Goal: Information Seeking & Learning: Learn about a topic

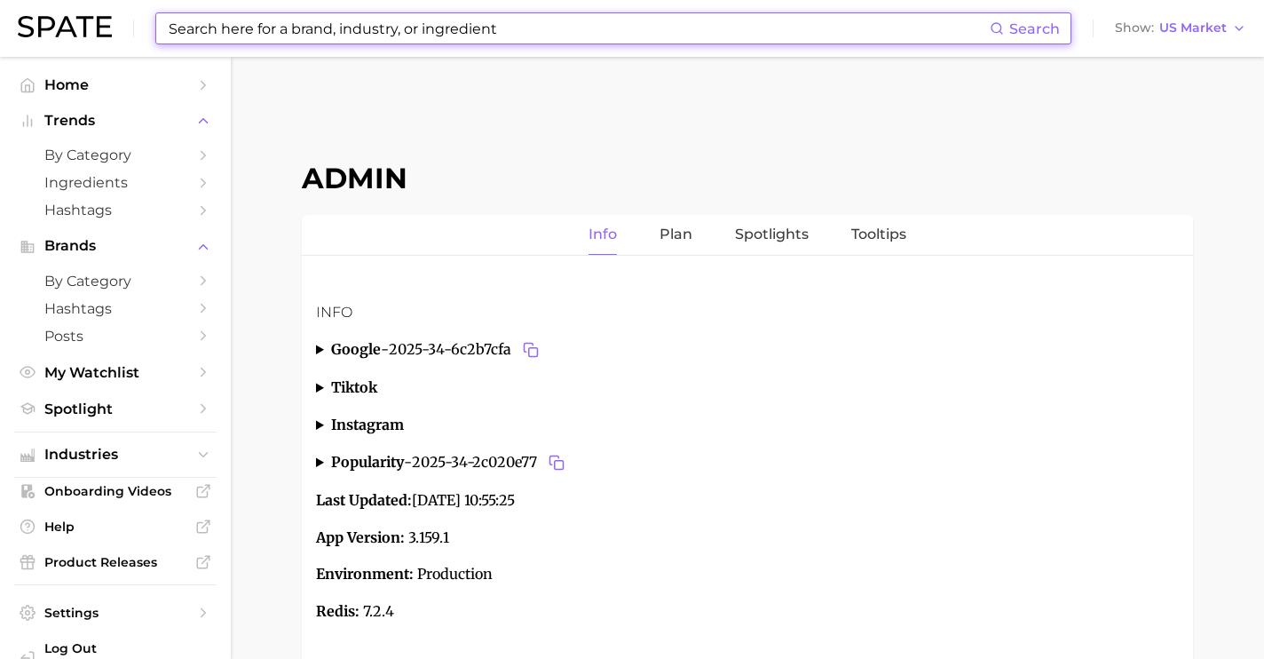
click at [297, 25] on input at bounding box center [578, 28] width 823 height 30
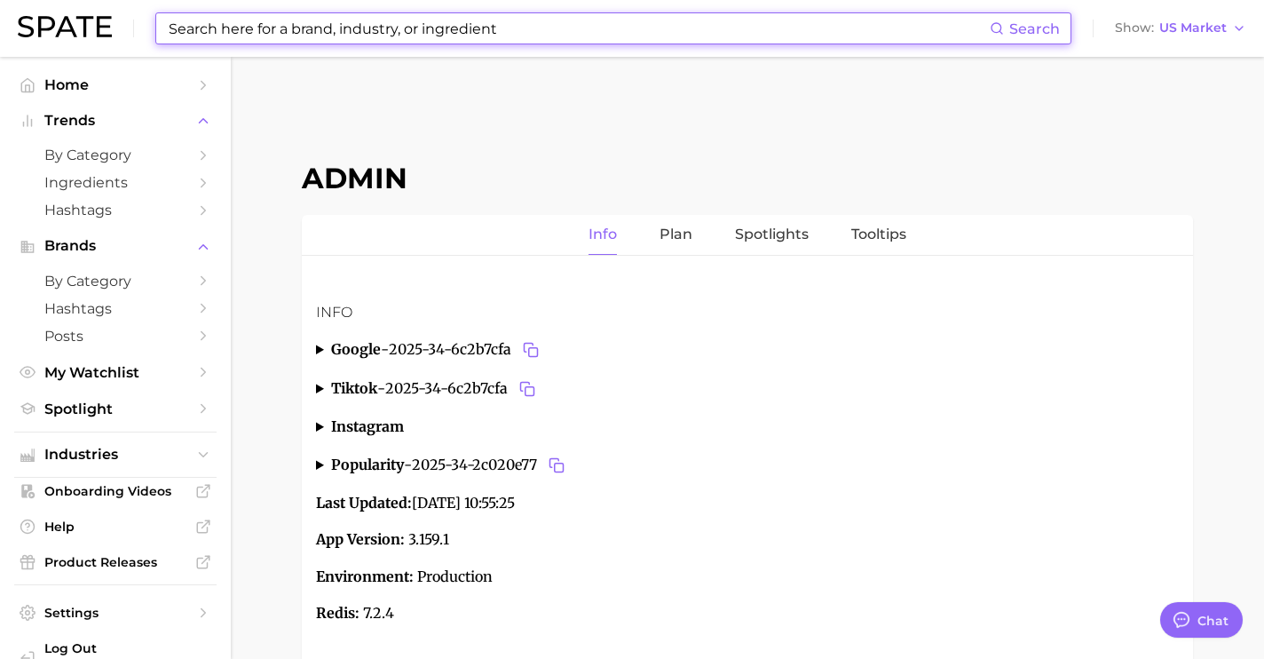
type input "t"
type textarea "x"
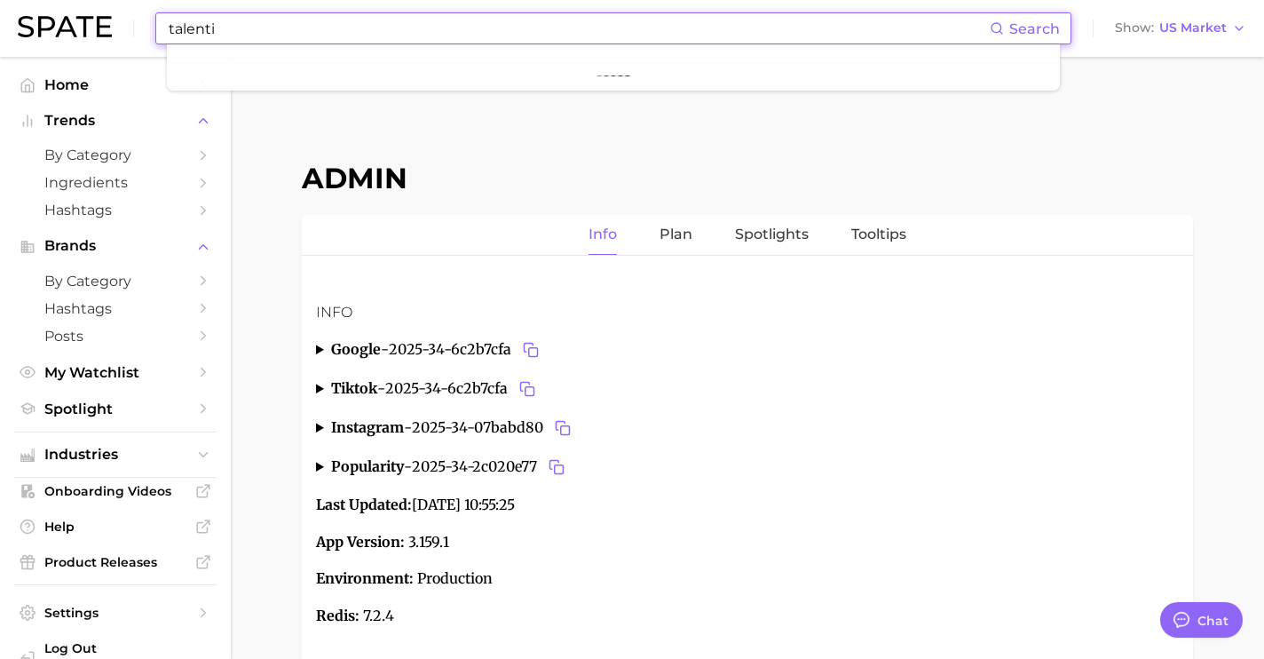
scroll to position [6674, 0]
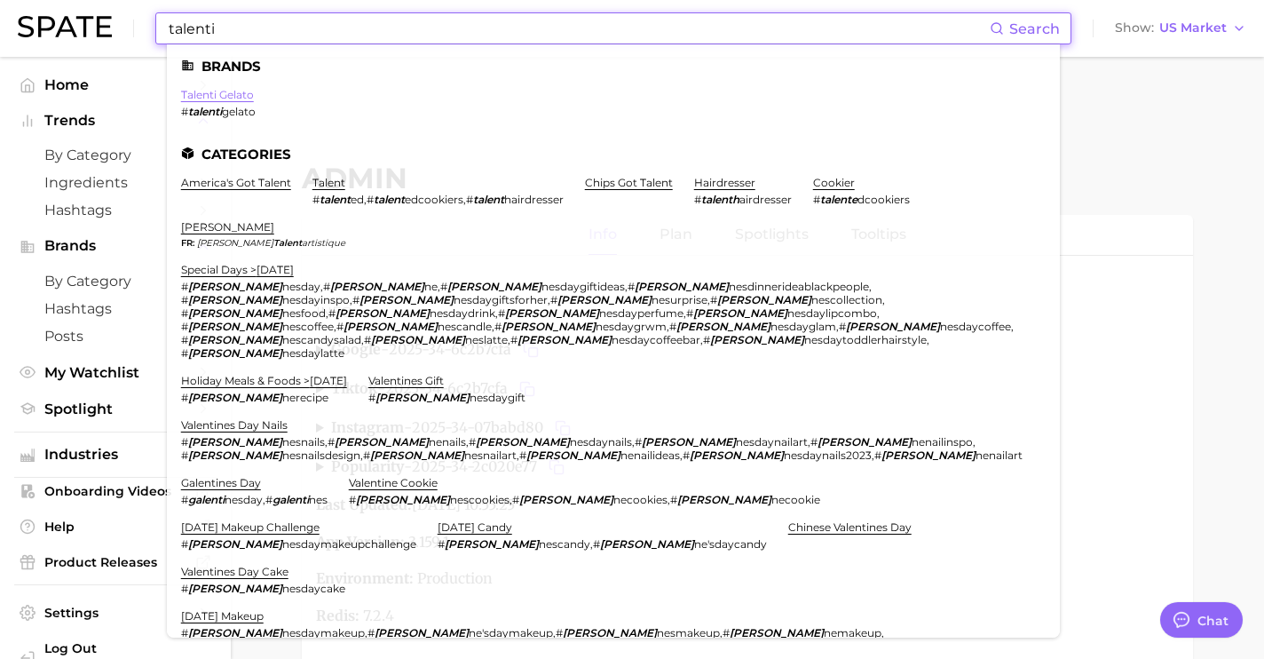
type input "talenti"
click at [239, 91] on link "talenti gelato" at bounding box center [217, 94] width 73 height 13
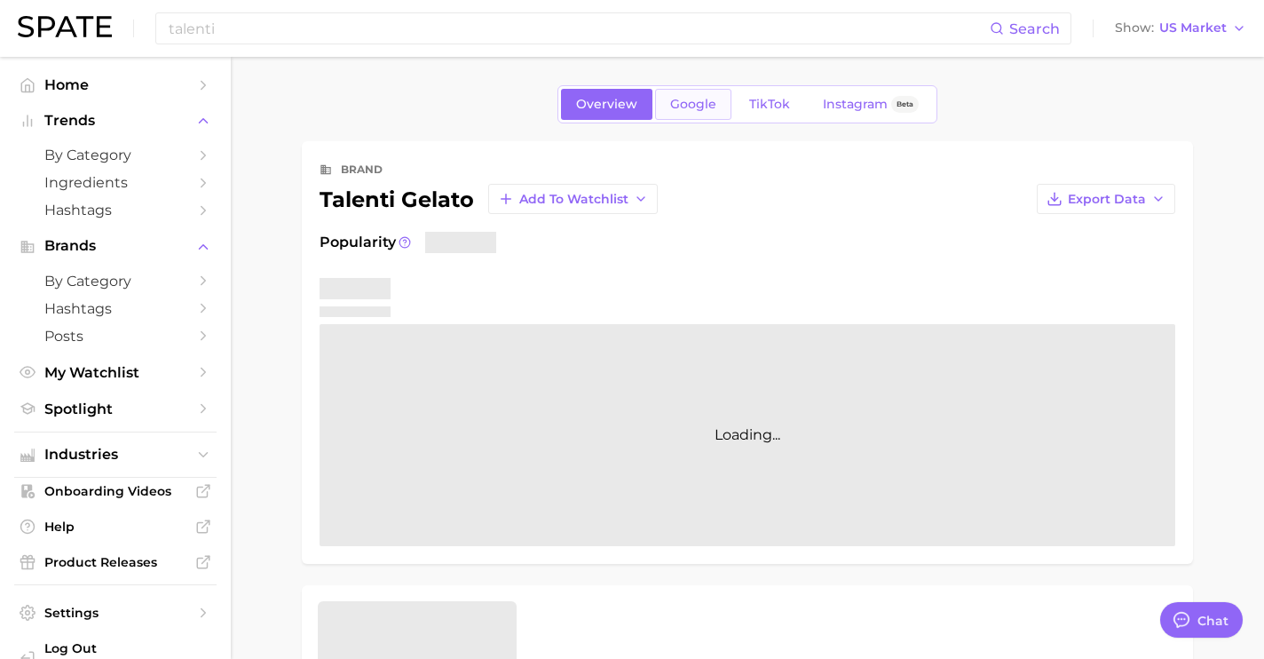
click at [672, 115] on link "Google" at bounding box center [693, 104] width 76 height 31
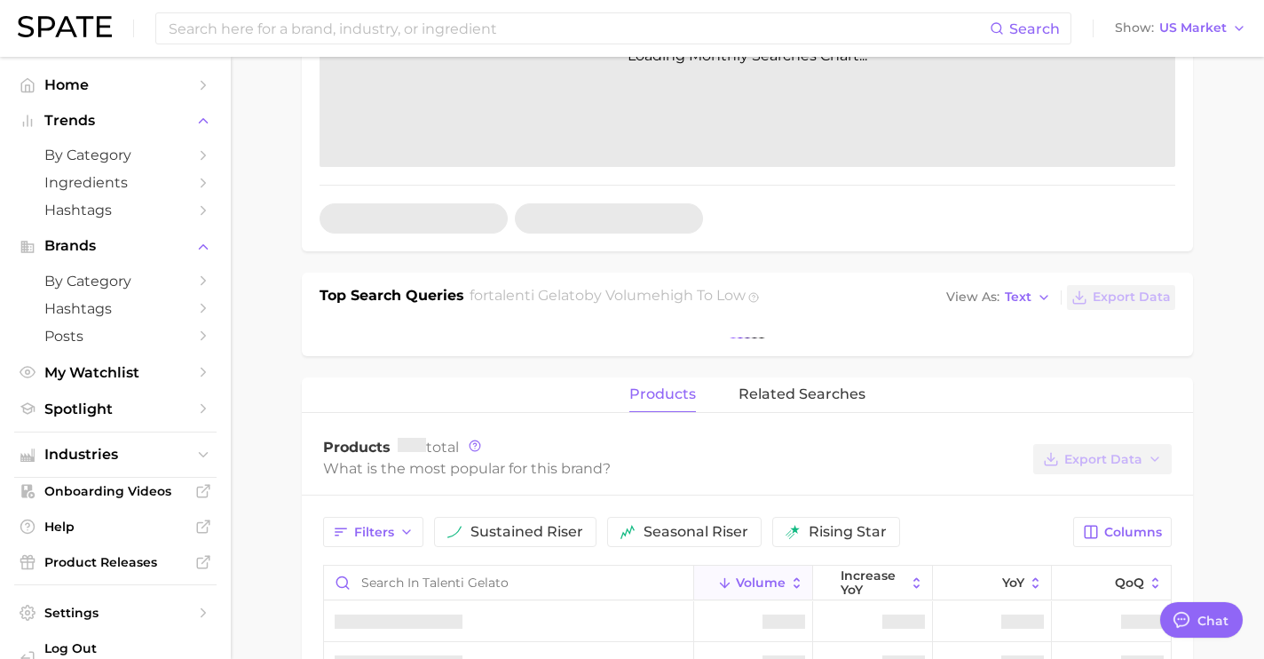
scroll to position [507, 0]
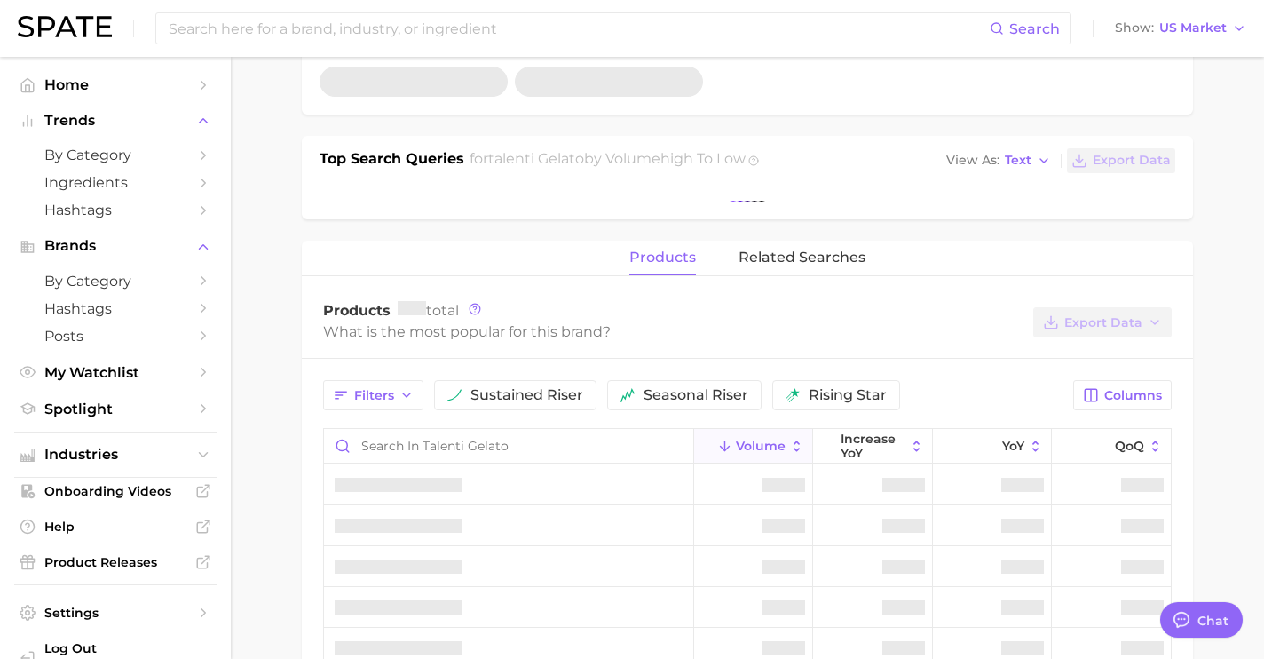
type textarea "x"
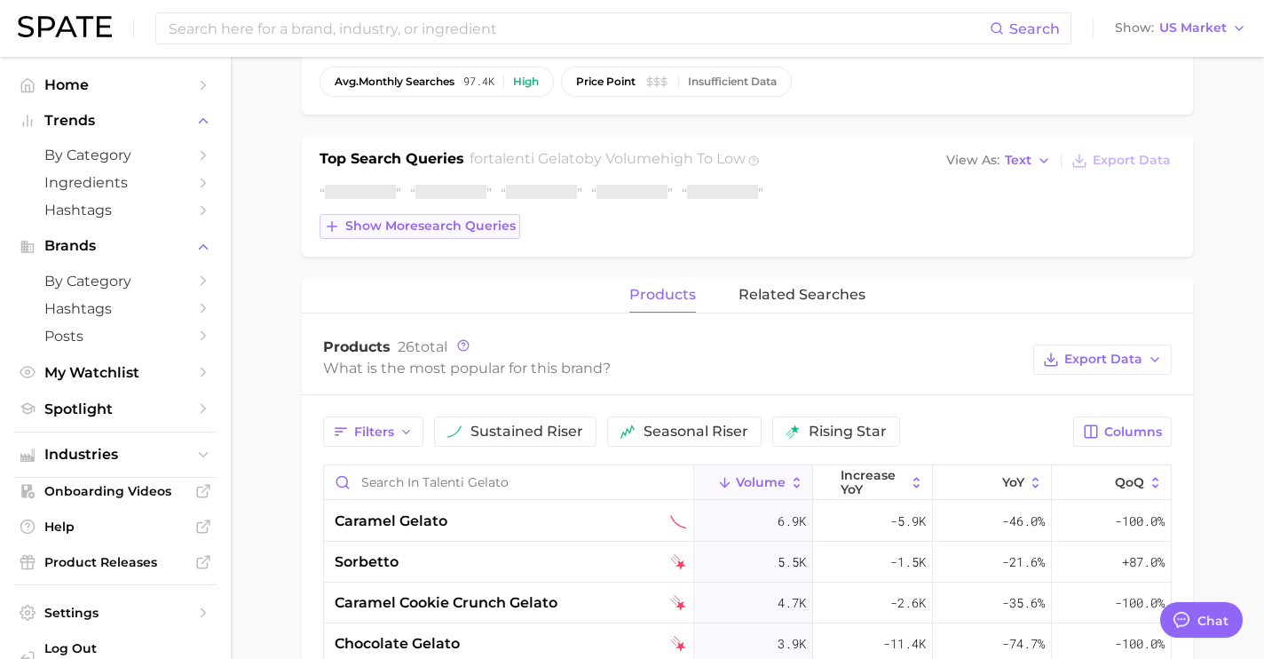
click at [443, 230] on span "Show more search queries" at bounding box center [430, 225] width 170 height 15
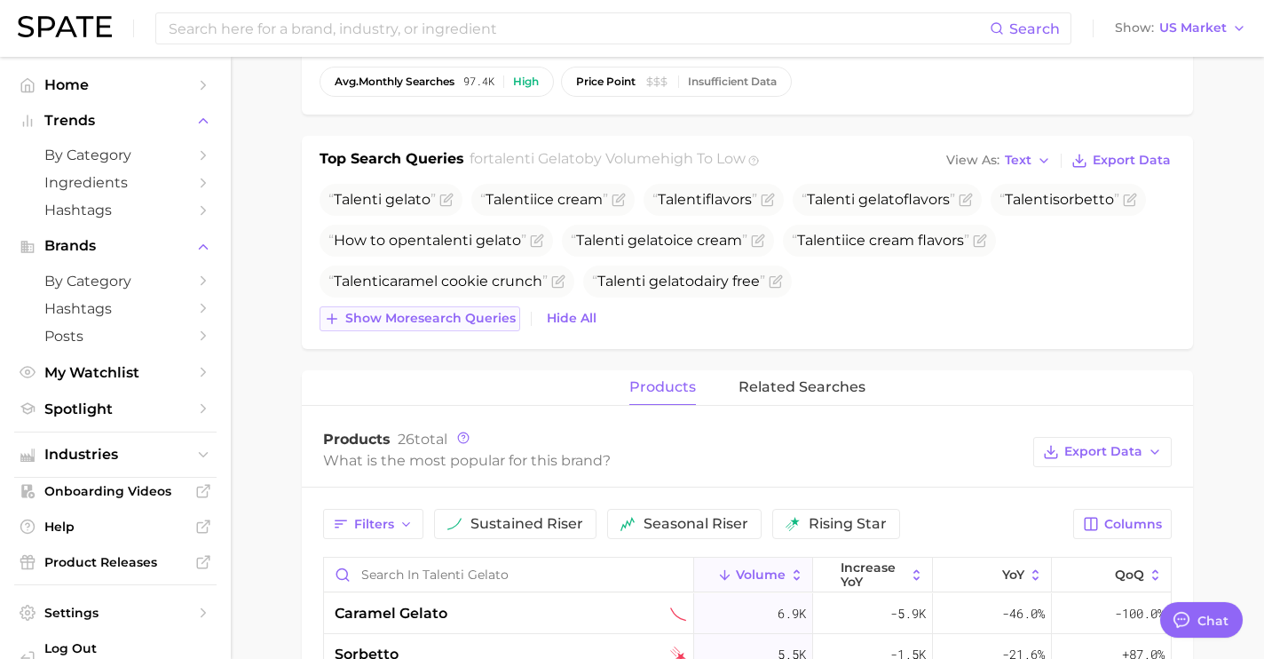
click at [504, 308] on button "Show more search queries" at bounding box center [420, 318] width 201 height 25
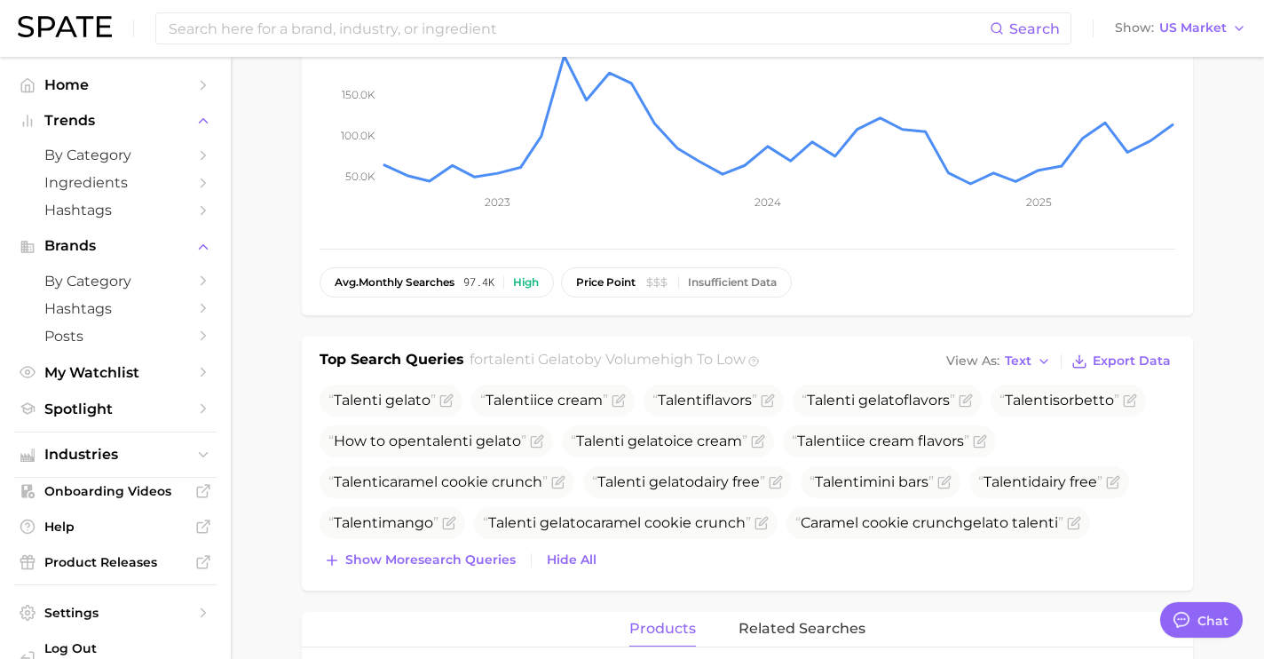
scroll to position [323, 0]
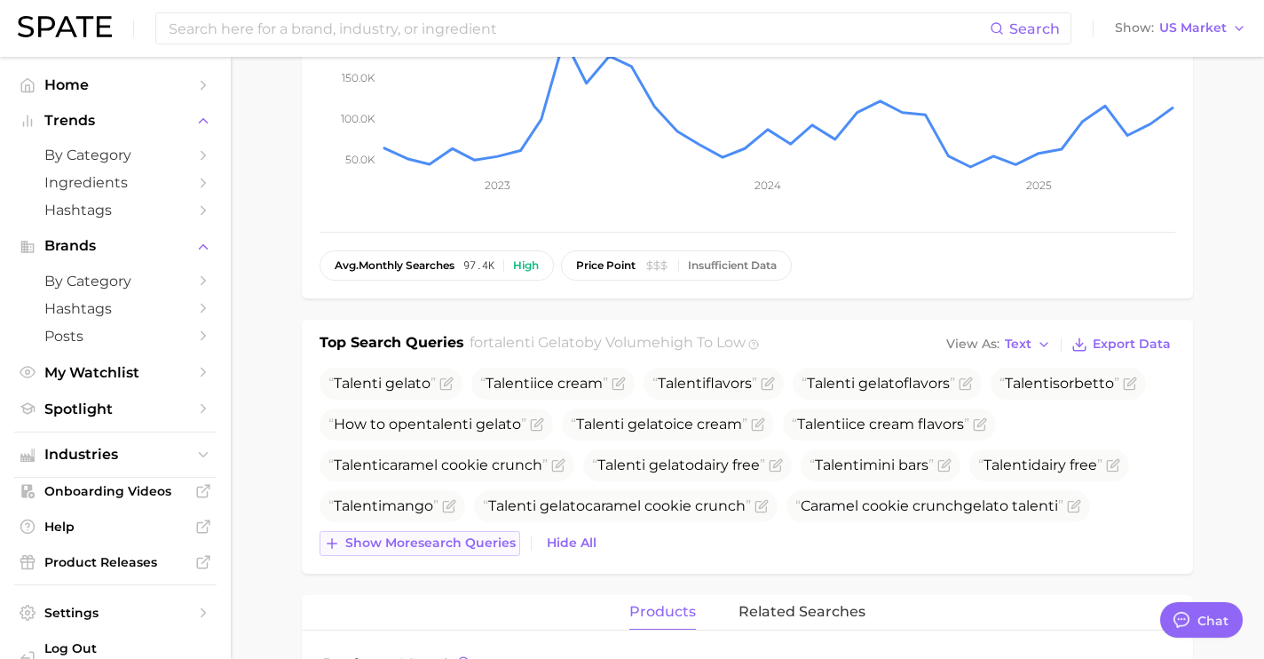
click at [463, 543] on span "Show more search queries" at bounding box center [430, 542] width 170 height 15
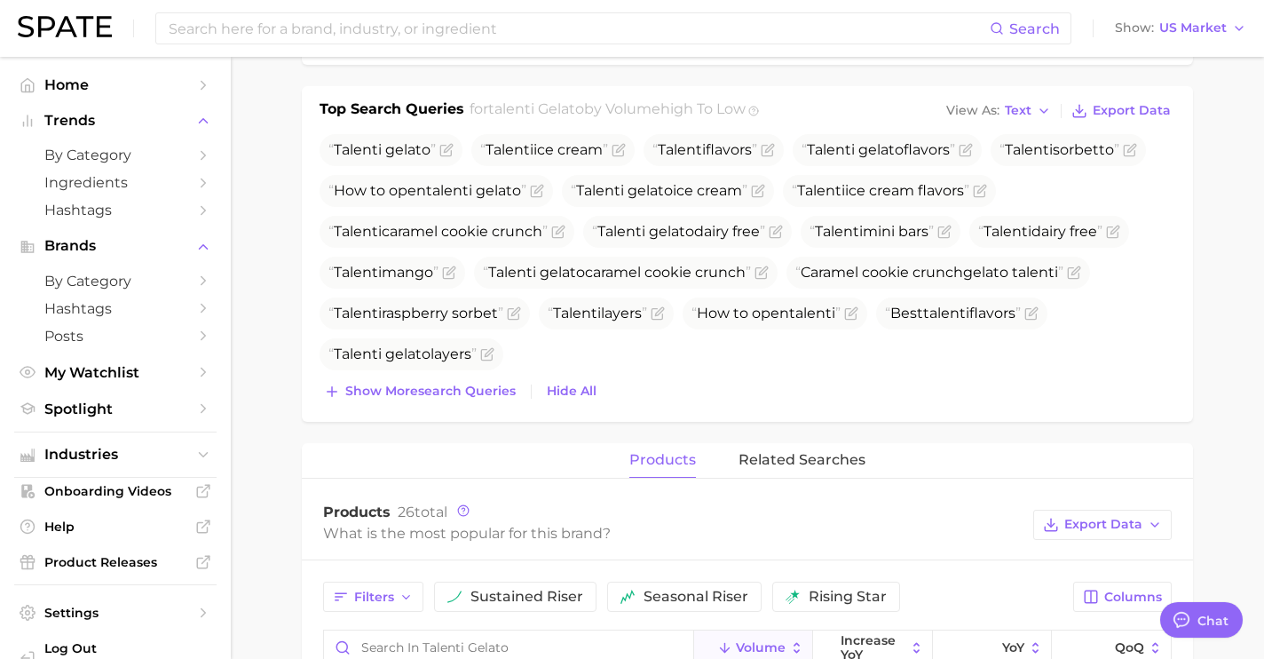
scroll to position [613, 0]
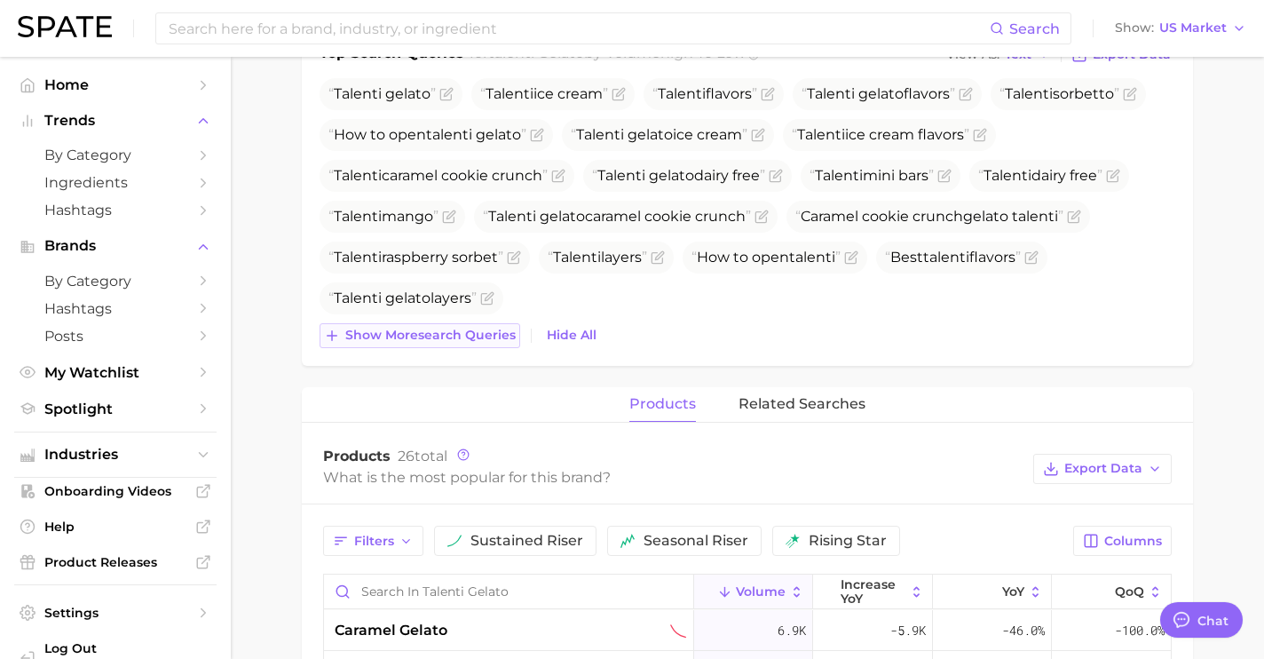
click at [481, 337] on span "Show more search queries" at bounding box center [430, 335] width 170 height 15
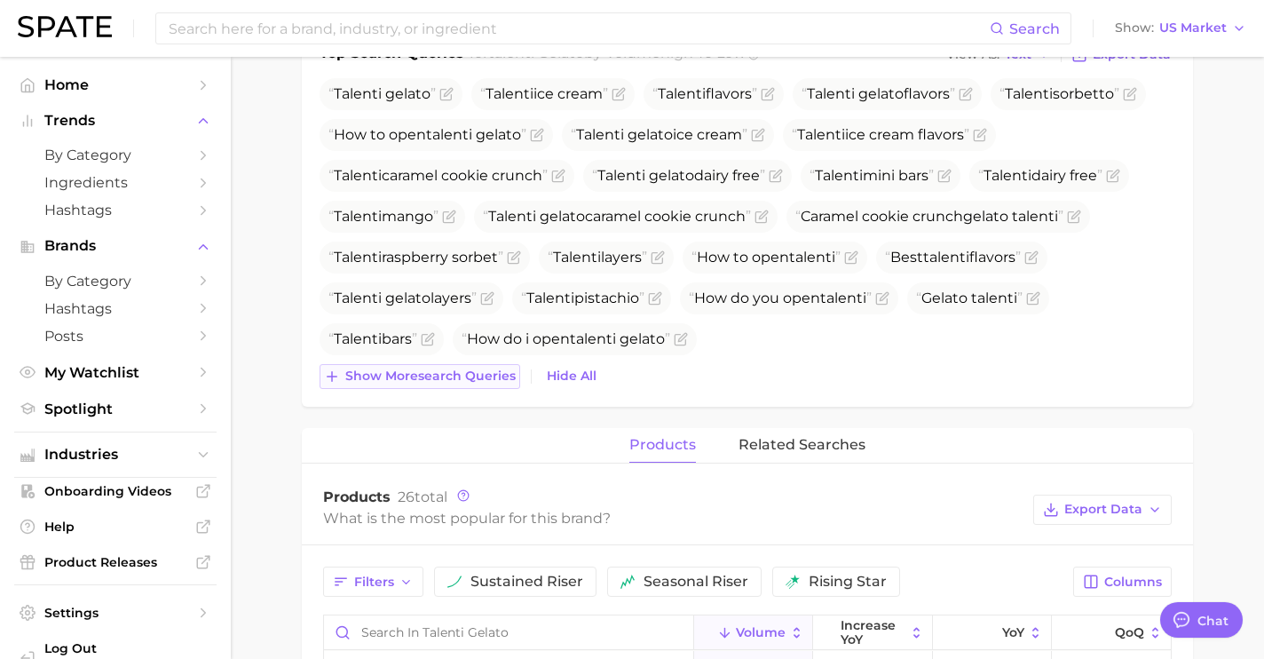
click at [498, 375] on span "Show more search queries" at bounding box center [430, 375] width 170 height 15
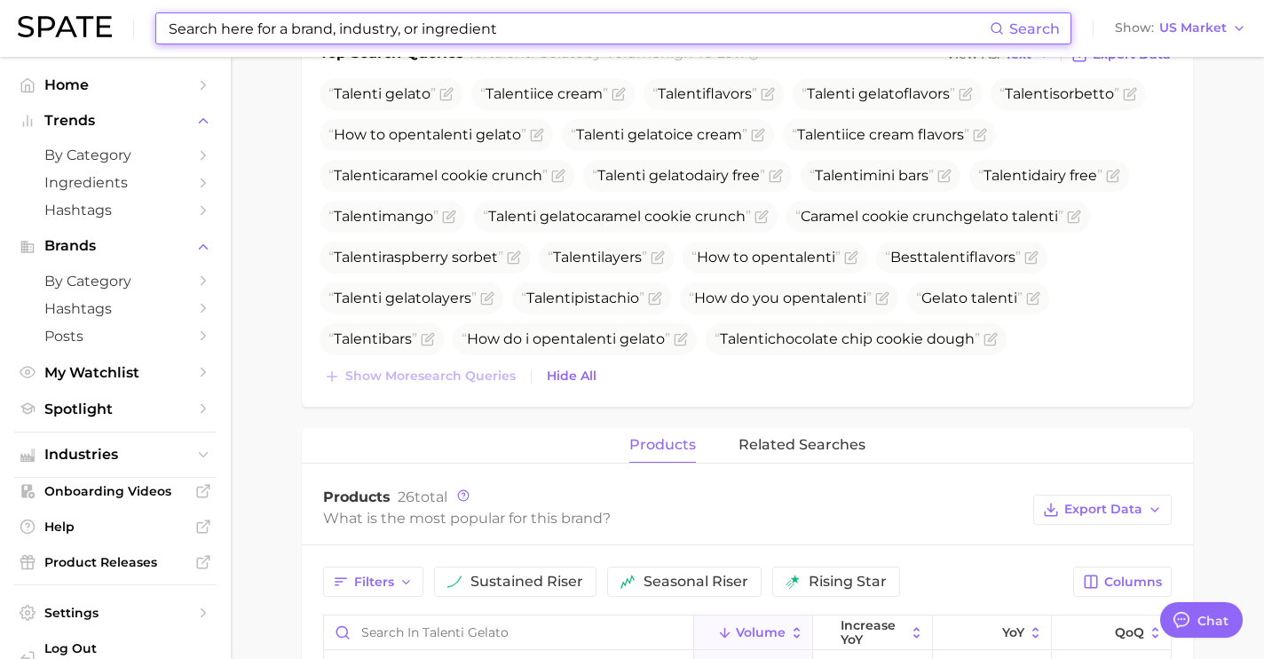
click at [579, 28] on input at bounding box center [578, 28] width 823 height 30
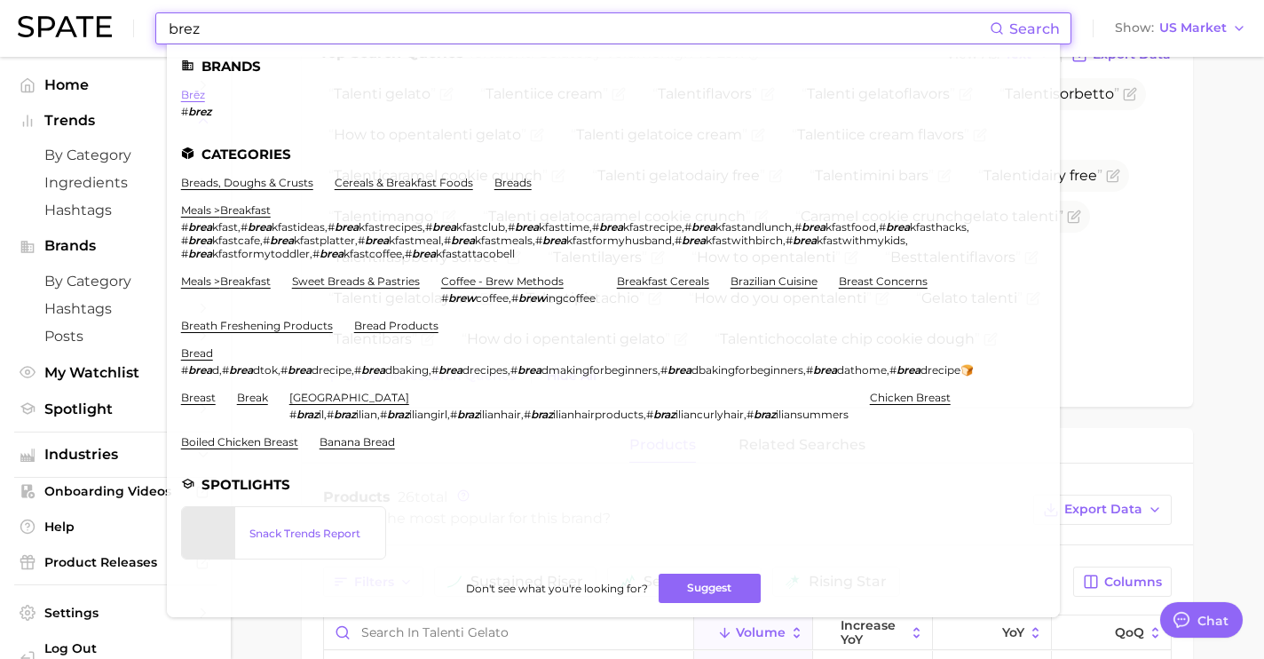
type input "brez"
click at [195, 98] on link "brēz" at bounding box center [193, 94] width 24 height 13
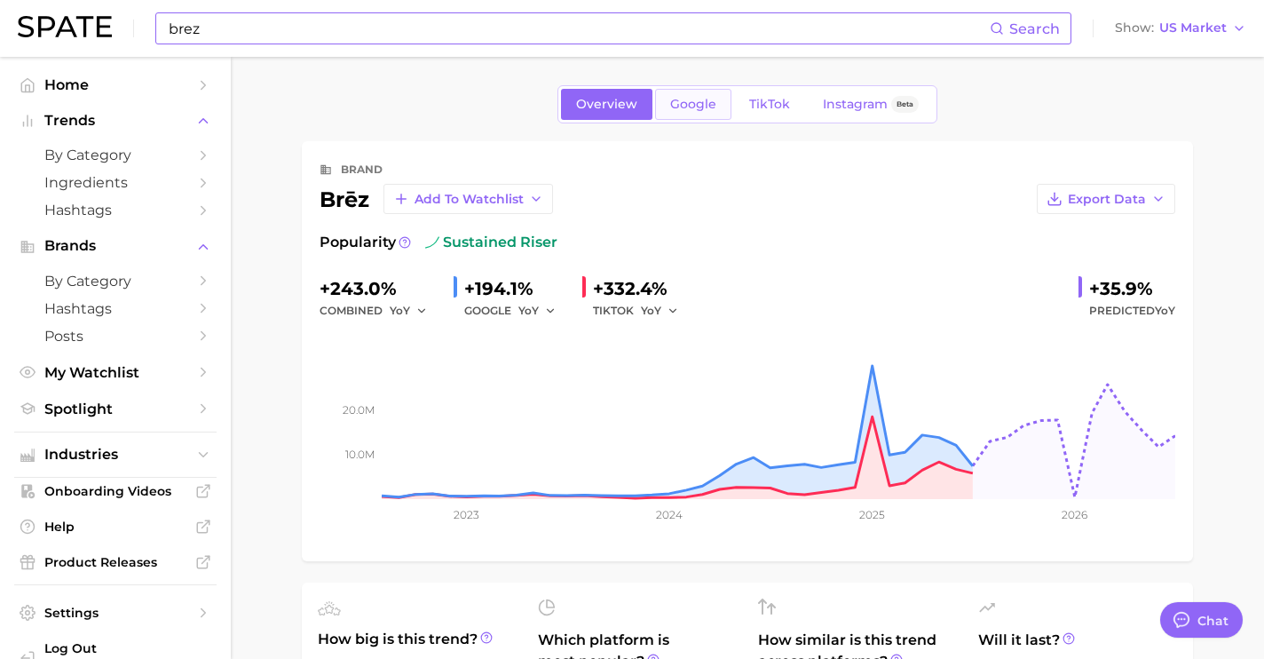
click at [703, 114] on link "Google" at bounding box center [693, 104] width 76 height 31
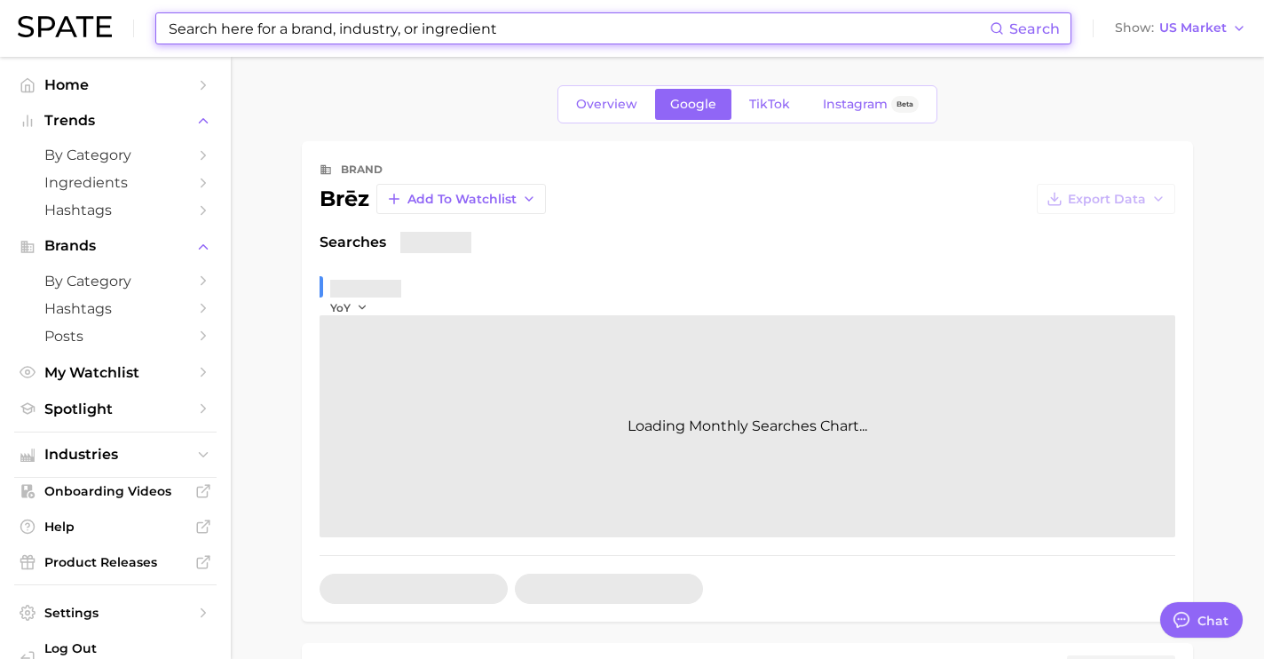
scroll to position [371, 0]
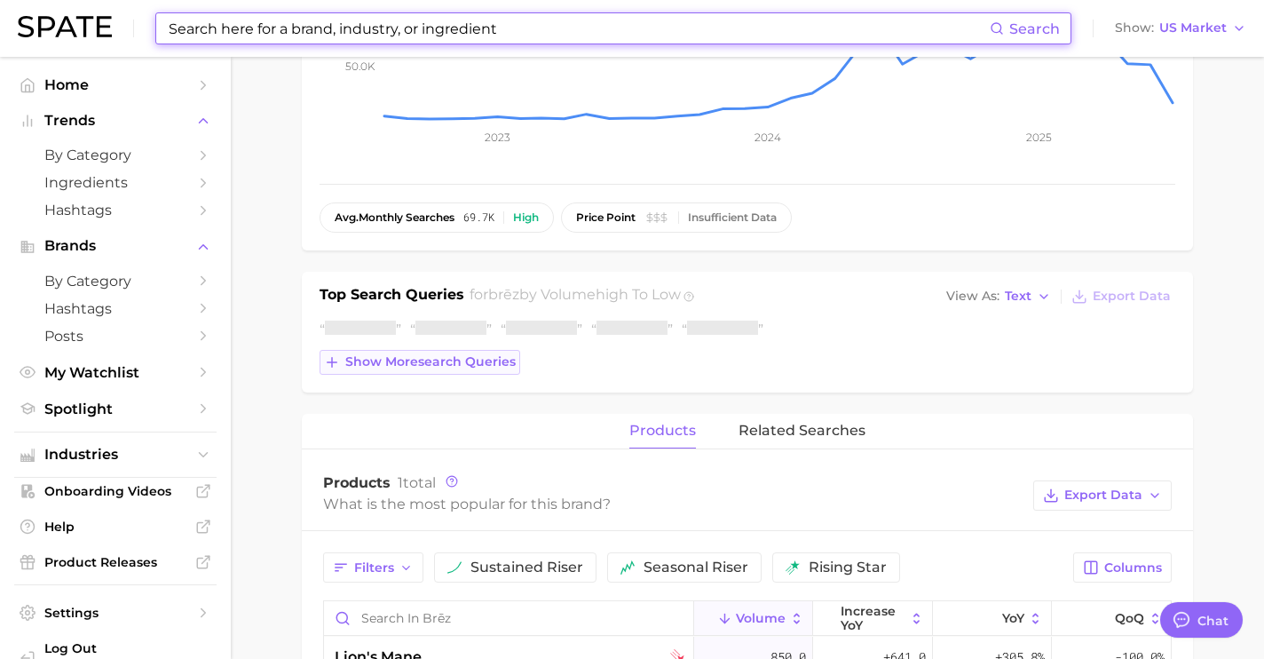
click at [450, 364] on span "Show more search queries" at bounding box center [430, 361] width 170 height 15
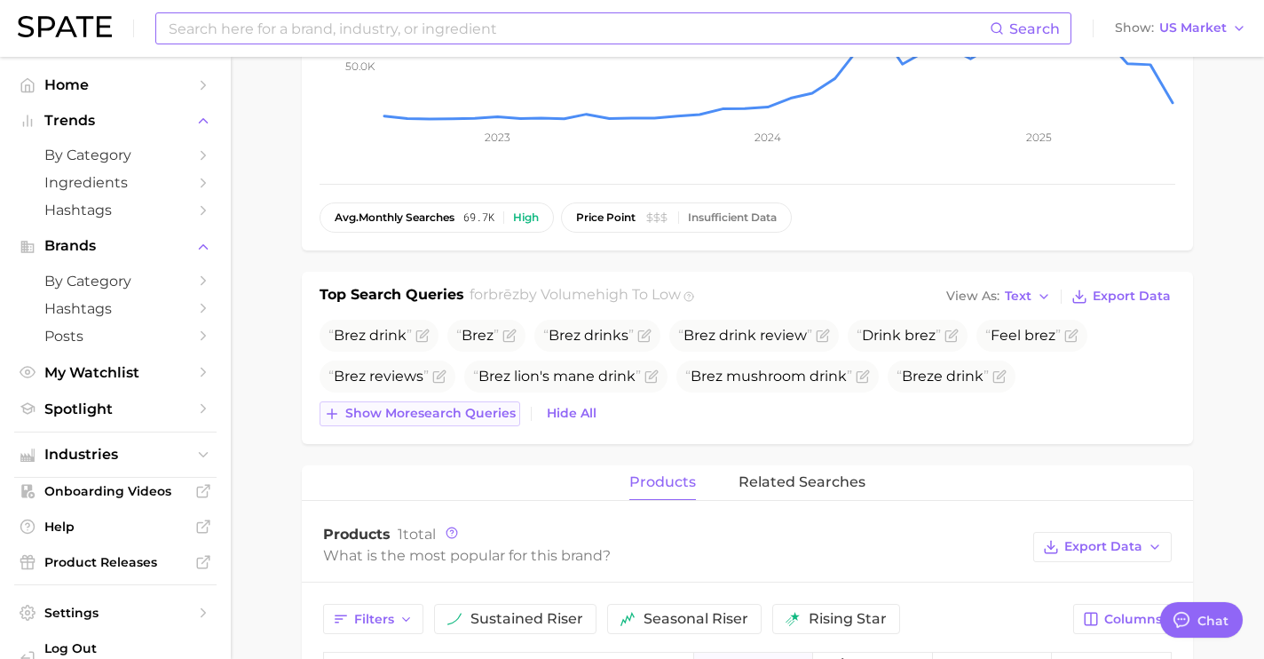
click at [471, 420] on span "Show more search queries" at bounding box center [430, 413] width 170 height 15
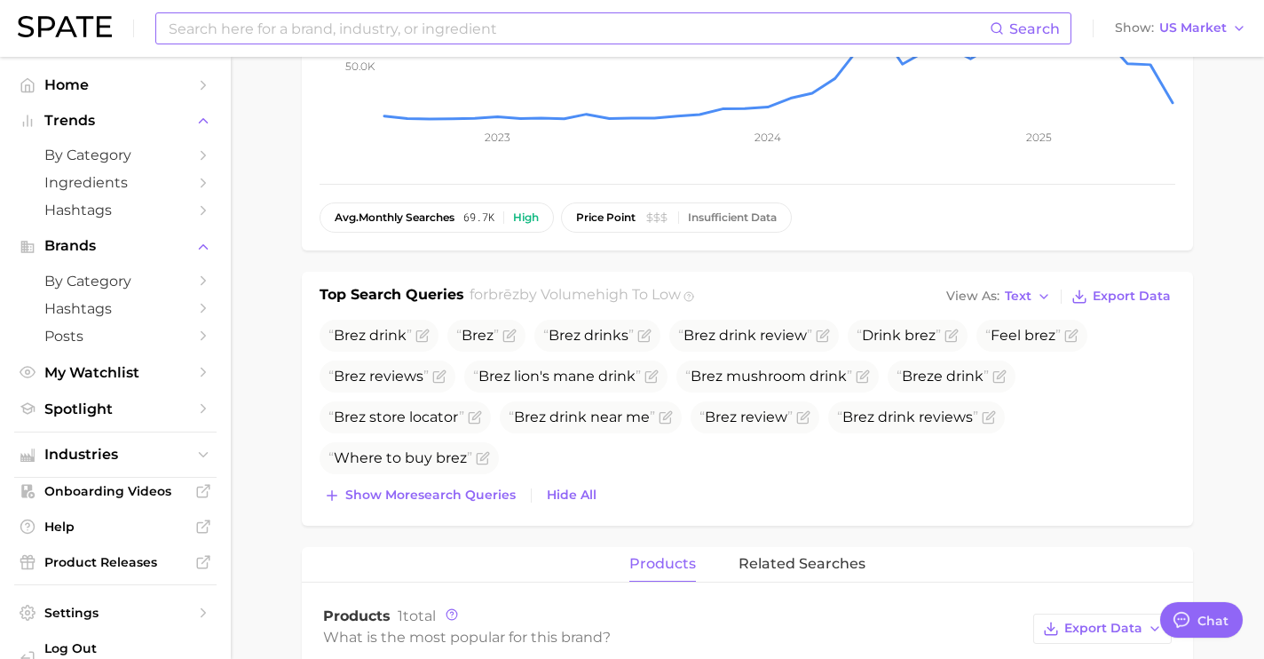
click at [482, 485] on button "Show more search queries" at bounding box center [420, 495] width 201 height 25
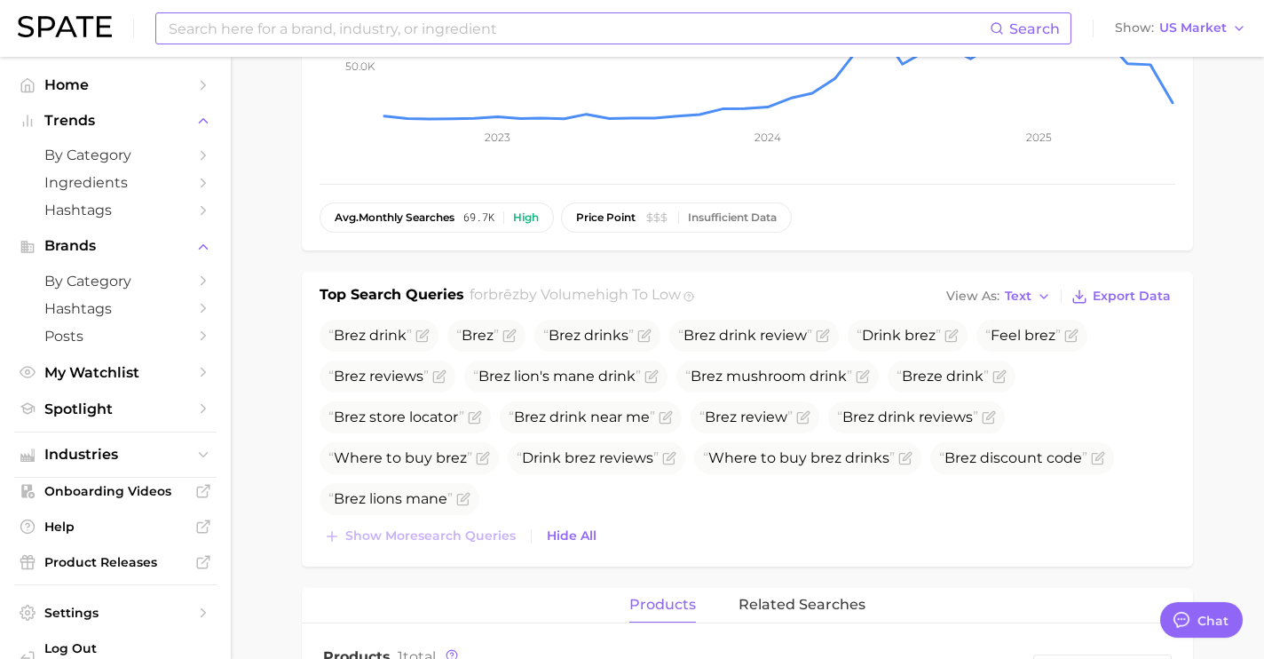
scroll to position [0, 0]
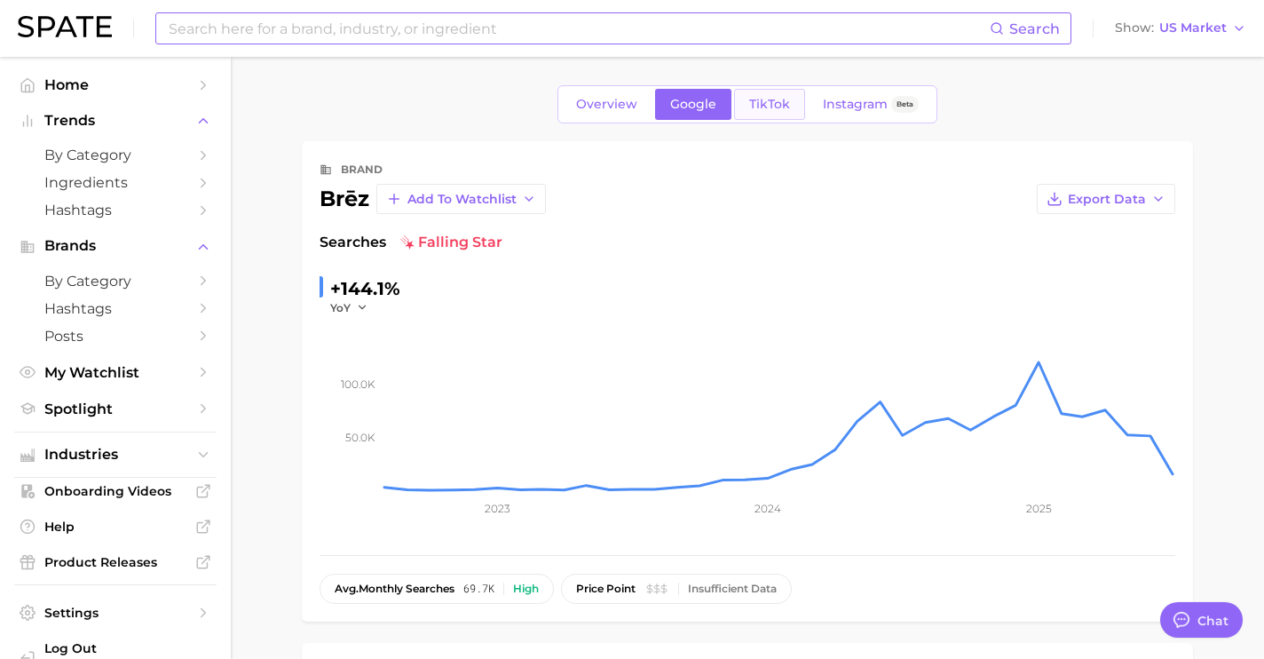
click at [770, 107] on span "TikTok" at bounding box center [769, 104] width 41 height 15
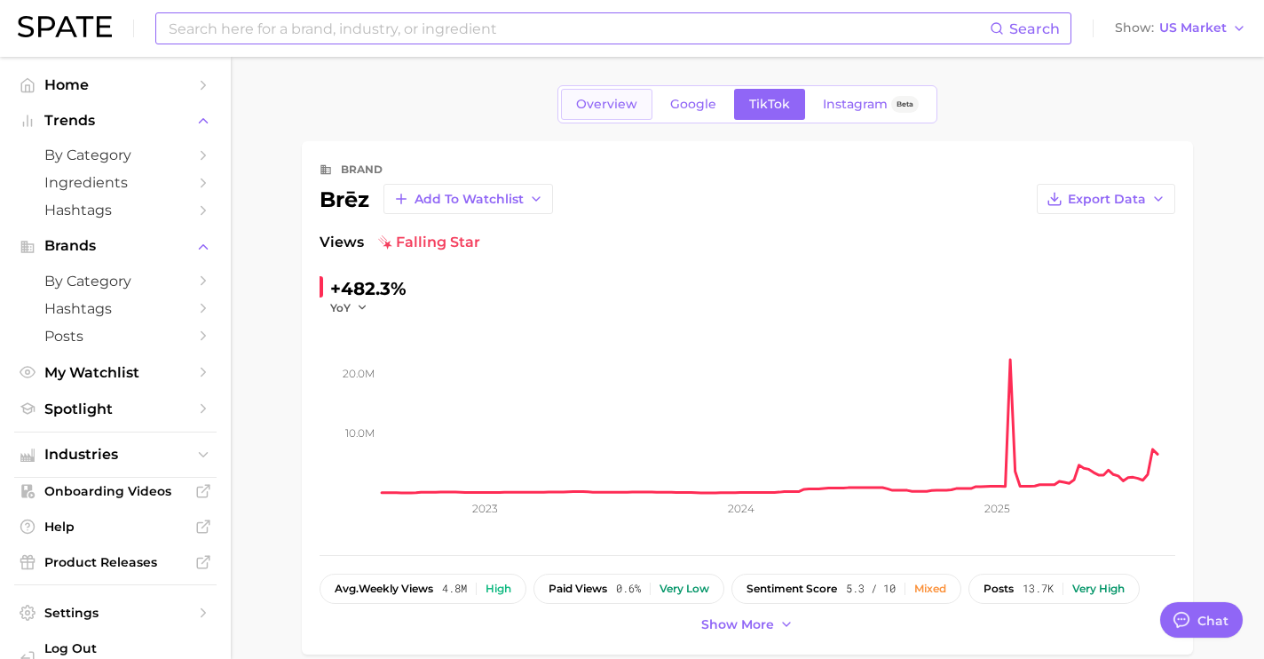
click at [609, 98] on span "Overview" at bounding box center [606, 104] width 61 height 15
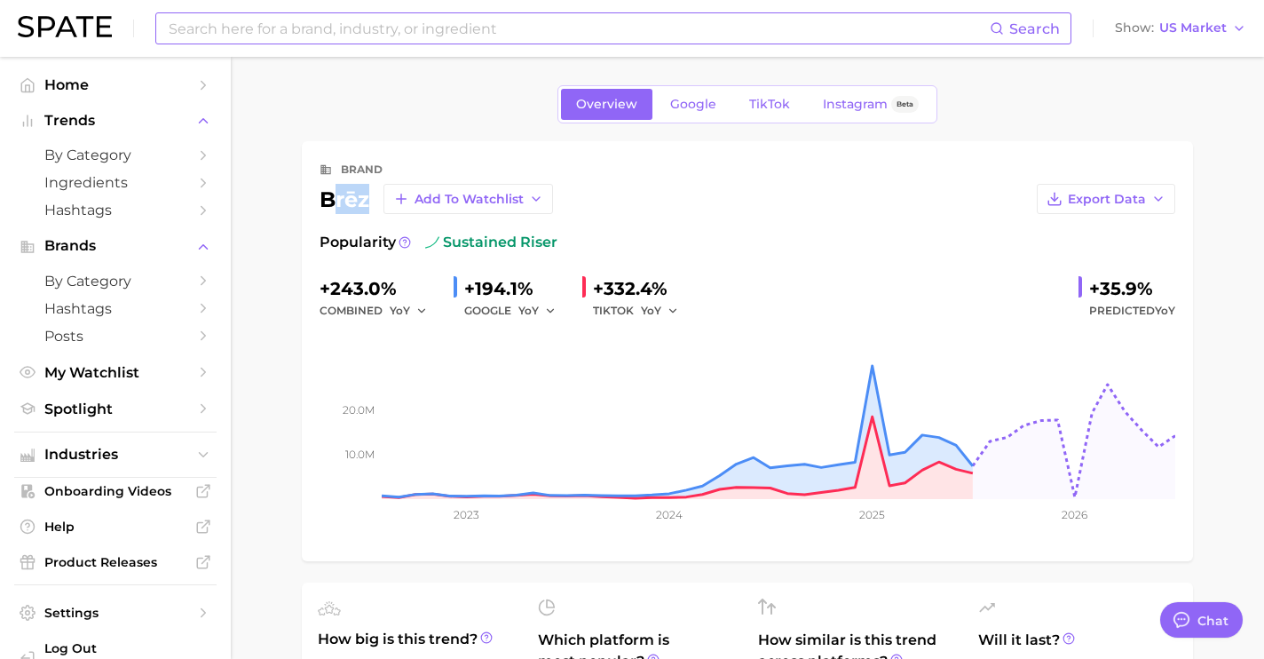
drag, startPoint x: 369, startPoint y: 209, endPoint x: 334, endPoint y: 202, distance: 36.2
click at [334, 202] on div "brēz Add to Watchlist" at bounding box center [437, 199] width 234 height 30
copy div "rēz"
click at [360, 24] on input at bounding box center [578, 28] width 823 height 30
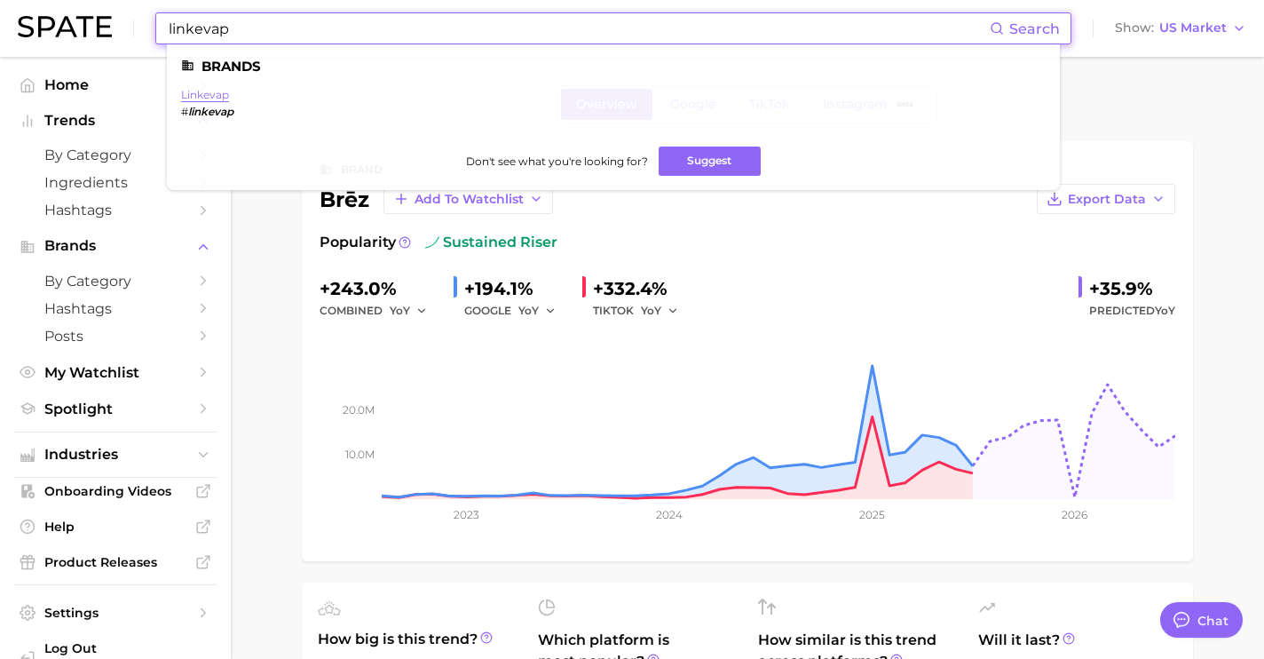
type input "linkevap"
click at [211, 97] on link "linkevap" at bounding box center [205, 94] width 48 height 13
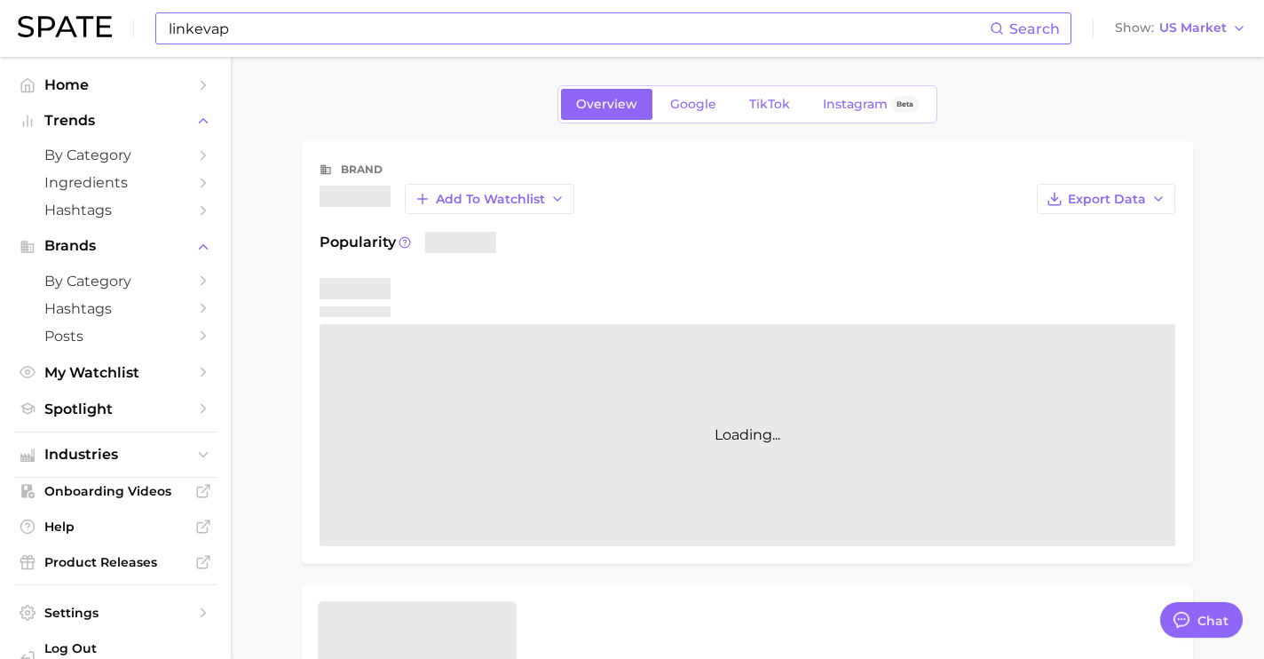
click at [654, 107] on div "Overview Google TikTok Instagram Beta" at bounding box center [748, 104] width 380 height 38
click at [658, 108] on link "Google" at bounding box center [693, 104] width 76 height 31
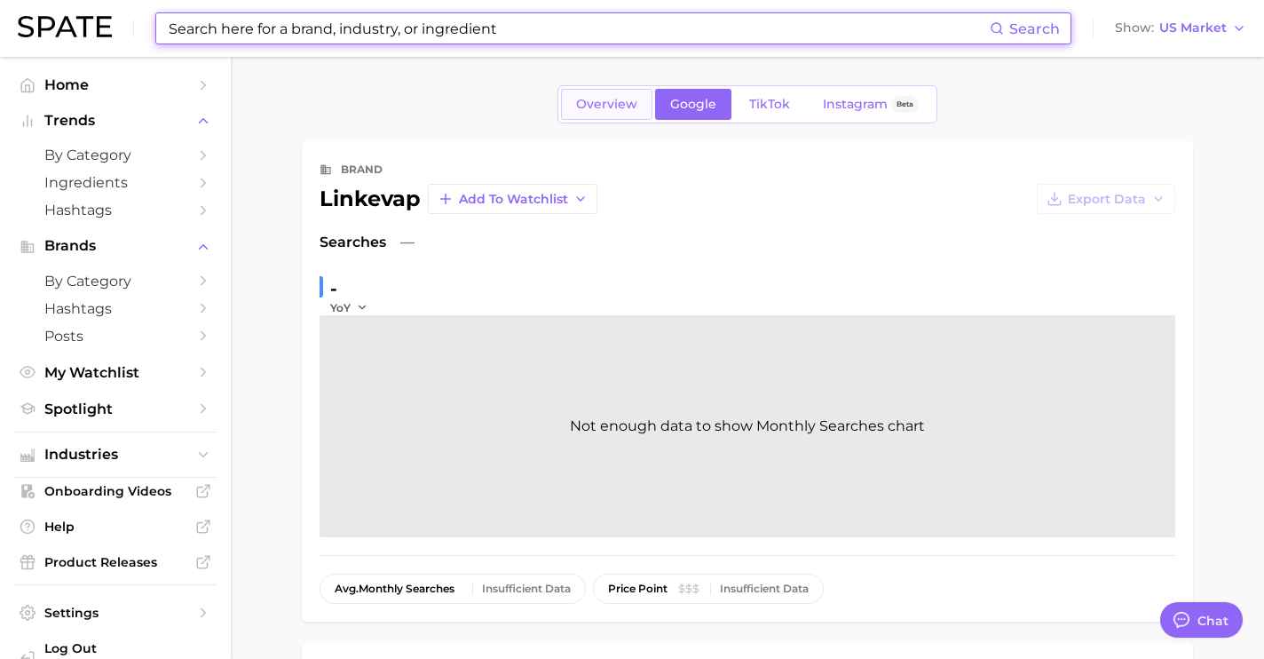
click at [603, 107] on span "Overview" at bounding box center [606, 104] width 61 height 15
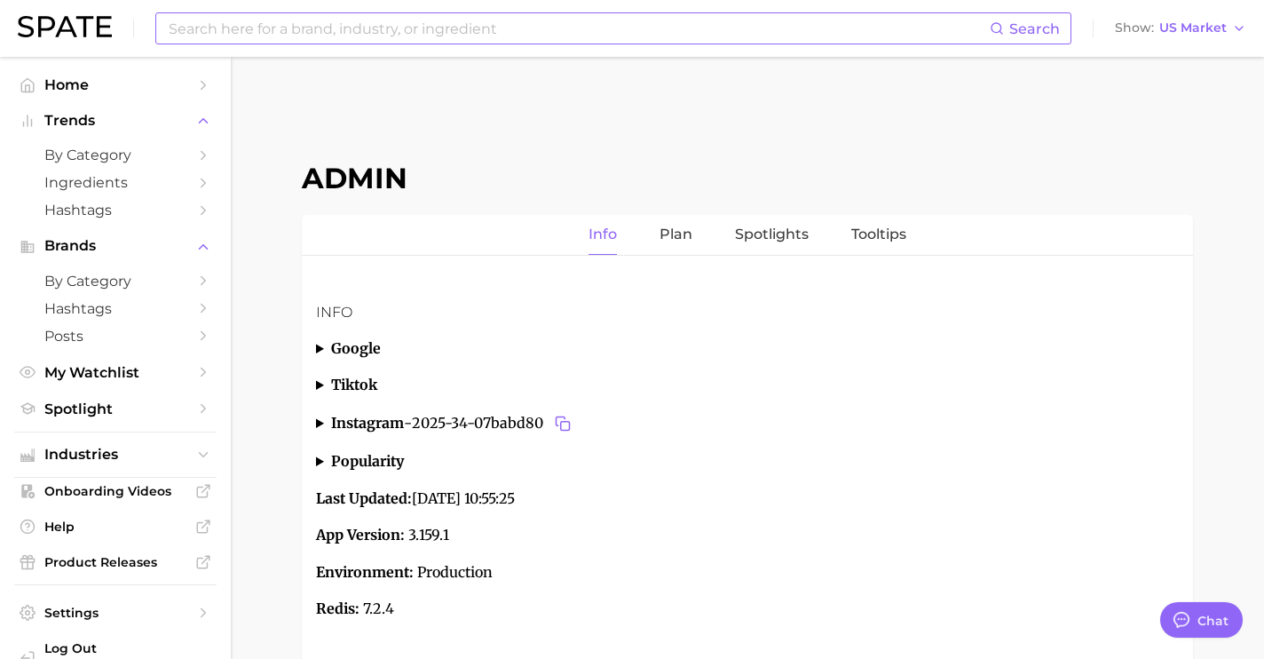
click at [703, 29] on input at bounding box center [578, 28] width 823 height 30
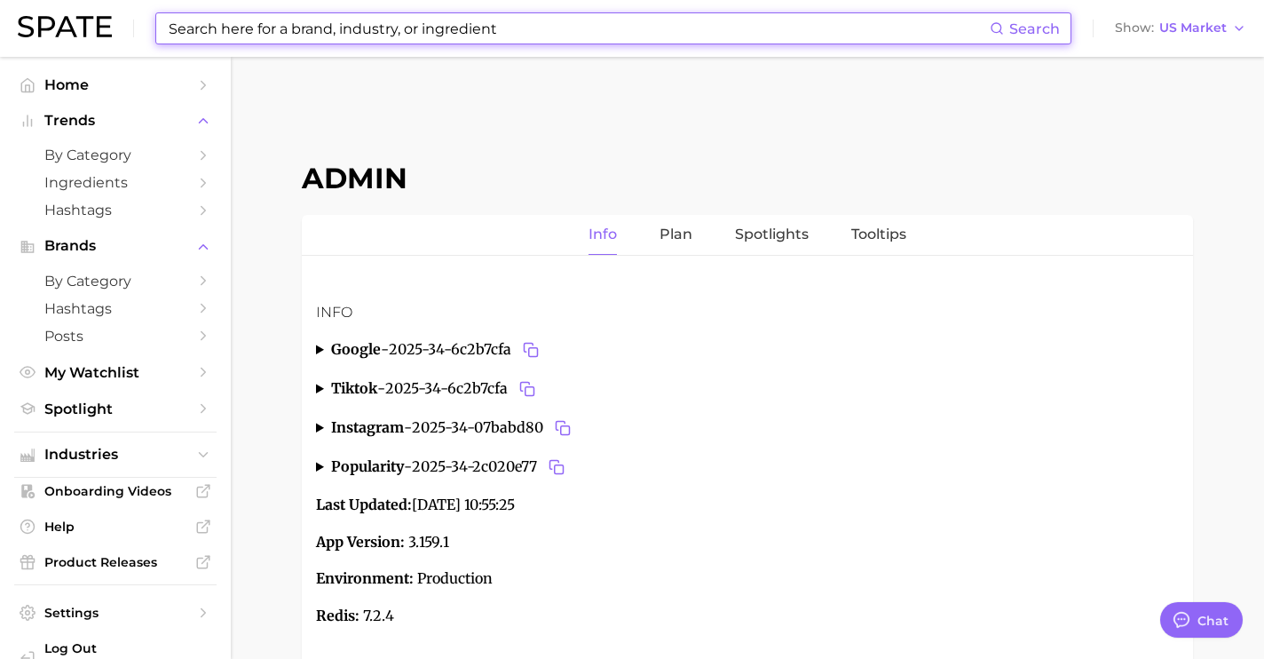
type textarea "x"
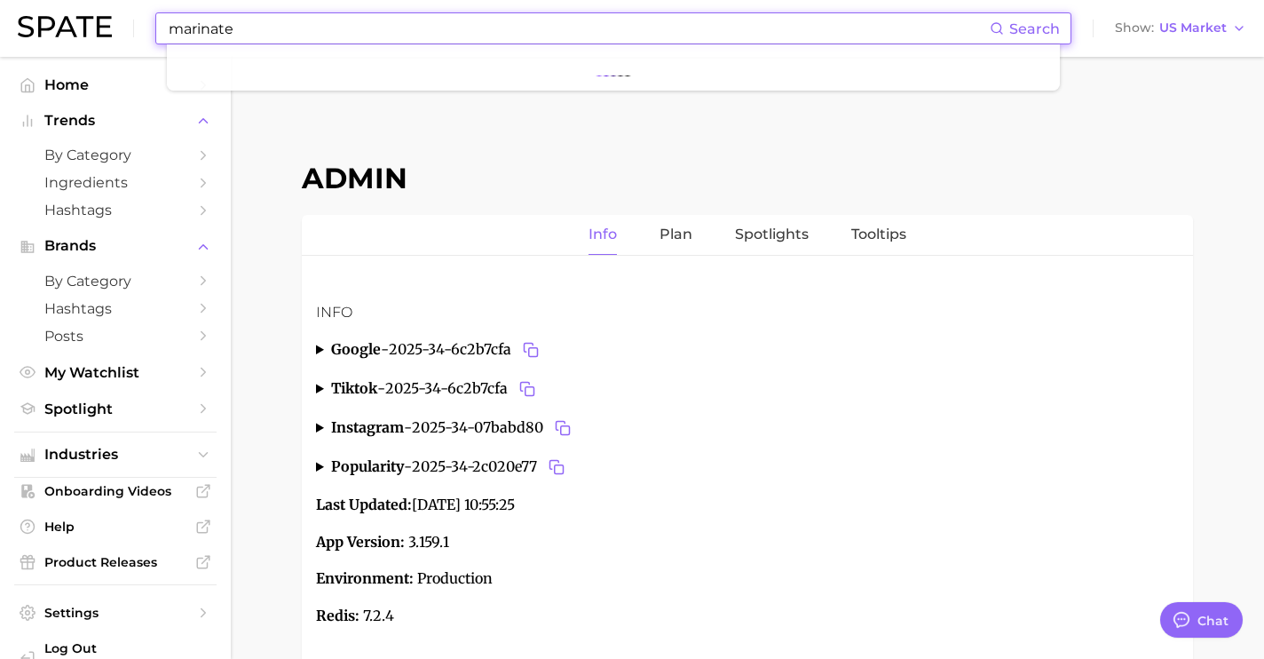
scroll to position [6674, 0]
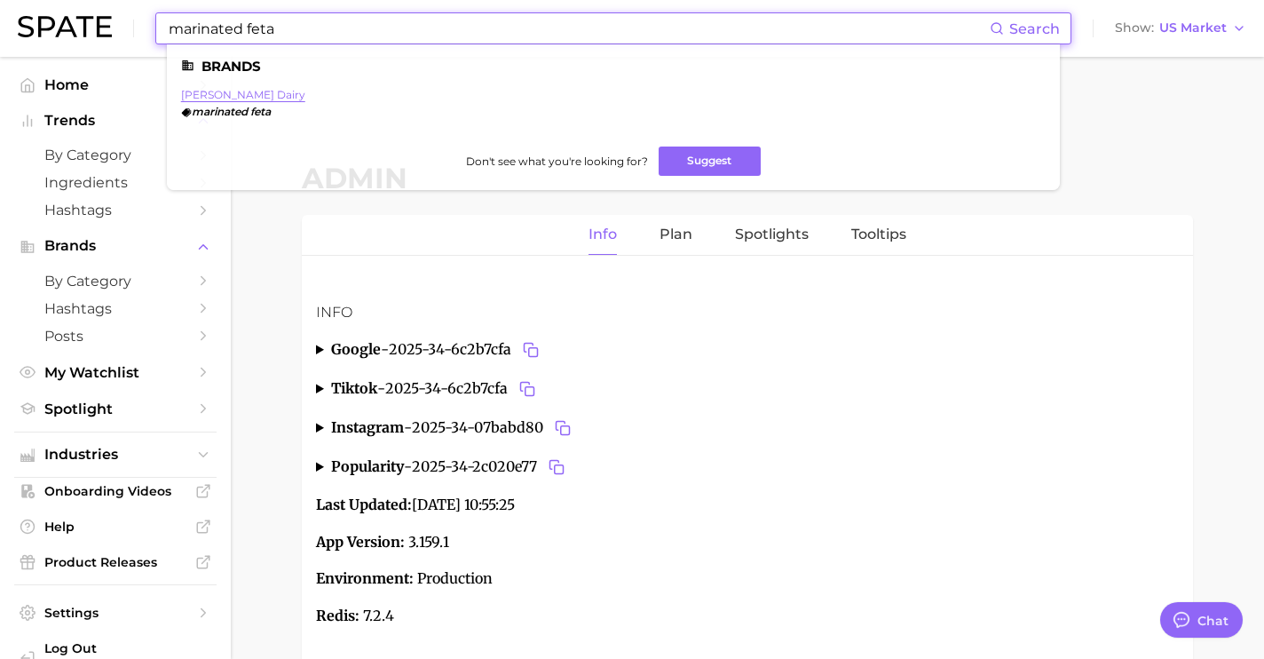
type input "marinated feta"
click at [245, 97] on link "meredith dairy" at bounding box center [243, 94] width 124 height 13
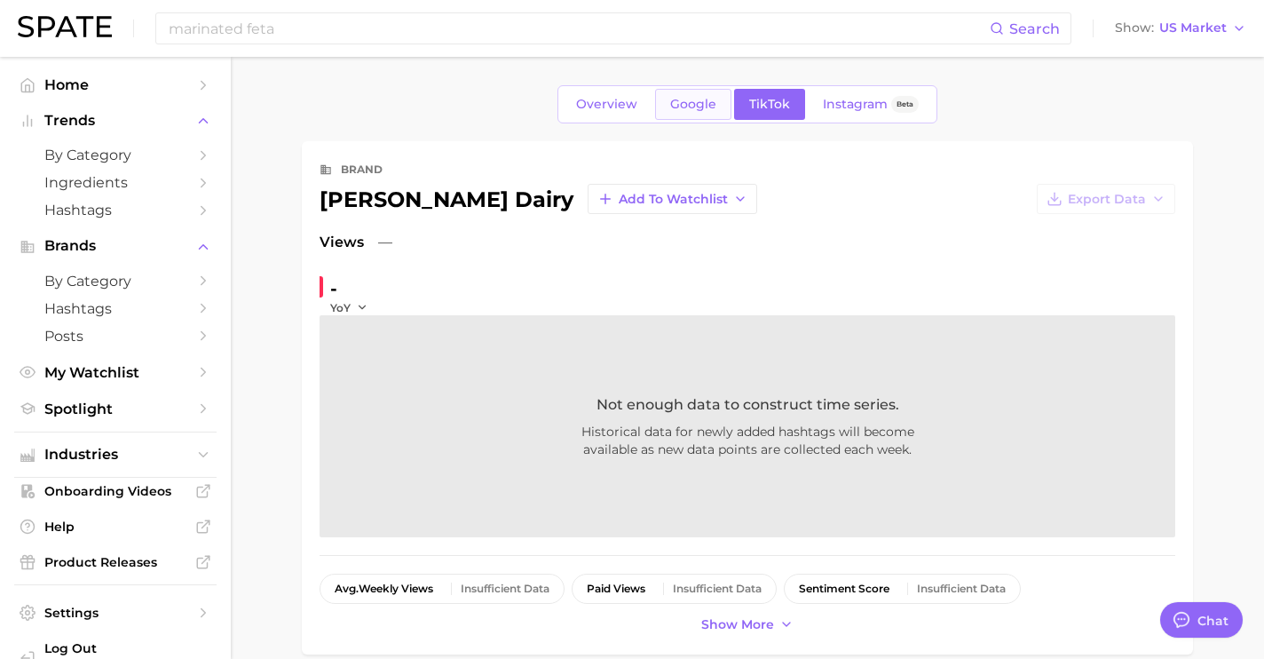
click at [705, 101] on span "Google" at bounding box center [693, 104] width 46 height 15
type textarea "x"
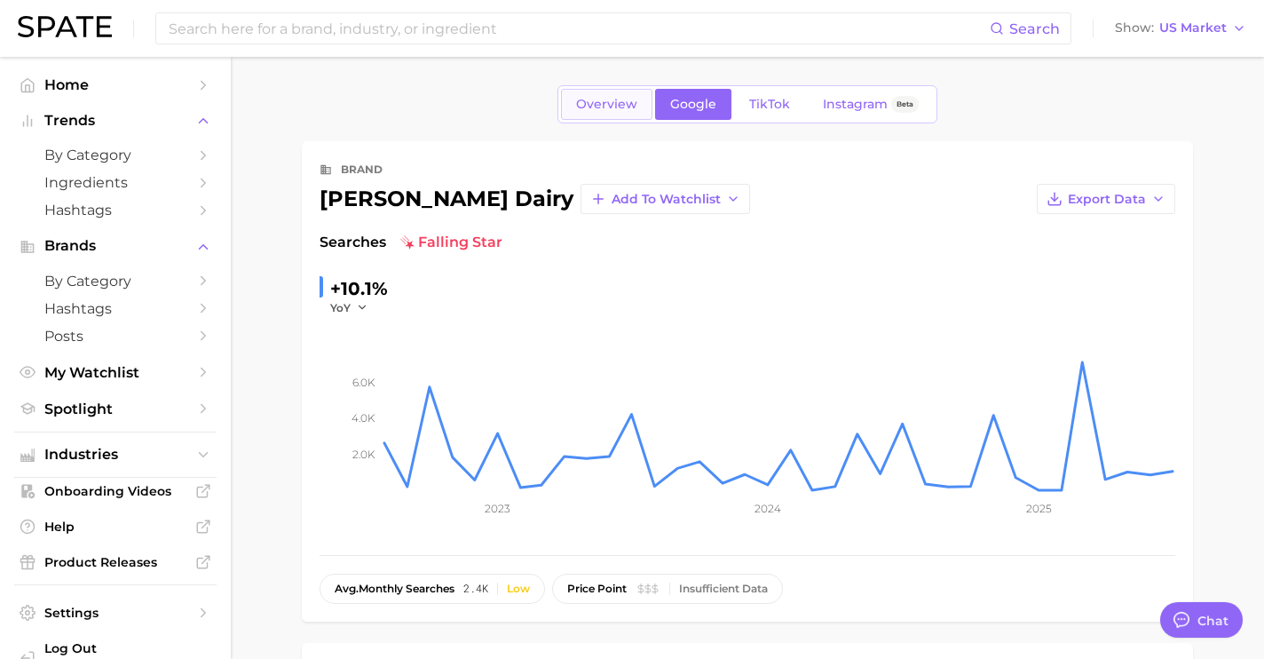
click at [612, 115] on link "Overview" at bounding box center [606, 104] width 91 height 31
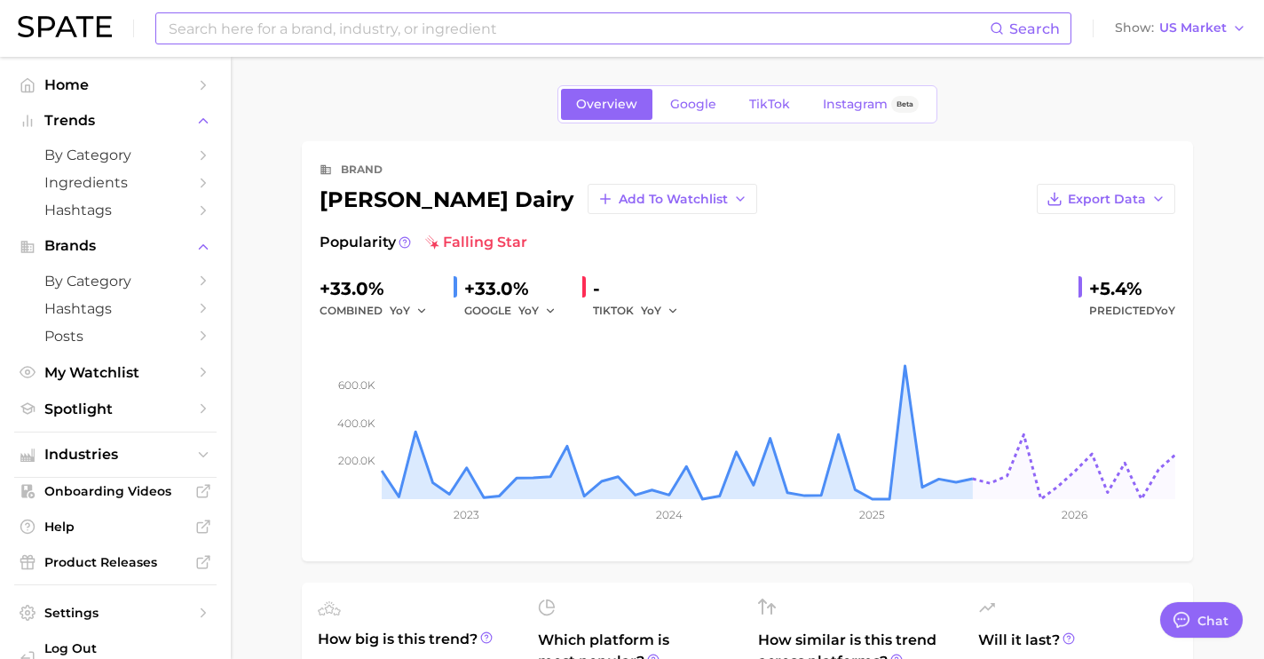
click at [353, 33] on input at bounding box center [578, 28] width 823 height 30
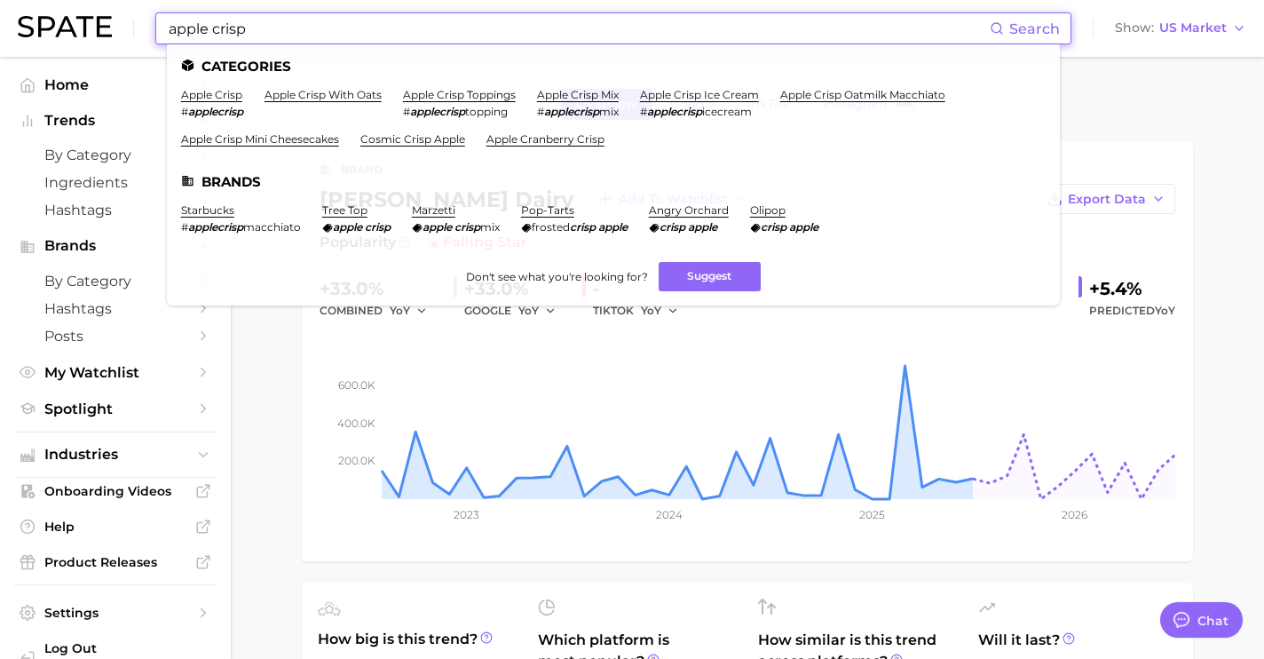
drag, startPoint x: 408, startPoint y: 22, endPoint x: 91, endPoint y: 20, distance: 316.1
click at [91, 20] on div "apple crisp Search Categories apple crisp # applecrisp apple crisp with oats ap…" at bounding box center [632, 28] width 1229 height 57
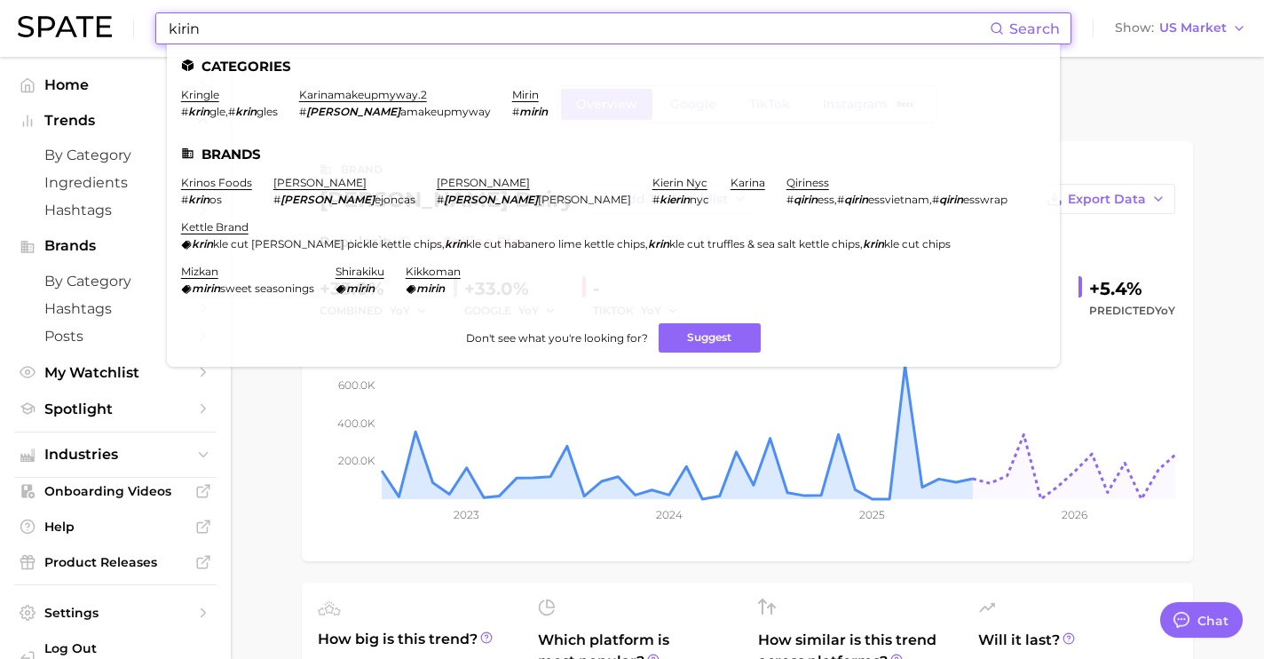
drag, startPoint x: 59, startPoint y: -14, endPoint x: 37, endPoint y: -19, distance: 22.6
click at [37, 0] on html "kirin Search Categories kringle # krin gle , # krin gles karinamakeupmyway.2 # …" at bounding box center [632, 329] width 1264 height 659
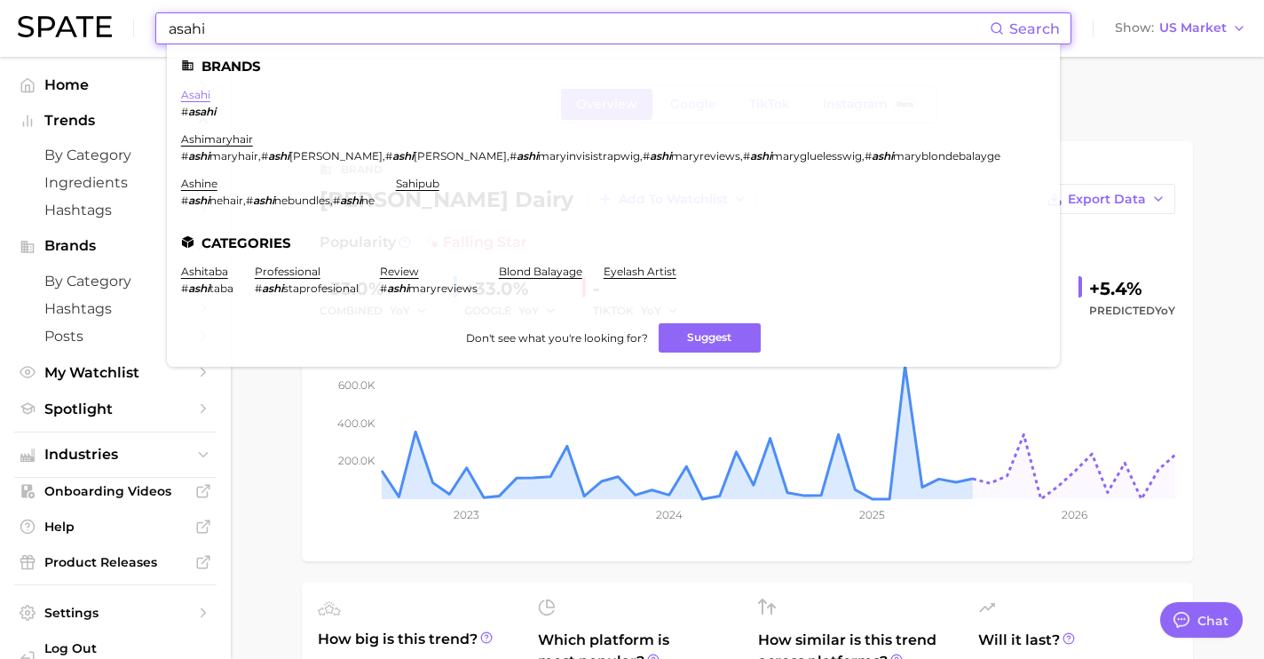
click at [190, 93] on link "asahi" at bounding box center [195, 94] width 29 height 13
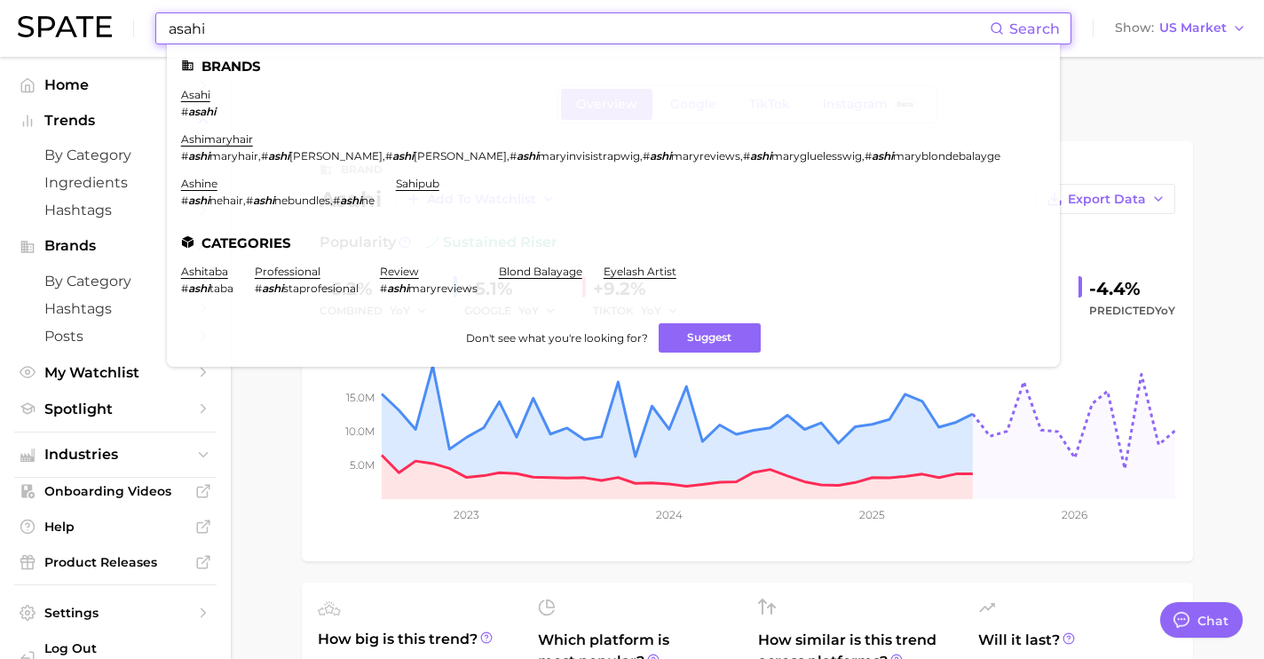
drag, startPoint x: 374, startPoint y: 26, endPoint x: 107, endPoint y: 22, distance: 266.4
click at [107, 22] on div "asahi Search Brands asahi # asahi ashimaryhair # ashi maryhair , # ashi marywig…" at bounding box center [632, 28] width 1229 height 57
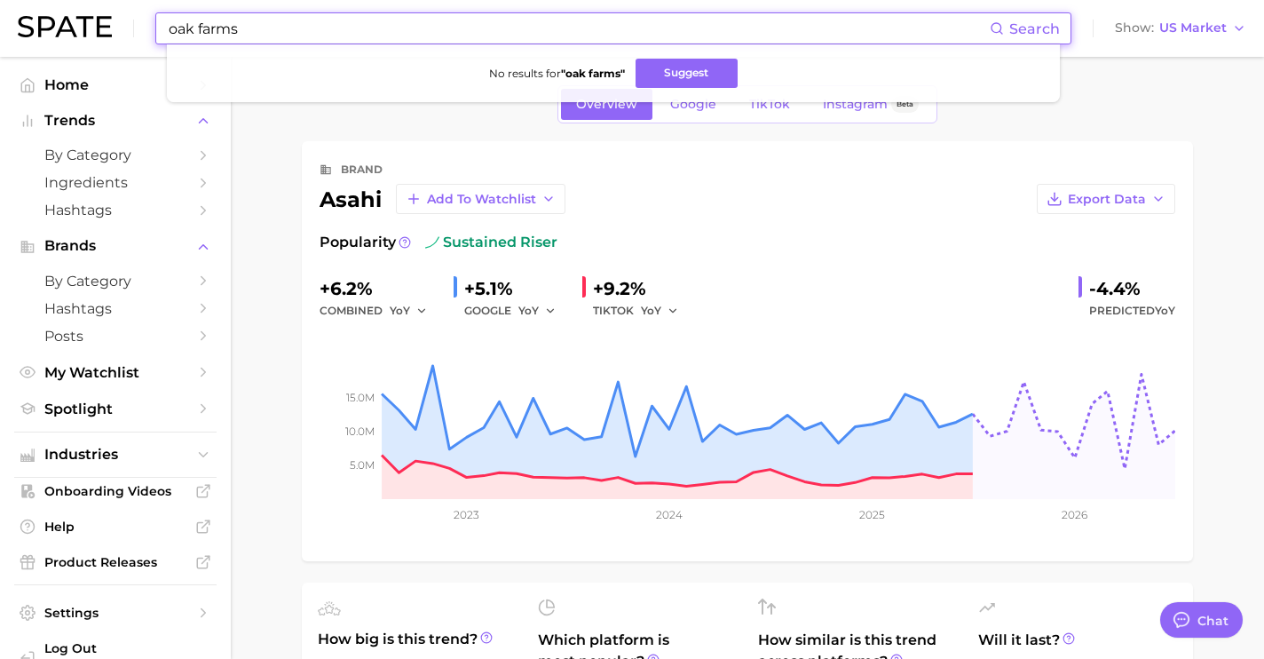
drag, startPoint x: 551, startPoint y: 31, endPoint x: 0, endPoint y: 21, distance: 551.5
click at [0, 27] on header "oak farms Search No results for " oak farms " Suggest Show US Market" at bounding box center [632, 28] width 1264 height 57
paste input "https://thelittleoakcompany.com/"
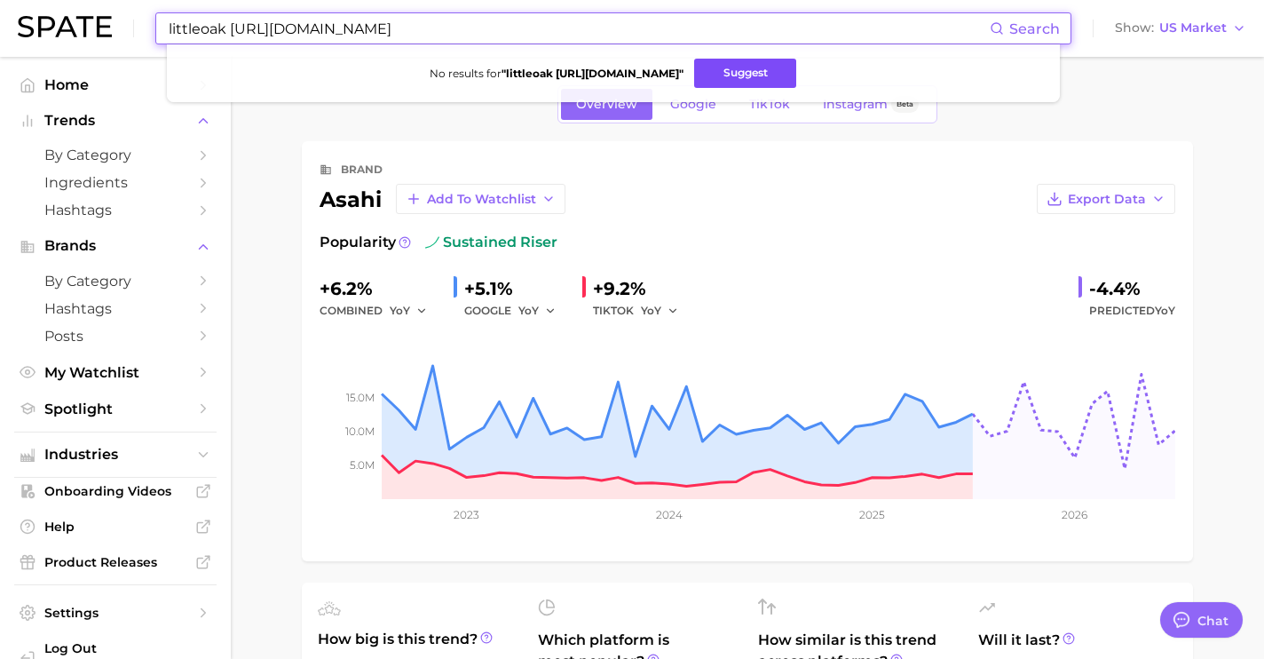
click at [786, 74] on button "Suggest" at bounding box center [745, 73] width 102 height 29
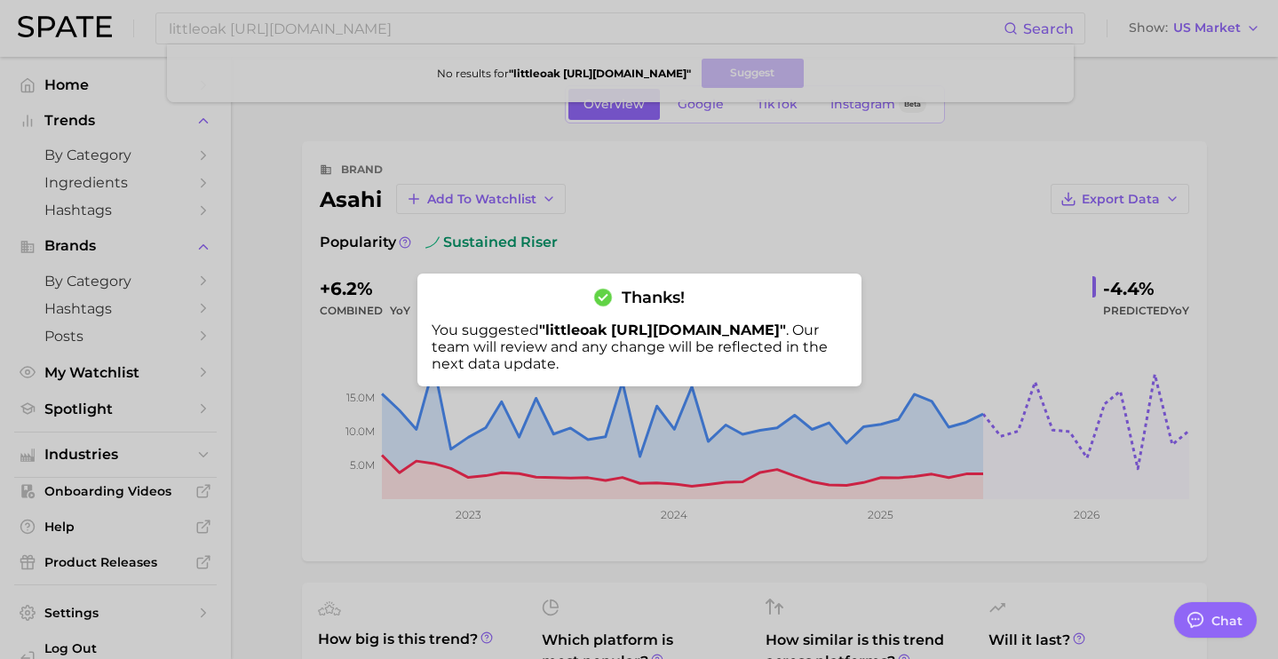
click at [223, 33] on div at bounding box center [639, 329] width 1278 height 659
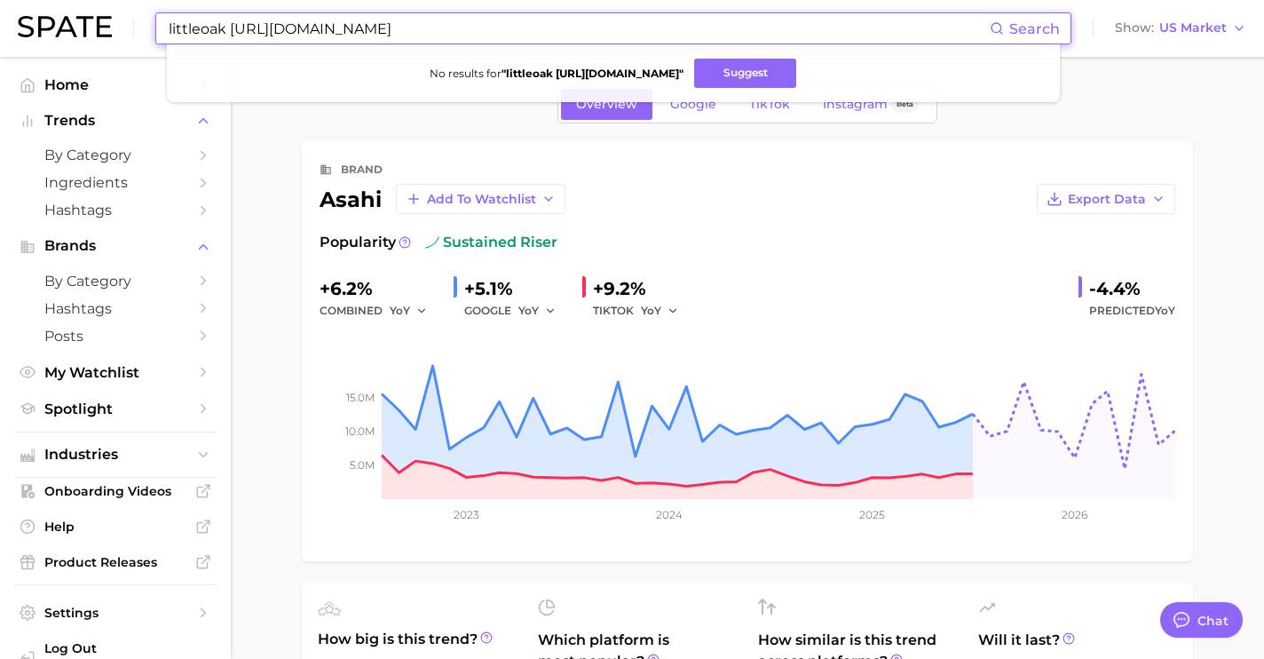
drag, startPoint x: 496, startPoint y: 25, endPoint x: 0, endPoint y: -20, distance: 498.3
click at [0, 0] on html "littleoak https://thelittleoakcompany.com/ Search No results for " littleoak ht…" at bounding box center [632, 329] width 1264 height 659
paste input "https://oakfarmsdairy.com/products/"
click at [753, 70] on button "Suggest" at bounding box center [750, 73] width 102 height 29
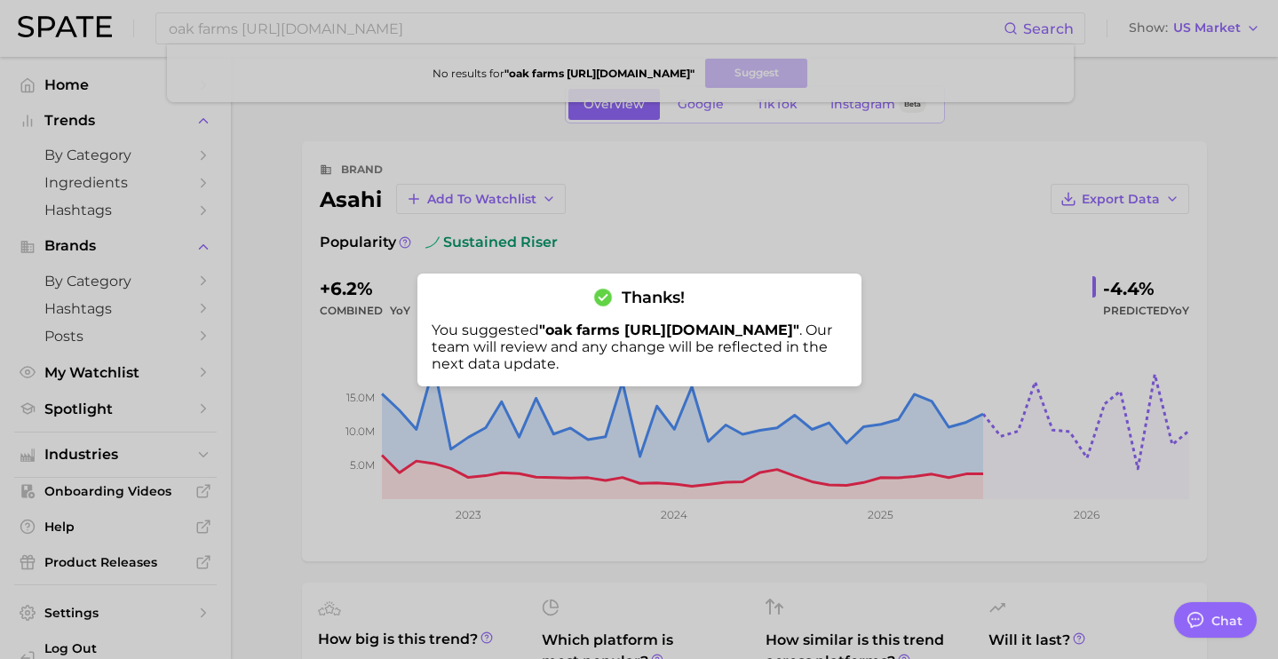
click at [397, 42] on div at bounding box center [639, 329] width 1278 height 659
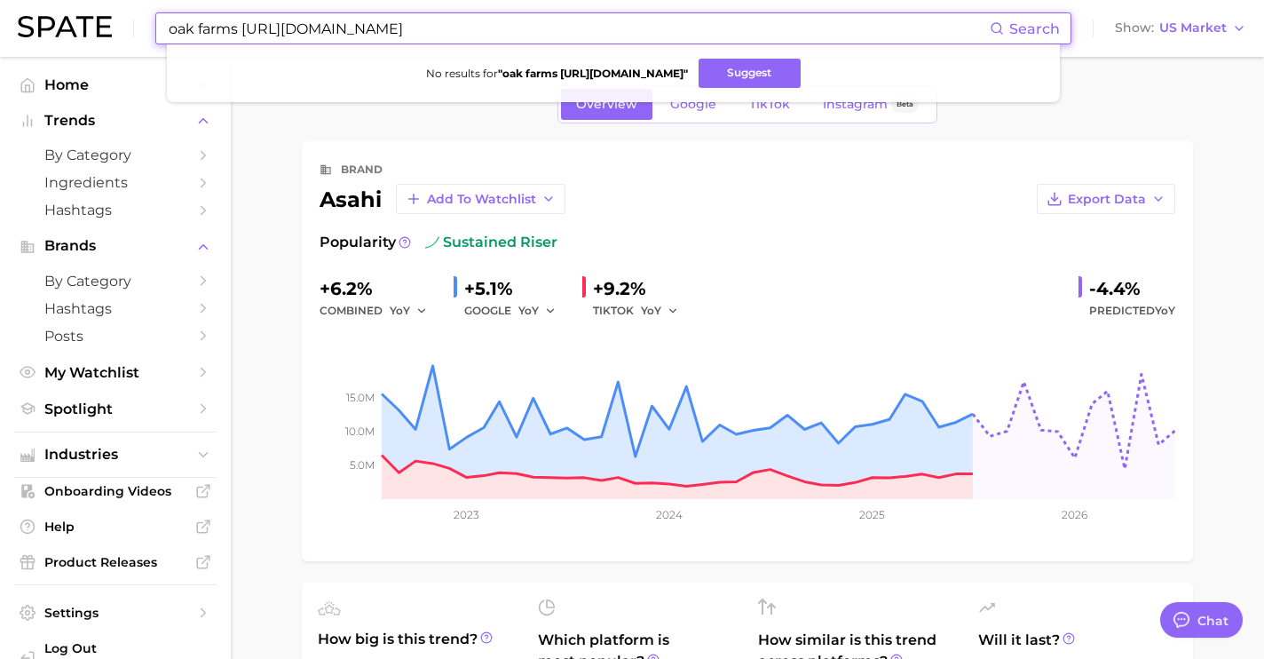
drag, startPoint x: 562, startPoint y: 30, endPoint x: 0, endPoint y: -5, distance: 563.2
click at [0, 0] on html "oak farms https://oakfarmsdairy.com/products/ Search No results for " oak farms…" at bounding box center [632, 329] width 1264 height 659
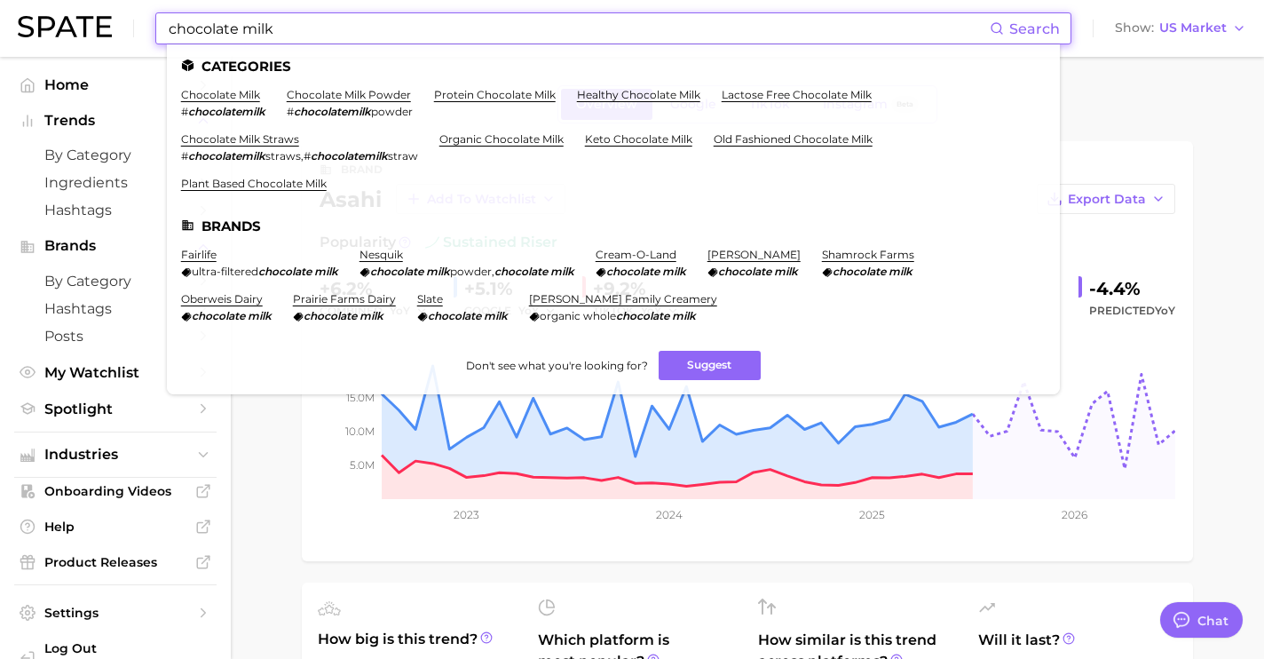
drag, startPoint x: 622, startPoint y: 28, endPoint x: 25, endPoint y: -16, distance: 599.1
click at [25, 0] on html "chocolate milk Search Categories chocolate milk # chocolatemilk chocolate milk …" at bounding box center [632, 329] width 1264 height 659
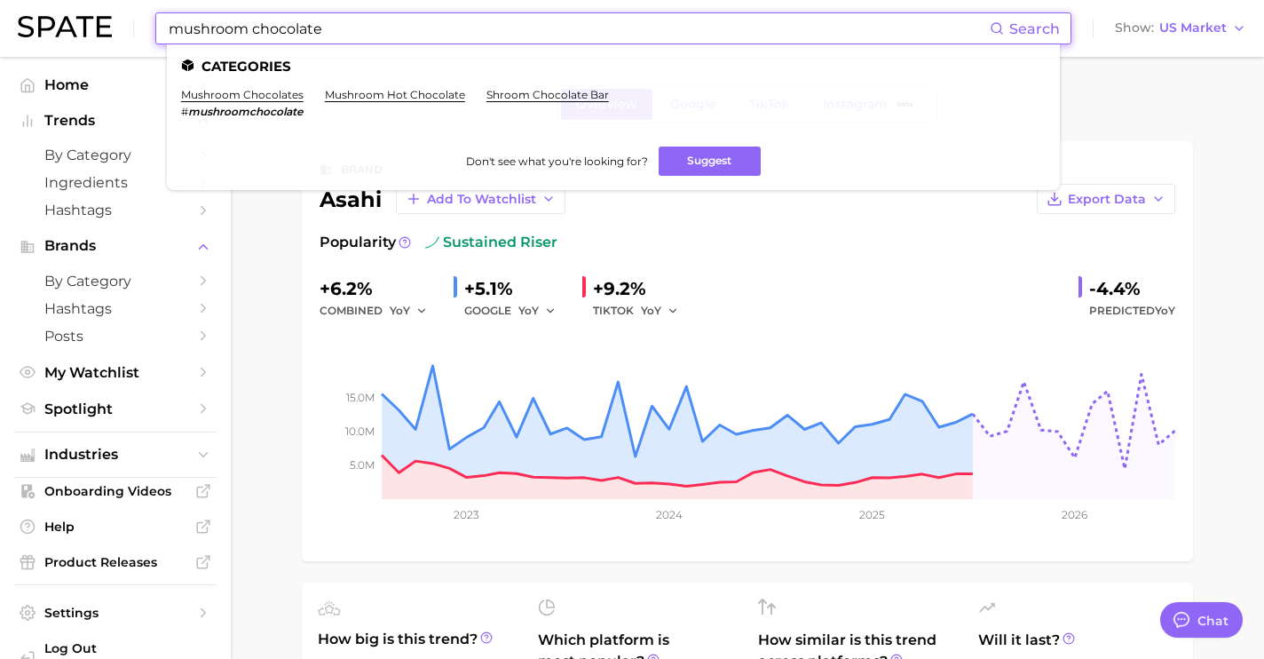
drag, startPoint x: 382, startPoint y: 28, endPoint x: 112, endPoint y: 19, distance: 270.1
click at [112, 19] on div "mushroom chocolate Search Categories mushroom chocolates # mushroomchocolate mu…" at bounding box center [632, 28] width 1229 height 57
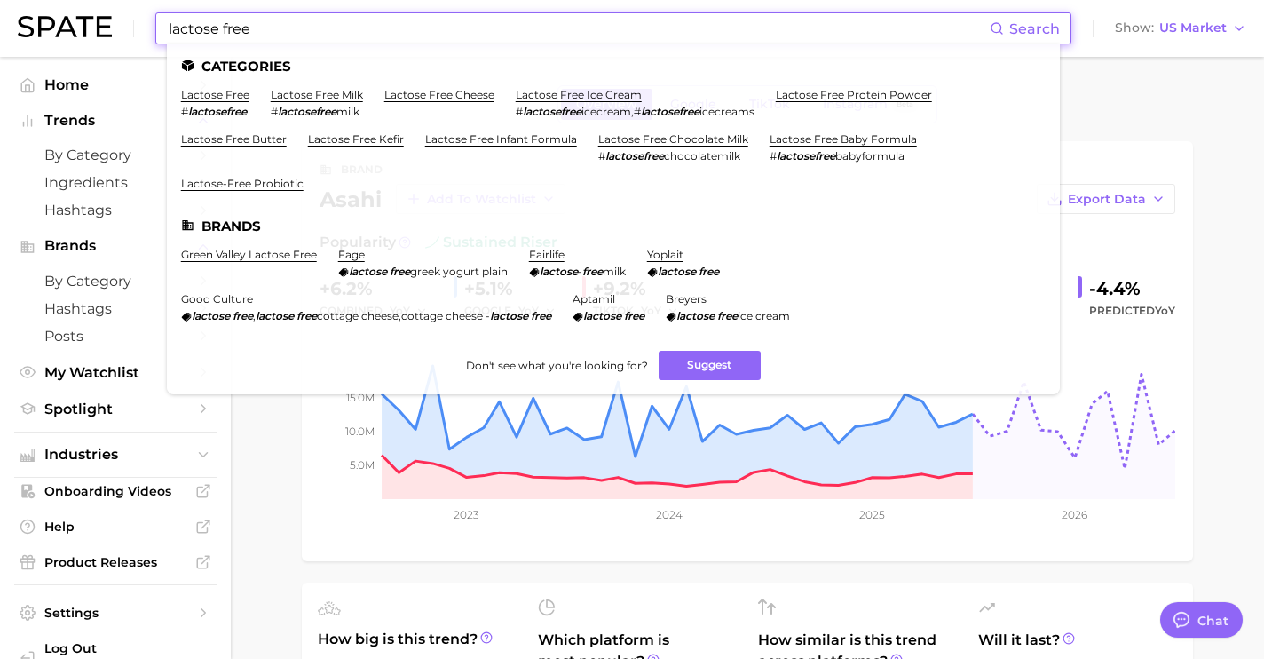
drag, startPoint x: 388, startPoint y: 37, endPoint x: 29, endPoint y: -12, distance: 362.1
click at [29, 0] on html "lactose free Search Categories lactose free # lactosefree lactose free milk # l…" at bounding box center [632, 329] width 1264 height 659
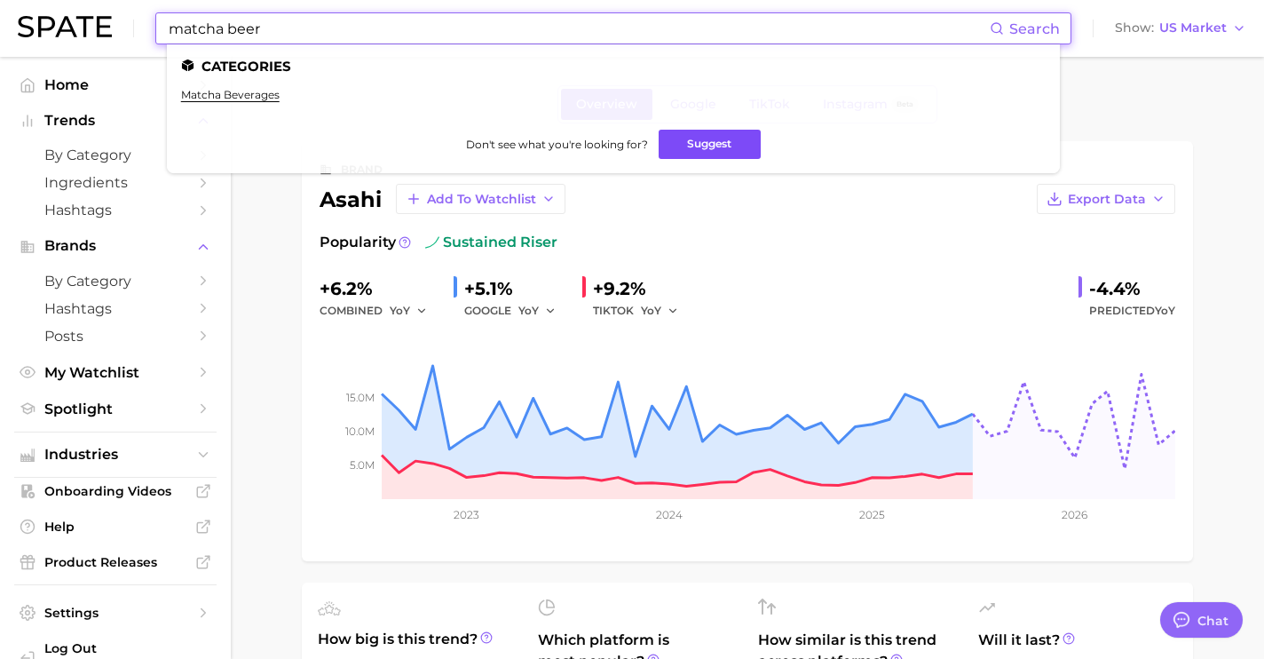
click at [689, 137] on button "Suggest" at bounding box center [710, 144] width 102 height 29
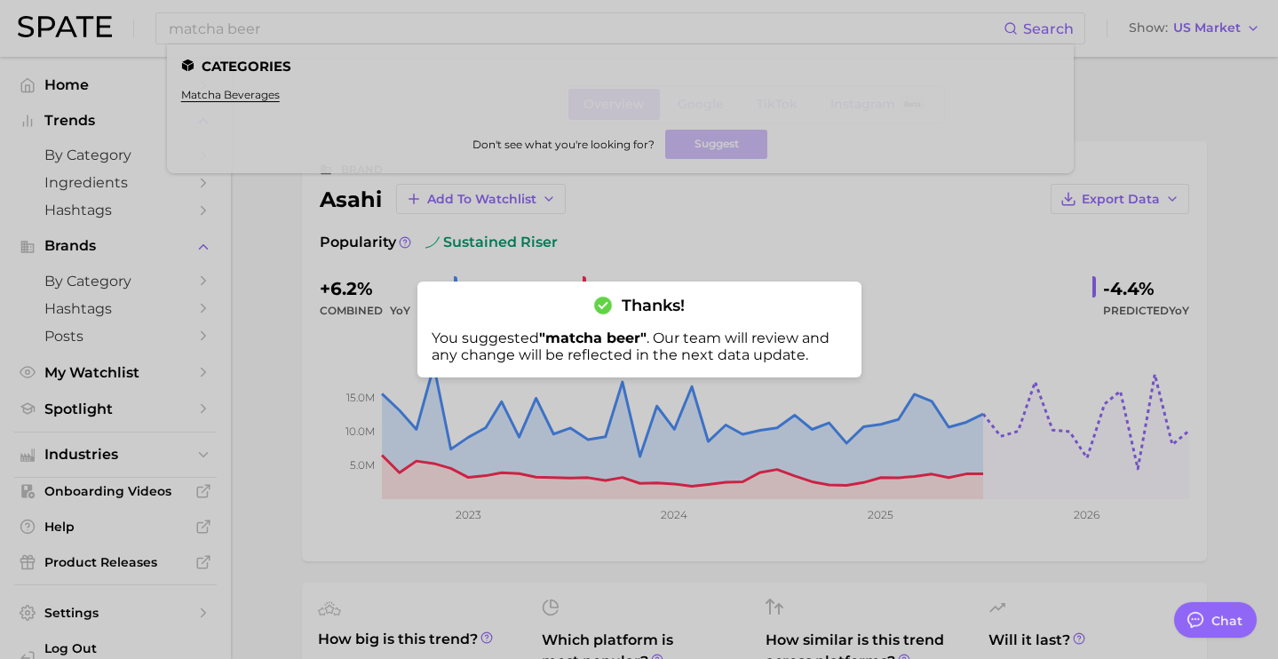
click at [397, 28] on div at bounding box center [639, 329] width 1278 height 659
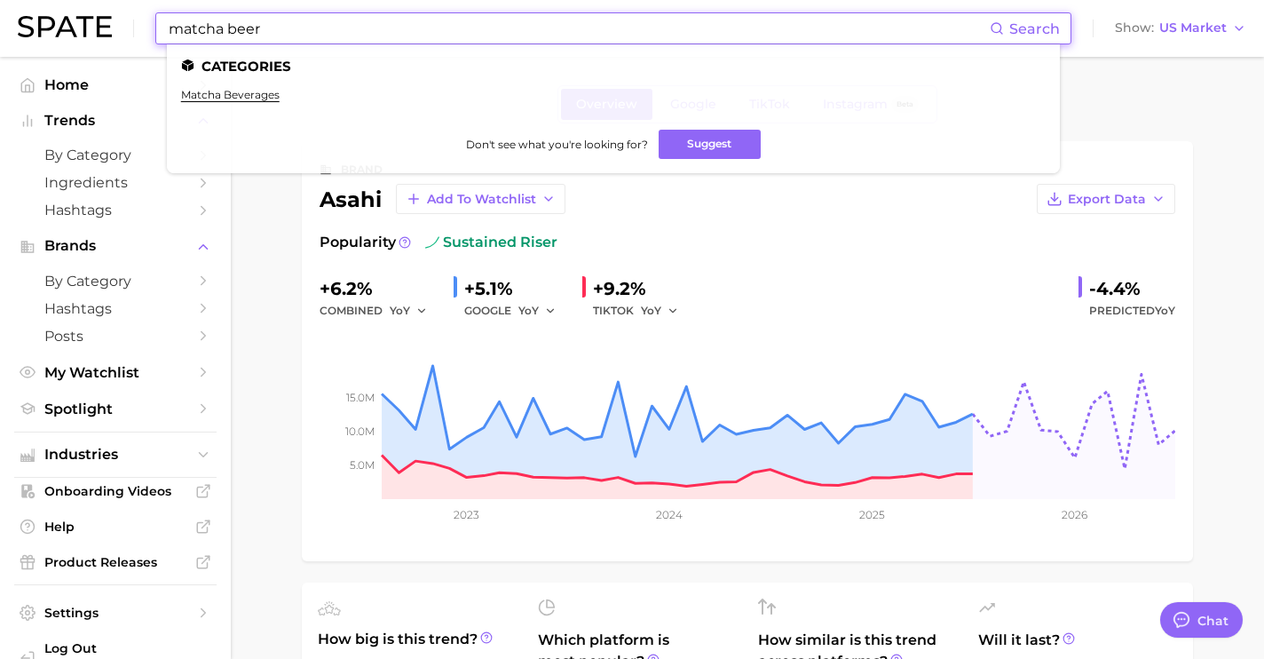
drag, startPoint x: 409, startPoint y: 29, endPoint x: 16, endPoint y: 16, distance: 393.6
click at [0, 20] on header "matcha beer Search Categories matcha beverages Don't see what you're looking fo…" at bounding box center [632, 28] width 1264 height 57
paste input "okinawa sweet potato"
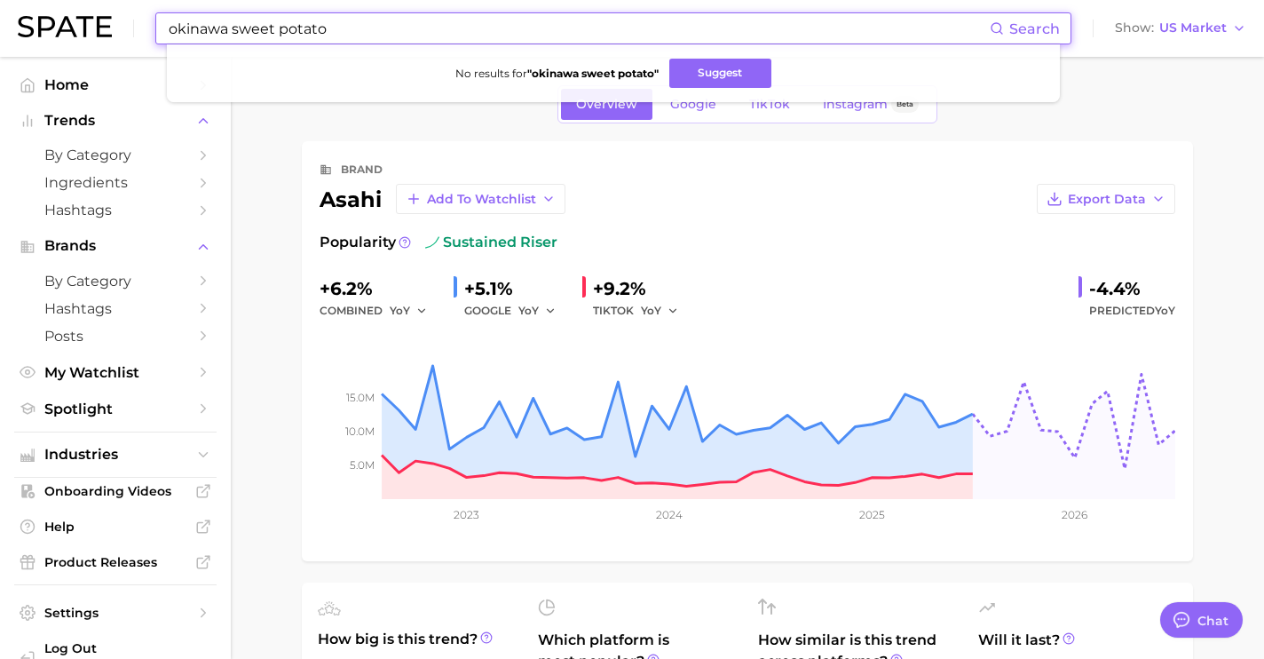
click at [228, 28] on input "okinawa sweet potato" at bounding box center [578, 28] width 823 height 30
click at [733, 76] on button "Suggest" at bounding box center [724, 73] width 102 height 29
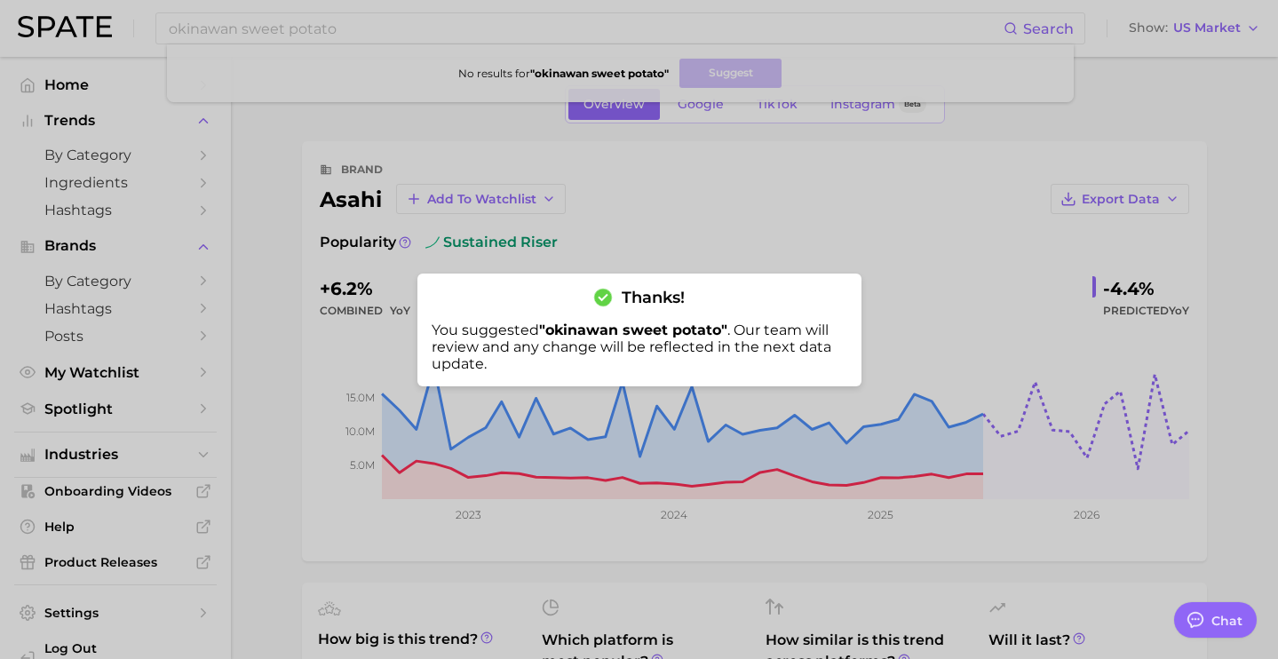
click at [360, 15] on div at bounding box center [639, 329] width 1278 height 659
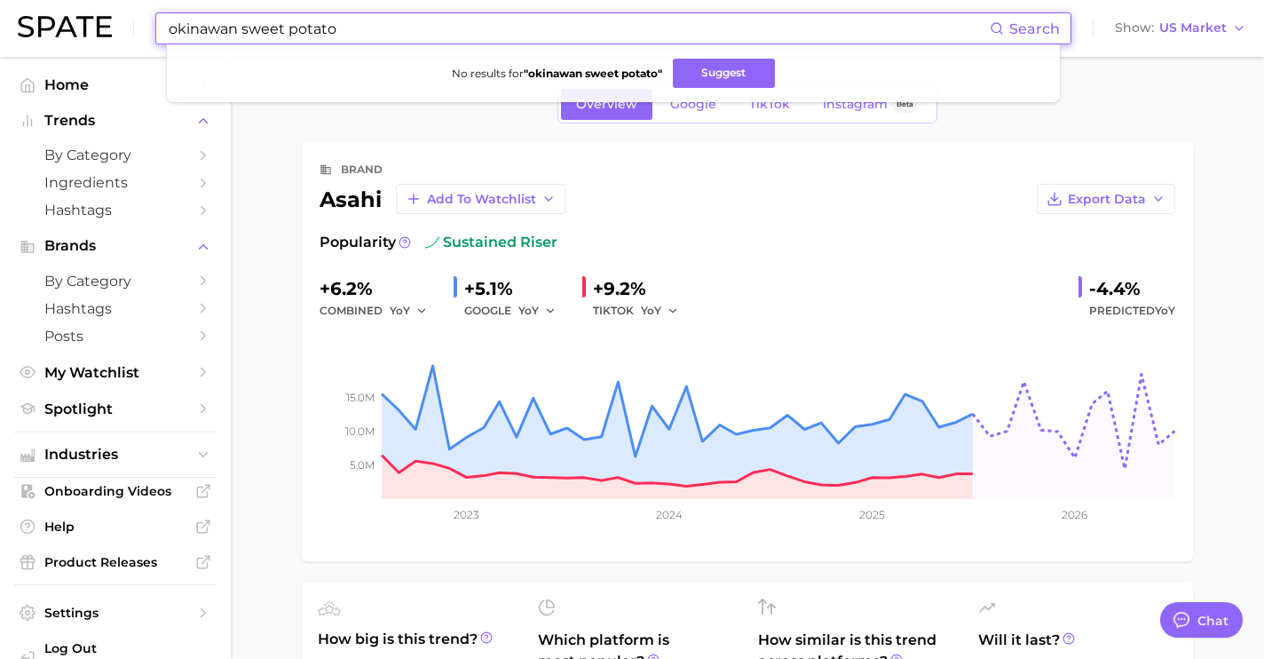
drag, startPoint x: 360, startPoint y: 28, endPoint x: 0, endPoint y: -24, distance: 363.4
click at [0, 0] on html "okinawan sweet potato Search No results for " okinawan sweet potato " Suggest S…" at bounding box center [632, 329] width 1264 height 659
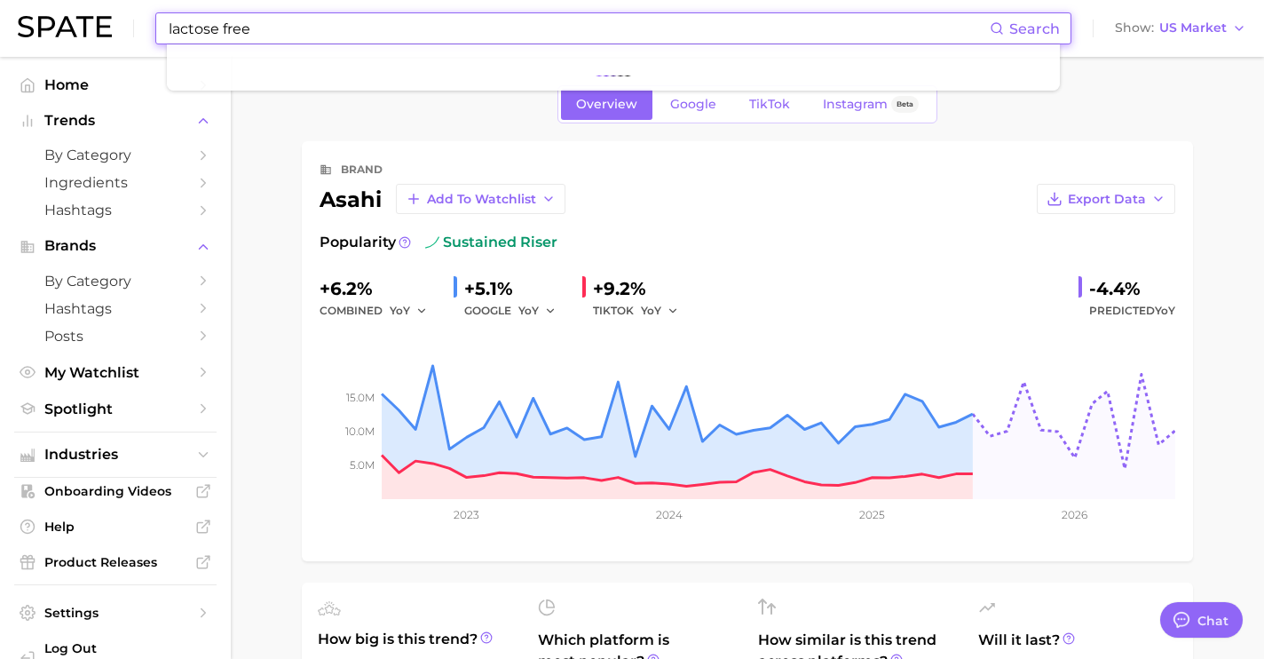
drag, startPoint x: 275, startPoint y: 28, endPoint x: 0, endPoint y: 13, distance: 275.6
click at [0, 13] on header "lactose free Search Show US Market" at bounding box center [632, 28] width 1264 height 57
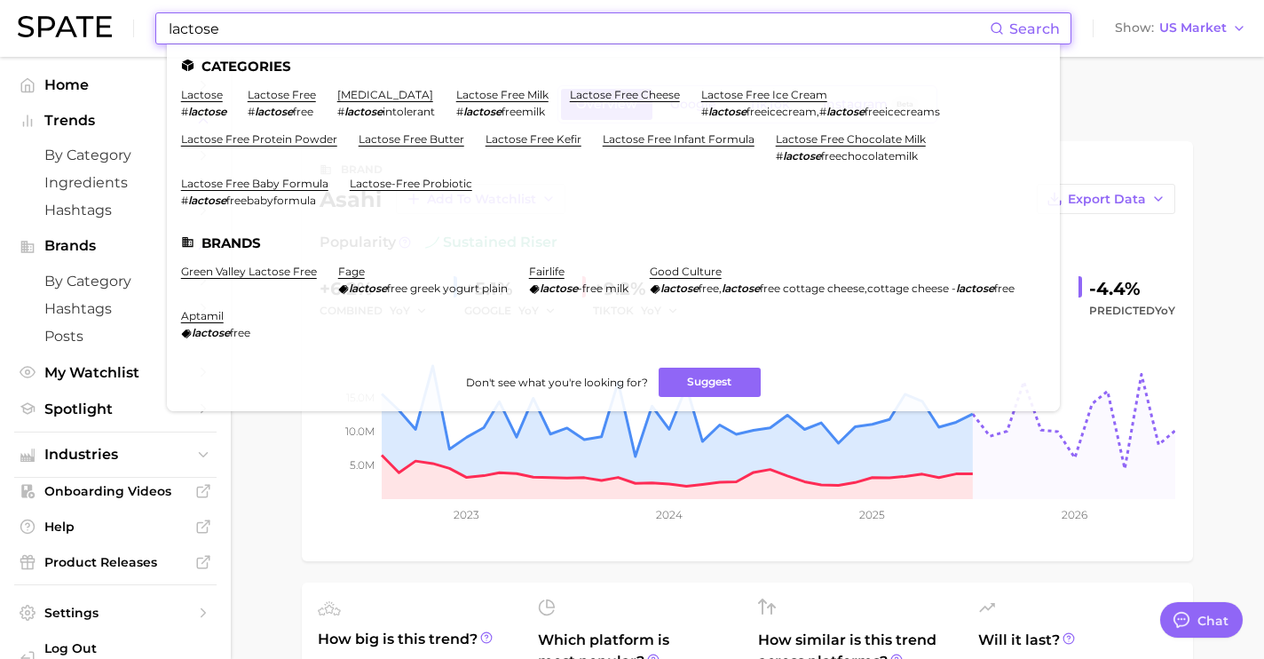
type input "lactose"
click at [289, 103] on li "lactose free # lactose free" at bounding box center [282, 103] width 68 height 30
click at [289, 100] on link "lactose free" at bounding box center [282, 94] width 68 height 13
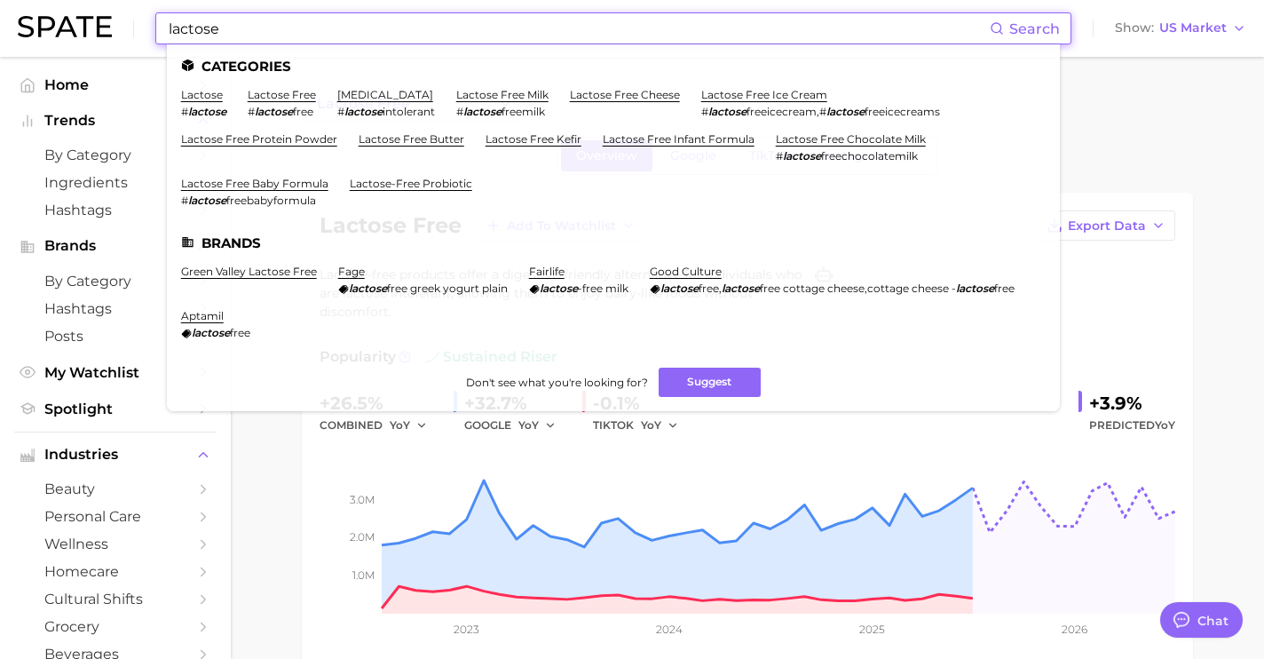
drag, startPoint x: 450, startPoint y: 35, endPoint x: 71, endPoint y: 32, distance: 379.1
click at [71, 32] on div "lactose Search Categories lactose # lactose lactose free # lactose free lactose…" at bounding box center [632, 28] width 1229 height 57
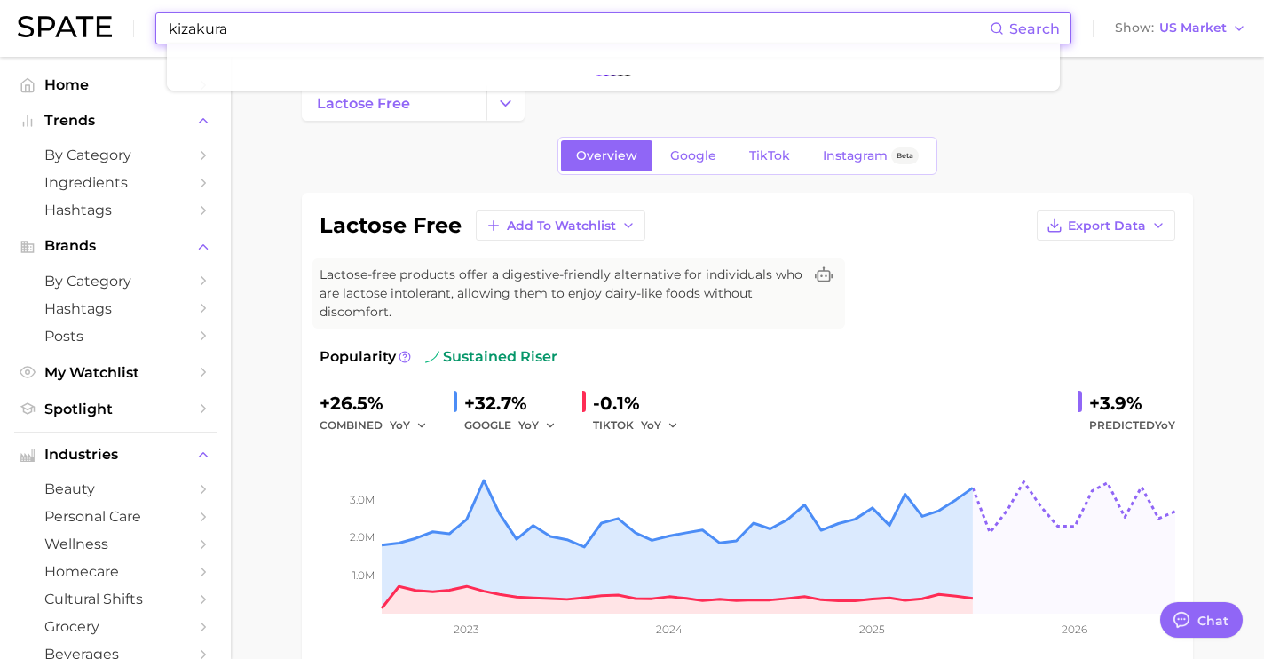
paste input "https://kizakura-brewery.com/"
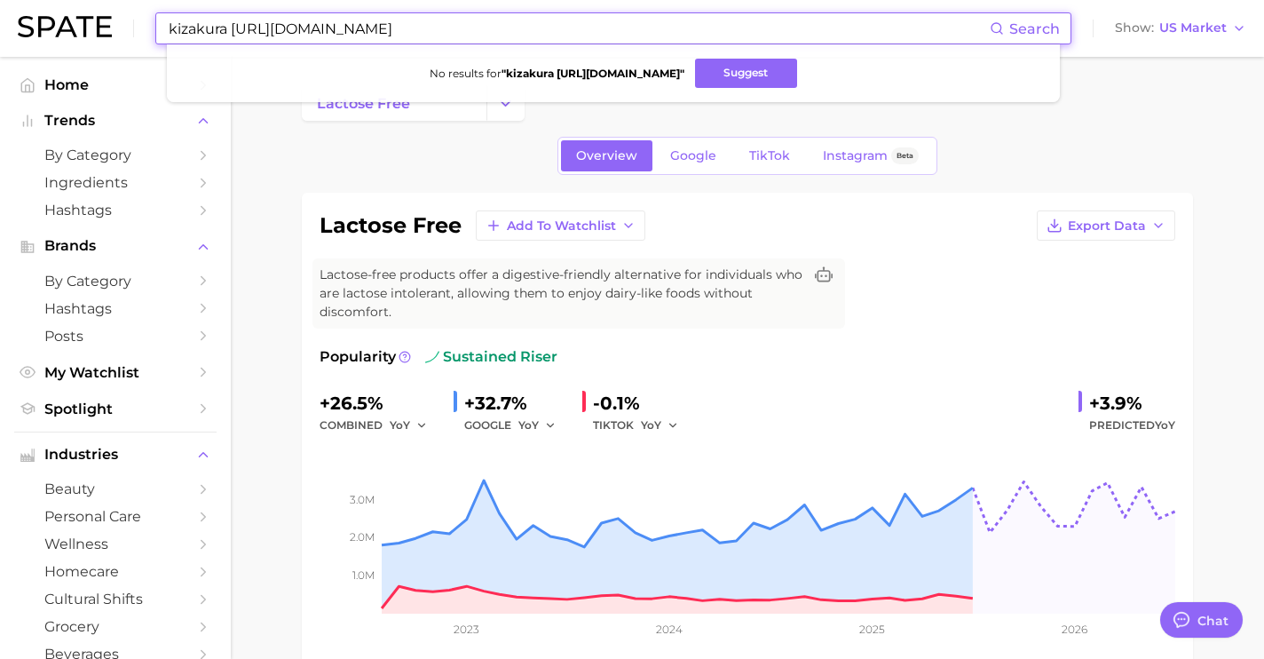
drag, startPoint x: 746, startPoint y: 67, endPoint x: 797, endPoint y: 51, distance: 53.9
click at [746, 67] on button "Suggest" at bounding box center [746, 73] width 102 height 29
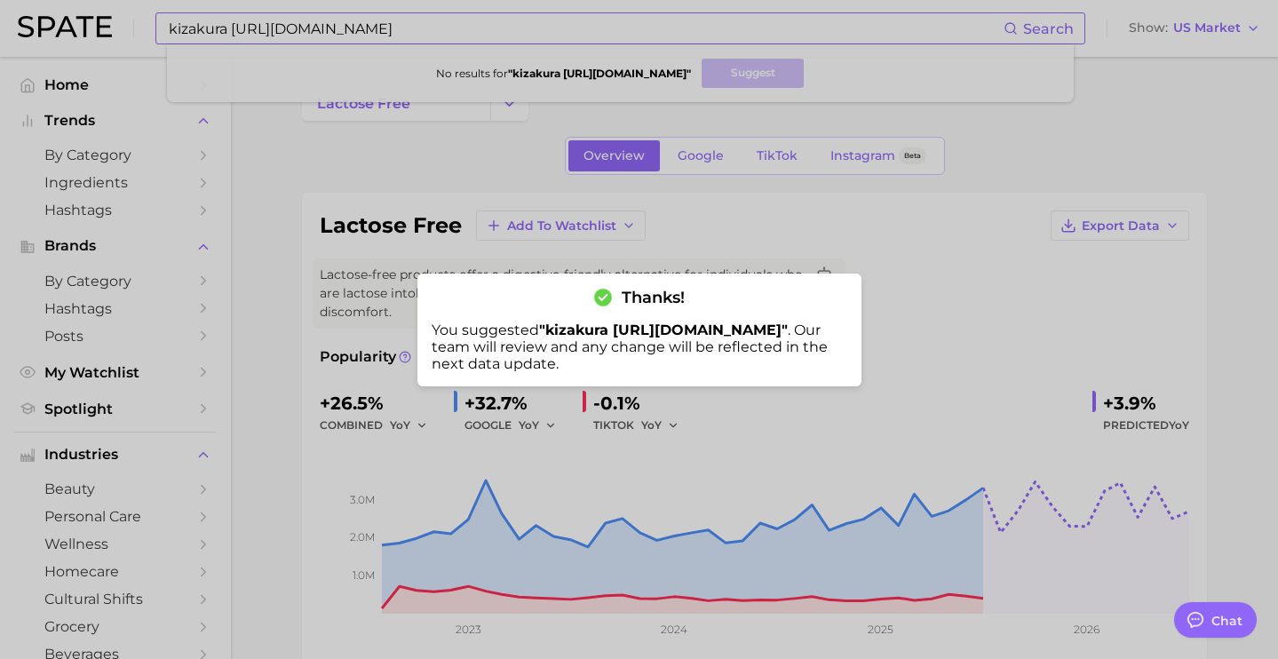
click at [210, 23] on div at bounding box center [639, 329] width 1278 height 659
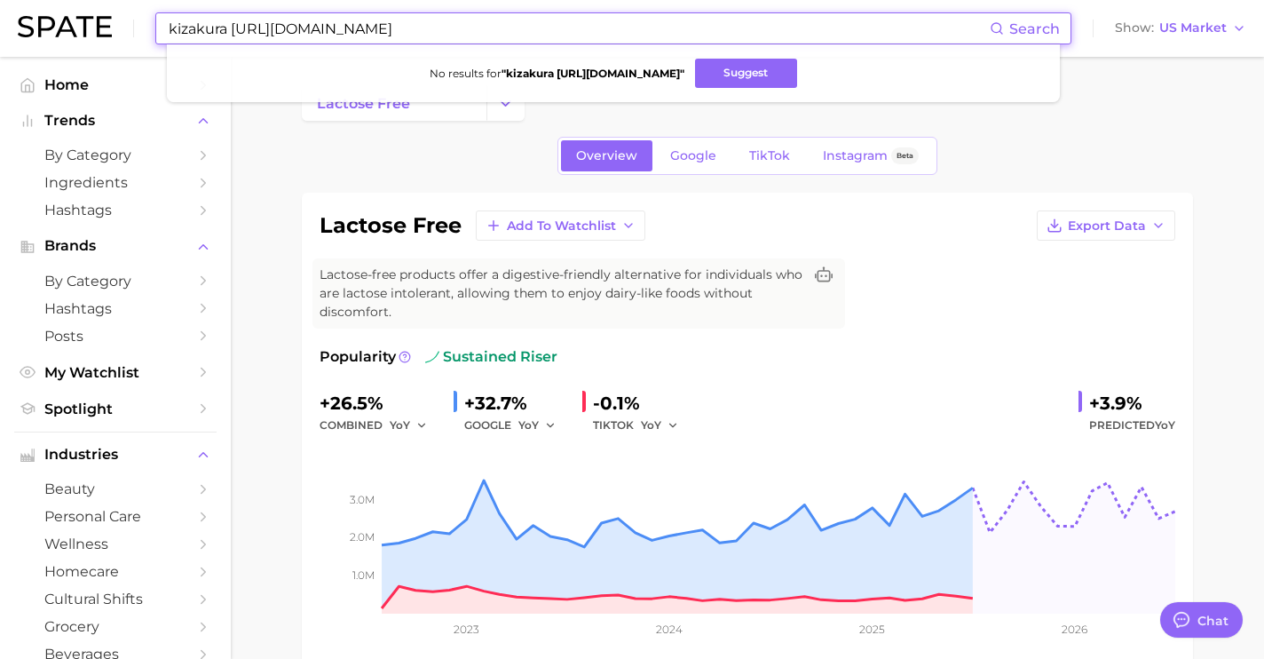
drag, startPoint x: 230, startPoint y: 28, endPoint x: 580, endPoint y: 39, distance: 350.0
click at [580, 39] on input "kizakura https://kizakura-brewery.com/" at bounding box center [578, 28] width 823 height 30
click at [731, 65] on button "Suggest" at bounding box center [736, 73] width 102 height 29
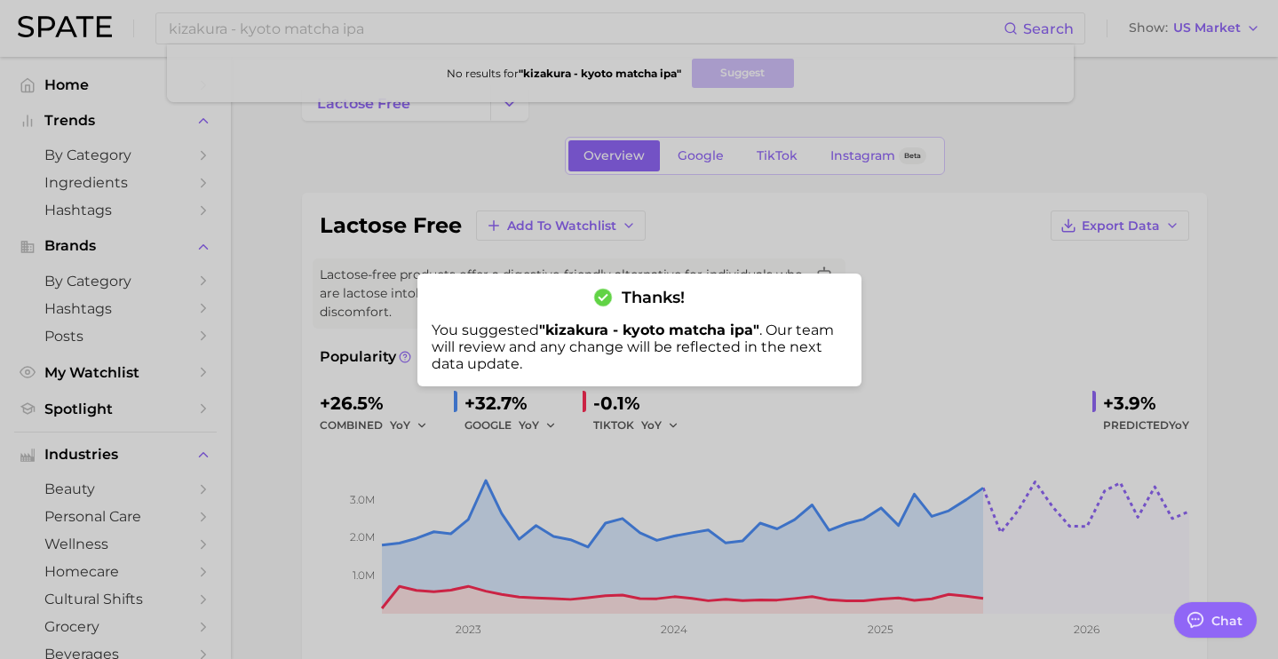
click at [494, 27] on div at bounding box center [639, 329] width 1278 height 659
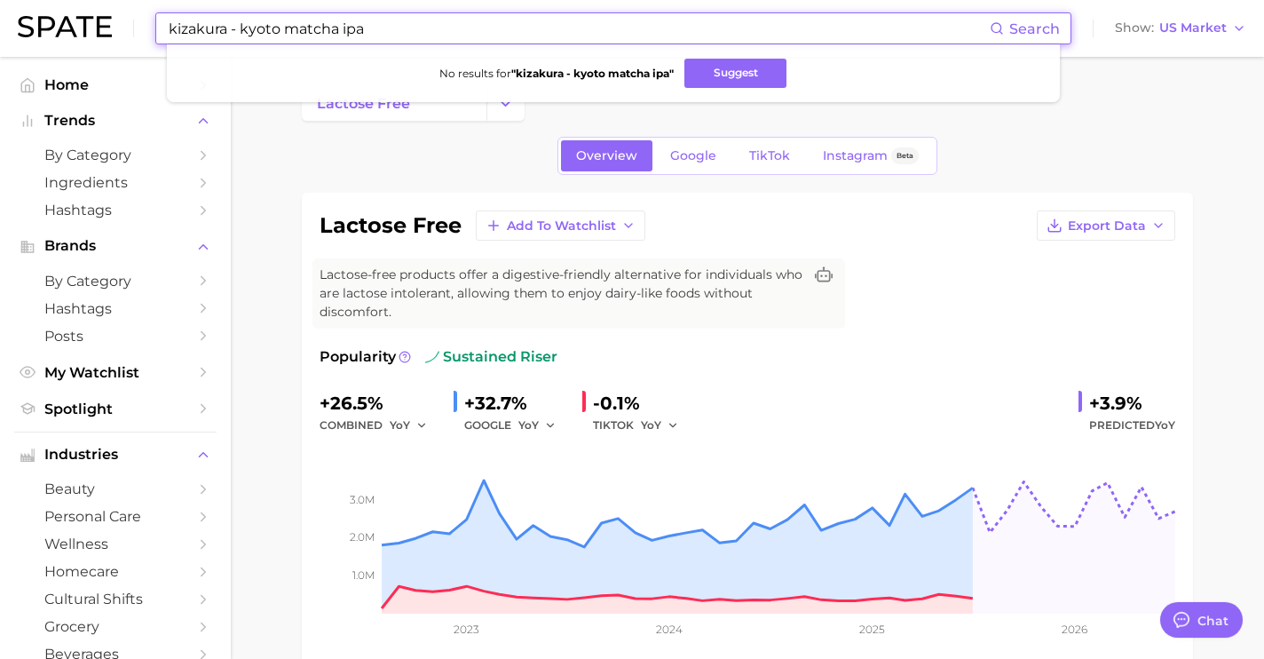
drag, startPoint x: 455, startPoint y: 26, endPoint x: 0, endPoint y: -1, distance: 455.4
click at [0, 0] on html "kizakura - kyoto matcha ipa Search No results for " kizakura - kyoto matcha ipa…" at bounding box center [632, 329] width 1264 height 659
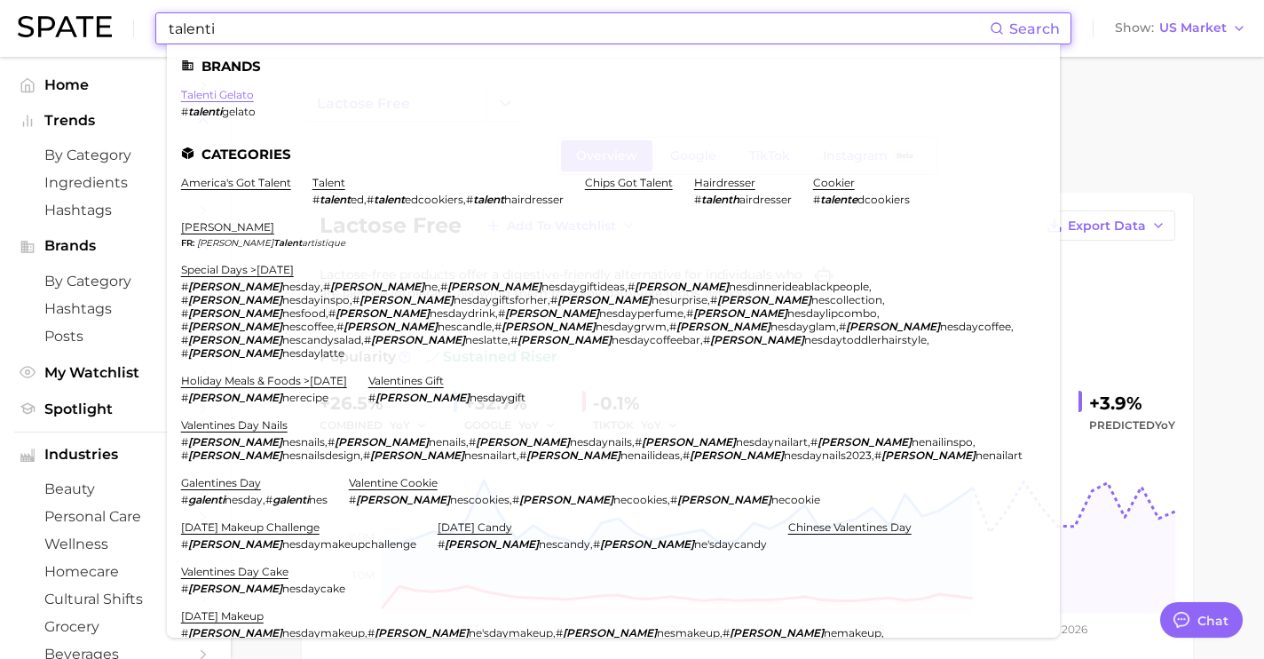
type input "talenti"
click at [230, 100] on link "talenti gelato" at bounding box center [217, 94] width 73 height 13
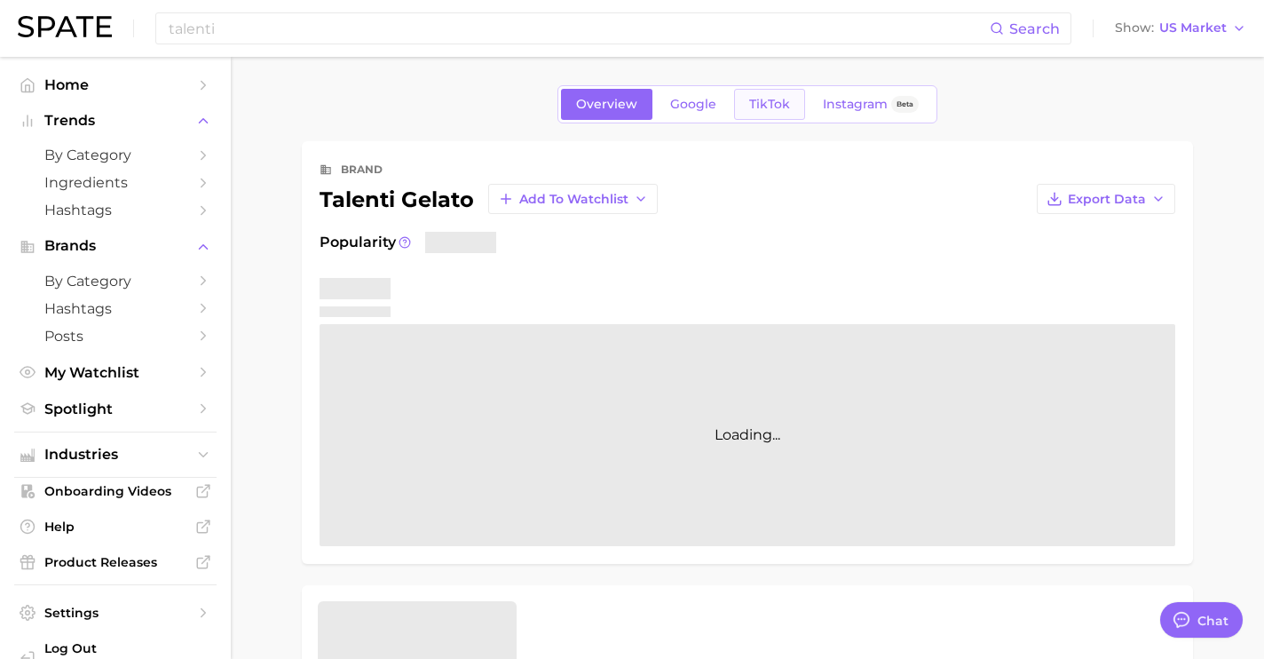
click at [777, 116] on link "TikTok" at bounding box center [769, 104] width 71 height 31
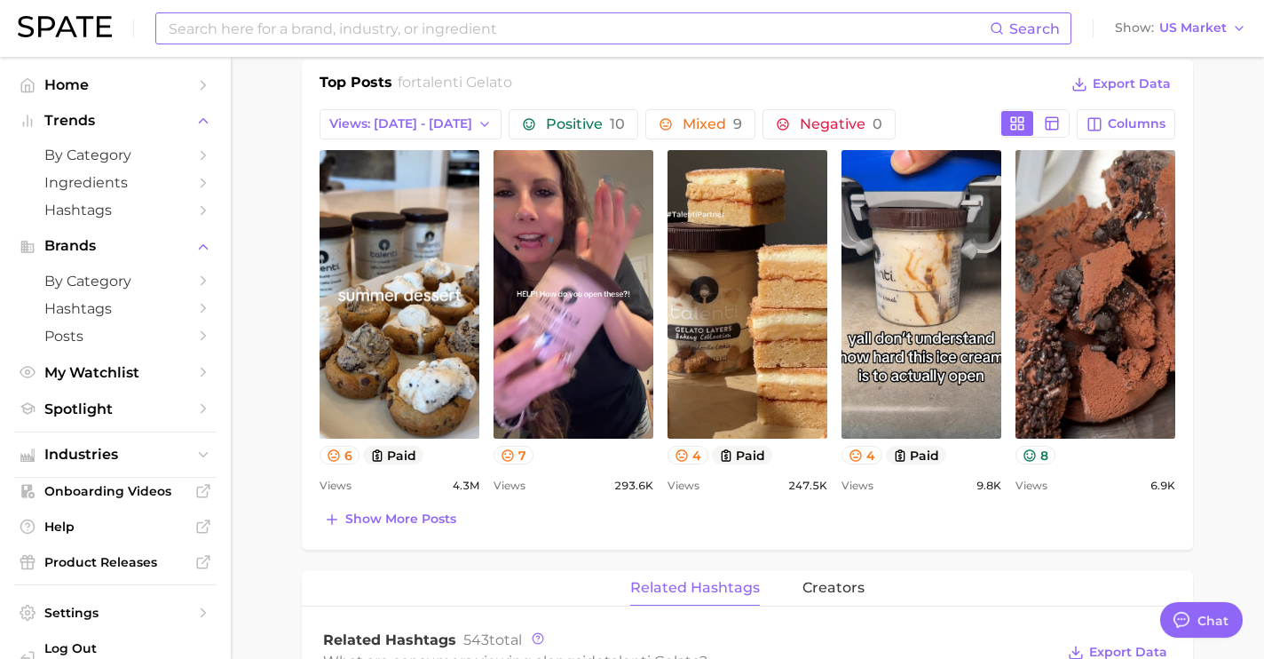
click at [384, 40] on input at bounding box center [578, 28] width 823 height 30
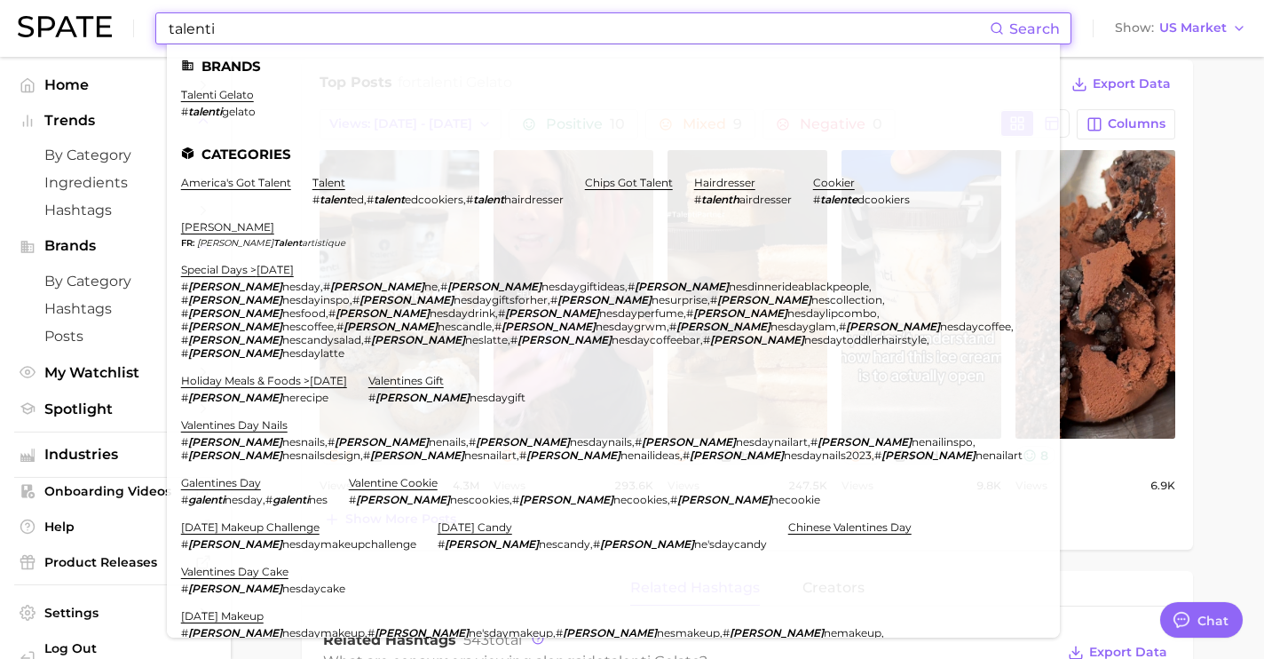
type input "talenti"
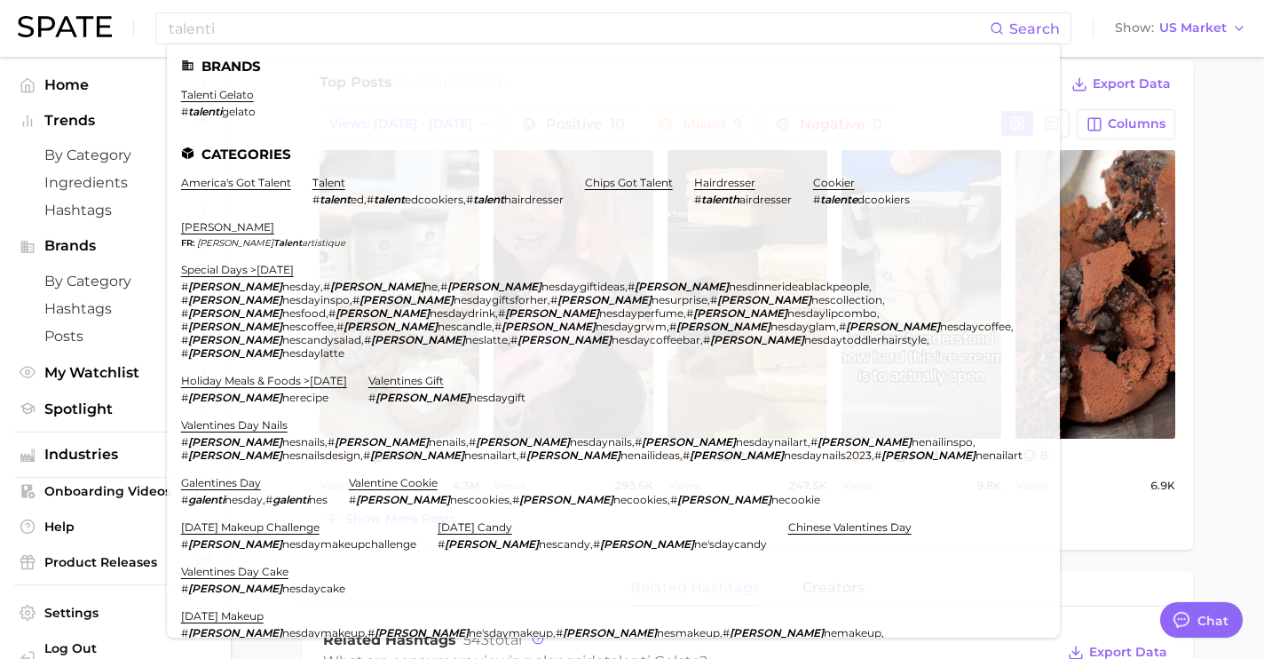
click at [1211, 73] on main "Overview Google TikTok Instagram Beta brand talenti gelato Add to Watchlist Exp…" at bounding box center [748, 440] width 1034 height 2255
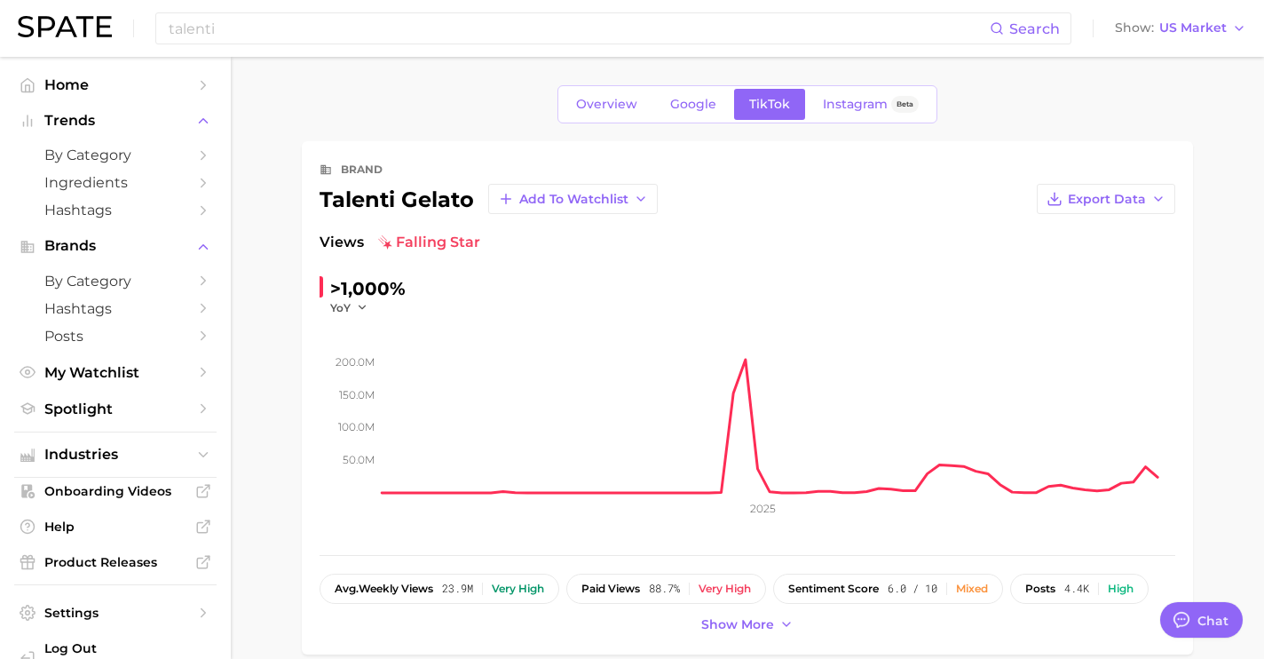
click at [687, 122] on div "Overview Google TikTok Instagram Beta" at bounding box center [748, 104] width 380 height 38
click at [691, 110] on span "Google" at bounding box center [693, 104] width 46 height 15
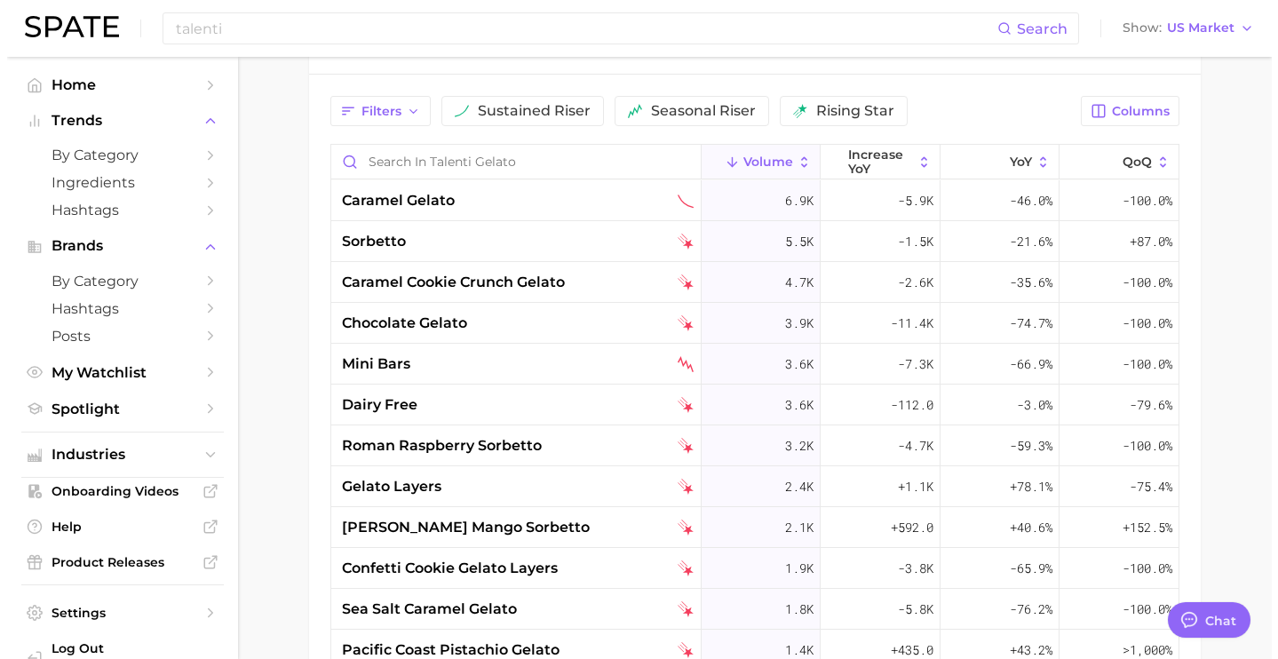
scroll to position [600, 0]
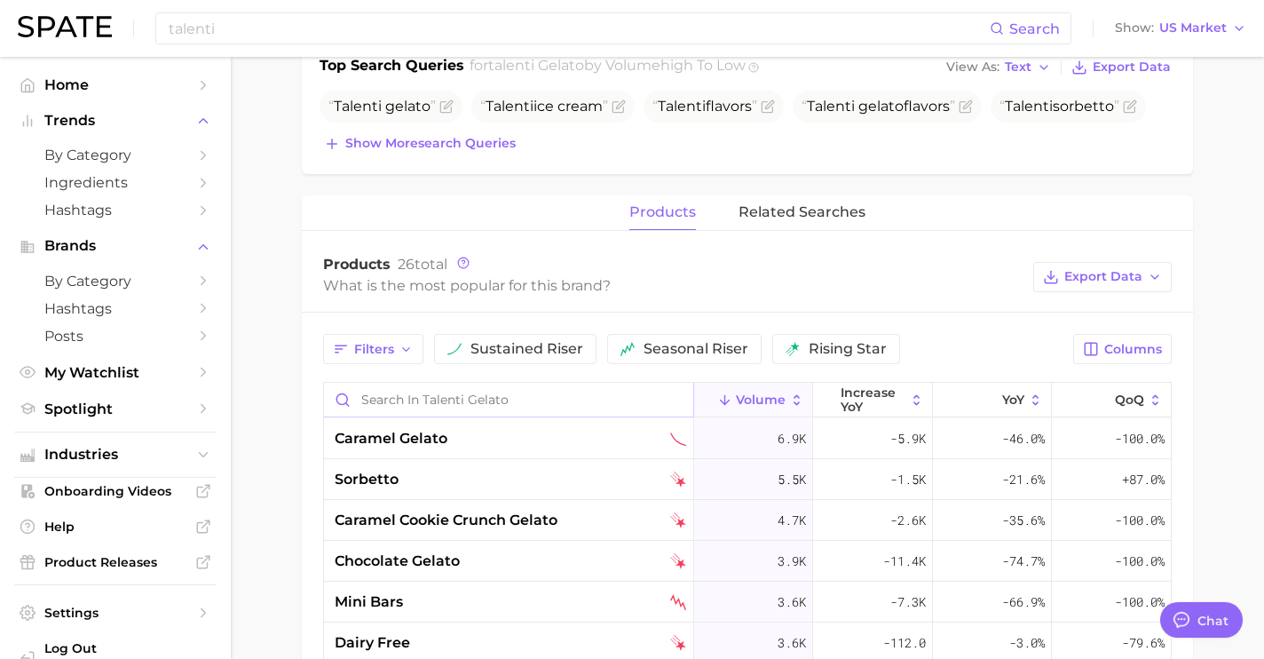
click at [386, 398] on input "Search in talenti gelato" at bounding box center [508, 400] width 369 height 34
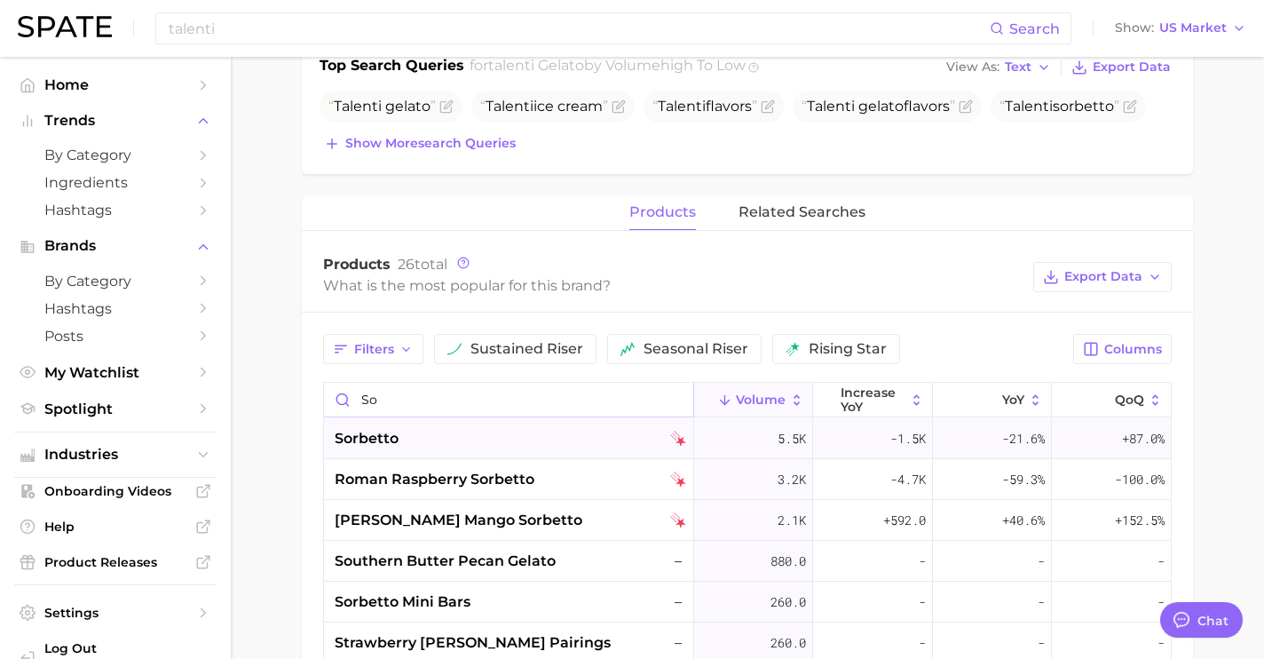
type input "so"
click at [455, 441] on div "sorbetto" at bounding box center [511, 438] width 352 height 21
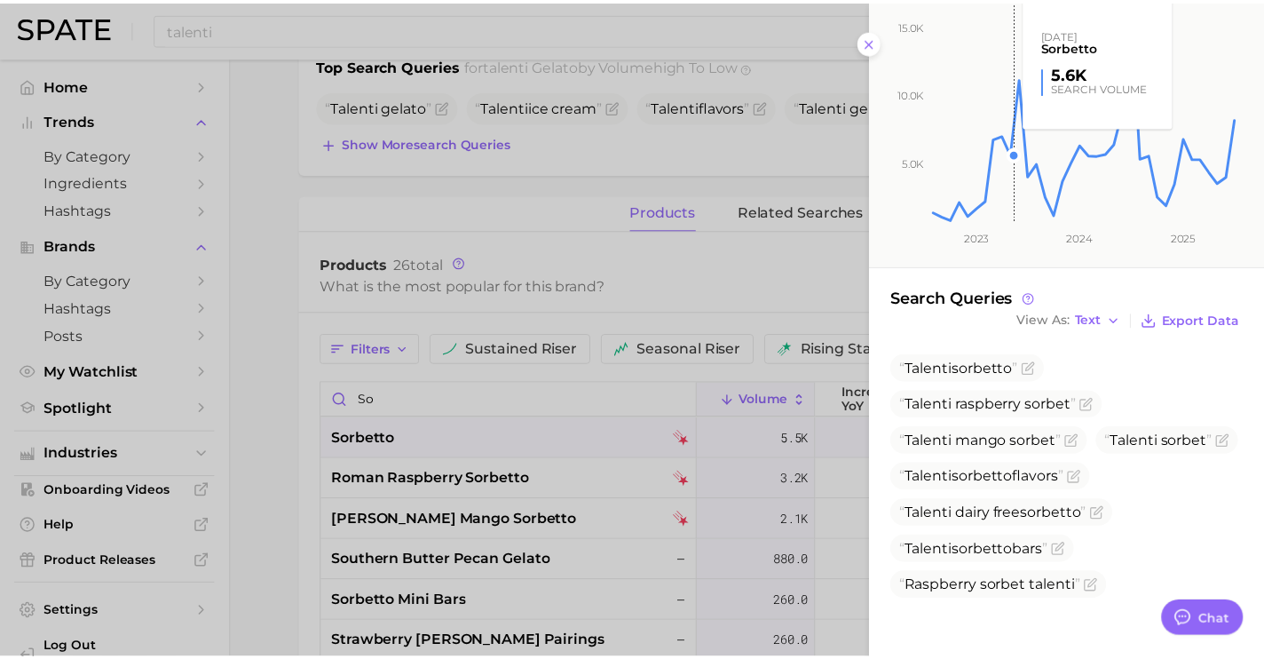
scroll to position [189, 0]
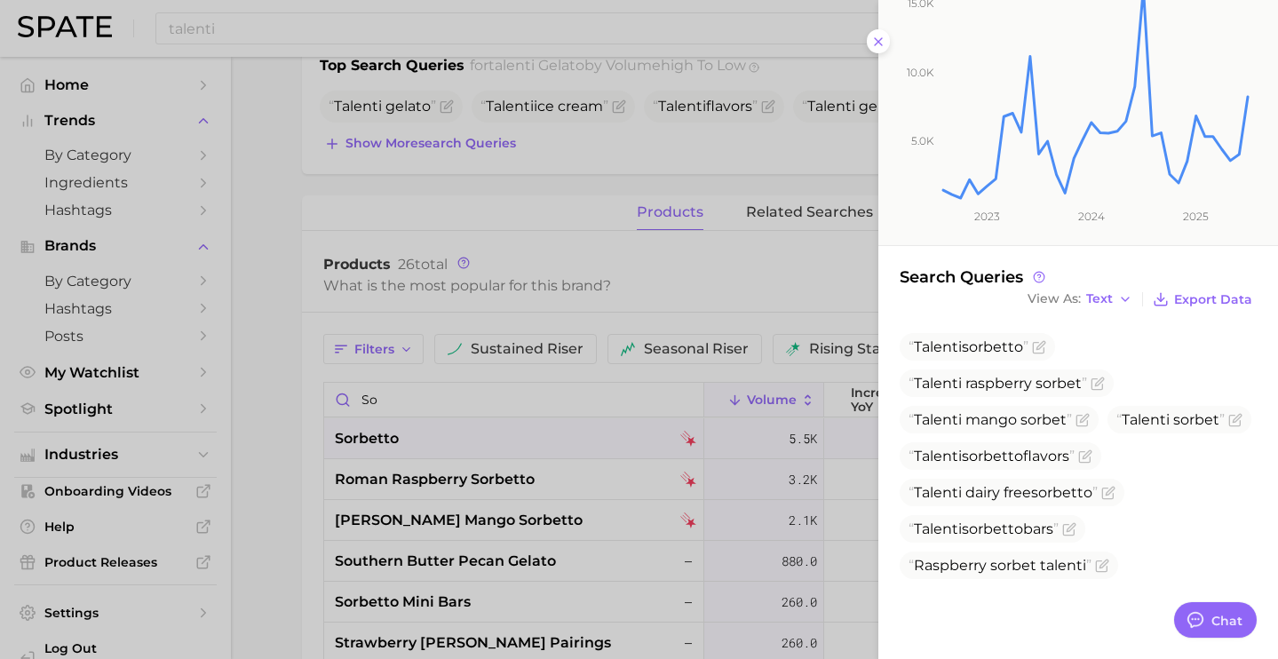
click at [558, 11] on div at bounding box center [639, 329] width 1278 height 659
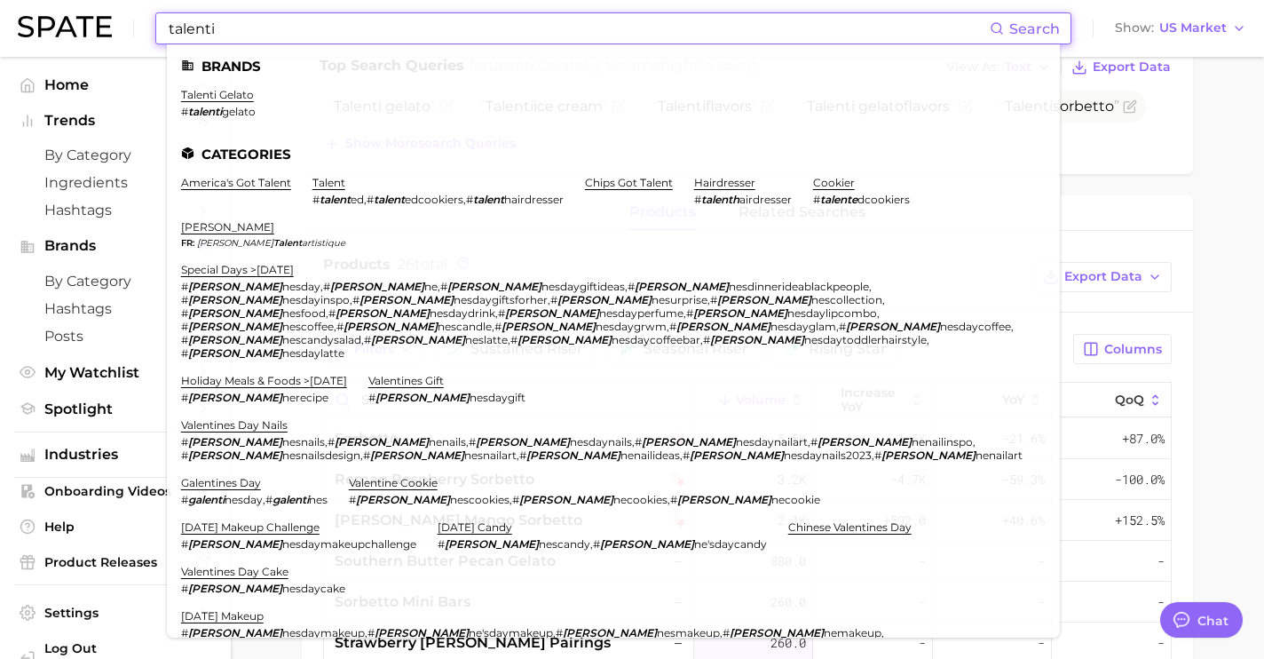
drag, startPoint x: 526, startPoint y: 36, endPoint x: 0, endPoint y: -10, distance: 527.6
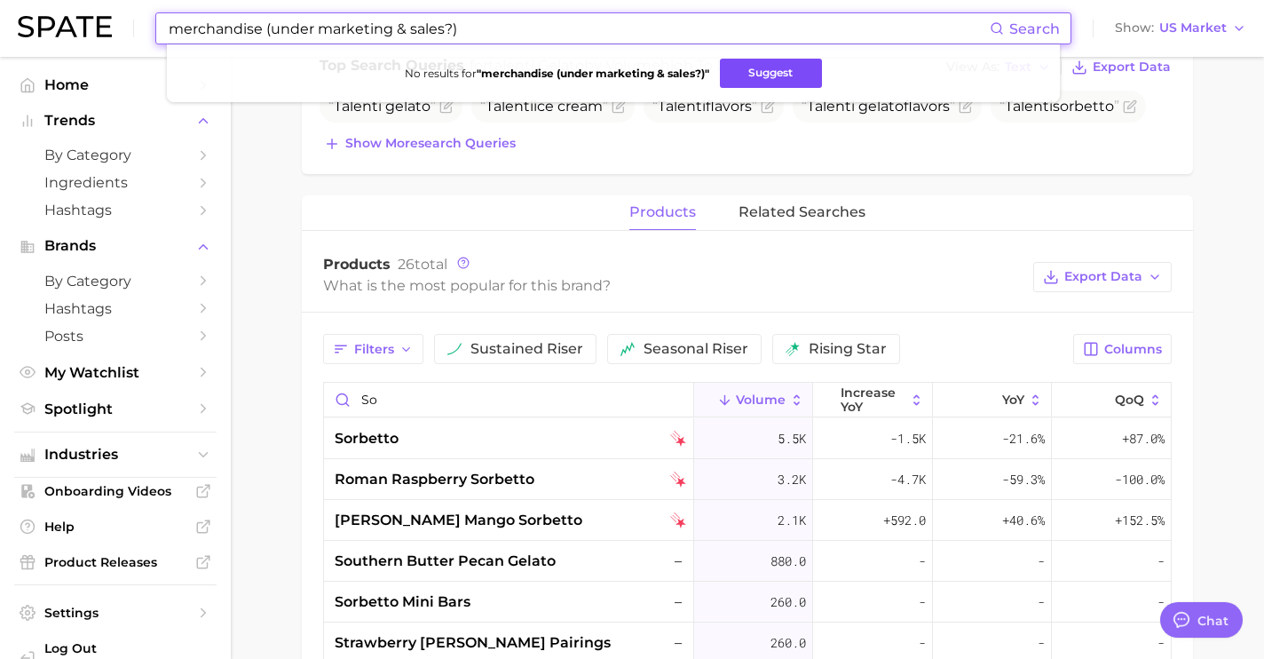
click at [736, 77] on button "Suggest" at bounding box center [771, 73] width 102 height 29
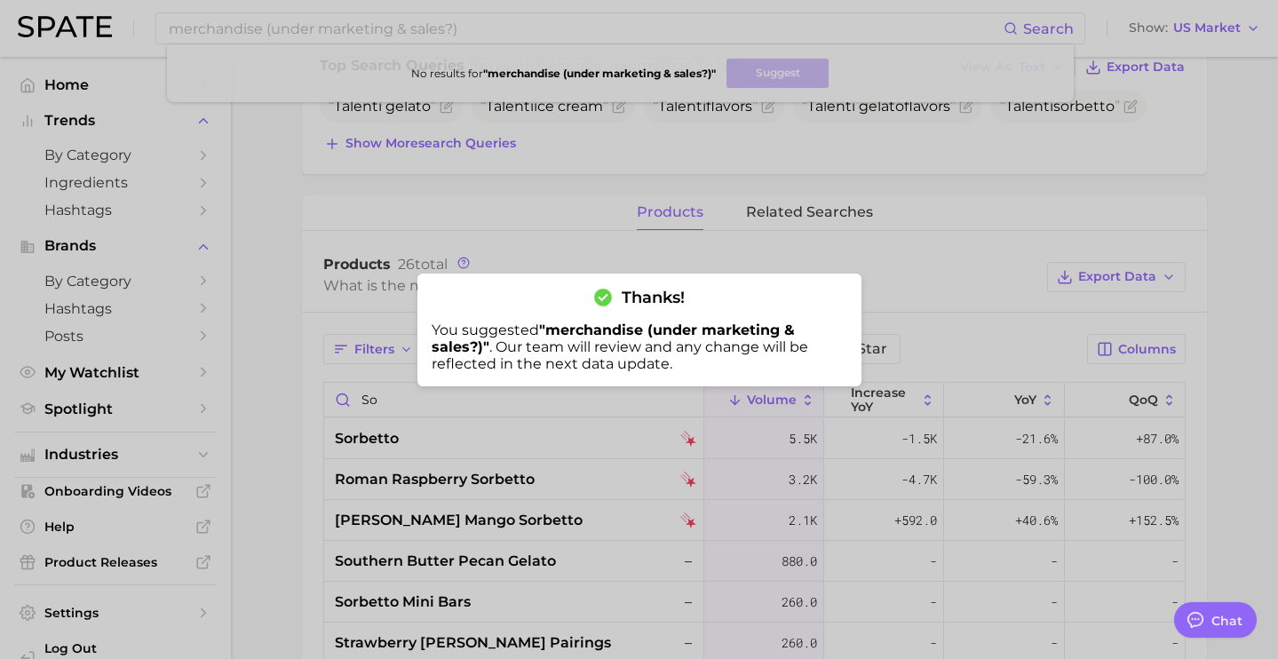
click at [294, 121] on div at bounding box center [639, 329] width 1278 height 659
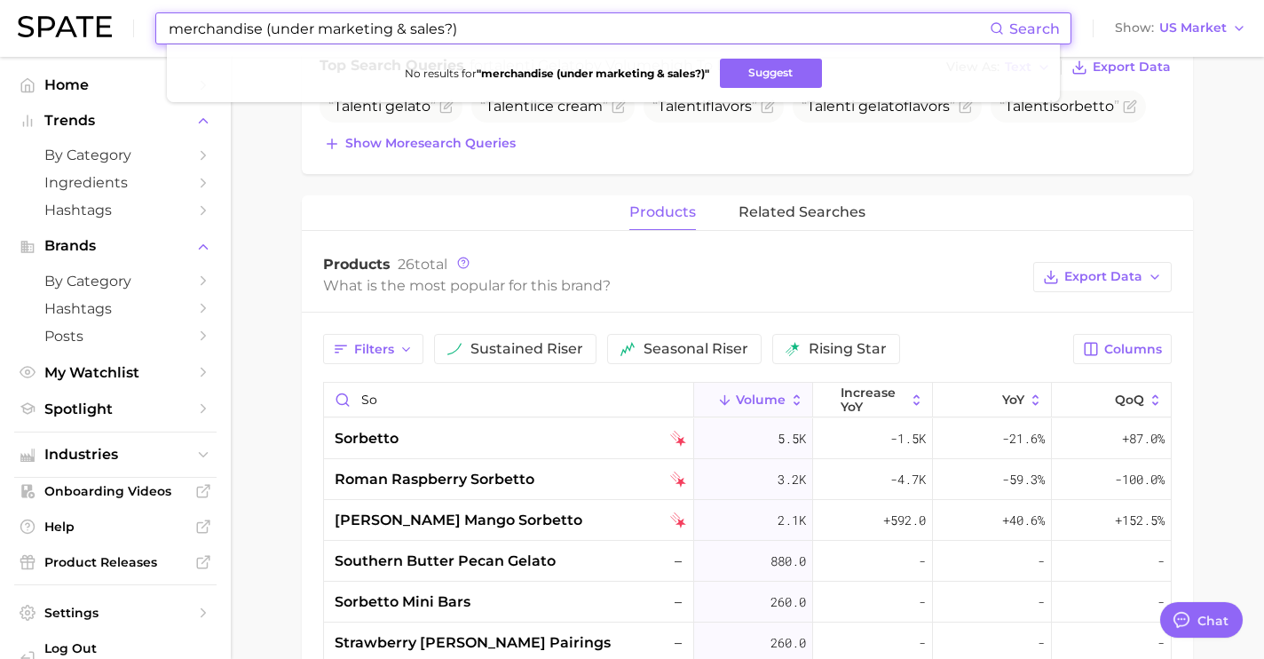
click at [729, 42] on input "merchandise (under marketing & sales?)" at bounding box center [578, 28] width 823 height 30
click at [665, 77] on strong "" merchandise (under marketing & sales?) "" at bounding box center [593, 73] width 233 height 13
click at [720, 34] on input "merchandise (under marketing & sales?)" at bounding box center [578, 28] width 823 height 30
click at [250, 157] on main "Overview Google TikTok Instagram Beta brand talenti gelato Add to Watchlist Exp…" at bounding box center [748, 143] width 1034 height 1373
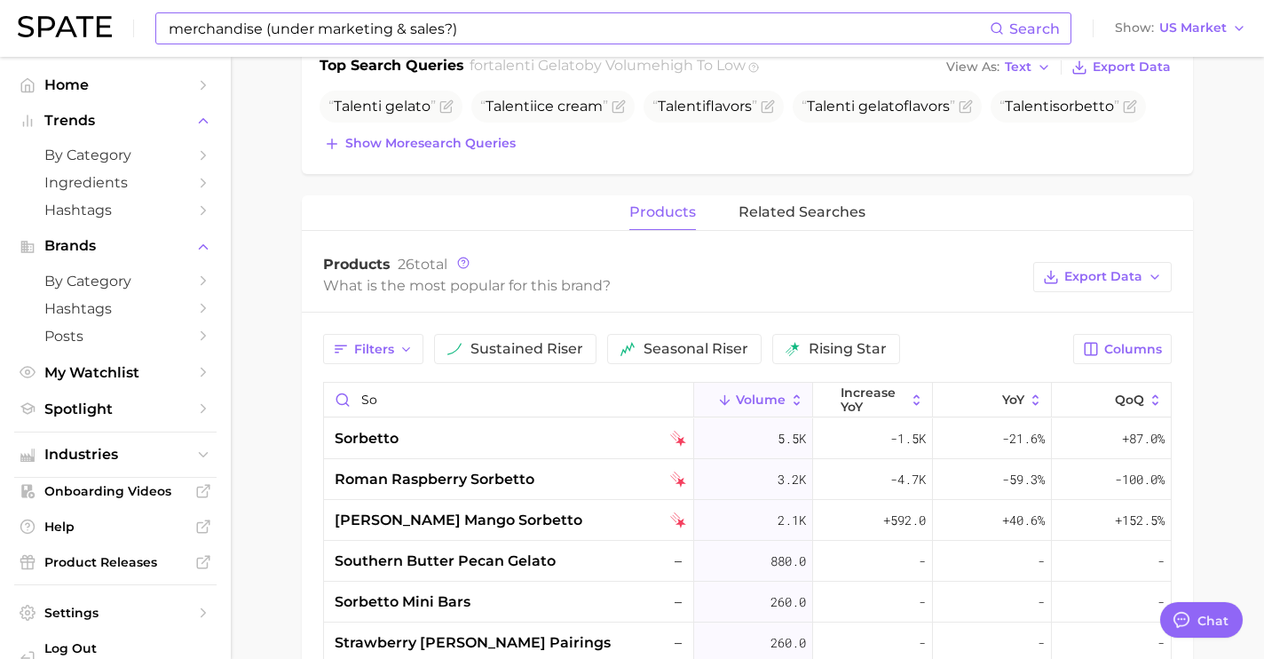
click at [428, 20] on input "merchandise (under marketing & sales?)" at bounding box center [578, 28] width 823 height 30
drag, startPoint x: 497, startPoint y: 30, endPoint x: 0, endPoint y: 4, distance: 497.9
click at [0, 4] on header "merchandise (under marketing & salbes?) Search Show US Market" at bounding box center [632, 28] width 1264 height 57
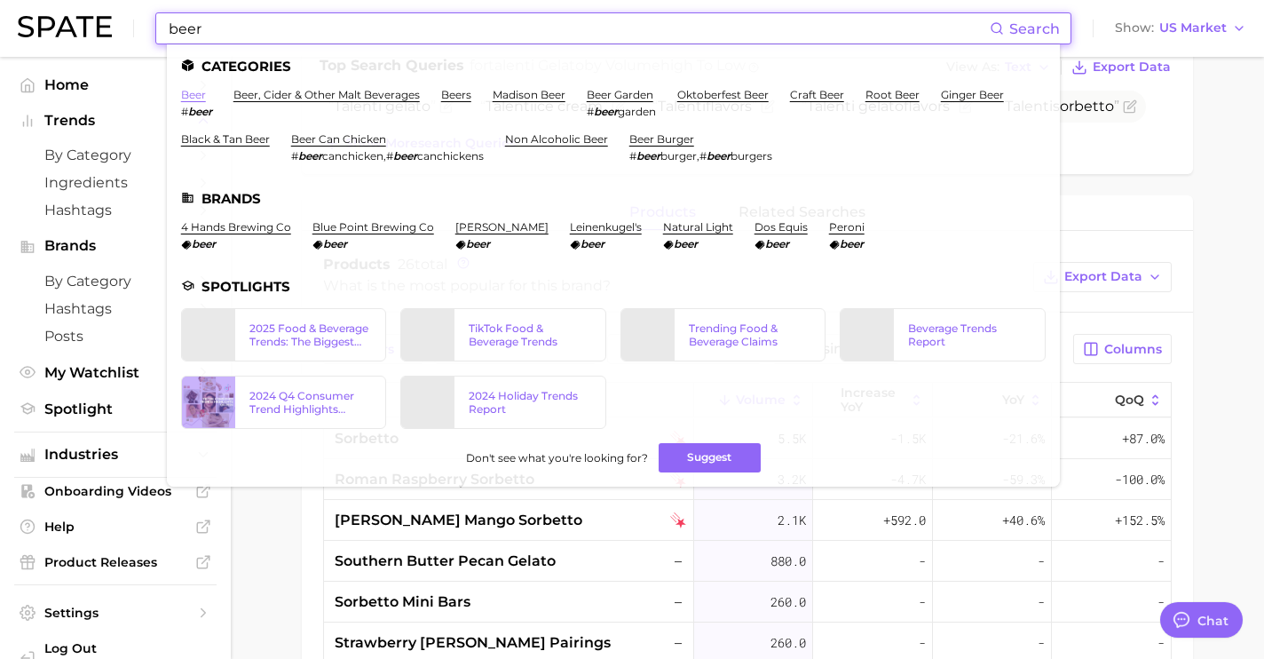
type input "beer"
click at [202, 97] on link "beer" at bounding box center [193, 94] width 25 height 13
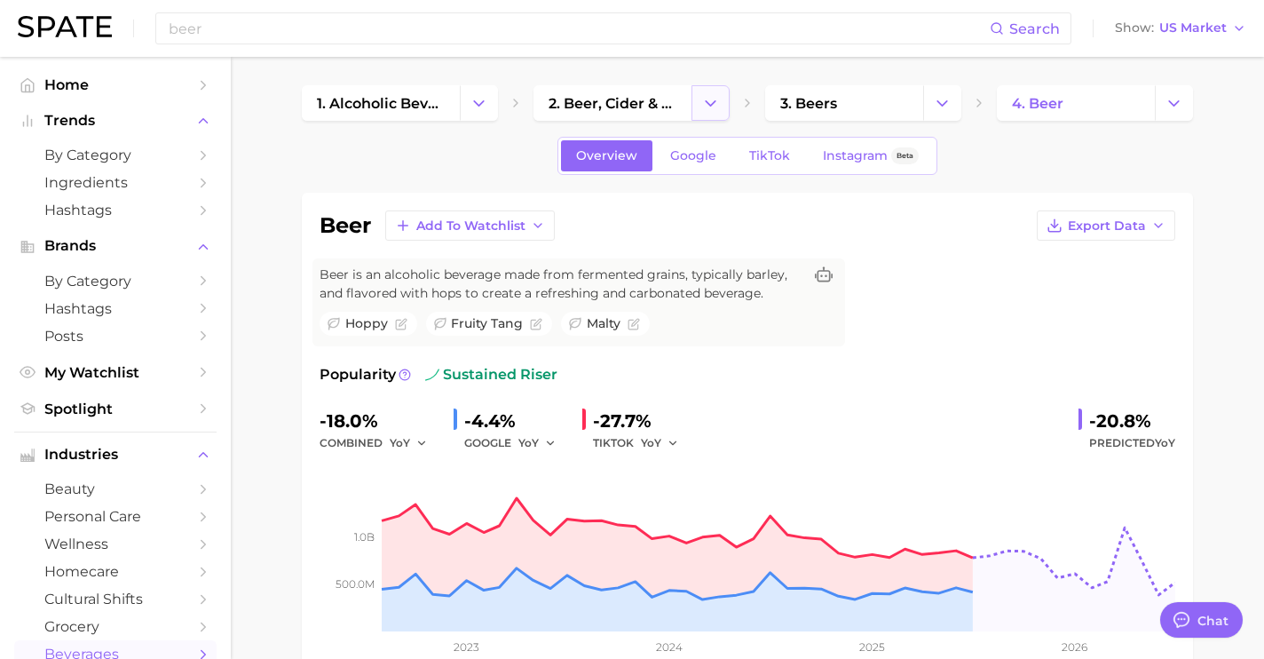
click at [719, 110] on icon "Change Category" at bounding box center [710, 103] width 19 height 19
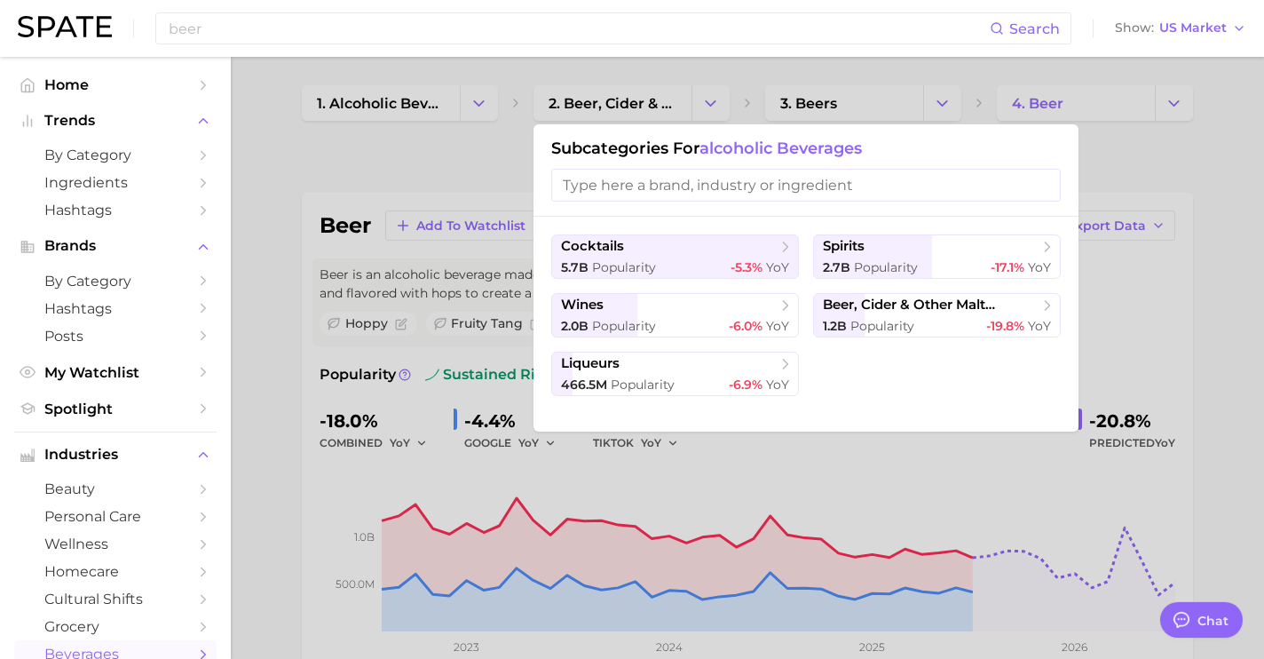
click at [220, 46] on div "beer Search Show US Market" at bounding box center [632, 28] width 1229 height 57
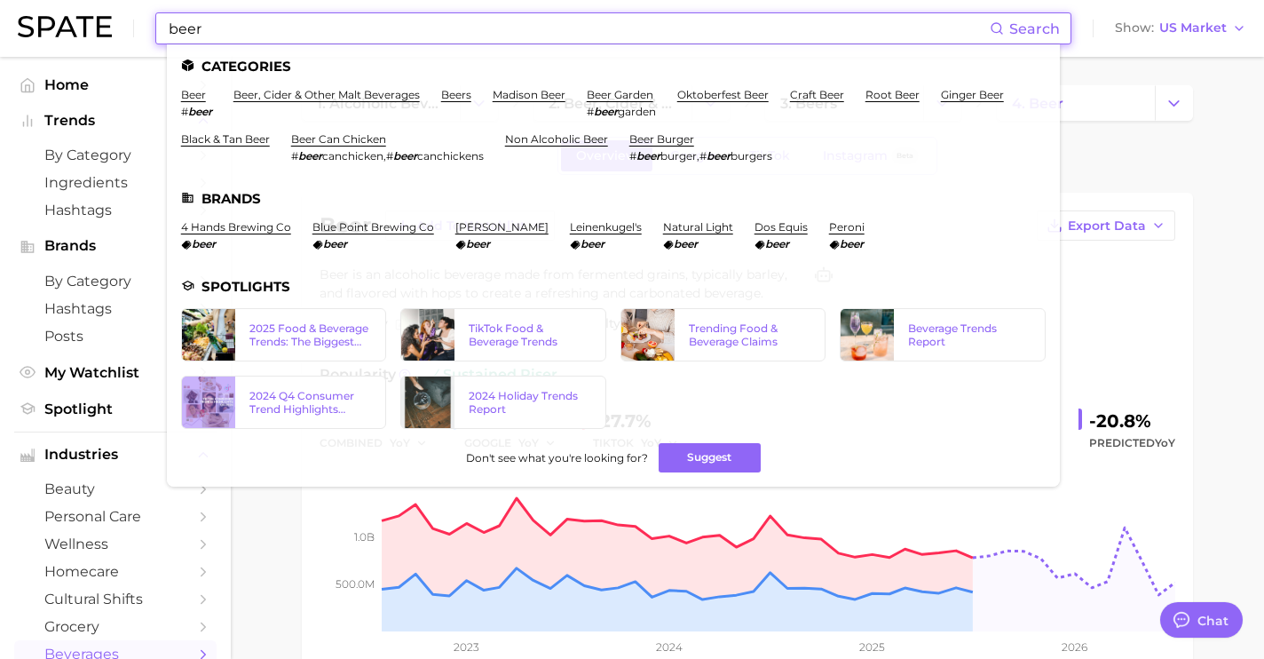
drag, startPoint x: 231, startPoint y: 25, endPoint x: 82, endPoint y: 16, distance: 149.4
click at [82, 16] on div "beer Search Categories beer # beer beer, cider & other malt beverages beers mad…" at bounding box center [632, 28] width 1229 height 57
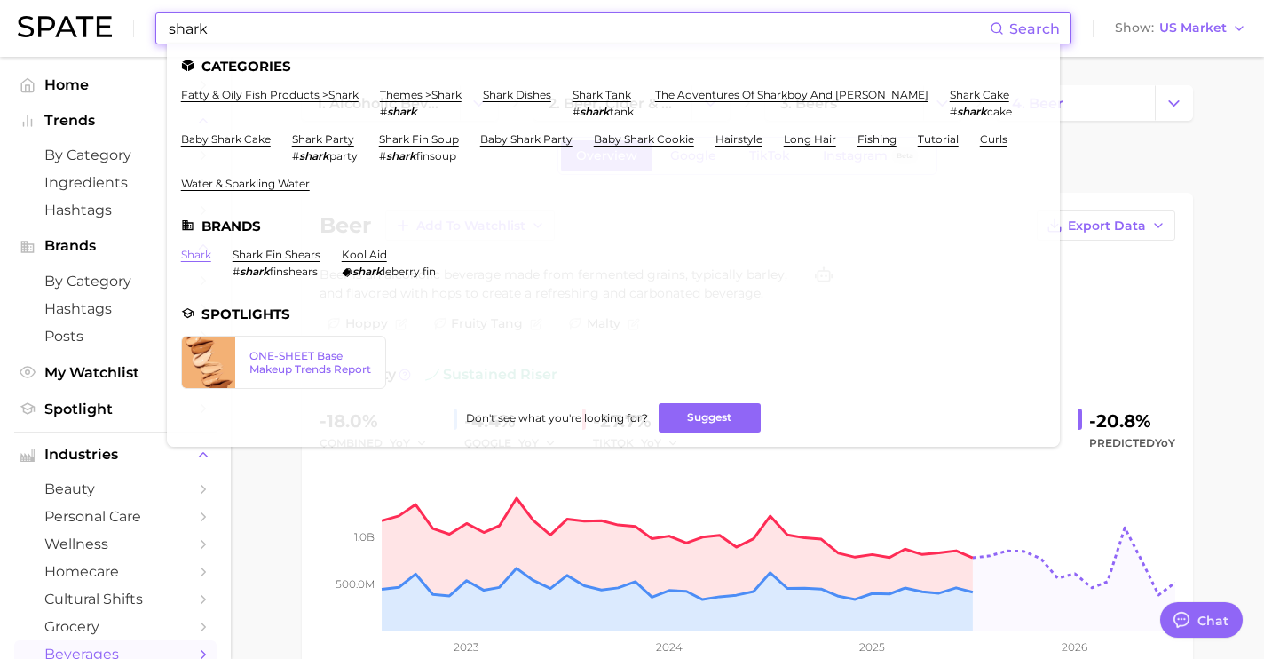
type input "shark"
click at [192, 256] on link "shark" at bounding box center [196, 254] width 30 height 13
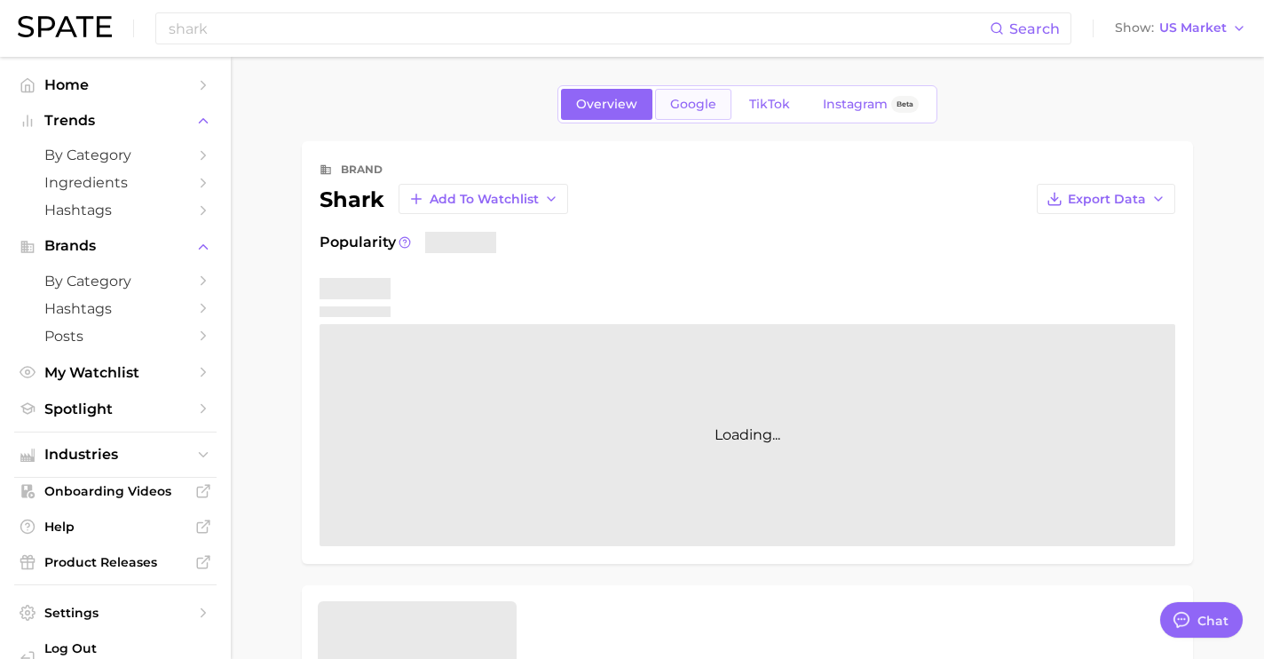
click at [680, 111] on span "Google" at bounding box center [693, 104] width 46 height 15
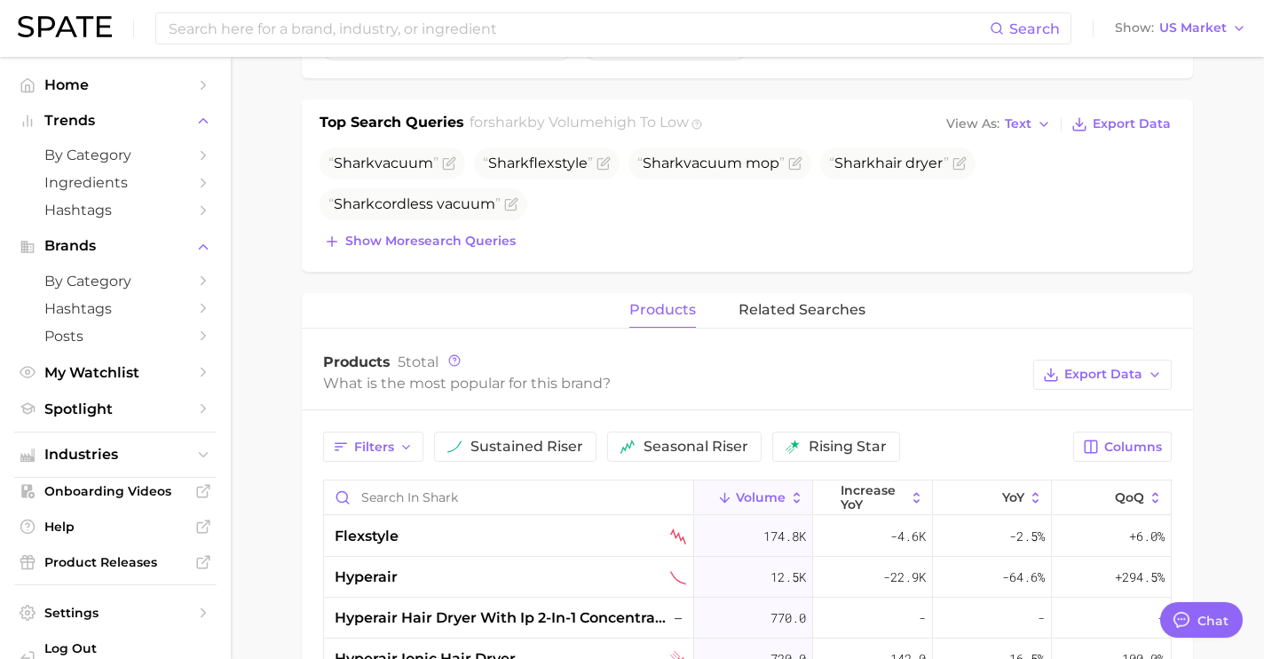
scroll to position [536, 0]
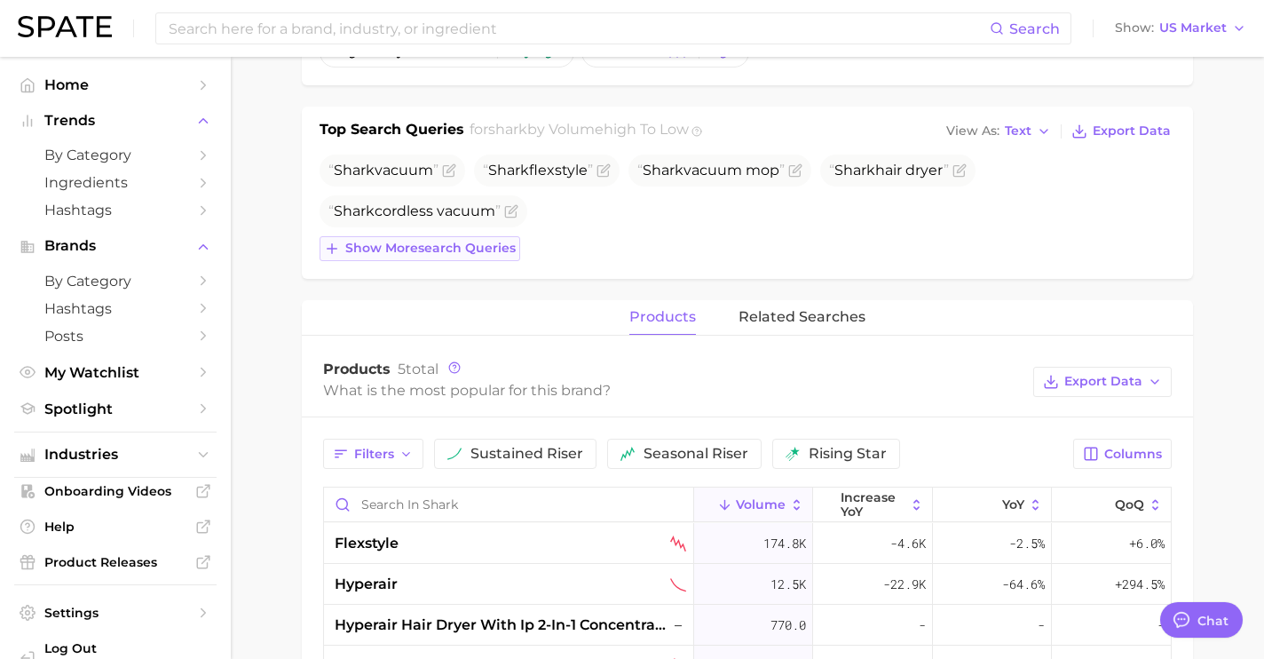
click at [471, 254] on span "Show more search queries" at bounding box center [430, 248] width 170 height 15
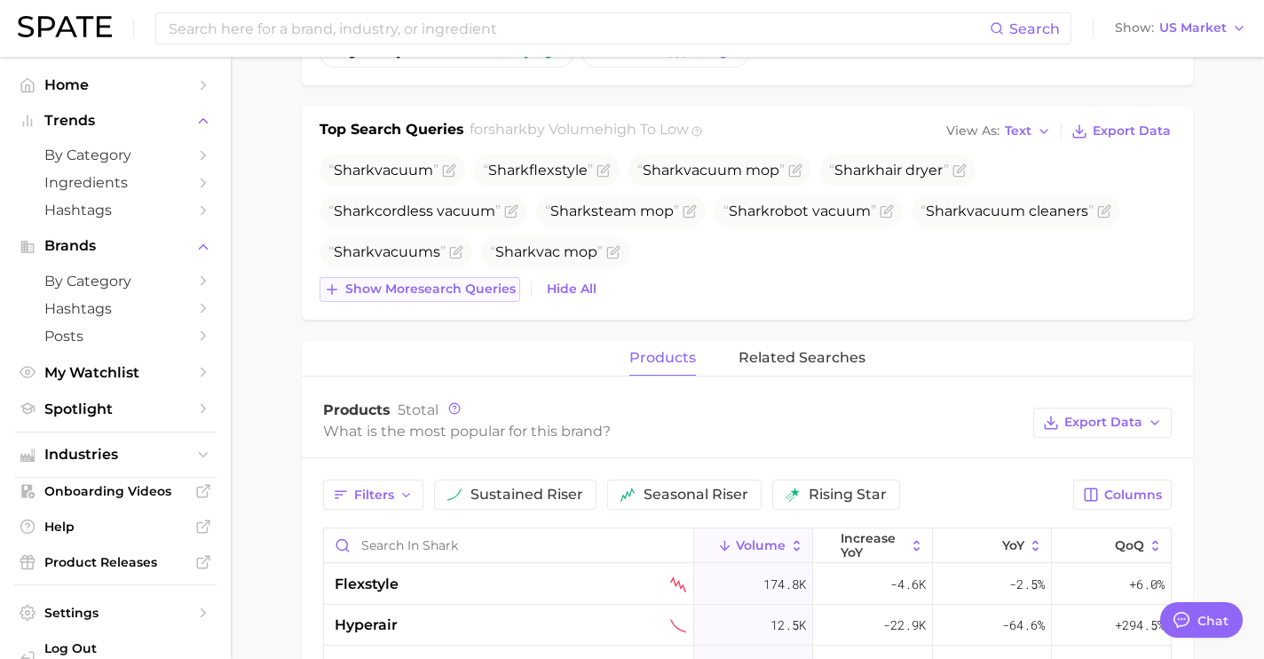
click at [481, 291] on span "Show more search queries" at bounding box center [430, 288] width 170 height 15
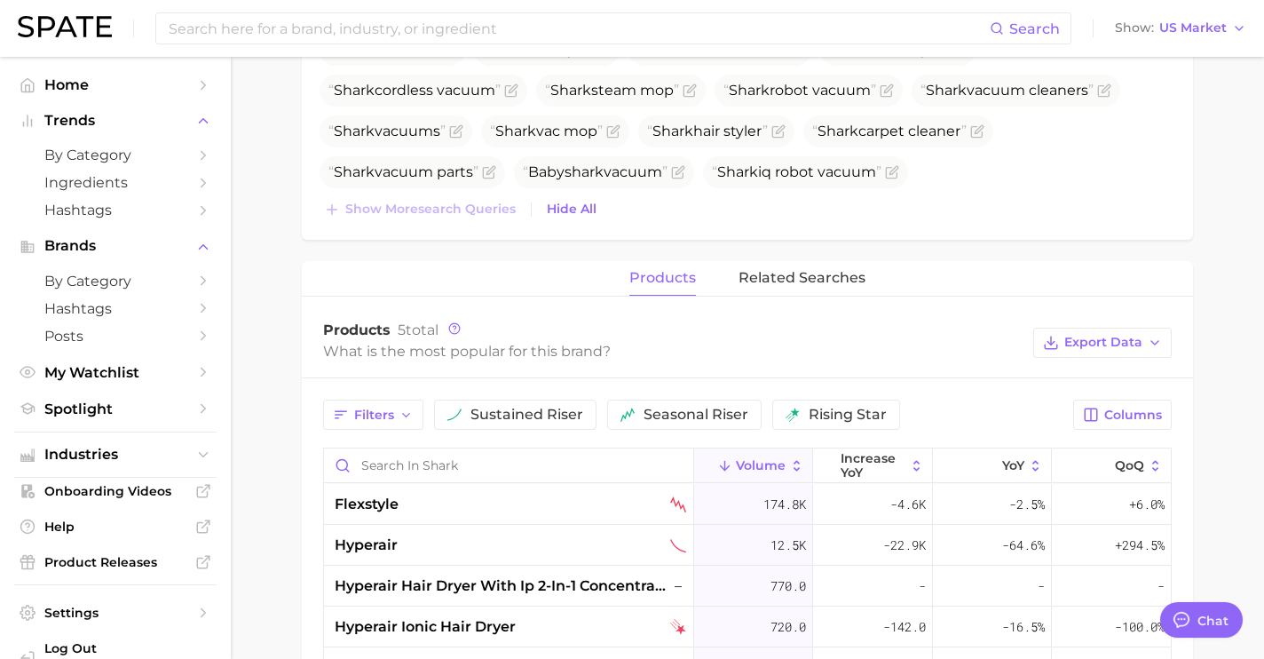
scroll to position [627, 0]
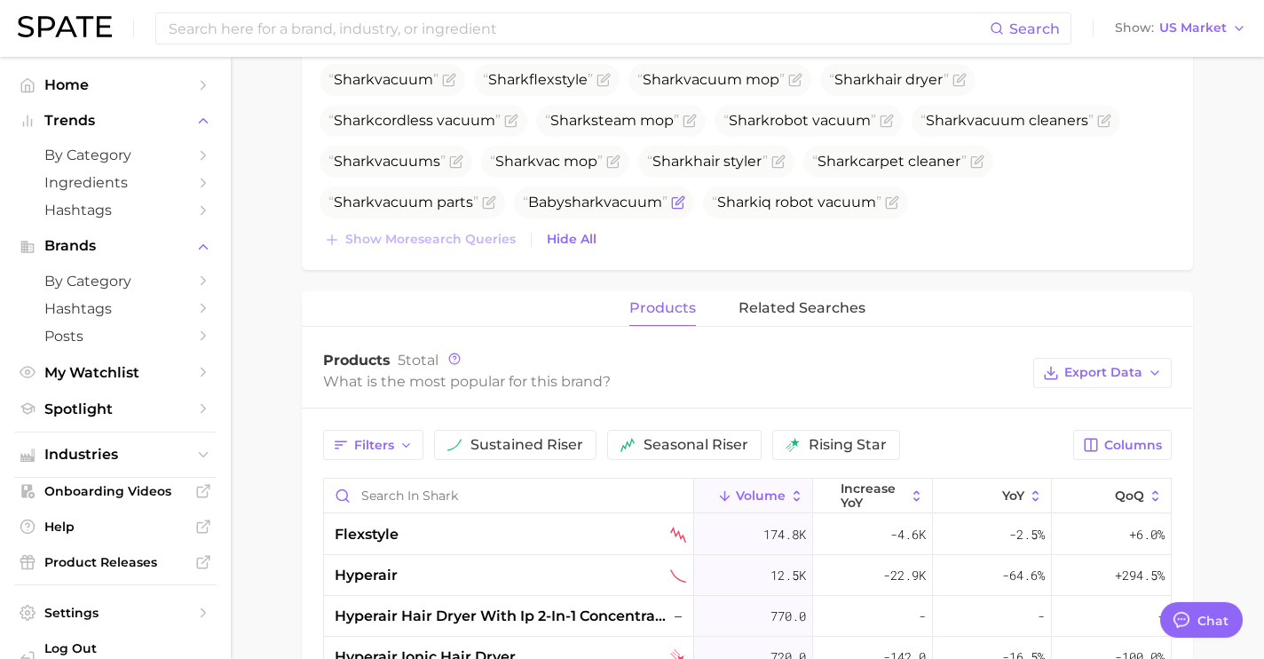
drag, startPoint x: 670, startPoint y: 199, endPoint x: 530, endPoint y: 208, distance: 140.6
click at [530, 208] on span "Baby shark vacuum" at bounding box center [595, 202] width 145 height 17
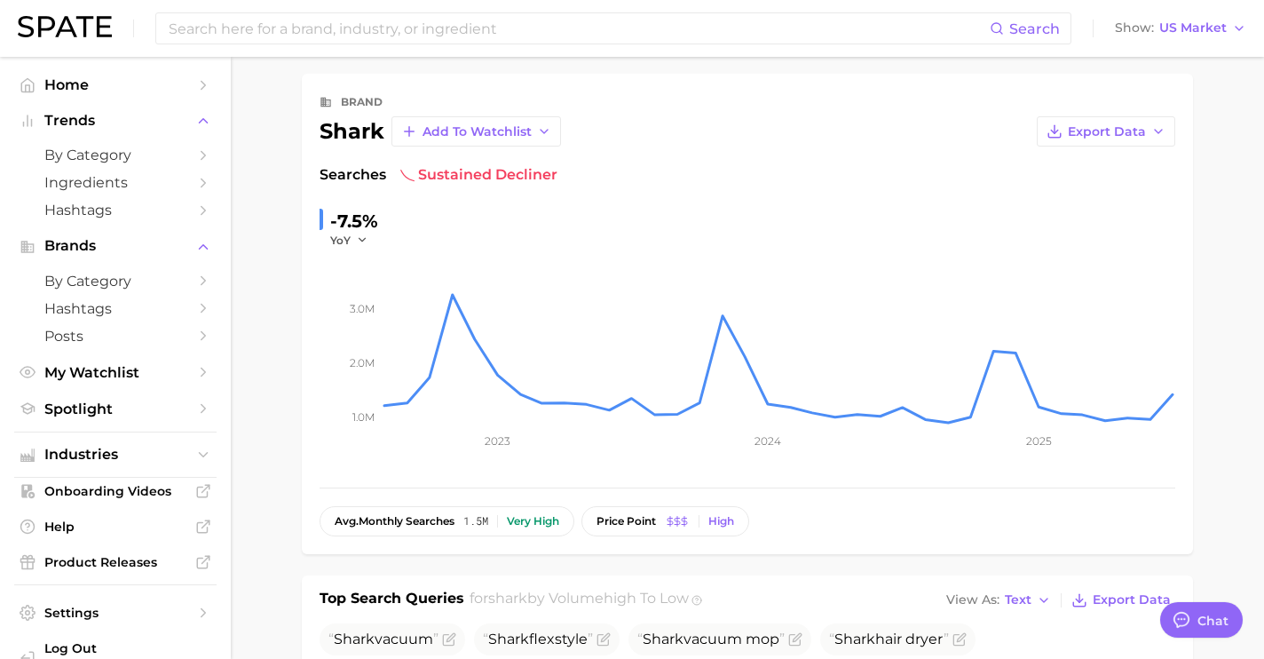
scroll to position [0, 0]
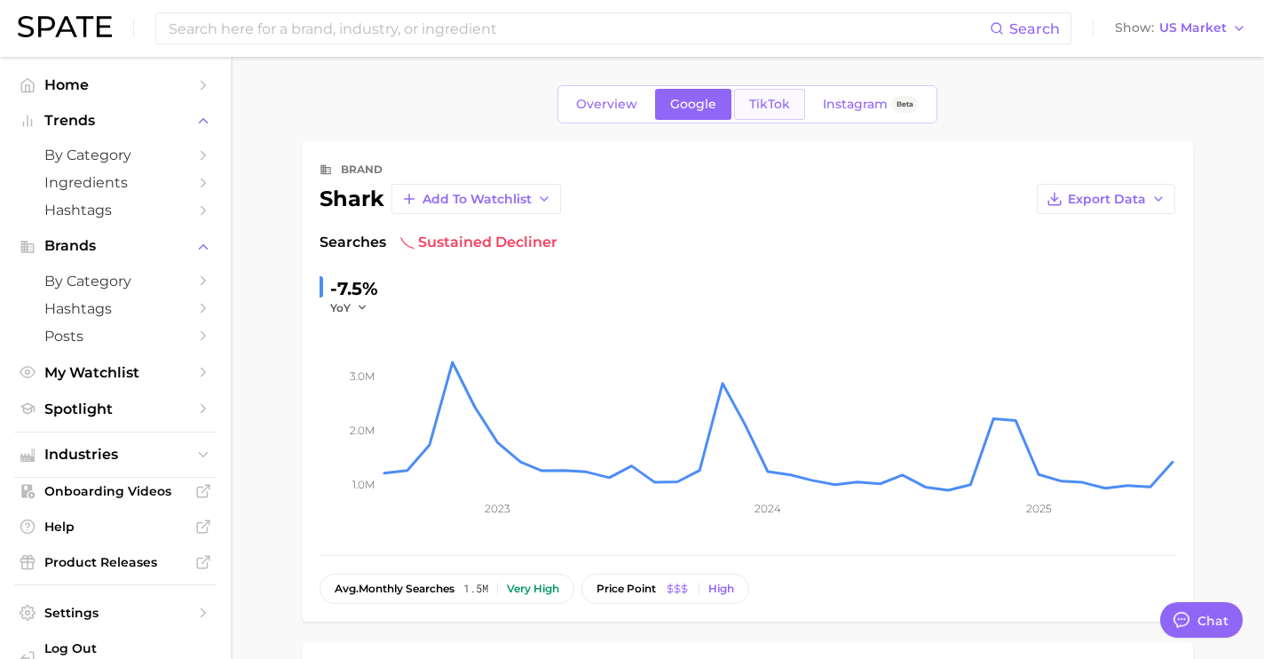
click at [748, 115] on link "TikTok" at bounding box center [769, 104] width 71 height 31
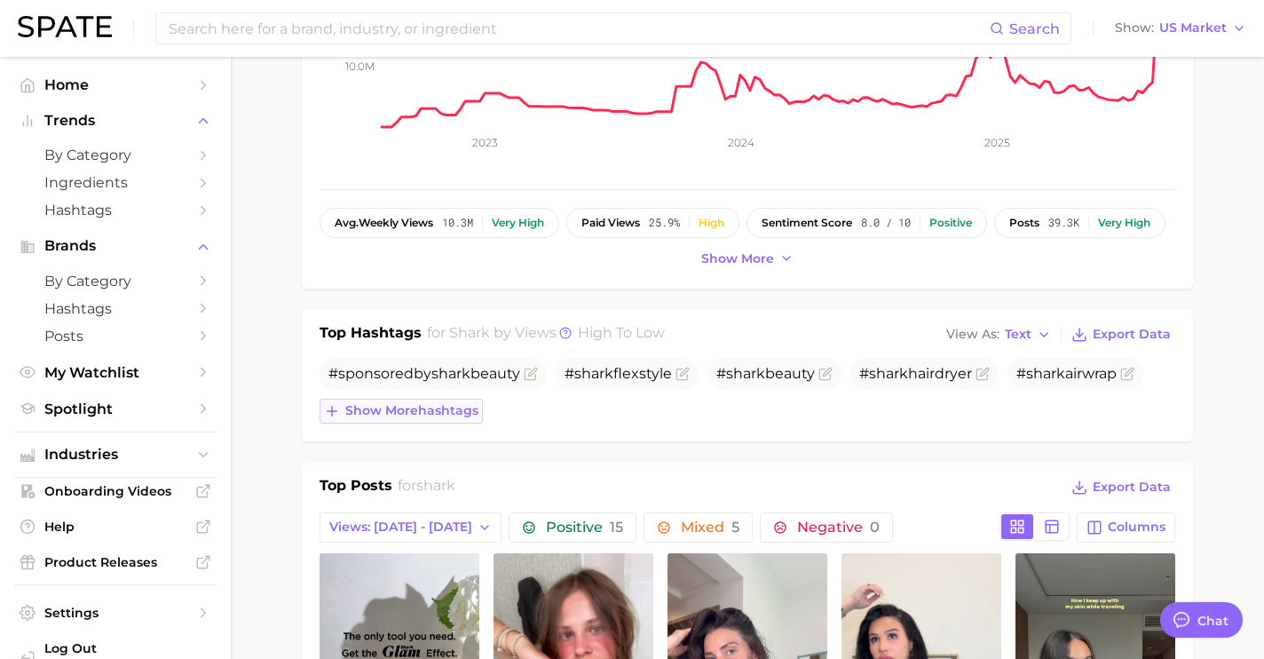
click at [466, 408] on span "Show more hashtags" at bounding box center [411, 410] width 133 height 15
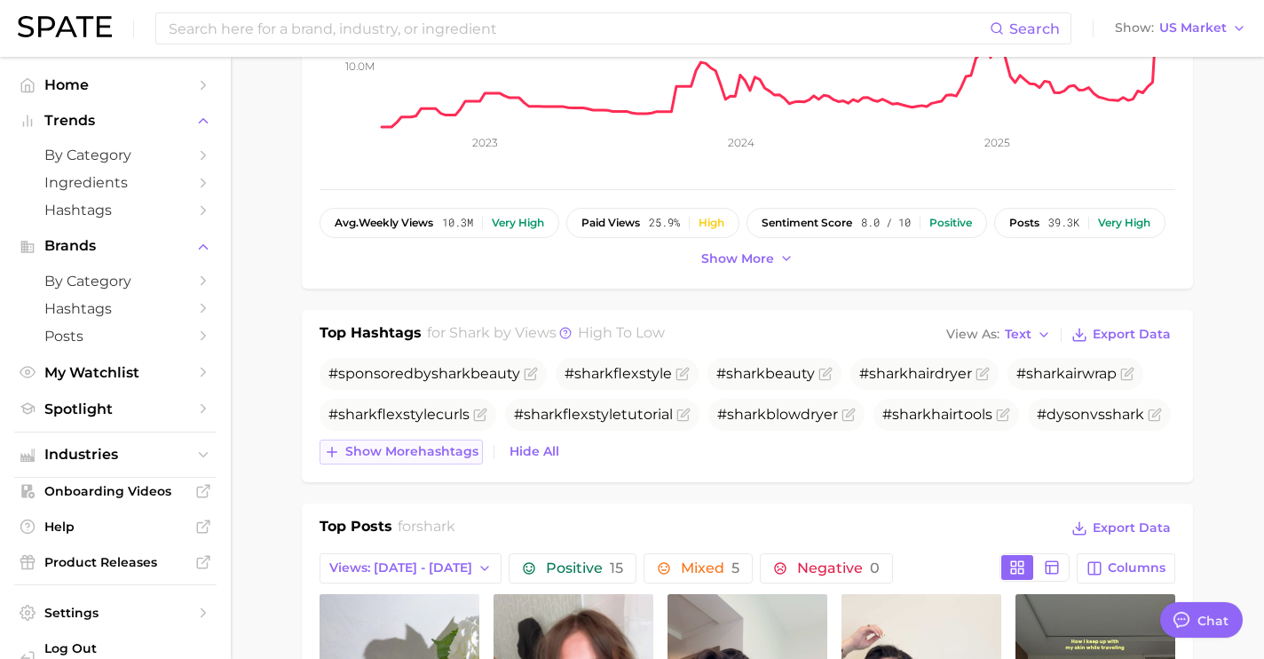
click at [465, 453] on span "Show more hashtags" at bounding box center [411, 451] width 133 height 15
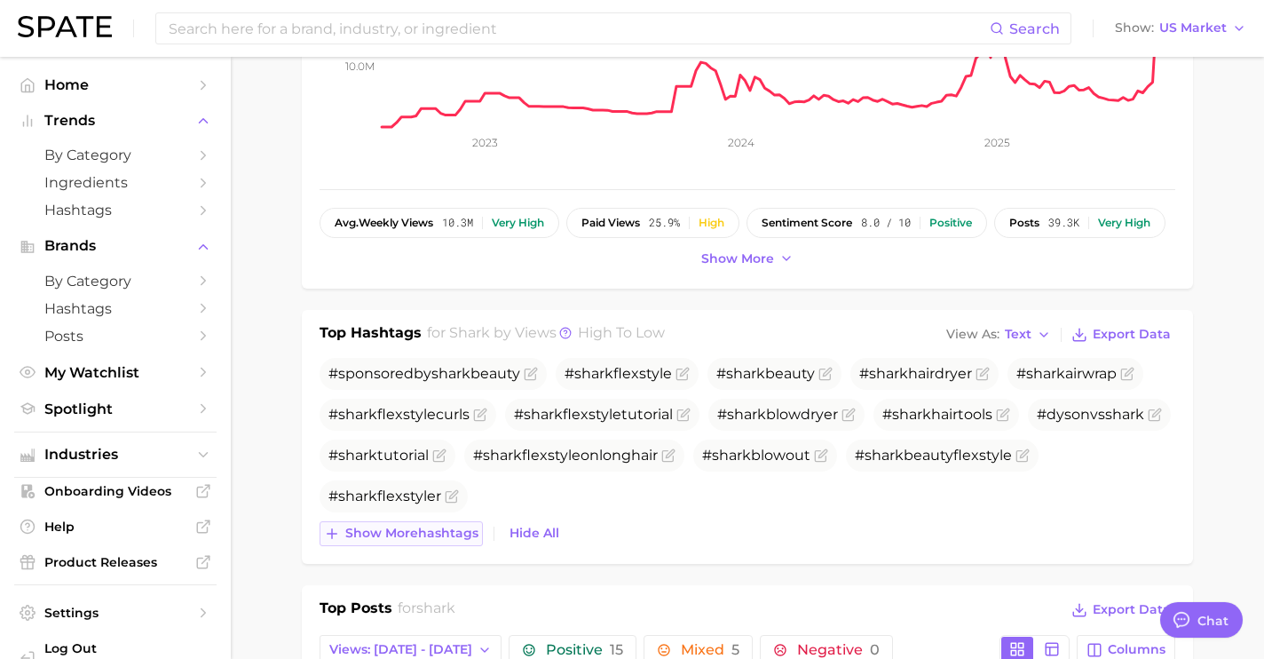
click at [459, 526] on span "Show more hashtags" at bounding box center [411, 533] width 133 height 15
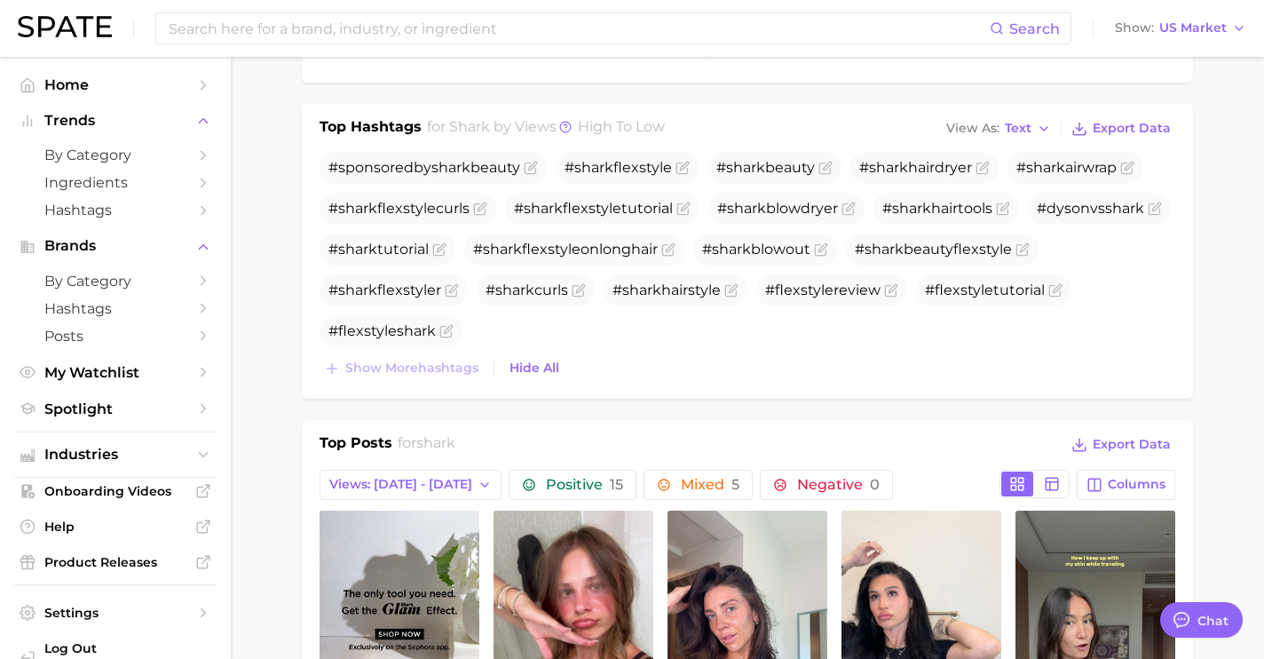
scroll to position [558, 0]
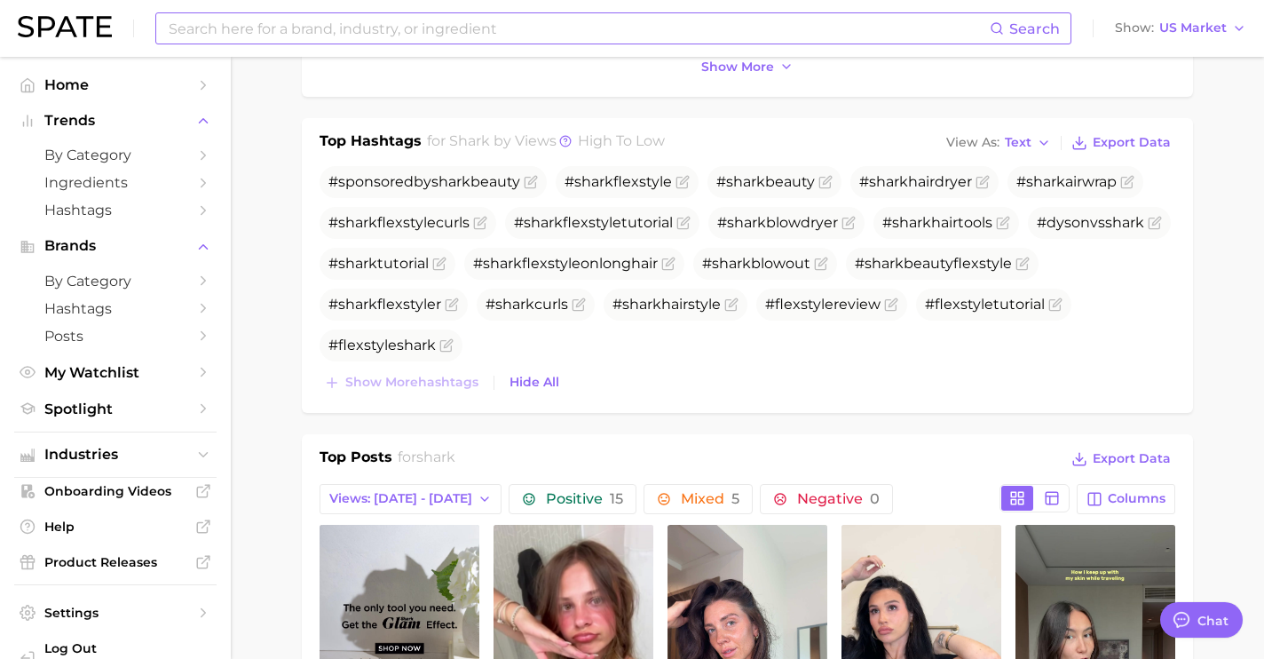
click at [314, 41] on input at bounding box center [578, 28] width 823 height 30
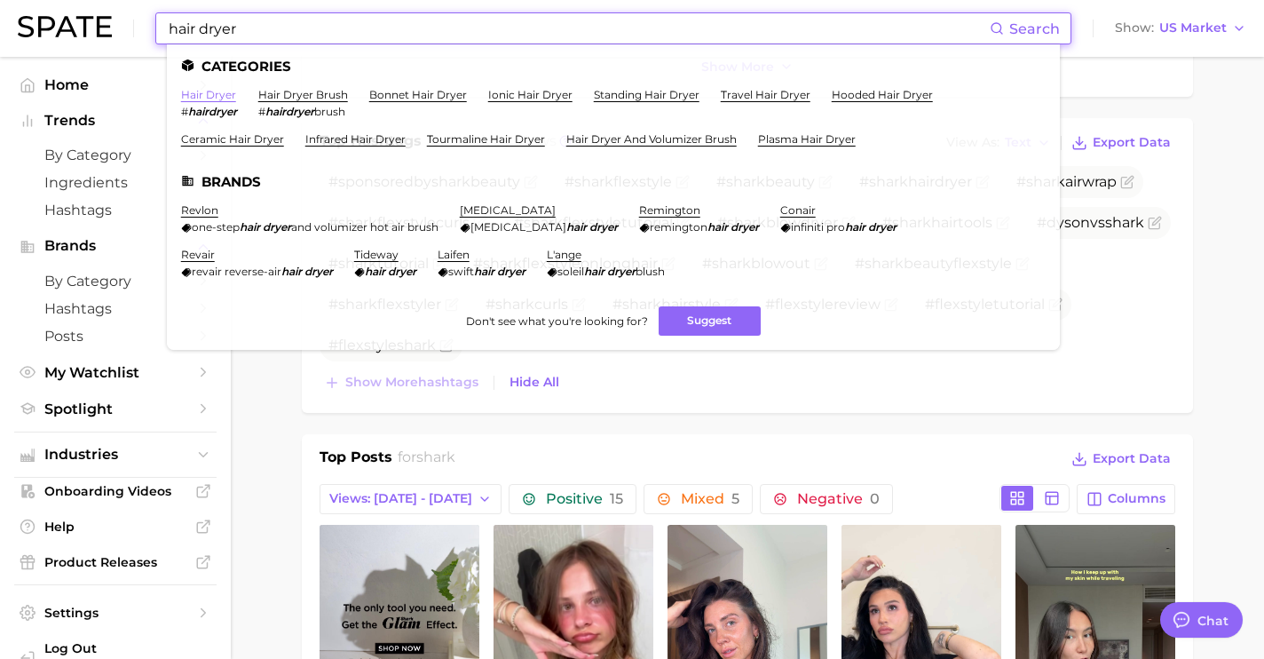
type input "hair dryer"
click at [208, 94] on link "hair dryer" at bounding box center [208, 94] width 55 height 13
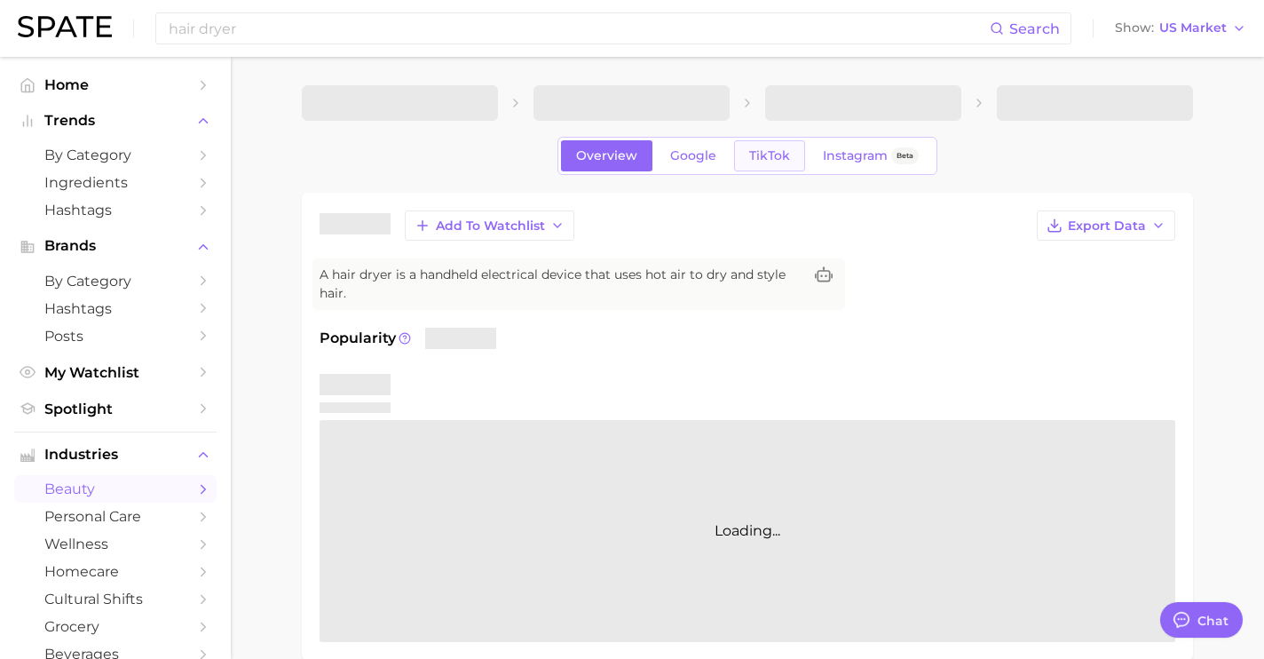
click at [763, 158] on span "TikTok" at bounding box center [769, 155] width 41 height 15
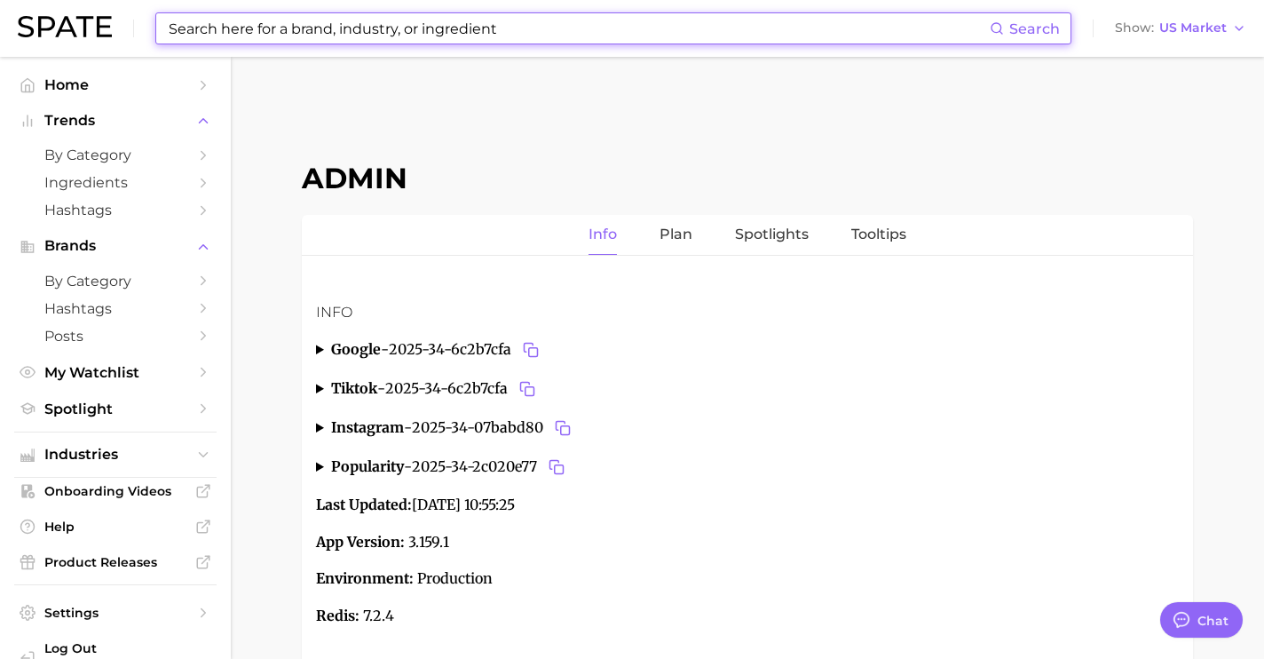
click at [364, 32] on input at bounding box center [578, 28] width 823 height 30
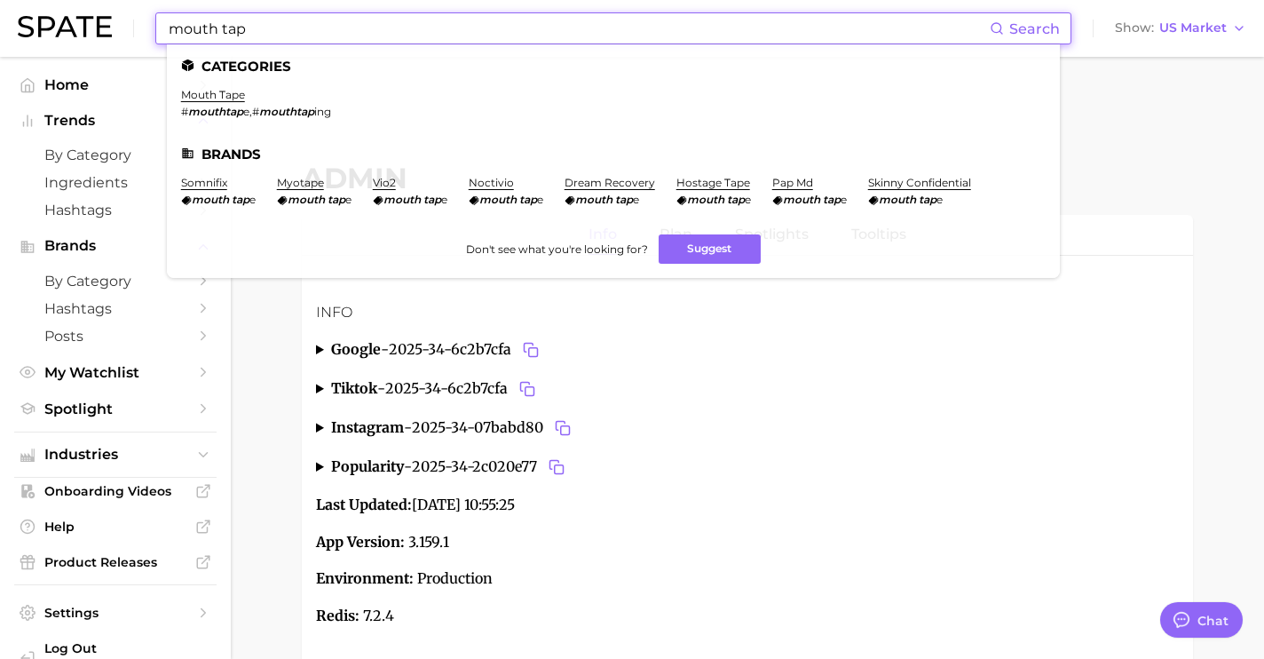
drag, startPoint x: 634, startPoint y: 24, endPoint x: 0, endPoint y: 35, distance: 634.1
click at [0, 36] on header "mouth tap Search Categories mouth tape # mouthtap e , # mouthtap ing Brands som…" at bounding box center [632, 28] width 1264 height 57
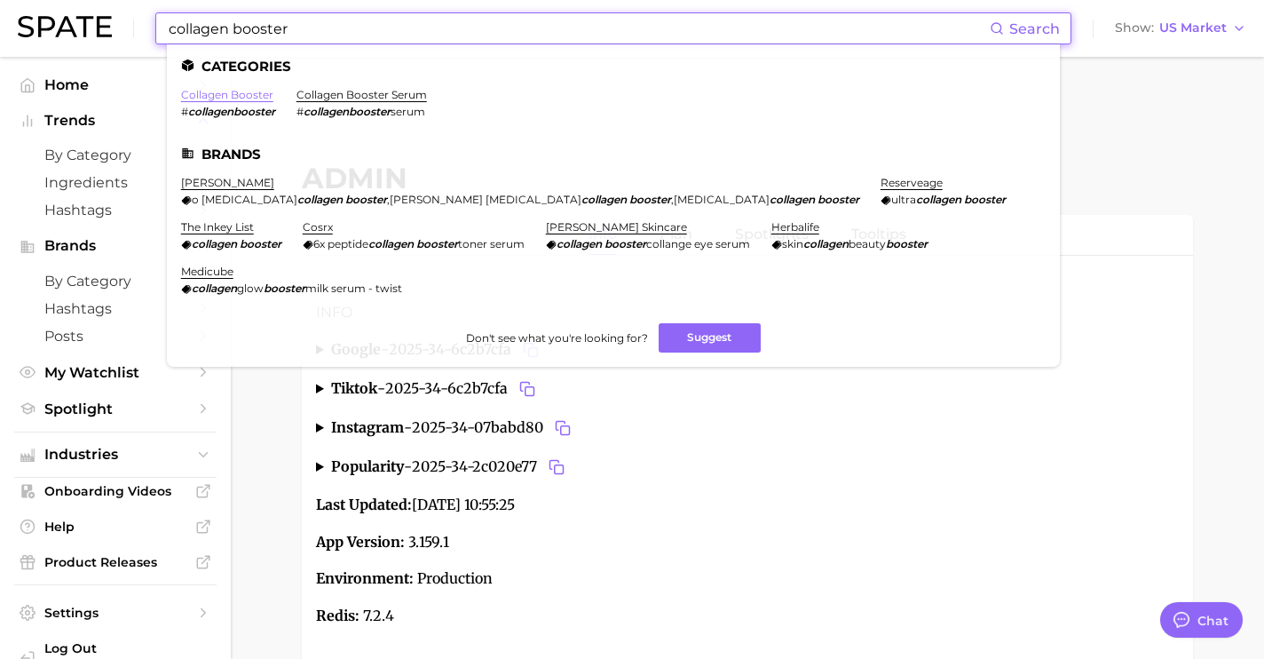
type input "collagen booster"
click at [234, 95] on link "collagen booster" at bounding box center [227, 94] width 92 height 13
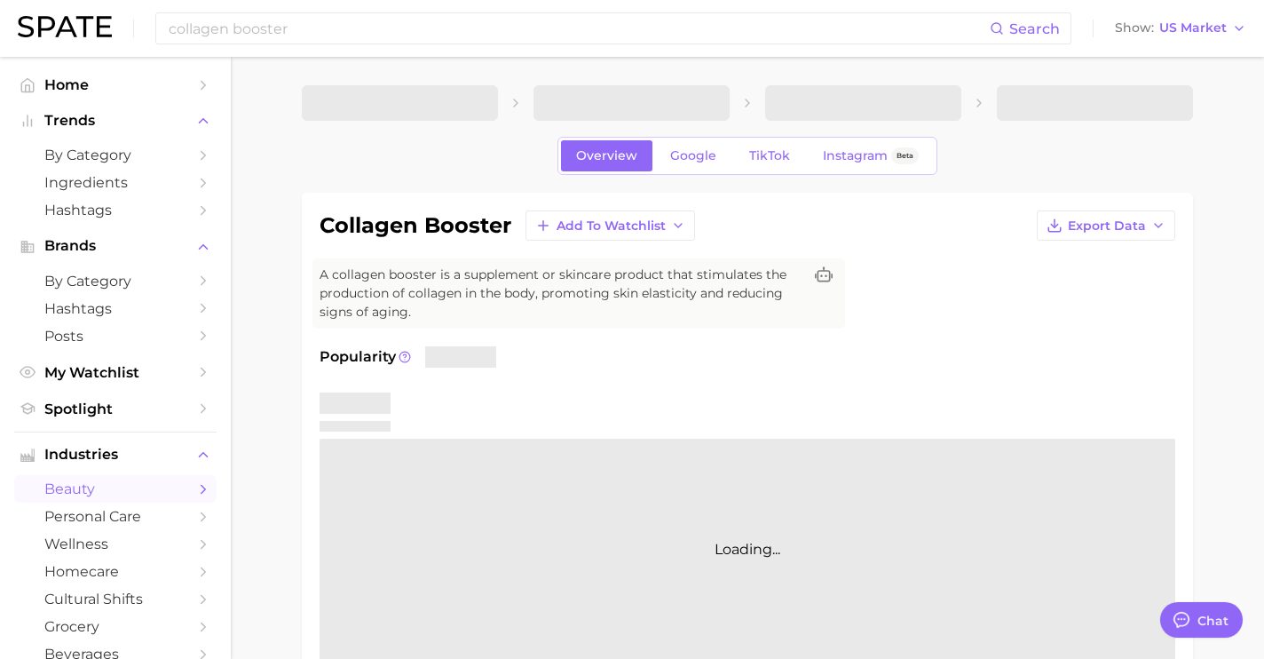
type textarea "x"
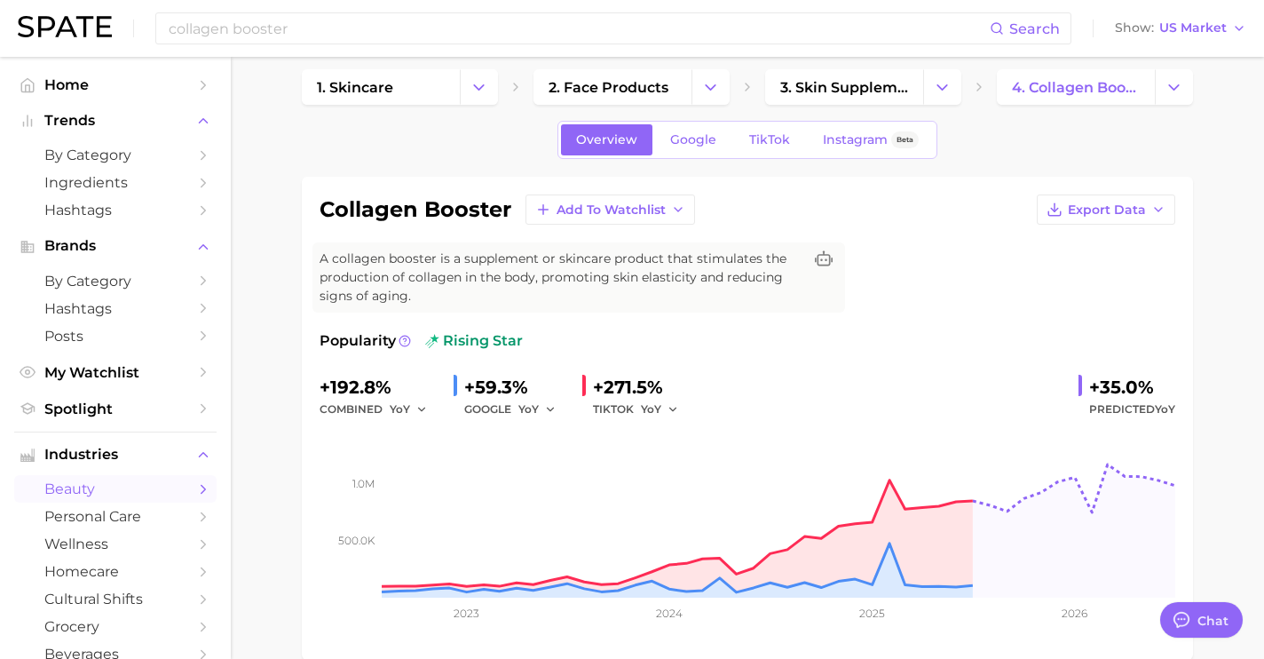
scroll to position [18, 0]
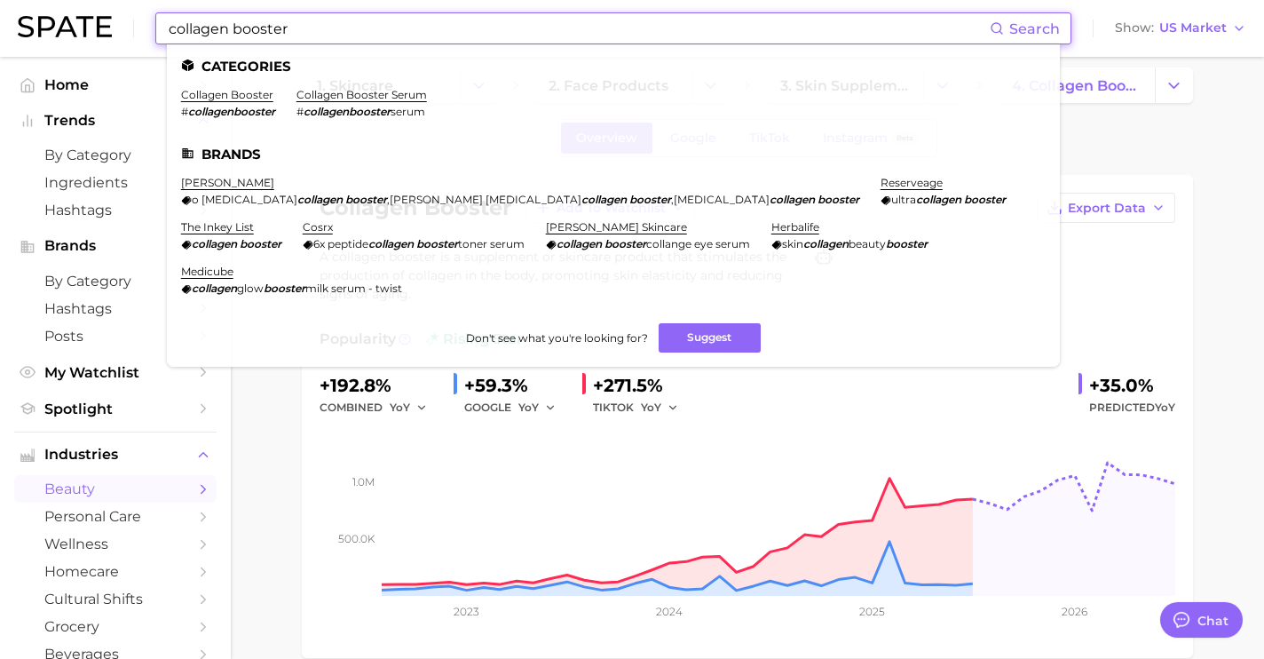
drag, startPoint x: 349, startPoint y: 31, endPoint x: 24, endPoint y: 4, distance: 326.1
click at [25, 10] on div "collagen booster Search Categories collagen booster # collagenbooster collagen …" at bounding box center [632, 28] width 1229 height 57
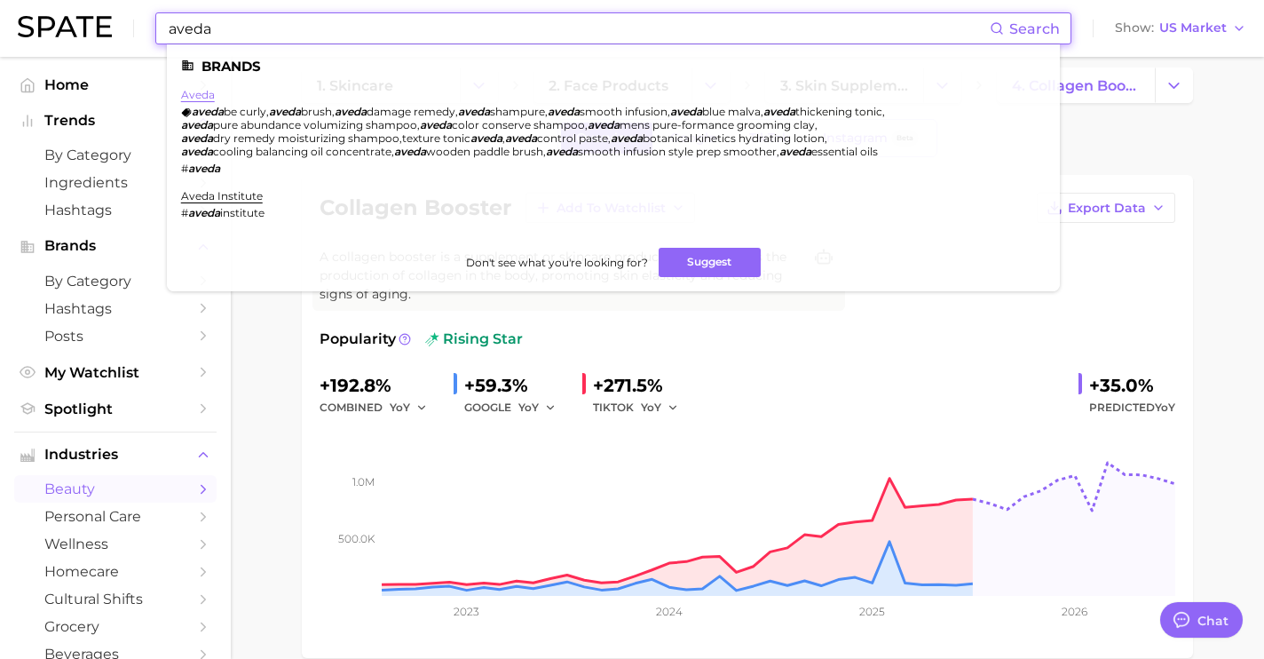
type input "aveda"
click at [202, 90] on link "aveda" at bounding box center [198, 94] width 34 height 13
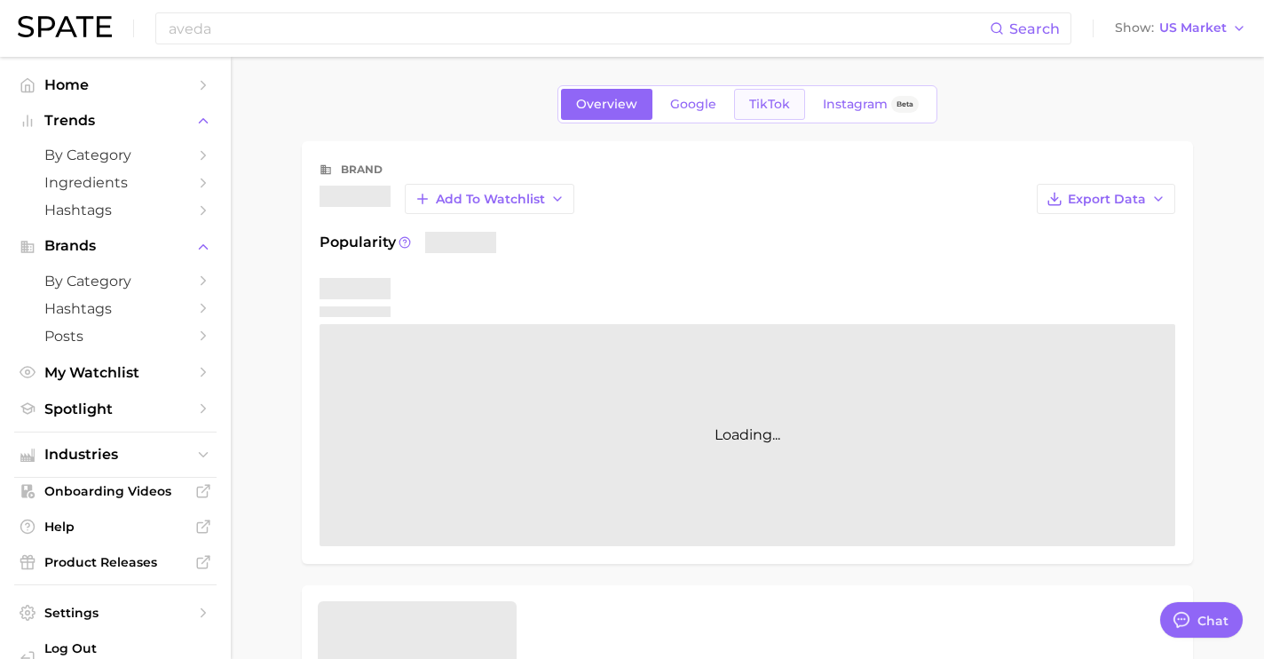
click at [765, 98] on span "TikTok" at bounding box center [769, 104] width 41 height 15
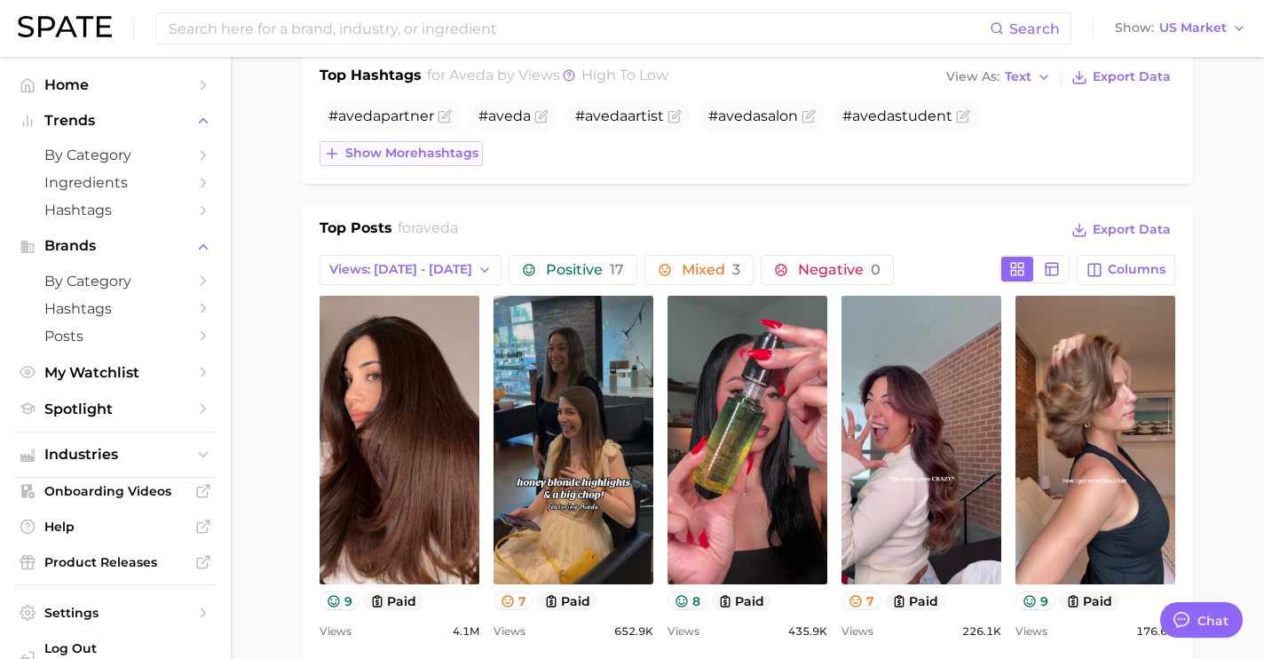
click at [447, 154] on span "Show more hashtags" at bounding box center [411, 153] width 133 height 15
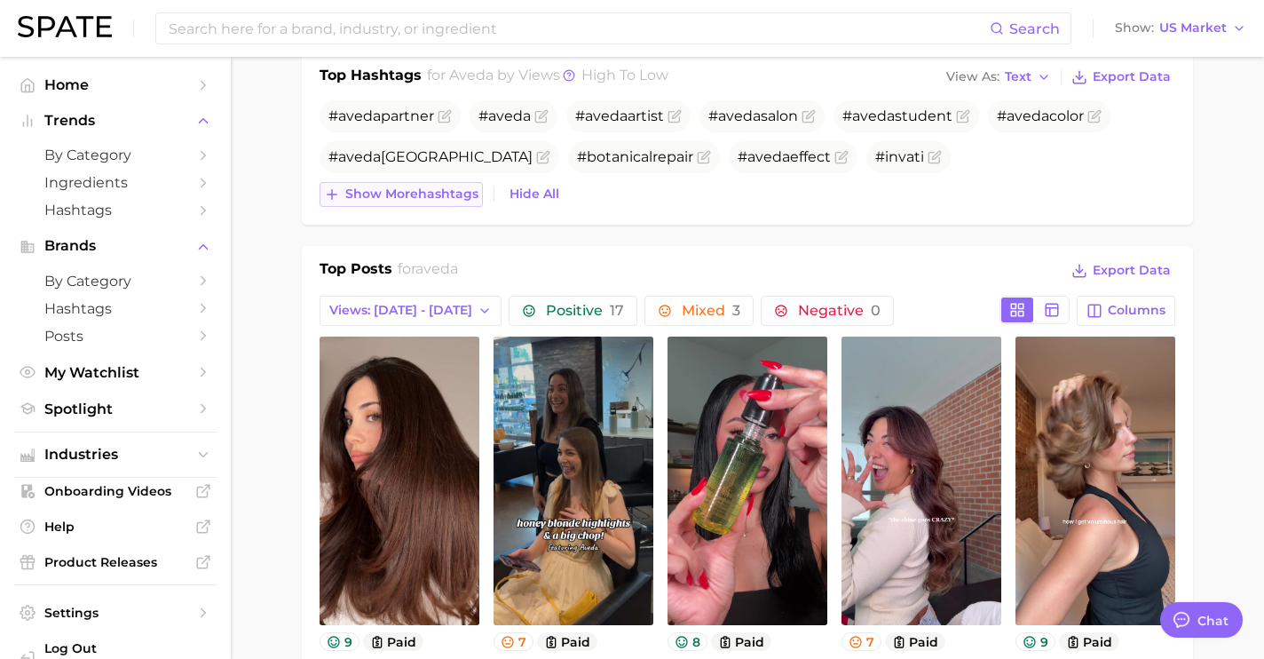
click at [456, 191] on span "Show more hashtags" at bounding box center [411, 193] width 133 height 15
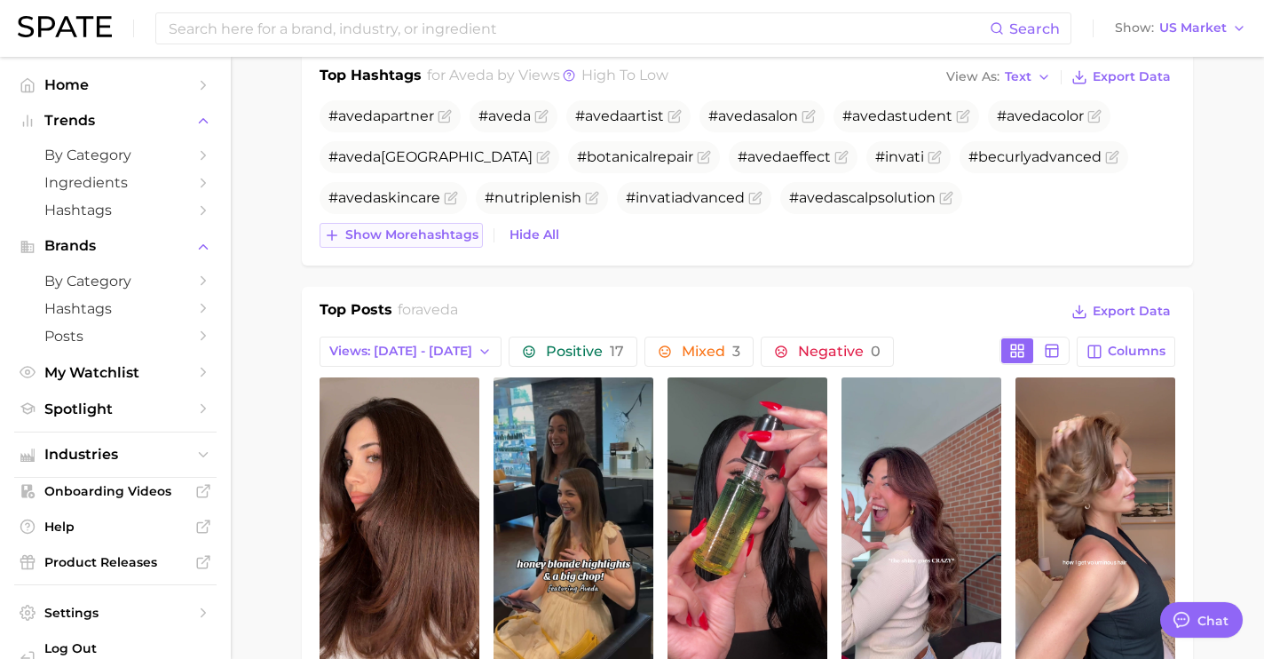
click at [468, 234] on span "Show more hashtags" at bounding box center [411, 234] width 133 height 15
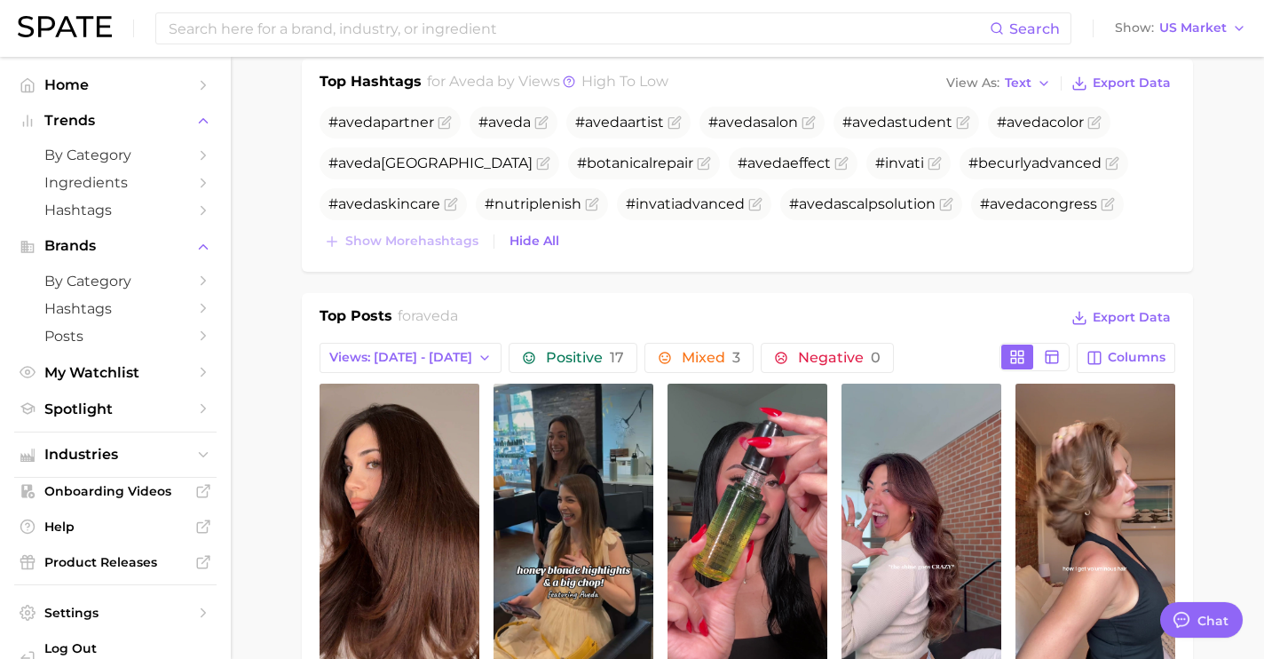
scroll to position [614, 0]
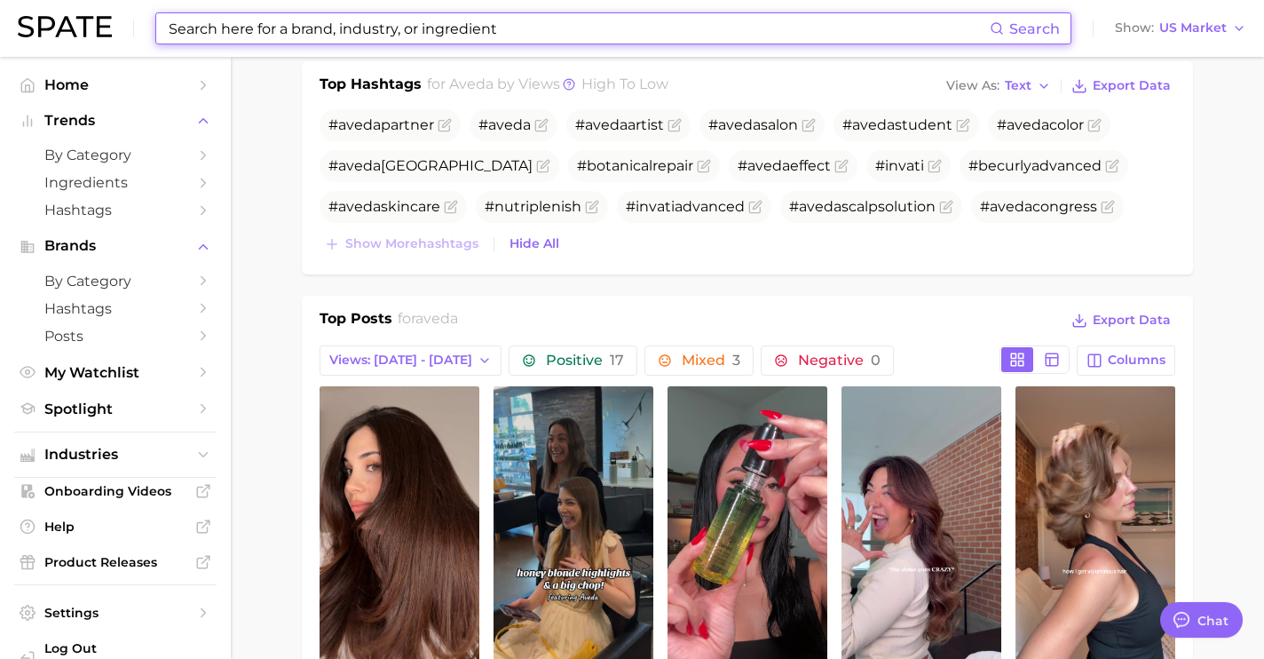
click at [456, 31] on input at bounding box center [578, 28] width 823 height 30
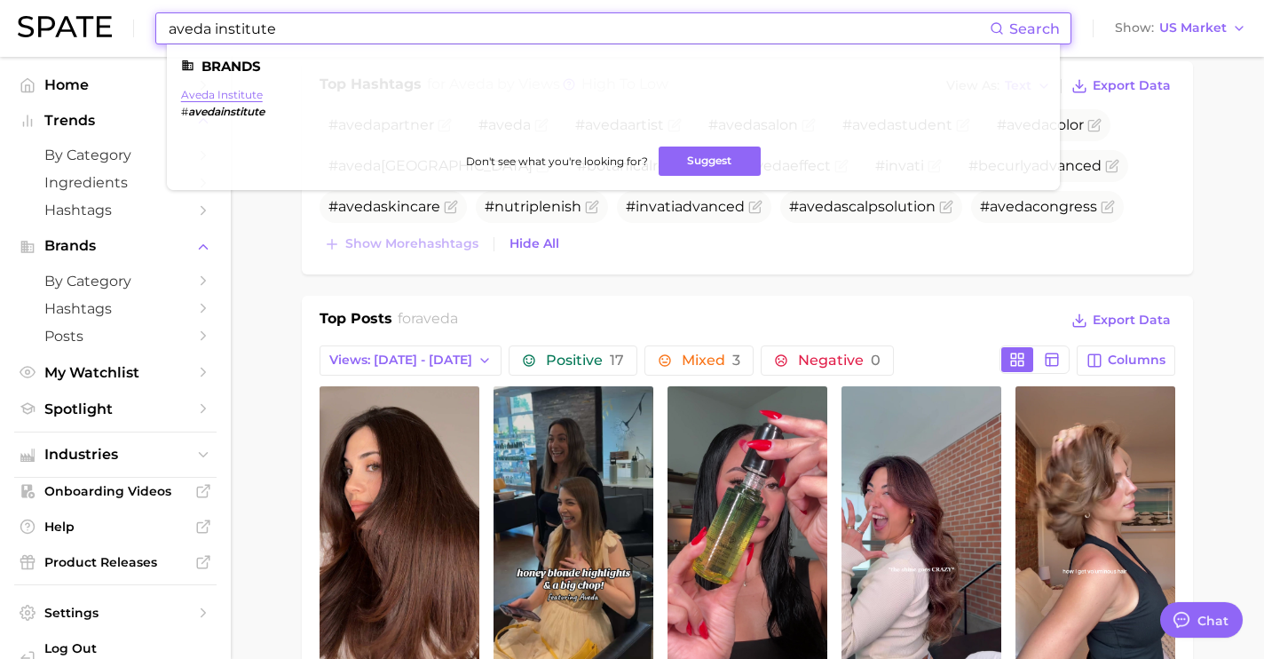
type input "aveda institute"
click at [249, 95] on link "aveda institute" at bounding box center [222, 94] width 82 height 13
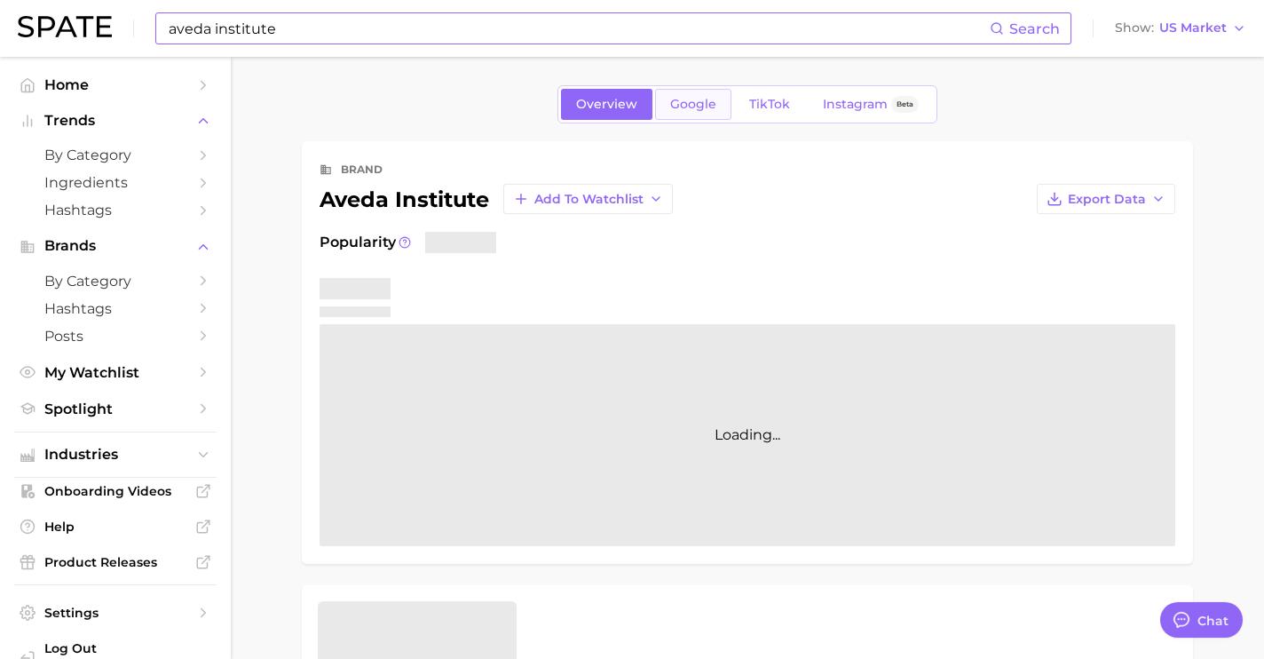
click at [693, 99] on span "Google" at bounding box center [693, 104] width 46 height 15
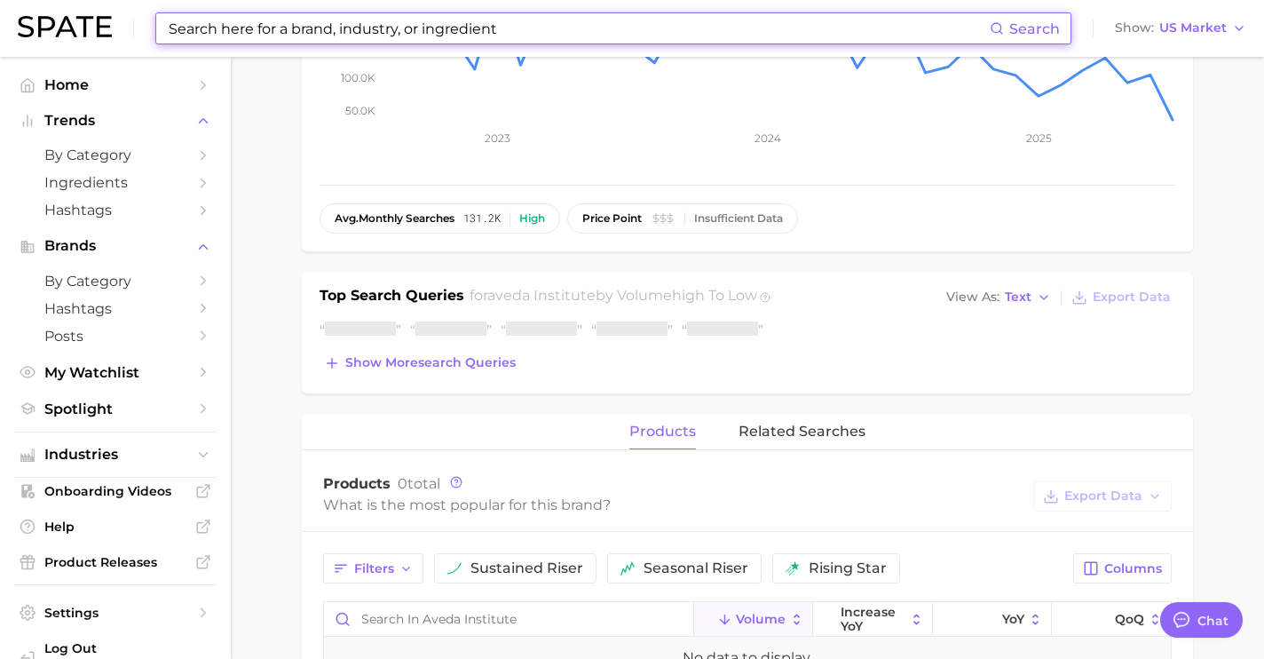
scroll to position [376, 0]
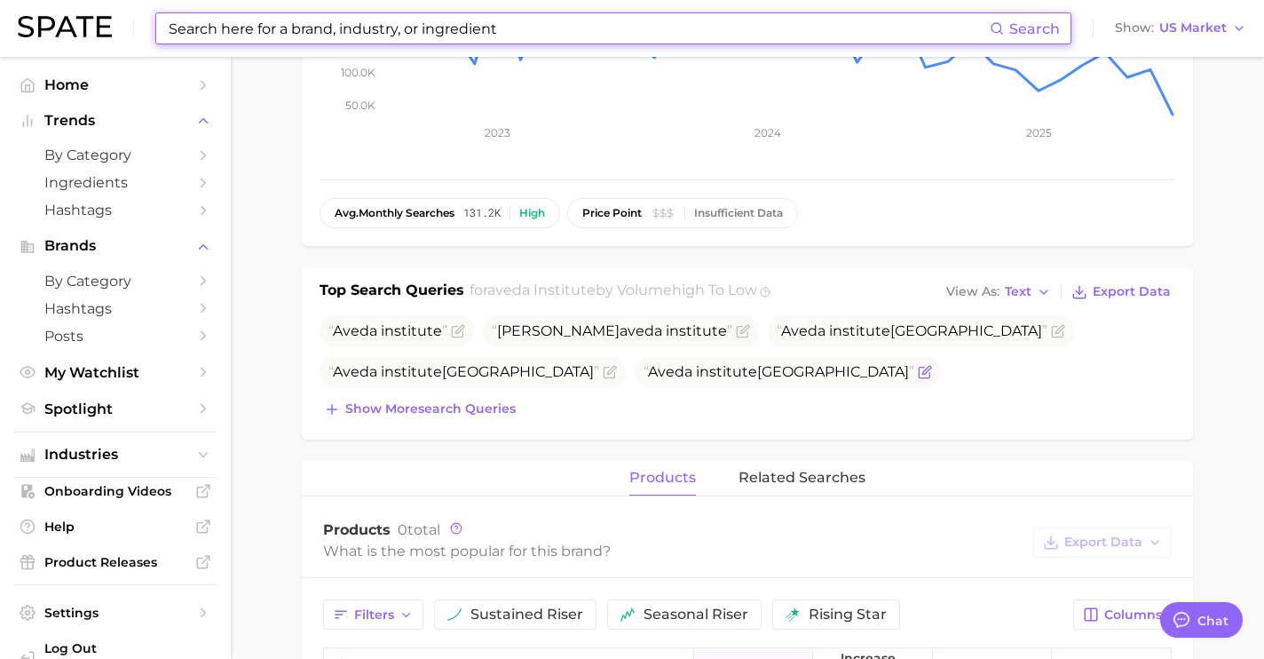
click at [644, 374] on span "Aveda institute chicago" at bounding box center [779, 371] width 271 height 17
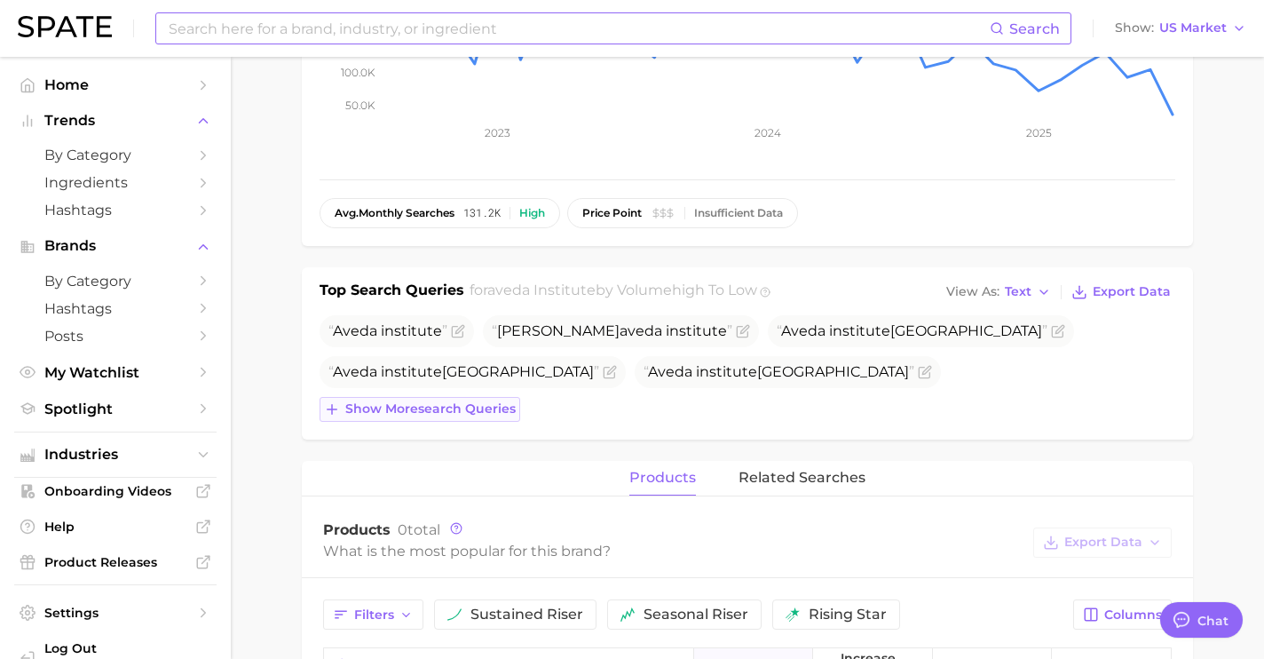
click at [496, 408] on span "Show more search queries" at bounding box center [430, 408] width 170 height 15
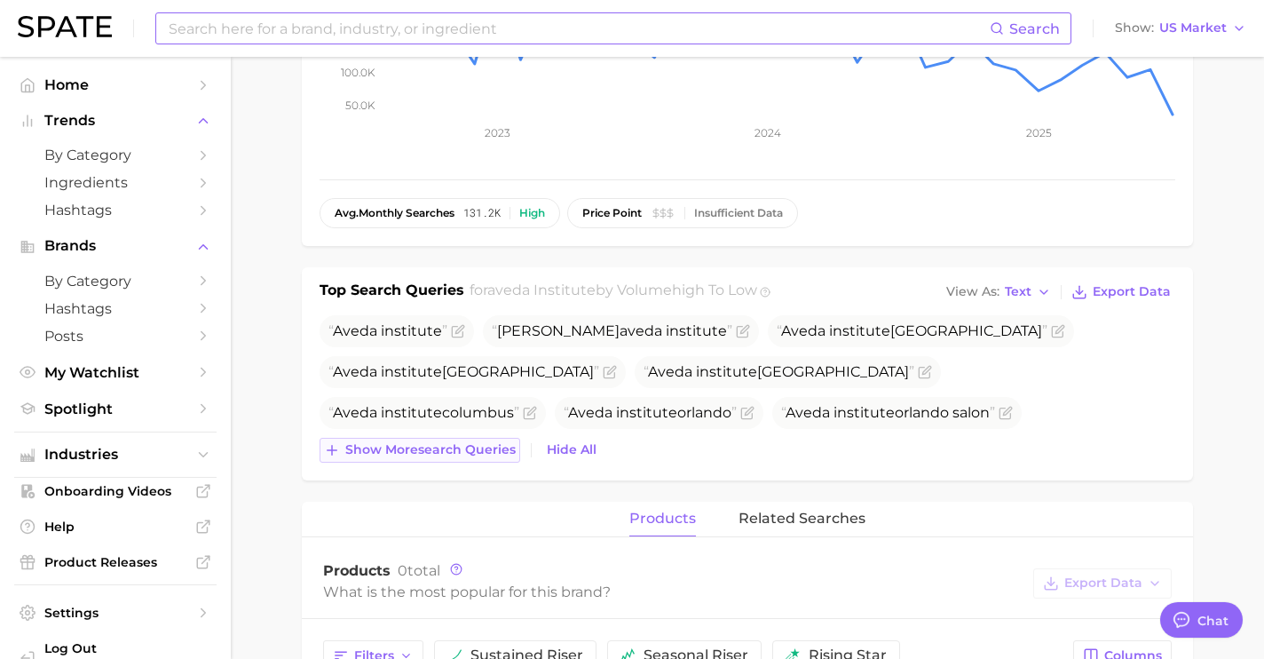
click at [498, 447] on span "Show more search queries" at bounding box center [430, 449] width 170 height 15
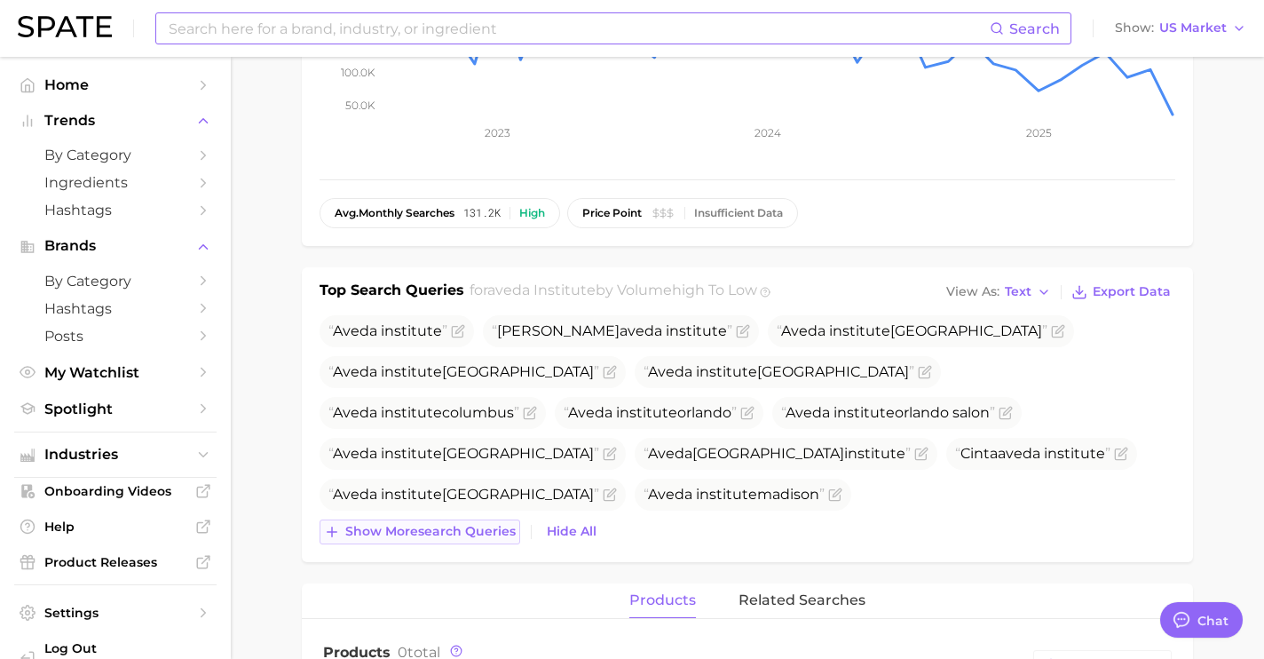
click at [505, 530] on span "Show more search queries" at bounding box center [430, 531] width 170 height 15
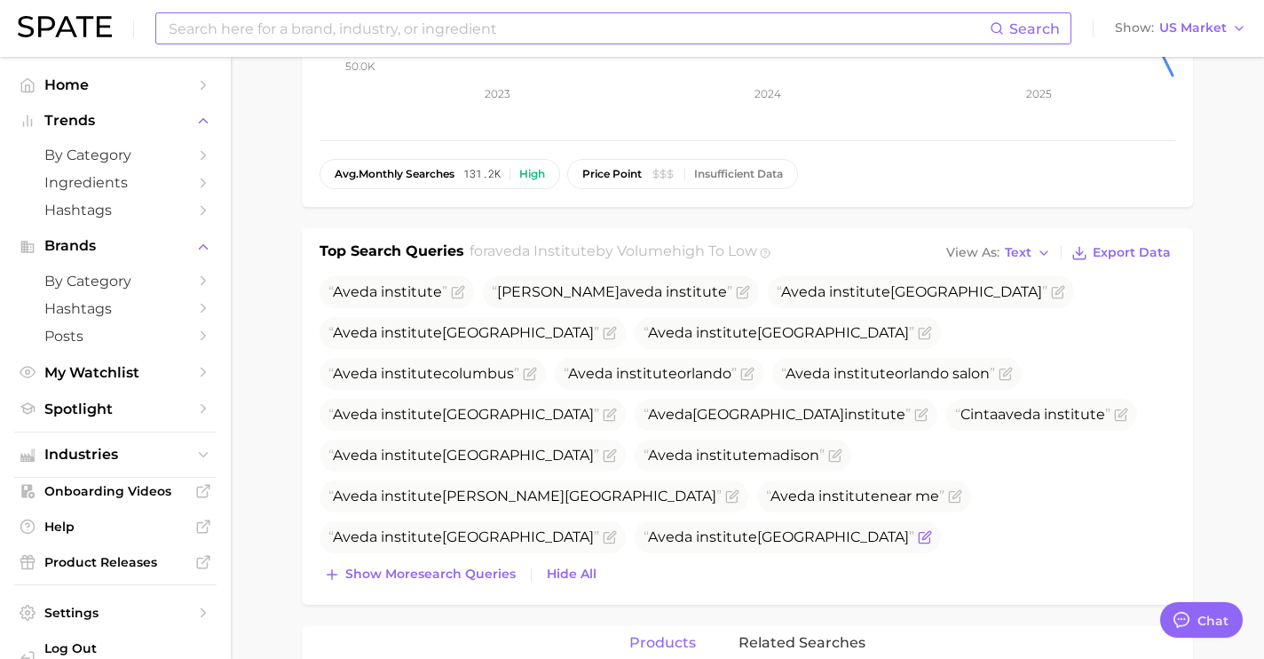
scroll to position [422, 0]
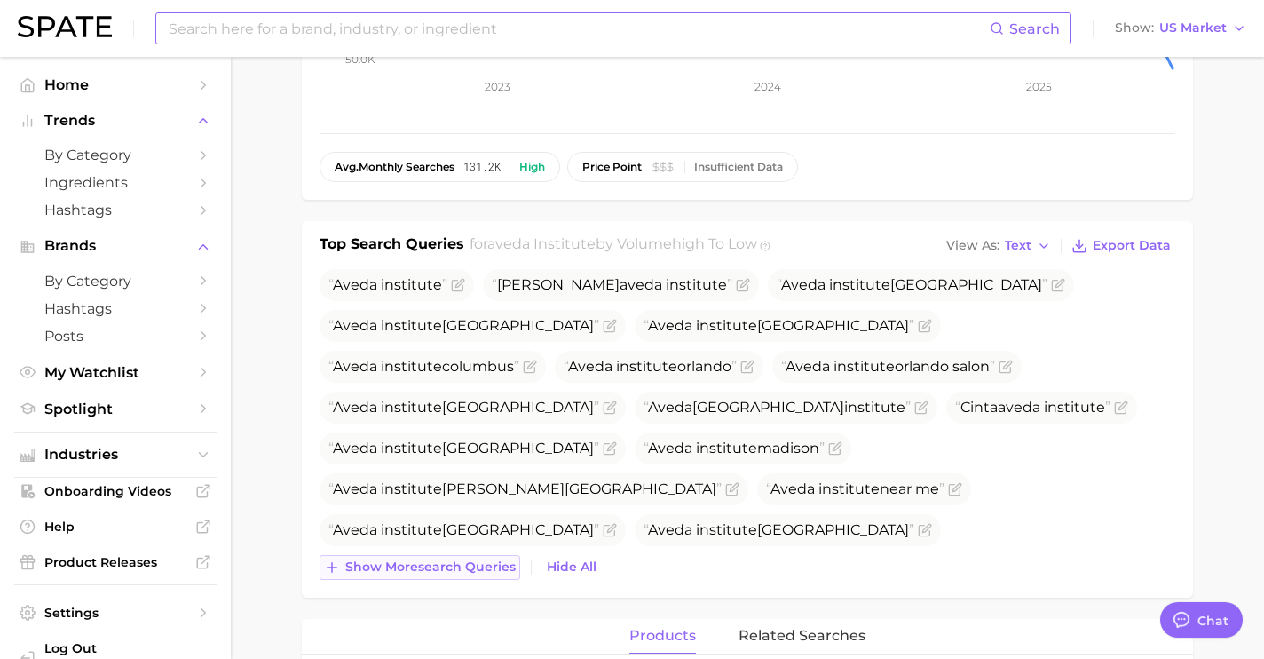
click at [475, 571] on span "Show more search queries" at bounding box center [430, 566] width 170 height 15
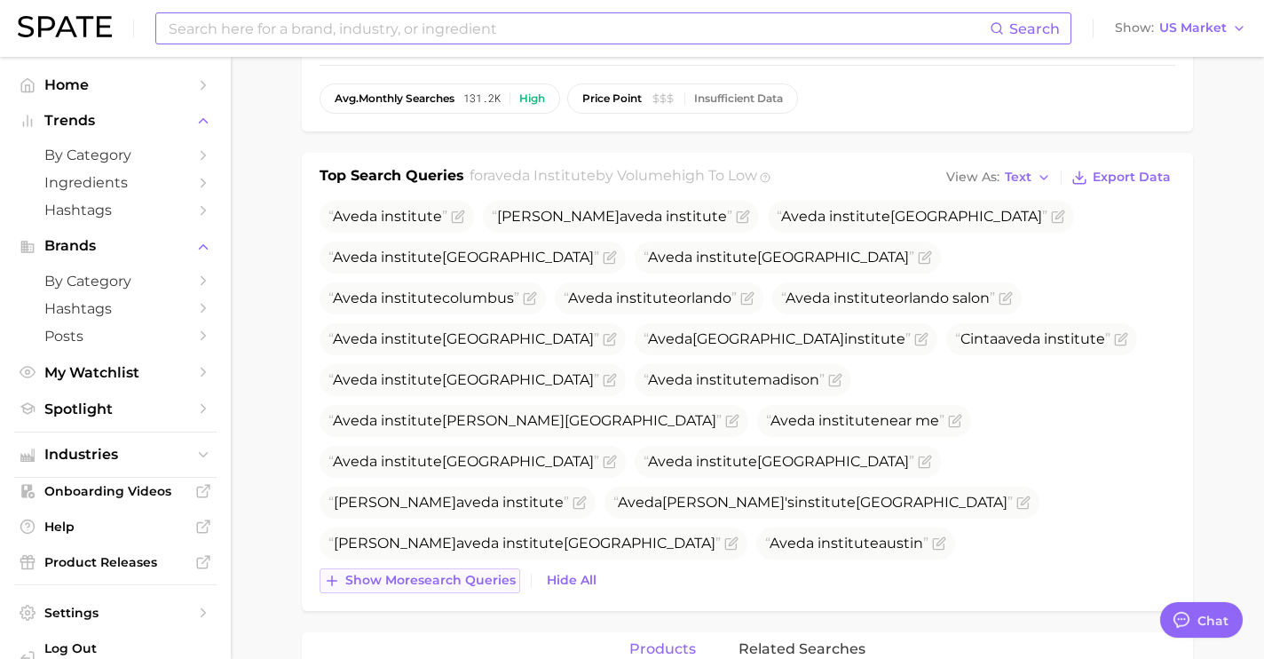
click at [473, 587] on span "Show more search queries" at bounding box center [430, 580] width 170 height 15
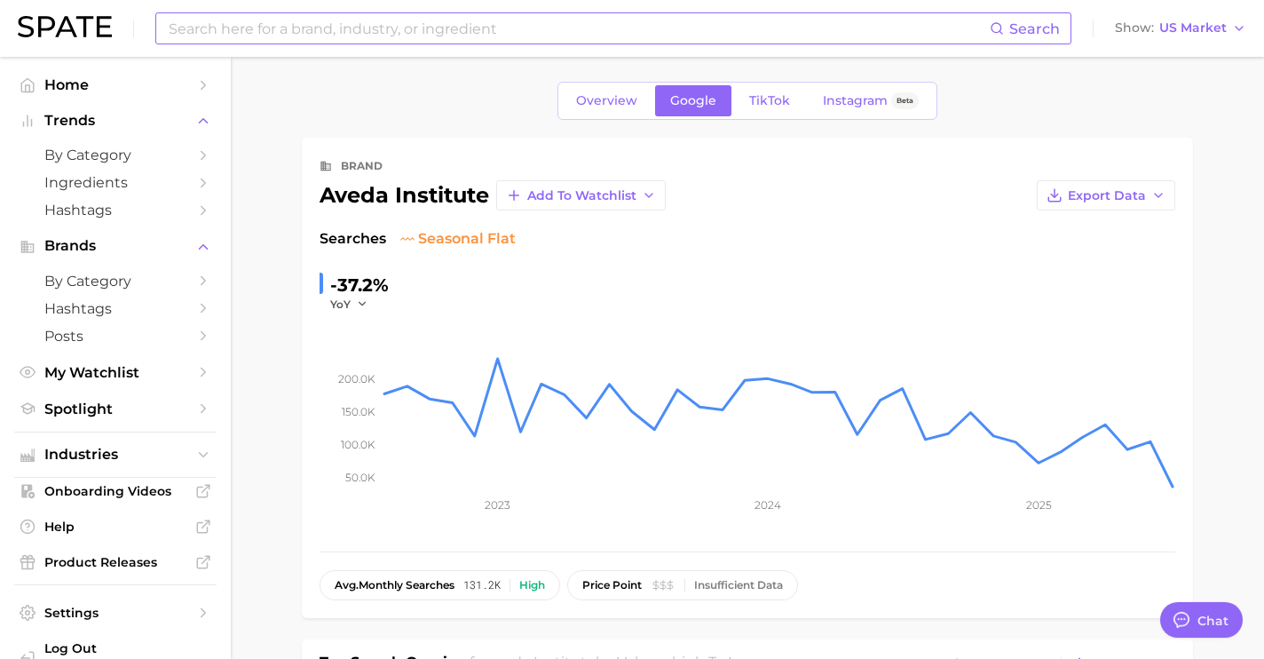
scroll to position [0, 0]
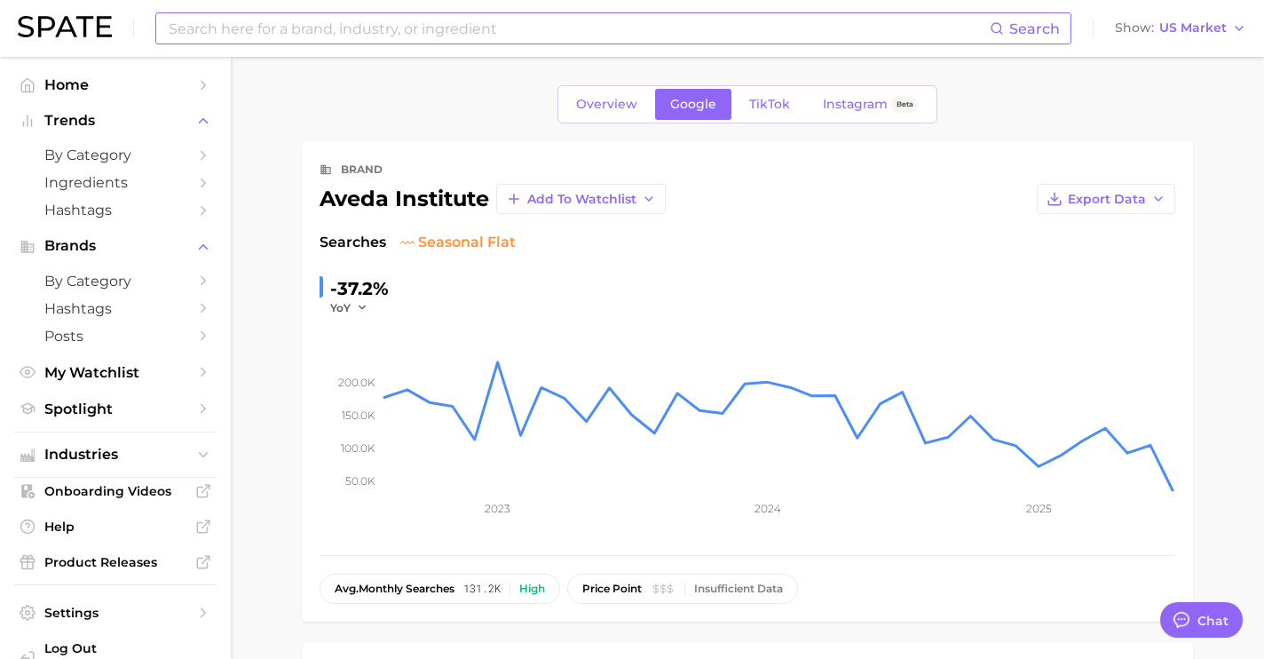
click at [362, 22] on input at bounding box center [578, 28] width 823 height 30
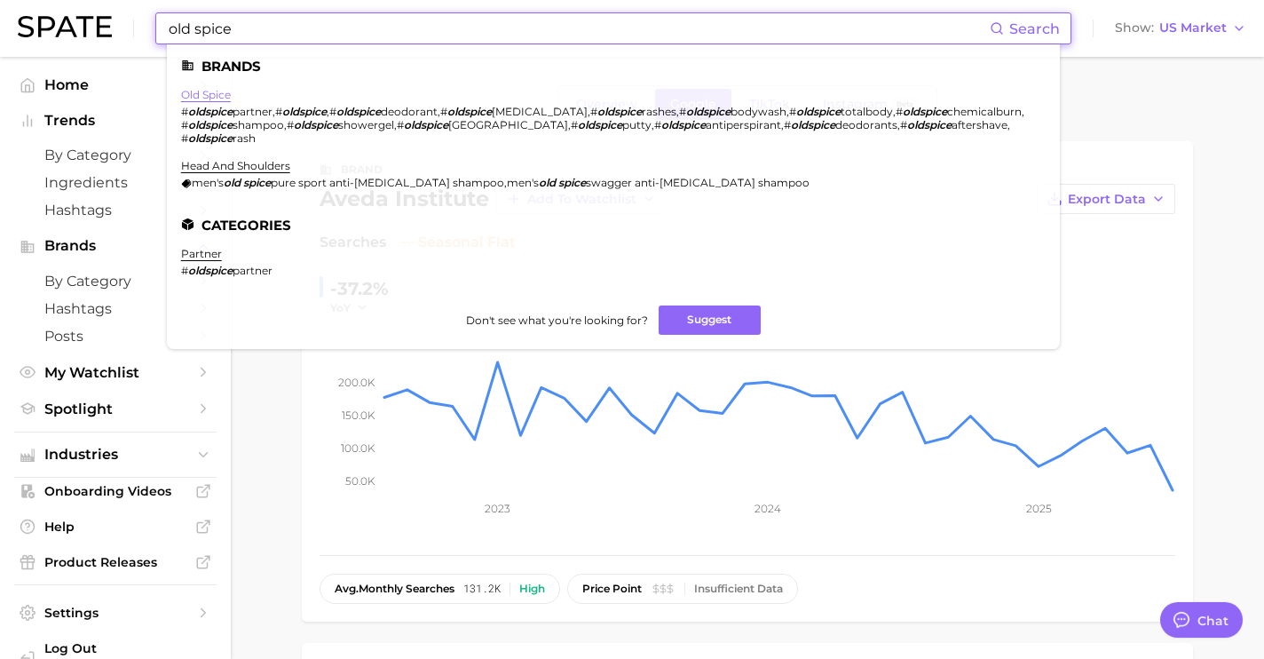
type input "old spice"
click at [218, 94] on link "old spice" at bounding box center [206, 94] width 50 height 13
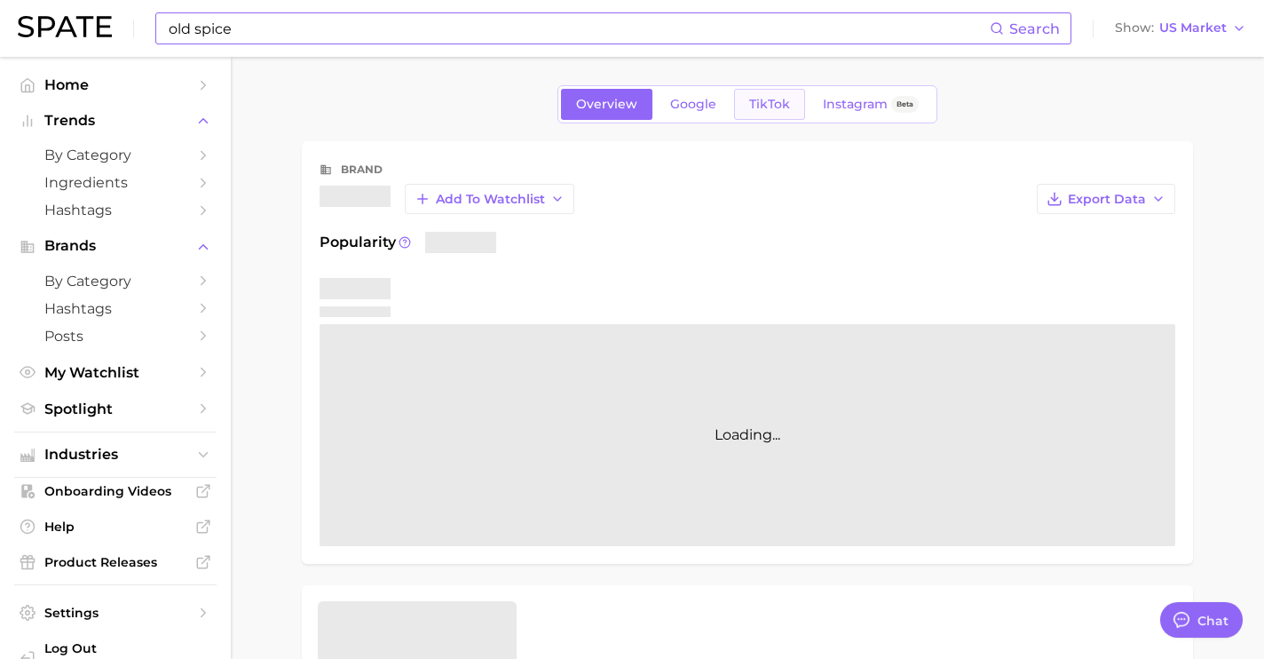
click at [777, 101] on span "TikTok" at bounding box center [769, 104] width 41 height 15
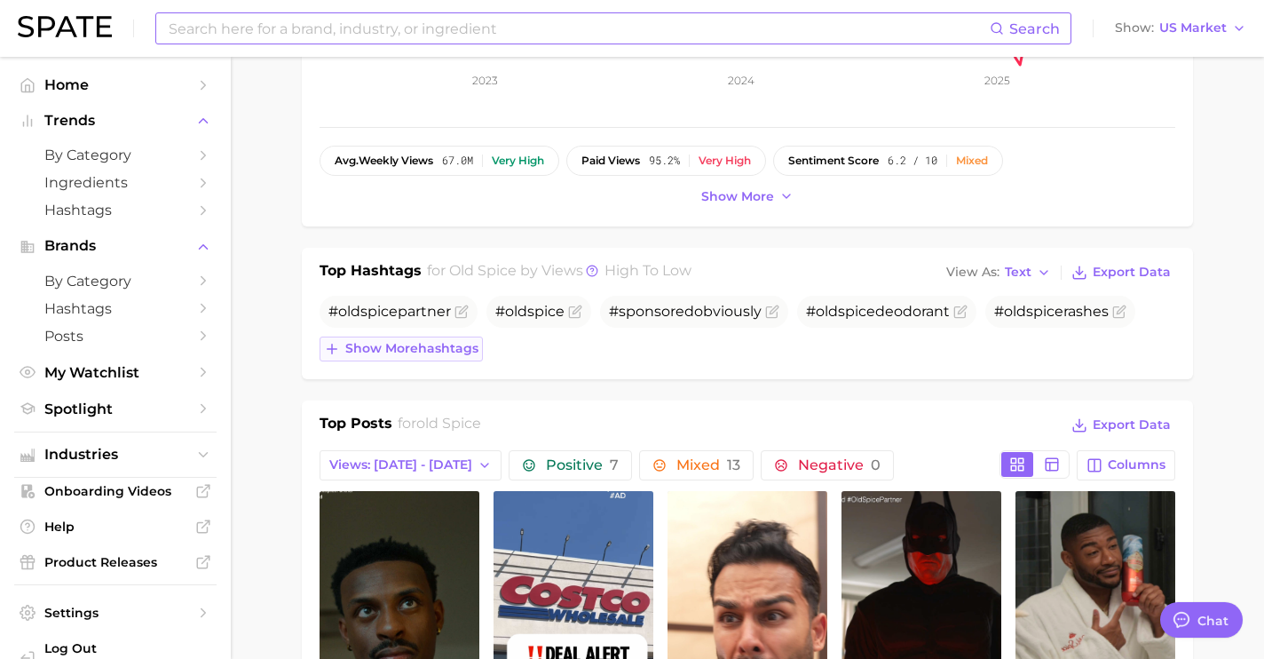
click at [462, 341] on span "Show more hashtags" at bounding box center [411, 348] width 133 height 15
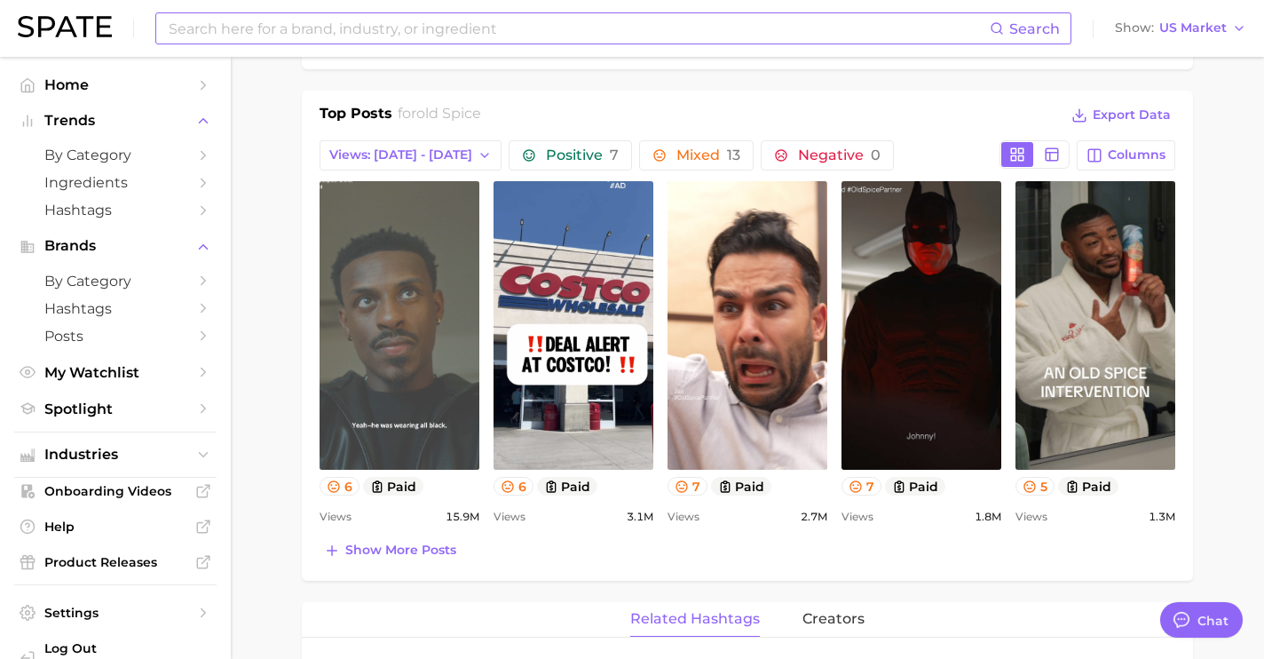
scroll to position [820, 0]
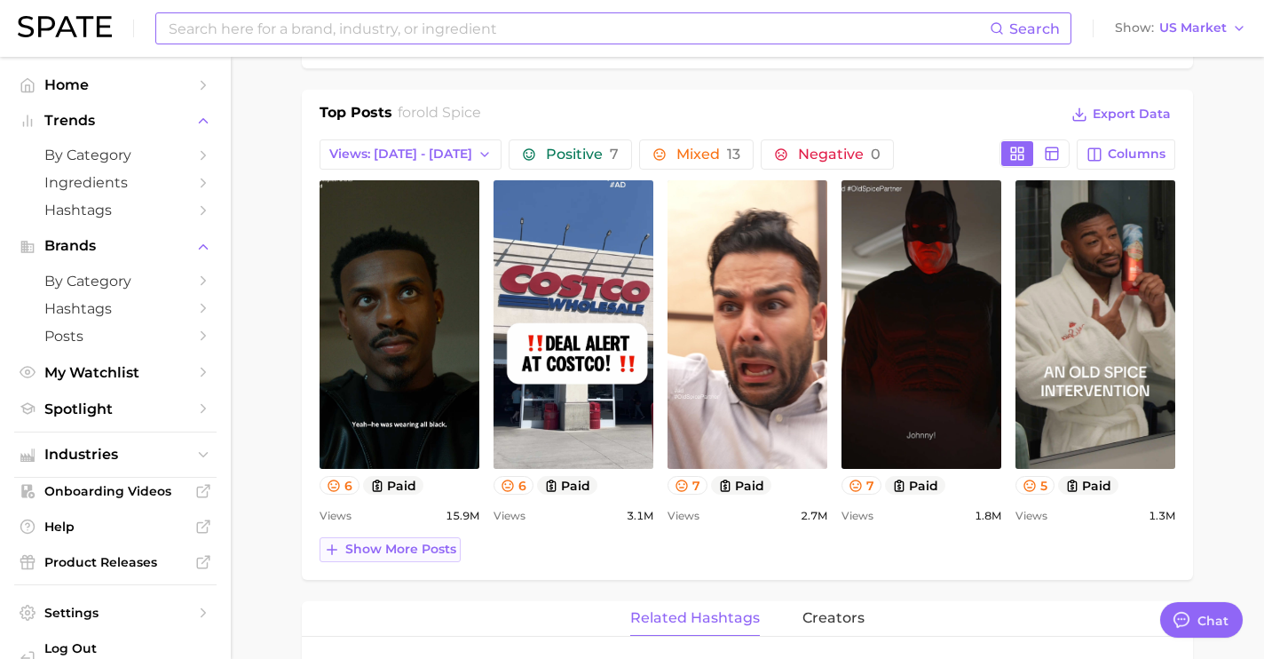
click at [405, 538] on button "Show more posts" at bounding box center [390, 549] width 141 height 25
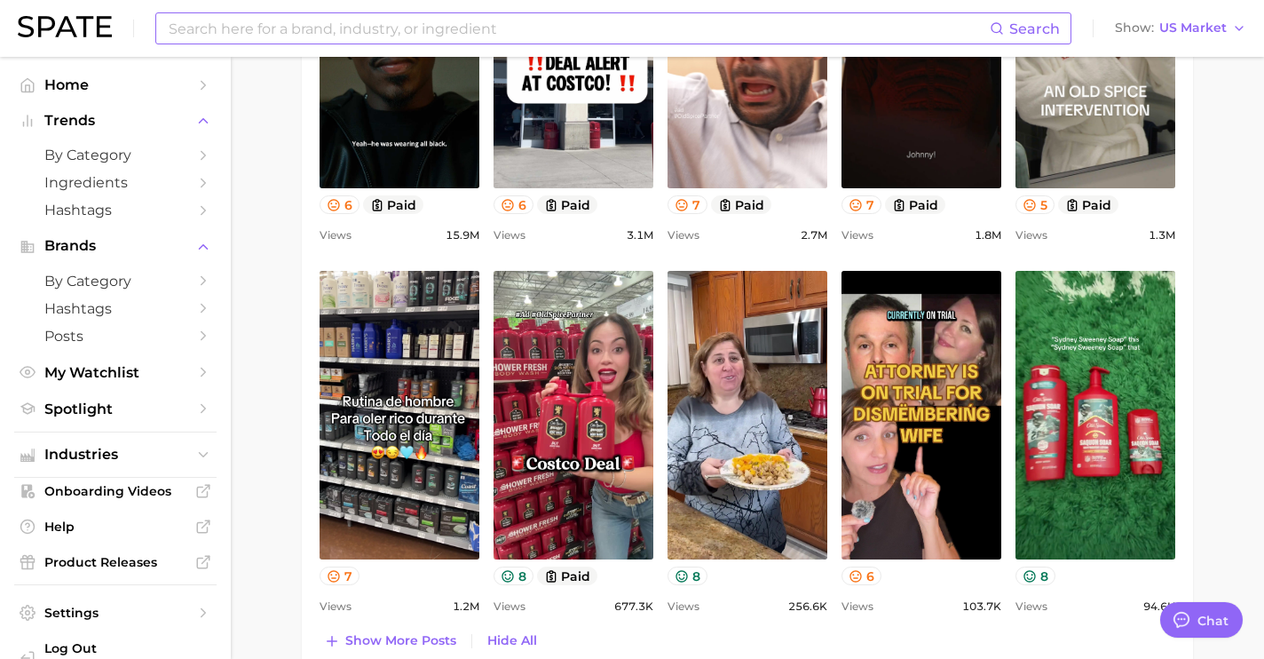
scroll to position [1105, 0]
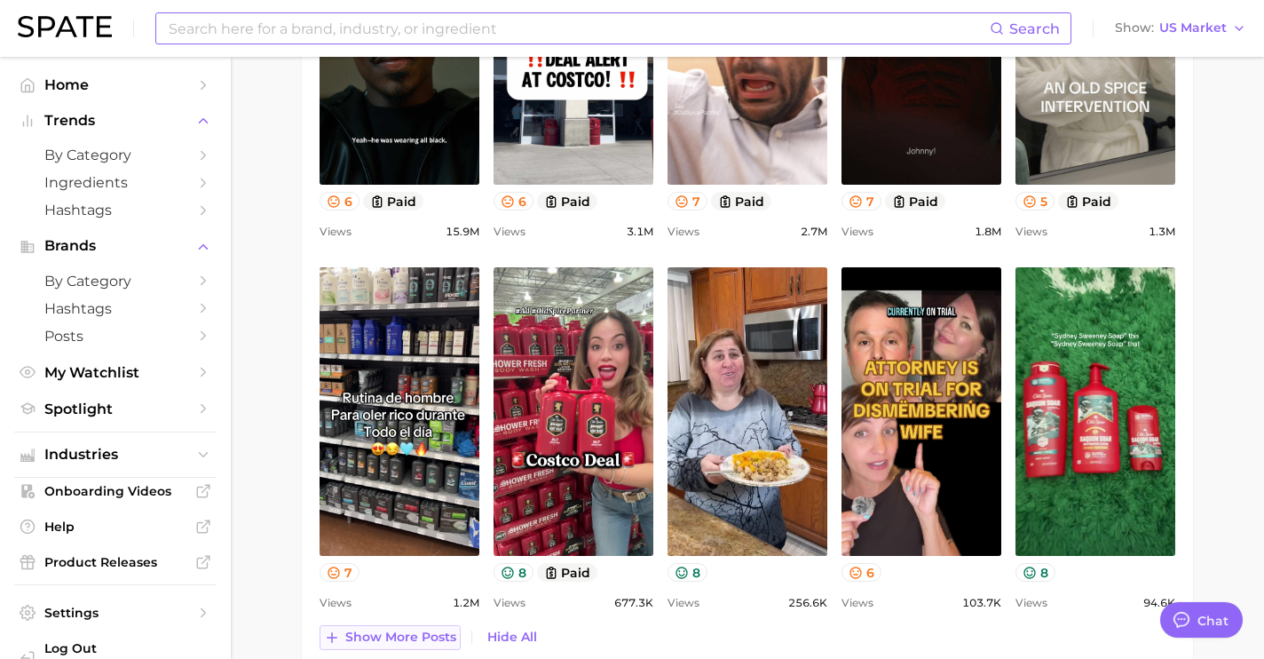
click at [442, 647] on button "Show more posts" at bounding box center [390, 637] width 141 height 25
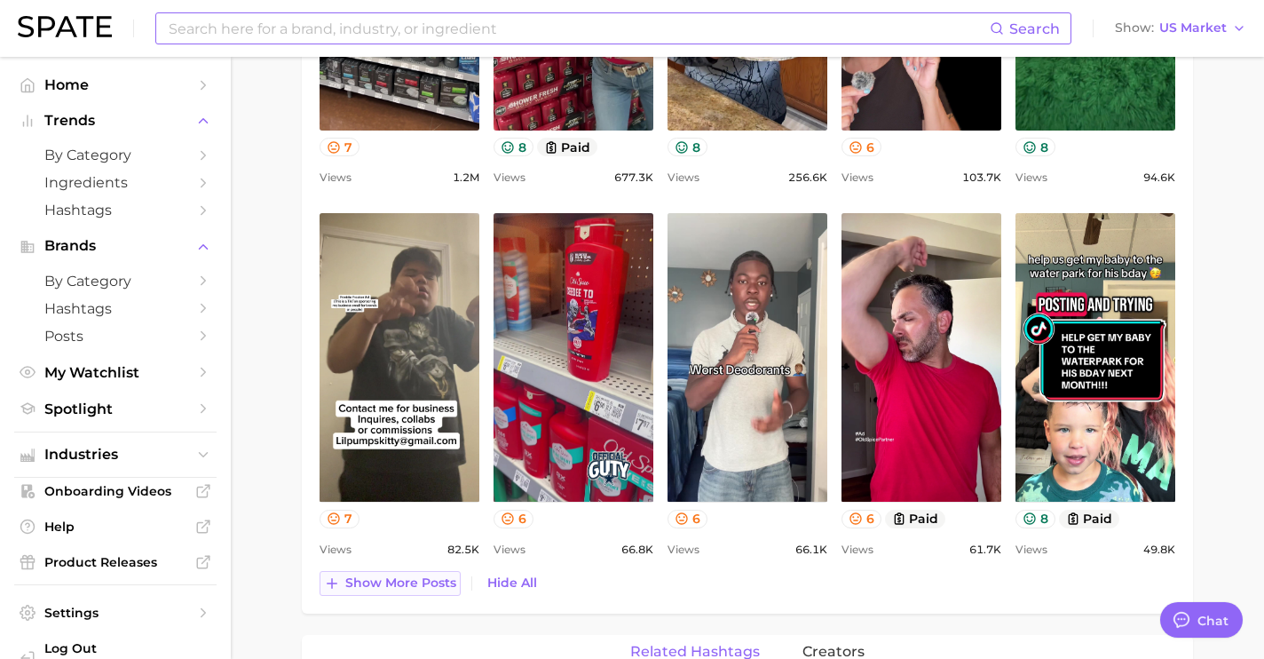
scroll to position [0, 0]
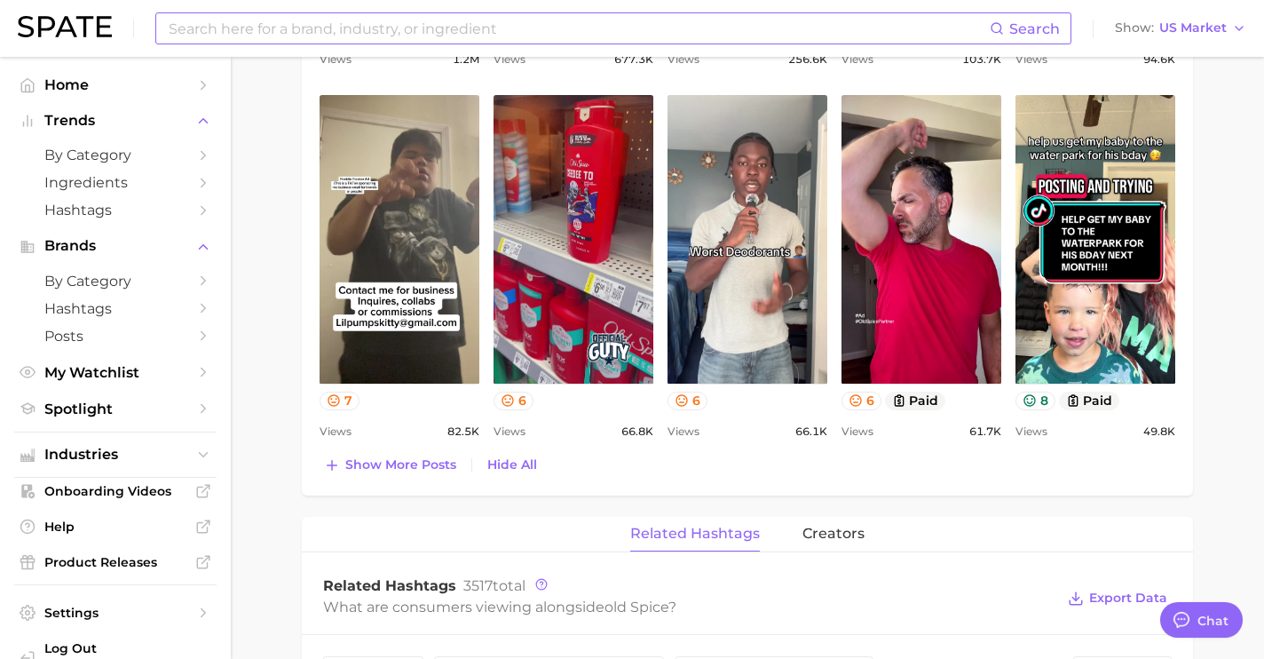
click at [298, 23] on input at bounding box center [578, 28] width 823 height 30
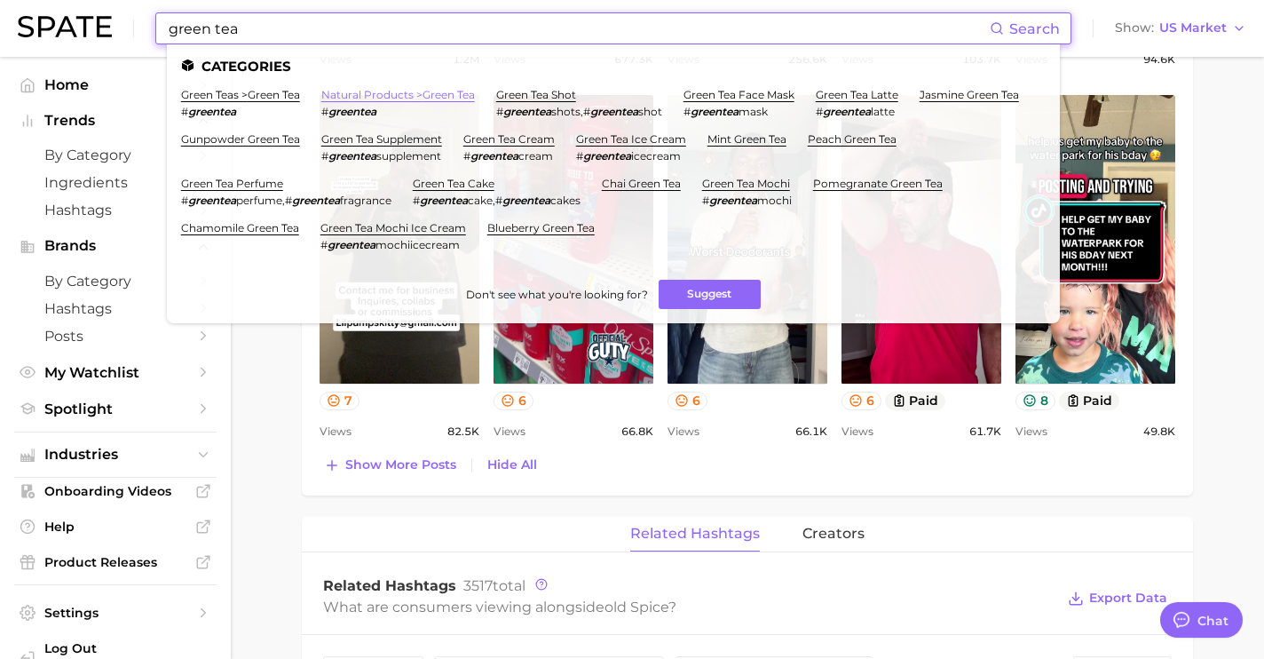
type input "green tea"
click at [383, 98] on link "natural products > green tea" at bounding box center [398, 94] width 154 height 13
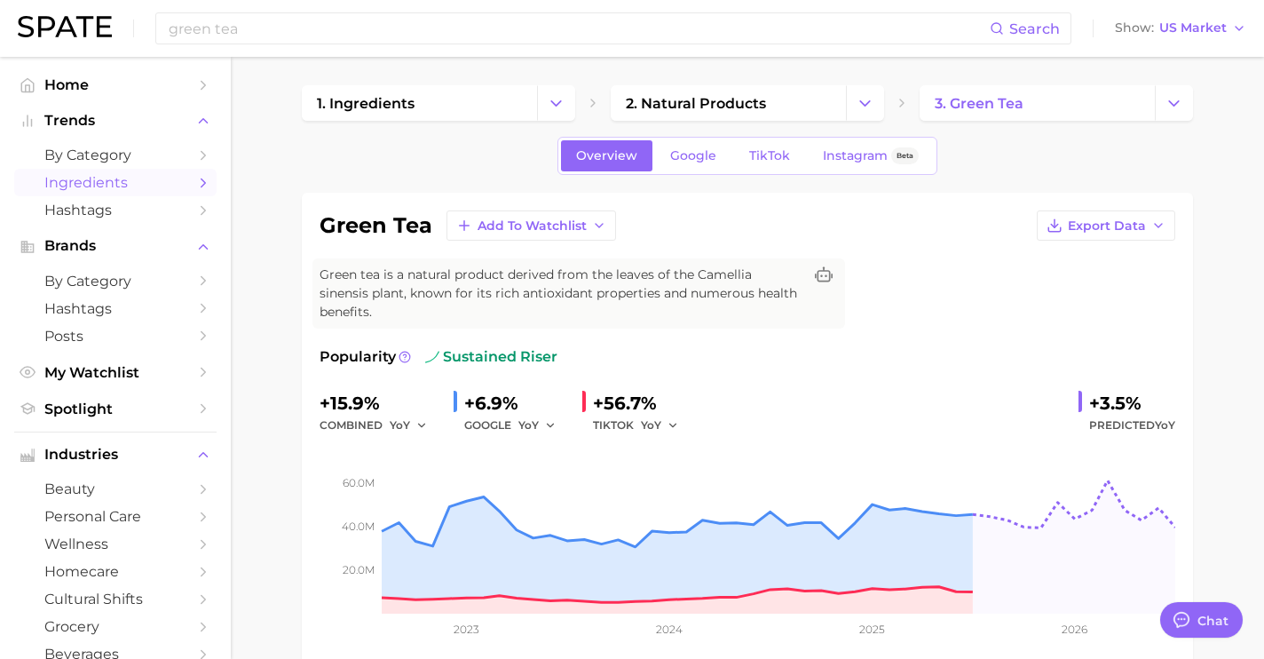
click at [163, 187] on span "Ingredients" at bounding box center [115, 182] width 142 height 17
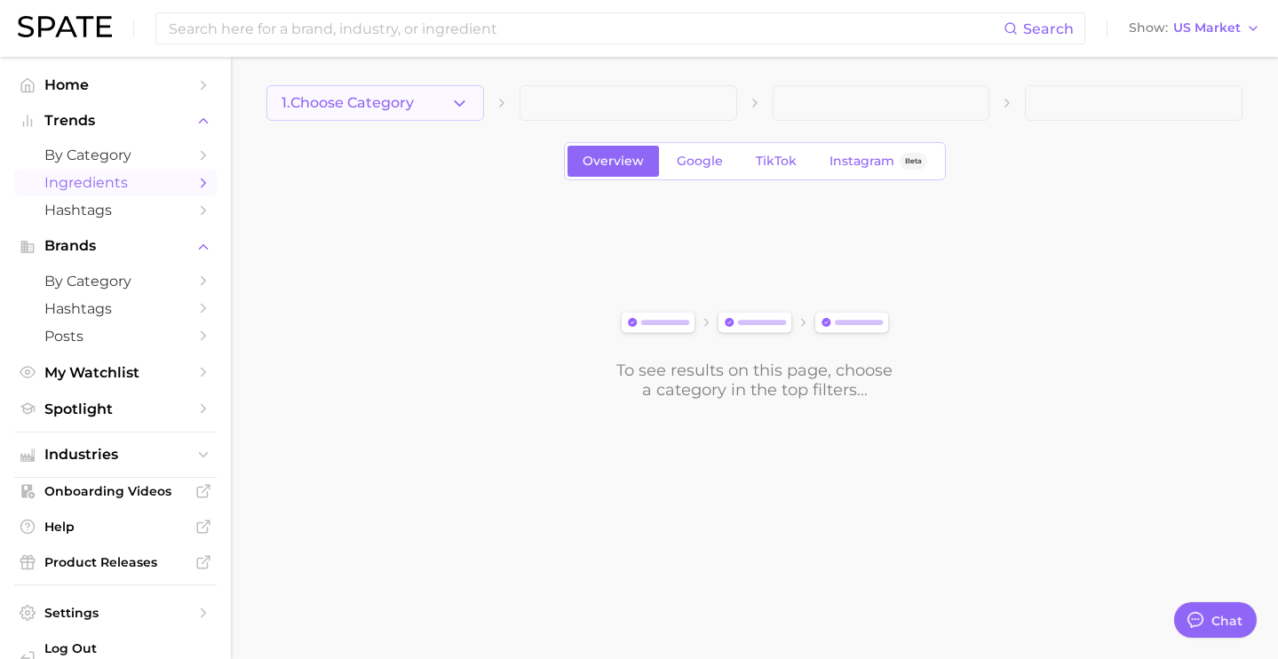
click at [423, 104] on button "1. Choose Category" at bounding box center [375, 103] width 218 height 36
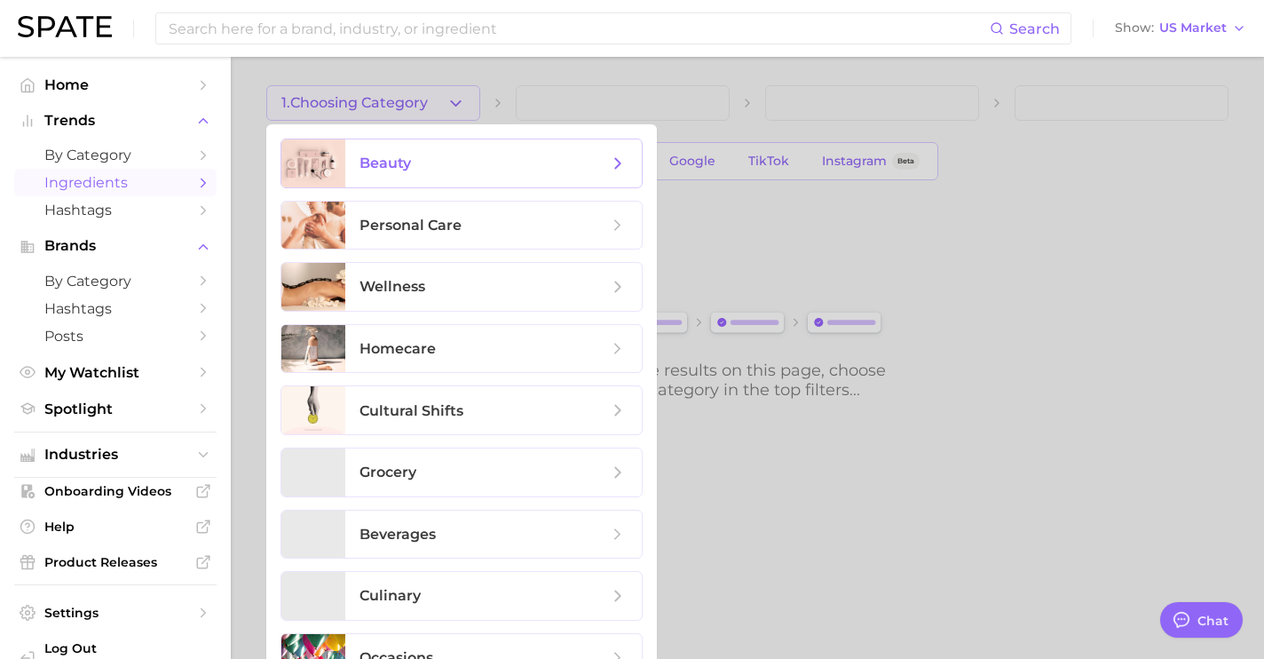
click at [435, 166] on span "beauty" at bounding box center [484, 164] width 249 height 20
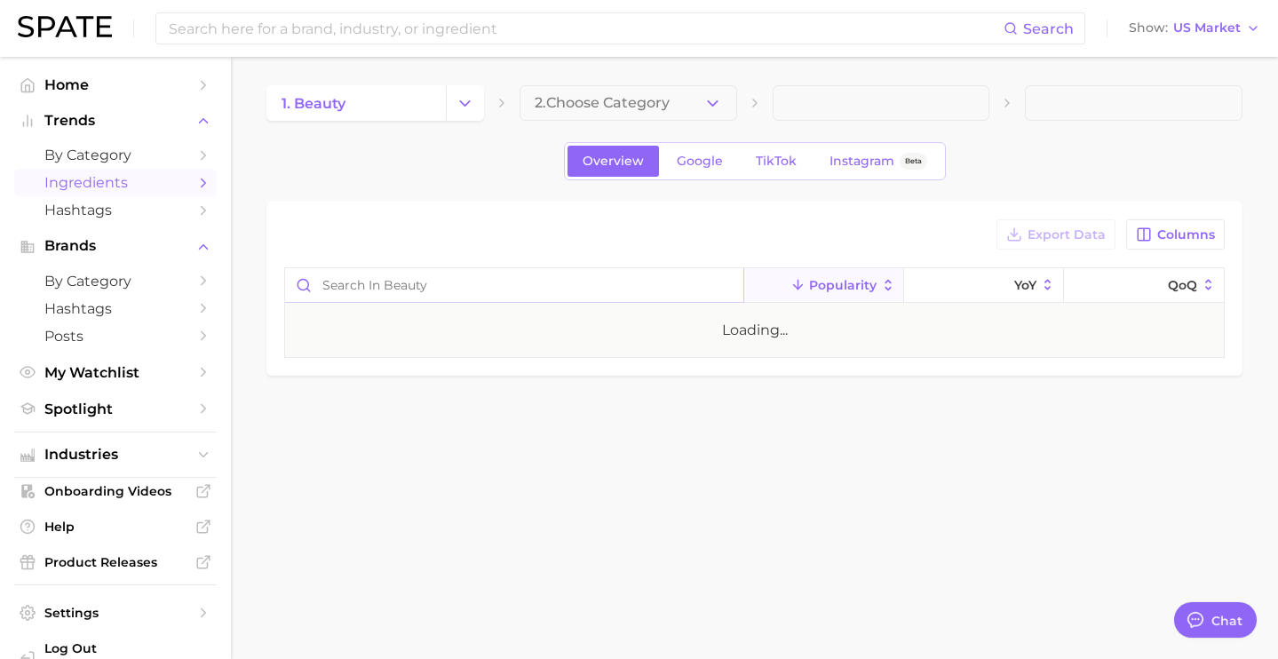
click at [597, 296] on input "Search in beauty" at bounding box center [514, 285] width 458 height 34
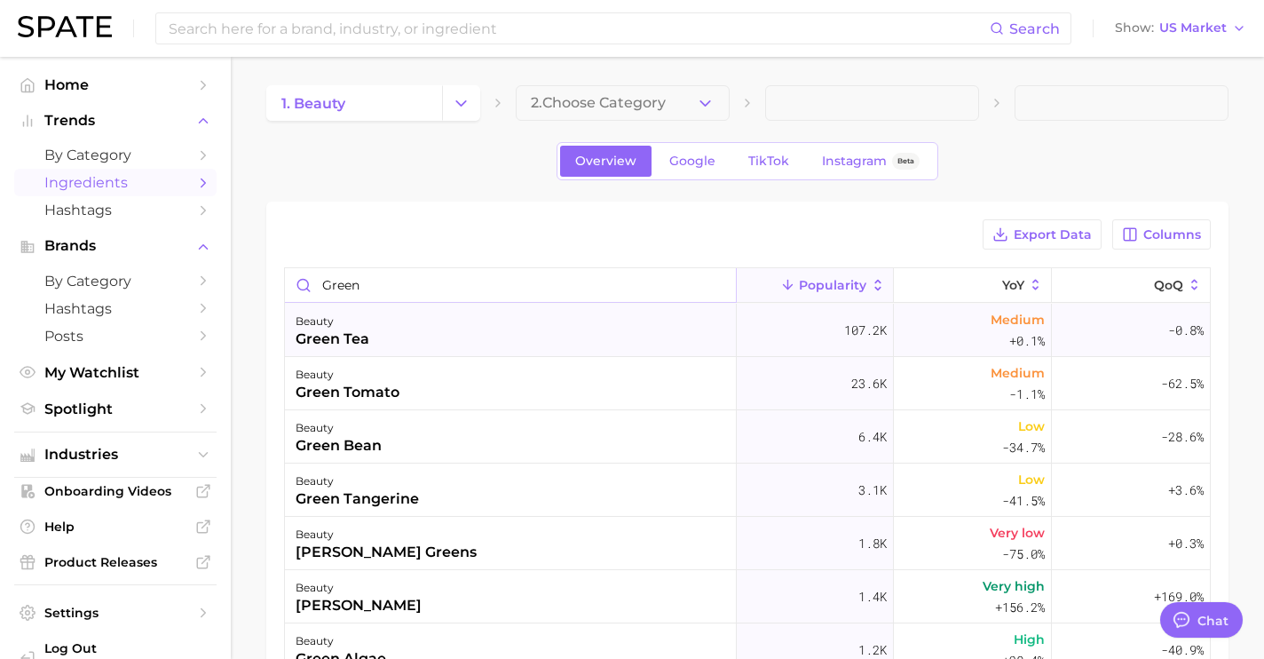
type input "green"
click at [519, 338] on div "beauty green tea" at bounding box center [511, 330] width 452 height 53
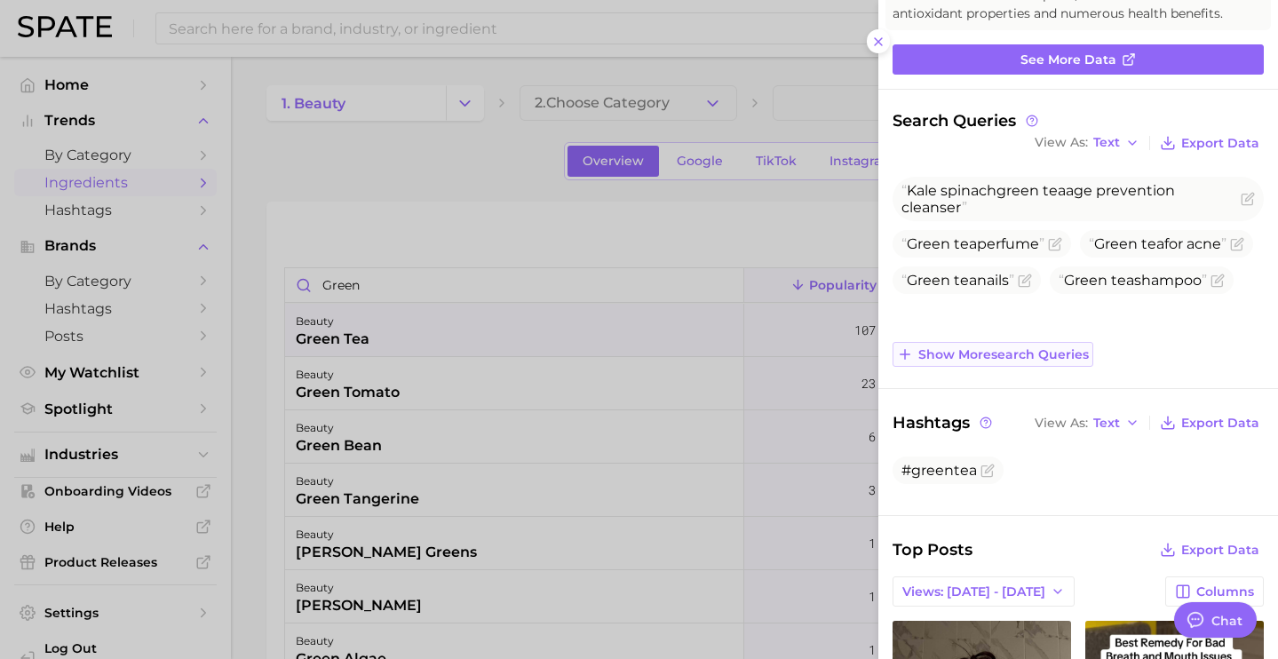
click at [972, 362] on span "Show more search queries" at bounding box center [1003, 354] width 170 height 15
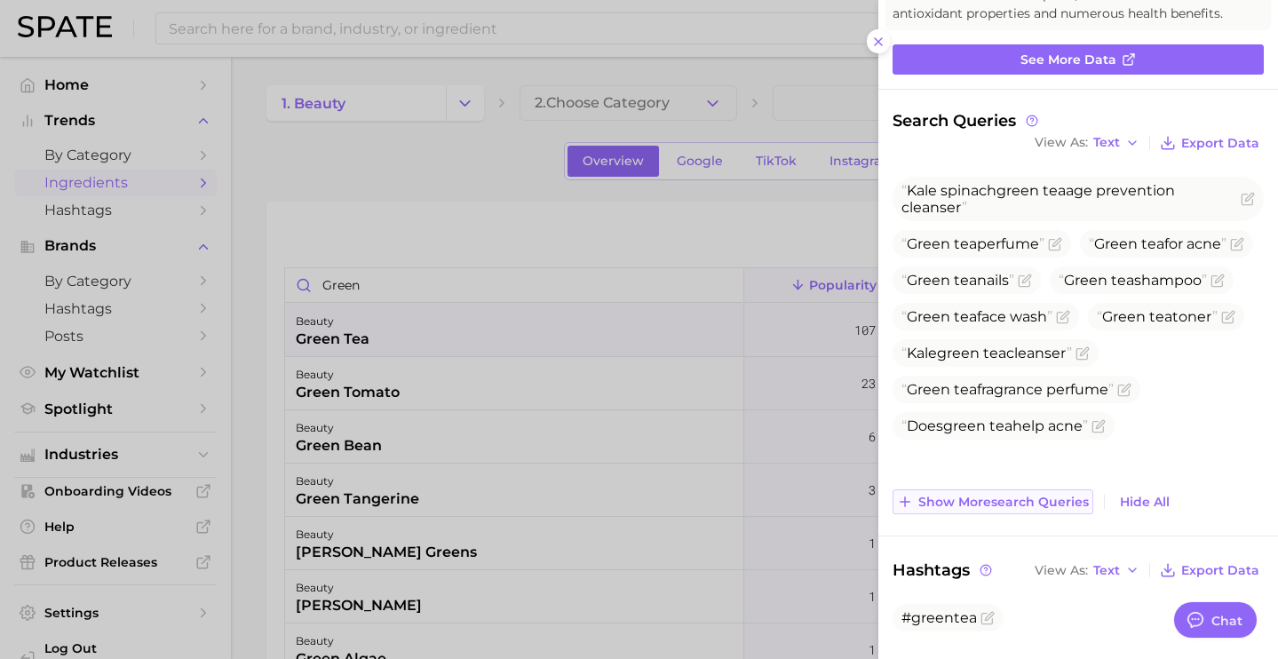
click at [988, 510] on span "Show more search queries" at bounding box center [1003, 502] width 170 height 15
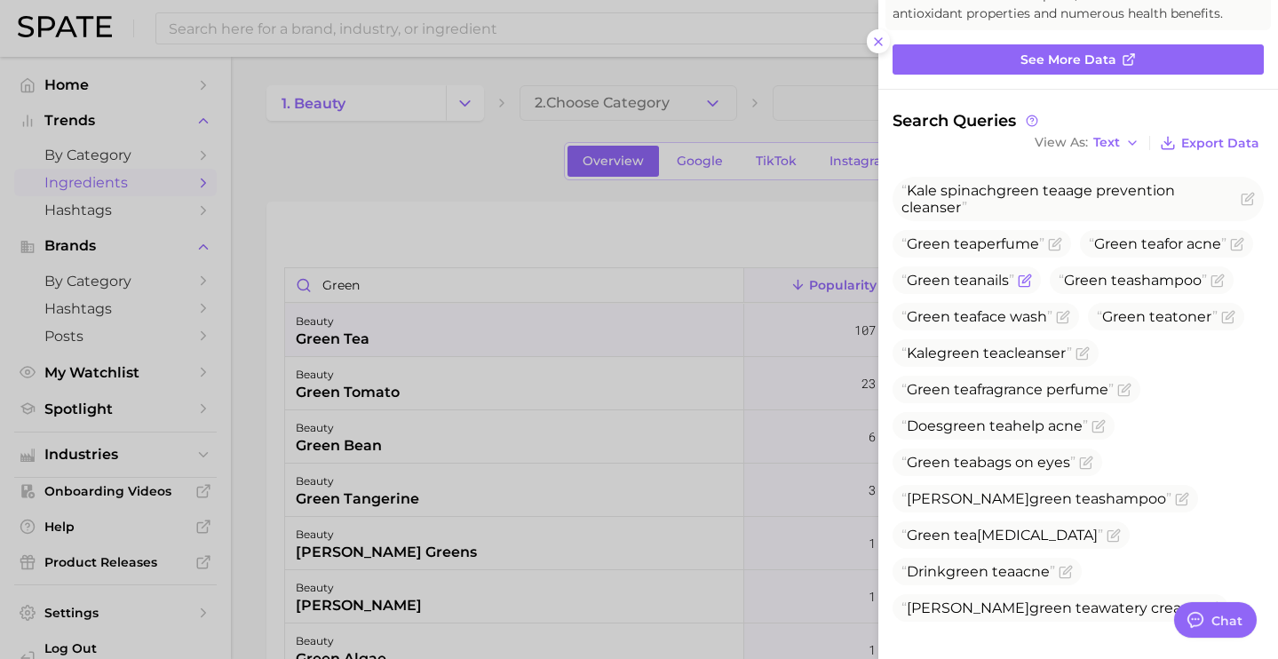
click at [1032, 288] on icon "Flag as miscategorized or irrelevant" at bounding box center [1025, 280] width 14 height 14
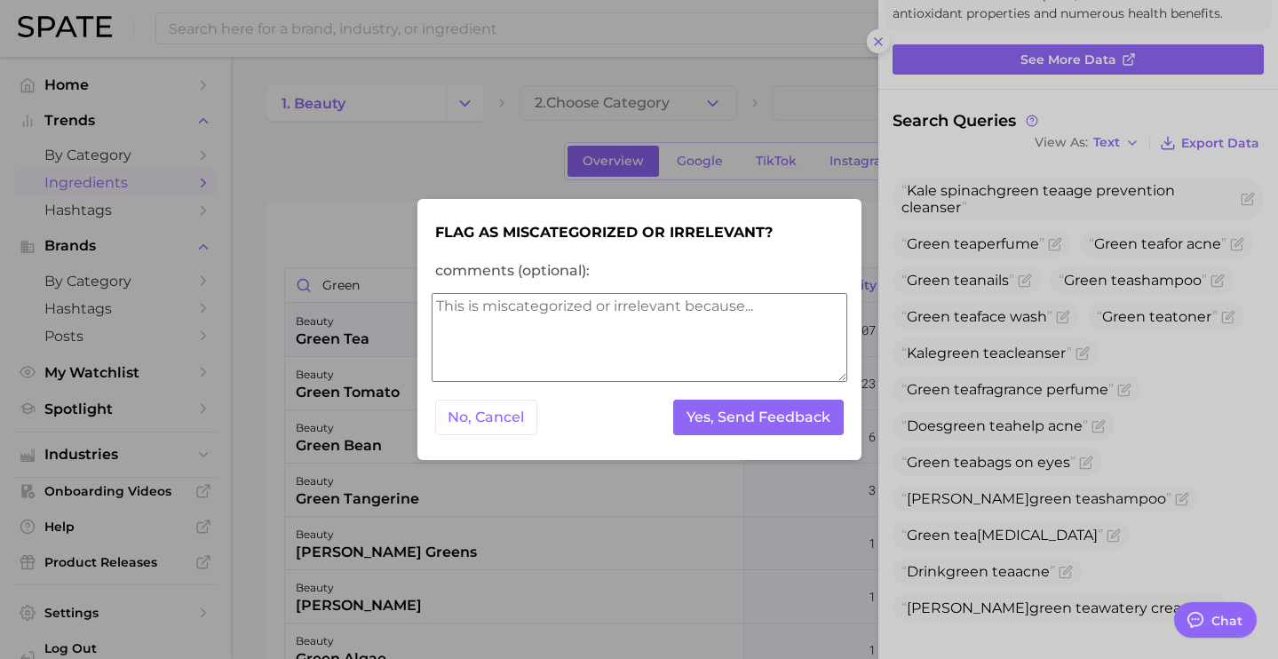
click at [772, 330] on textarea "comments (optional):" at bounding box center [640, 337] width 416 height 89
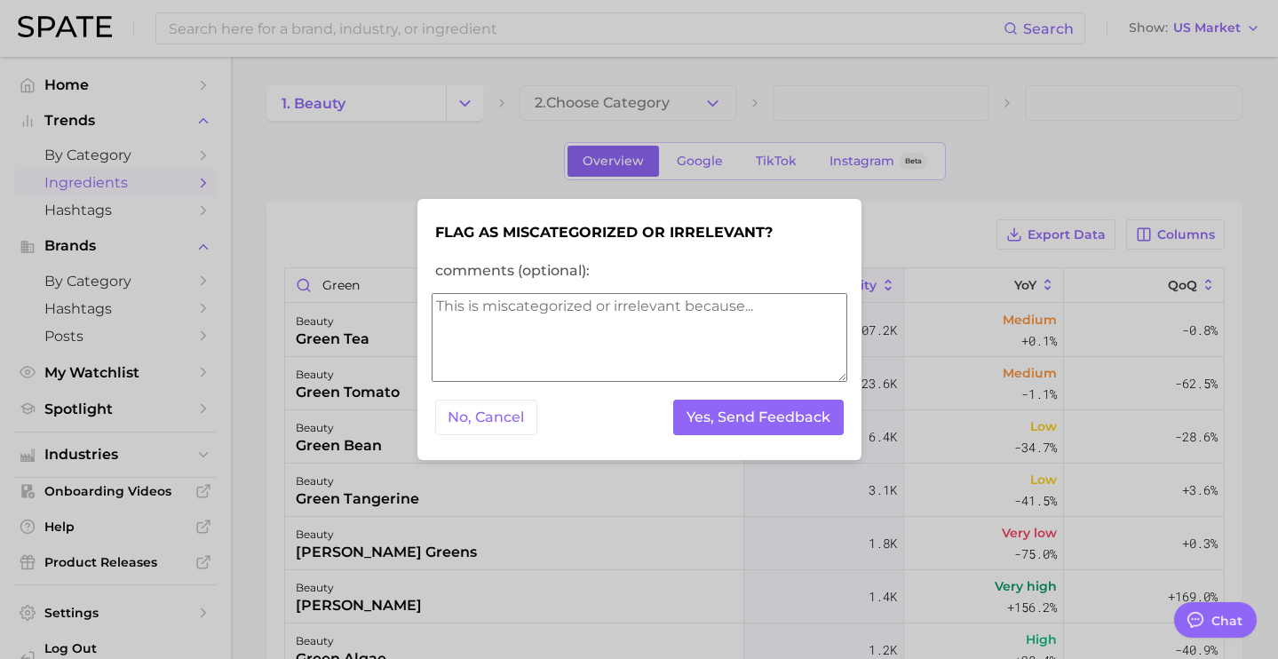
click at [772, 330] on textarea "comments (optional):" at bounding box center [640, 337] width 416 height 89
type textarea "doesn't contain green tea"
click at [794, 440] on form "Flag as miscategorized or irrelevant? comments (optional): doesn't contain gree…" at bounding box center [640, 330] width 416 height 234
click at [789, 407] on button "Yes, Send Feedback" at bounding box center [758, 418] width 170 height 36
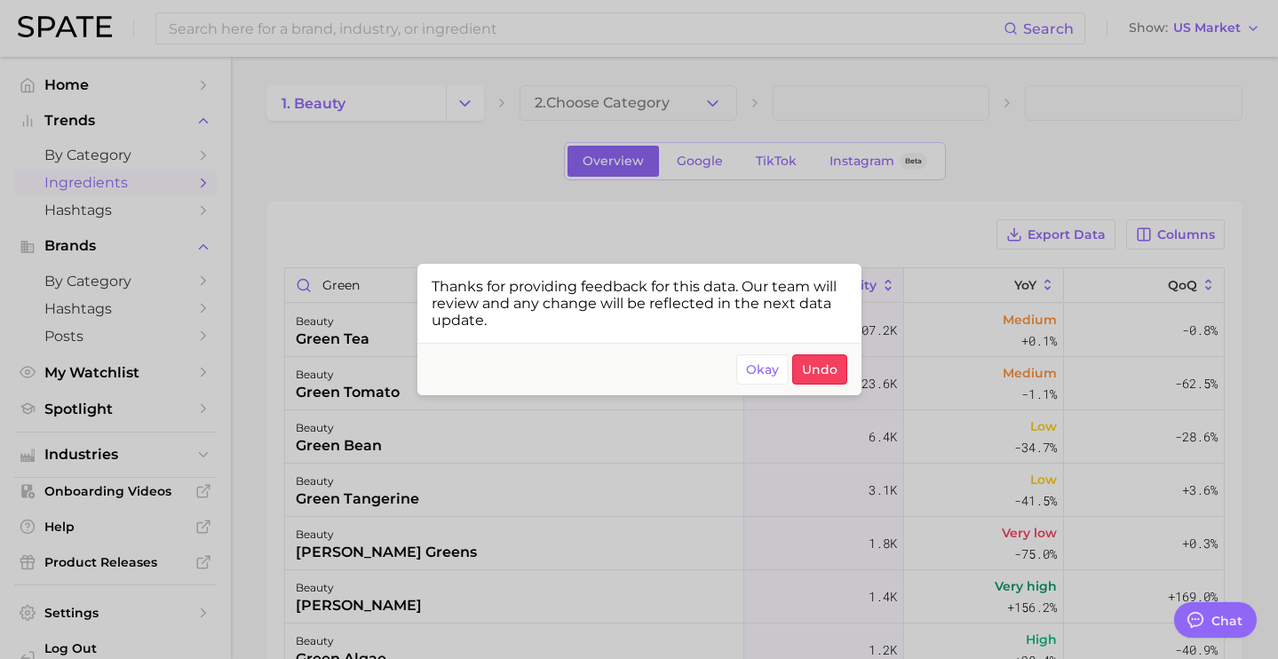
click at [314, 172] on div at bounding box center [639, 329] width 1278 height 659
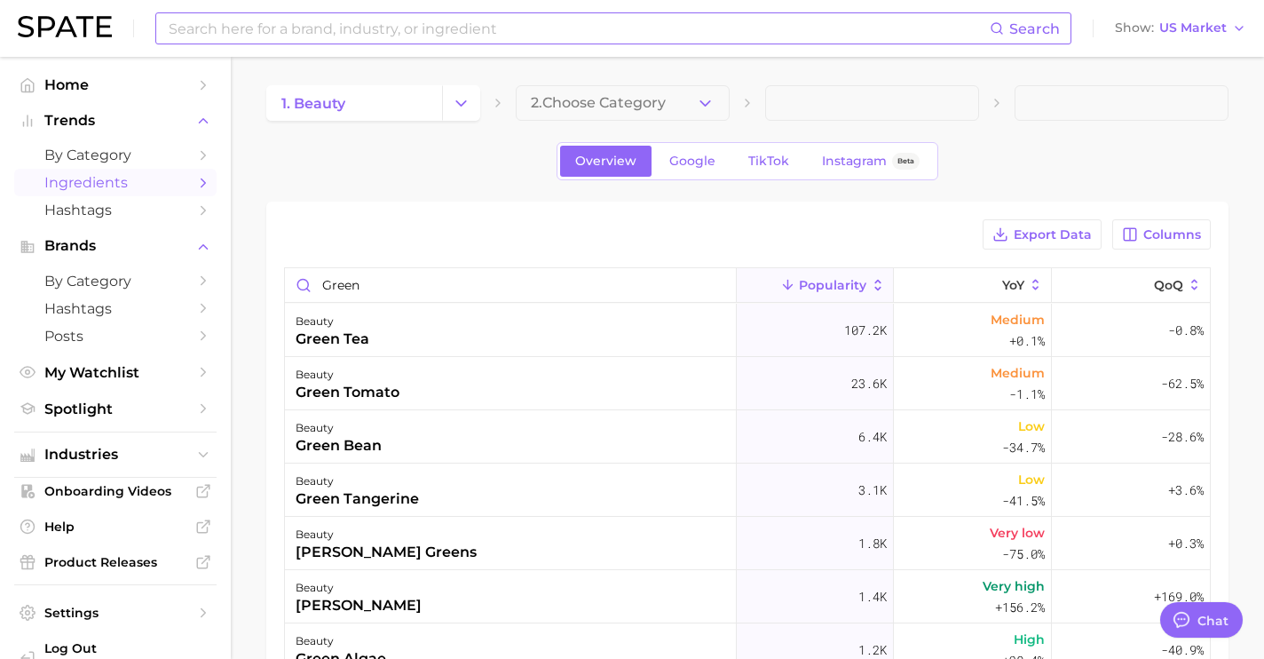
click at [318, 30] on input at bounding box center [578, 28] width 823 height 30
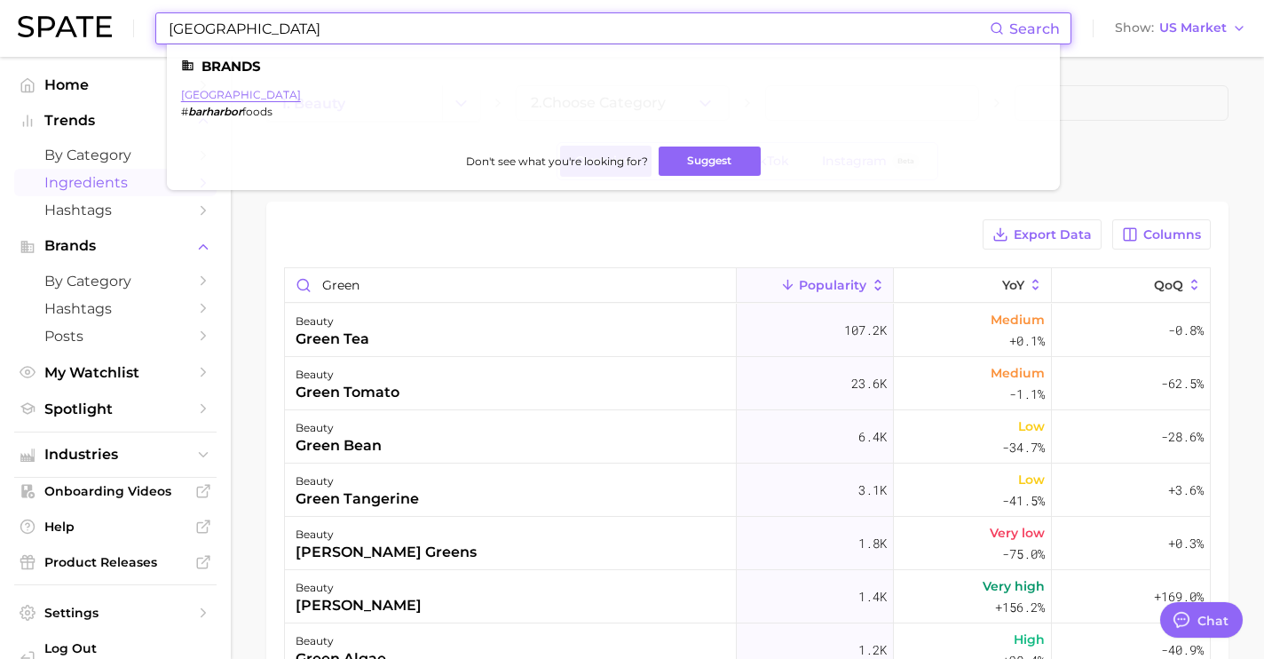
type input "bar harbor"
click at [231, 92] on link "bar harbor" at bounding box center [241, 94] width 120 height 13
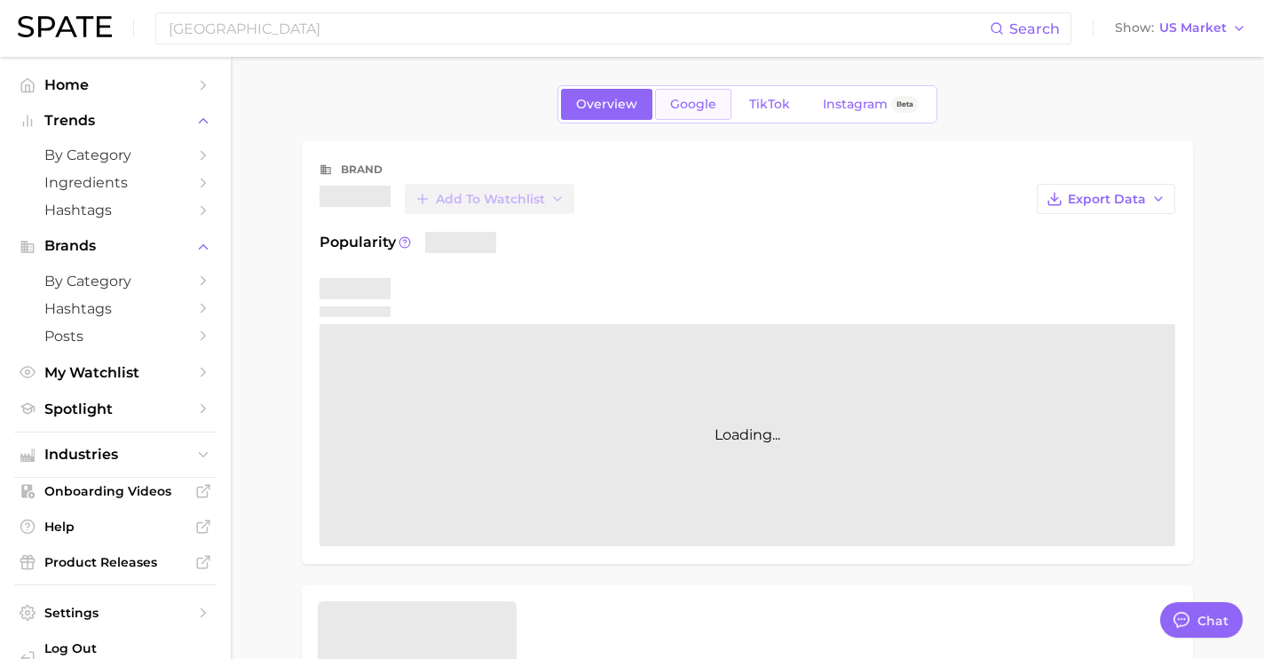
click at [707, 115] on link "Google" at bounding box center [693, 104] width 76 height 31
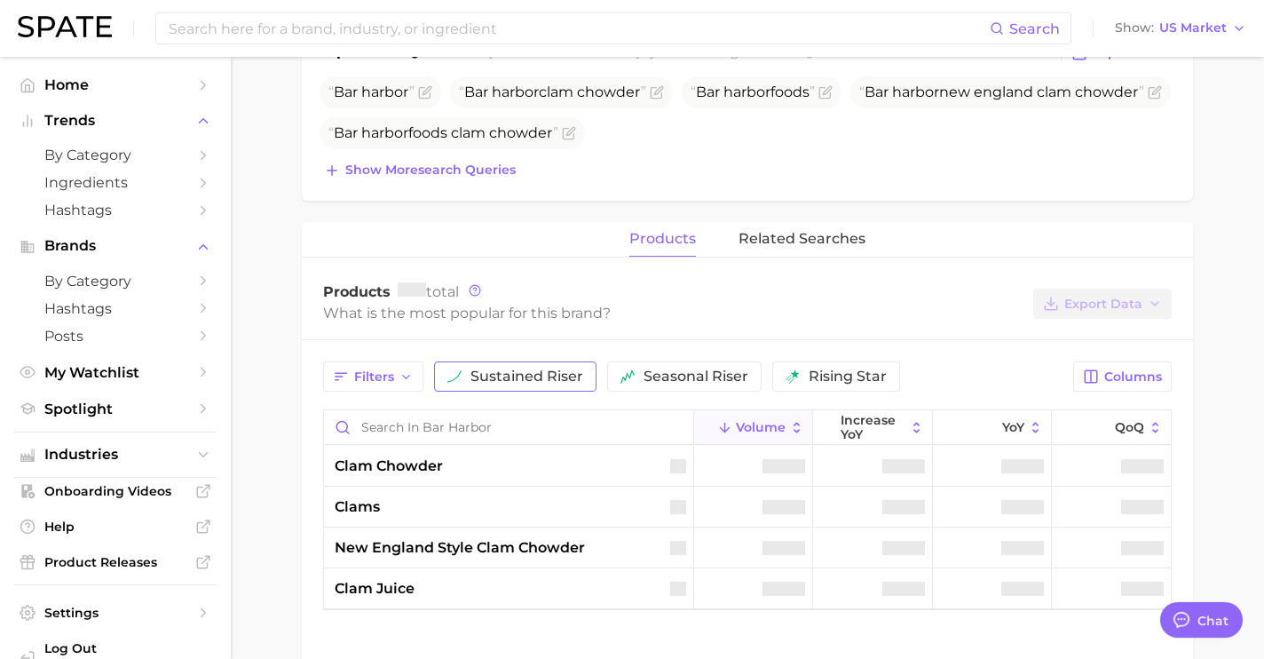
scroll to position [619, 0]
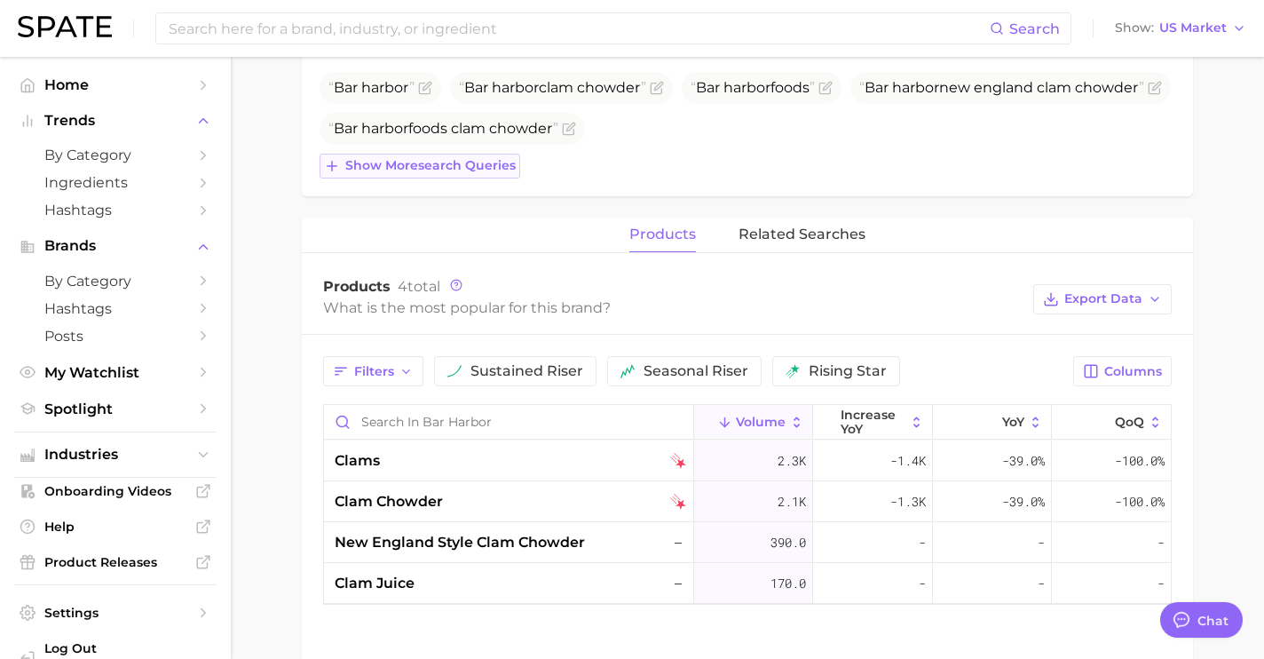
click at [481, 166] on span "Show more search queries" at bounding box center [430, 165] width 170 height 15
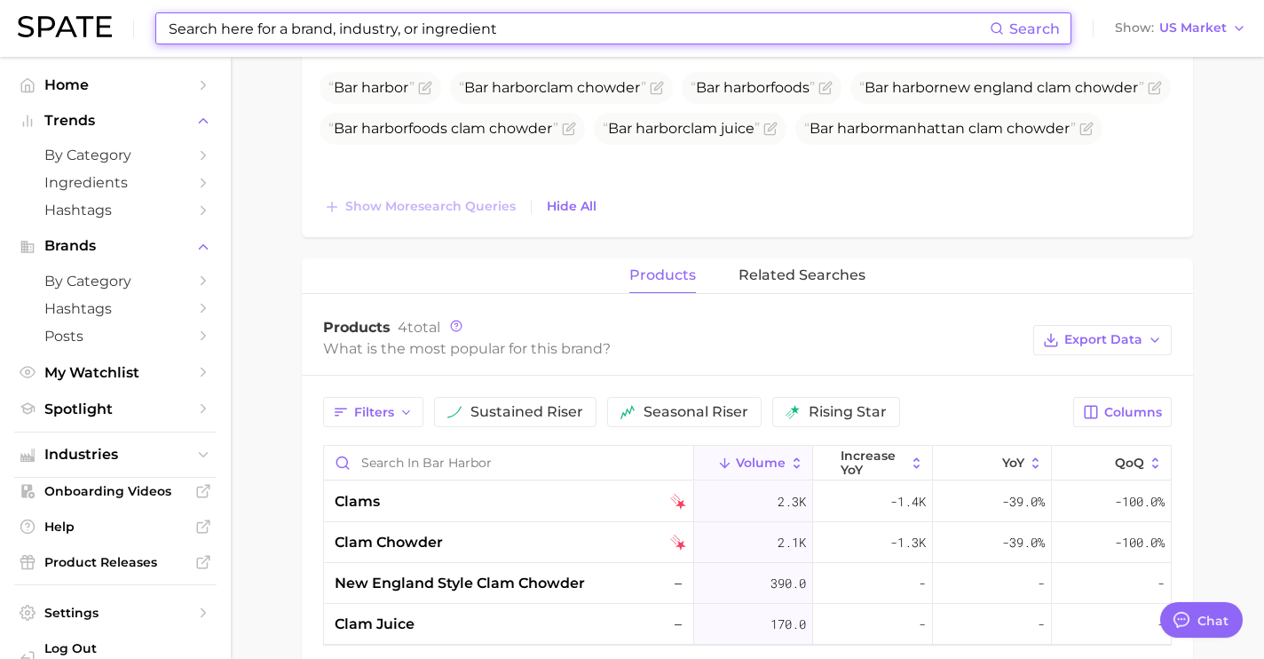
click at [506, 20] on input at bounding box center [578, 28] width 823 height 30
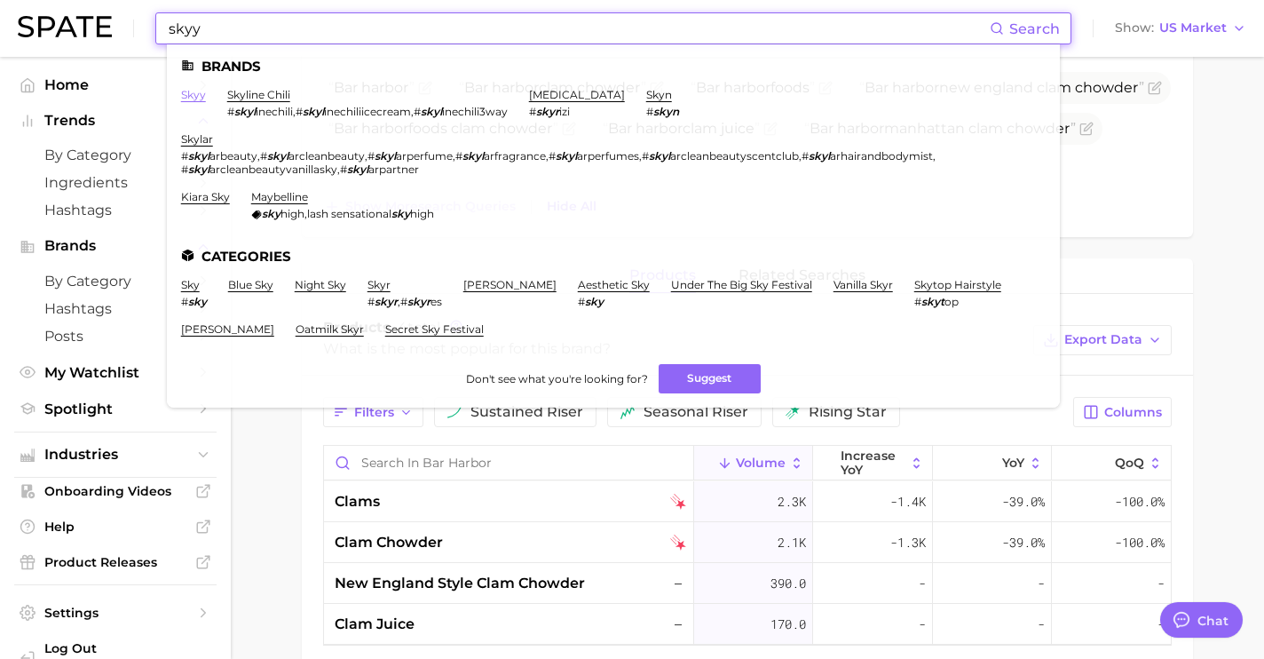
type input "skyy"
click at [198, 95] on link "skyy" at bounding box center [193, 94] width 25 height 13
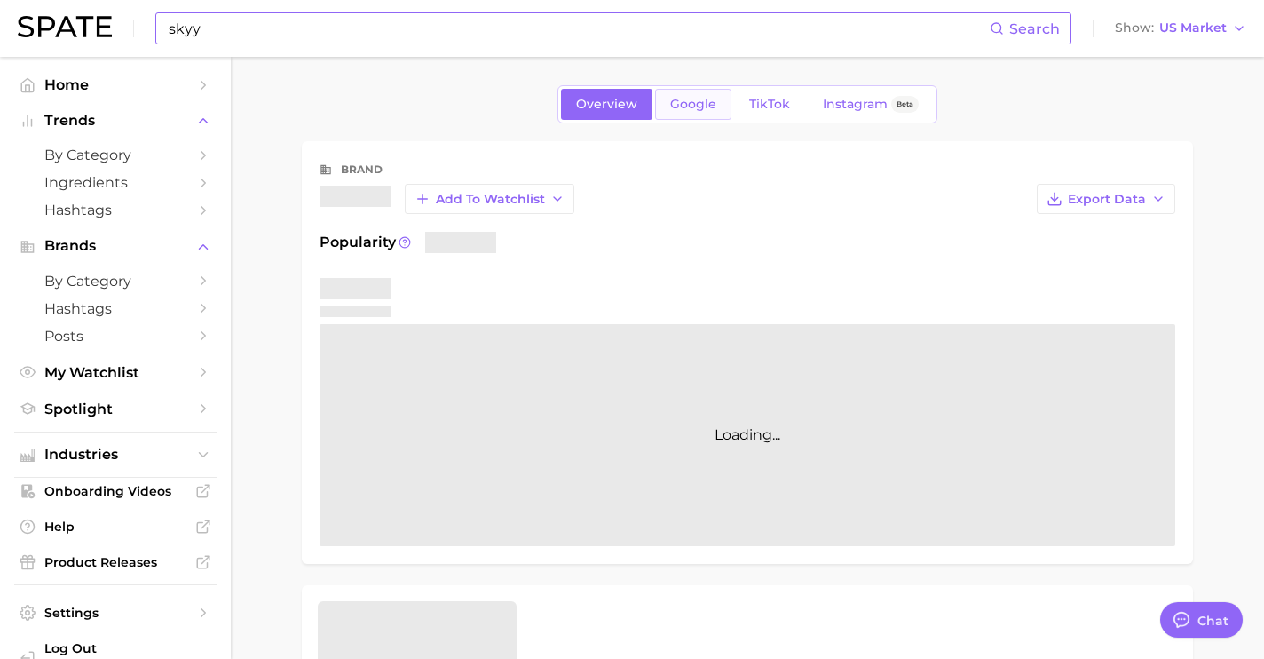
click at [696, 114] on link "Google" at bounding box center [693, 104] width 76 height 31
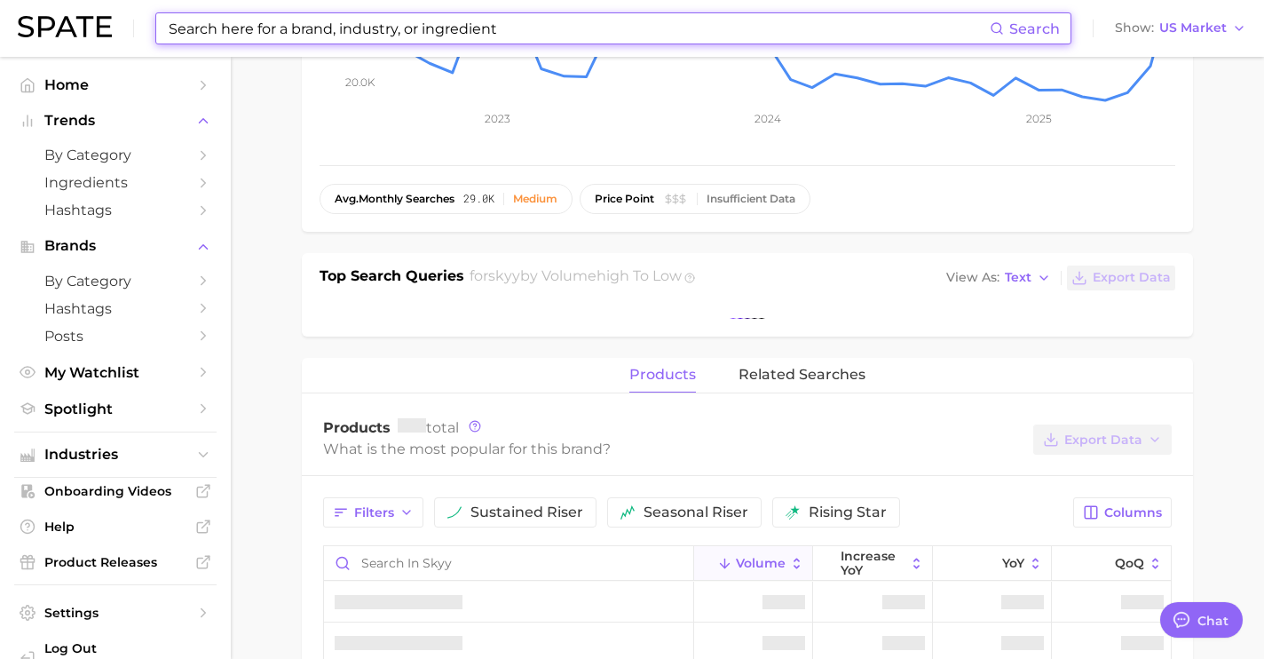
scroll to position [411, 0]
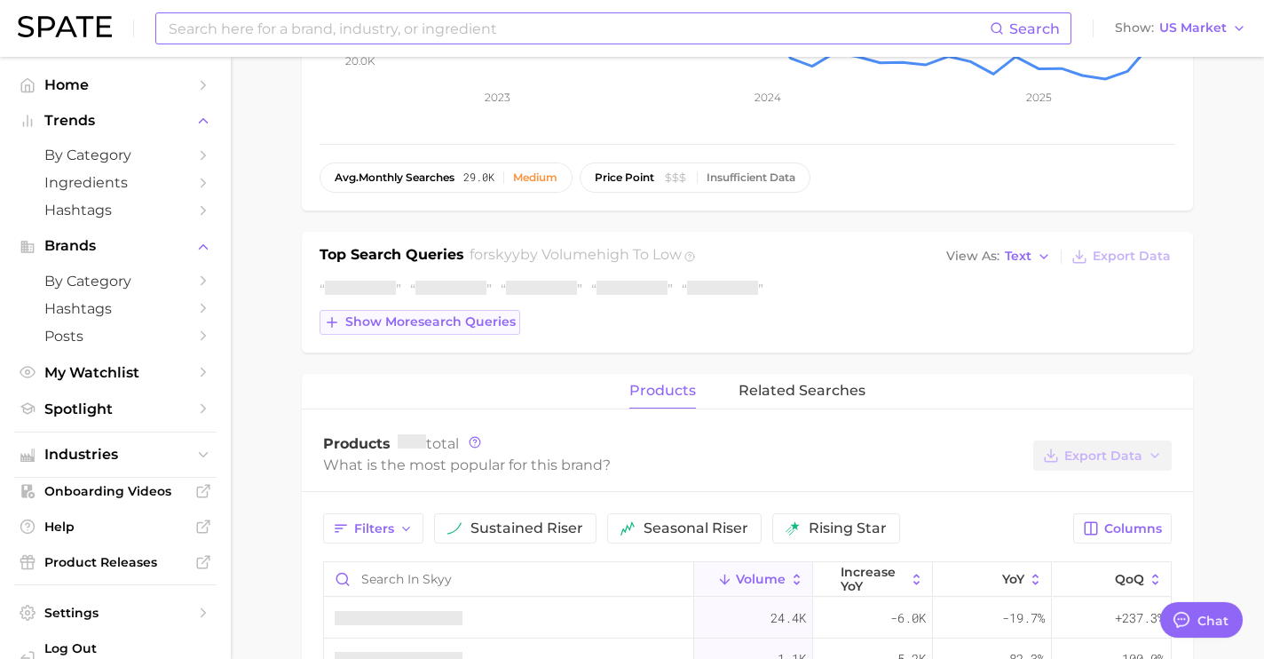
click at [518, 328] on button "Show more search queries" at bounding box center [420, 322] width 201 height 25
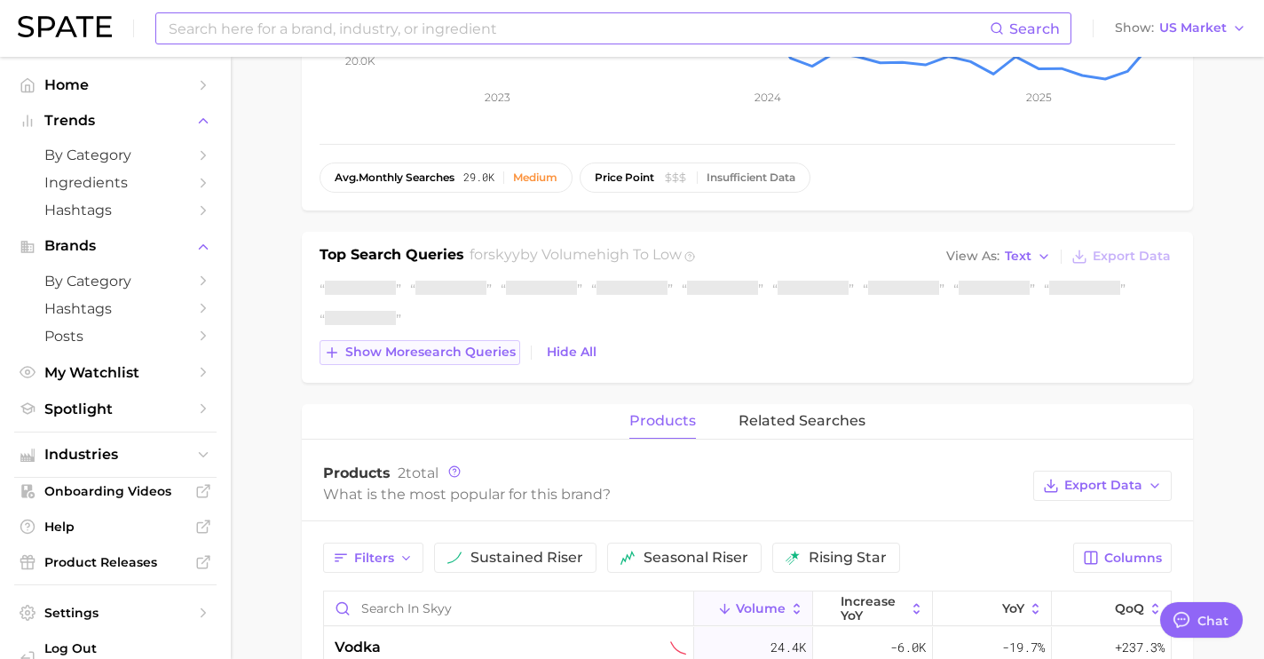
click at [506, 356] on span "Show more search queries" at bounding box center [430, 352] width 170 height 15
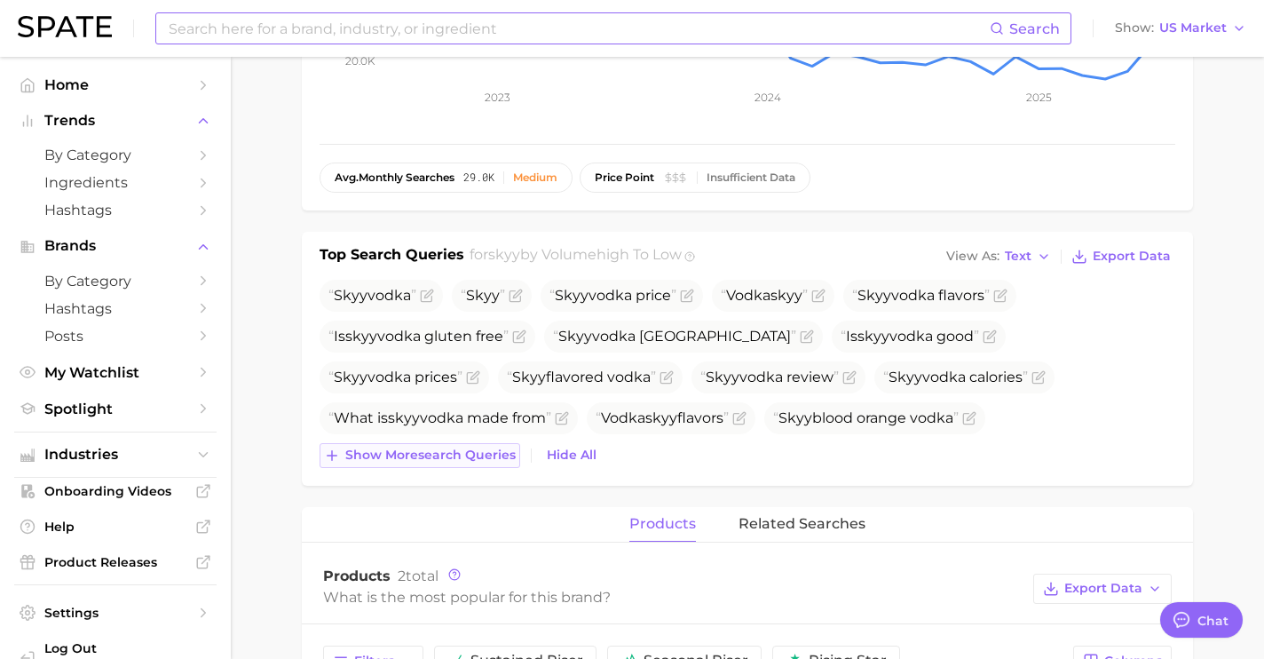
click at [487, 443] on button "Show more search queries" at bounding box center [420, 455] width 201 height 25
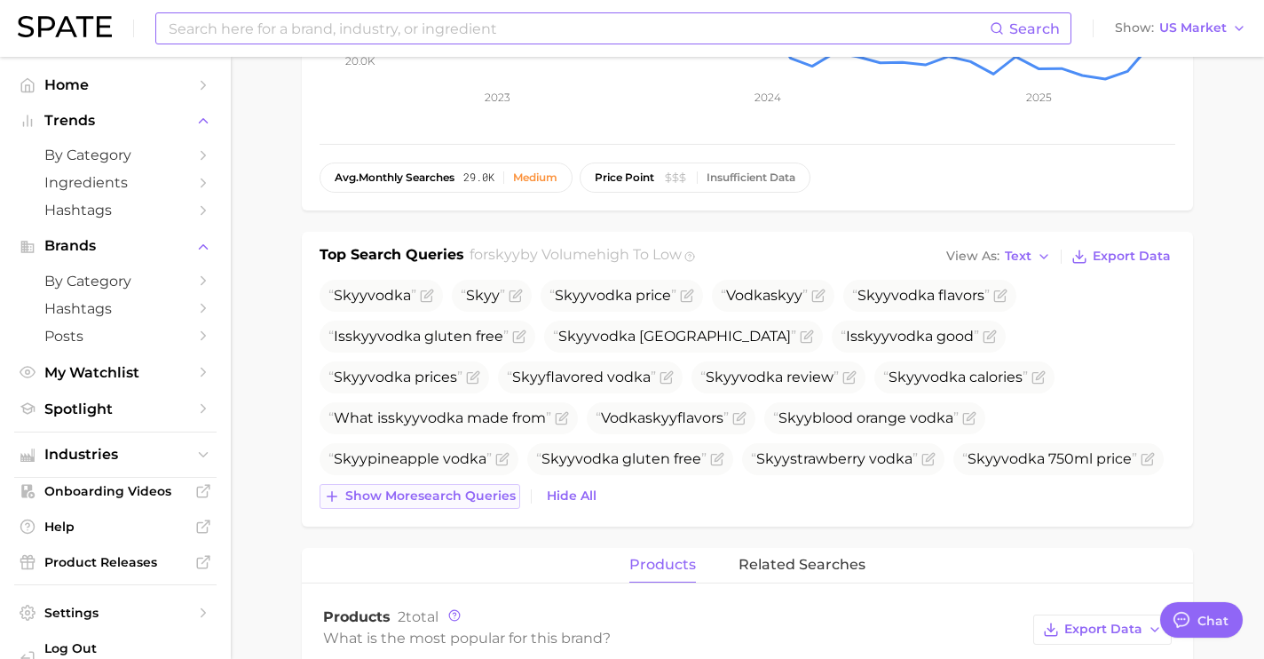
click at [494, 486] on button "Show more search queries" at bounding box center [420, 496] width 201 height 25
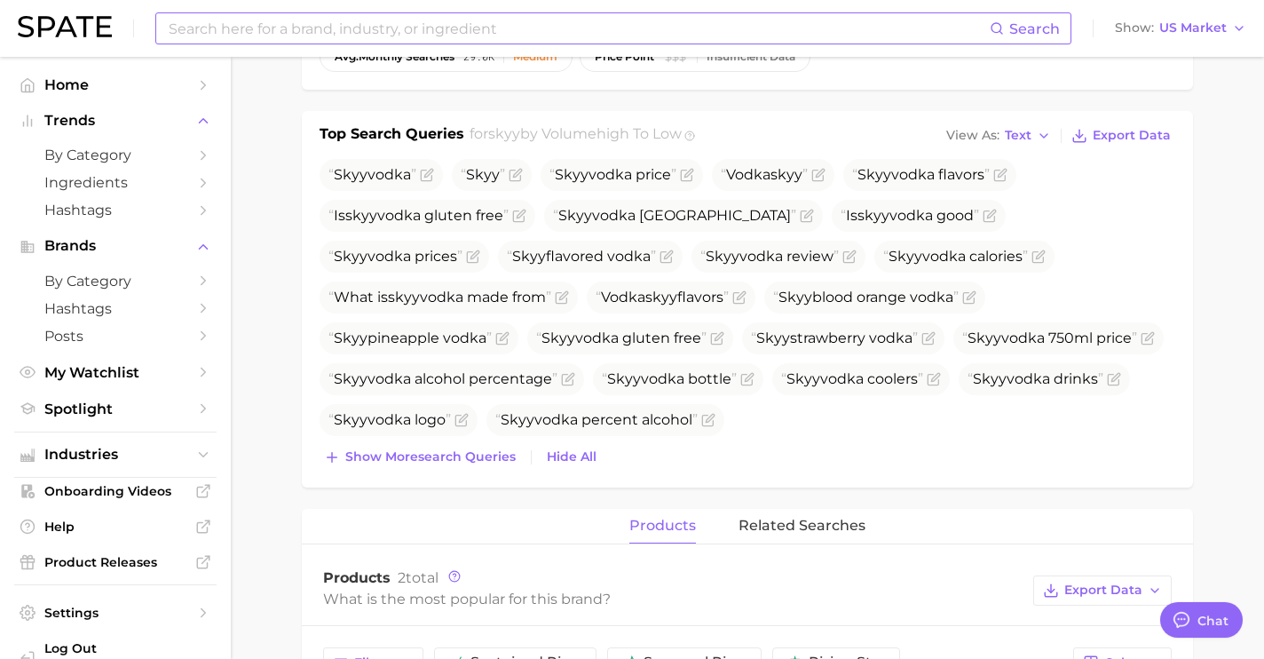
scroll to position [543, 0]
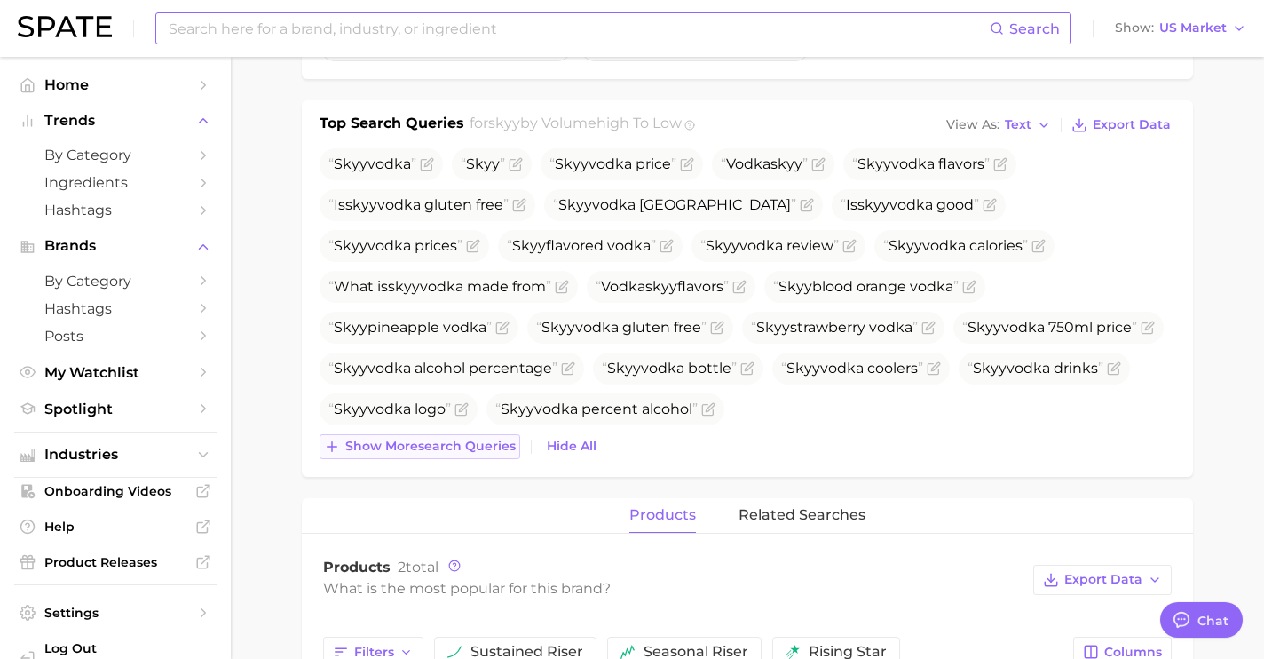
click at [495, 443] on span "Show more search queries" at bounding box center [430, 446] width 170 height 15
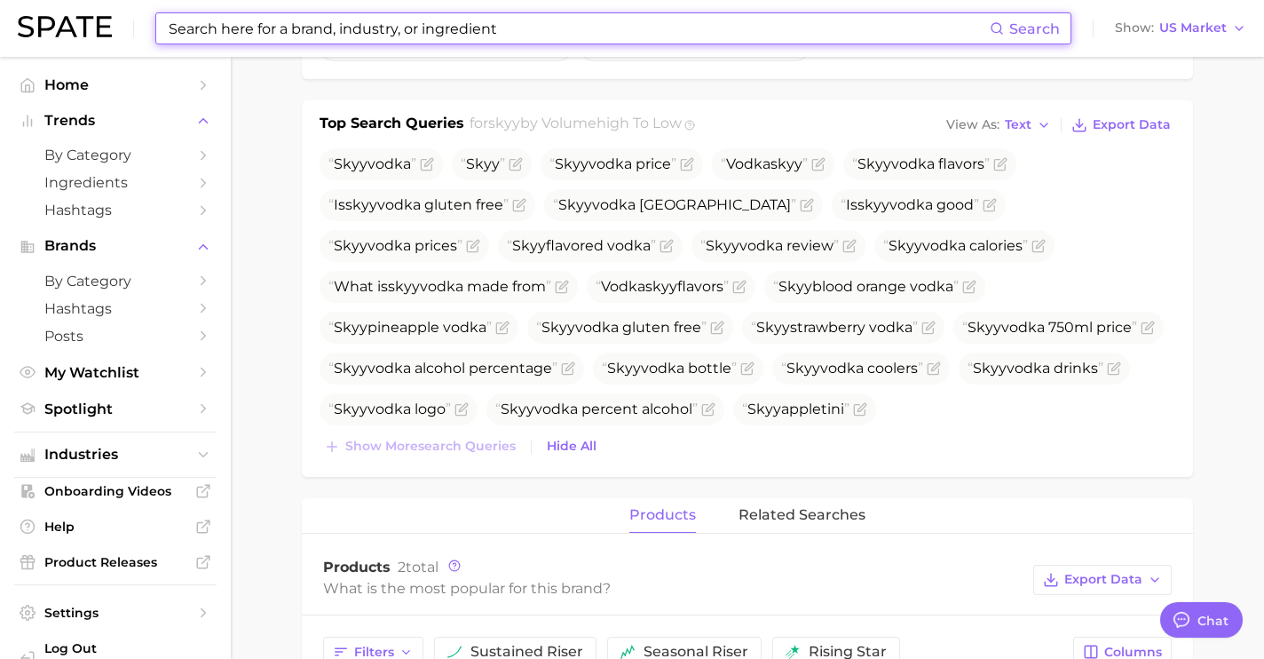
click at [436, 22] on input at bounding box center [578, 28] width 823 height 30
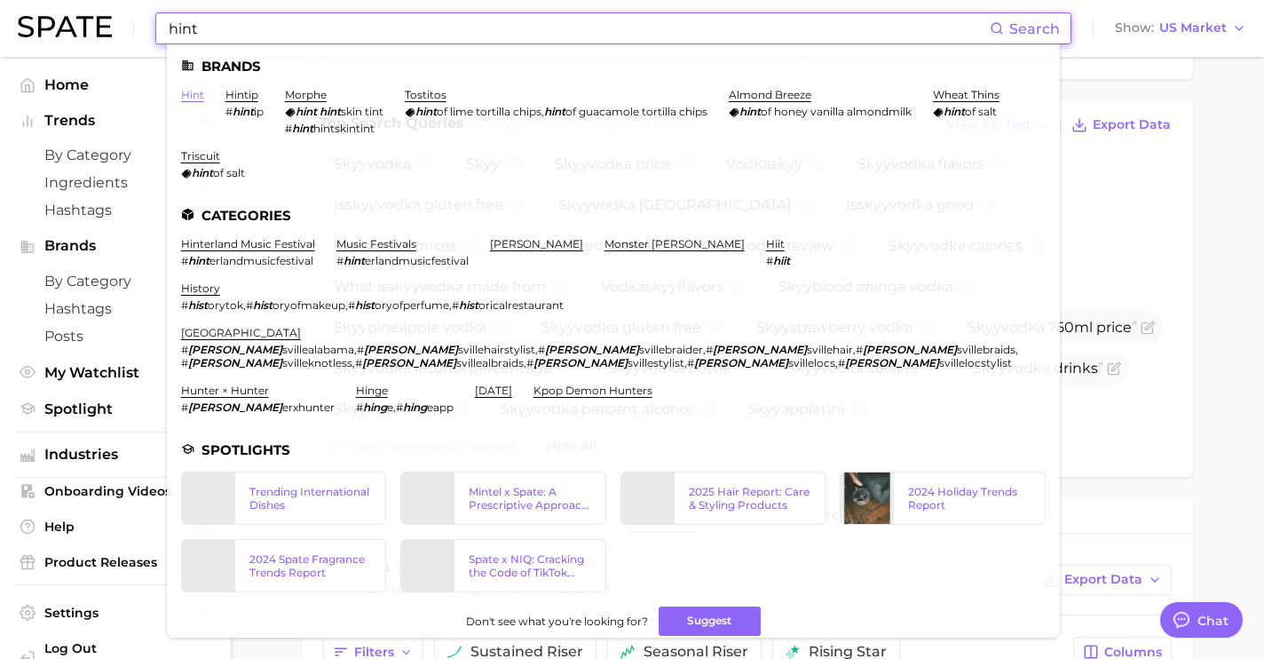
type input "hint"
click at [199, 97] on link "hint" at bounding box center [192, 94] width 23 height 13
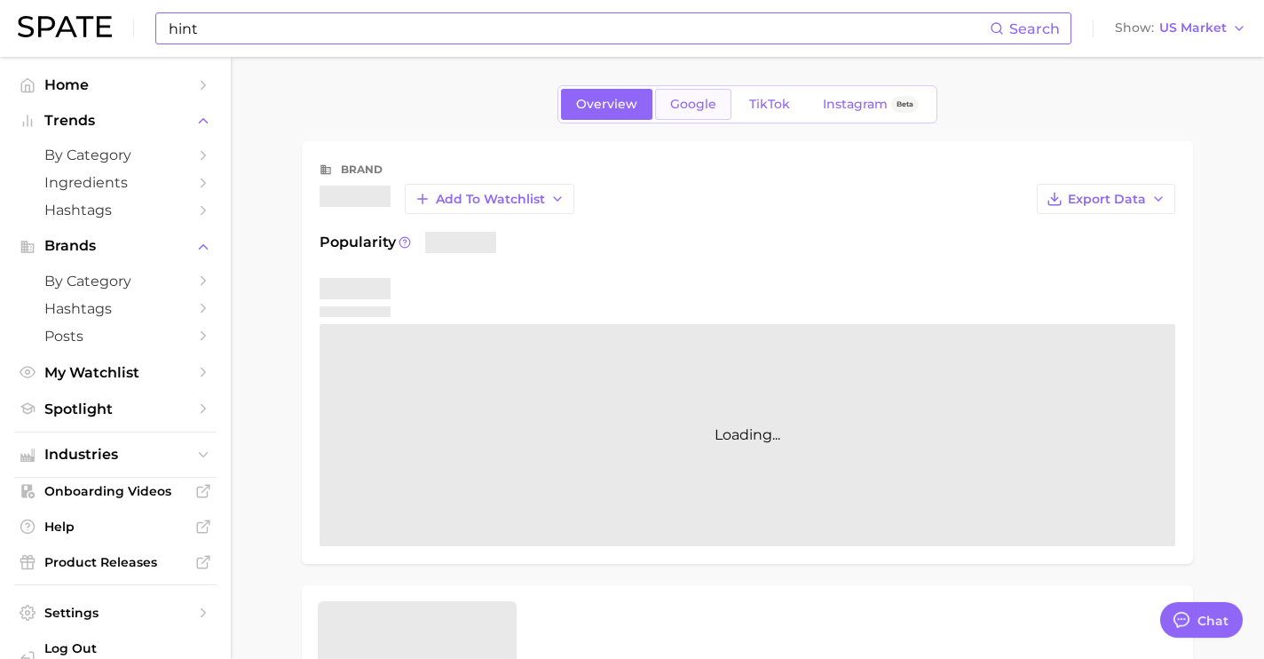
click at [700, 115] on link "Google" at bounding box center [693, 104] width 76 height 31
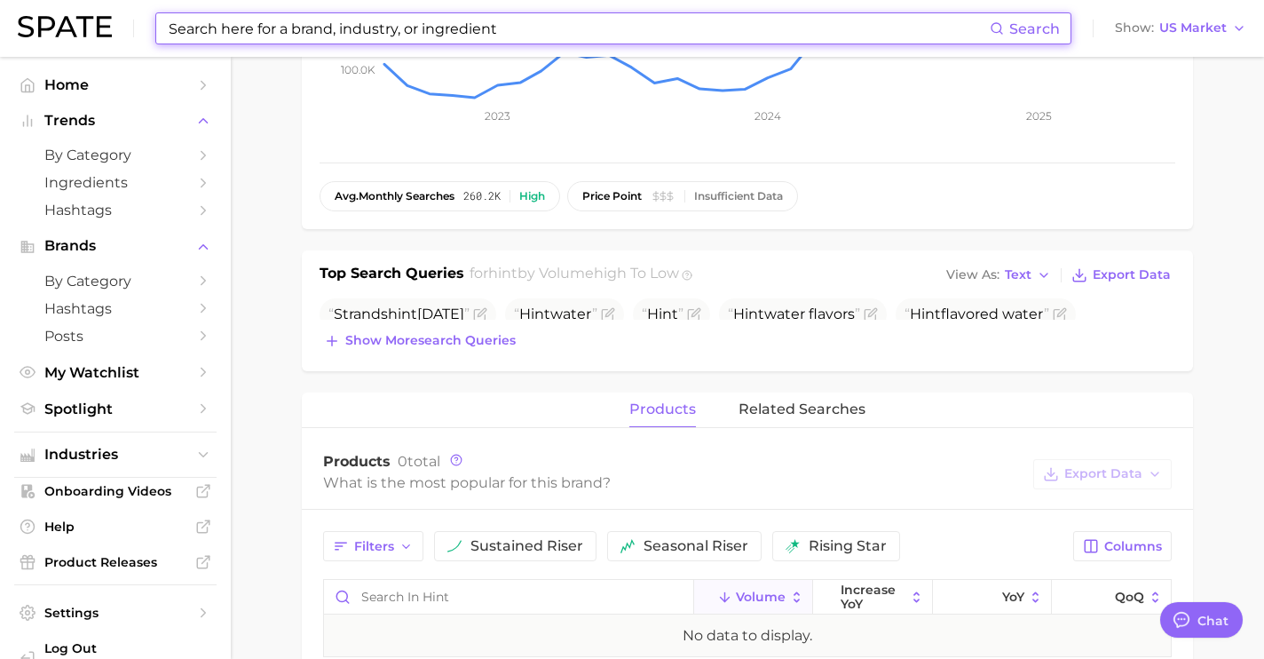
scroll to position [401, 0]
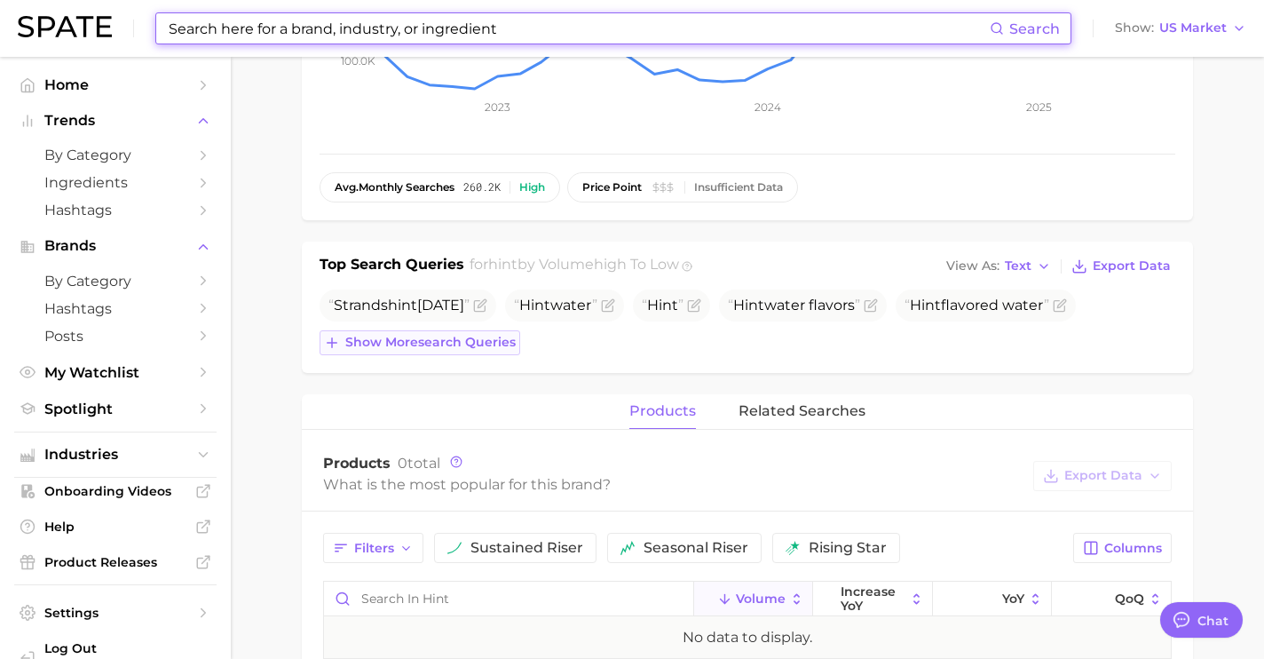
click at [482, 349] on span "Show more search queries" at bounding box center [430, 342] width 170 height 15
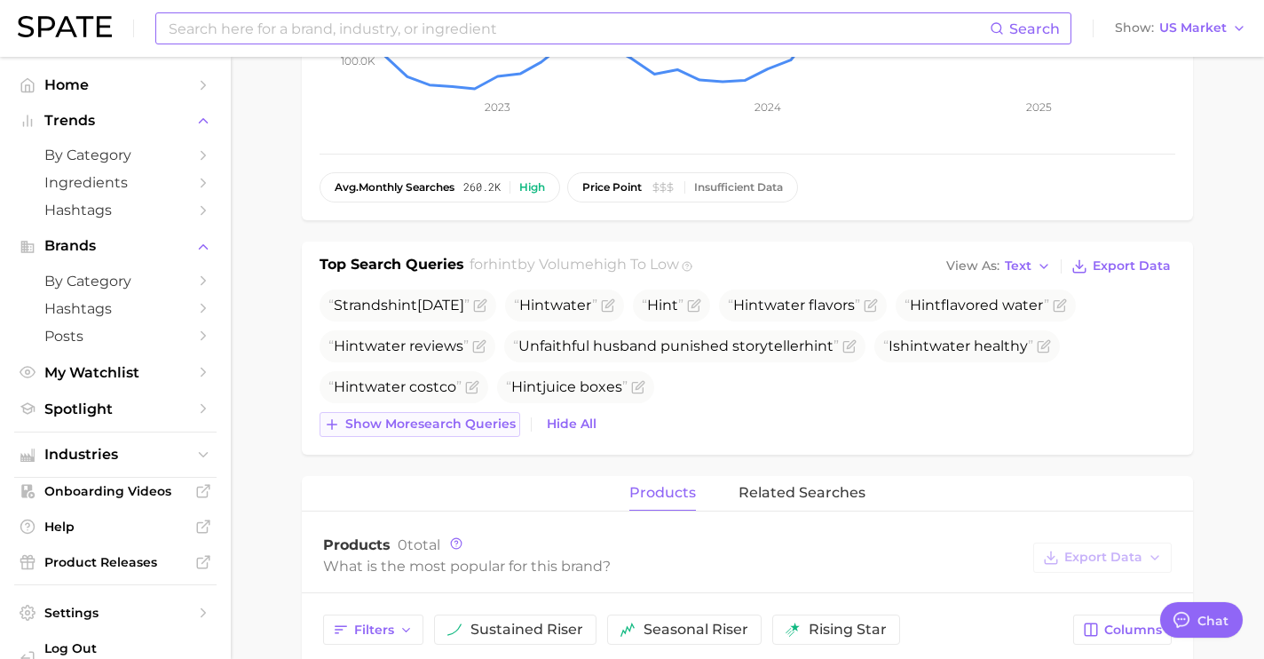
click at [486, 428] on span "Show more search queries" at bounding box center [430, 423] width 170 height 15
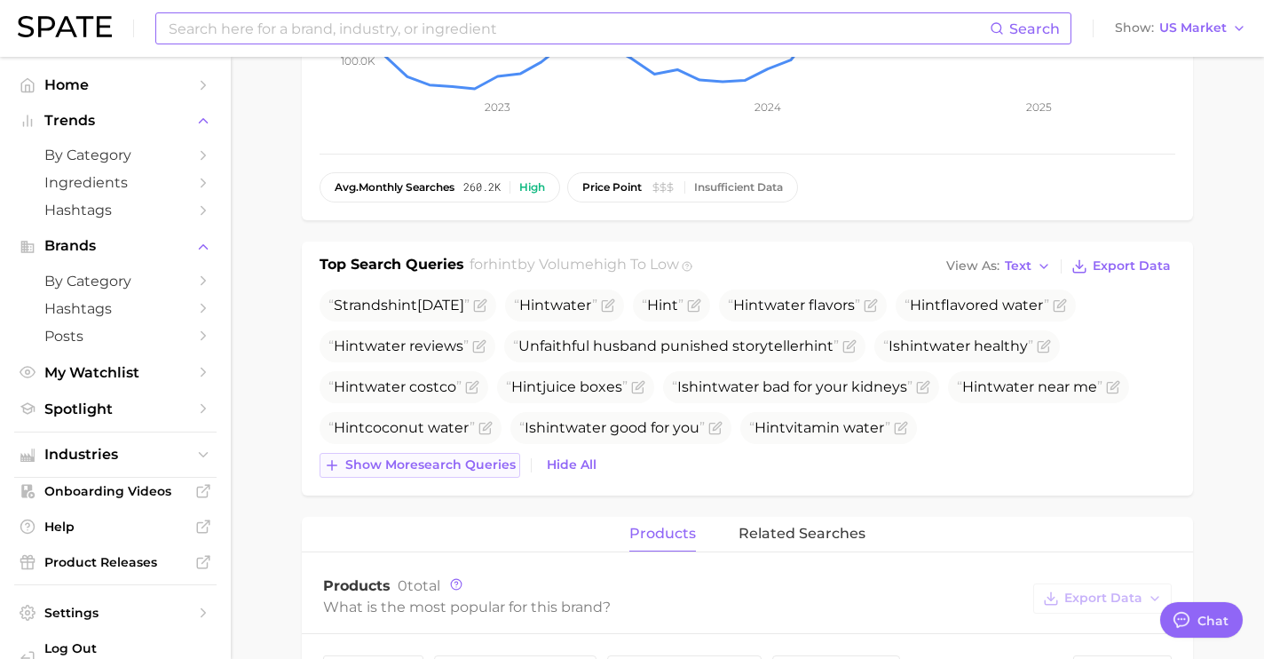
click at [486, 471] on span "Show more search queries" at bounding box center [430, 464] width 170 height 15
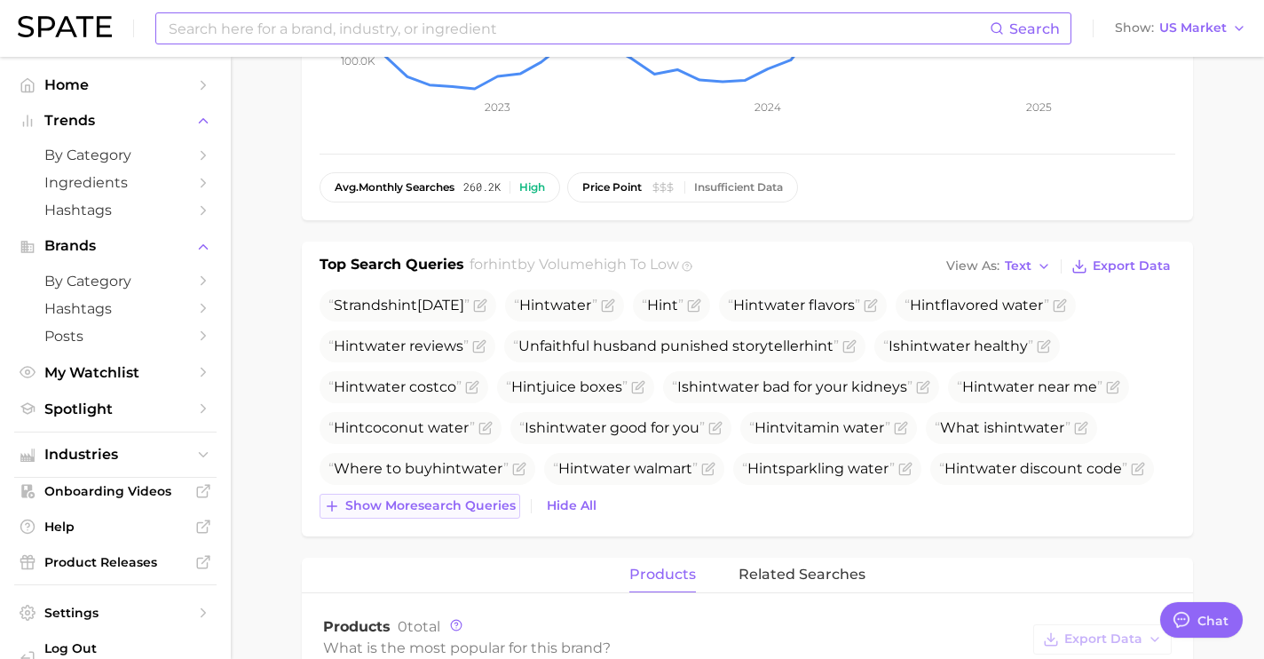
click at [478, 505] on span "Show more search queries" at bounding box center [430, 505] width 170 height 15
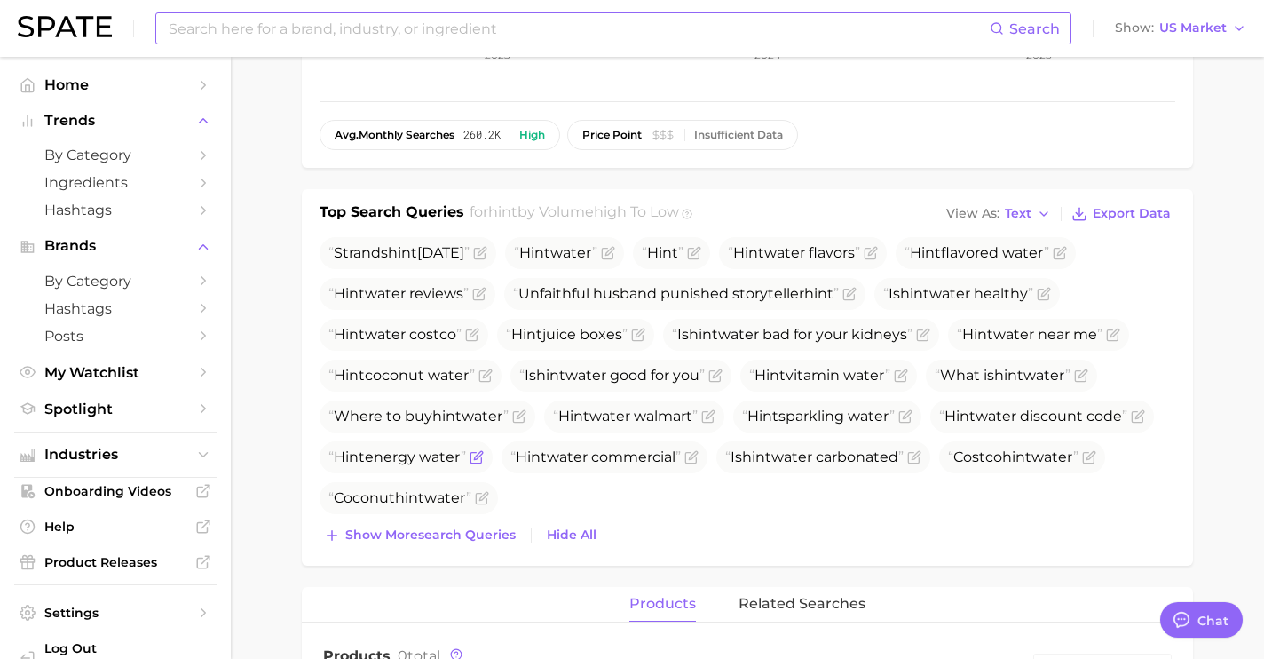
scroll to position [455, 0]
drag, startPoint x: 838, startPoint y: 295, endPoint x: 537, endPoint y: 302, distance: 301.1
click at [534, 302] on span "Unfaithful husband punished storyteller hint" at bounding box center [676, 292] width 326 height 21
copy span "nfaithful husband punished storyteller hint"
click at [433, 533] on span "Show more search queries" at bounding box center [430, 534] width 170 height 15
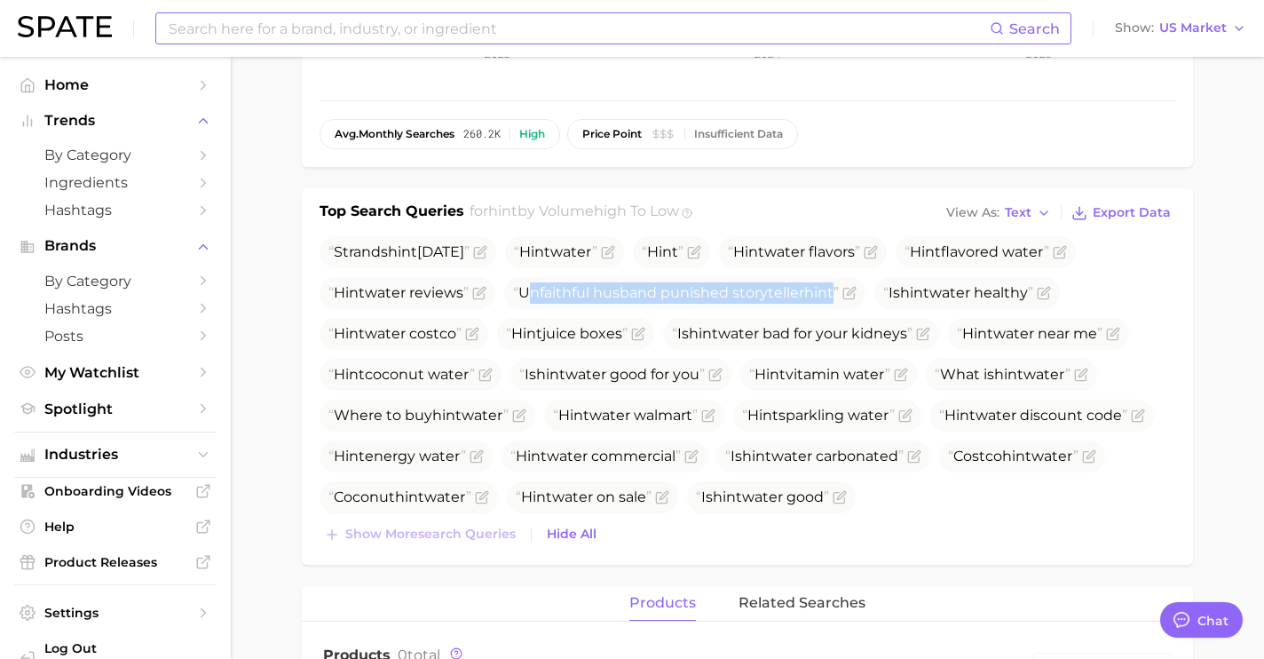
scroll to position [462, 0]
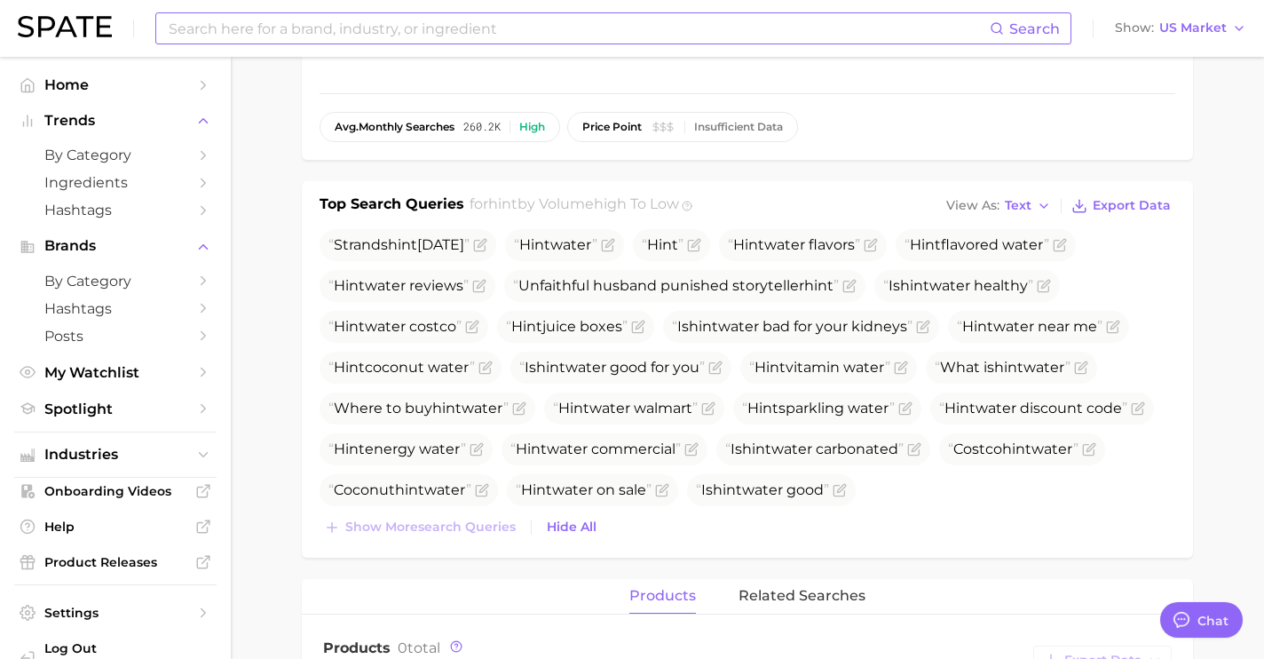
click at [700, 178] on div "brand hint Add to Watchlist Export Data Searches sustained riser +101.4% YoY 10…" at bounding box center [747, 401] width 891 height 1445
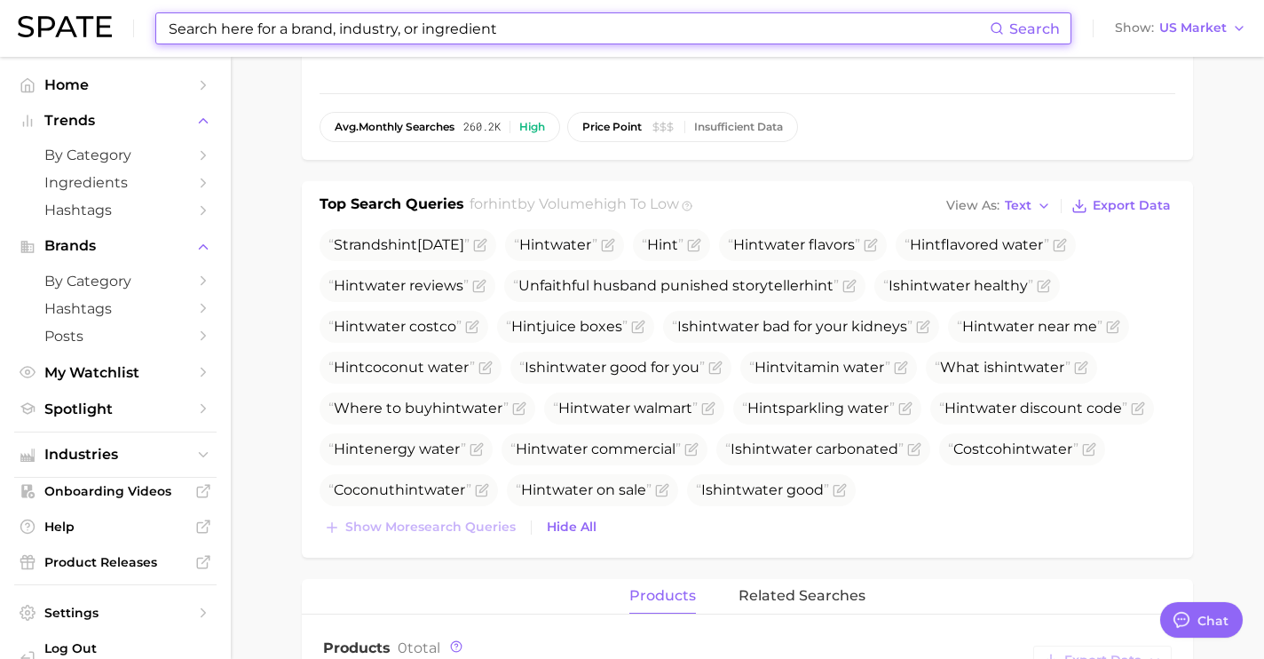
click at [470, 26] on input at bounding box center [578, 28] width 823 height 30
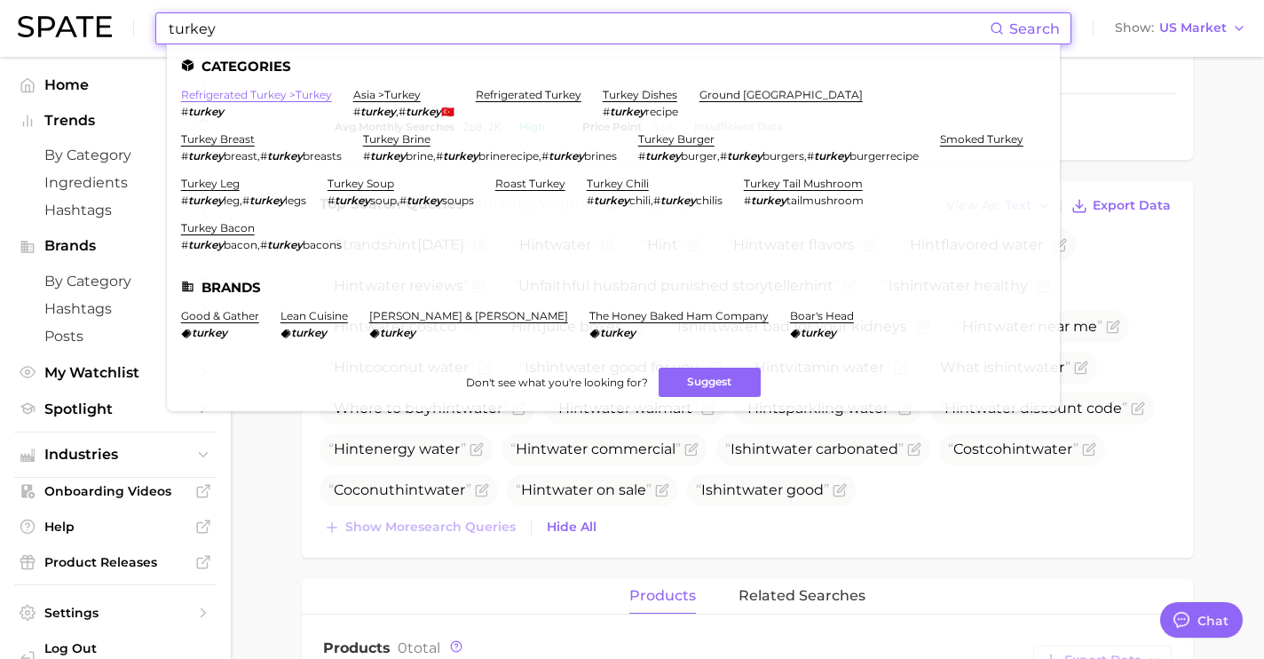
type input "turkey"
click at [308, 95] on link "refrigerated turkey > turkey" at bounding box center [256, 94] width 151 height 13
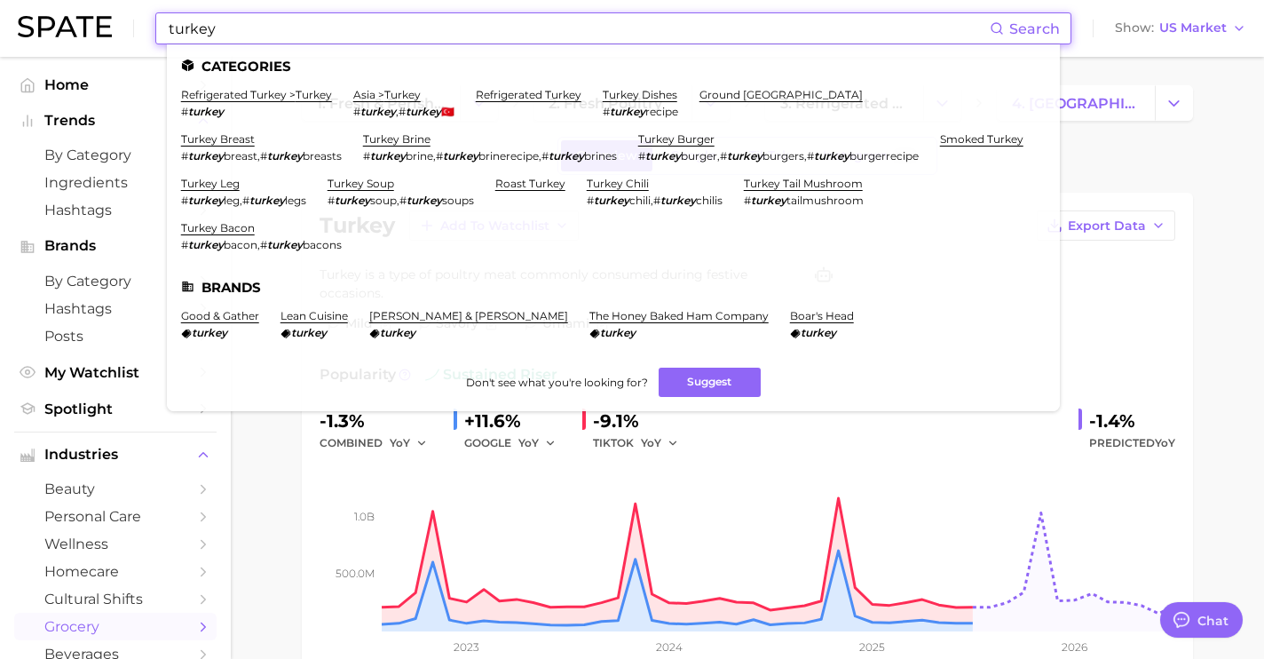
drag, startPoint x: 364, startPoint y: 33, endPoint x: 45, endPoint y: 17, distance: 319.2
click at [45, 17] on div "turkey Search Categories refrigerated turkey > turkey # turkey asia > turkey # …" at bounding box center [632, 28] width 1229 height 57
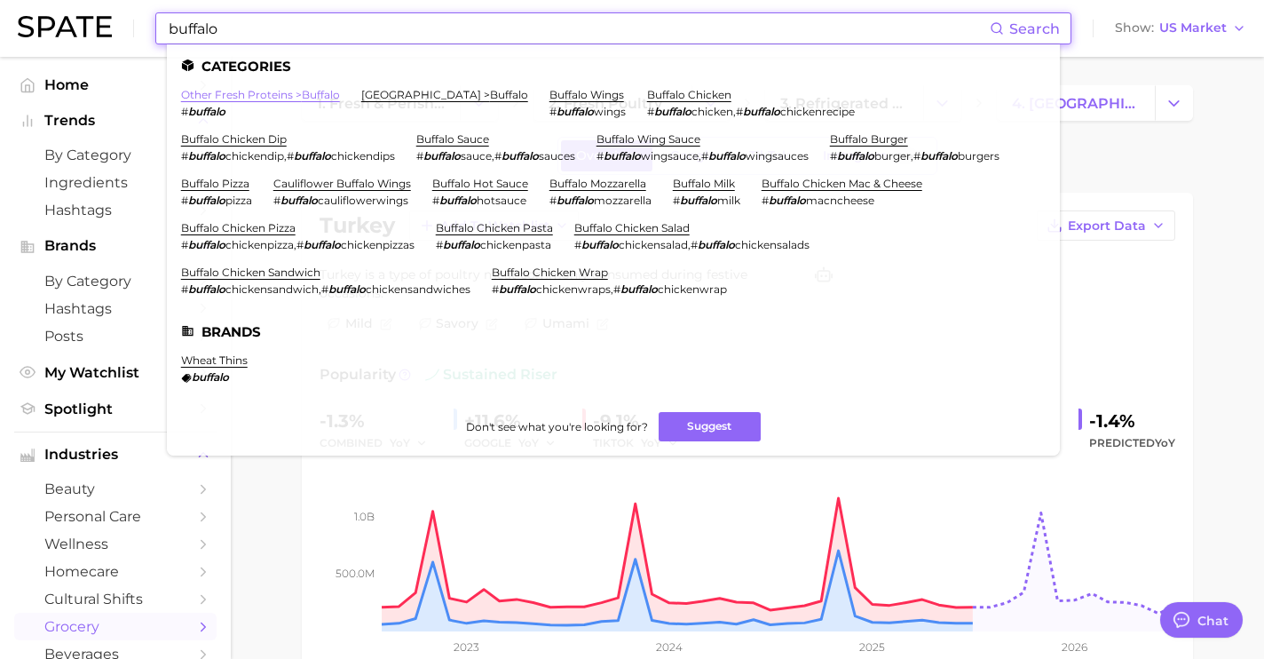
type input "buffalo"
click at [238, 99] on link "other fresh proteins > buffalo" at bounding box center [260, 94] width 159 height 13
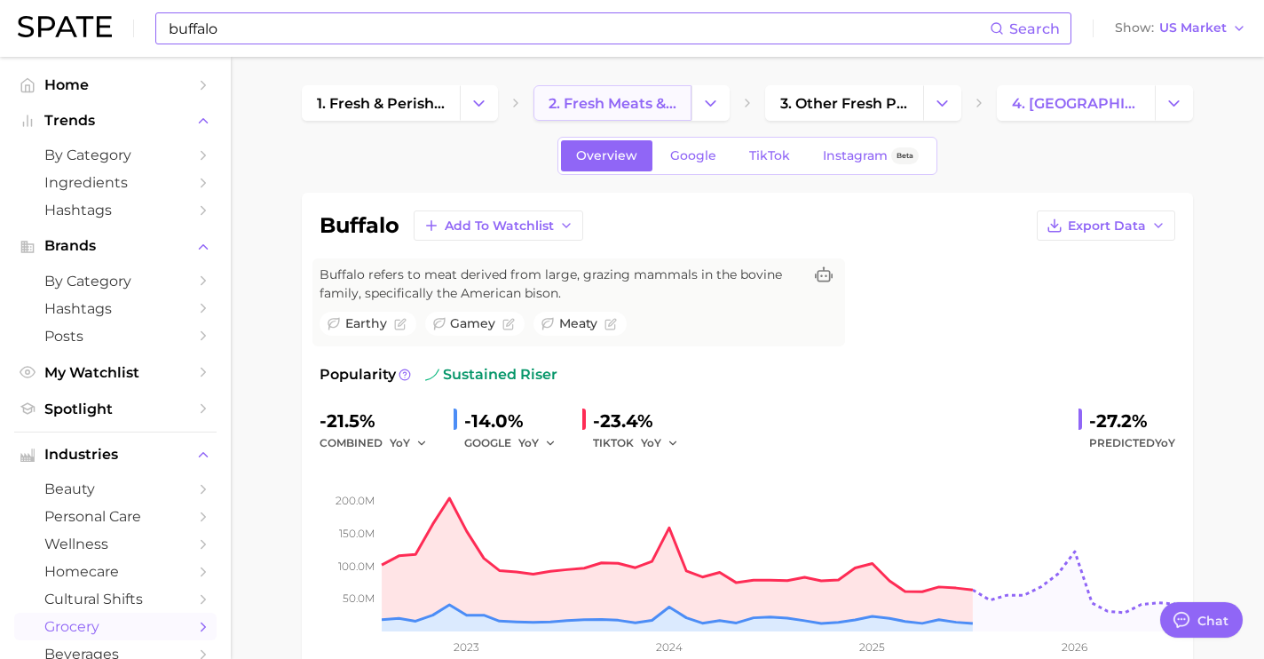
click at [685, 115] on link "2. fresh meats & proteins" at bounding box center [613, 103] width 158 height 36
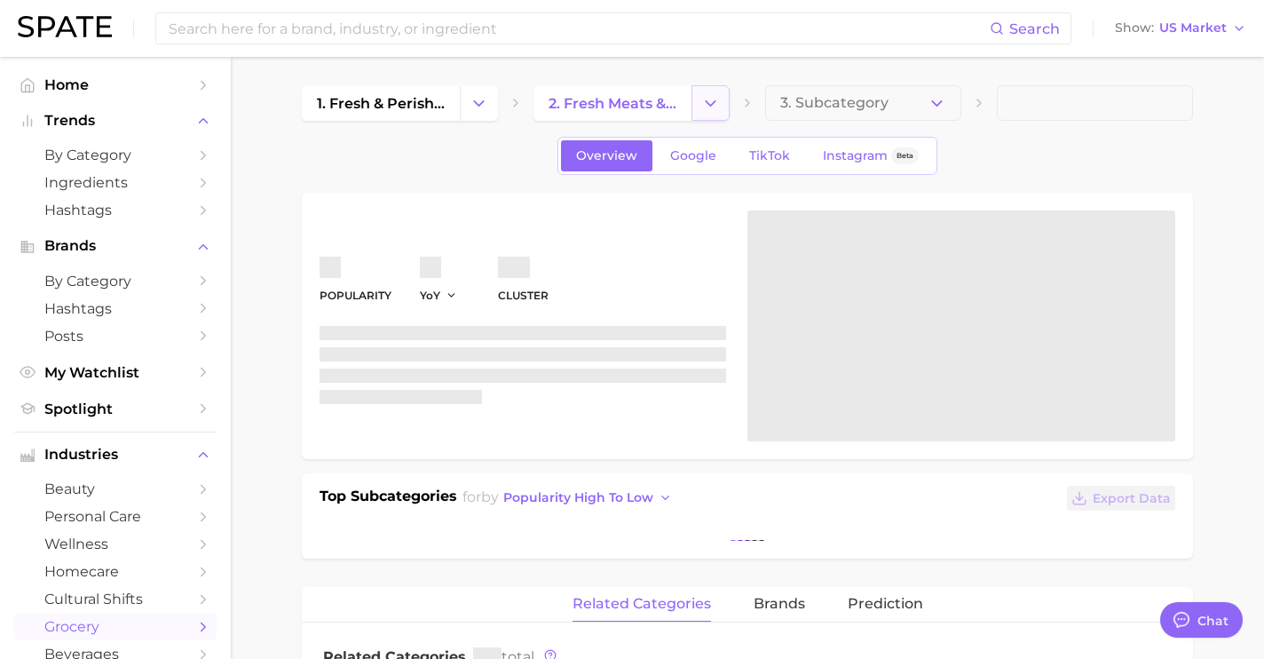
click at [713, 106] on icon "Change Category" at bounding box center [710, 103] width 19 height 19
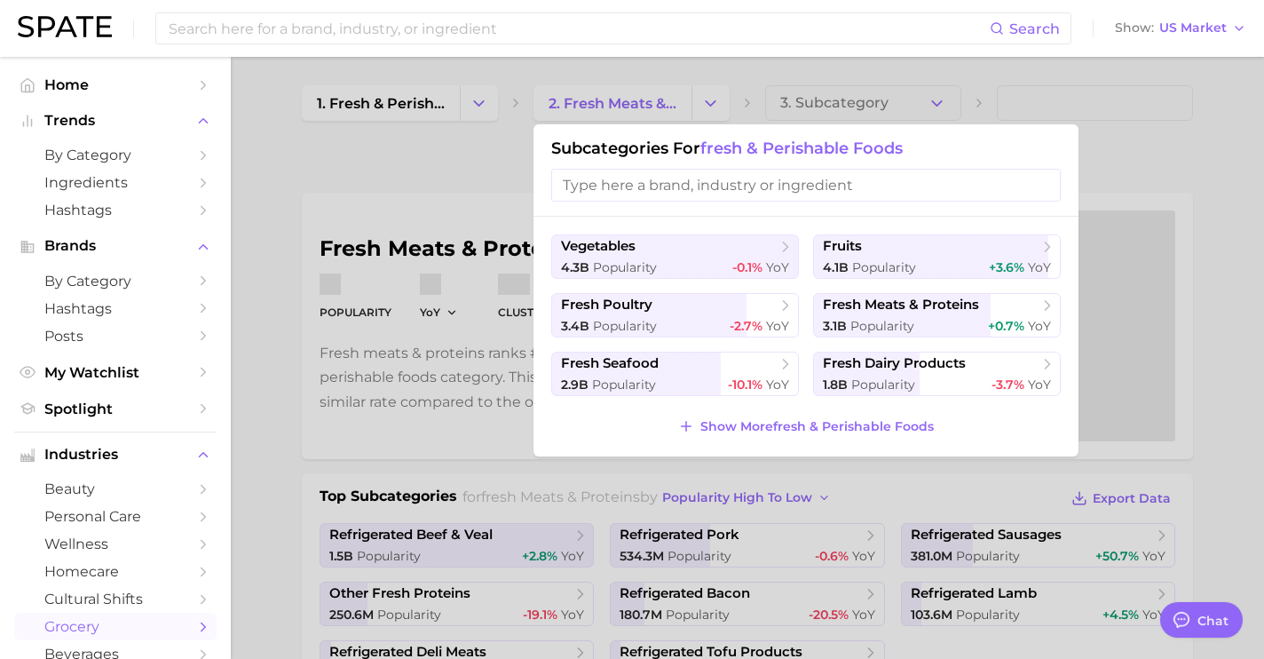
click at [479, 164] on div at bounding box center [632, 329] width 1264 height 659
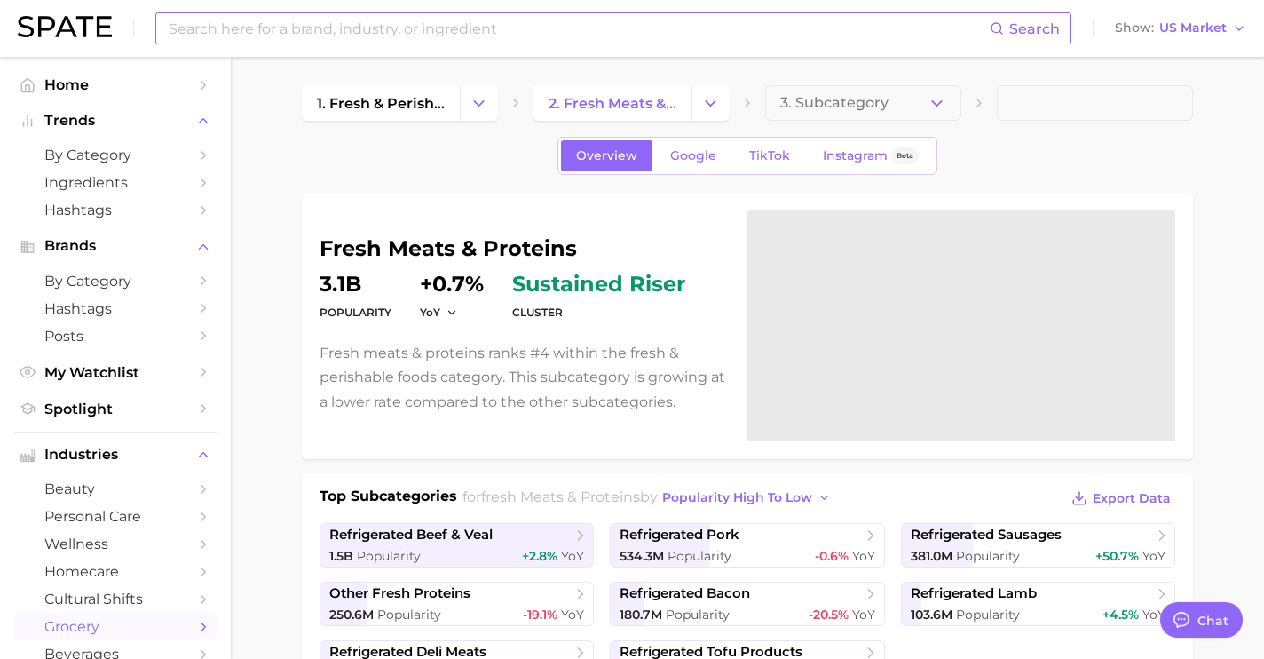
click at [363, 29] on input at bounding box center [578, 28] width 823 height 30
type input "frangpinae"
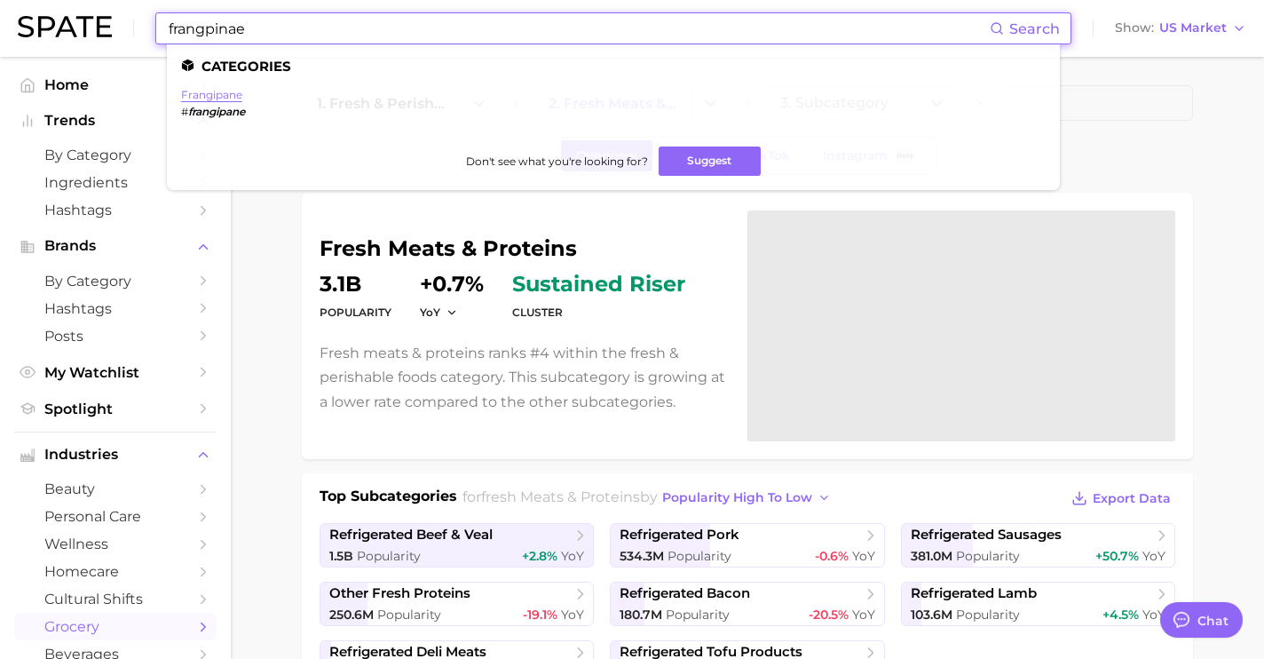
click at [217, 93] on link "frangipane" at bounding box center [211, 94] width 61 height 13
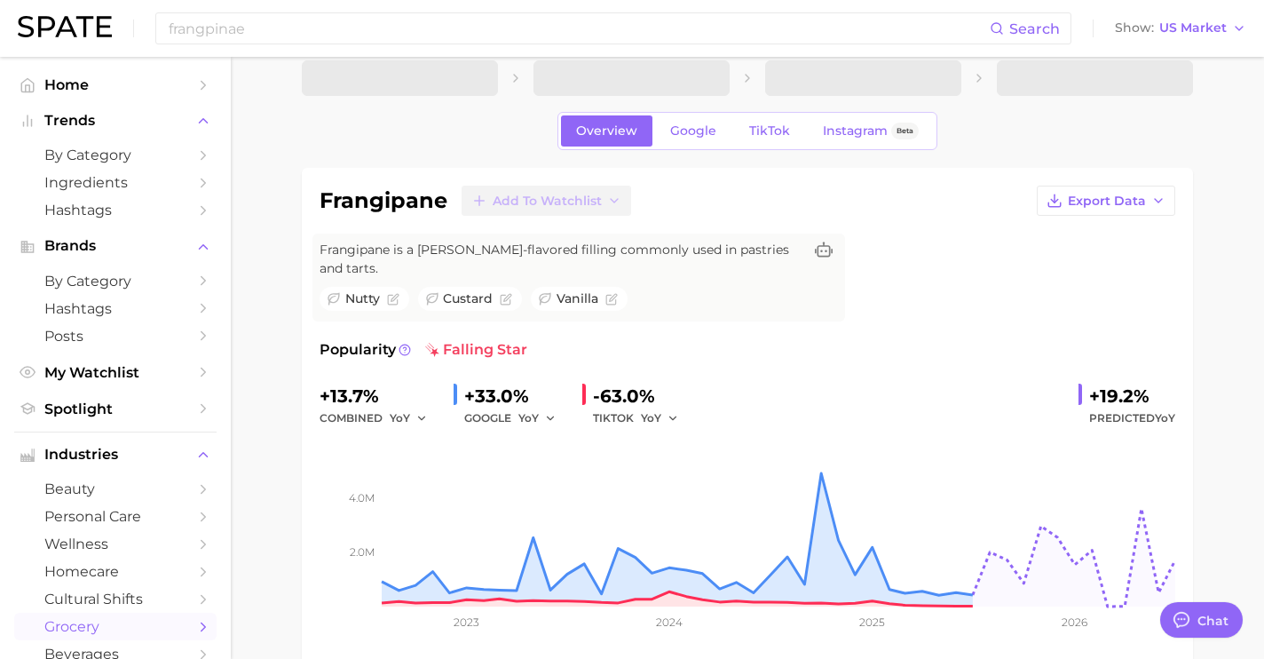
scroll to position [26, 0]
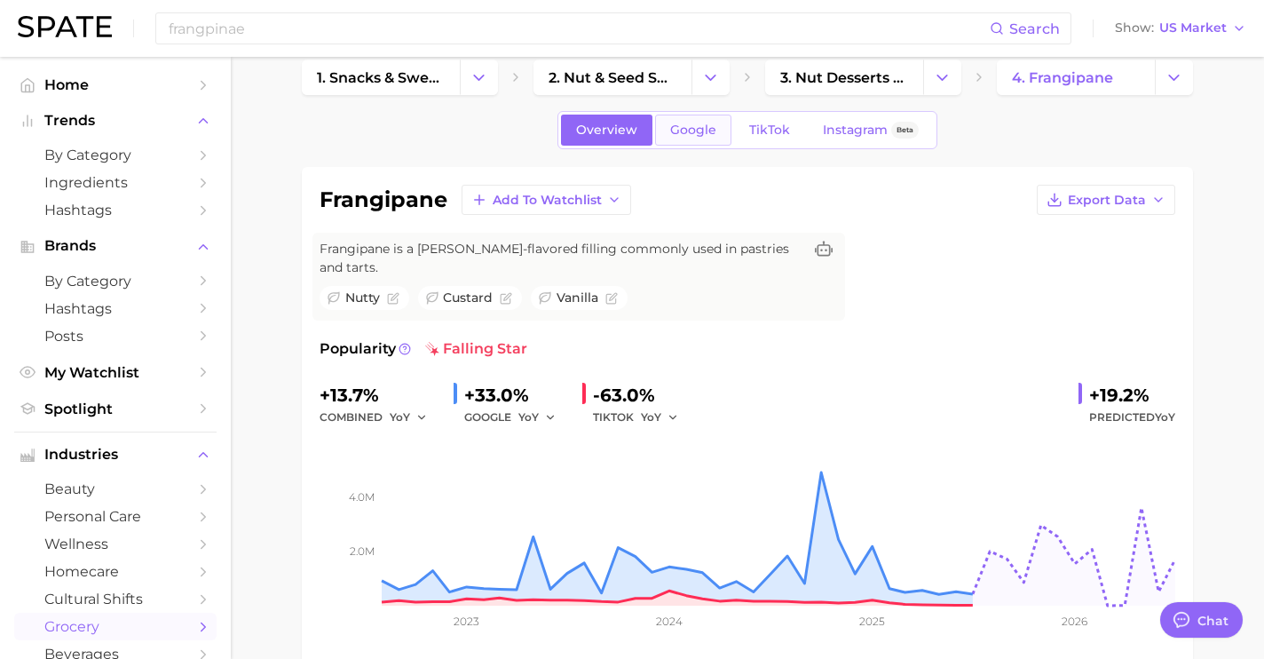
click at [686, 134] on span "Google" at bounding box center [693, 130] width 46 height 15
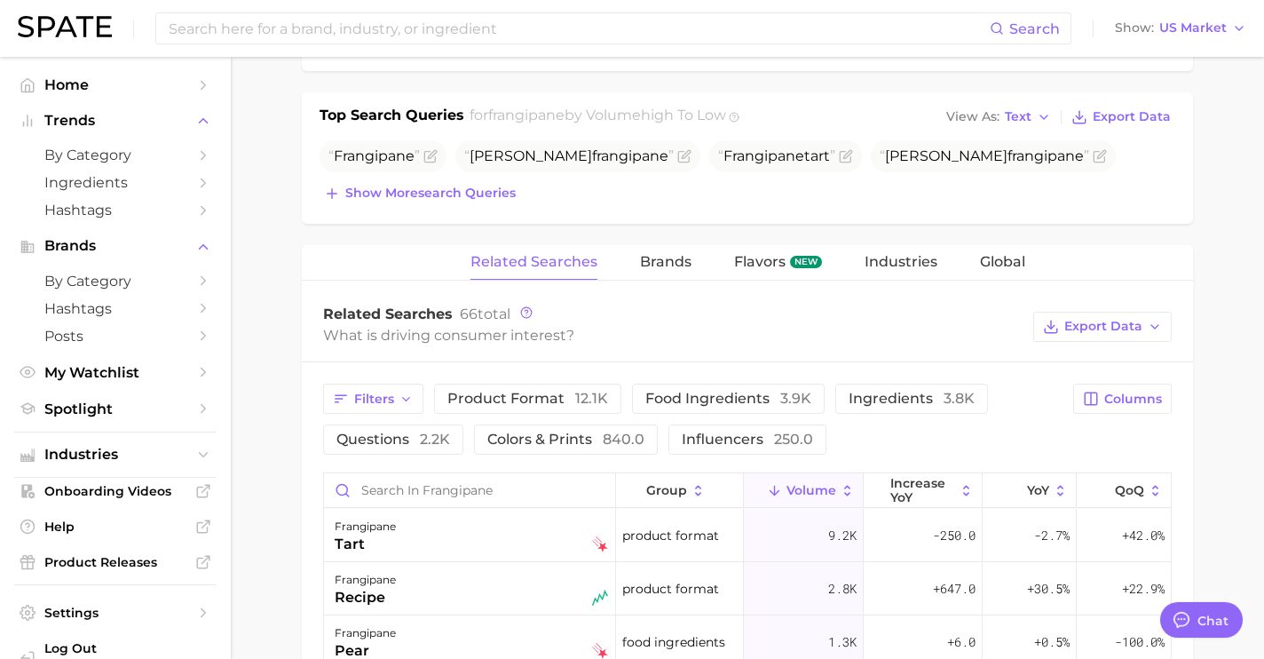
scroll to position [702, 0]
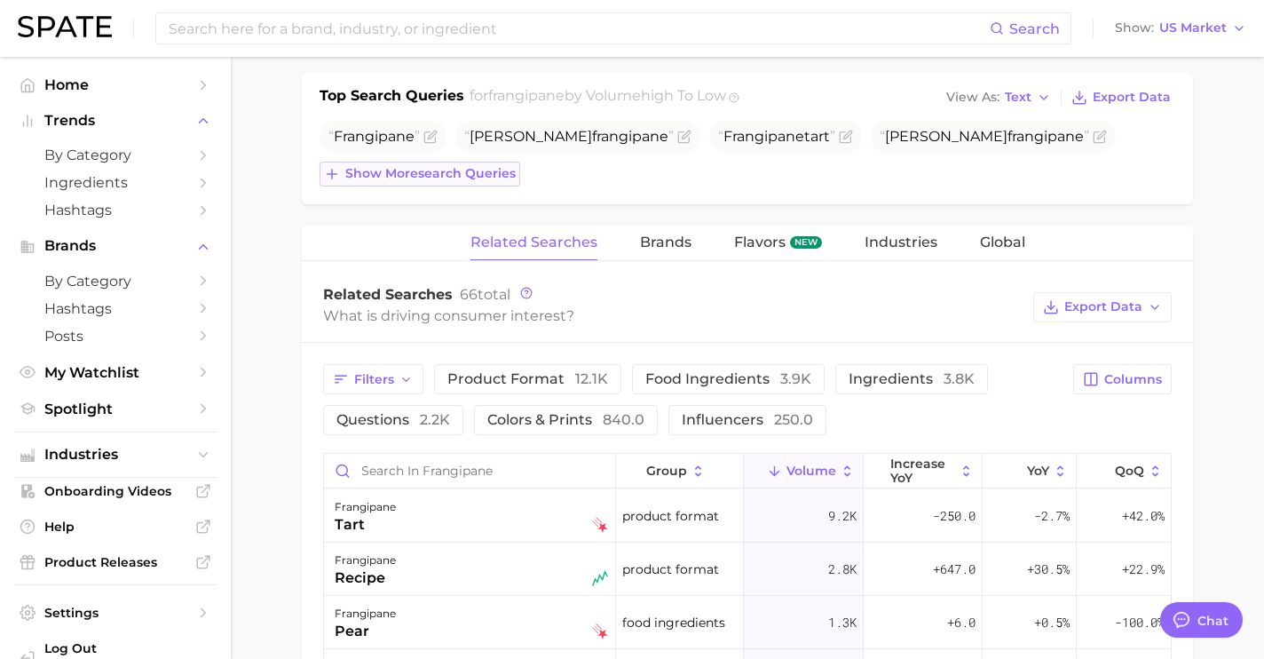
click at [497, 181] on button "Show more search queries" at bounding box center [420, 174] width 201 height 25
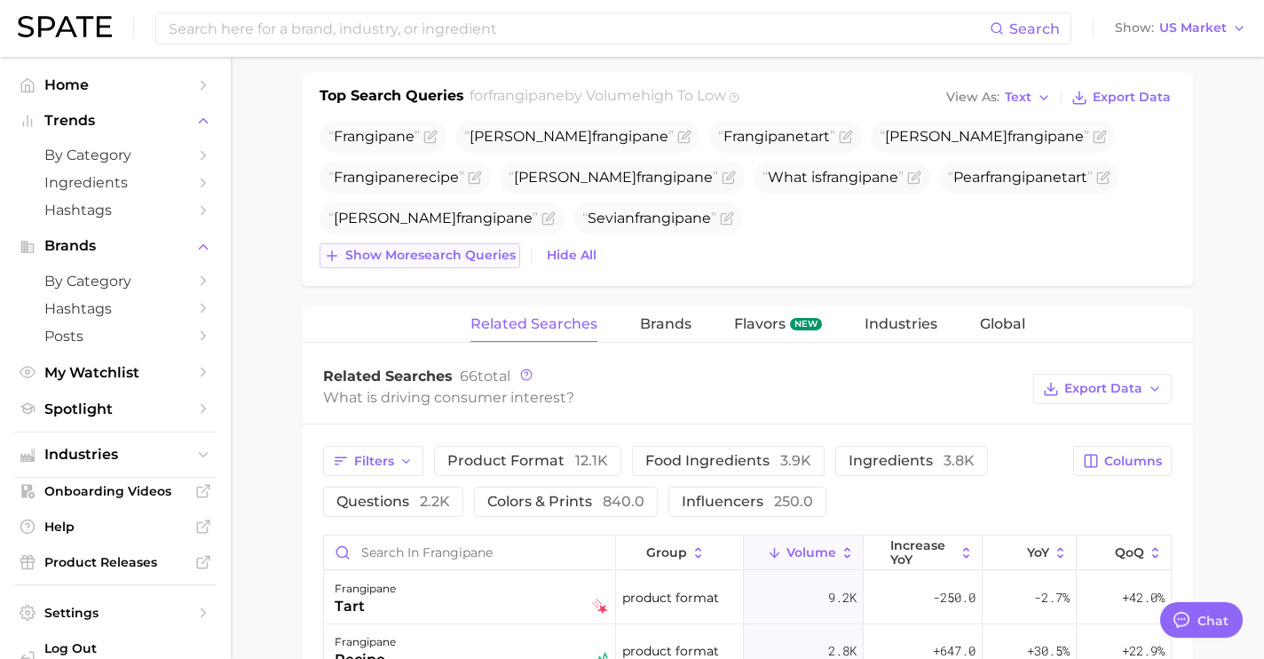
click at [498, 249] on span "Show more search queries" at bounding box center [430, 255] width 170 height 15
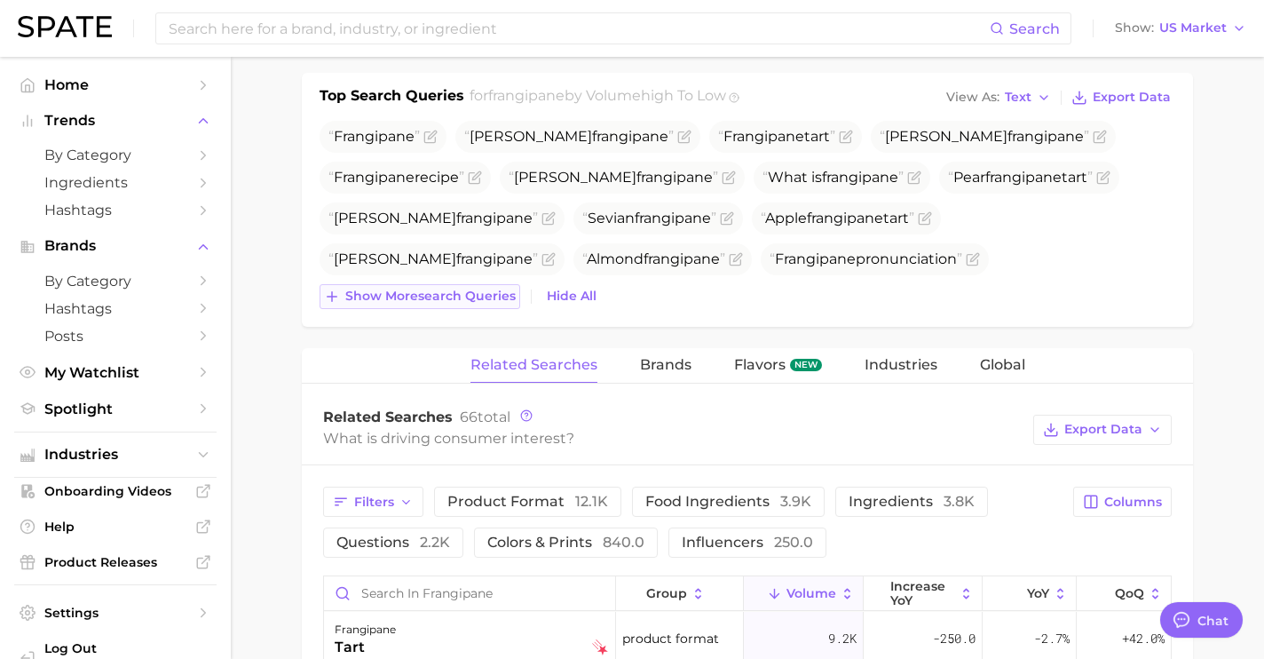
click at [511, 294] on span "Show more search queries" at bounding box center [430, 296] width 170 height 15
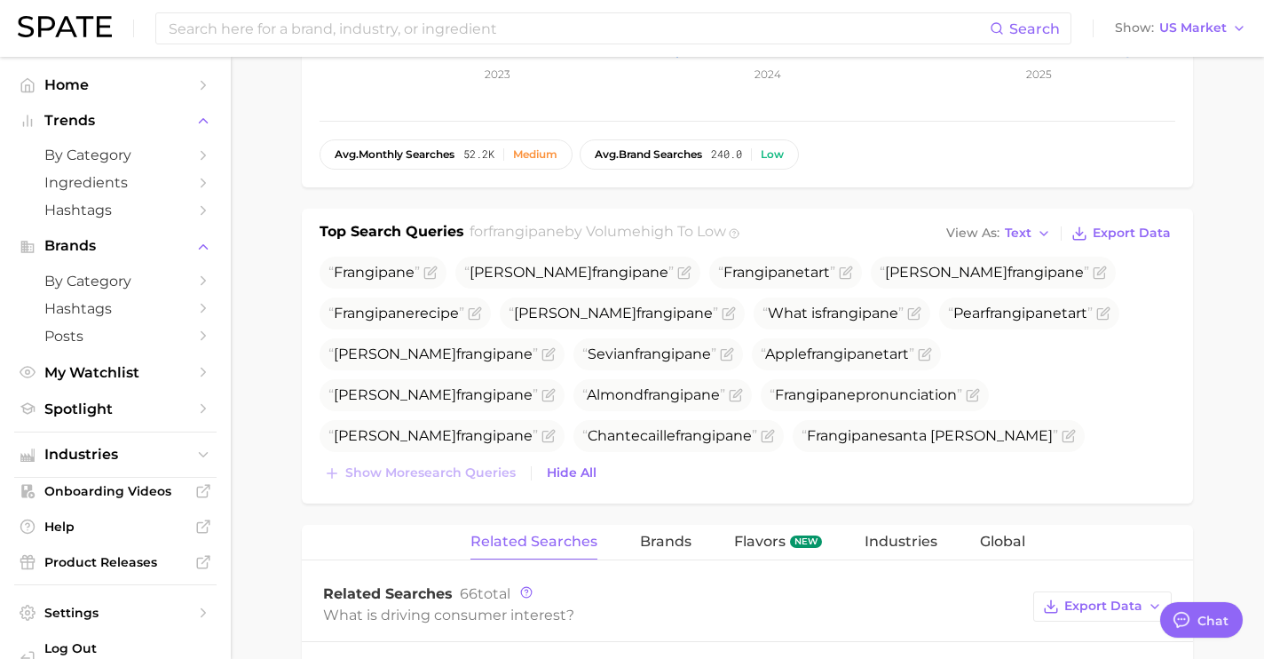
scroll to position [574, 0]
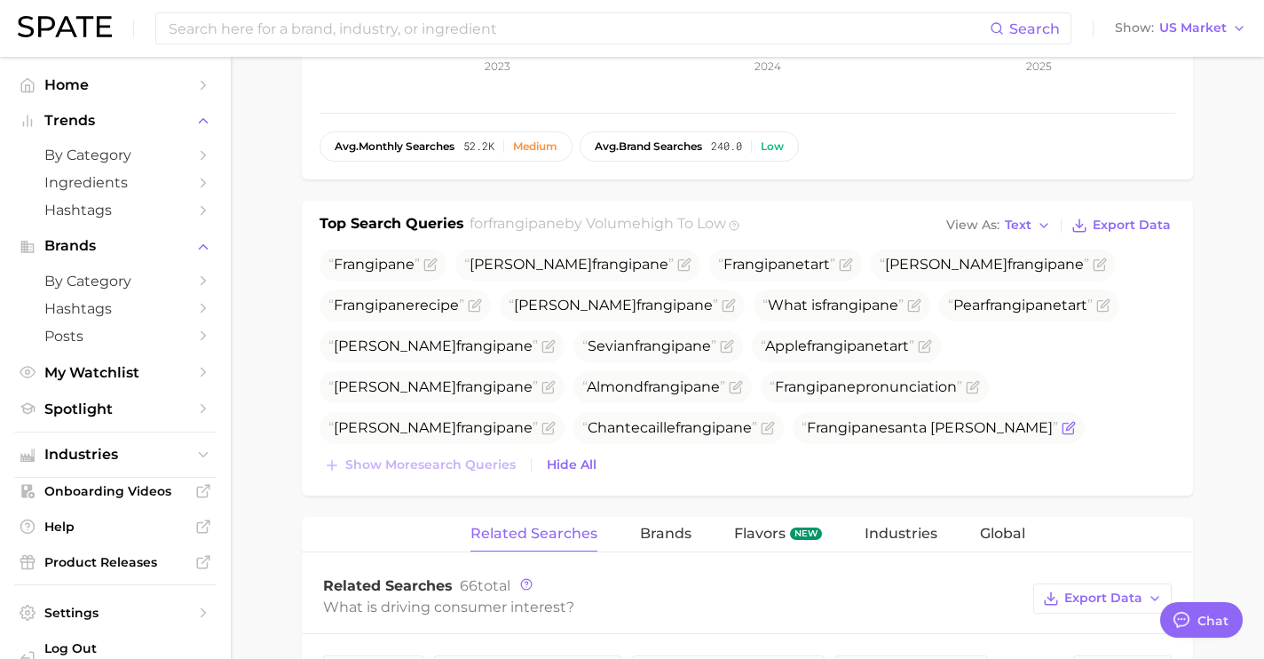
drag, startPoint x: 558, startPoint y: 429, endPoint x: 348, endPoint y: 431, distance: 209.6
click at [802, 431] on span "Frangipane santa maria novella" at bounding box center [930, 427] width 257 height 17
copy span "rangipane santa maria novella"
click at [370, 31] on input at bounding box center [578, 28] width 823 height 30
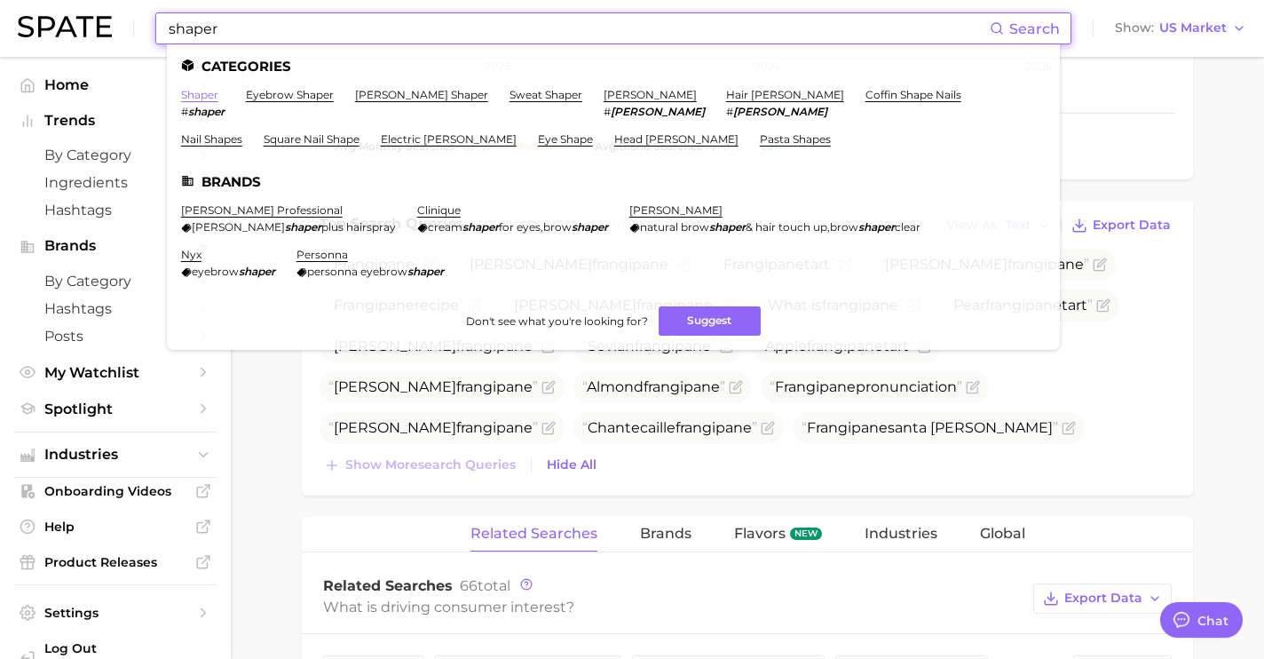
type input "shaper"
click at [212, 91] on link "shaper" at bounding box center [199, 94] width 37 height 13
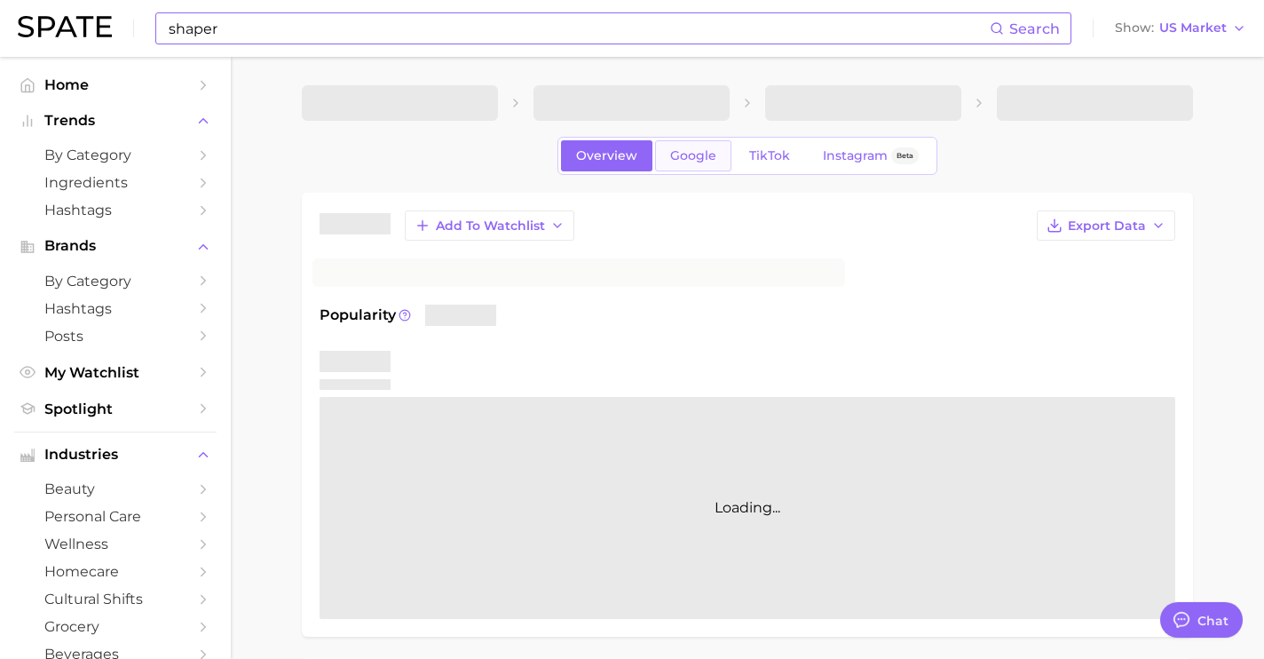
click at [701, 155] on span "Google" at bounding box center [693, 155] width 46 height 15
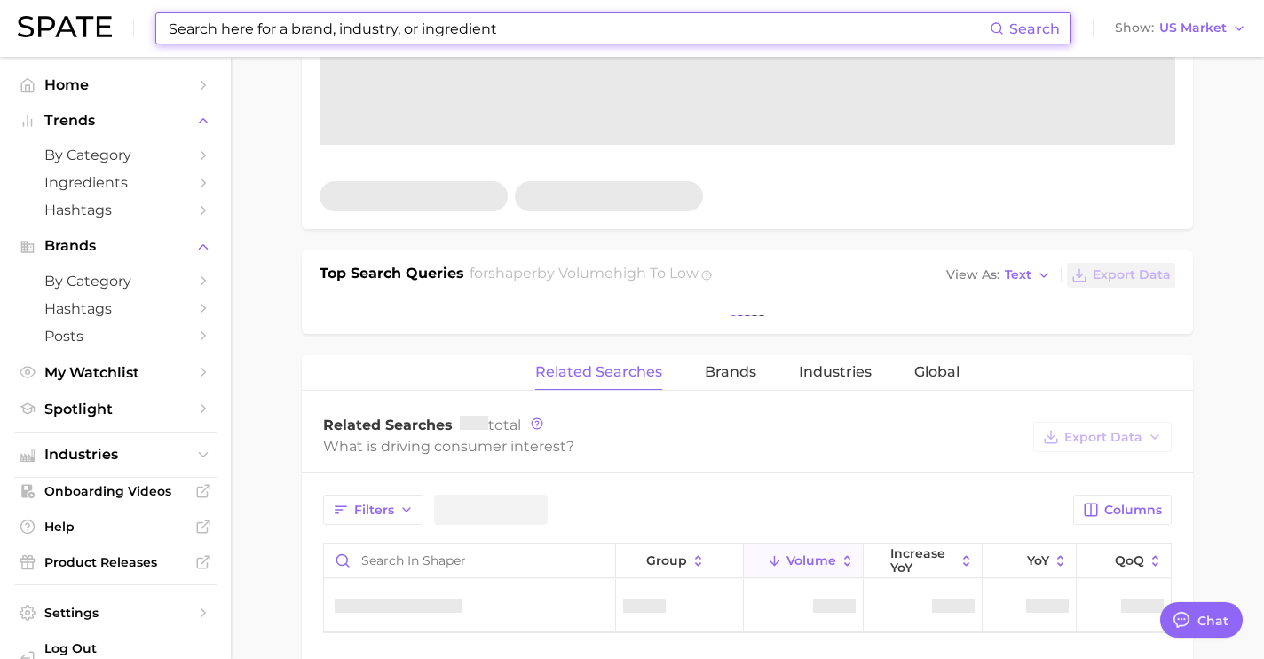
scroll to position [489, 0]
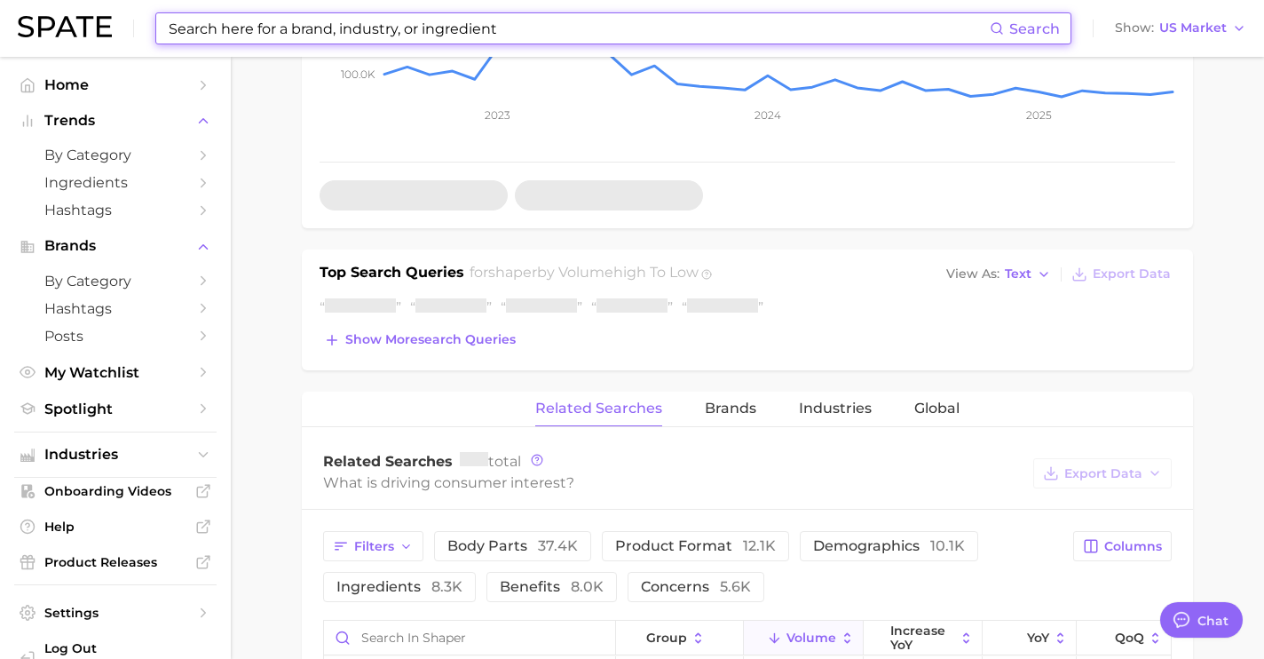
click at [411, 340] on div "Top Search Queries for shaper by Volume high to low View As Text Export Data Sh…" at bounding box center [747, 310] width 891 height 121
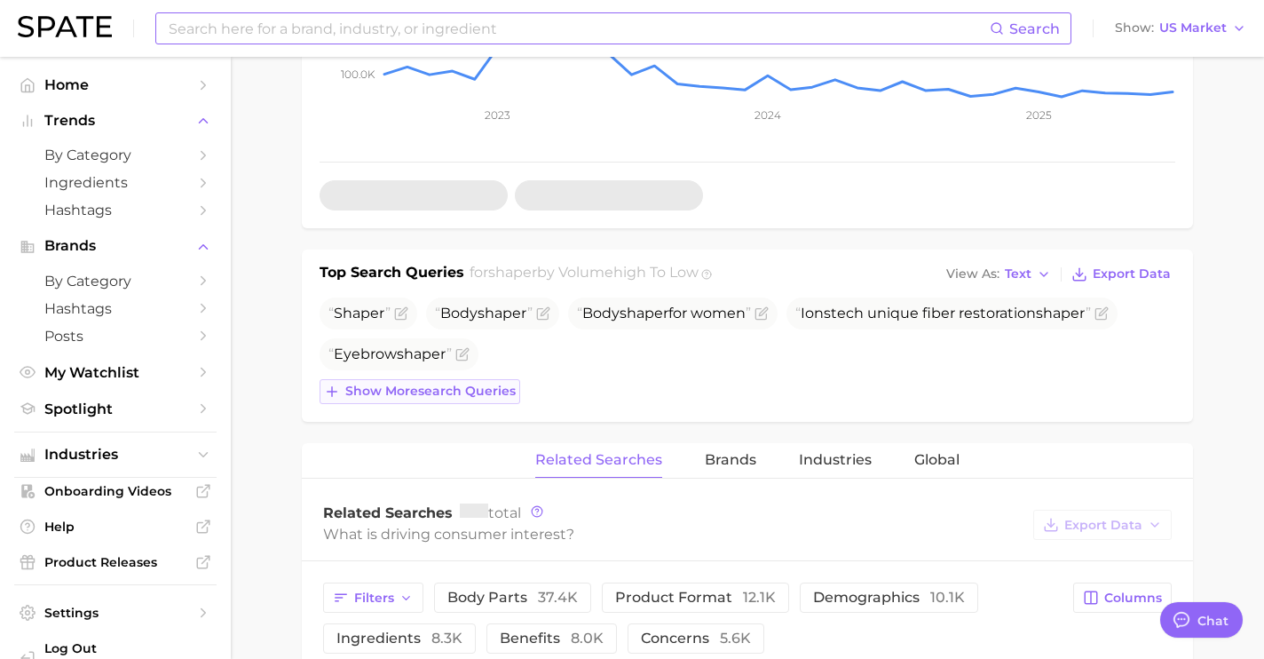
click at [426, 385] on button "Show more search queries" at bounding box center [420, 391] width 201 height 25
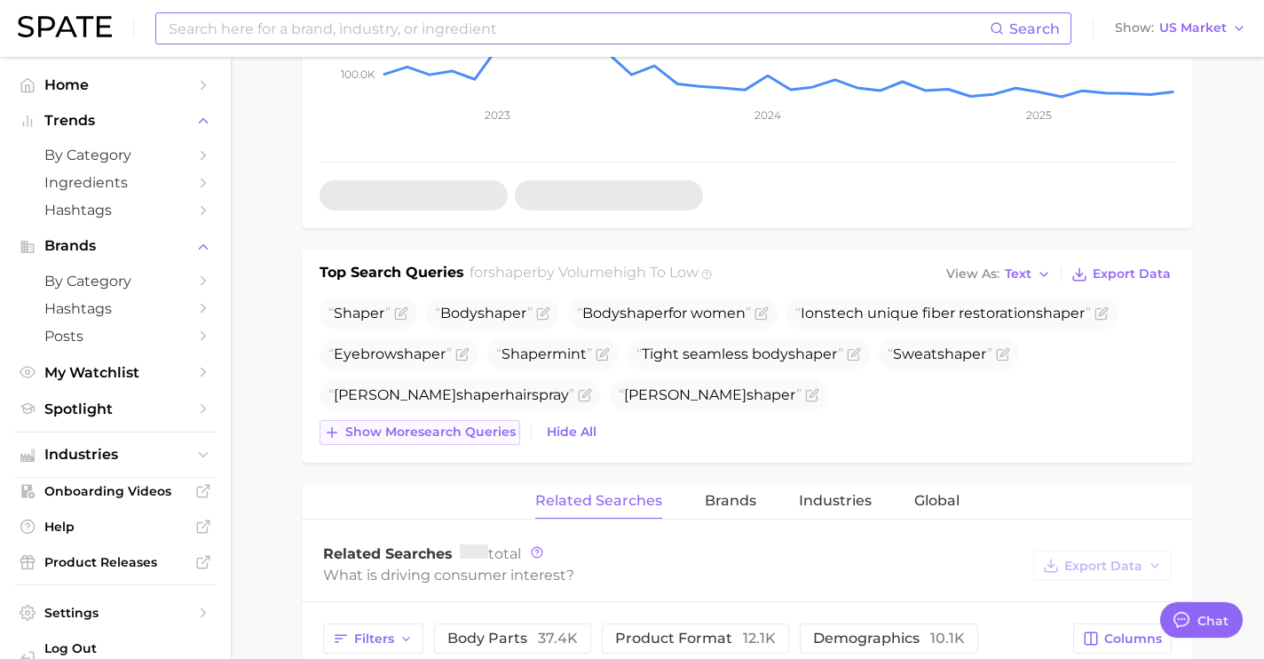
click at [436, 424] on span "Show more search queries" at bounding box center [430, 431] width 170 height 15
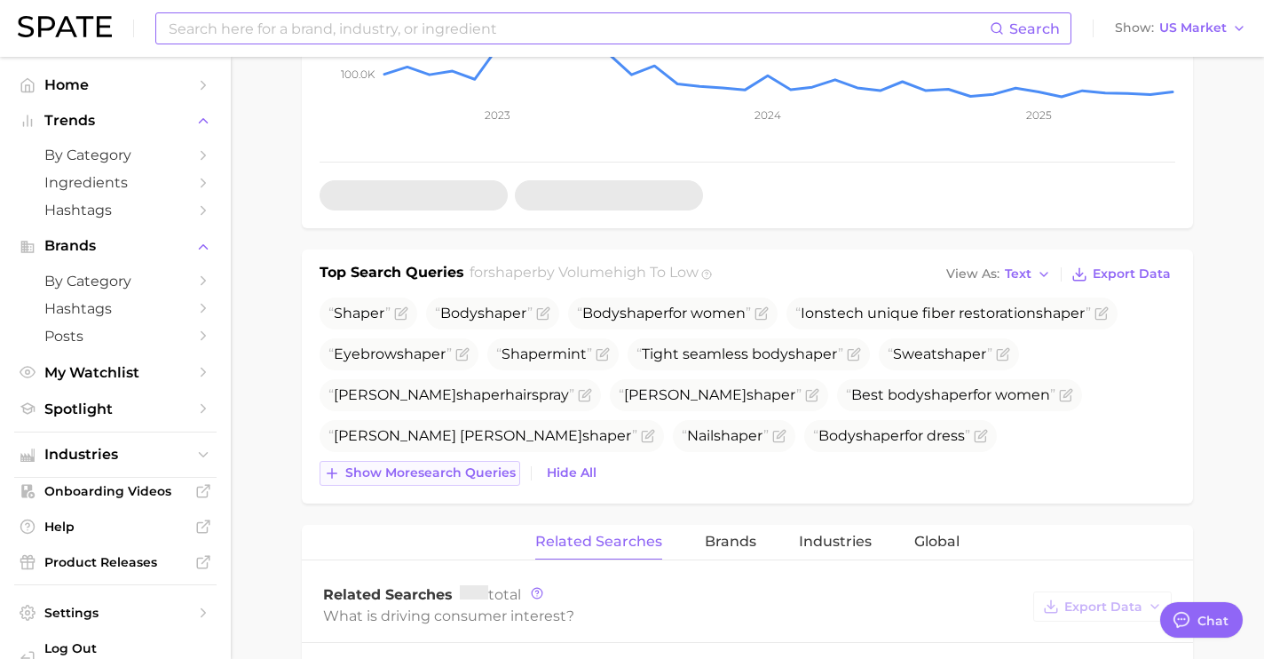
click at [449, 465] on span "Show more search queries" at bounding box center [430, 472] width 170 height 15
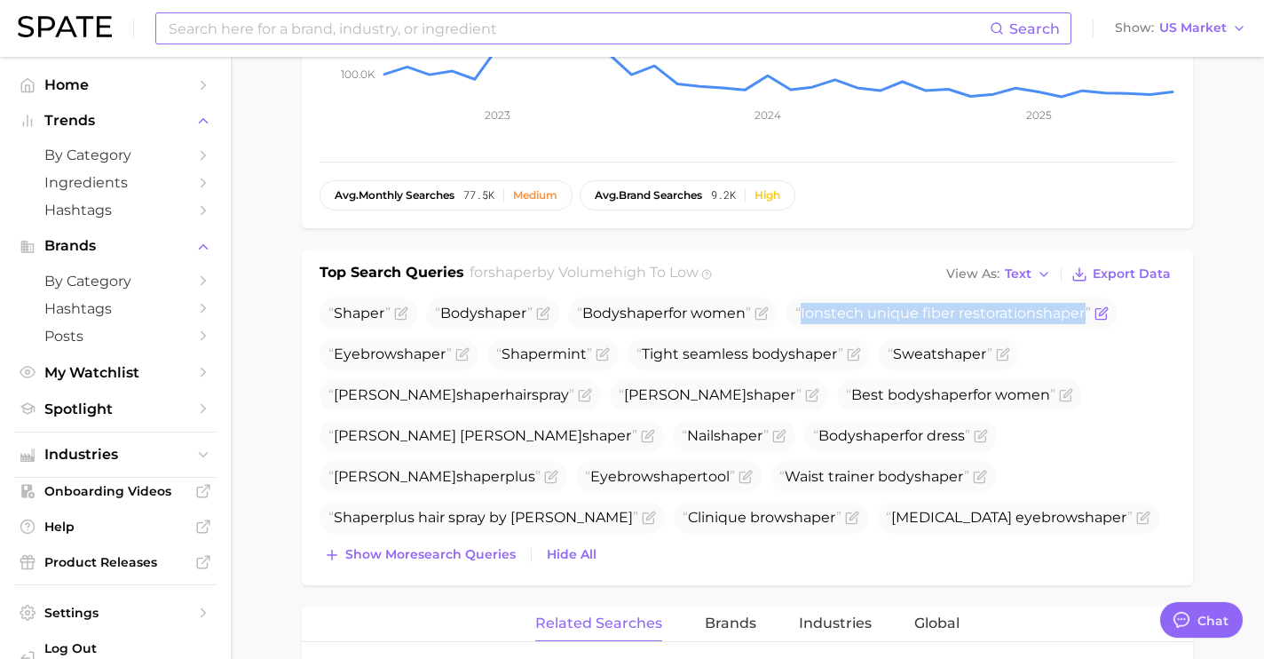
drag, startPoint x: 1099, startPoint y: 297, endPoint x: 810, endPoint y: 290, distance: 289.5
click at [810, 305] on span "Ionstech unique fiber restoration shaper" at bounding box center [944, 313] width 296 height 17
copy span "Ionstech unique fiber restoration shaper"
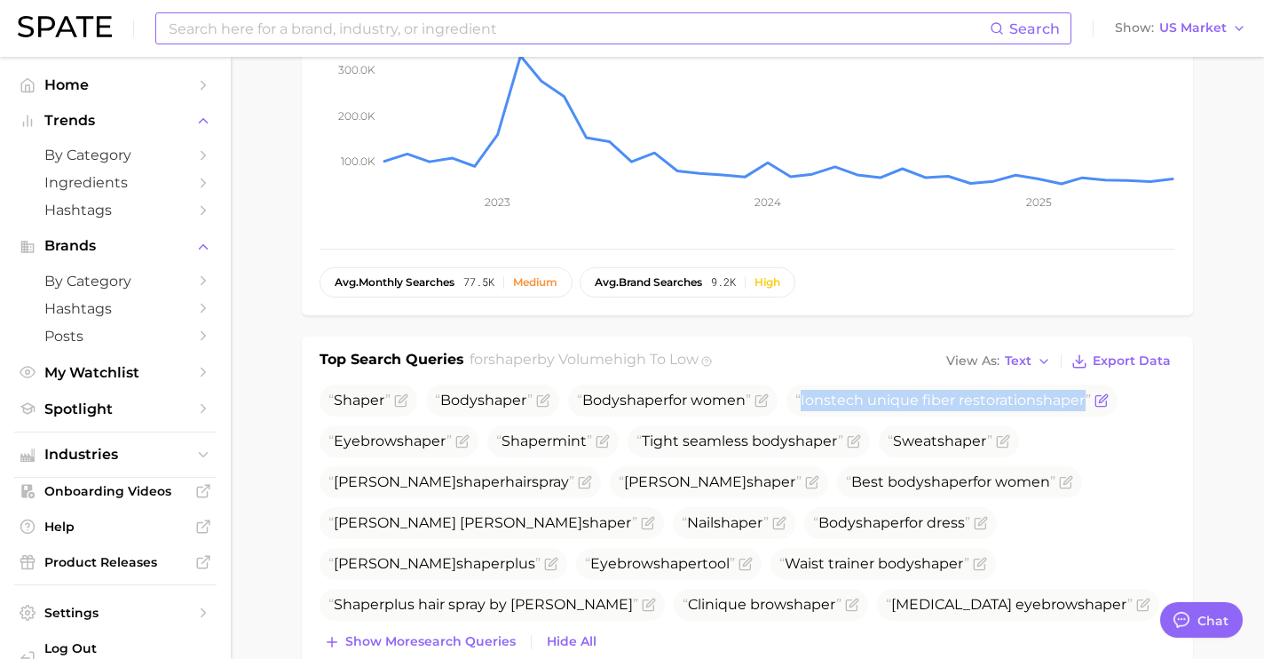
scroll to position [417, 0]
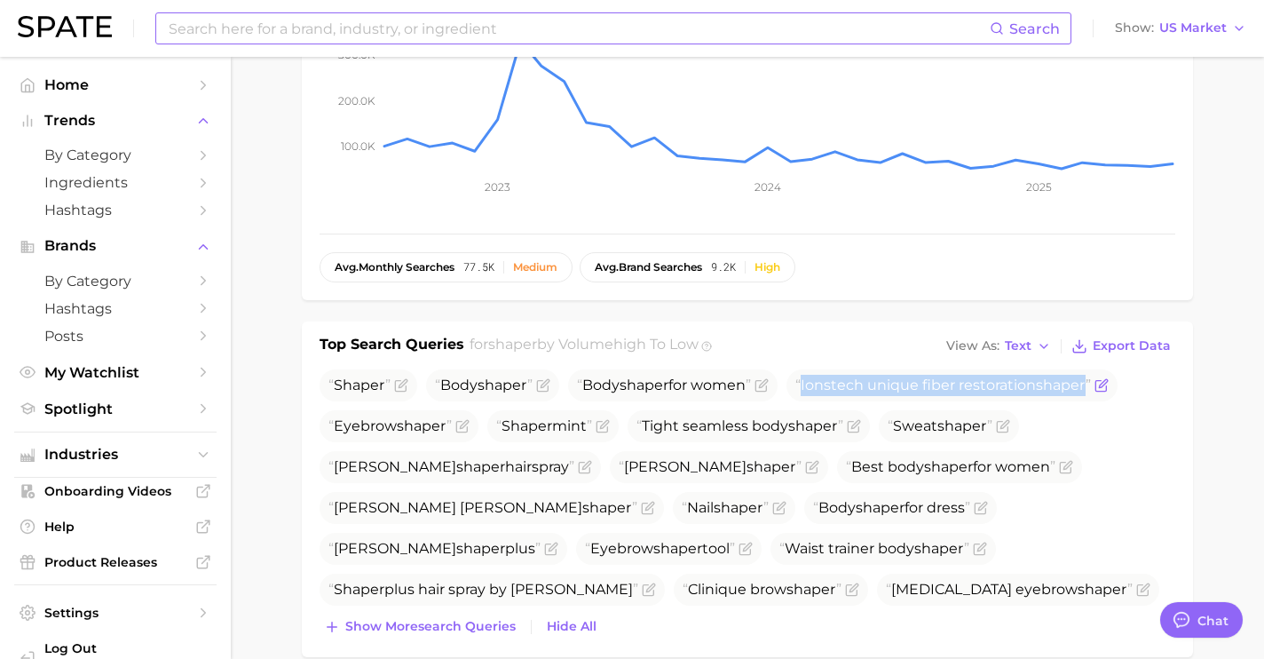
click at [1109, 378] on icon "Flag as miscategorized or irrelevant" at bounding box center [1102, 385] width 14 height 14
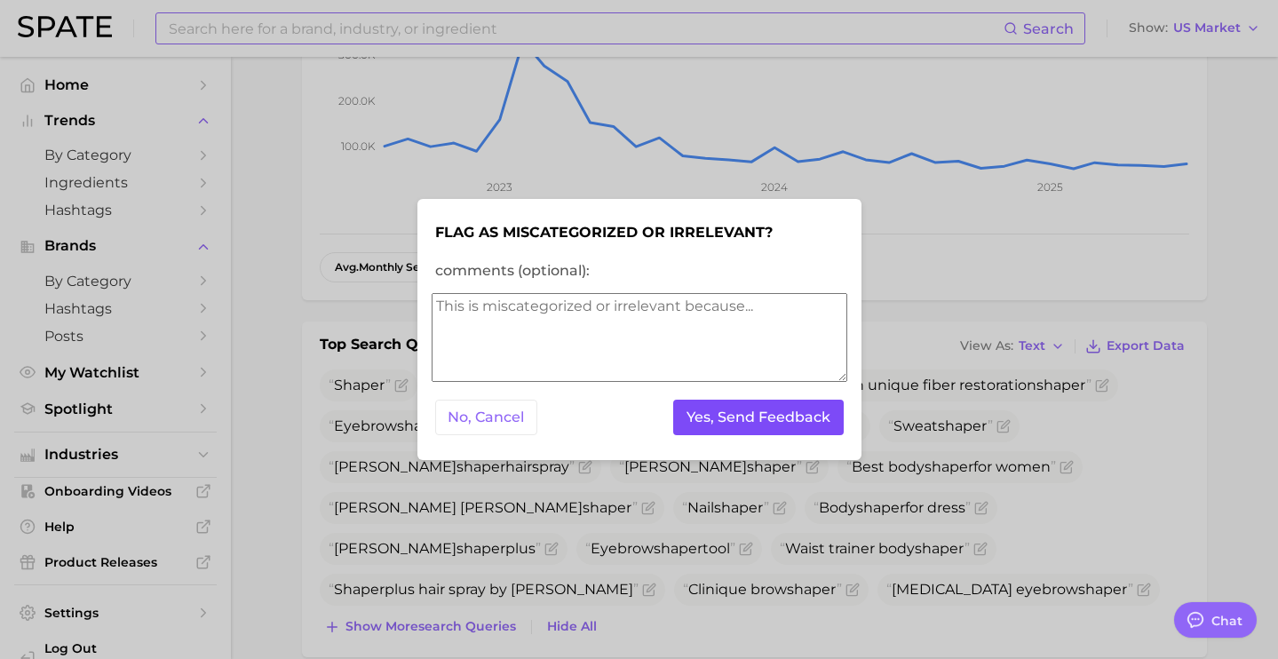
click at [767, 413] on button "Yes, Send Feedback" at bounding box center [758, 418] width 170 height 36
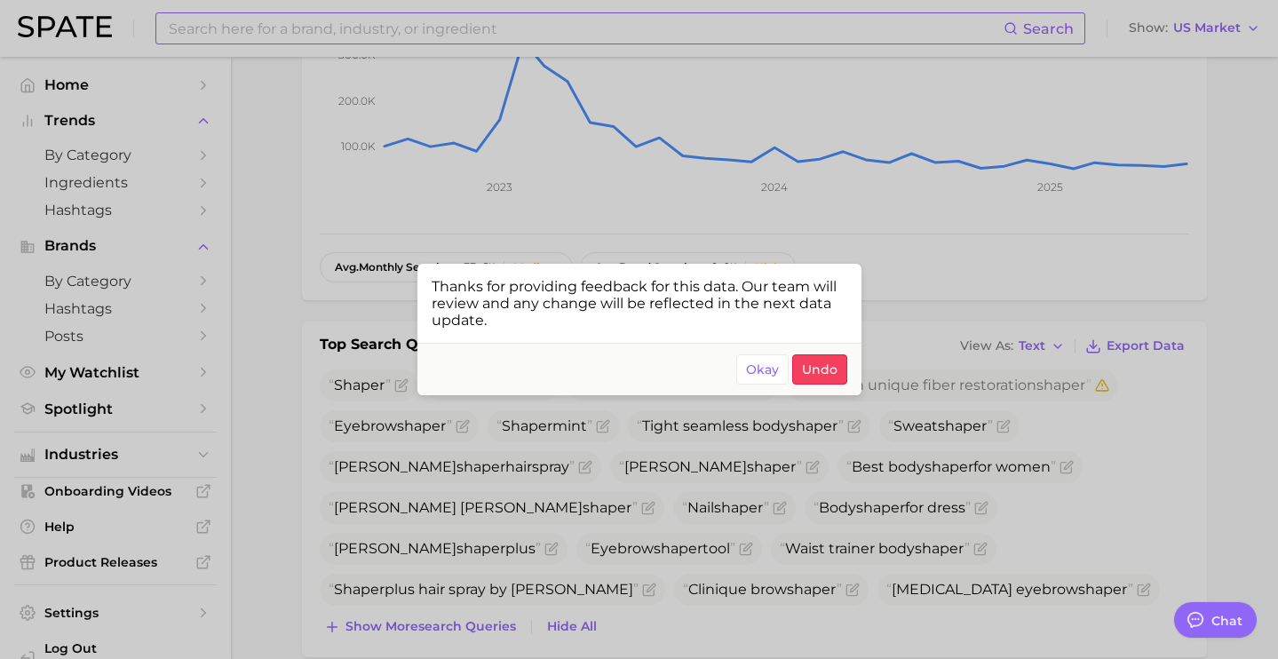
click at [637, 174] on div at bounding box center [639, 329] width 1278 height 659
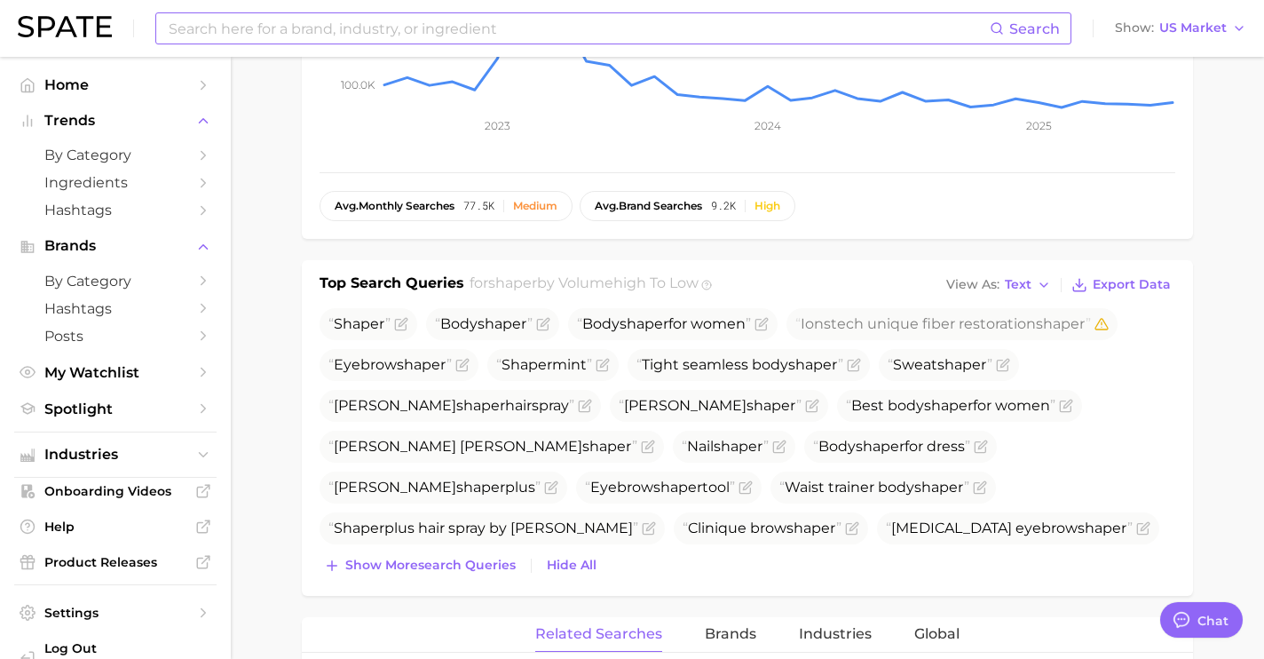
scroll to position [546, 0]
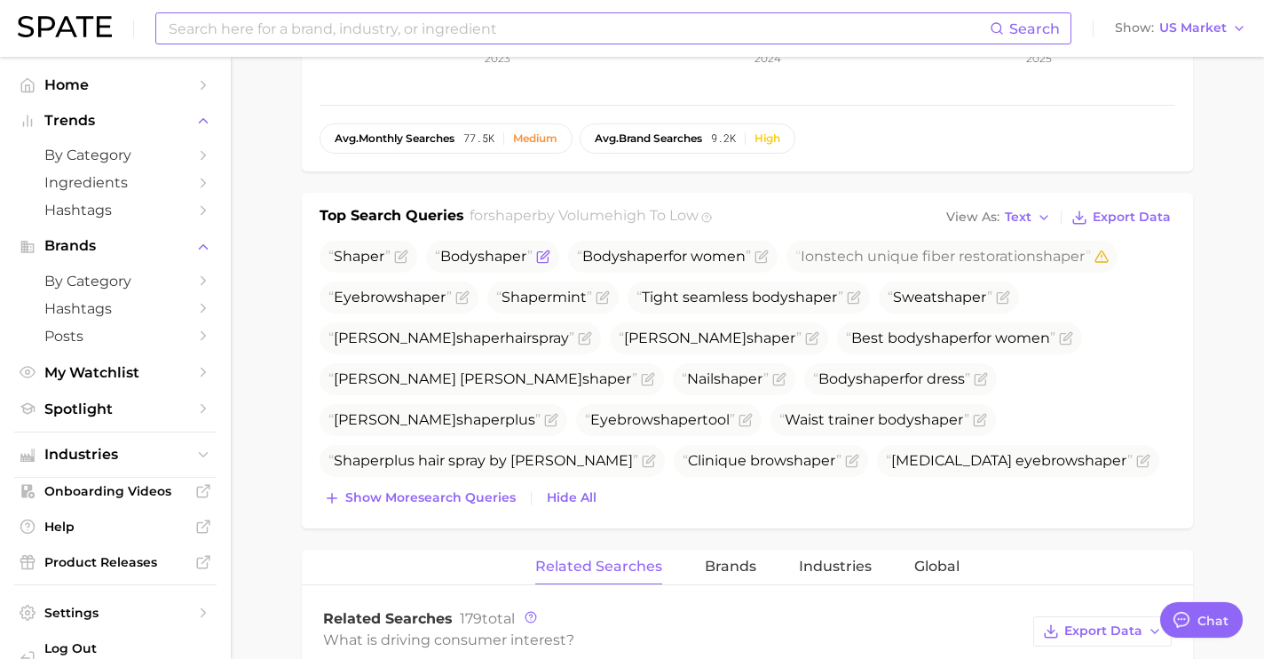
click at [547, 250] on icon "Flag as miscategorized or irrelevant" at bounding box center [543, 257] width 14 height 14
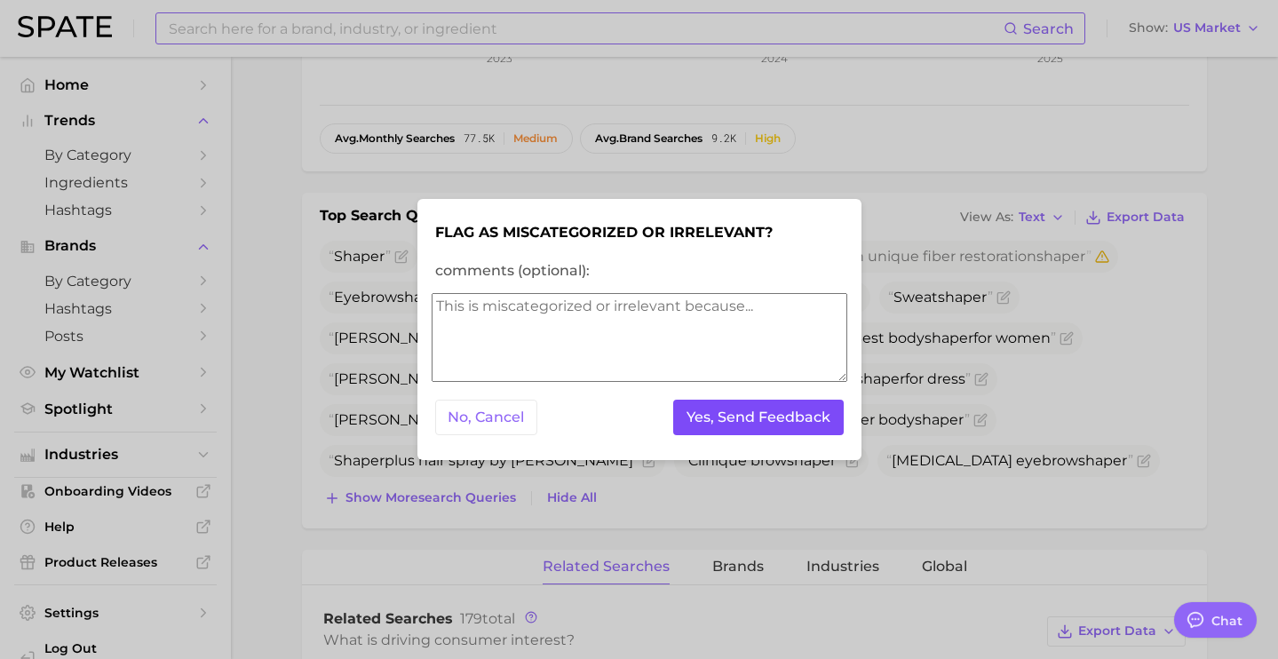
click at [711, 426] on button "Yes, Send Feedback" at bounding box center [758, 418] width 170 height 36
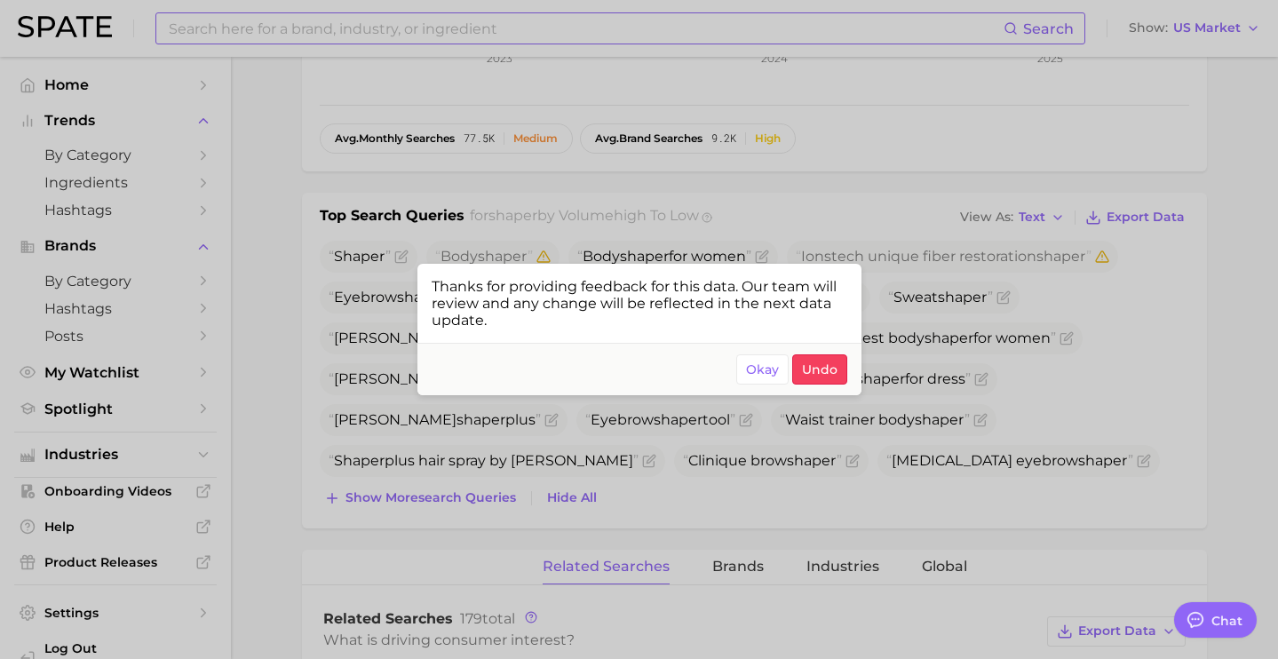
click at [773, 219] on div at bounding box center [639, 329] width 1278 height 659
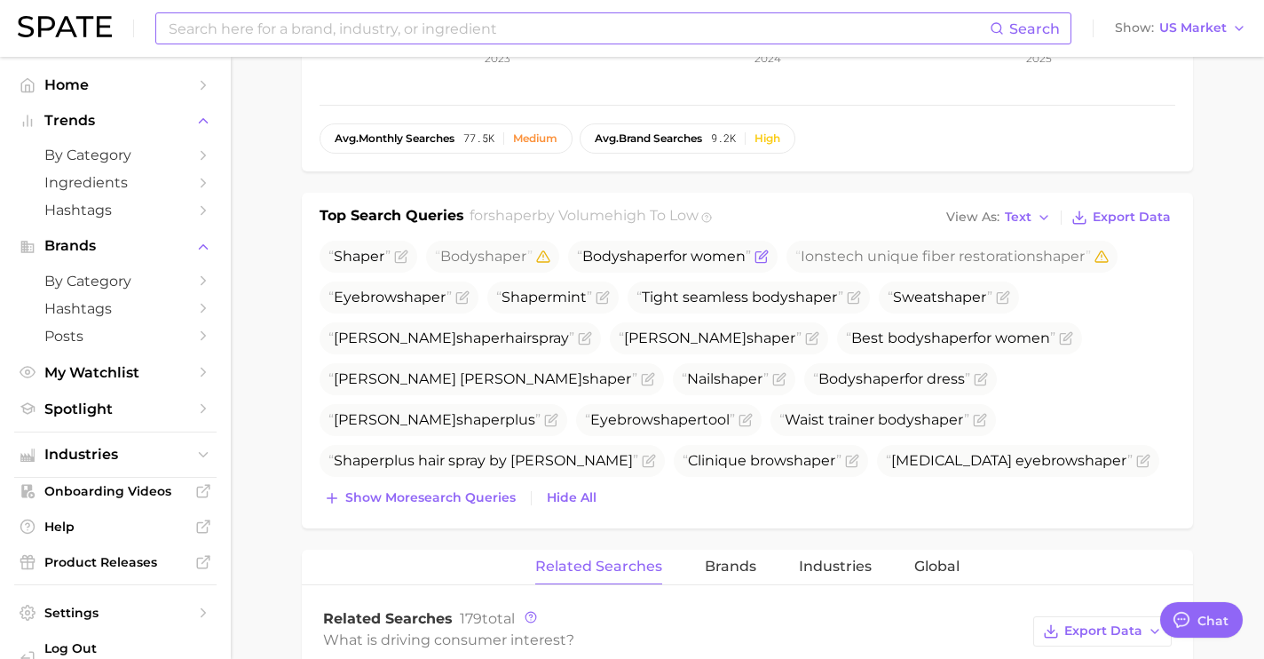
click at [769, 250] on icon "Flag as miscategorized or irrelevant" at bounding box center [762, 257] width 14 height 14
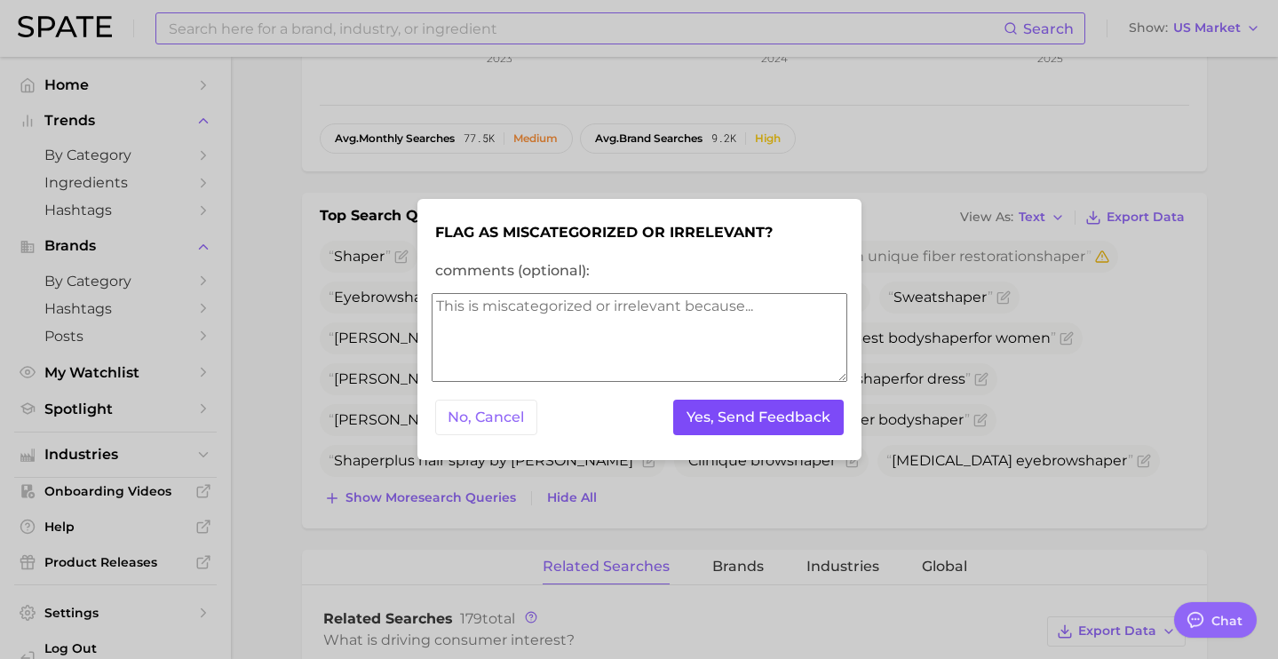
click at [776, 419] on button "Yes, Send Feedback" at bounding box center [758, 418] width 170 height 36
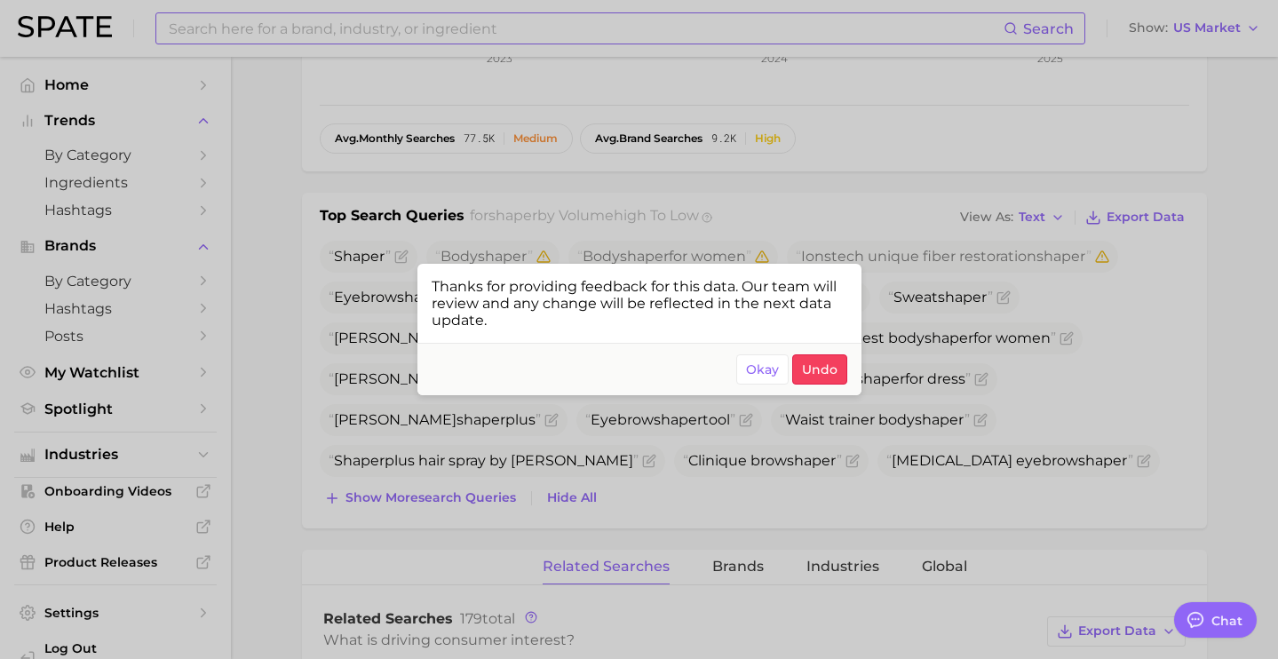
click at [905, 163] on div at bounding box center [639, 329] width 1278 height 659
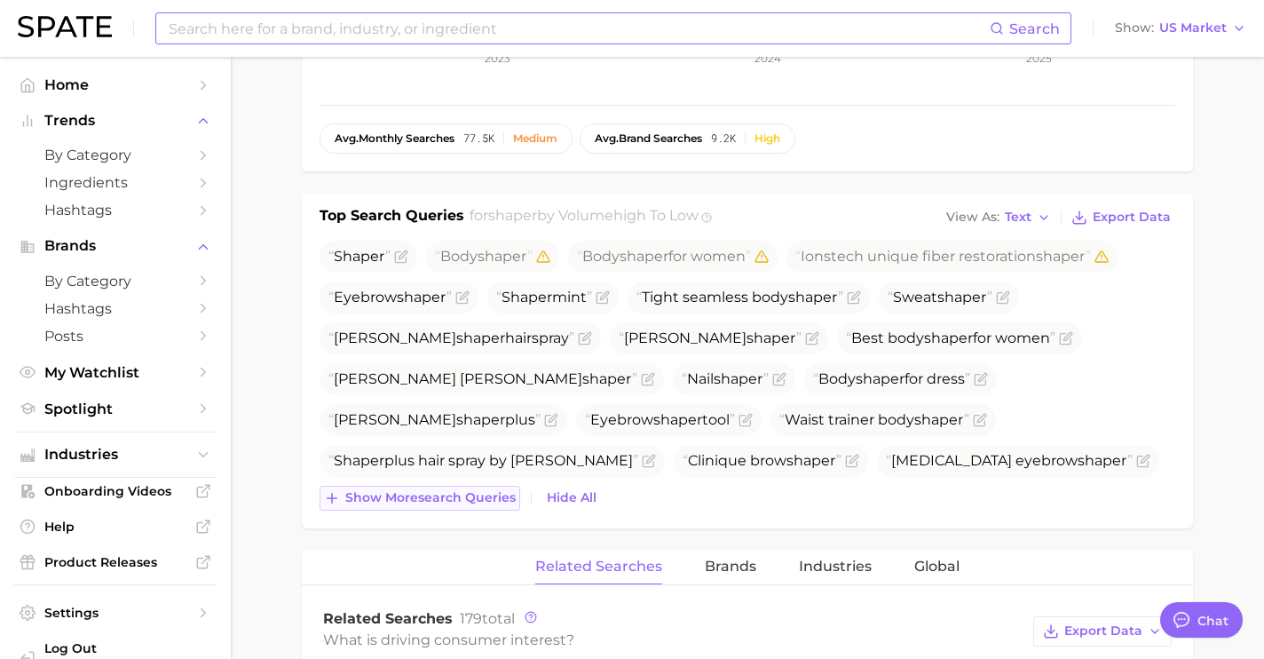
click at [448, 490] on span "Show more search queries" at bounding box center [430, 497] width 170 height 15
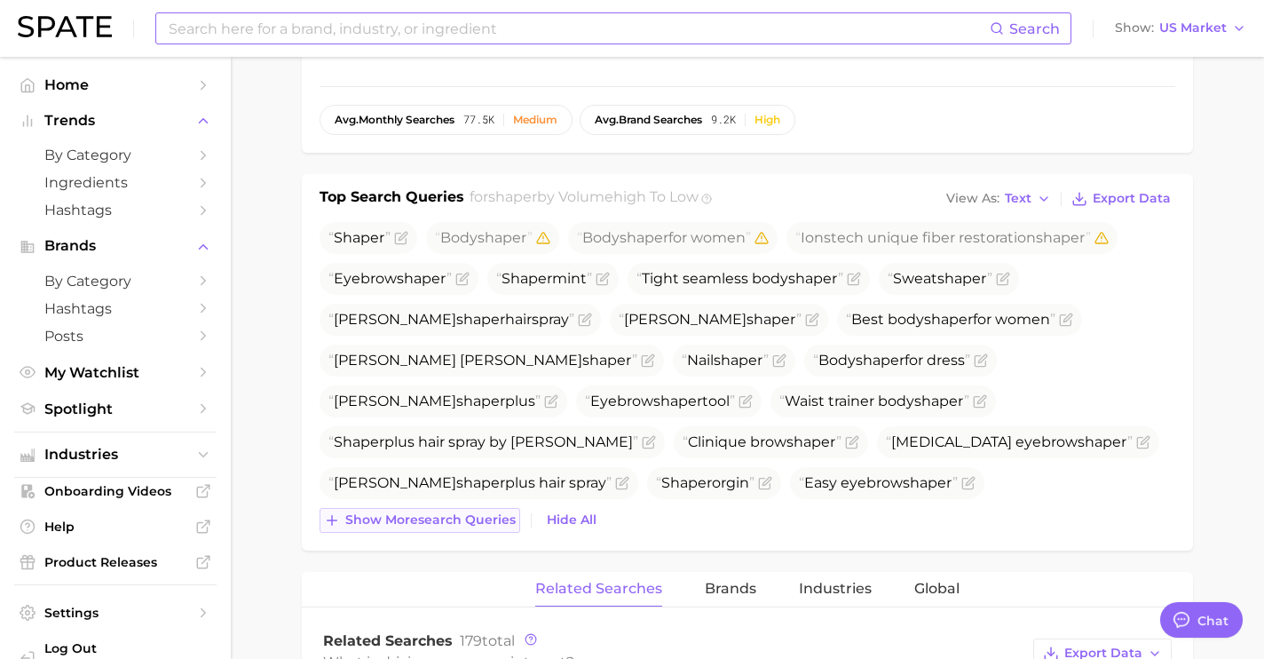
click at [440, 512] on span "Show more search queries" at bounding box center [430, 519] width 170 height 15
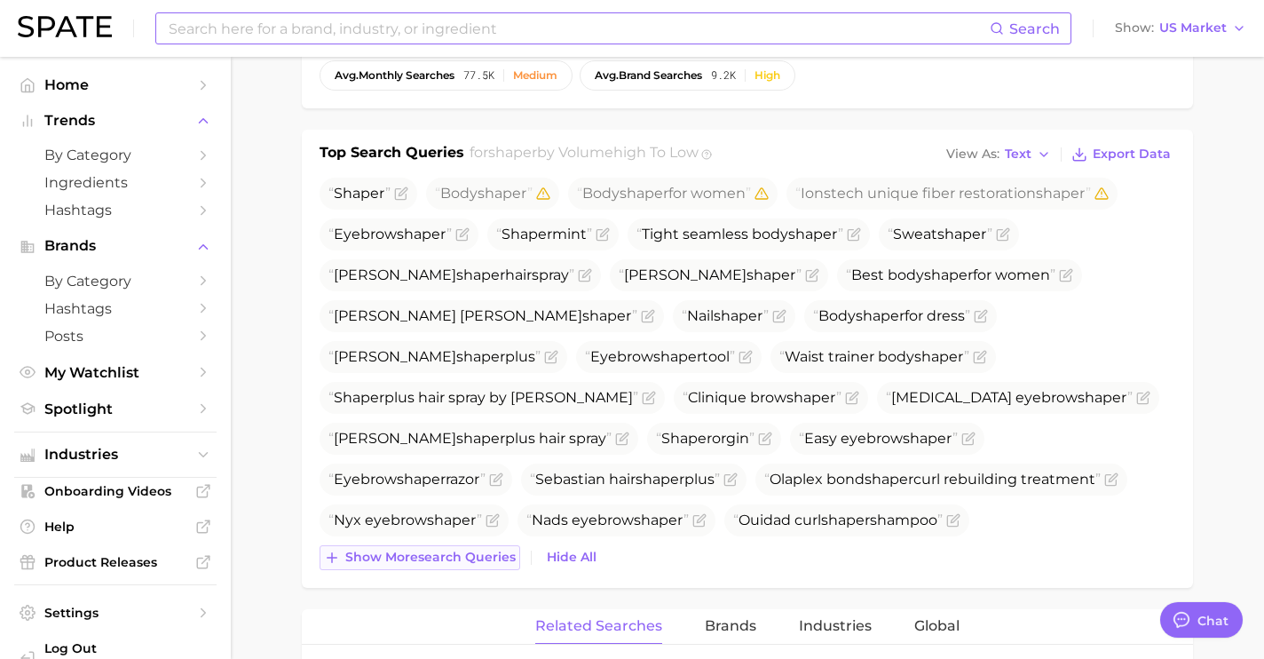
scroll to position [620, 0]
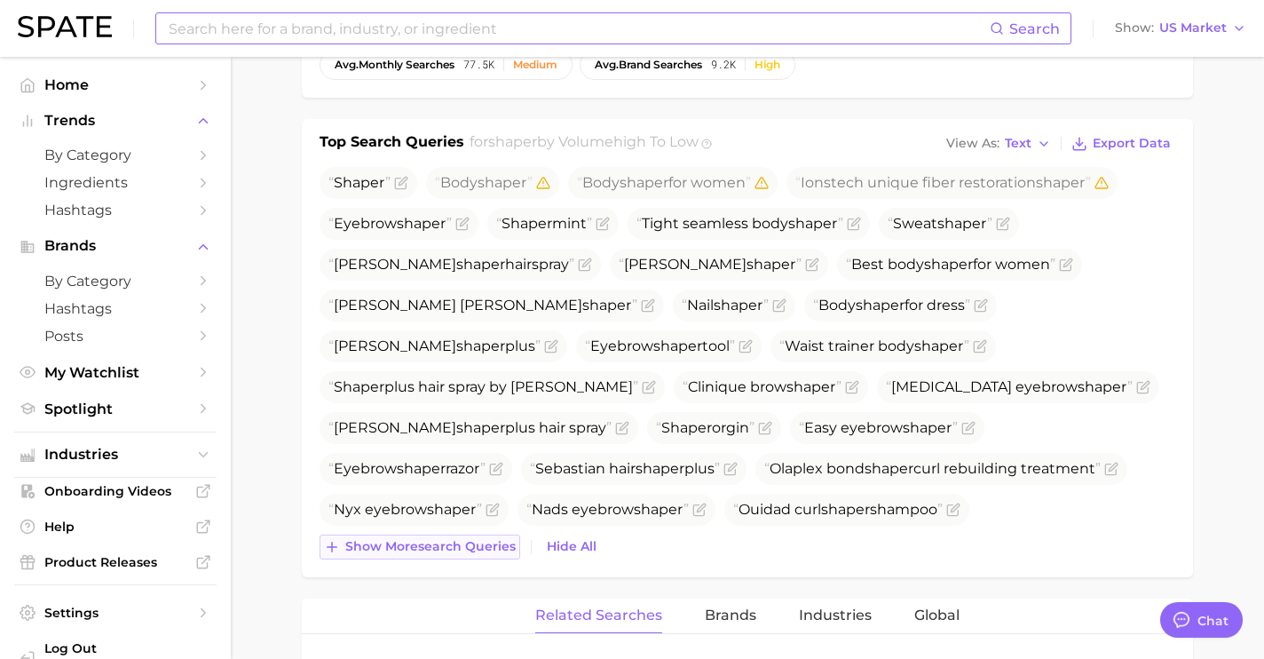
click at [434, 539] on span "Show more search queries" at bounding box center [430, 546] width 170 height 15
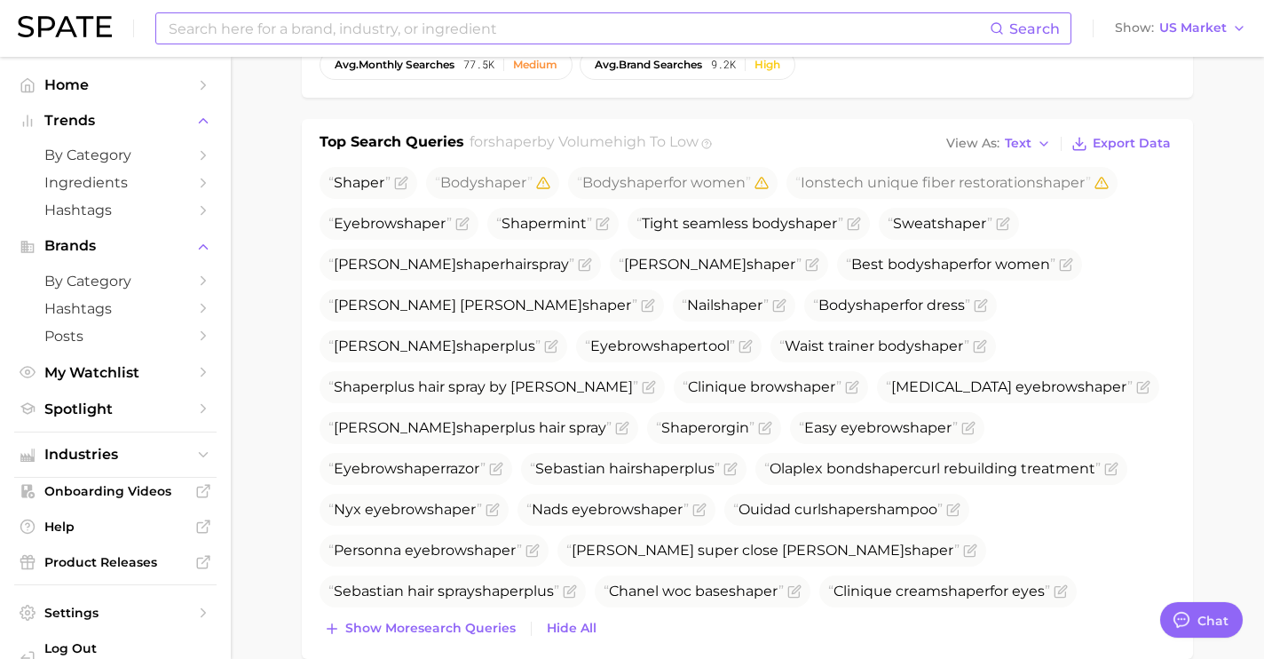
click at [410, 27] on input at bounding box center [578, 28] width 823 height 30
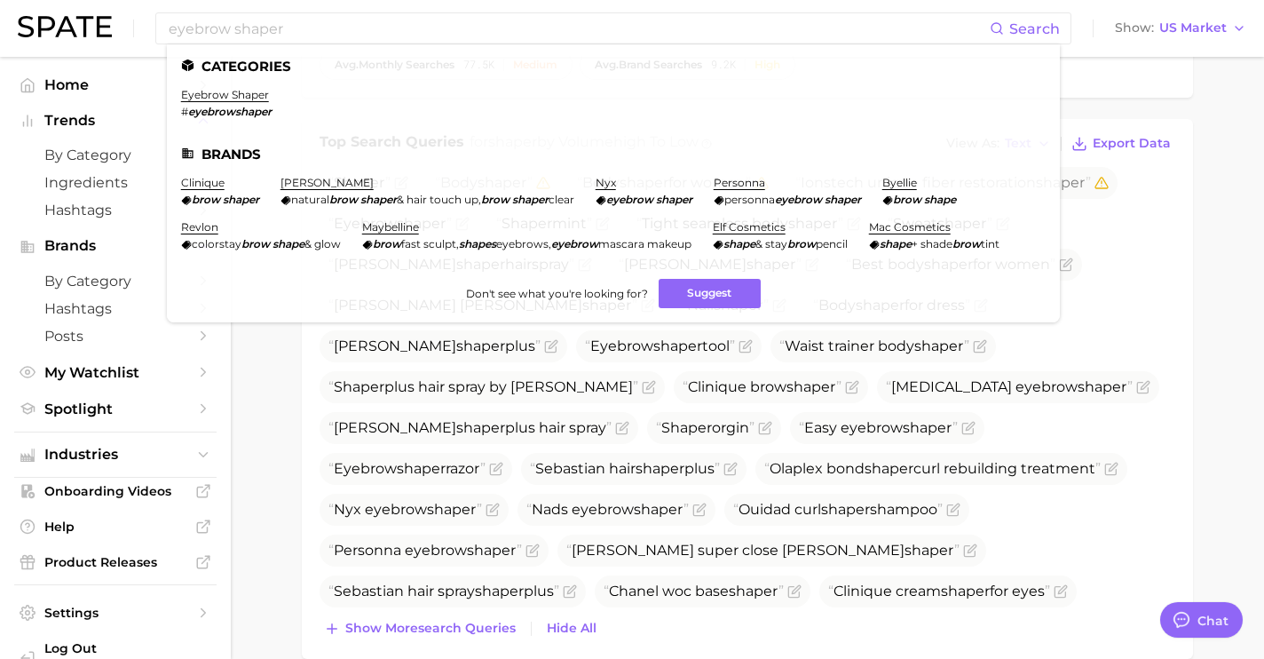
click at [250, 375] on main "1. grooming 2. grooming products 3. shaving products 4. shaper Overview Google …" at bounding box center [748, 556] width 1034 height 2239
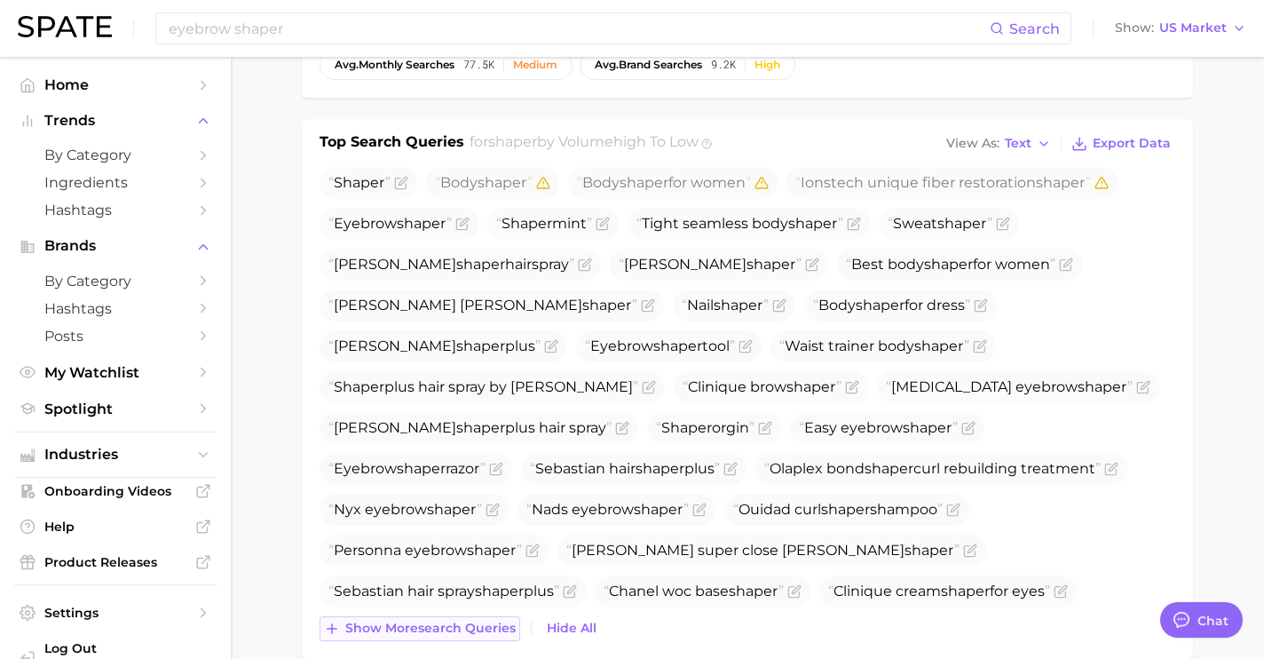
click at [425, 621] on span "Show more search queries" at bounding box center [430, 628] width 170 height 15
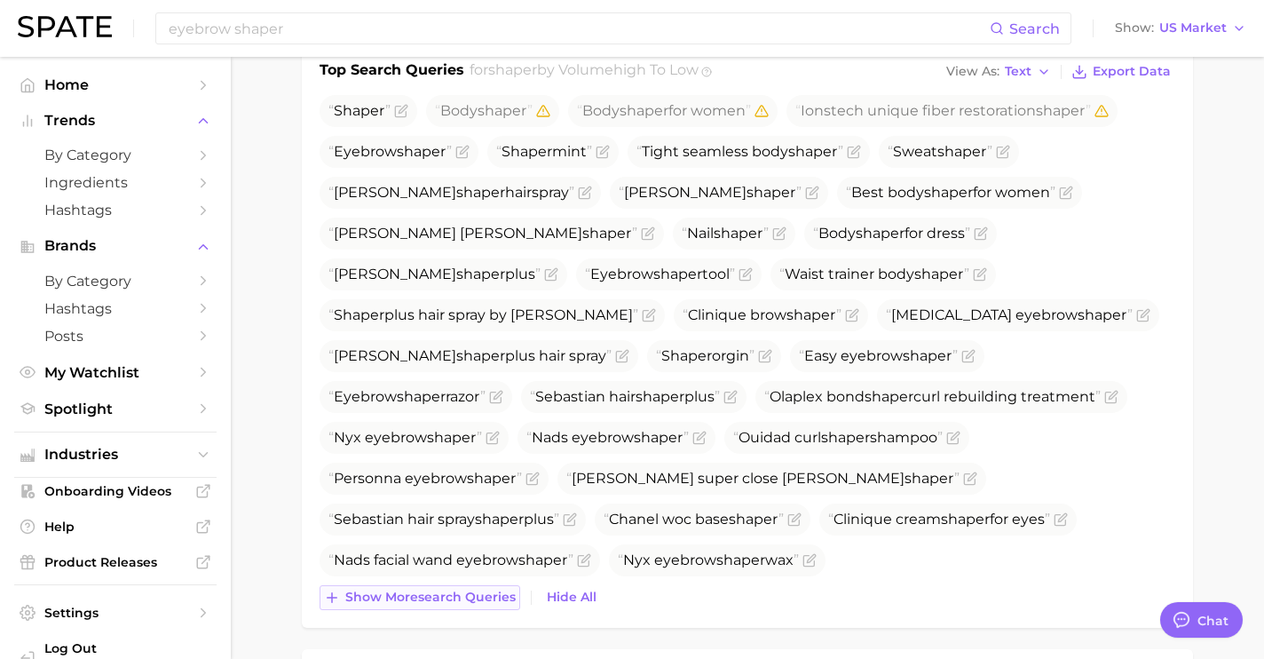
scroll to position [731, 0]
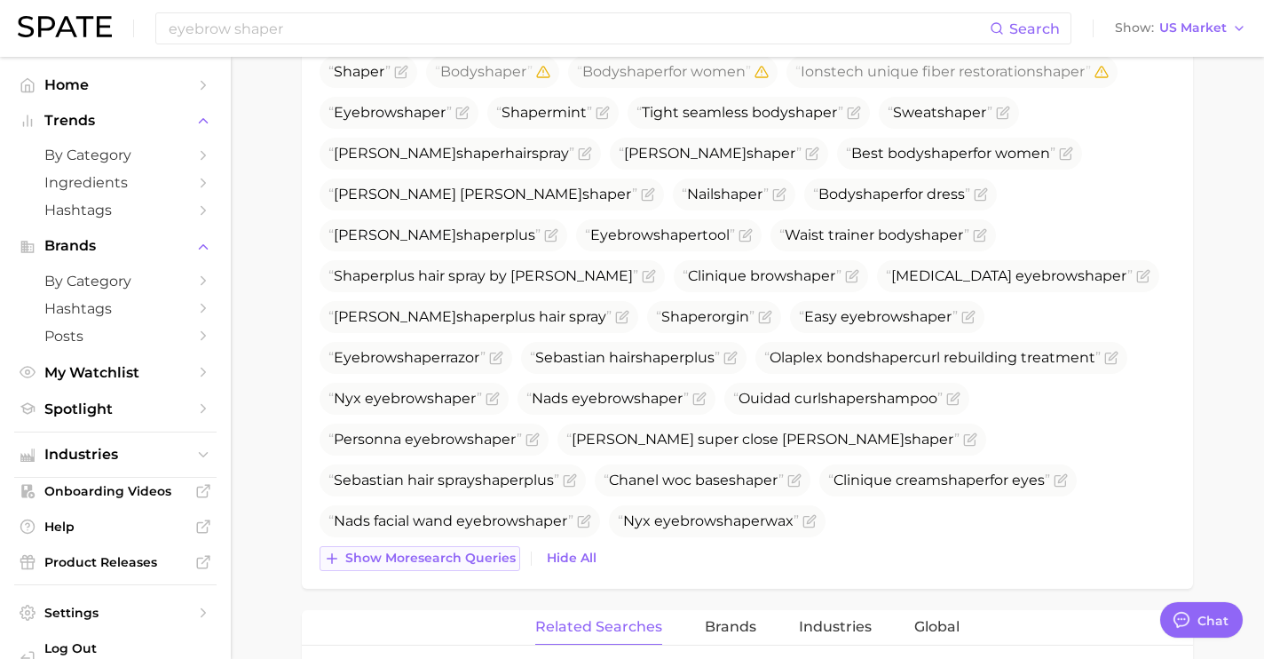
click at [447, 550] on span "Show more search queries" at bounding box center [430, 557] width 170 height 15
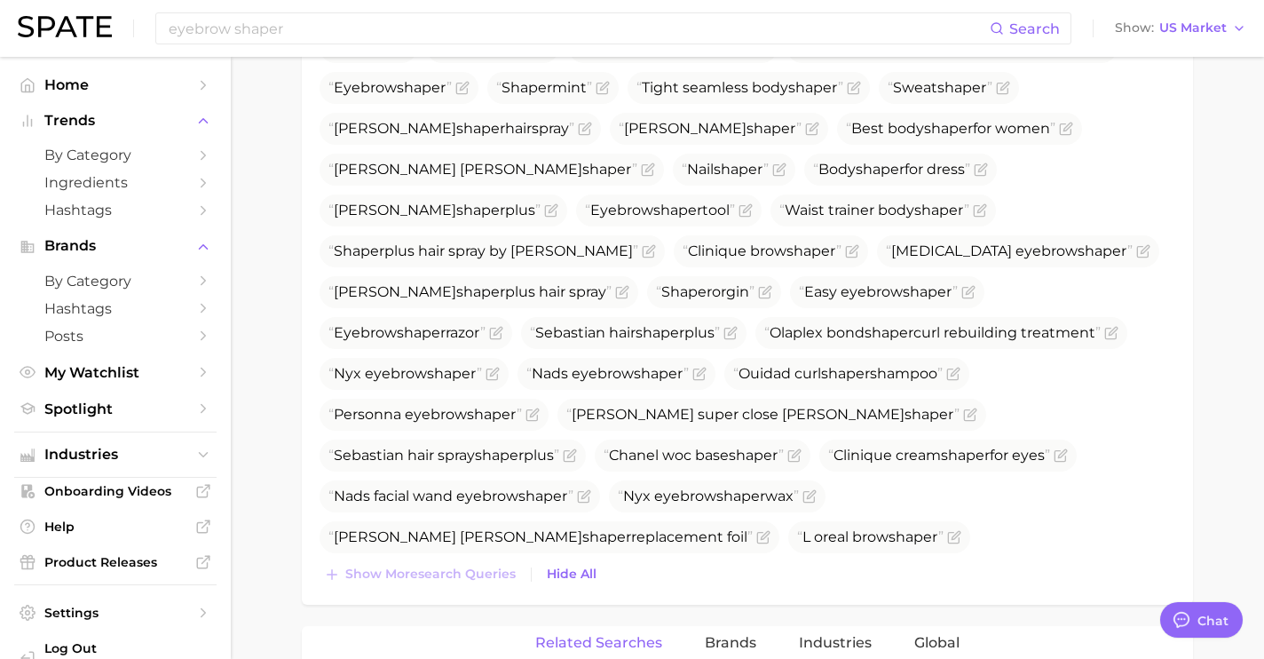
scroll to position [788, 0]
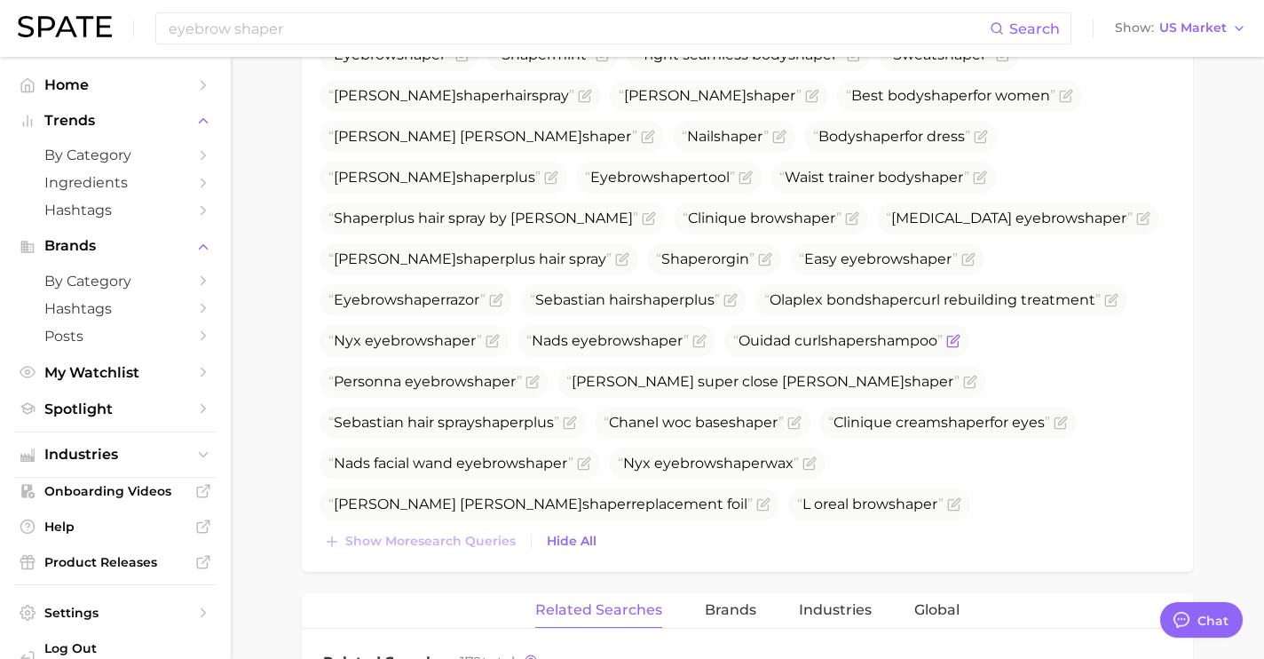
click at [947, 334] on icon "Flag as miscategorized or irrelevant" at bounding box center [954, 341] width 14 height 14
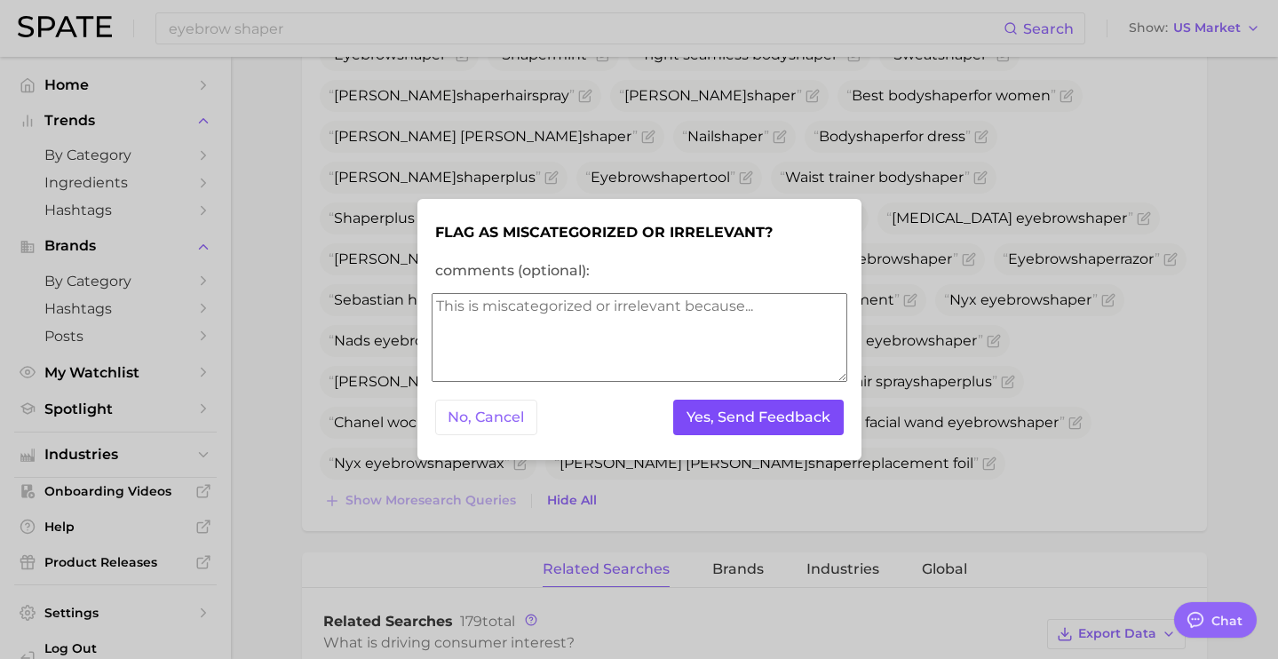
click at [722, 411] on button "Yes, Send Feedback" at bounding box center [758, 418] width 170 height 36
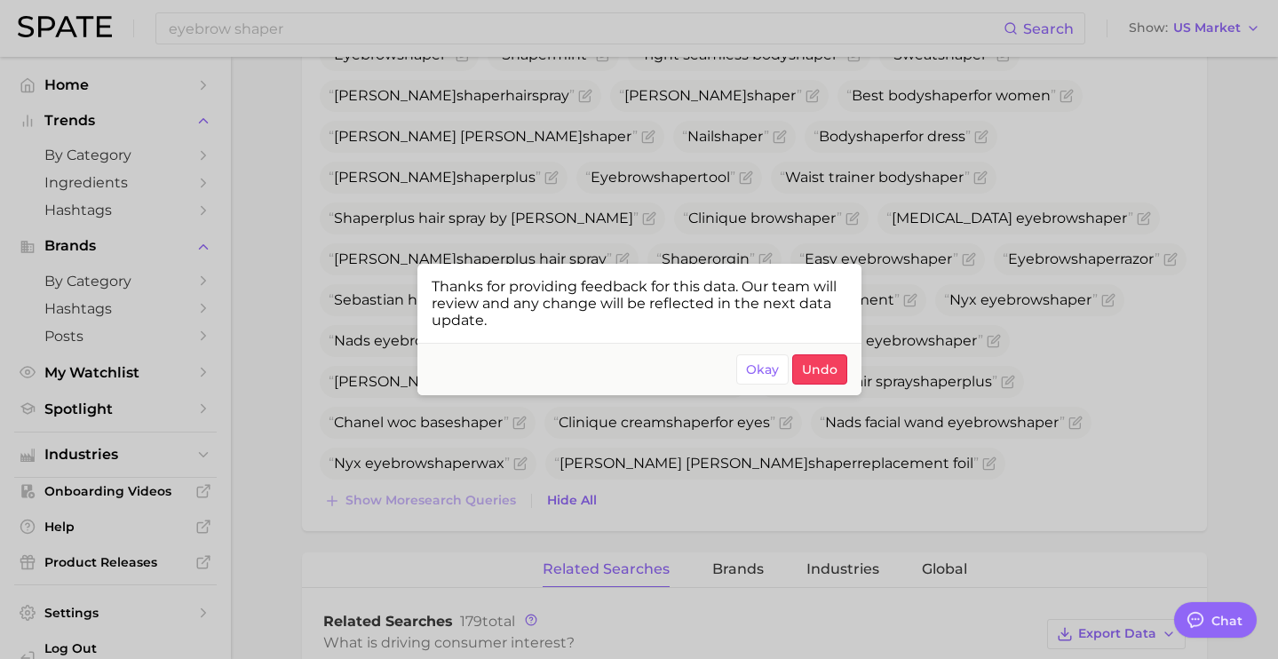
click at [746, 482] on div at bounding box center [639, 329] width 1278 height 659
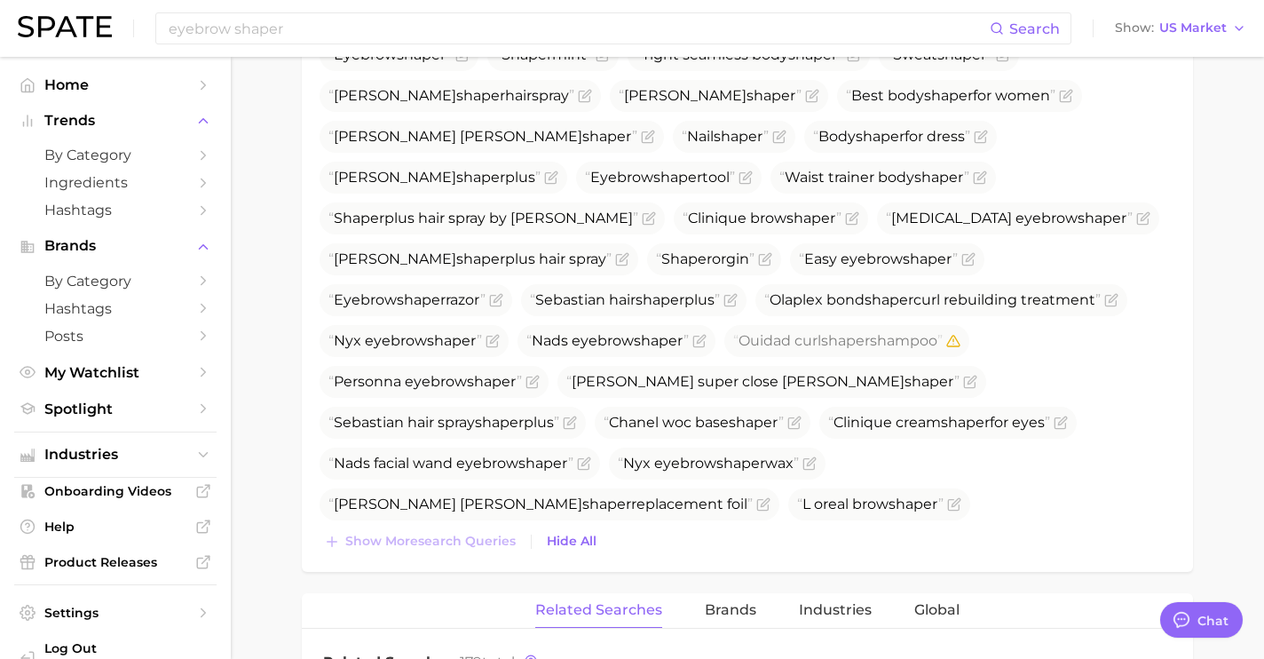
click at [818, 538] on icon "Flag as miscategorized or irrelevant" at bounding box center [811, 545] width 14 height 14
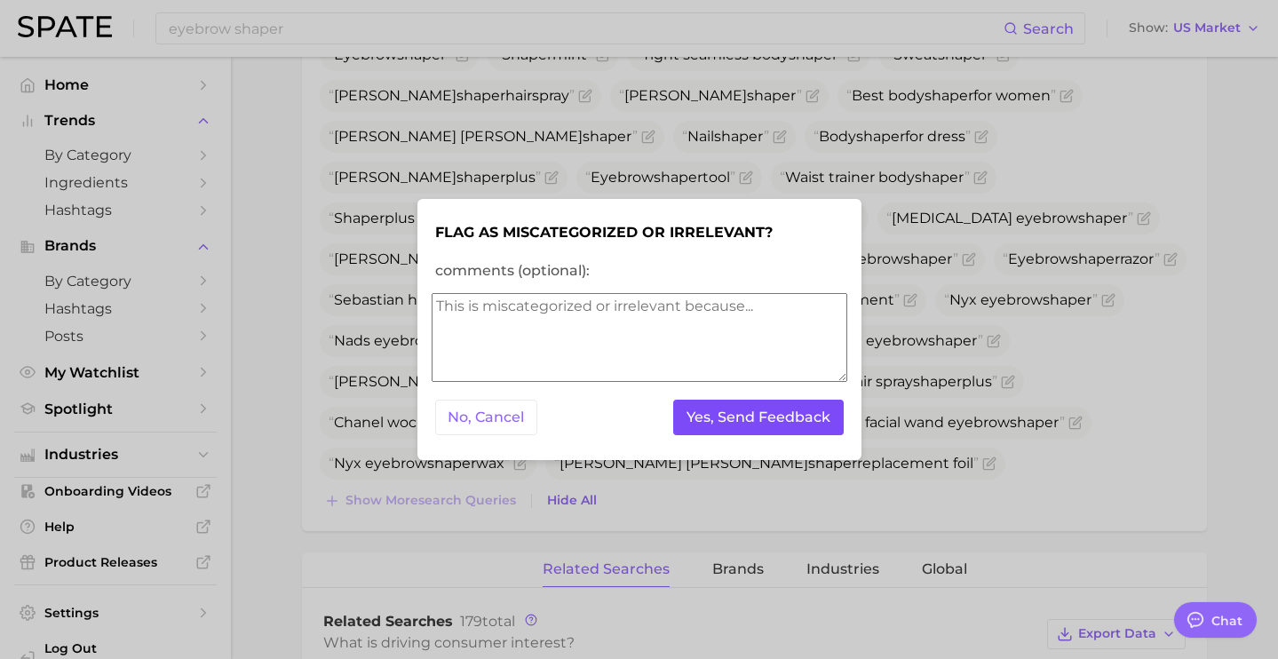
click at [793, 416] on button "Yes, Send Feedback" at bounding box center [758, 418] width 170 height 36
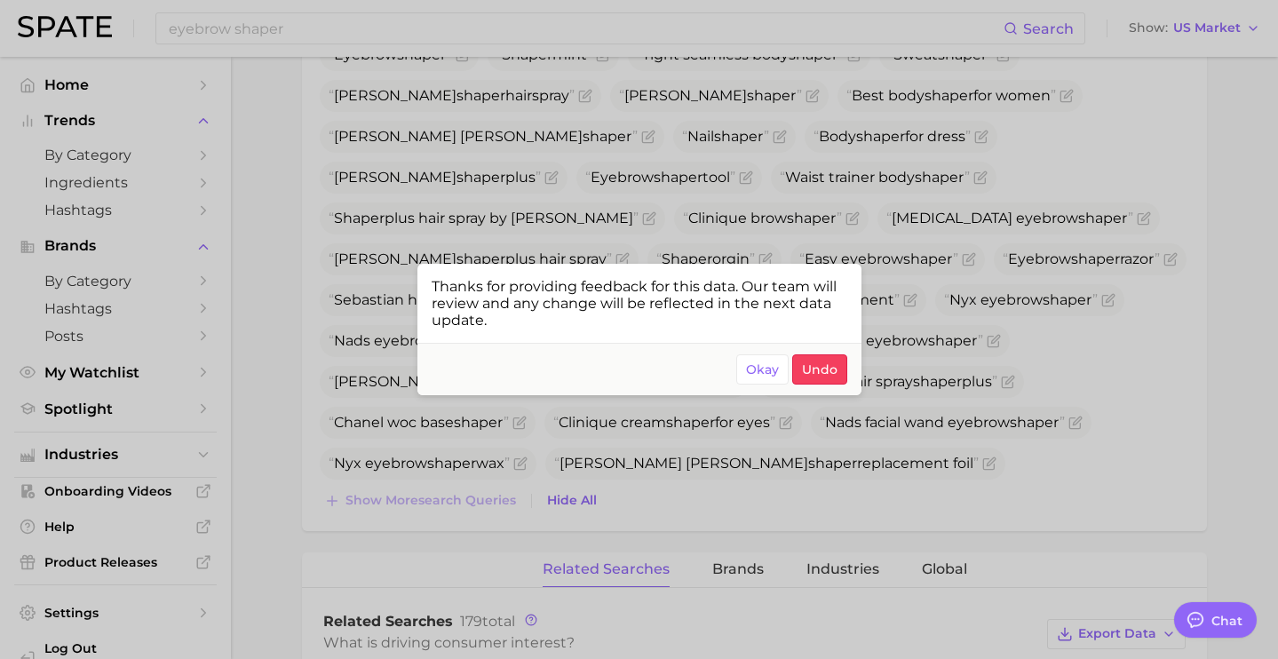
click at [763, 487] on div at bounding box center [639, 329] width 1278 height 659
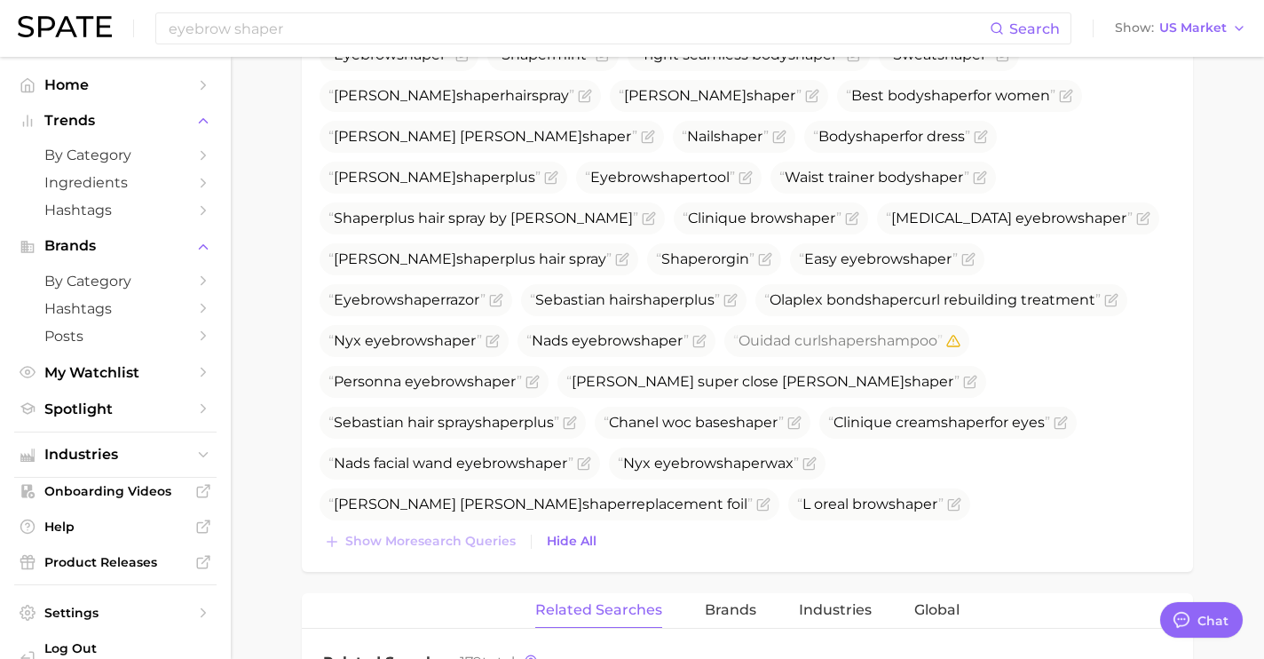
click at [672, 580] on icon "Flag as miscategorized or irrelevant" at bounding box center [676, 584] width 8 height 8
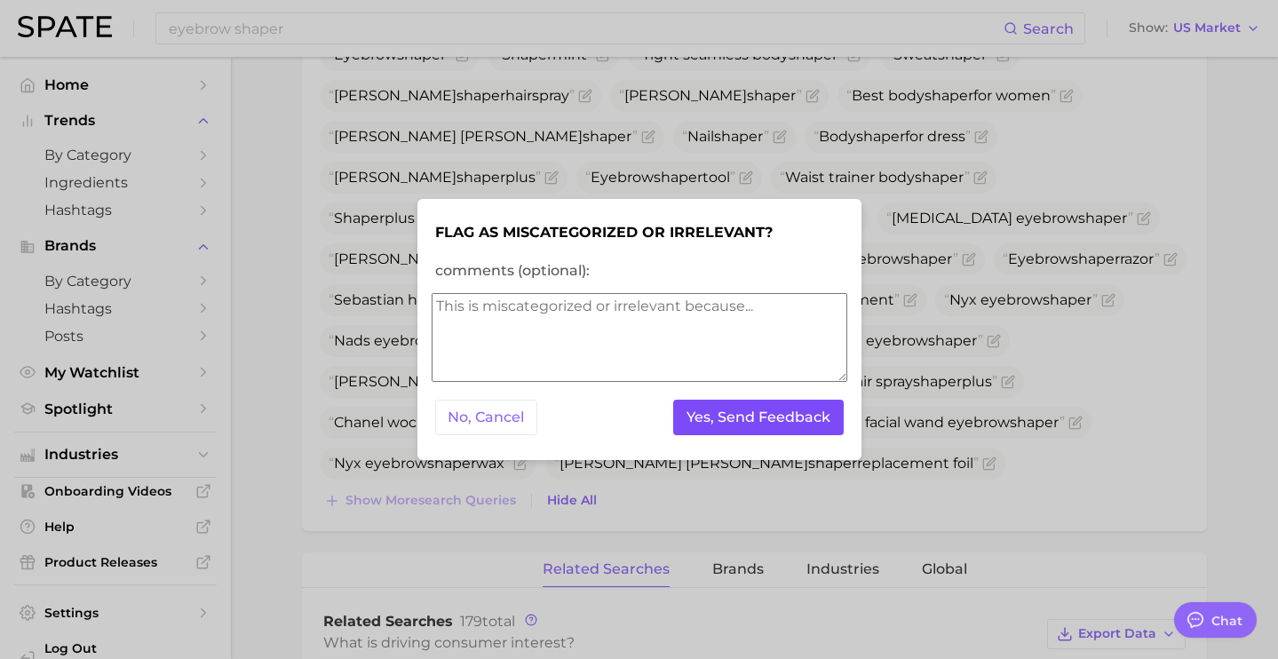
click at [777, 406] on button "Yes, Send Feedback" at bounding box center [758, 418] width 170 height 36
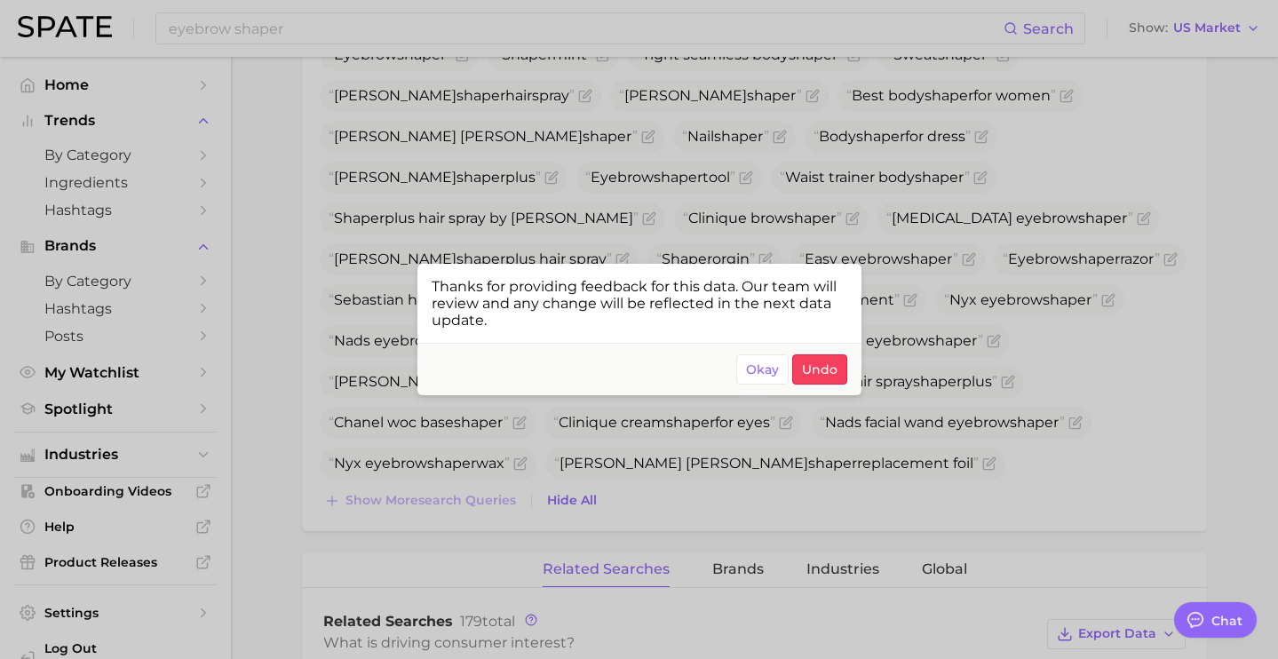
click at [764, 475] on div at bounding box center [639, 329] width 1278 height 659
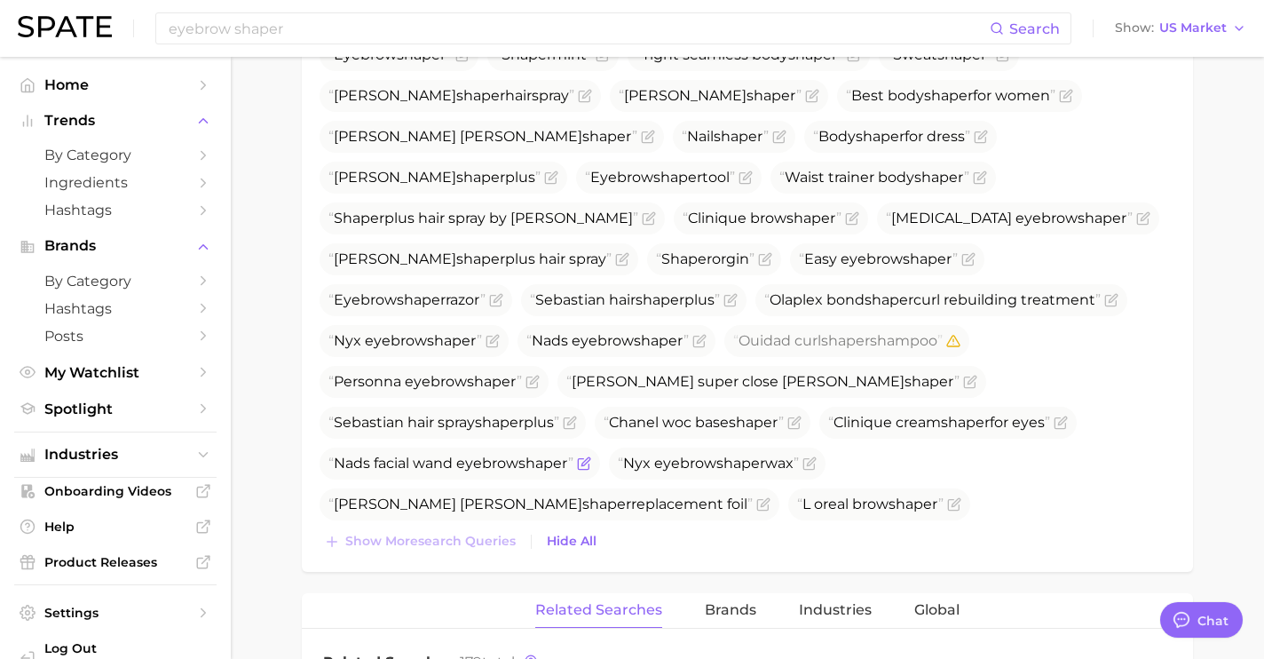
click at [591, 456] on icon "Flag as miscategorized or irrelevant" at bounding box center [584, 463] width 14 height 14
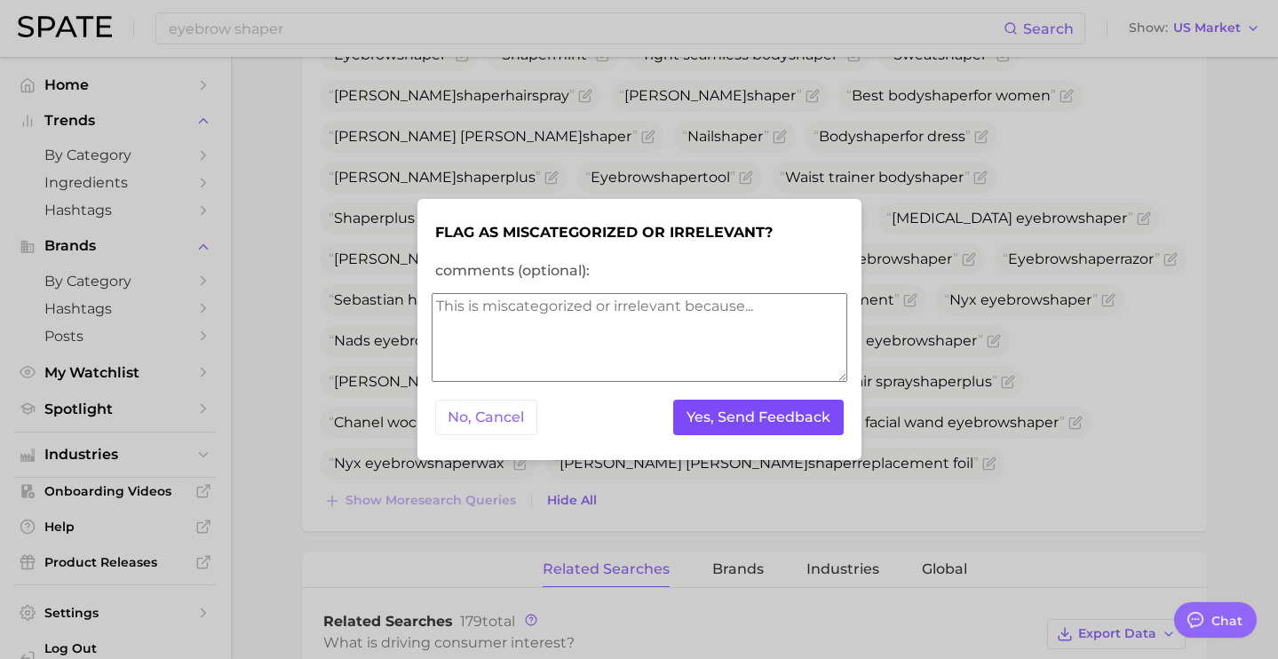
click at [761, 418] on button "Yes, Send Feedback" at bounding box center [758, 418] width 170 height 36
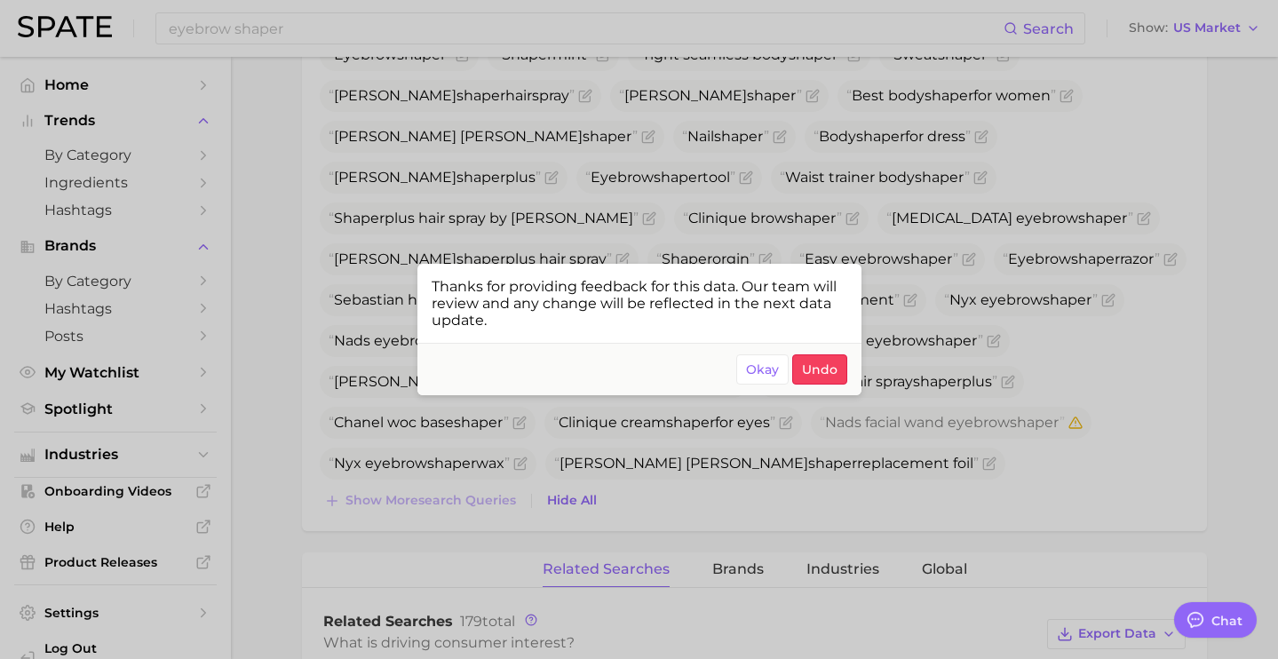
click at [764, 503] on div at bounding box center [639, 329] width 1278 height 659
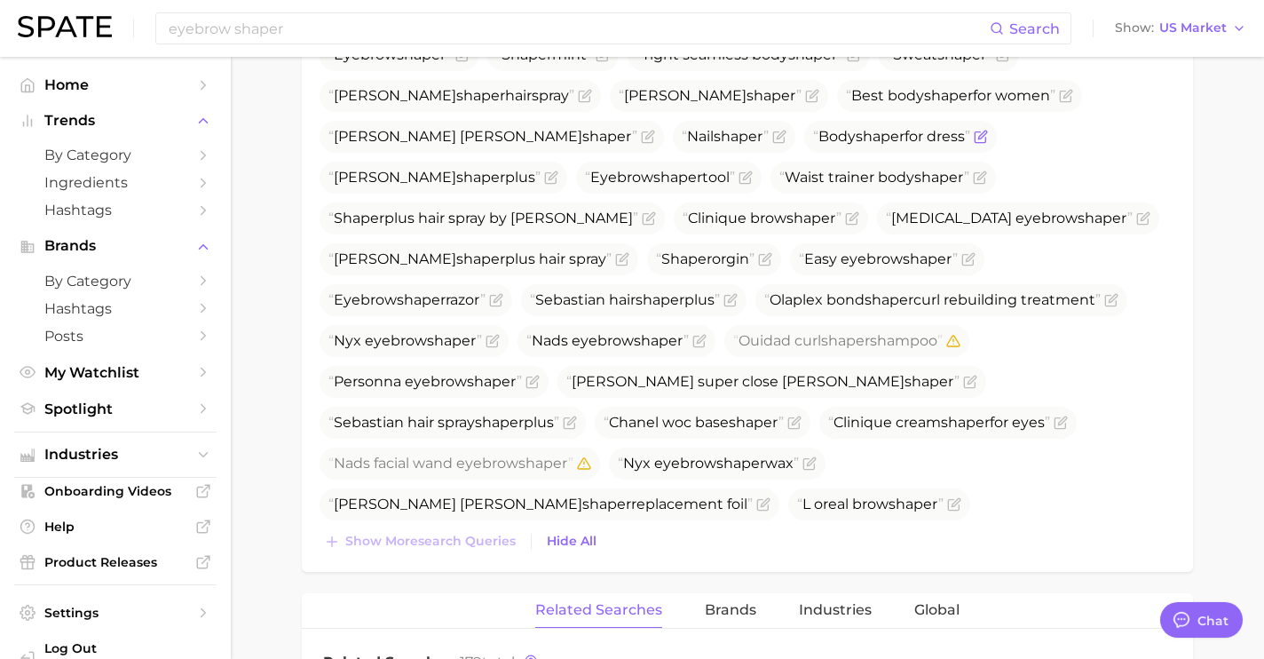
click at [974, 130] on icon "Flag as miscategorized or irrelevant" at bounding box center [981, 137] width 14 height 14
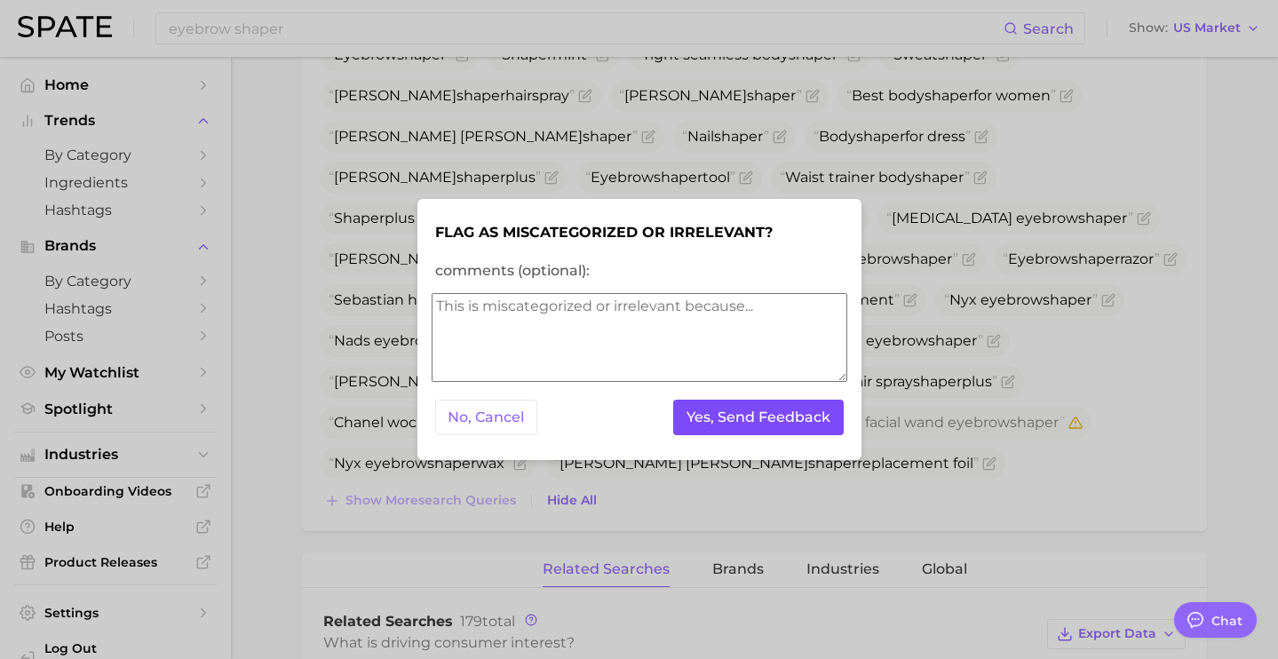
click at [689, 419] on button "Yes, Send Feedback" at bounding box center [758, 418] width 170 height 36
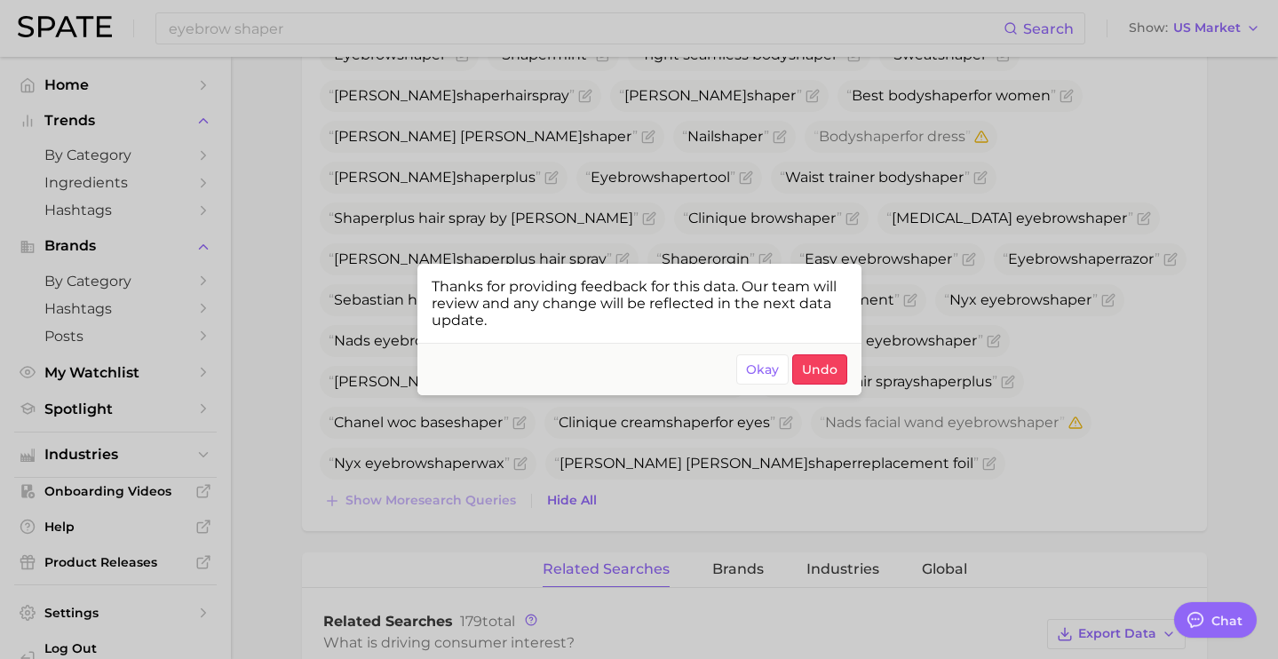
click at [839, 110] on div at bounding box center [639, 329] width 1278 height 659
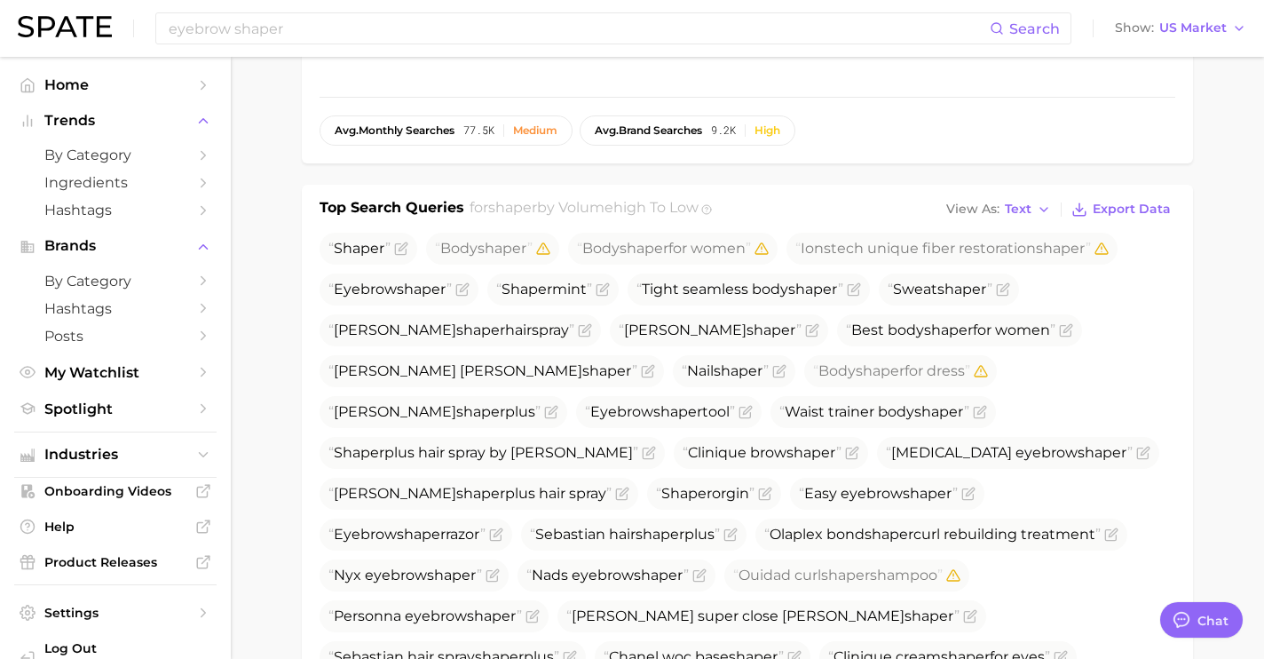
scroll to position [574, 0]
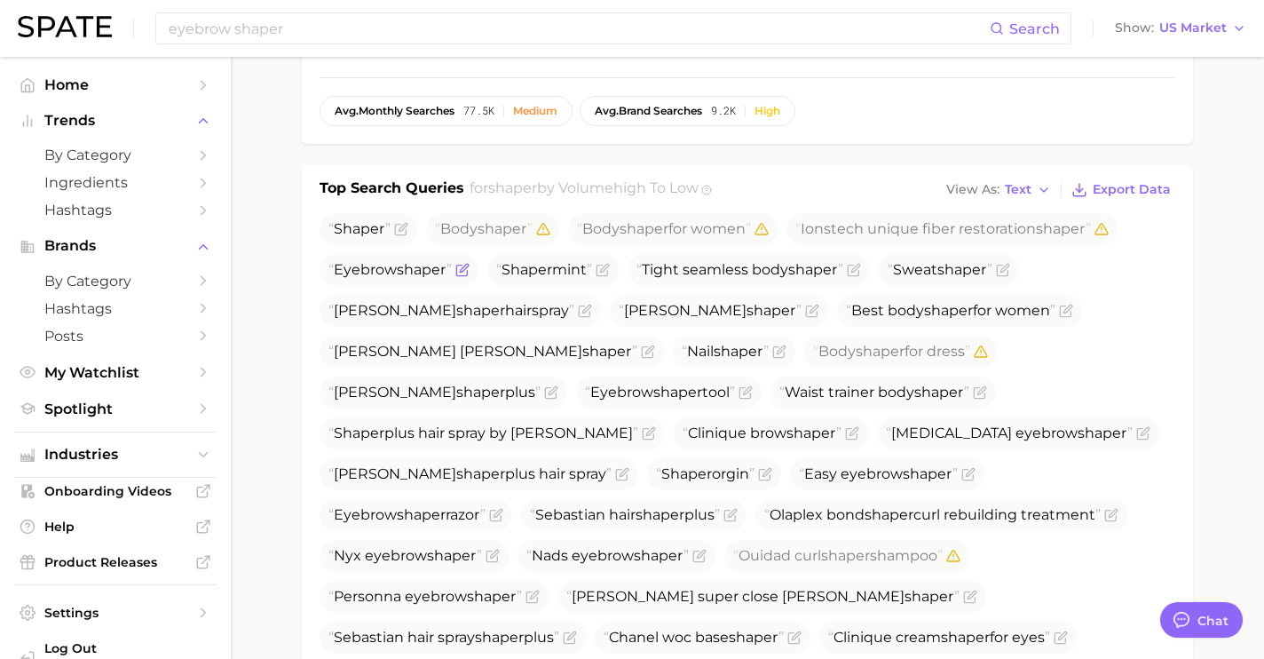
click at [466, 263] on icon "Flag as miscategorized or irrelevant" at bounding box center [462, 270] width 14 height 14
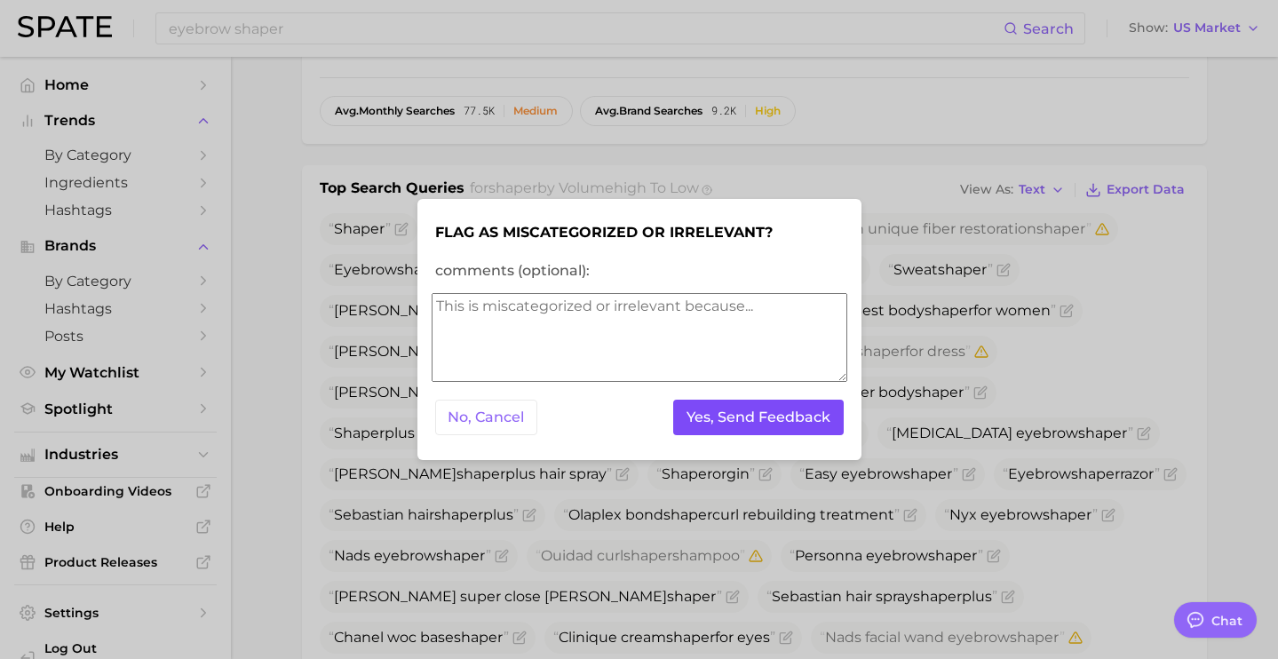
click at [701, 410] on button "Yes, Send Feedback" at bounding box center [758, 418] width 170 height 36
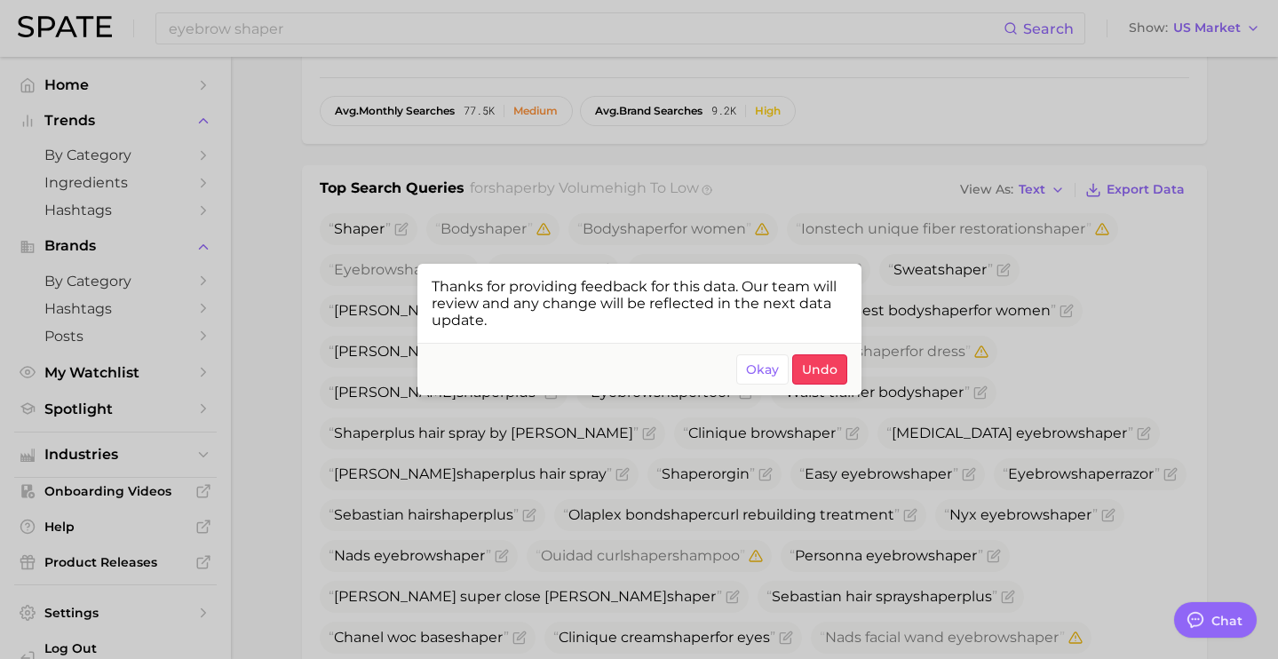
click at [702, 194] on div at bounding box center [639, 329] width 1278 height 659
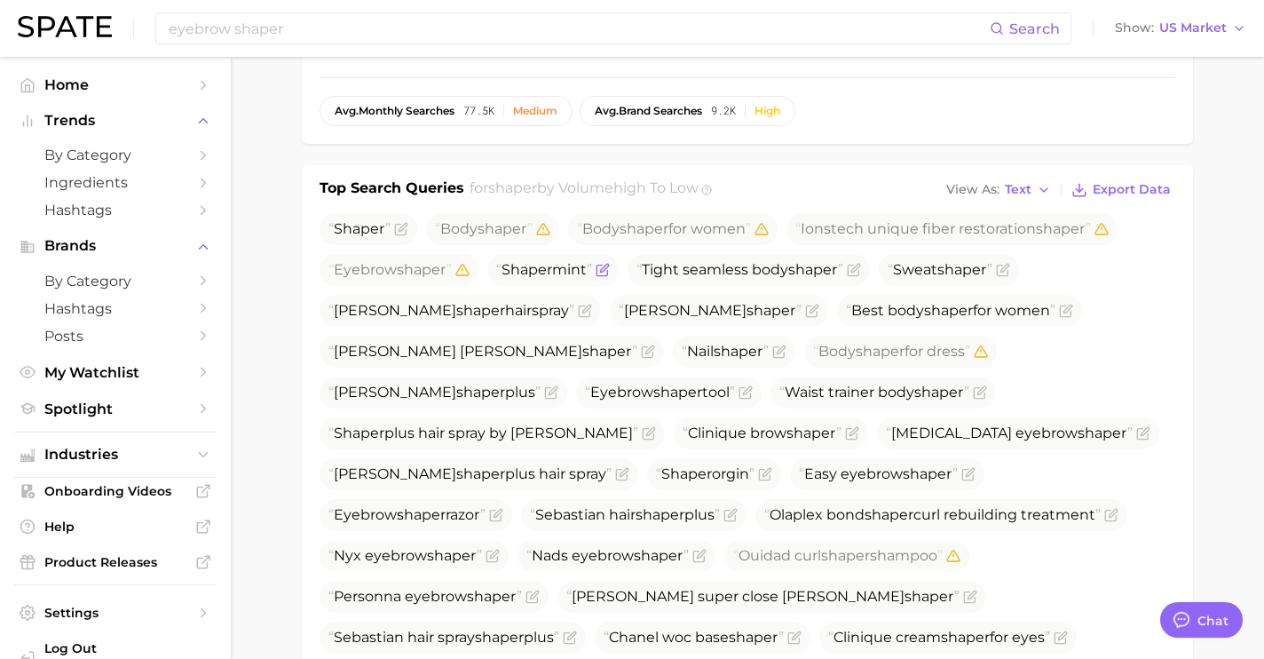
click at [608, 264] on icon "Flag as miscategorized or irrelevant" at bounding box center [604, 268] width 8 height 8
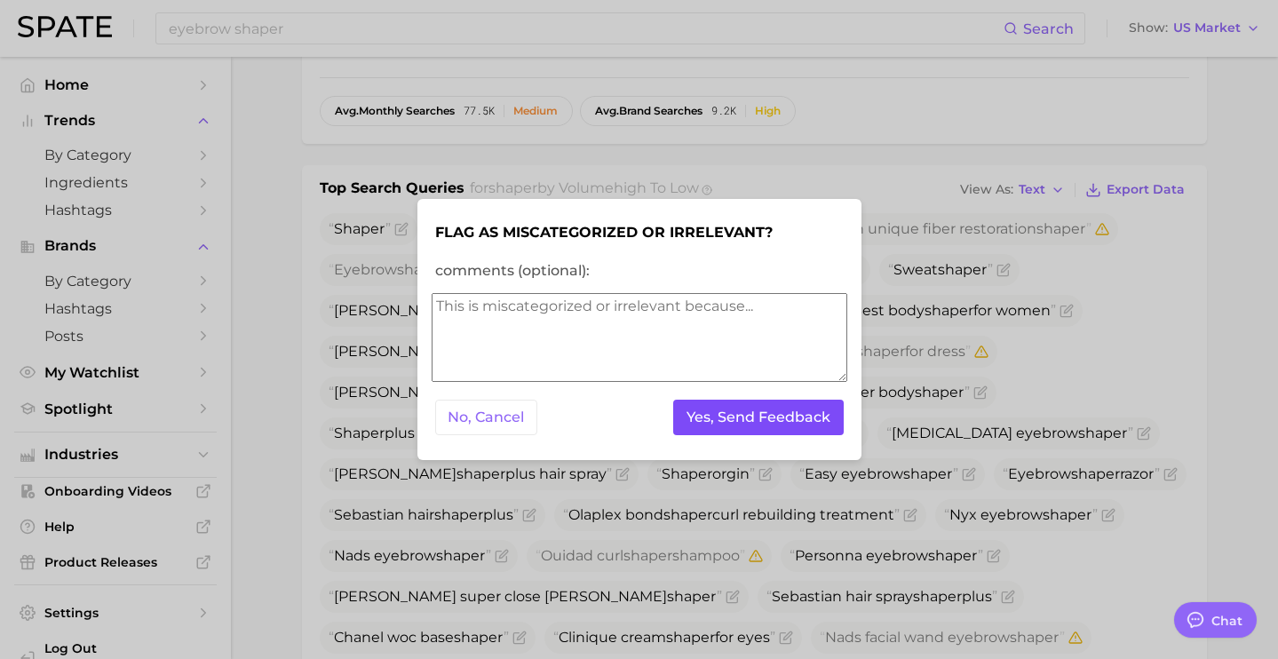
click at [758, 420] on button "Yes, Send Feedback" at bounding box center [758, 418] width 170 height 36
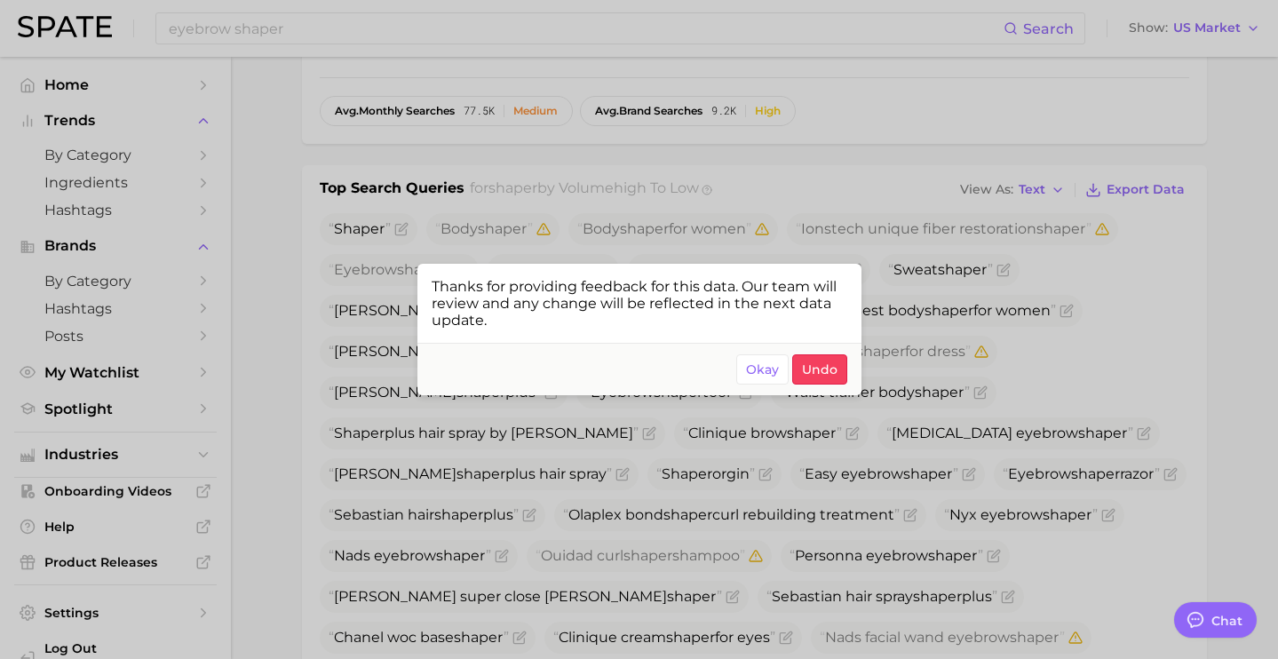
click at [907, 264] on div at bounding box center [639, 329] width 1278 height 659
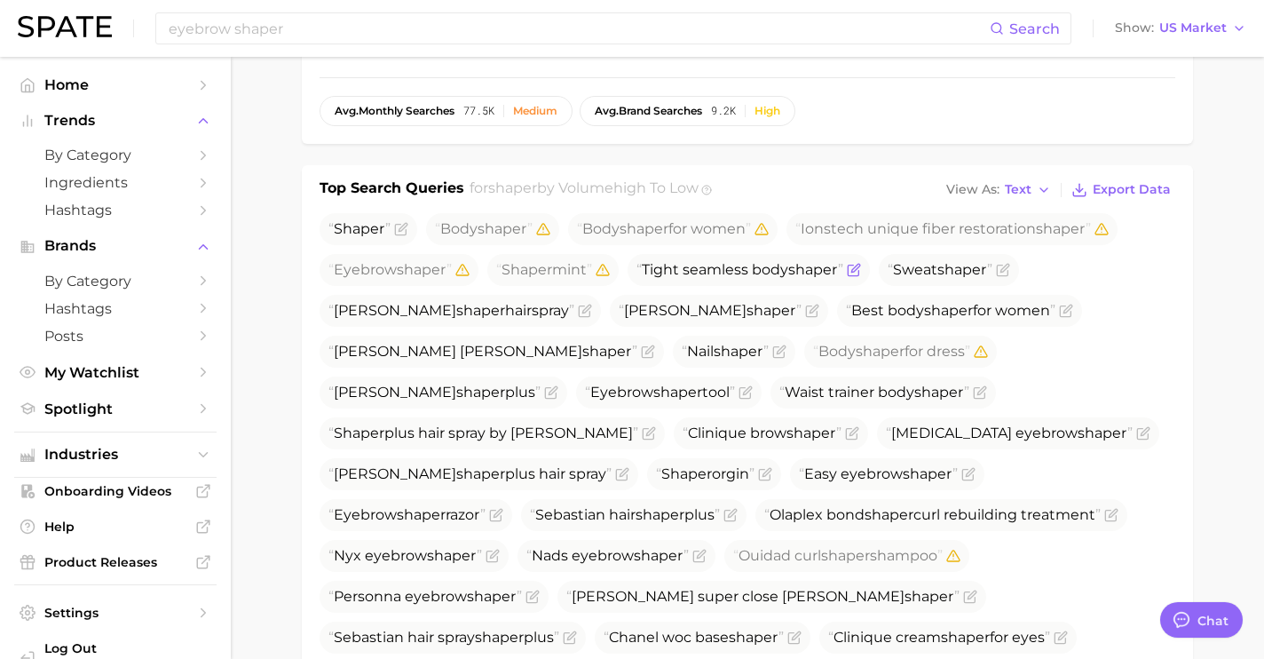
click at [861, 263] on icon "Flag as miscategorized or irrelevant" at bounding box center [854, 270] width 14 height 14
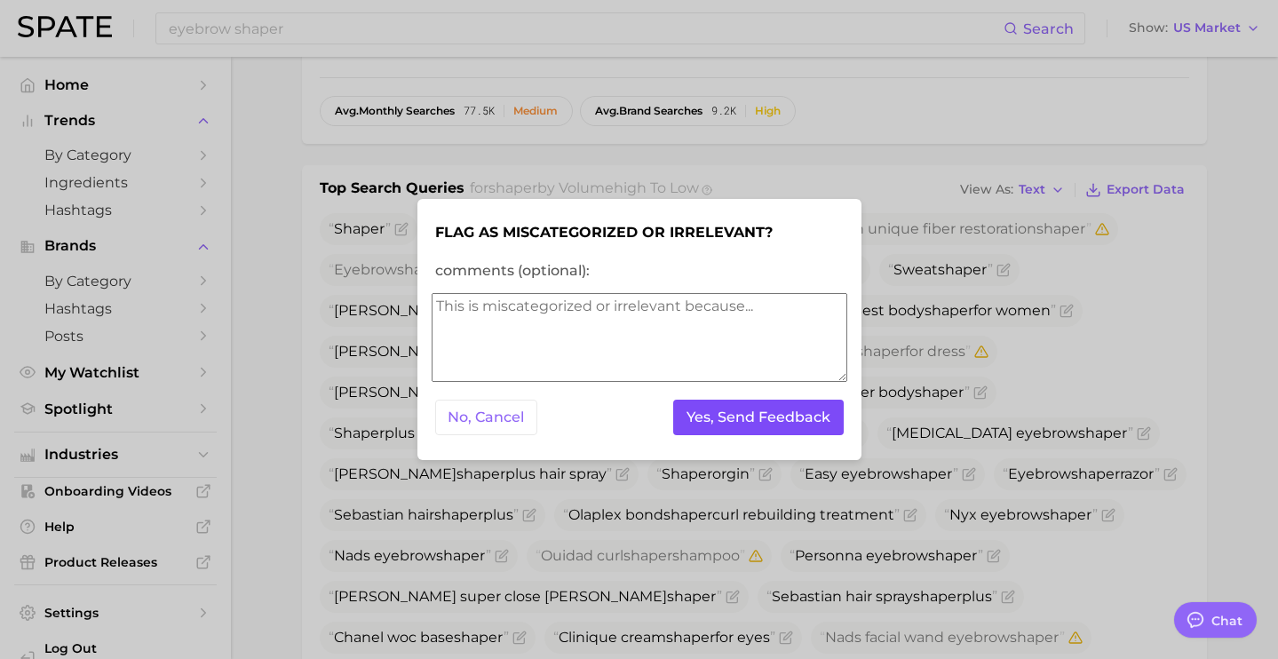
click at [792, 413] on button "Yes, Send Feedback" at bounding box center [758, 418] width 170 height 36
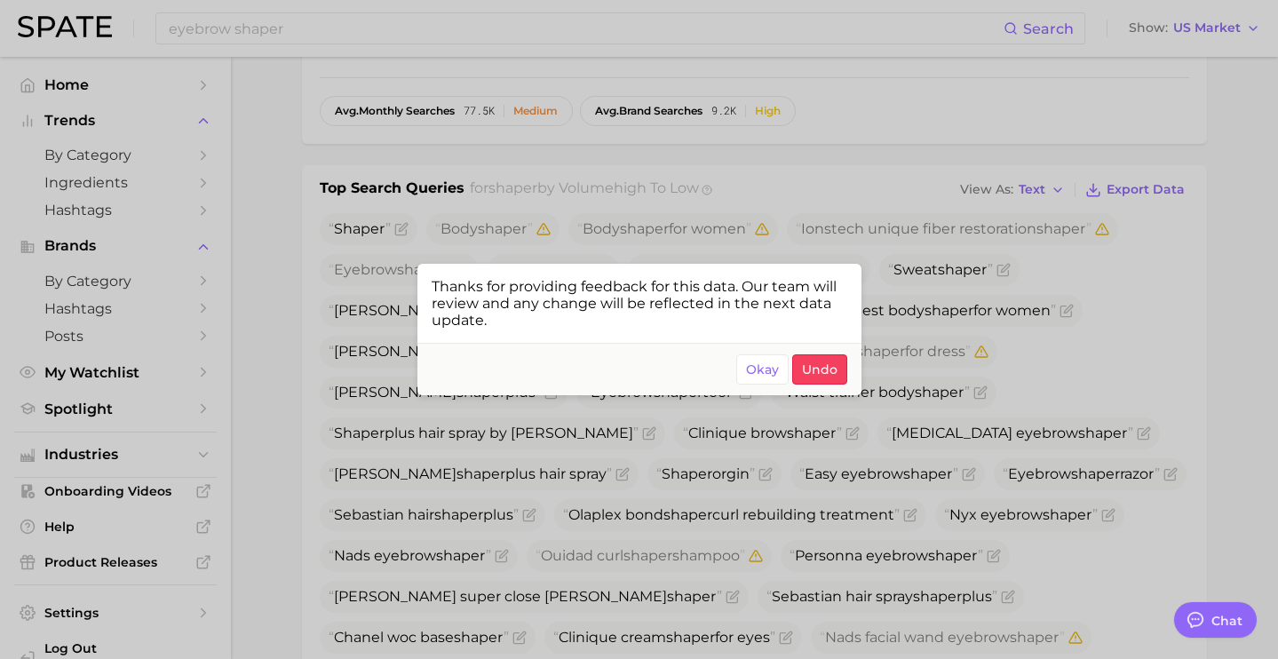
click at [844, 278] on span "Thanks for providing feedback for this data. Our team will review and any chang…" at bounding box center [640, 303] width 416 height 51
click at [915, 267] on div at bounding box center [639, 329] width 1278 height 659
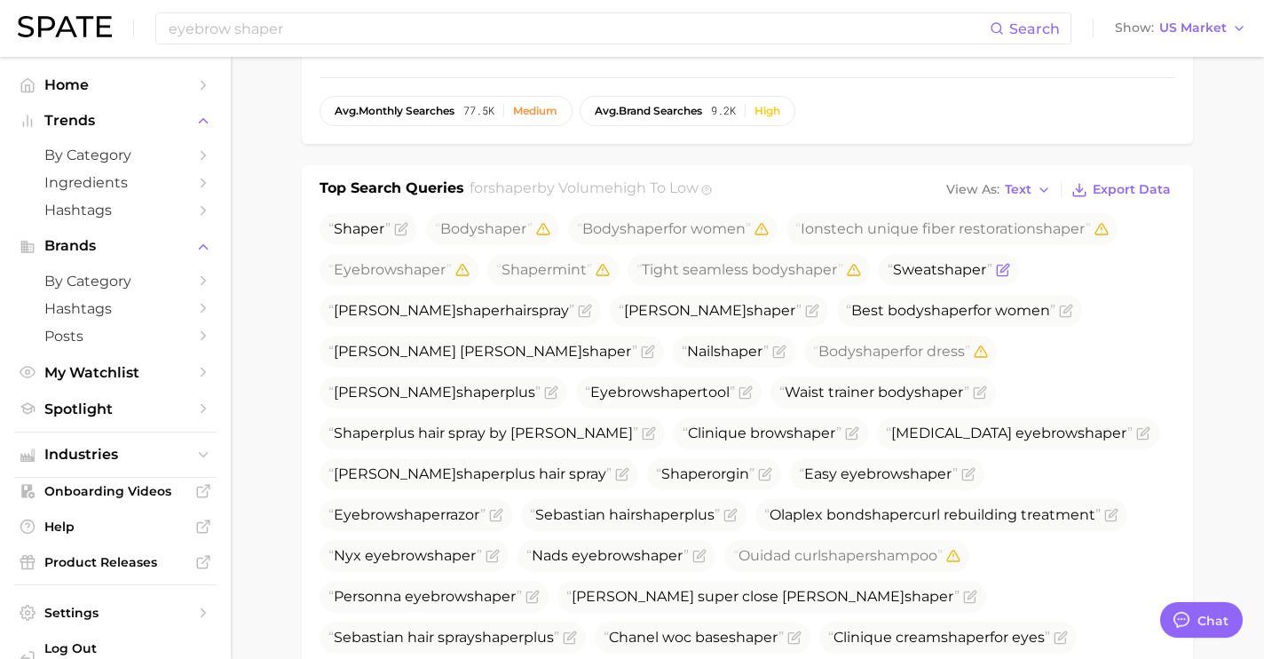
click at [1010, 263] on icon "Flag as miscategorized or irrelevant" at bounding box center [1003, 270] width 14 height 14
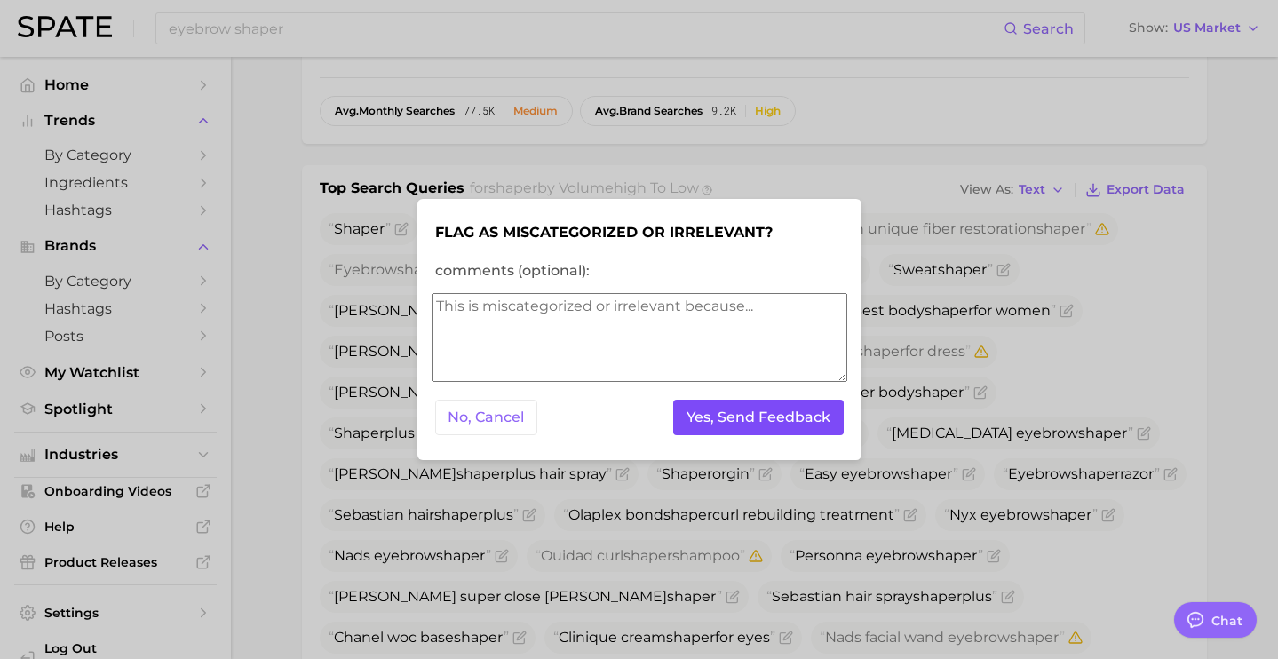
click at [788, 430] on button "Yes, Send Feedback" at bounding box center [758, 418] width 170 height 36
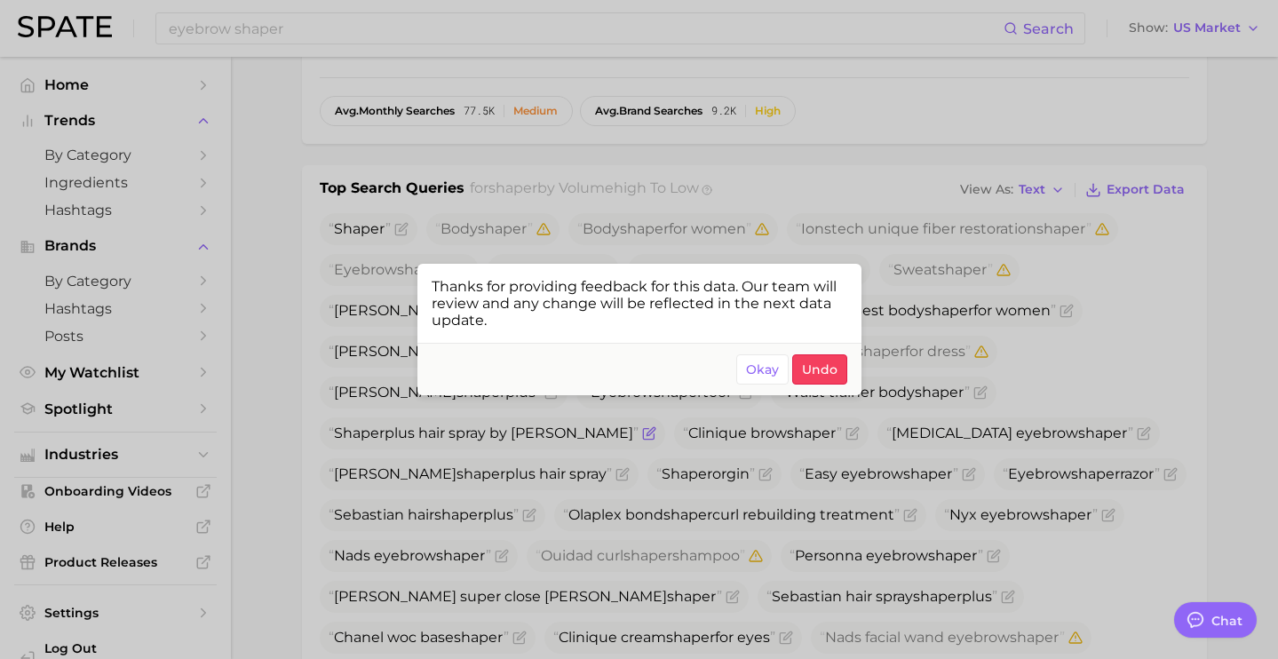
click at [771, 368] on span "Okay" at bounding box center [762, 369] width 33 height 15
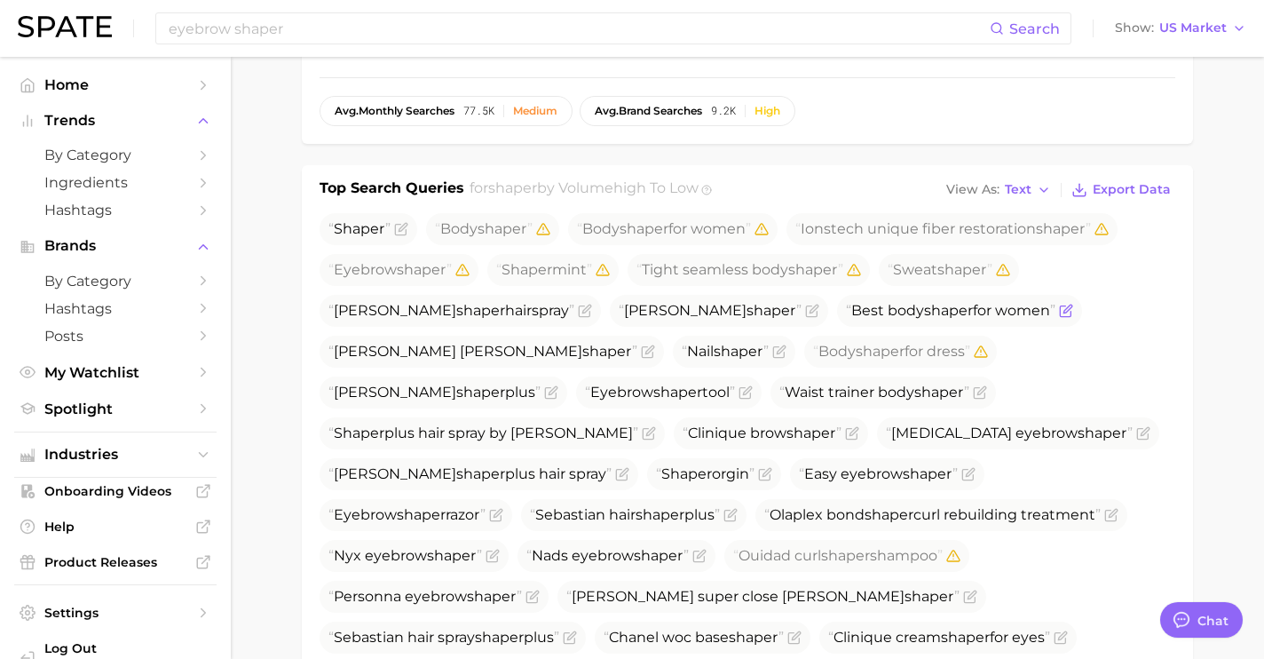
click at [1064, 305] on icon "Flag as miscategorized or irrelevant" at bounding box center [1068, 309] width 8 height 8
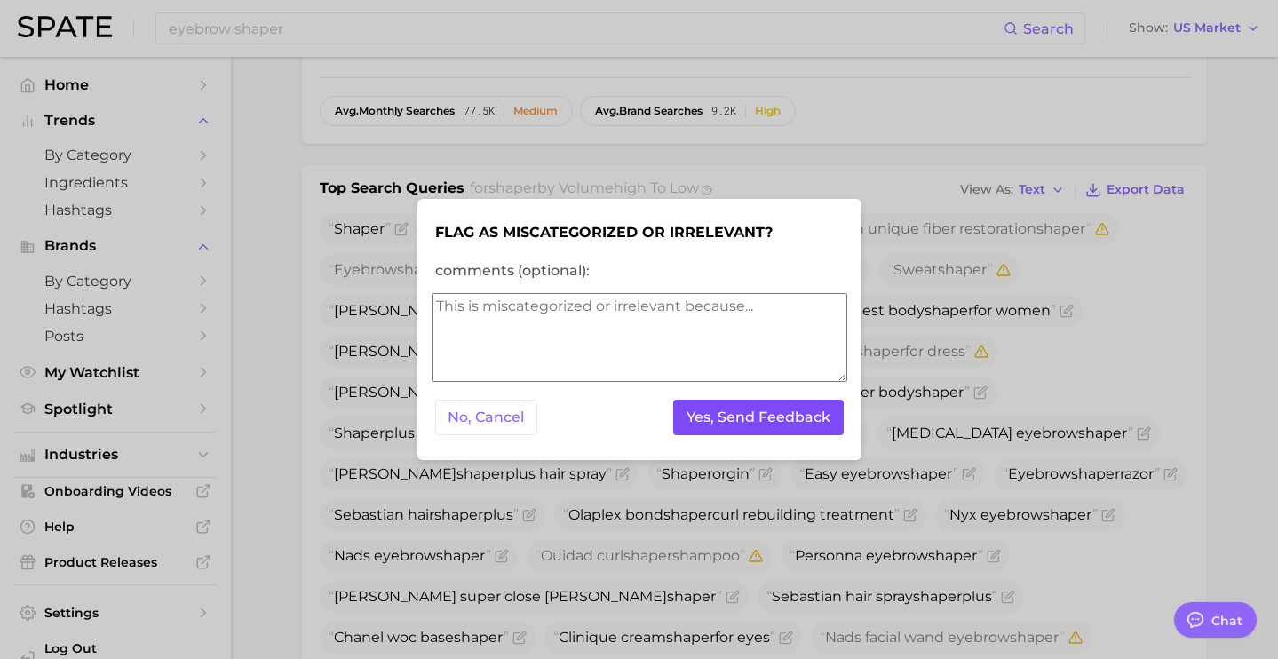
click at [804, 410] on button "Yes, Send Feedback" at bounding box center [758, 418] width 170 height 36
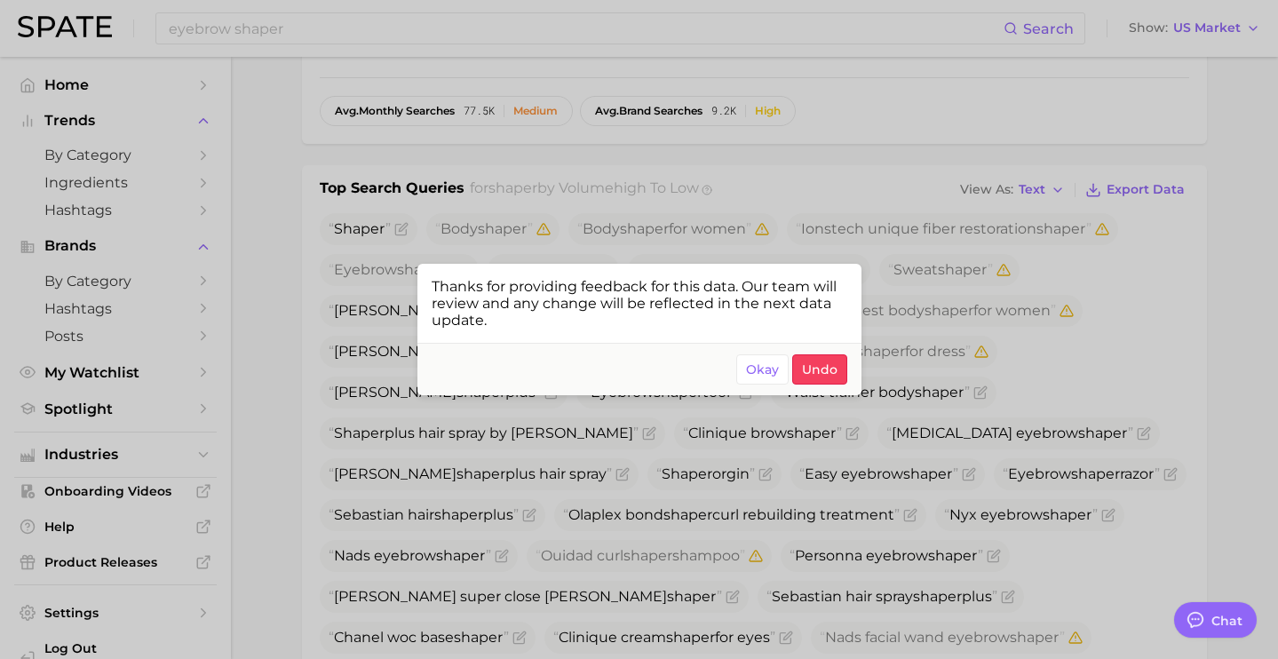
click at [828, 184] on div at bounding box center [639, 329] width 1278 height 659
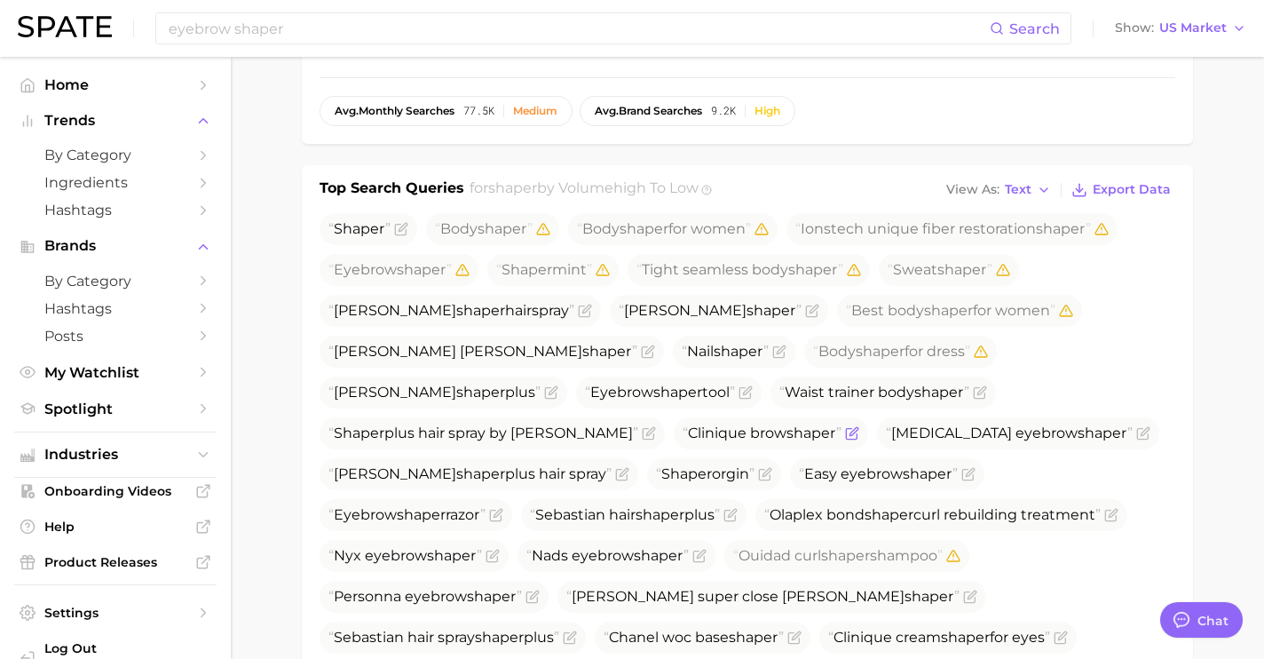
click at [858, 427] on icon "Flag as miscategorized or irrelevant" at bounding box center [854, 431] width 8 height 8
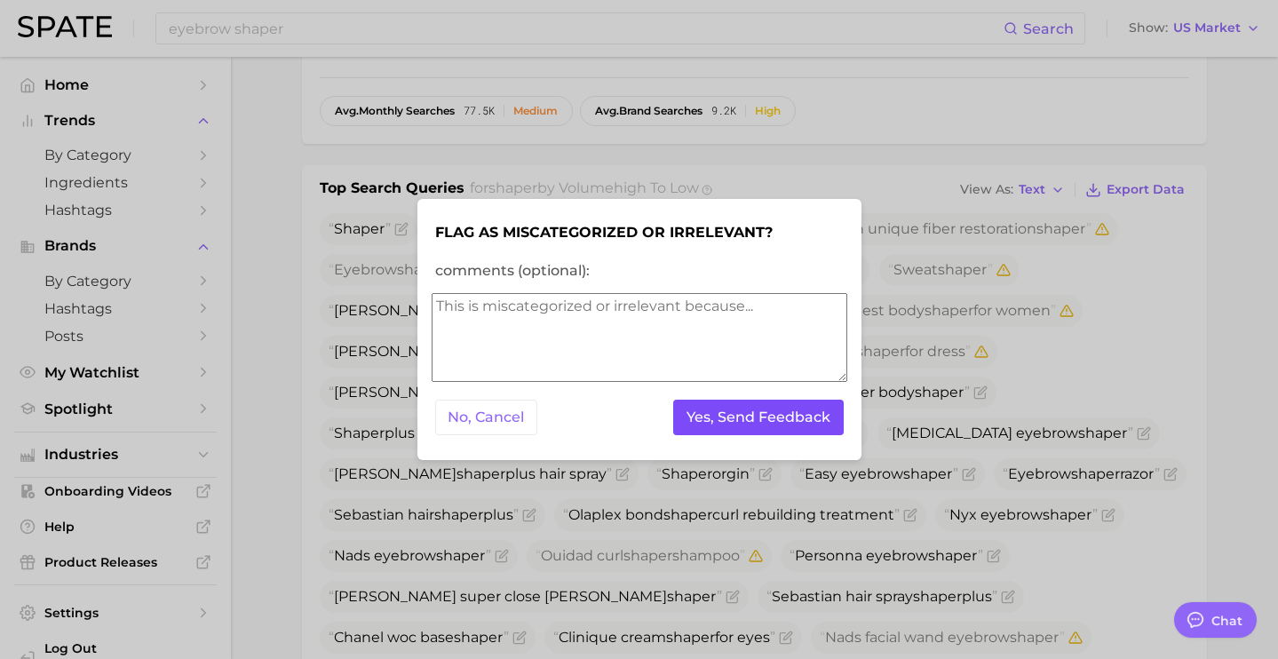
click at [801, 416] on button "Yes, Send Feedback" at bounding box center [758, 418] width 170 height 36
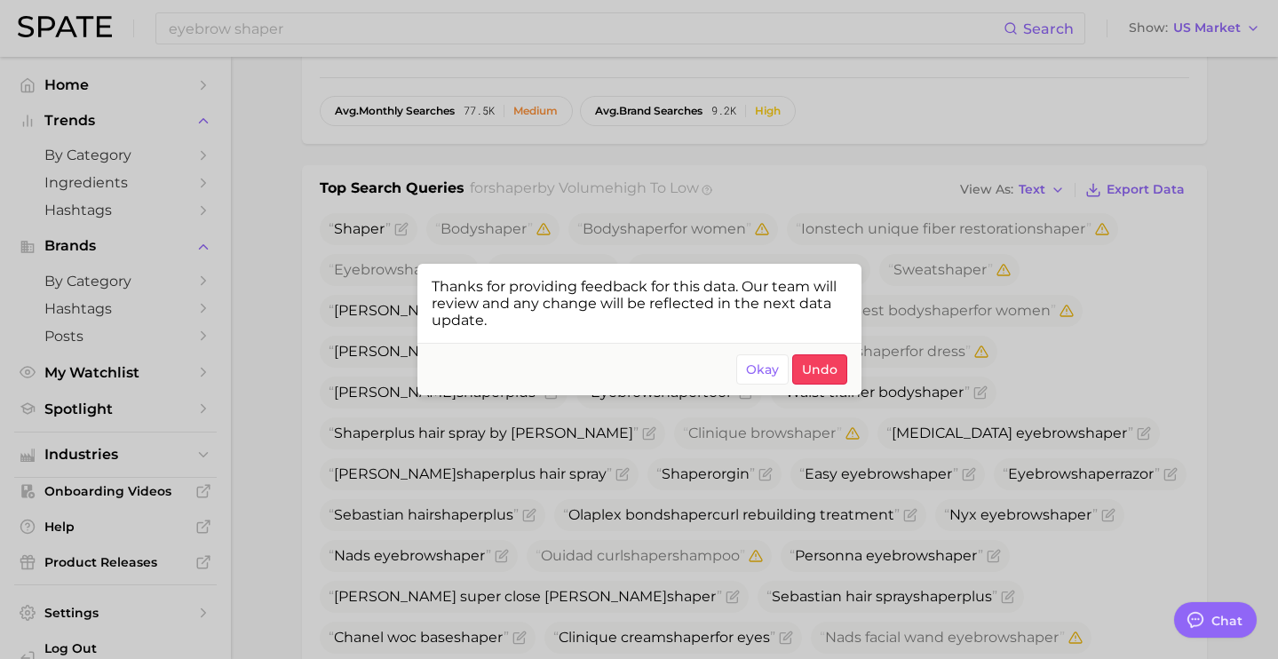
click at [1042, 271] on div at bounding box center [639, 329] width 1278 height 659
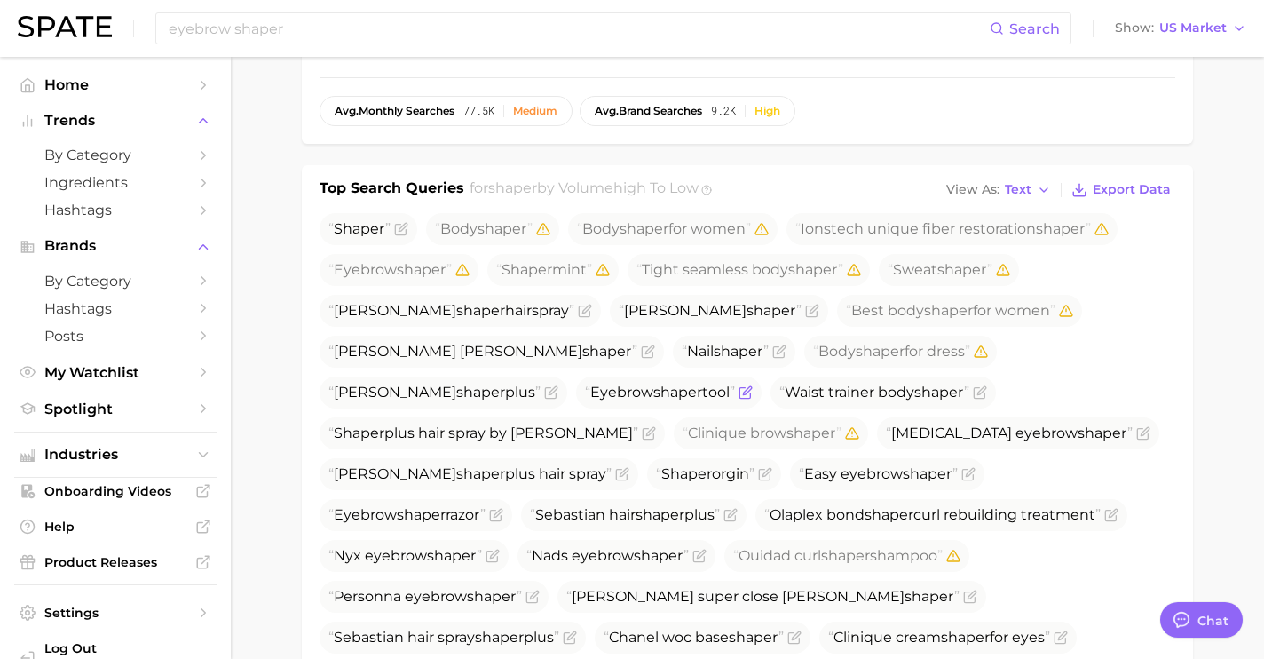
click at [753, 385] on icon "Flag as miscategorized or irrelevant" at bounding box center [746, 392] width 14 height 14
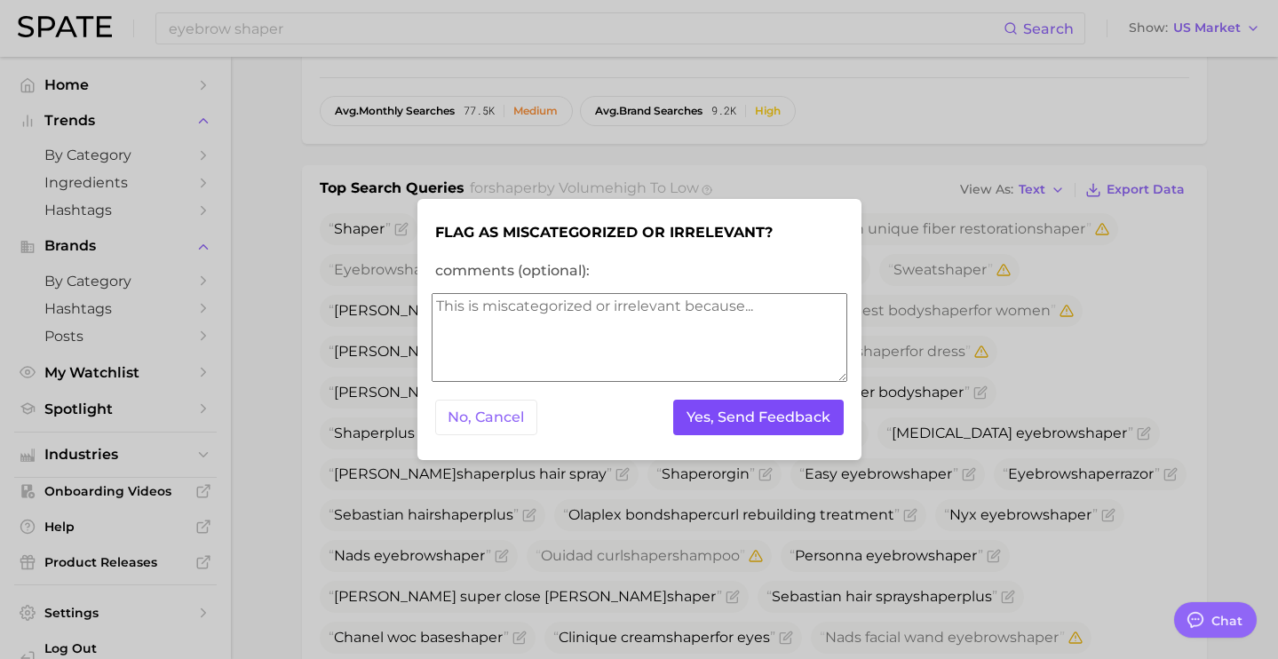
click at [805, 409] on button "Yes, Send Feedback" at bounding box center [758, 418] width 170 height 36
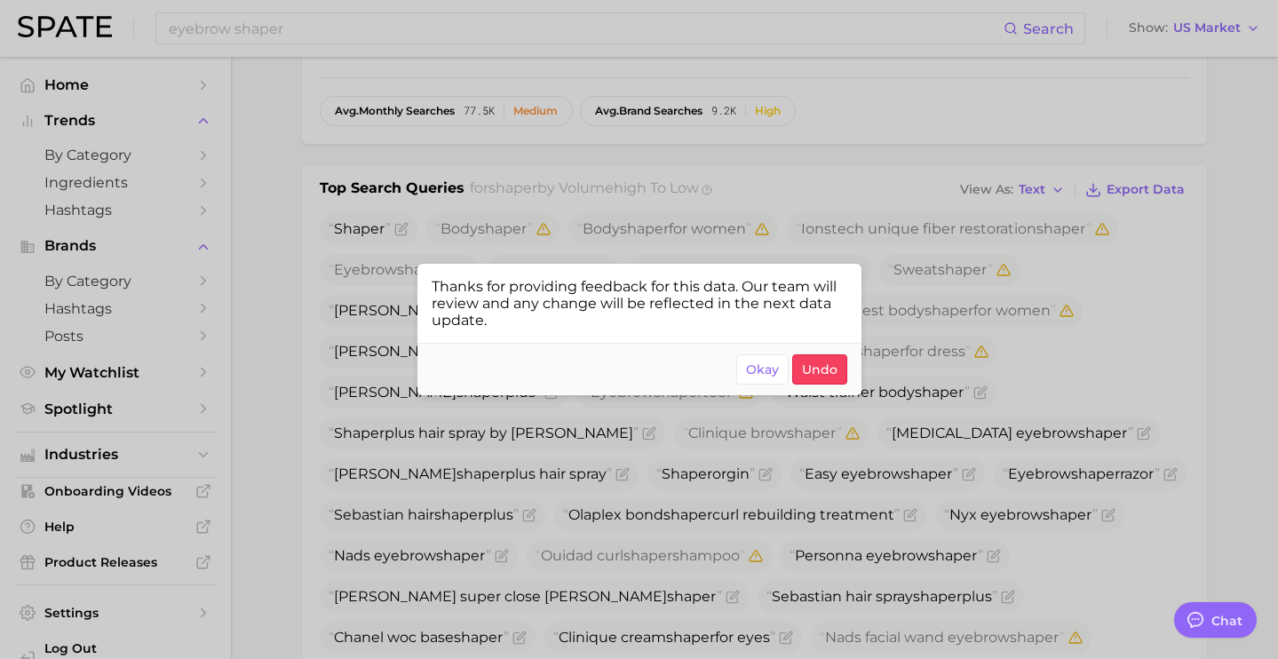
click at [775, 236] on div at bounding box center [639, 329] width 1278 height 659
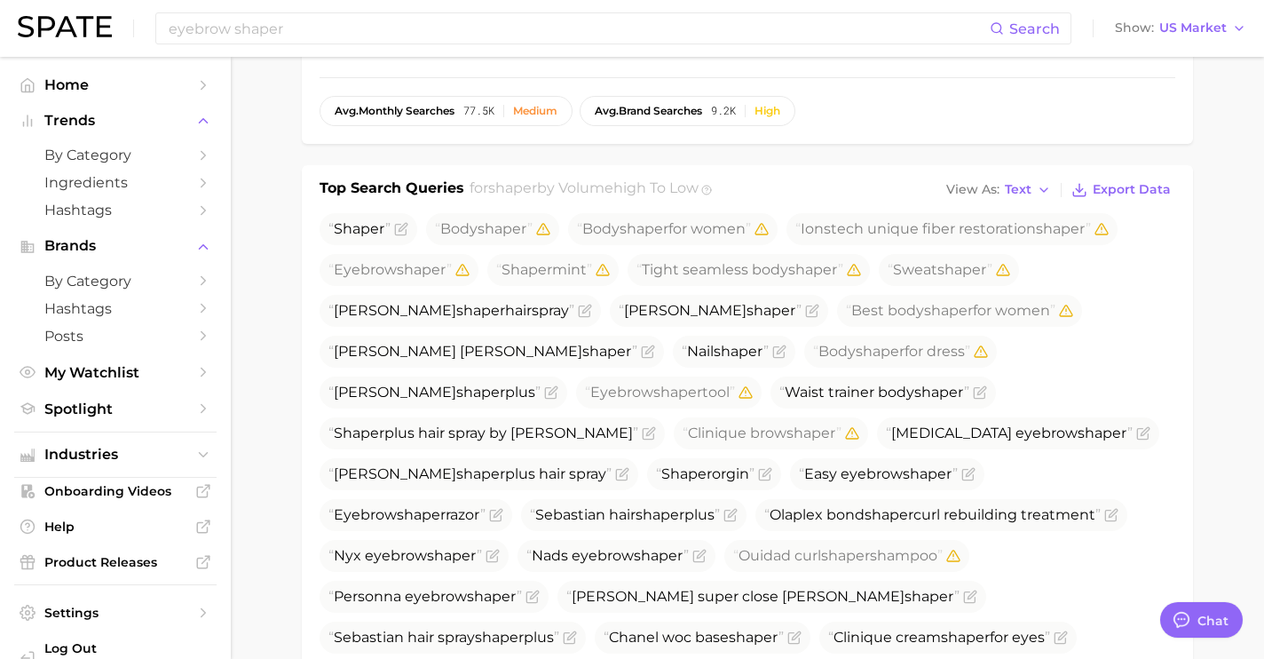
drag, startPoint x: 524, startPoint y: 299, endPoint x: 310, endPoint y: 298, distance: 214.0
click at [310, 298] on div "Top Search Queries for shaper by Volume high to low View As Text Export Data Sh…" at bounding box center [747, 476] width 891 height 622
copy span "Sebastian shaper hairspray"
click at [579, 306] on icon "Flag as miscategorized or irrelevant" at bounding box center [584, 311] width 11 height 11
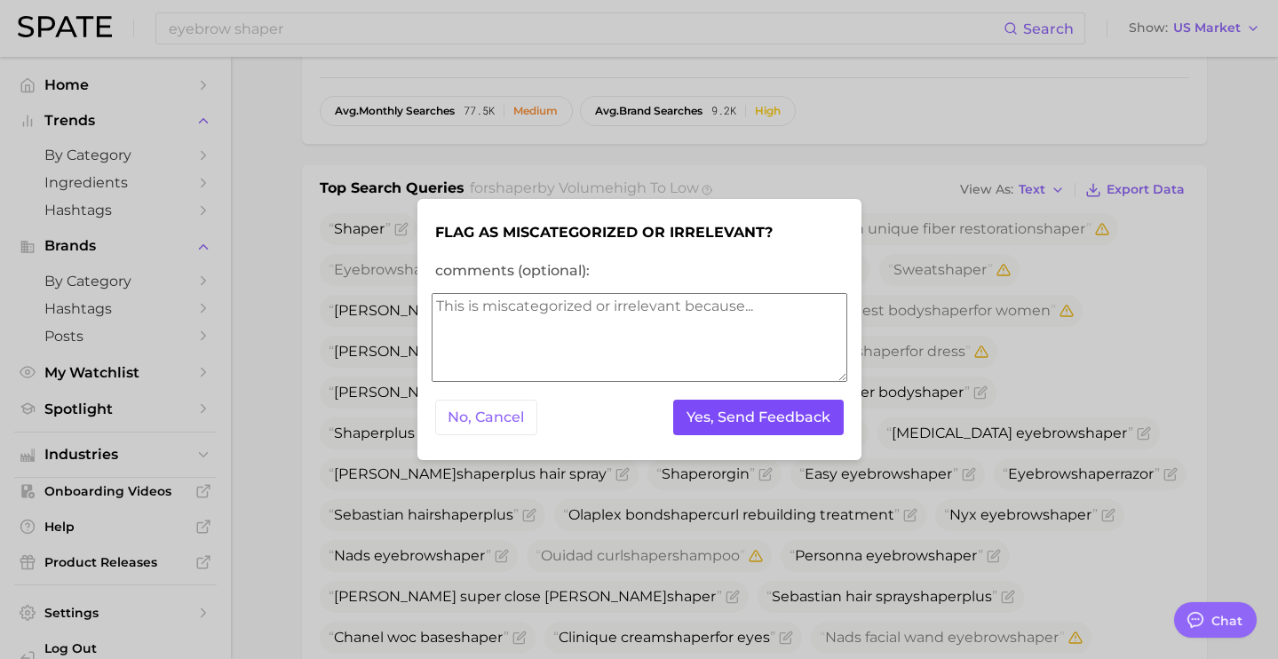
click at [734, 432] on button "Yes, Send Feedback" at bounding box center [758, 418] width 170 height 36
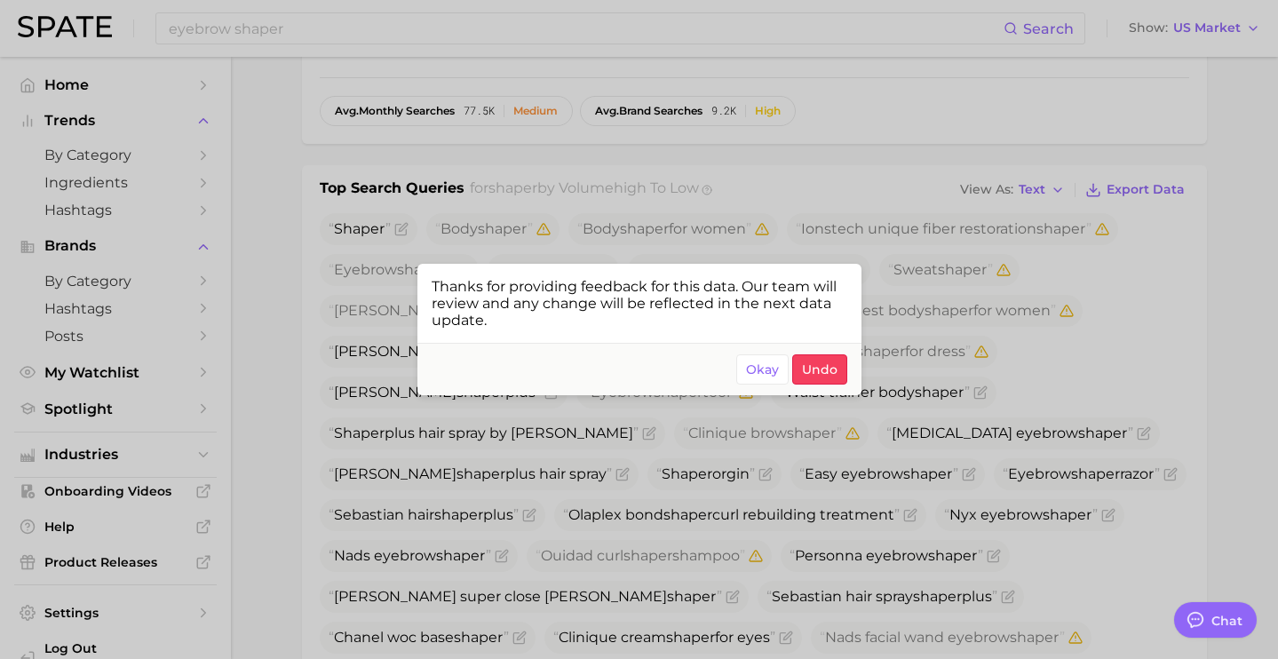
click at [474, 73] on div at bounding box center [639, 329] width 1278 height 659
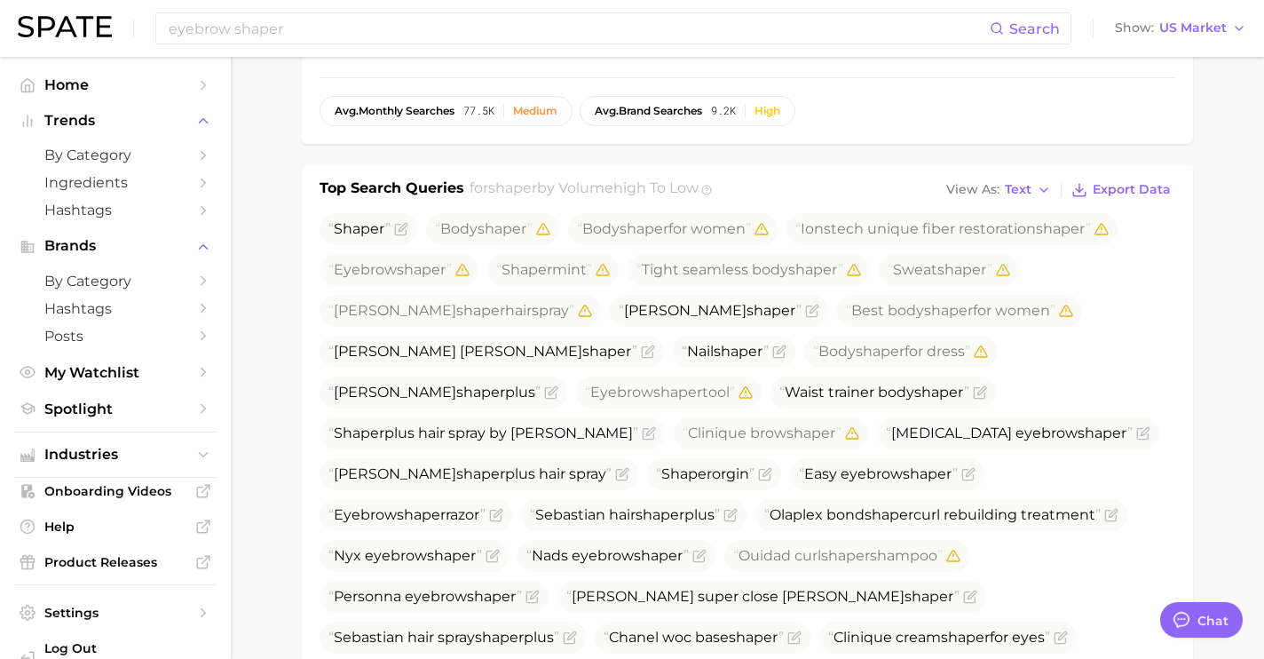
click at [439, 52] on div "eyebrow shaper Search Show US Market" at bounding box center [632, 28] width 1229 height 57
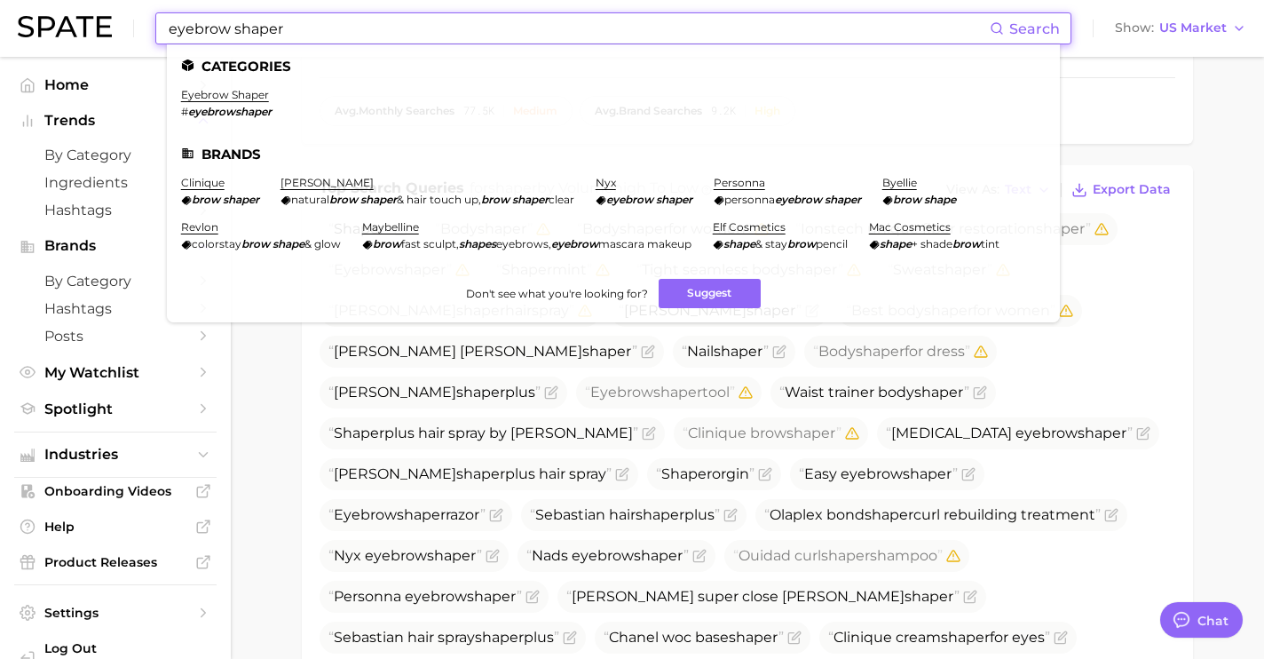
drag, startPoint x: 424, startPoint y: 23, endPoint x: 60, endPoint y: -29, distance: 366.9
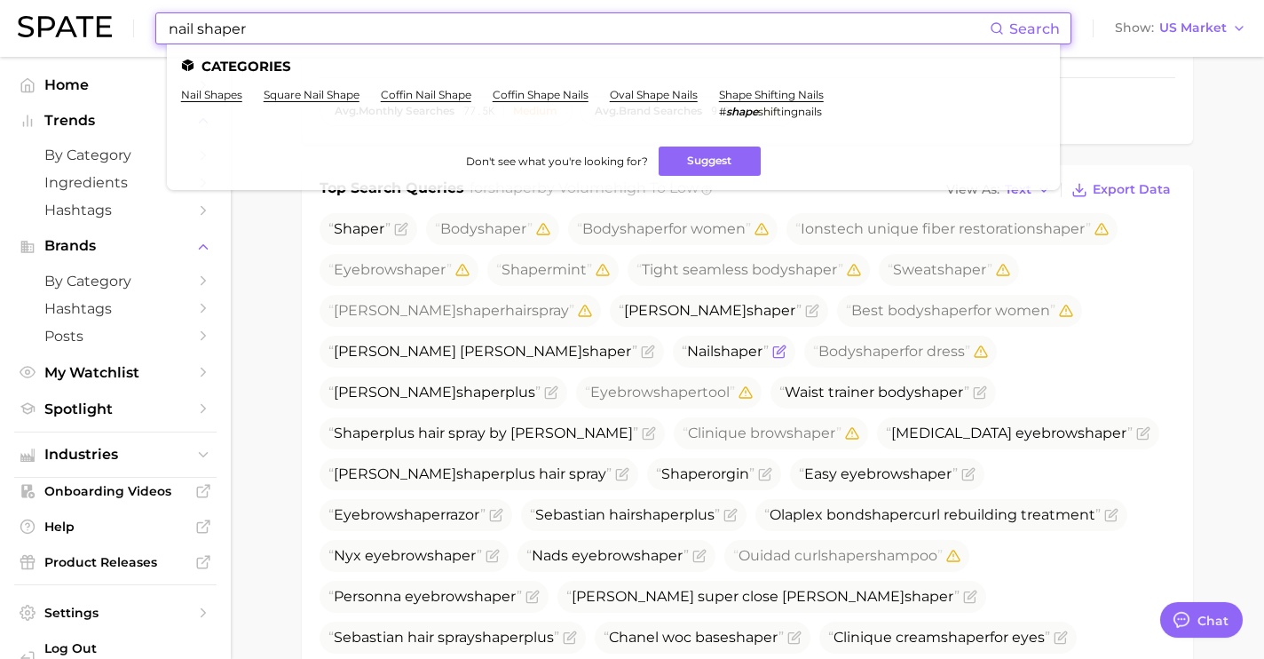
click at [772, 345] on icon "Flag as miscategorized or irrelevant" at bounding box center [779, 352] width 14 height 14
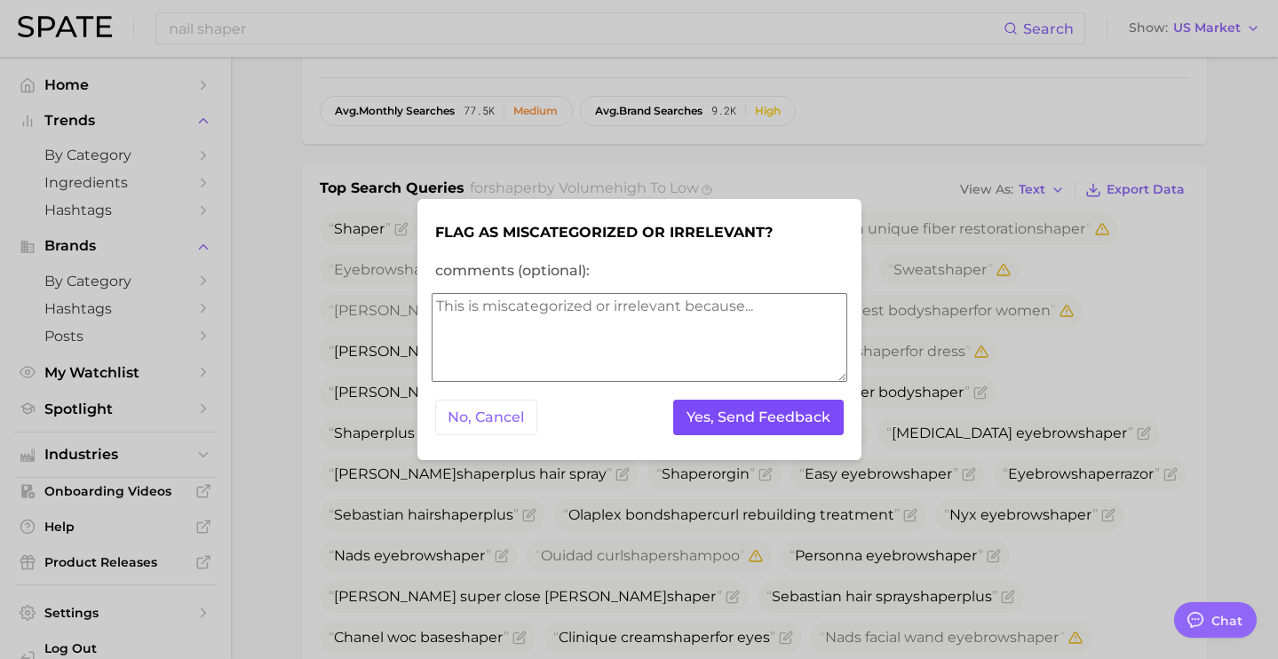
click at [718, 419] on button "Yes, Send Feedback" at bounding box center [758, 418] width 170 height 36
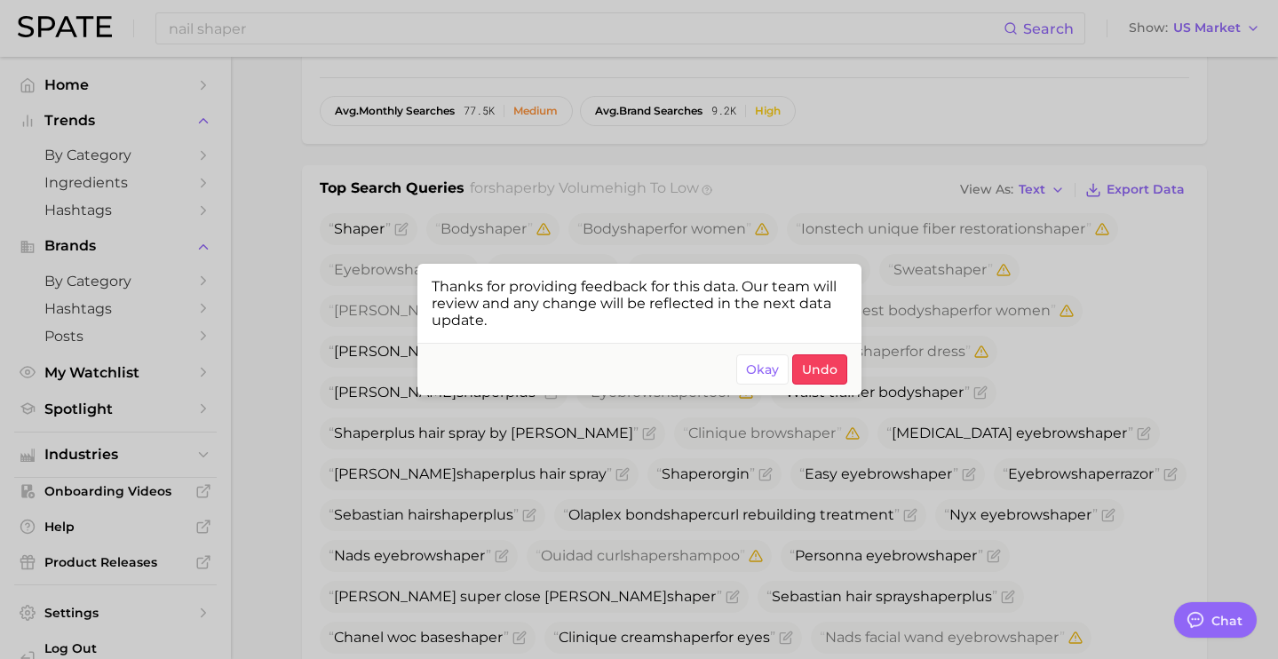
click at [357, 320] on div at bounding box center [639, 329] width 1278 height 659
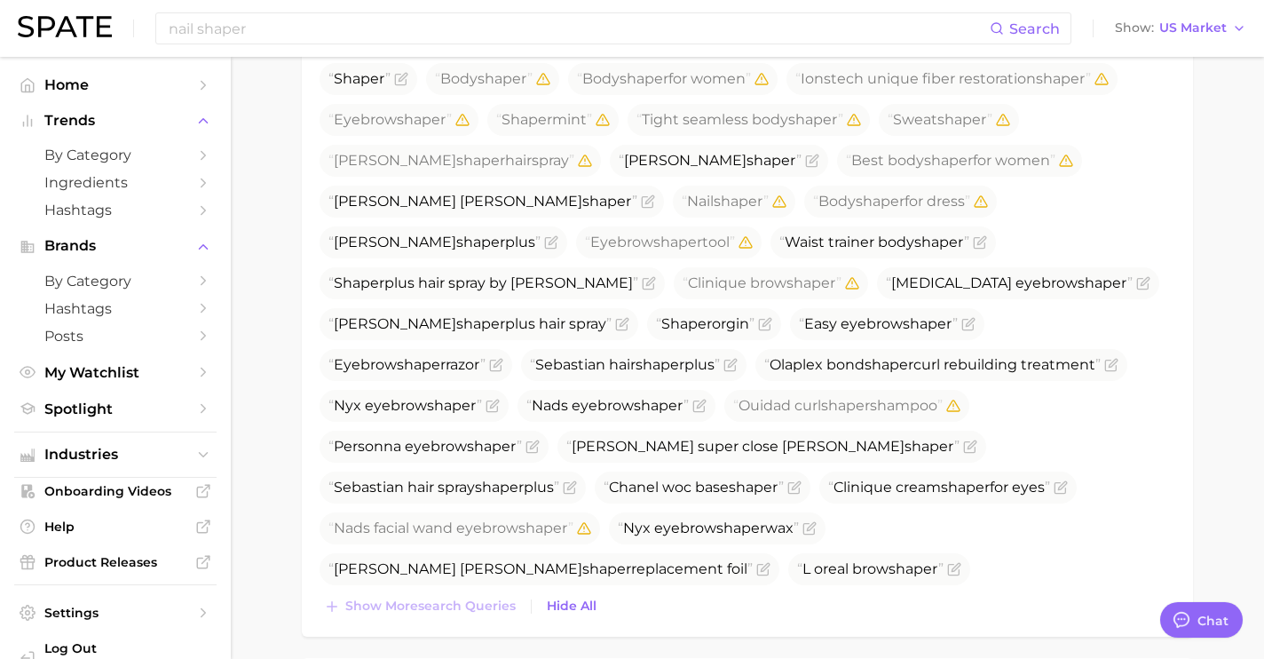
scroll to position [725, 0]
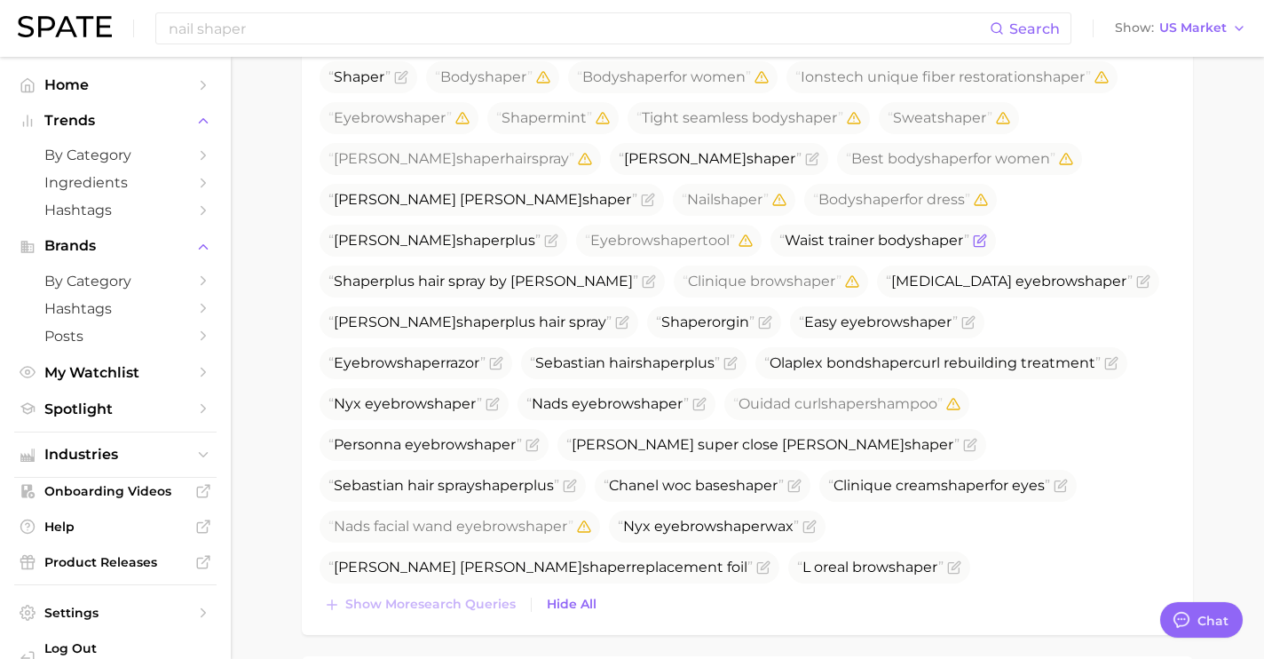
click at [973, 234] on icon "Flag as miscategorized or irrelevant" at bounding box center [980, 241] width 14 height 14
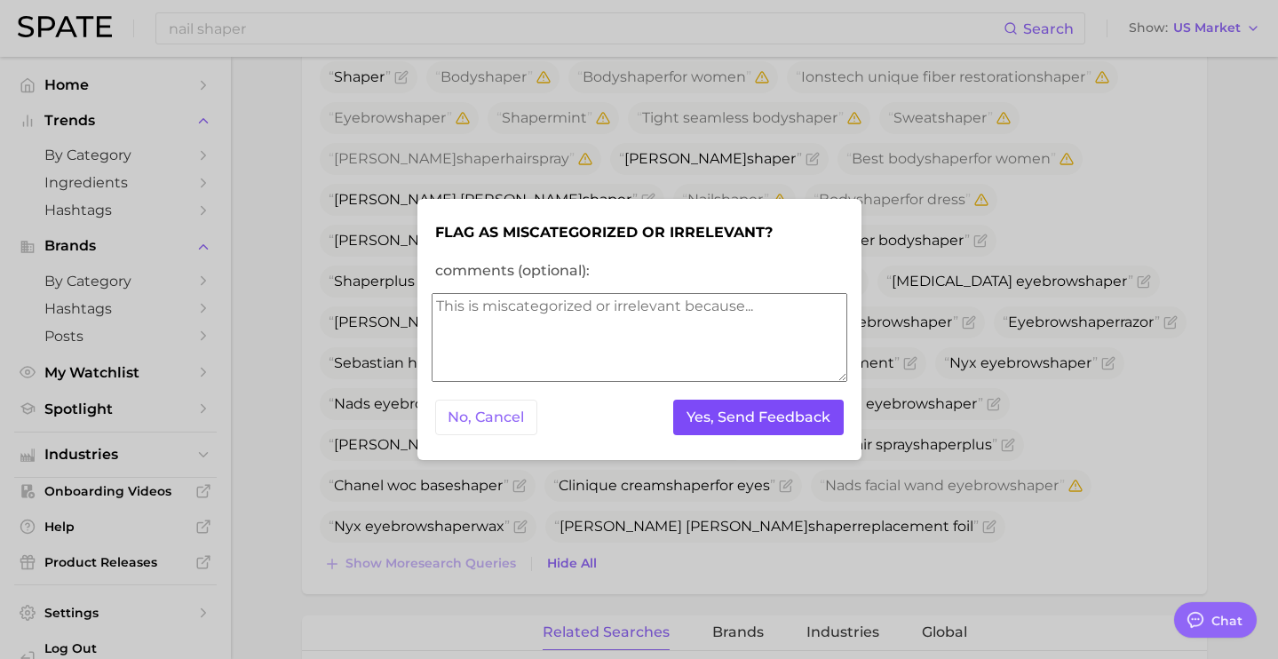
click at [712, 413] on button "Yes, Send Feedback" at bounding box center [758, 418] width 170 height 36
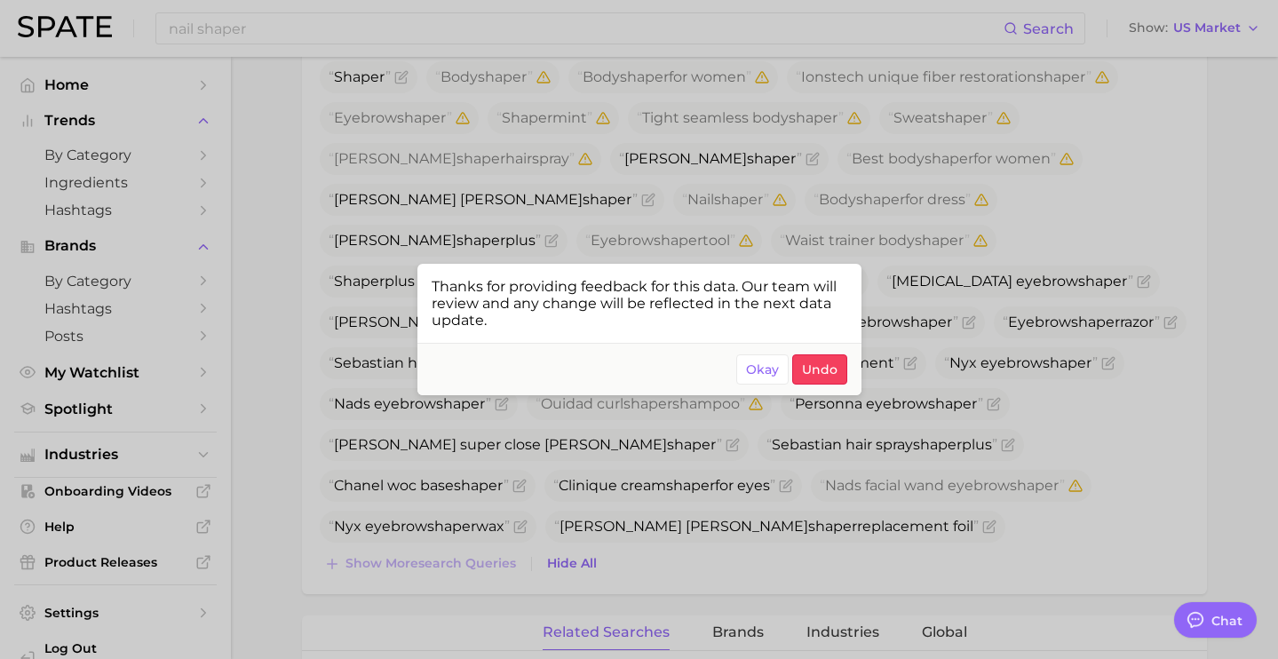
click at [923, 231] on div at bounding box center [639, 329] width 1278 height 659
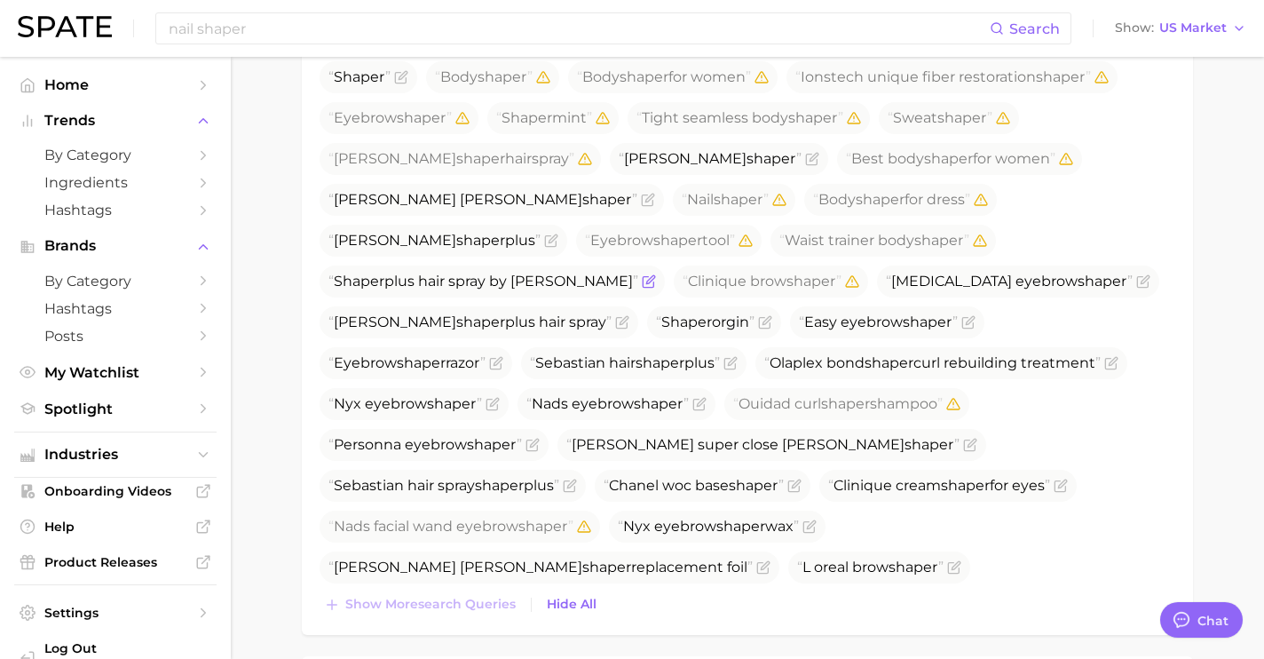
click at [656, 274] on icon "Flag as miscategorized or irrelevant" at bounding box center [649, 281] width 14 height 14
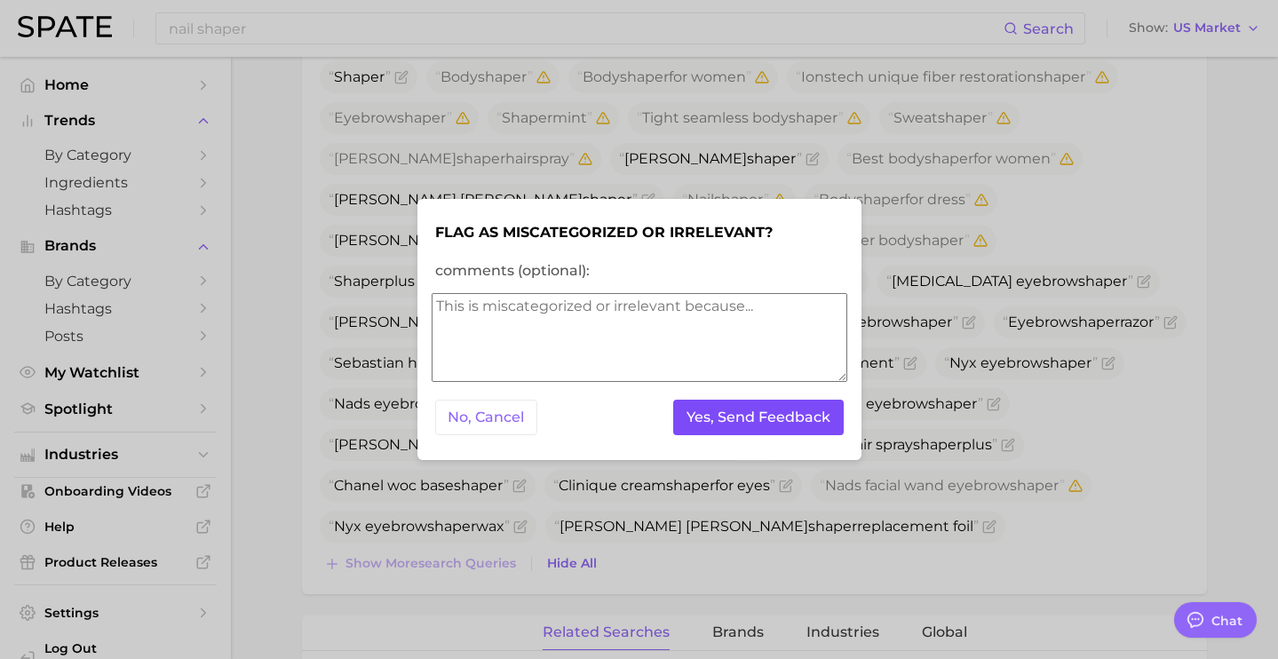
click at [780, 423] on button "Yes, Send Feedback" at bounding box center [758, 418] width 170 height 36
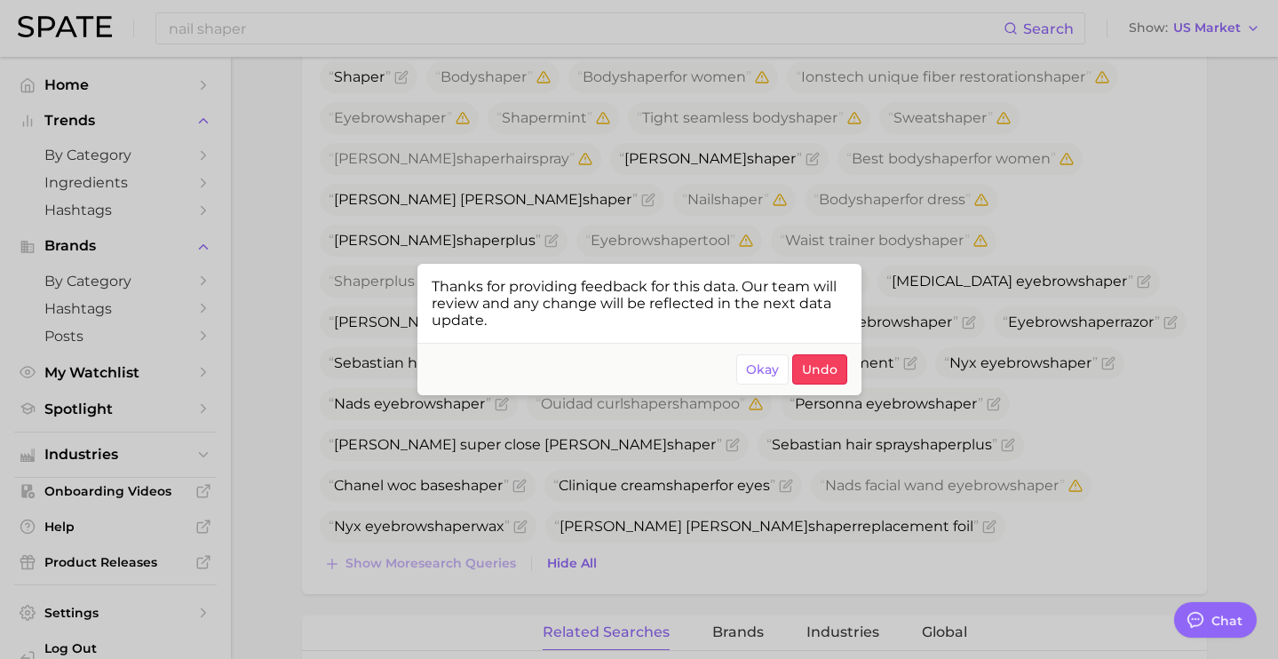
click at [680, 211] on div at bounding box center [639, 329] width 1278 height 659
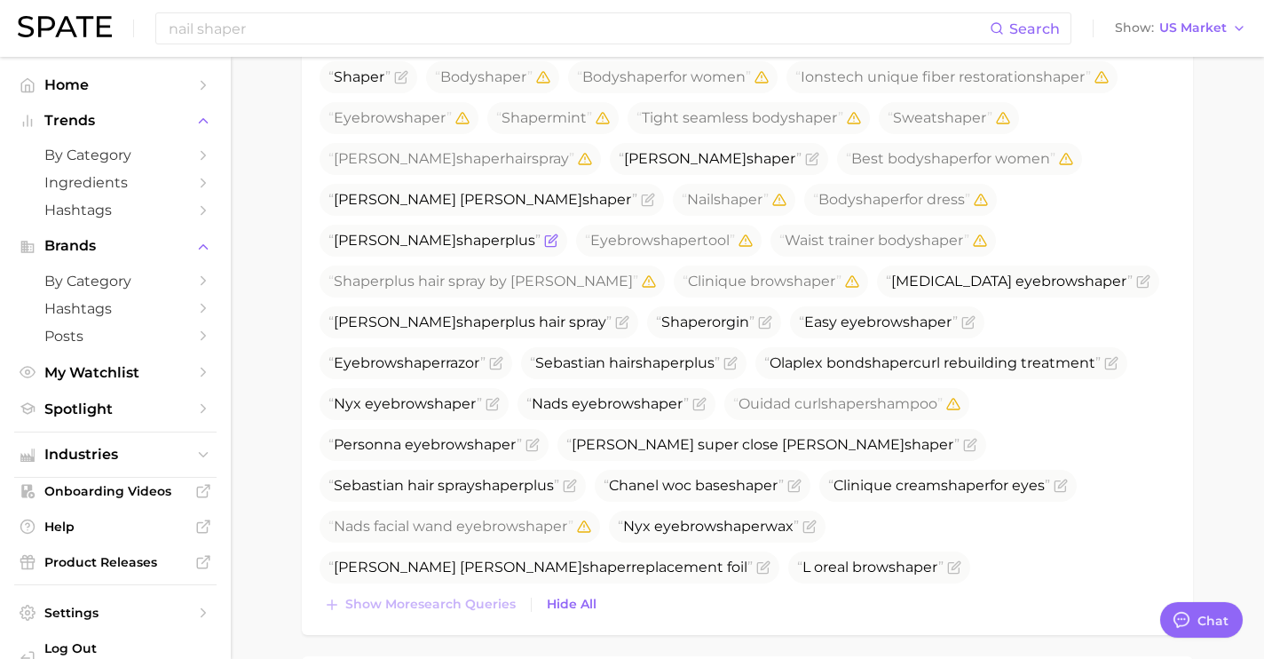
click at [557, 234] on icon "Flag as miscategorized or irrelevant" at bounding box center [553, 238] width 8 height 8
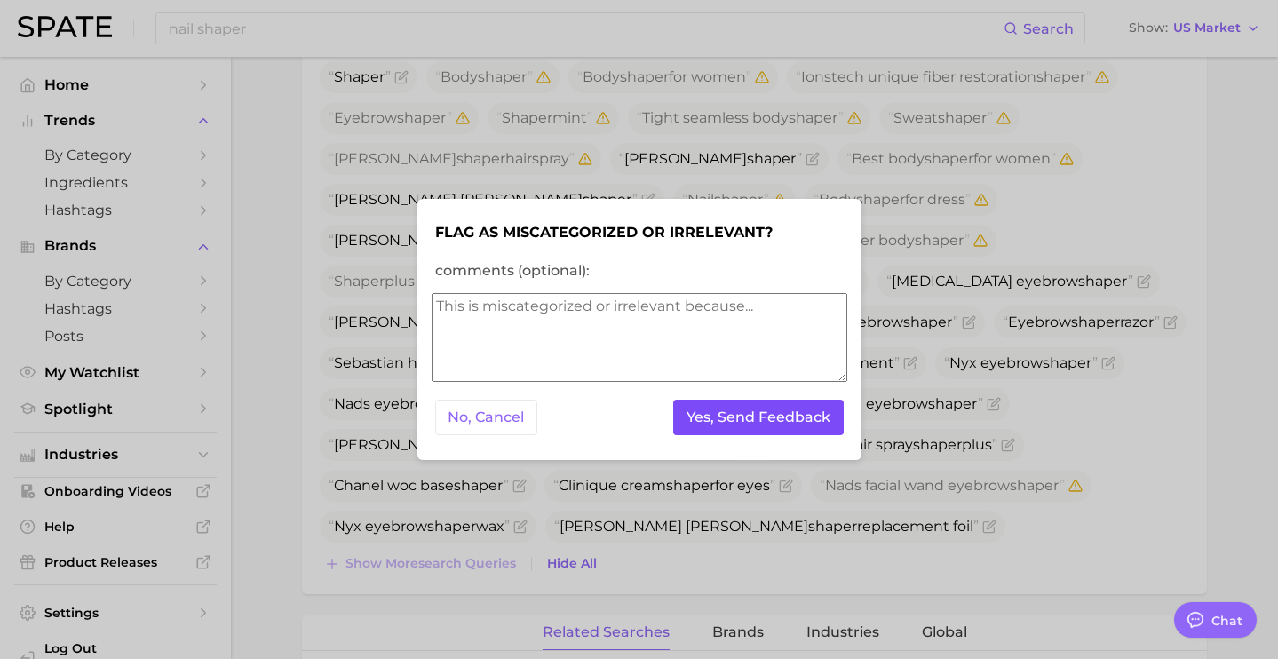
click at [740, 424] on button "Yes, Send Feedback" at bounding box center [758, 418] width 170 height 36
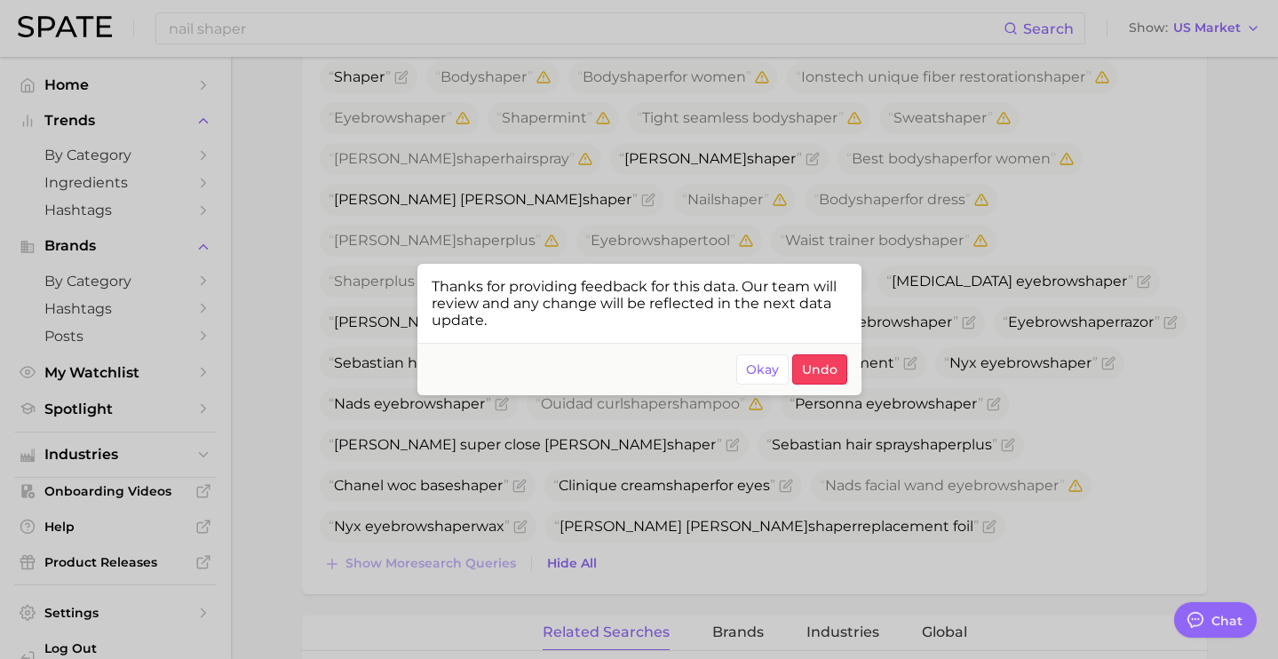
click at [631, 511] on div at bounding box center [639, 329] width 1278 height 659
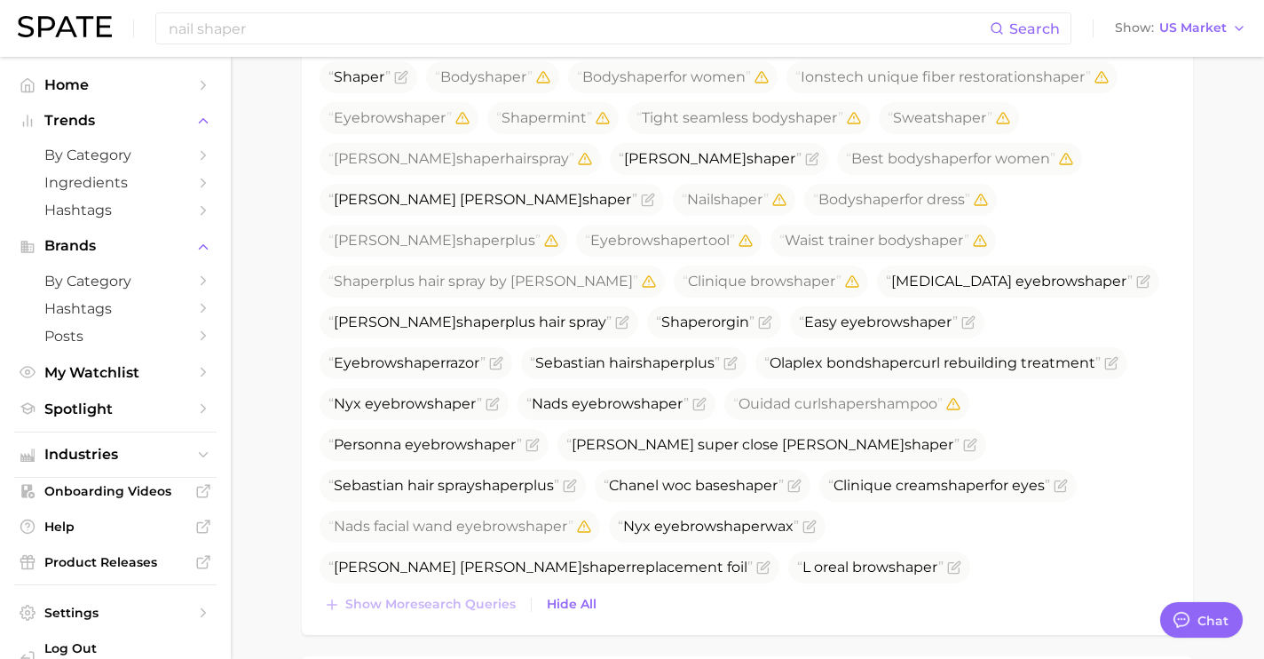
click at [569, 602] on icon "Flag as miscategorized or irrelevant" at bounding box center [565, 606] width 8 height 8
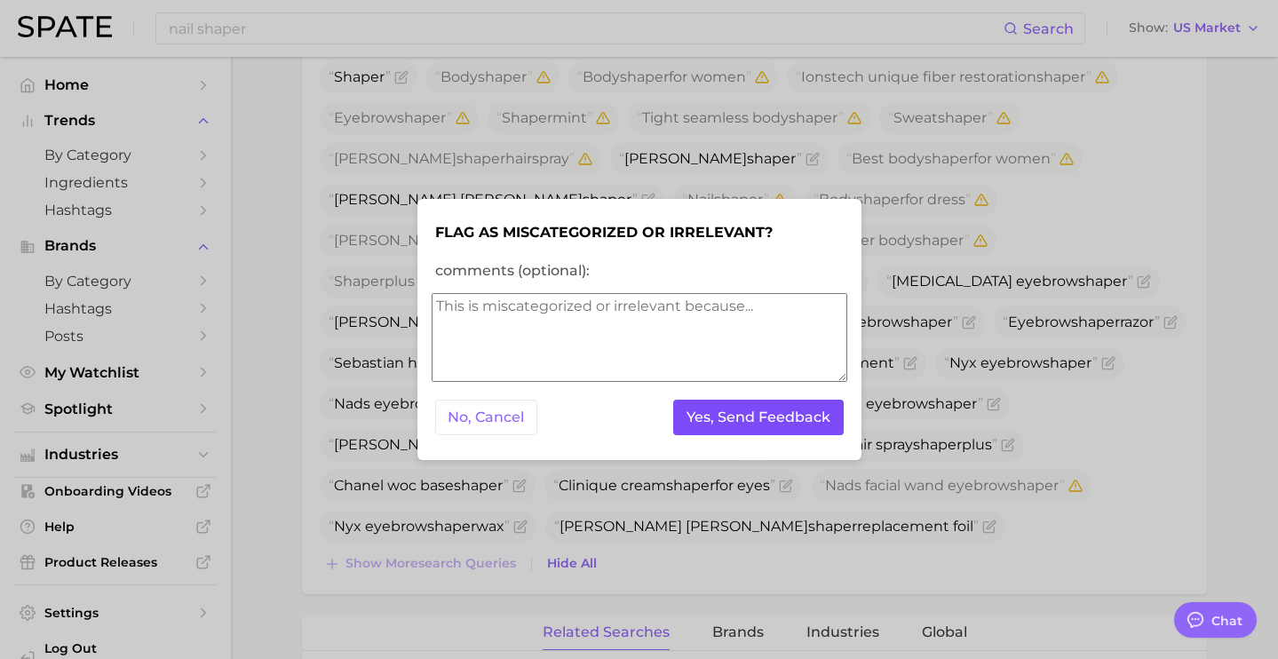
click at [758, 420] on button "Yes, Send Feedback" at bounding box center [758, 418] width 170 height 36
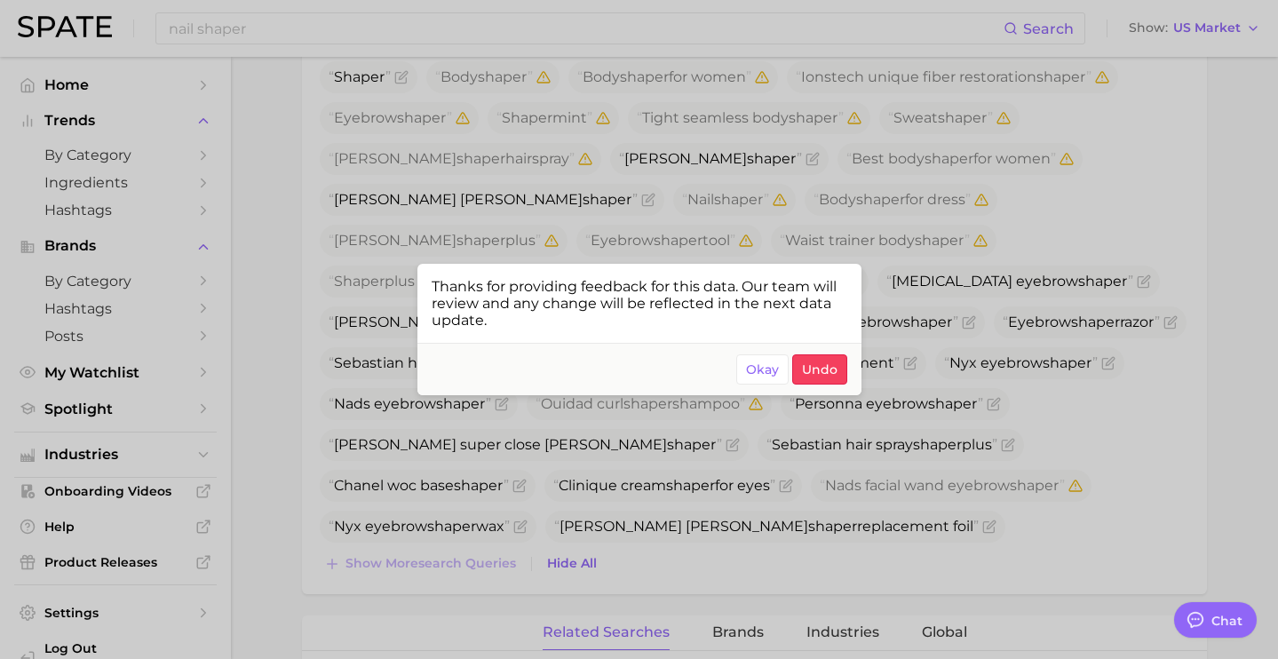
click at [707, 434] on div at bounding box center [639, 329] width 1278 height 659
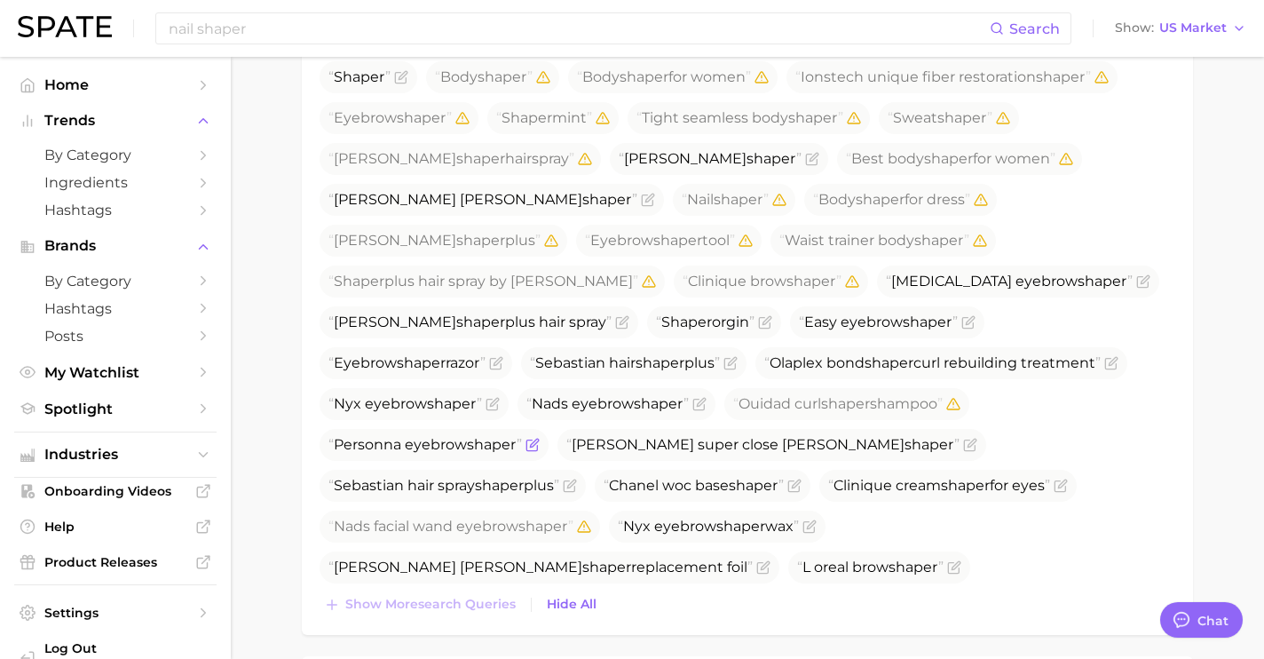
click at [540, 438] on icon "Flag as miscategorized or irrelevant" at bounding box center [533, 445] width 14 height 14
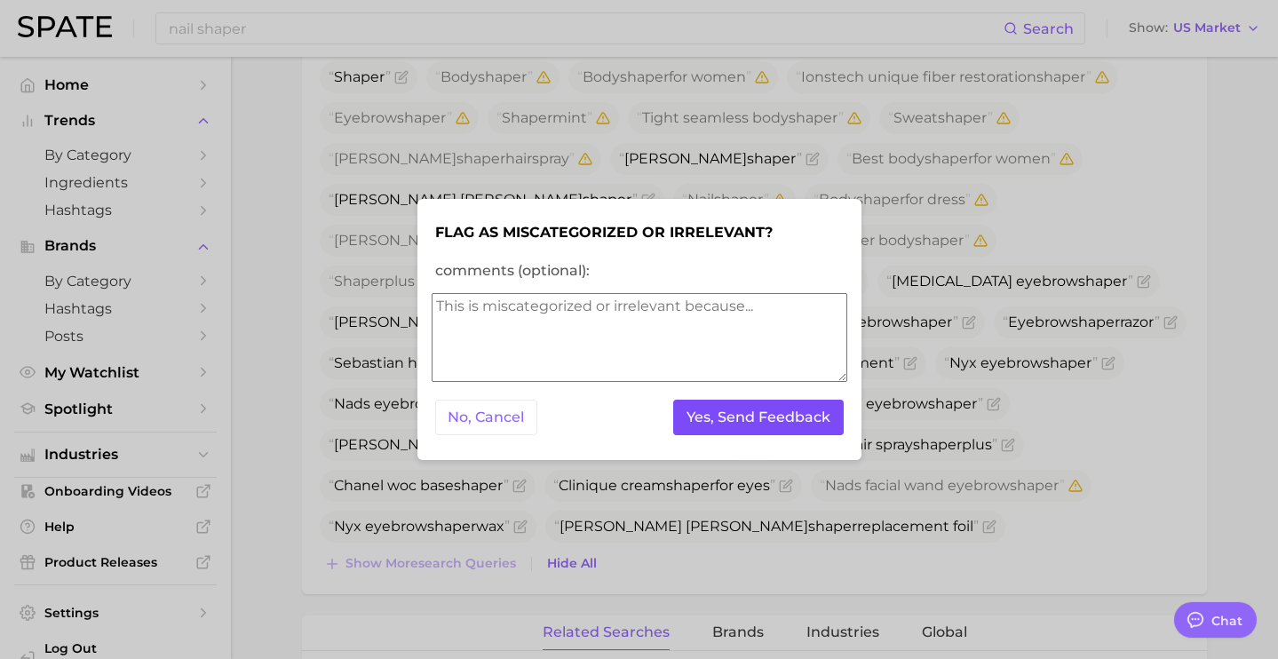
click at [780, 424] on button "Yes, Send Feedback" at bounding box center [758, 418] width 170 height 36
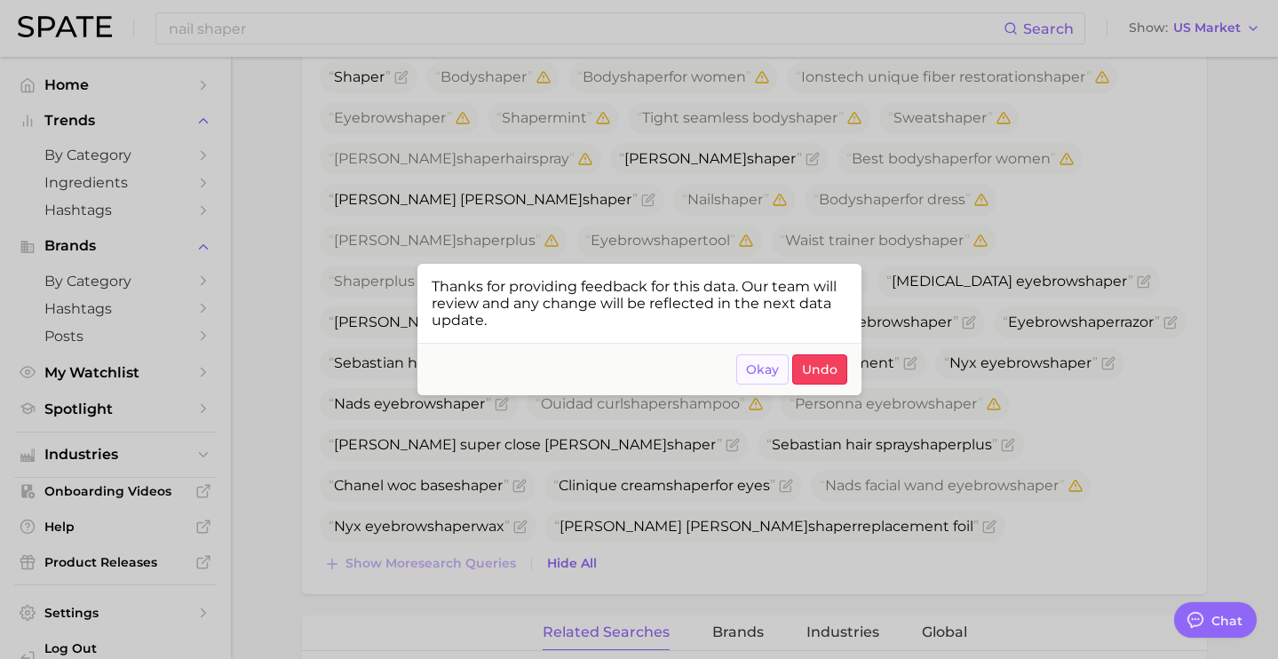
click at [760, 362] on span "Okay" at bounding box center [762, 369] width 33 height 15
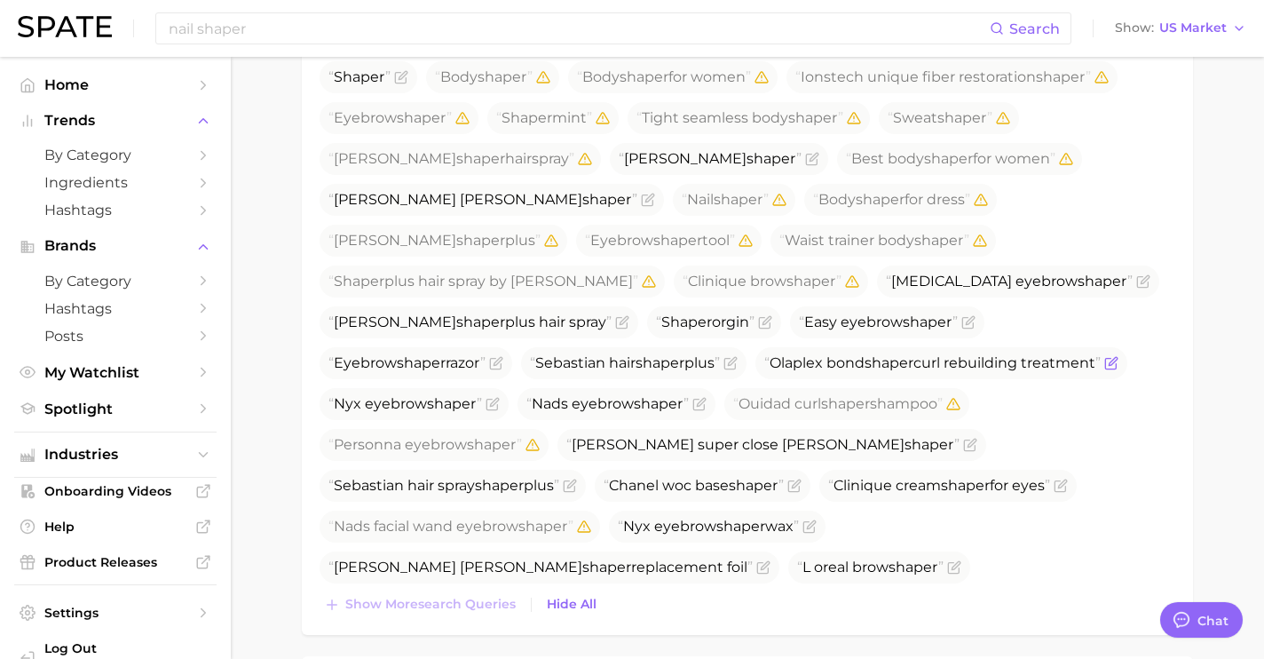
click at [1109, 357] on icon "Flag as miscategorized or irrelevant" at bounding box center [1113, 361] width 8 height 8
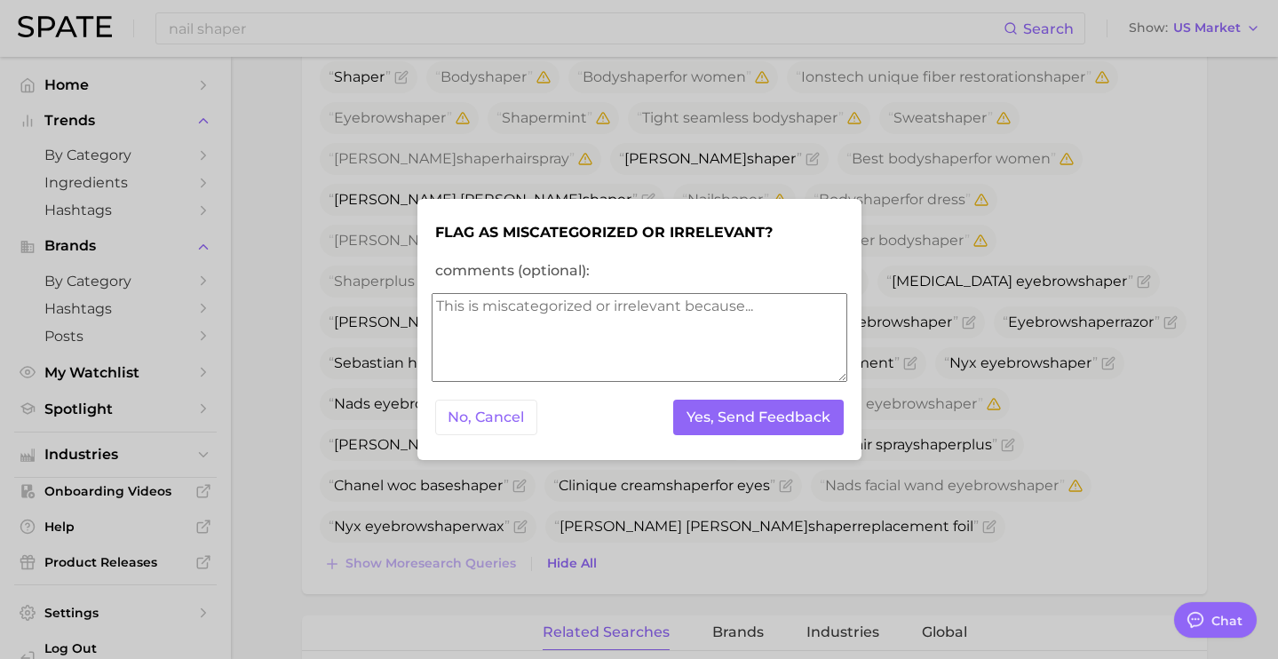
click at [805, 440] on form "Flag as miscategorized or irrelevant? comments (optional): No, Cancel Yes, Send…" at bounding box center [640, 330] width 416 height 234
click at [801, 421] on button "Yes, Send Feedback" at bounding box center [758, 418] width 170 height 36
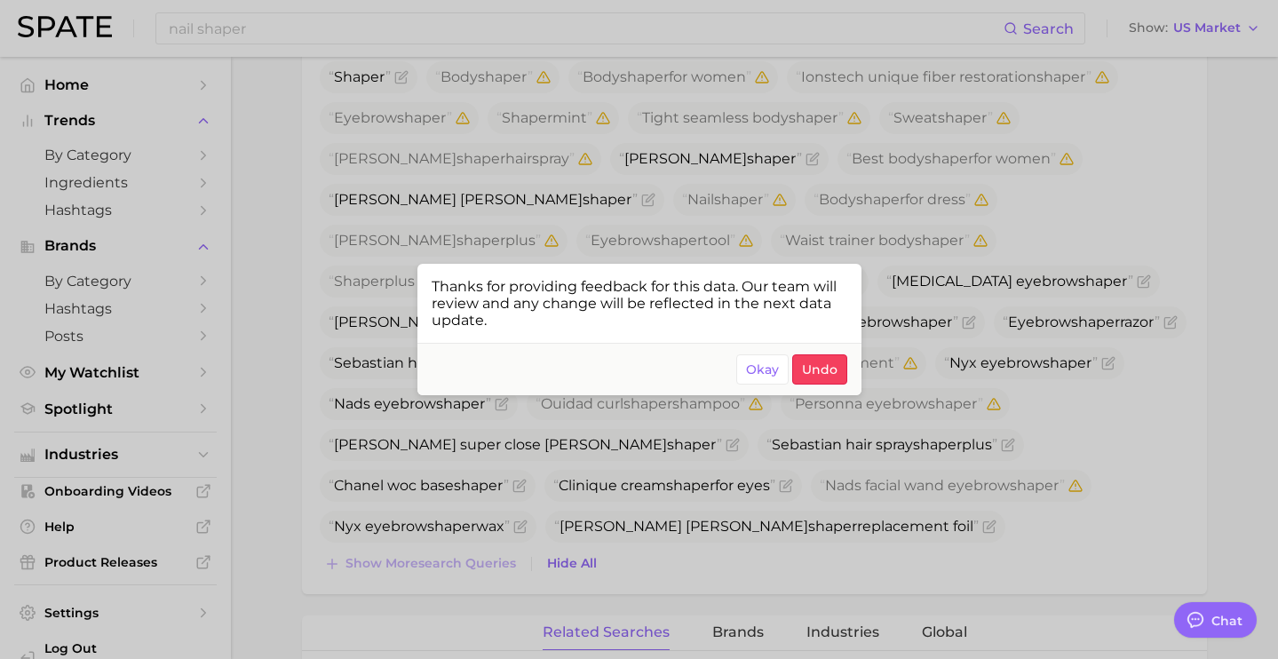
click at [975, 483] on div at bounding box center [639, 329] width 1278 height 659
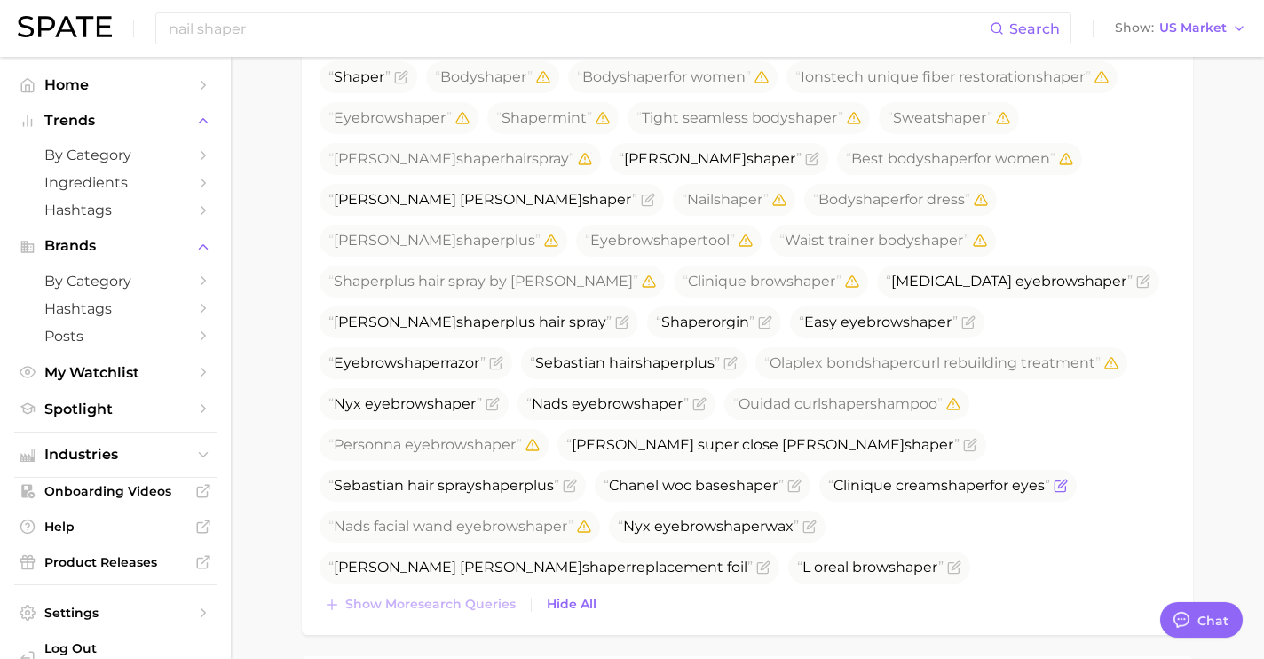
click at [1068, 479] on icon "Flag as miscategorized or irrelevant" at bounding box center [1061, 486] width 14 height 14
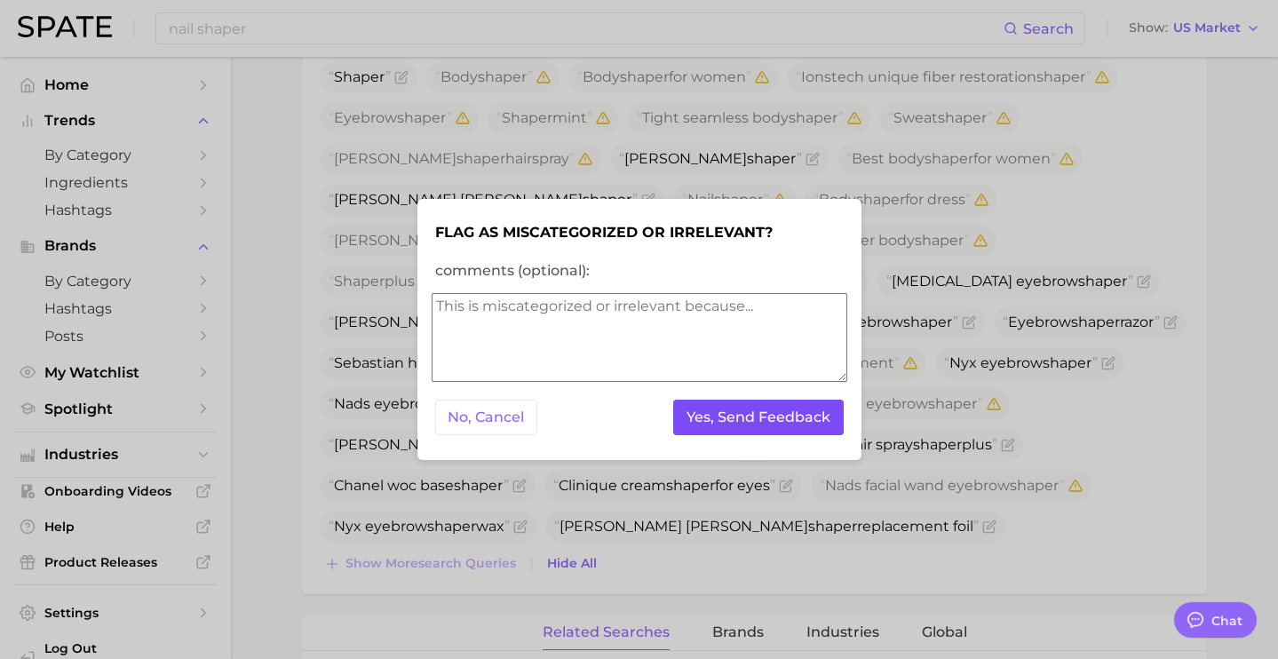
click at [799, 423] on button "Yes, Send Feedback" at bounding box center [758, 418] width 170 height 36
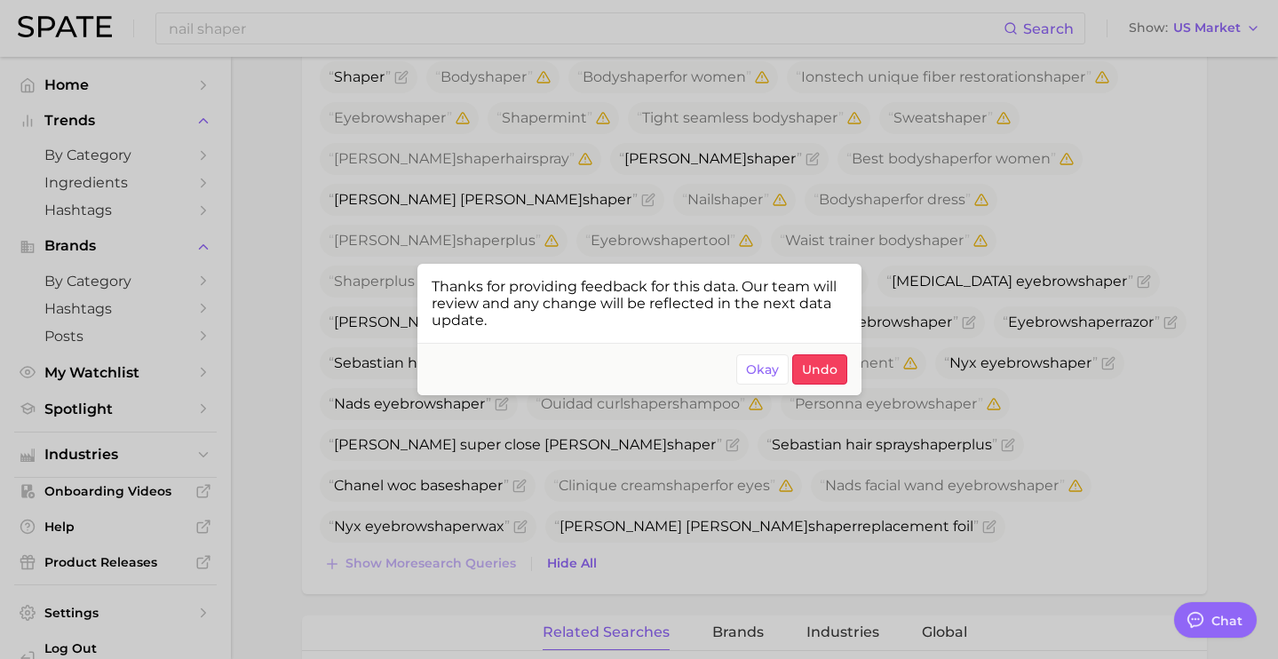
click at [417, 271] on div "Thanks for providing feedback for this data. Our team will review and any chang…" at bounding box center [639, 303] width 444 height 79
click at [417, 272] on div "Thanks for providing feedback for this data. Our team will review and any chang…" at bounding box center [639, 303] width 444 height 79
click at [399, 252] on div at bounding box center [639, 329] width 1278 height 659
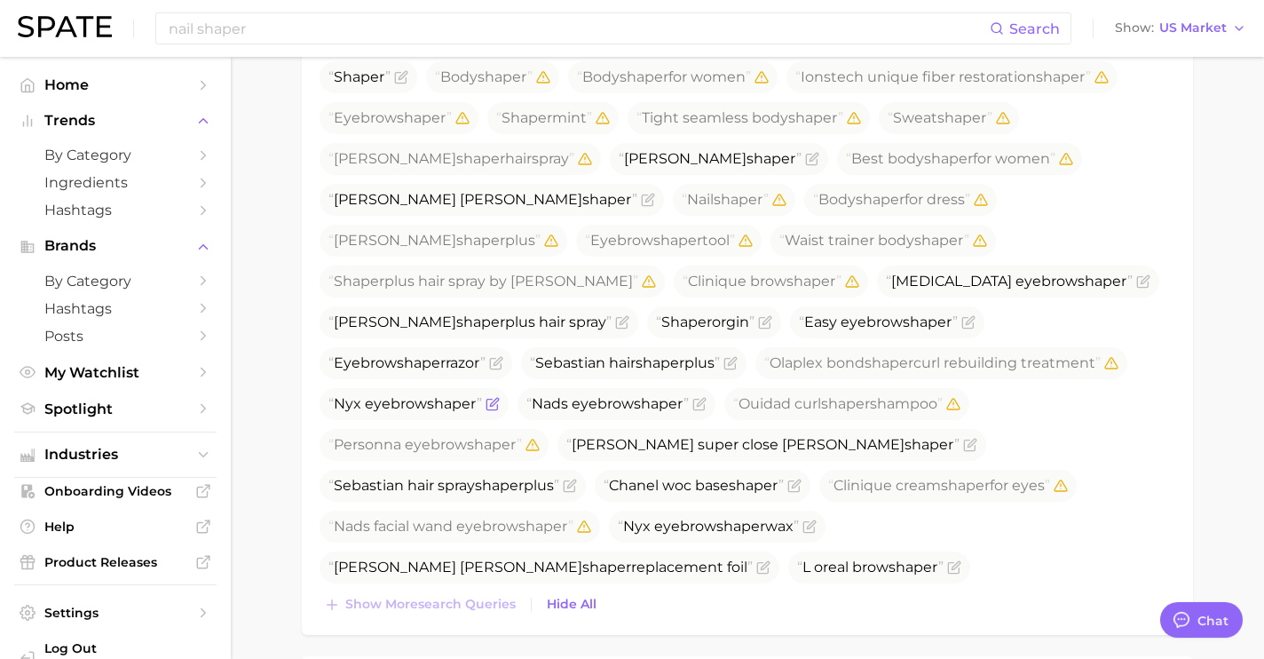
click at [498, 398] on icon "Flag as miscategorized or irrelevant" at bounding box center [494, 402] width 8 height 8
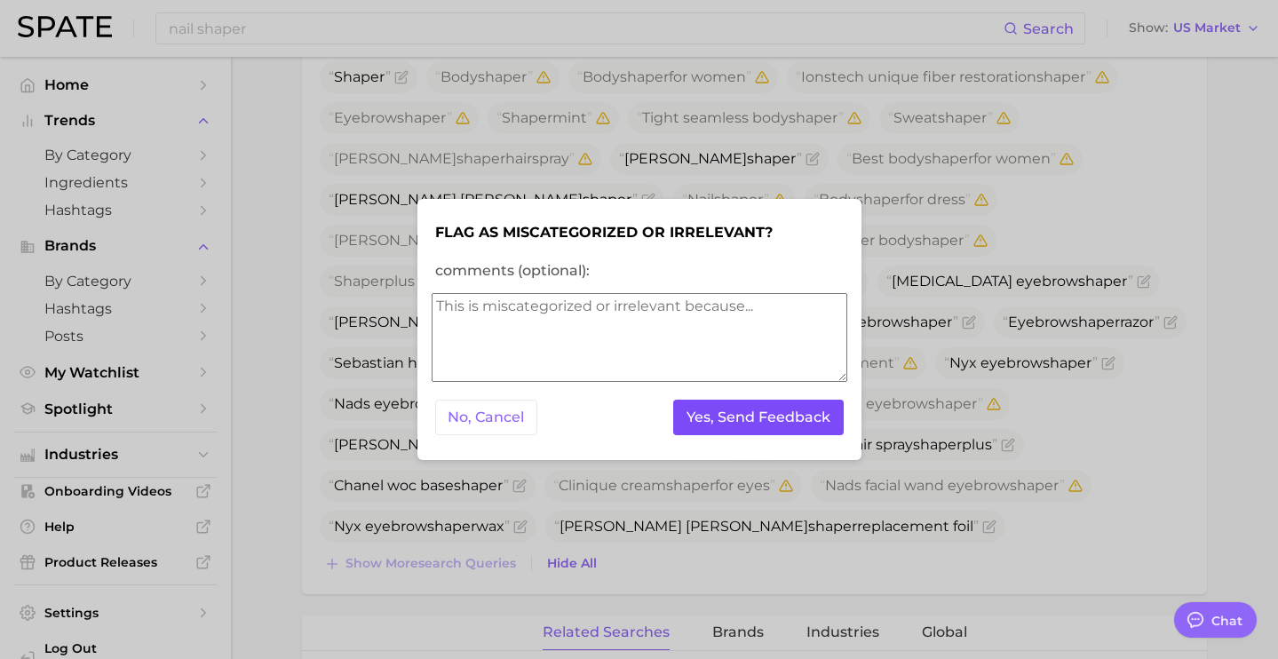
click at [806, 428] on button "Yes, Send Feedback" at bounding box center [758, 418] width 170 height 36
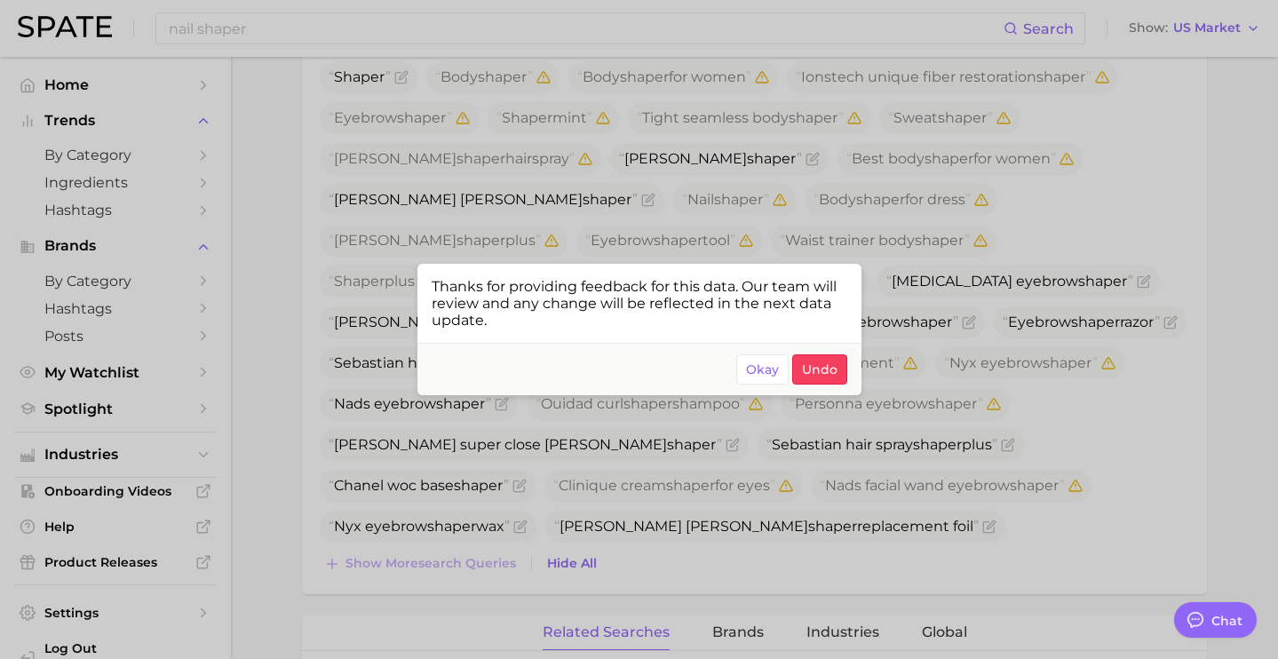
click at [939, 302] on div at bounding box center [639, 329] width 1278 height 659
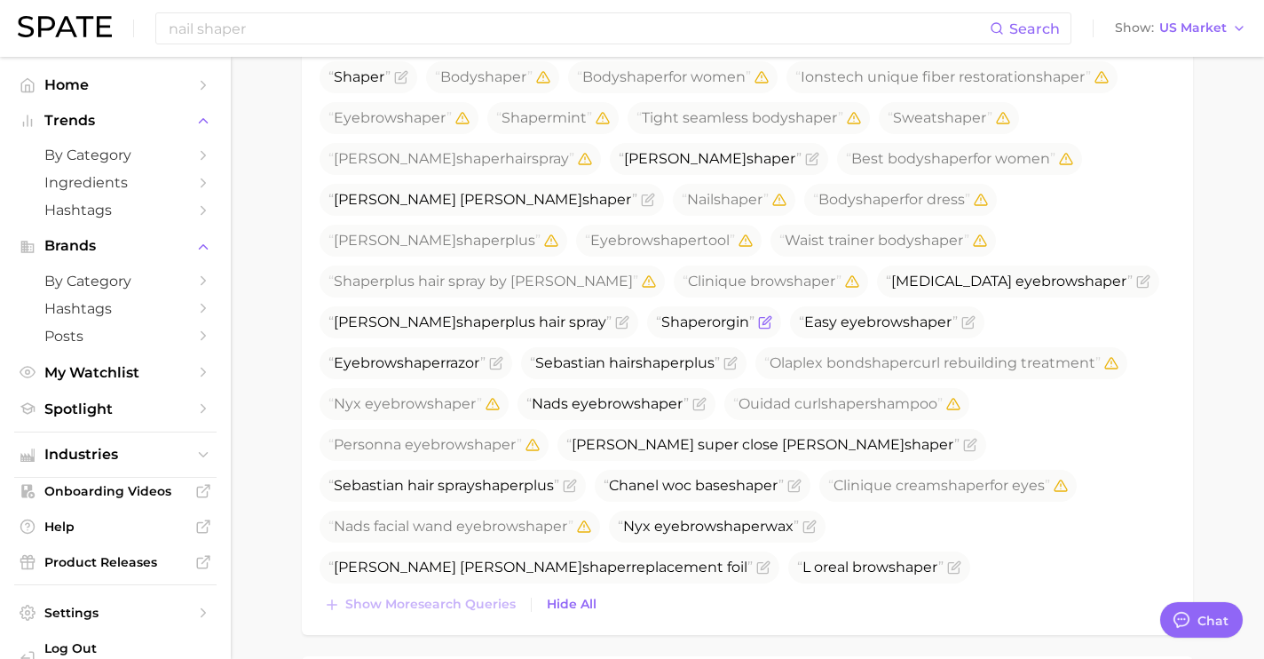
click at [755, 313] on span "Shaper orgin" at bounding box center [705, 321] width 99 height 17
click at [771, 316] on icon "Flag as miscategorized or irrelevant" at bounding box center [767, 320] width 8 height 8
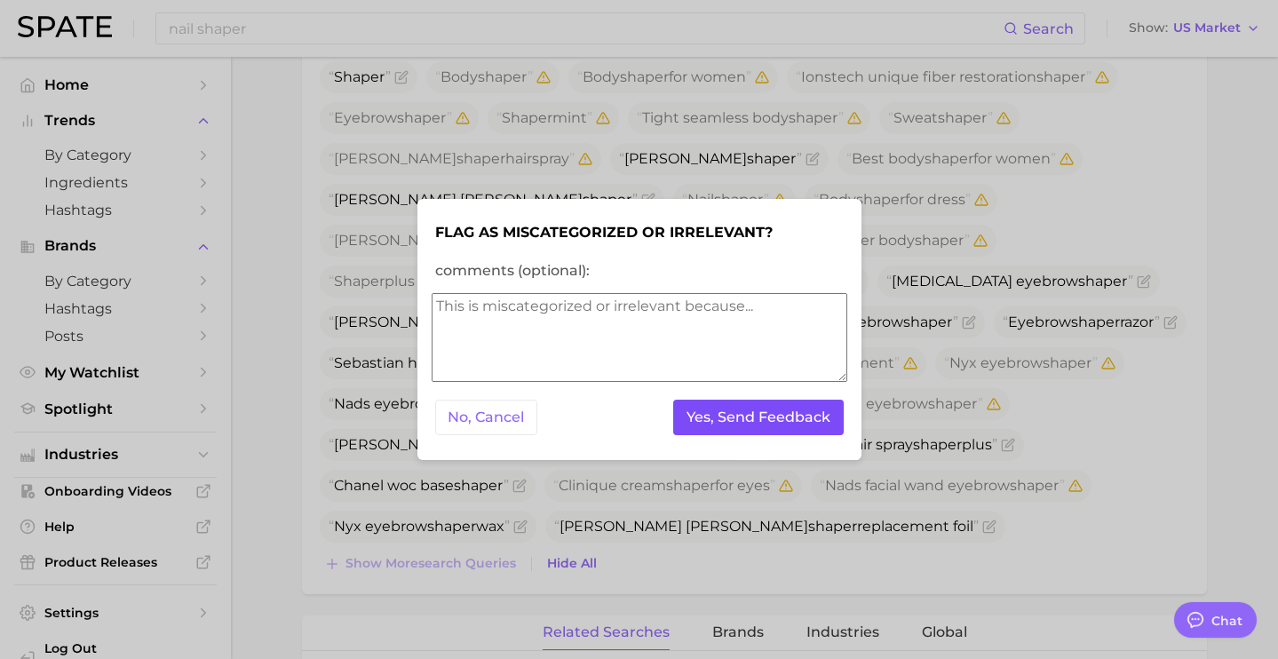
click at [820, 408] on button "Yes, Send Feedback" at bounding box center [758, 418] width 170 height 36
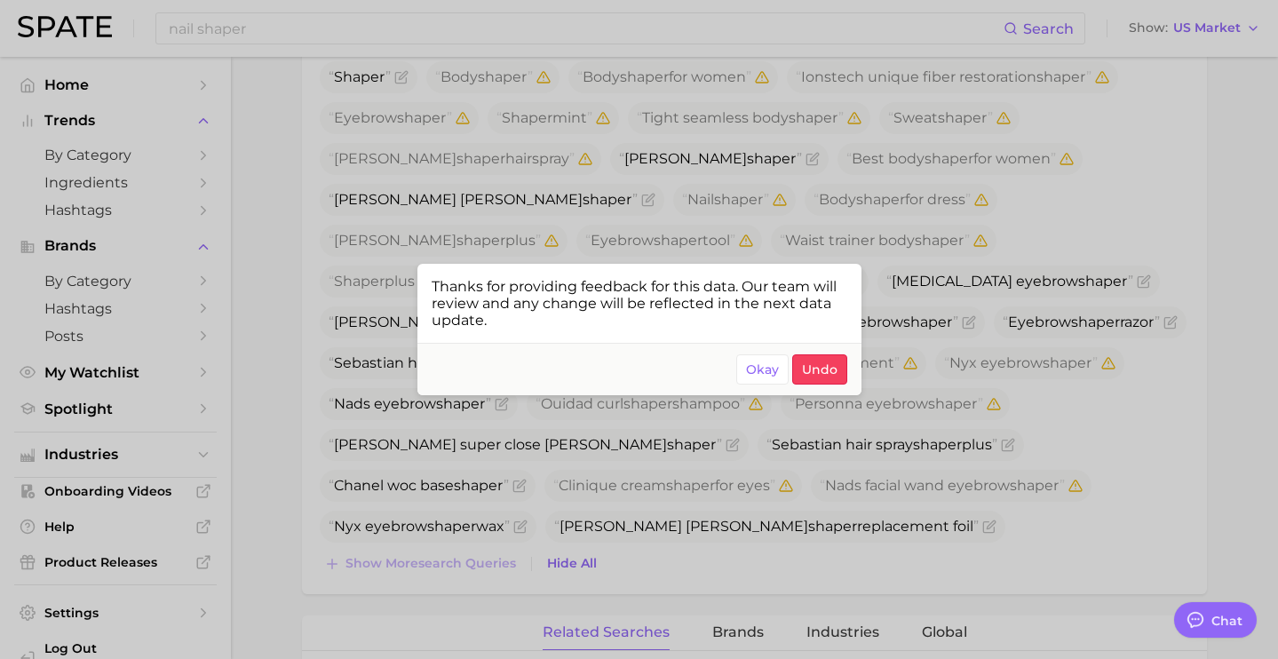
click at [959, 237] on div at bounding box center [639, 329] width 1278 height 659
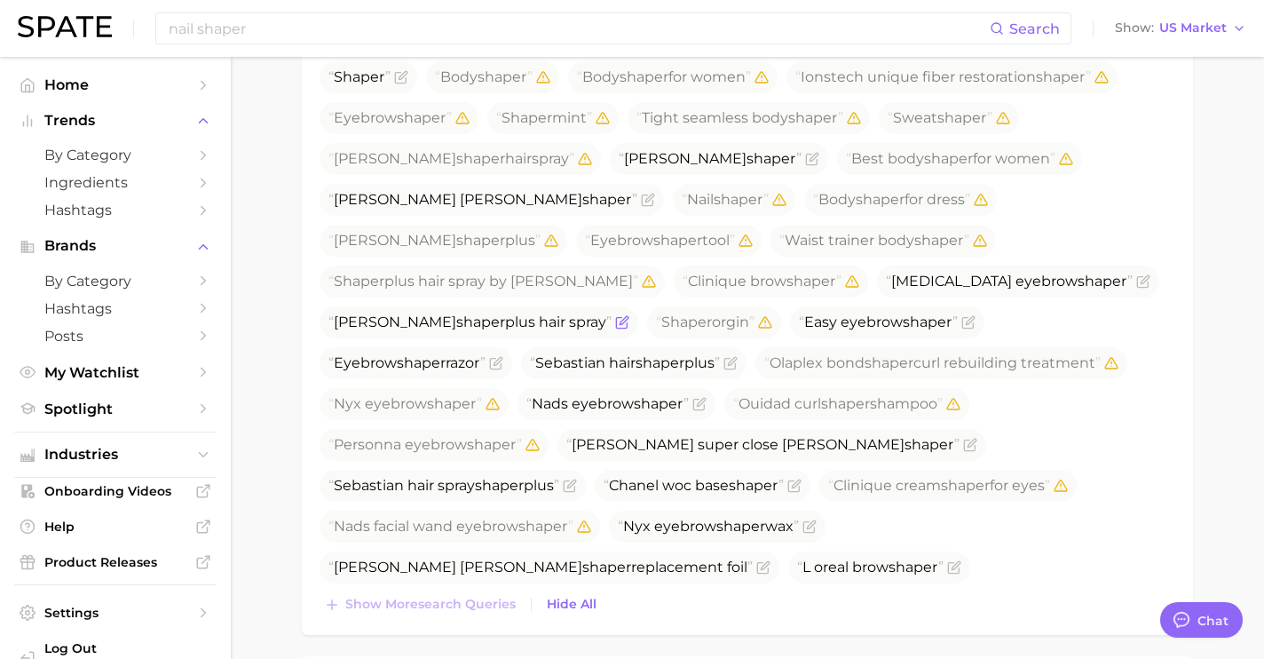
click at [628, 316] on icon "Flag as miscategorized or irrelevant" at bounding box center [624, 320] width 8 height 8
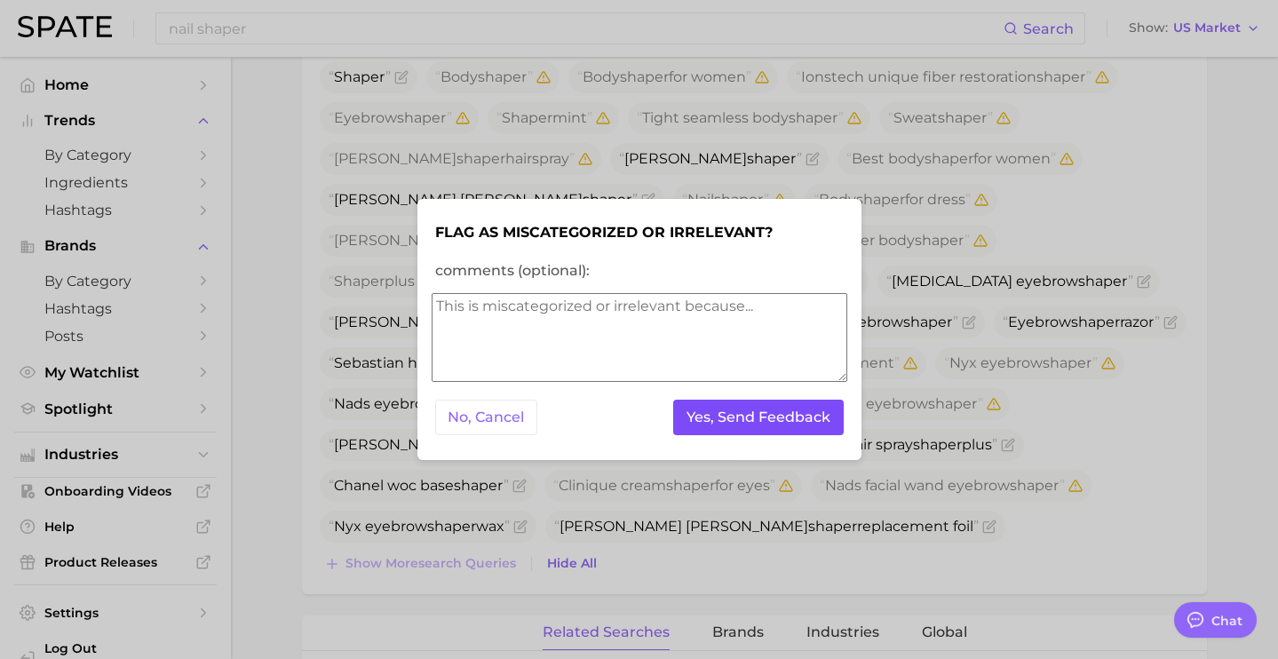
click at [778, 422] on button "Yes, Send Feedback" at bounding box center [758, 418] width 170 height 36
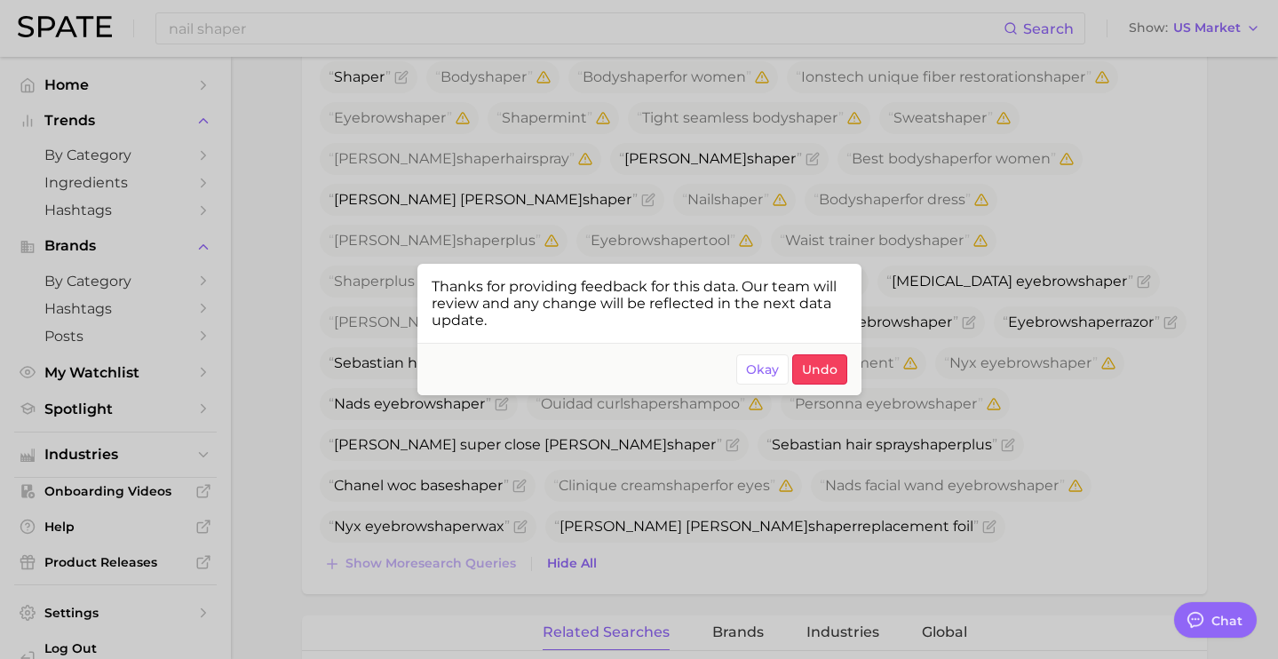
click at [908, 276] on div at bounding box center [639, 329] width 1278 height 659
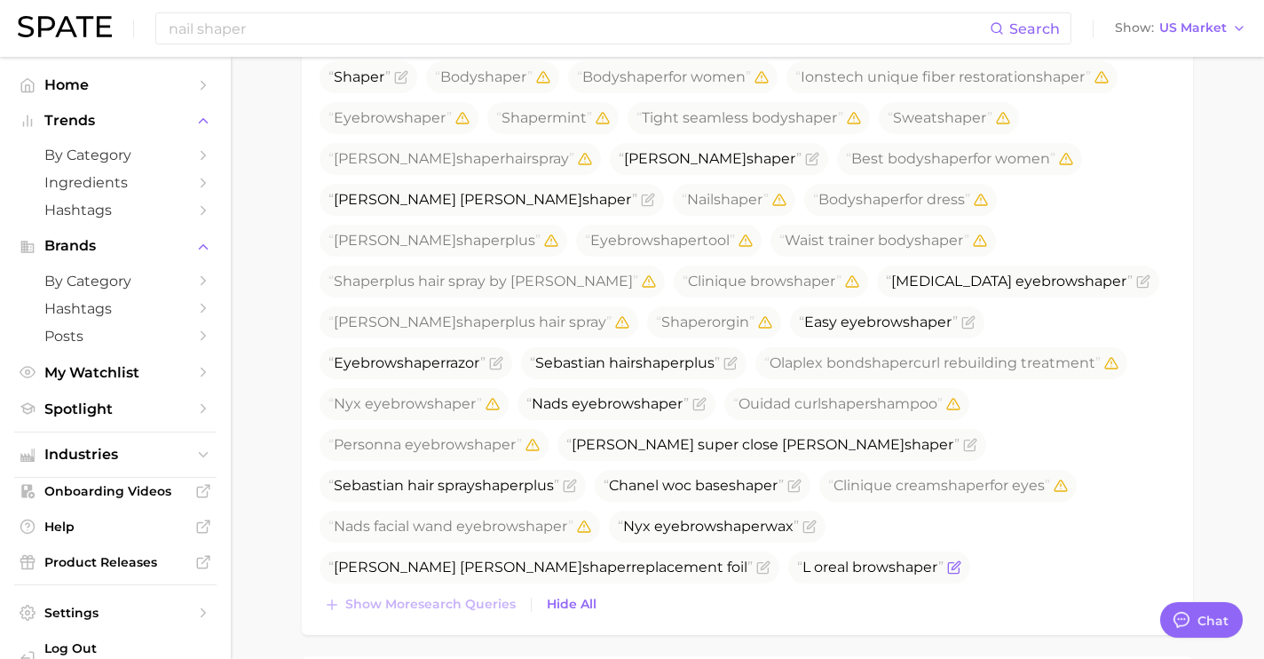
click at [952, 561] on icon "Flag as miscategorized or irrelevant" at bounding box center [956, 565] width 8 height 8
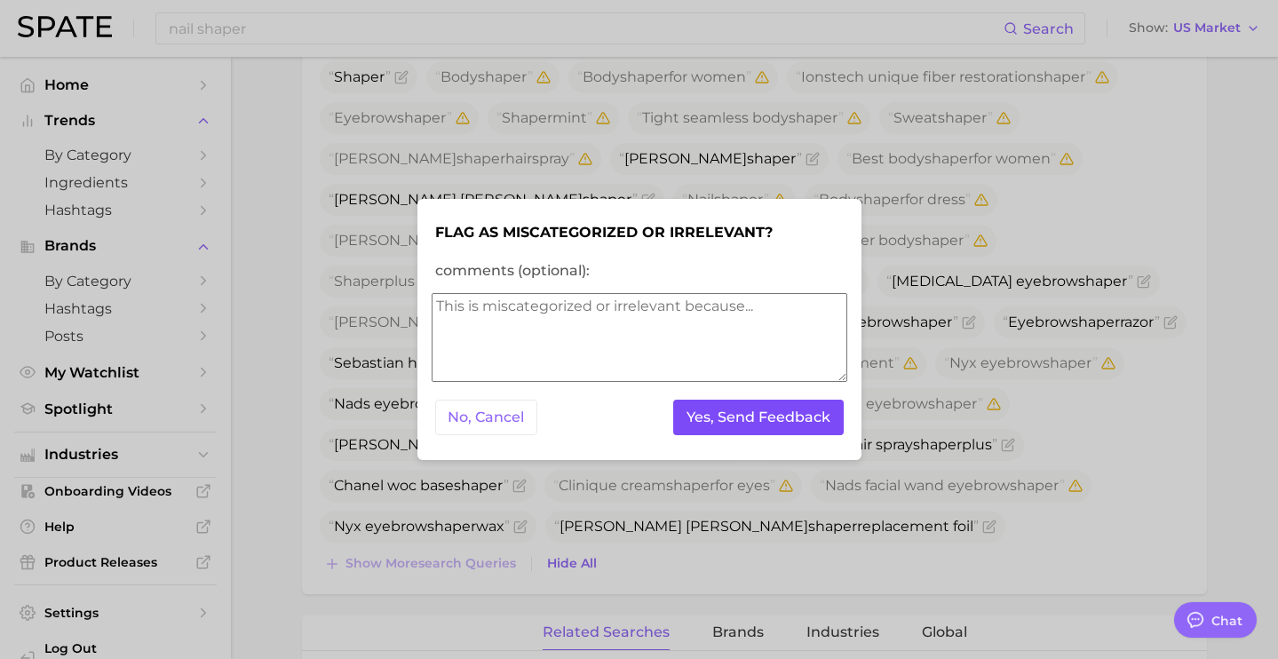
click at [761, 410] on button "Yes, Send Feedback" at bounding box center [758, 418] width 170 height 36
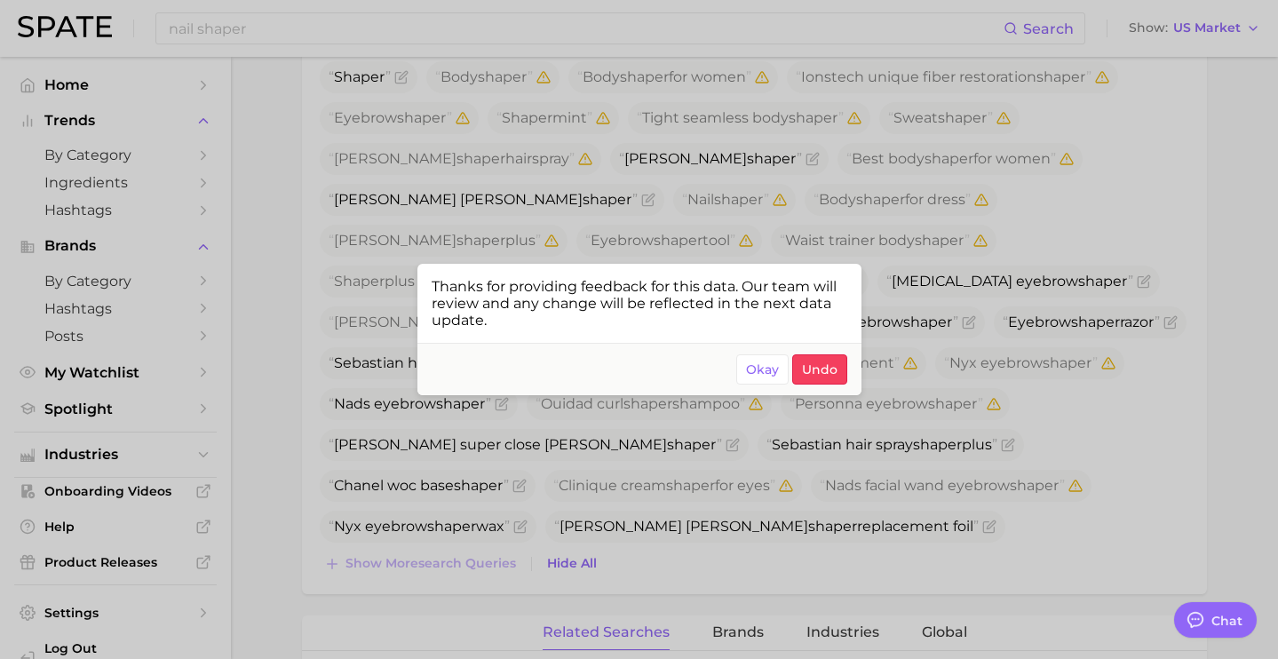
click at [764, 375] on span "Okay" at bounding box center [762, 369] width 33 height 15
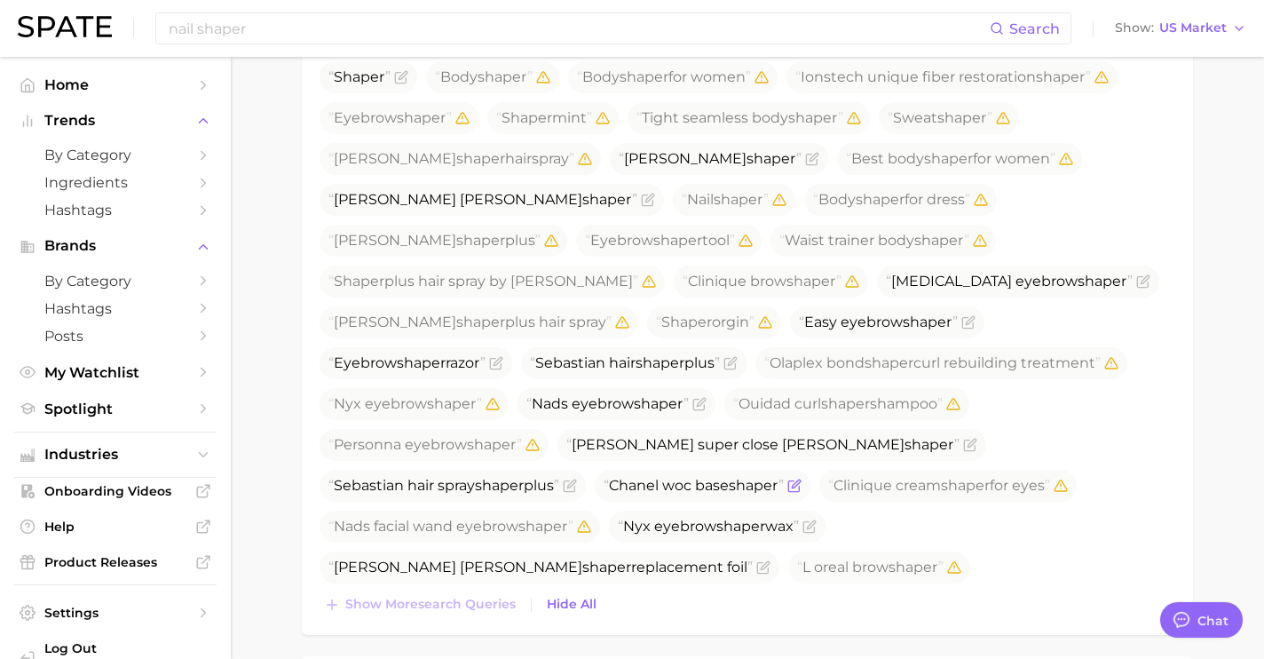
click at [811, 470] on span "Chanel woc base shaper" at bounding box center [703, 486] width 216 height 32
click at [802, 479] on icon "Flag as miscategorized or irrelevant" at bounding box center [795, 486] width 14 height 14
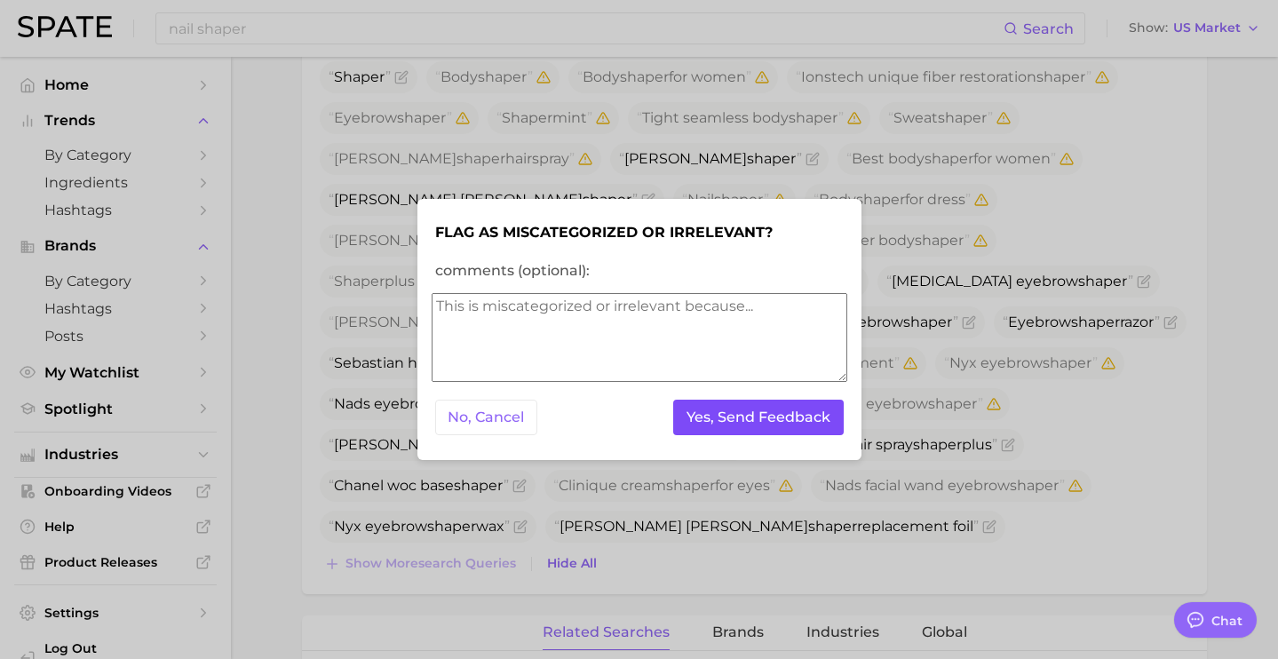
click at [772, 424] on button "Yes, Send Feedback" at bounding box center [758, 418] width 170 height 36
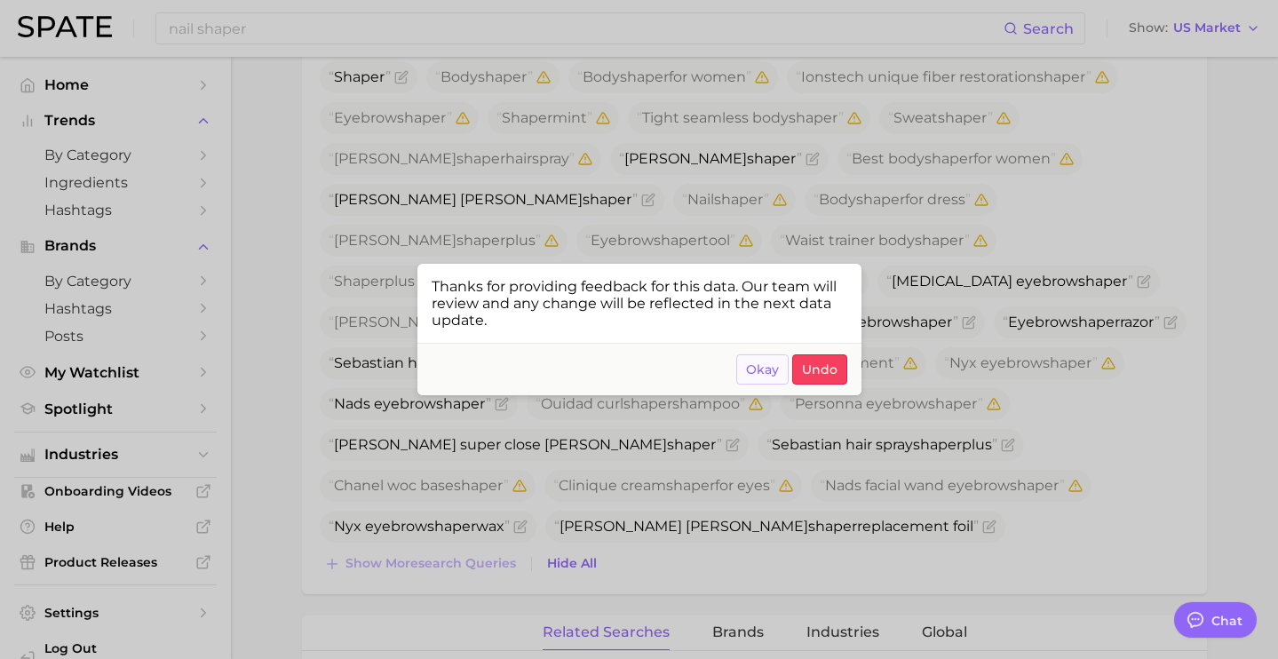
click at [747, 363] on span "Okay" at bounding box center [762, 369] width 33 height 15
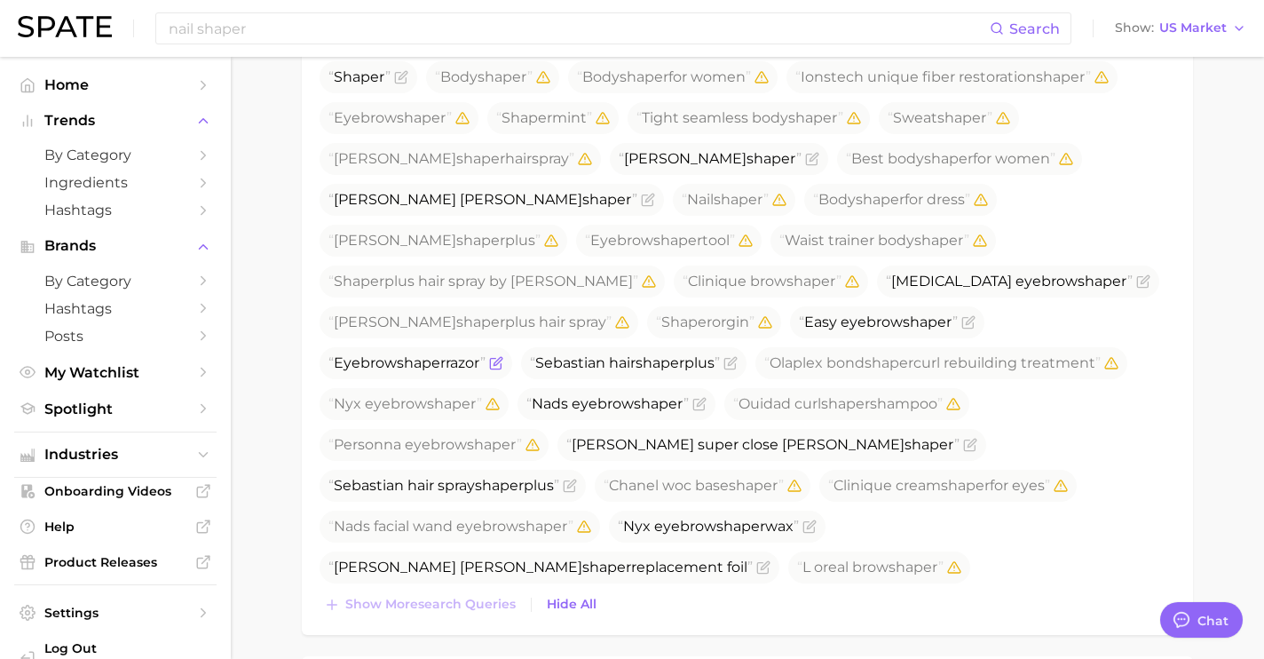
click at [503, 356] on icon "Flag as miscategorized or irrelevant" at bounding box center [496, 363] width 14 height 14
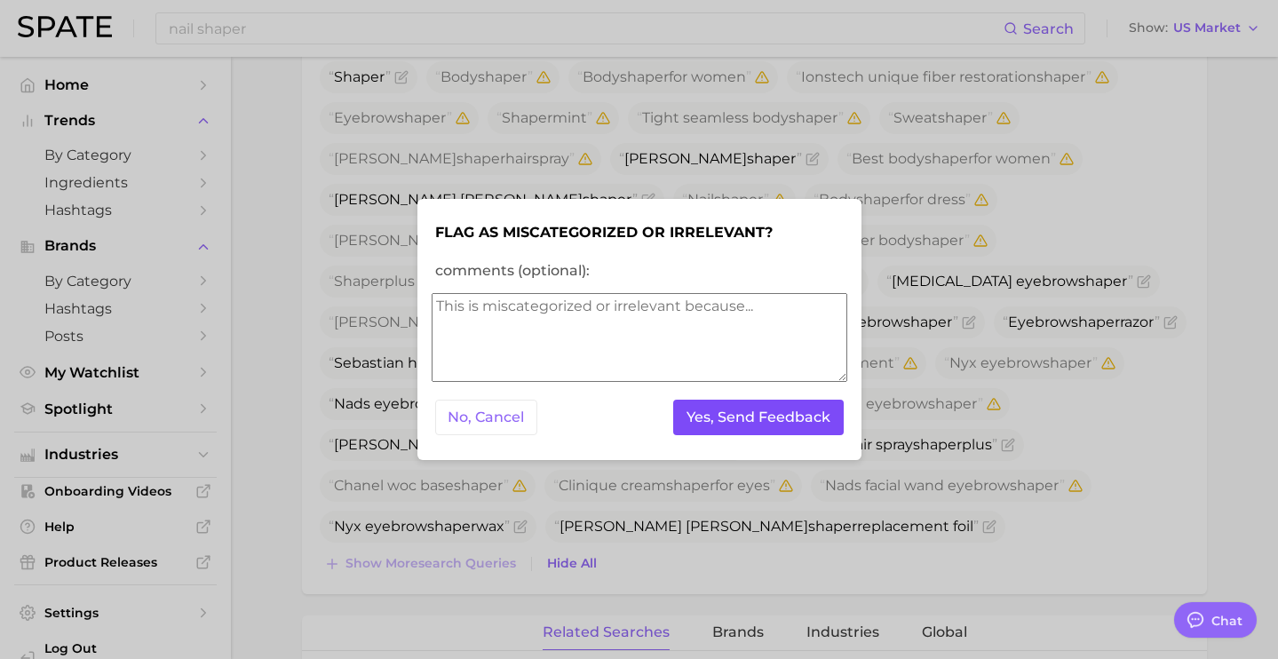
click at [767, 400] on button "Yes, Send Feedback" at bounding box center [758, 418] width 170 height 36
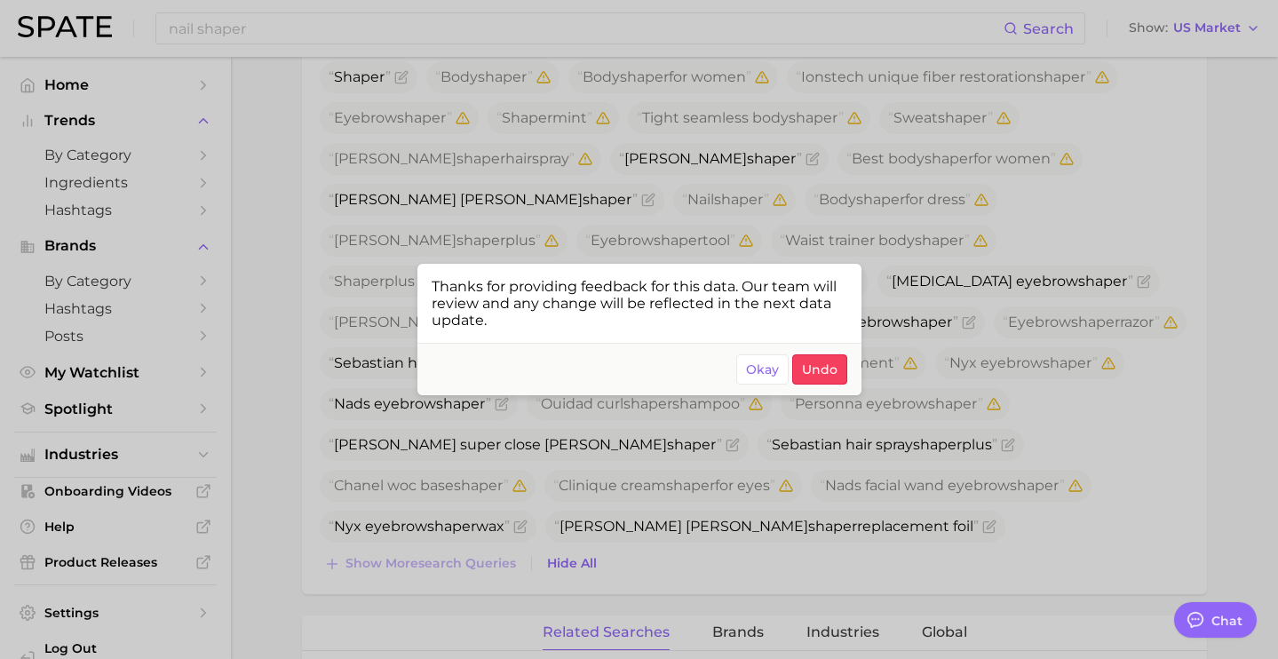
click at [558, 141] on div at bounding box center [639, 329] width 1278 height 659
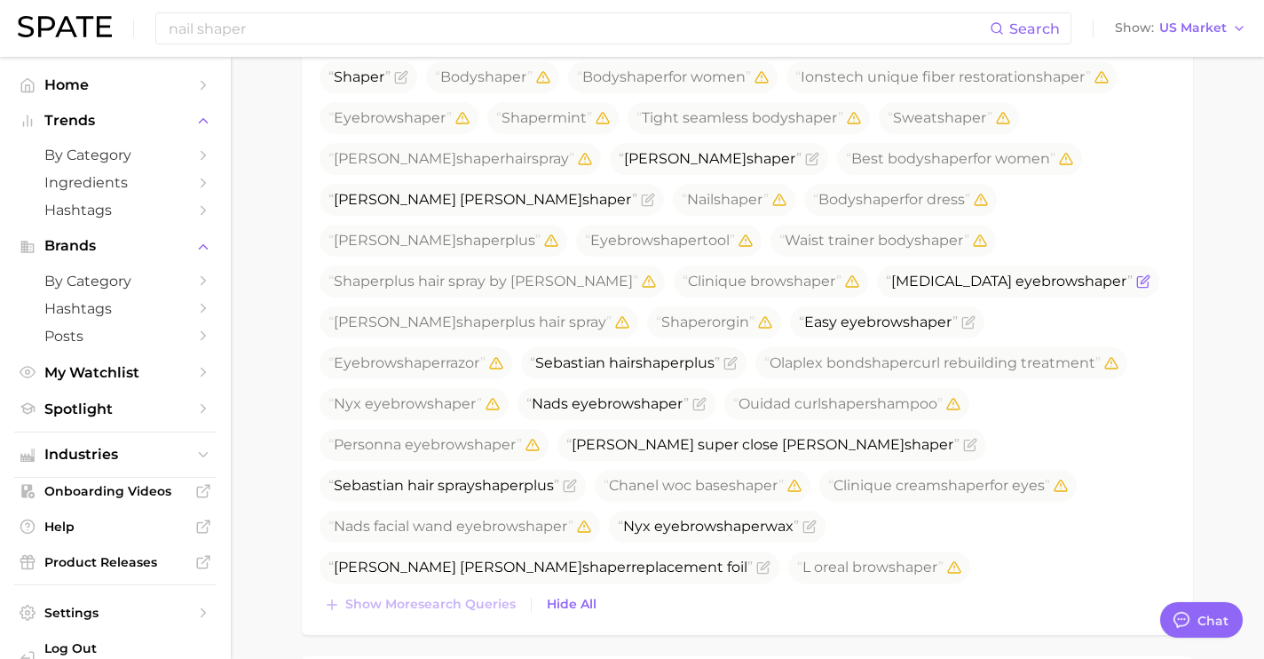
click at [1141, 275] on icon "Flag as miscategorized or irrelevant" at bounding box center [1145, 279] width 8 height 8
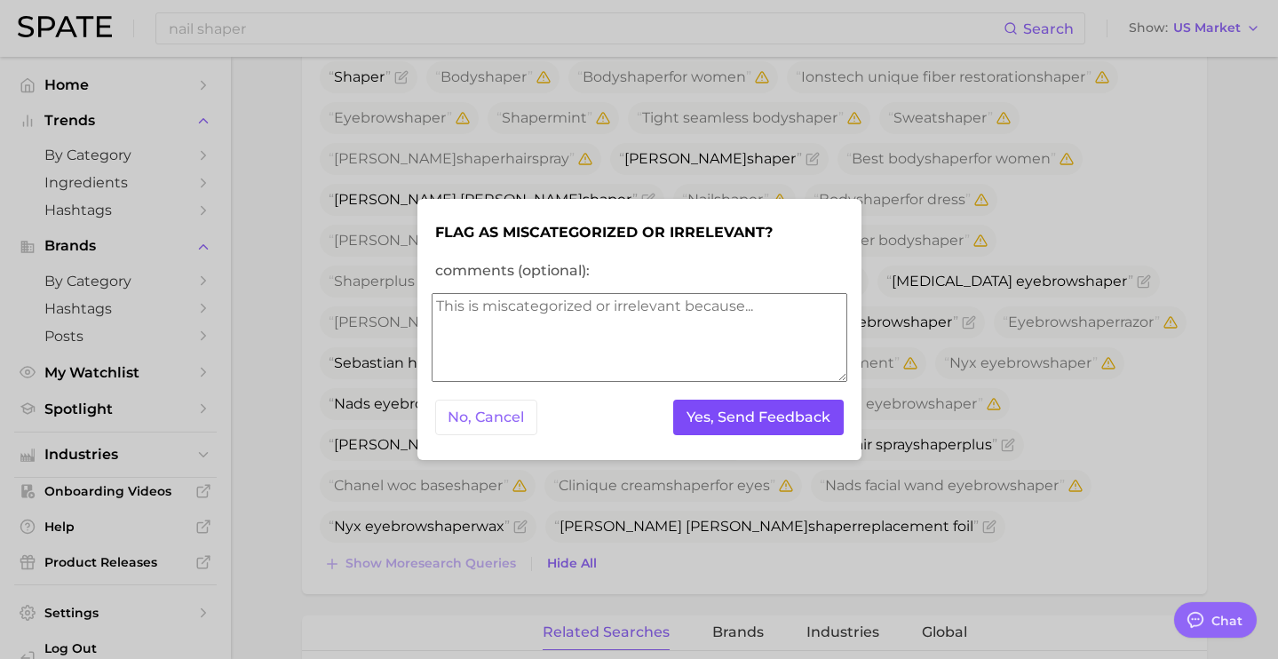
click at [703, 419] on button "Yes, Send Feedback" at bounding box center [758, 418] width 170 height 36
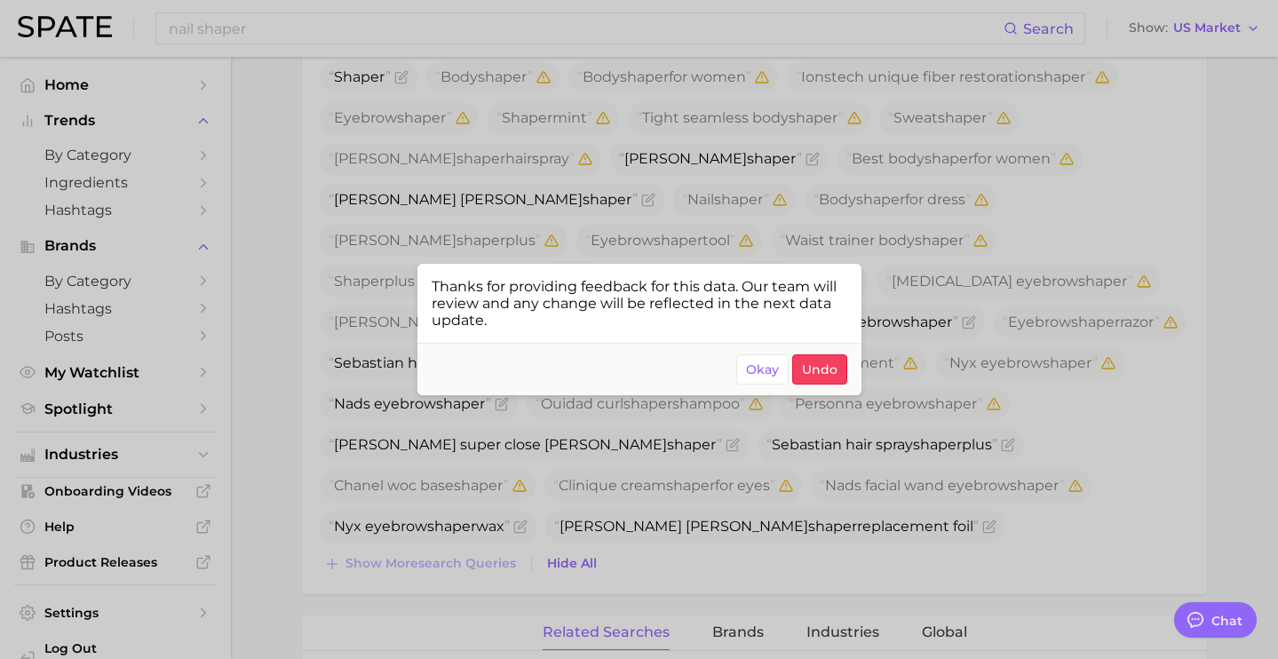
click at [360, 245] on div at bounding box center [639, 329] width 1278 height 659
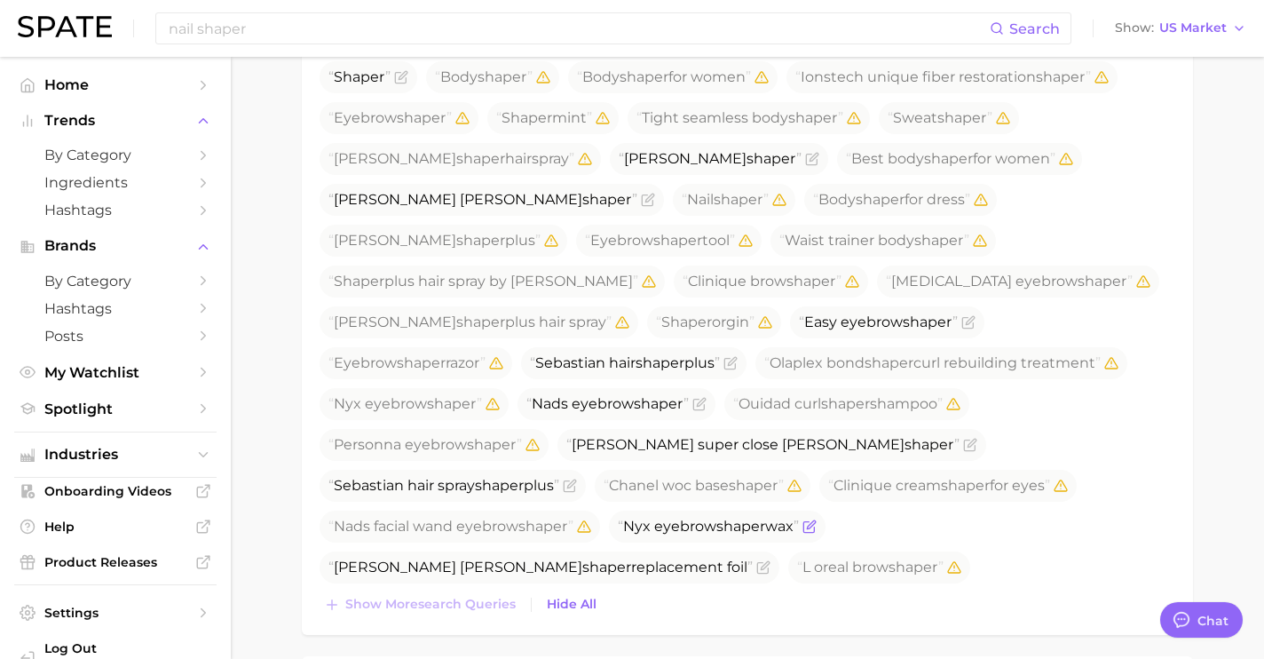
click at [814, 522] on icon "Flag as miscategorized or irrelevant" at bounding box center [809, 527] width 11 height 11
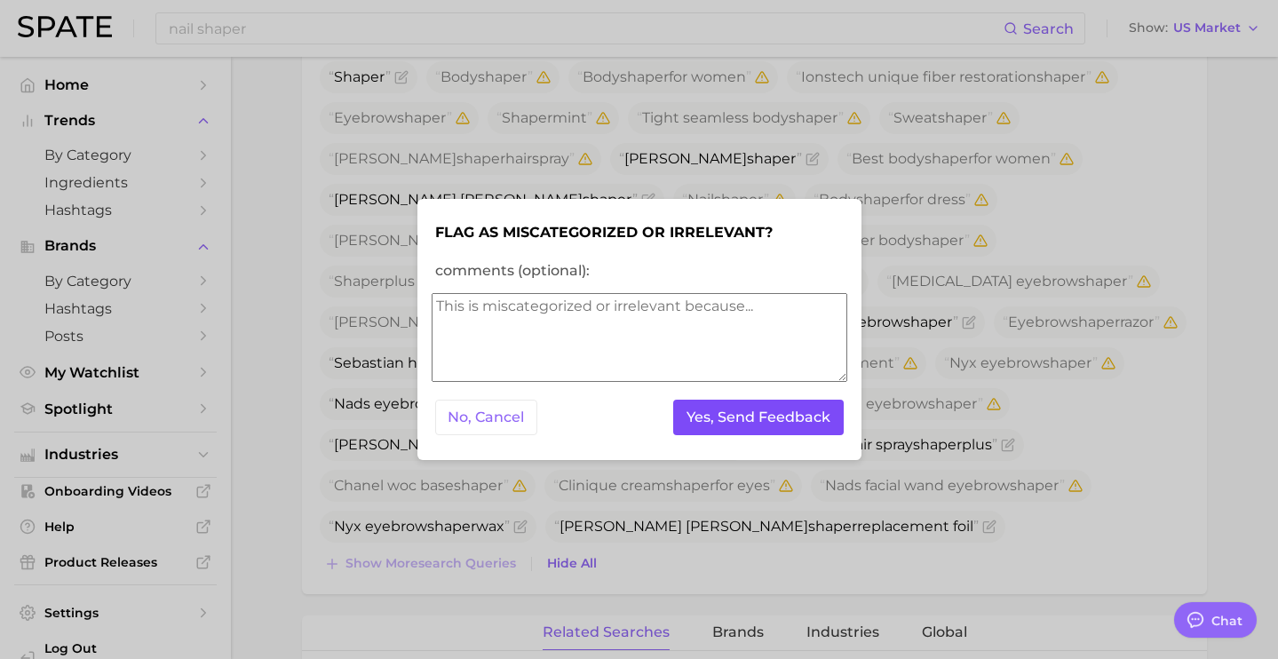
click at [785, 426] on button "Yes, Send Feedback" at bounding box center [758, 418] width 170 height 36
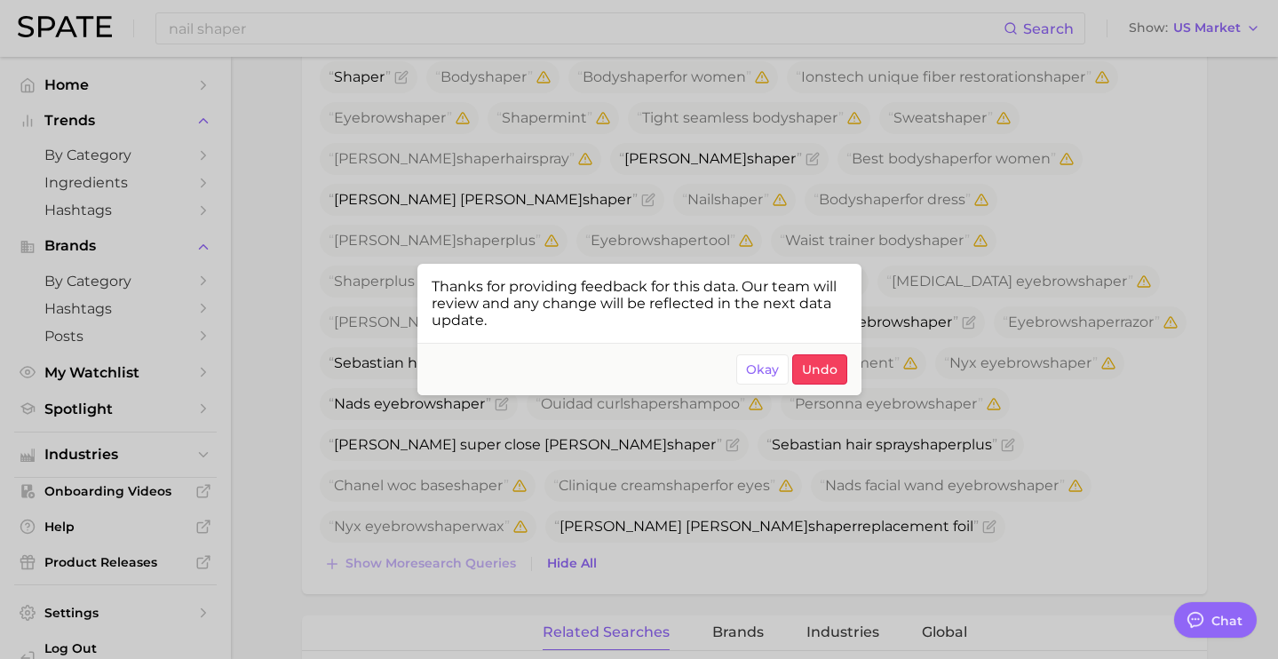
click at [1033, 329] on div at bounding box center [639, 329] width 1278 height 659
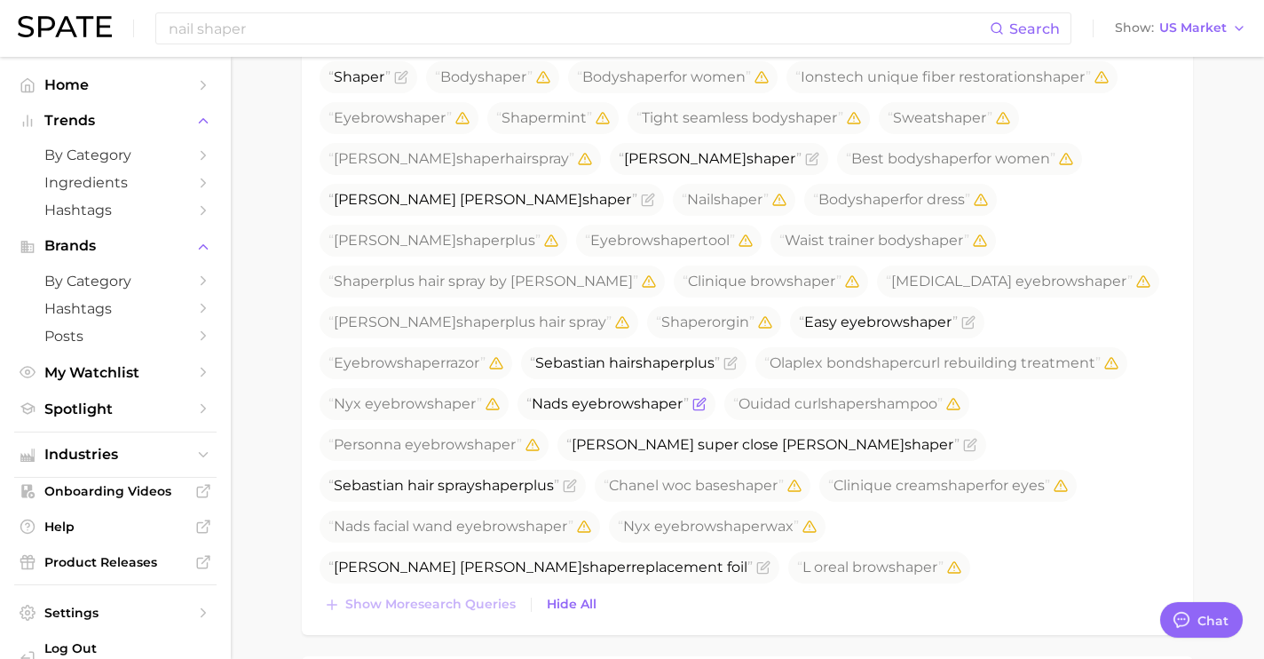
click at [707, 397] on icon "Flag as miscategorized or irrelevant" at bounding box center [700, 404] width 14 height 14
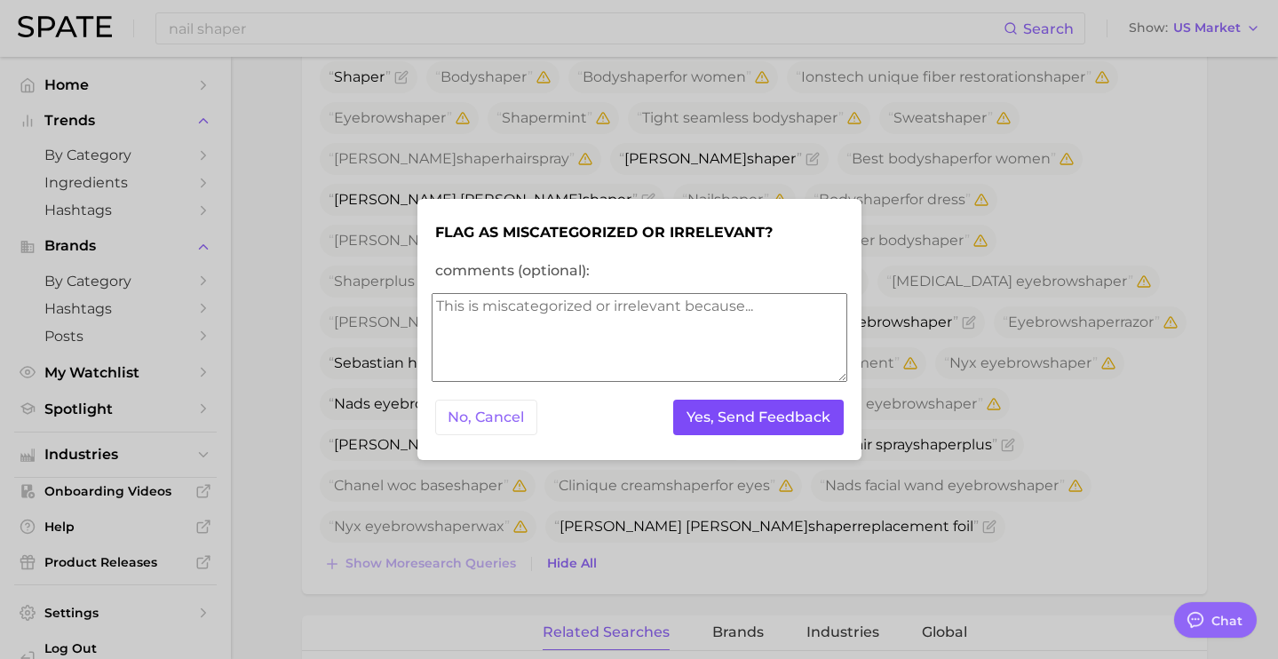
click at [809, 431] on button "Yes, Send Feedback" at bounding box center [758, 418] width 170 height 36
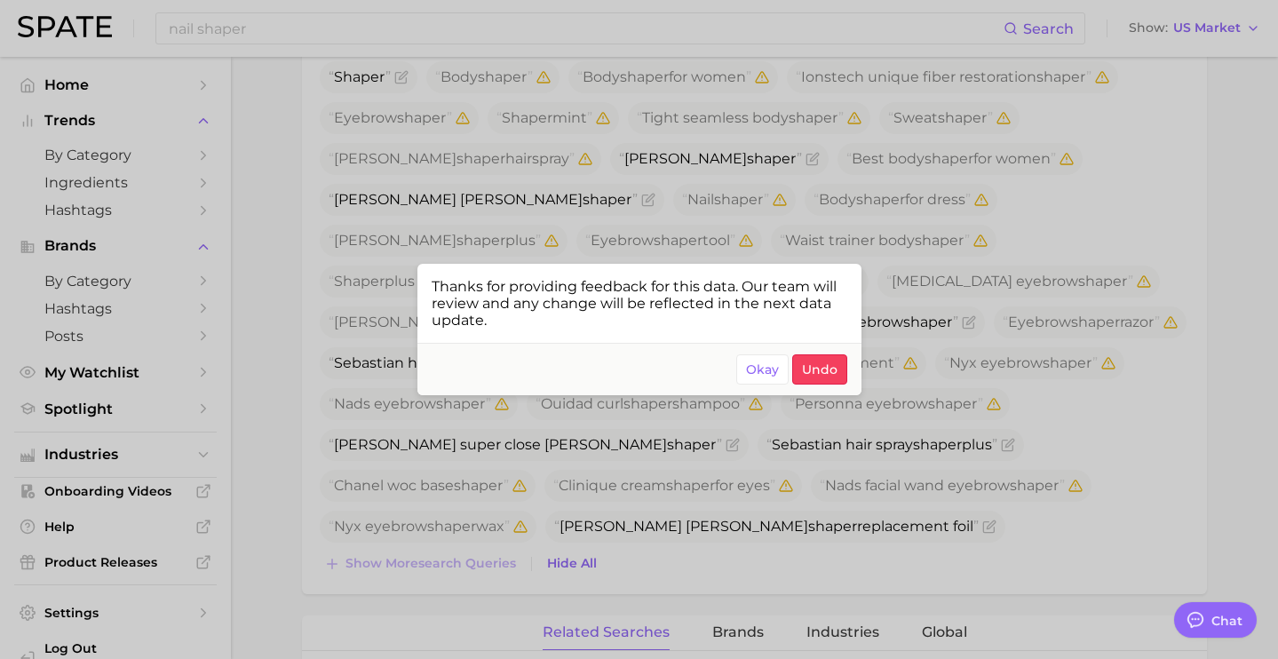
click at [978, 244] on div at bounding box center [639, 329] width 1278 height 659
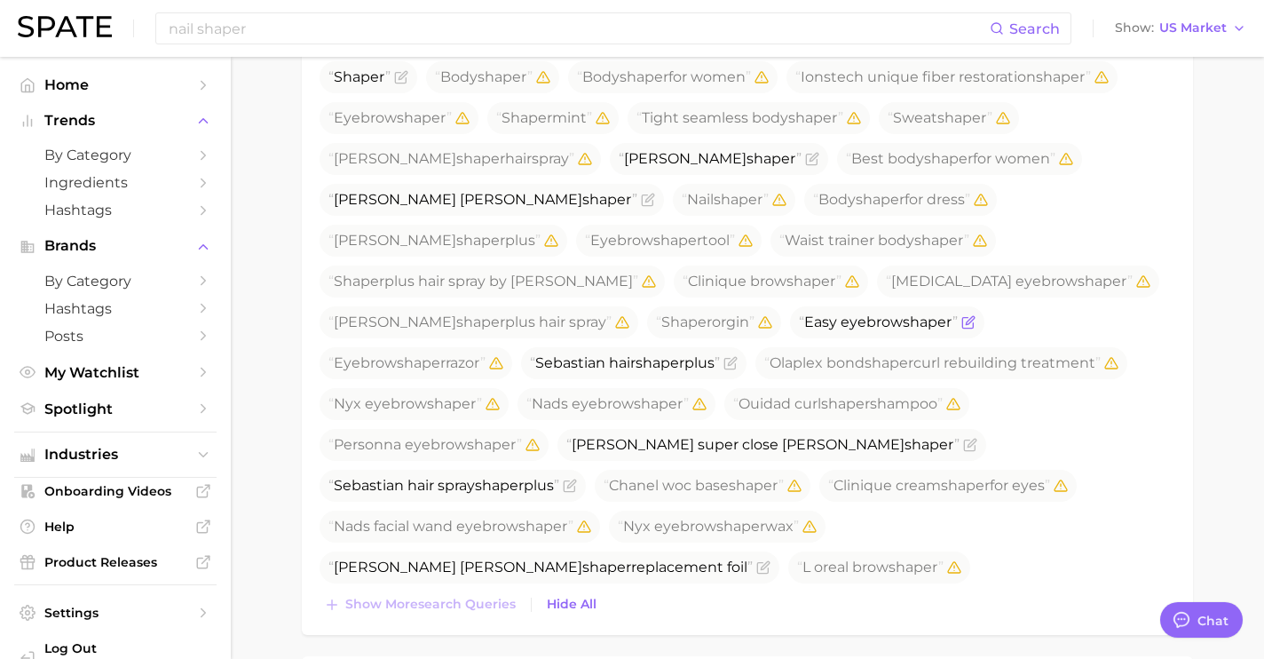
click at [962, 318] on icon "Flag as miscategorized or irrelevant" at bounding box center [967, 323] width 11 height 11
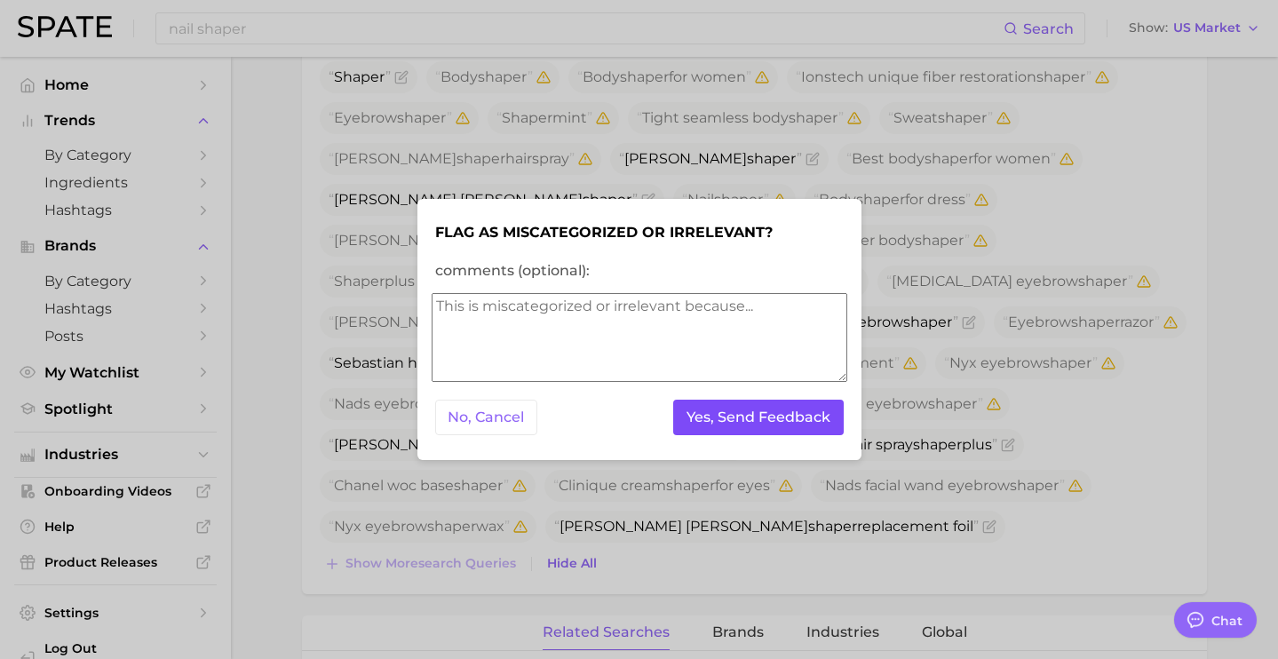
click at [752, 419] on button "Yes, Send Feedback" at bounding box center [758, 418] width 170 height 36
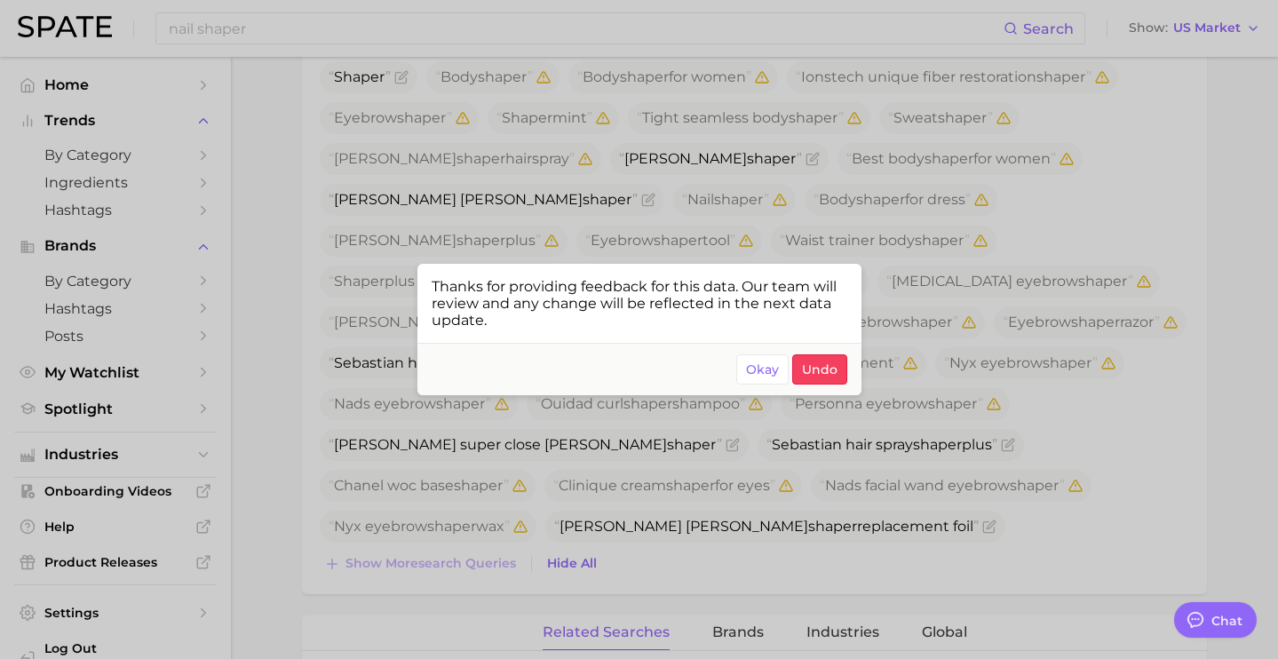
click at [941, 246] on div at bounding box center [639, 329] width 1278 height 659
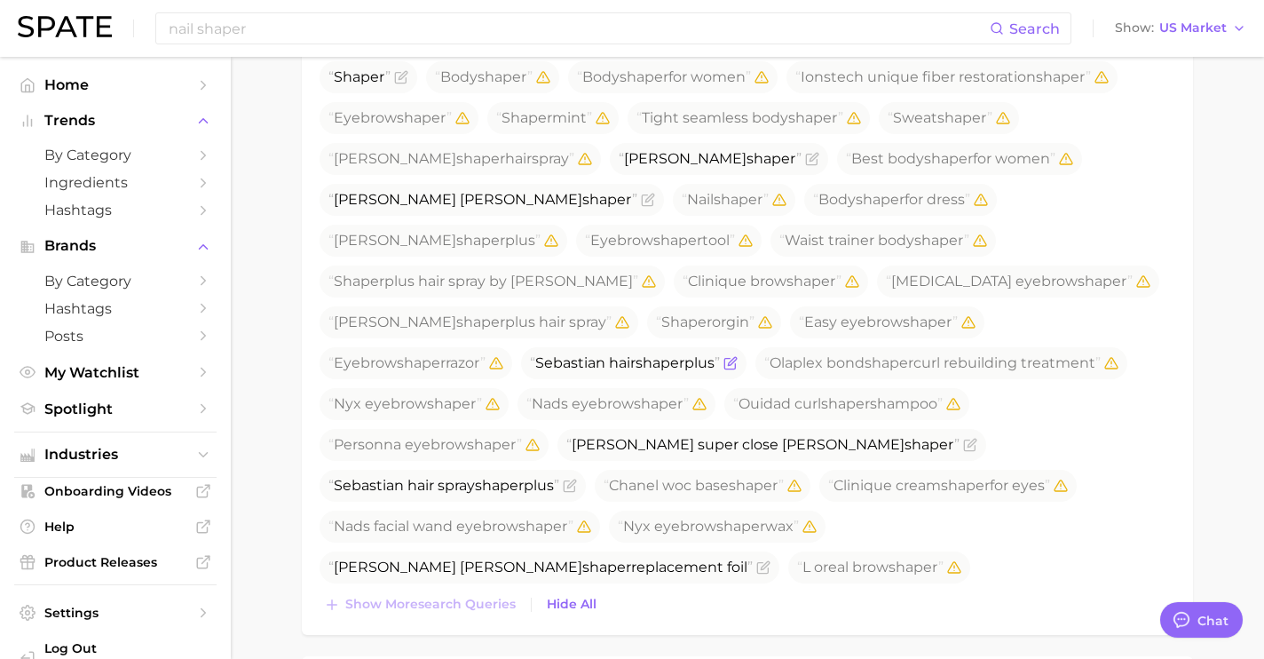
click at [738, 356] on icon "Flag as miscategorized or irrelevant" at bounding box center [731, 363] width 14 height 14
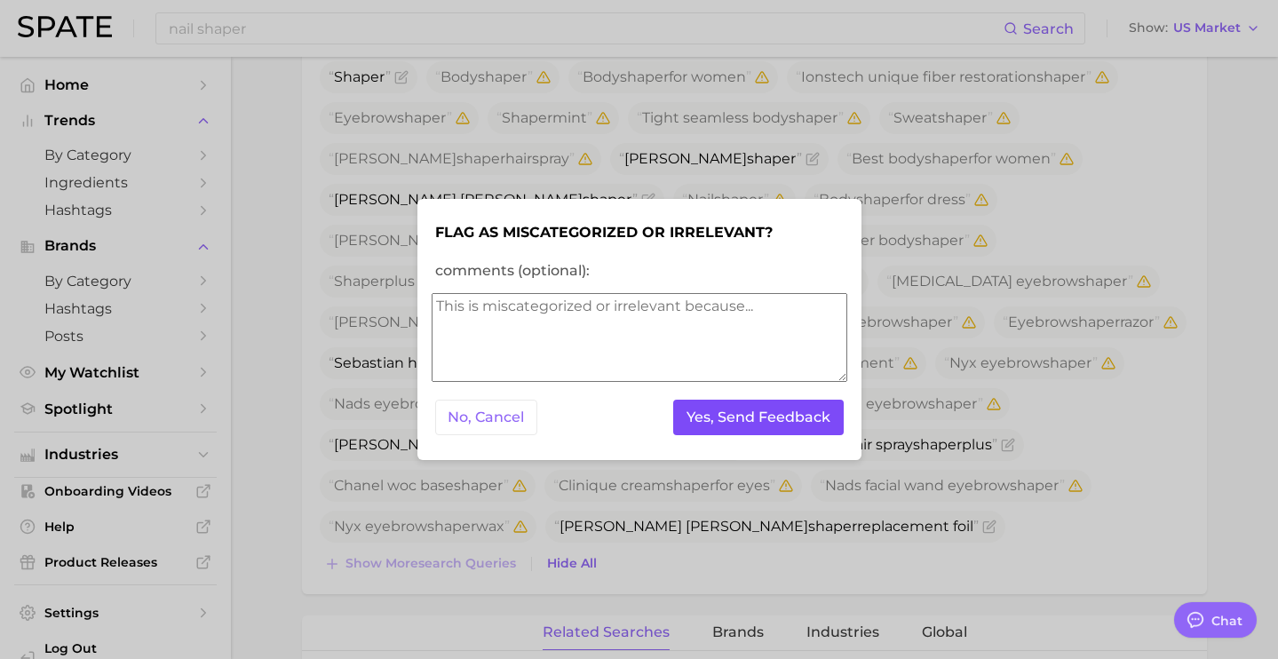
click at [802, 416] on button "Yes, Send Feedback" at bounding box center [758, 418] width 170 height 36
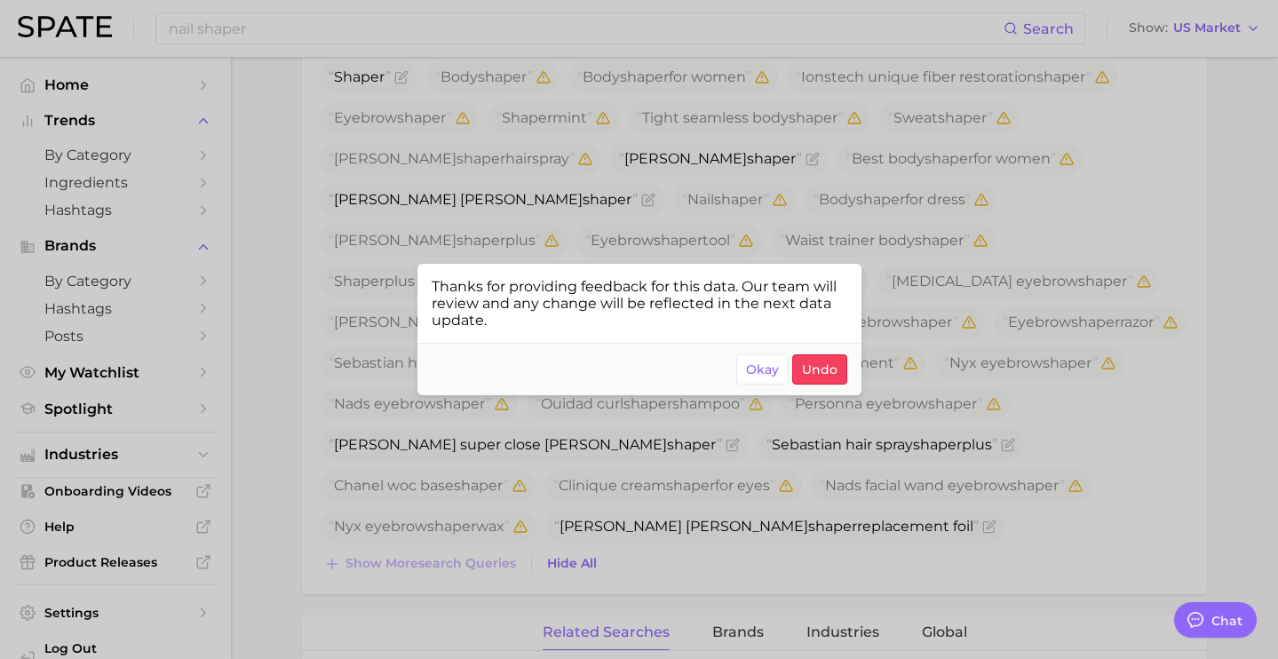
click at [984, 202] on div at bounding box center [639, 329] width 1278 height 659
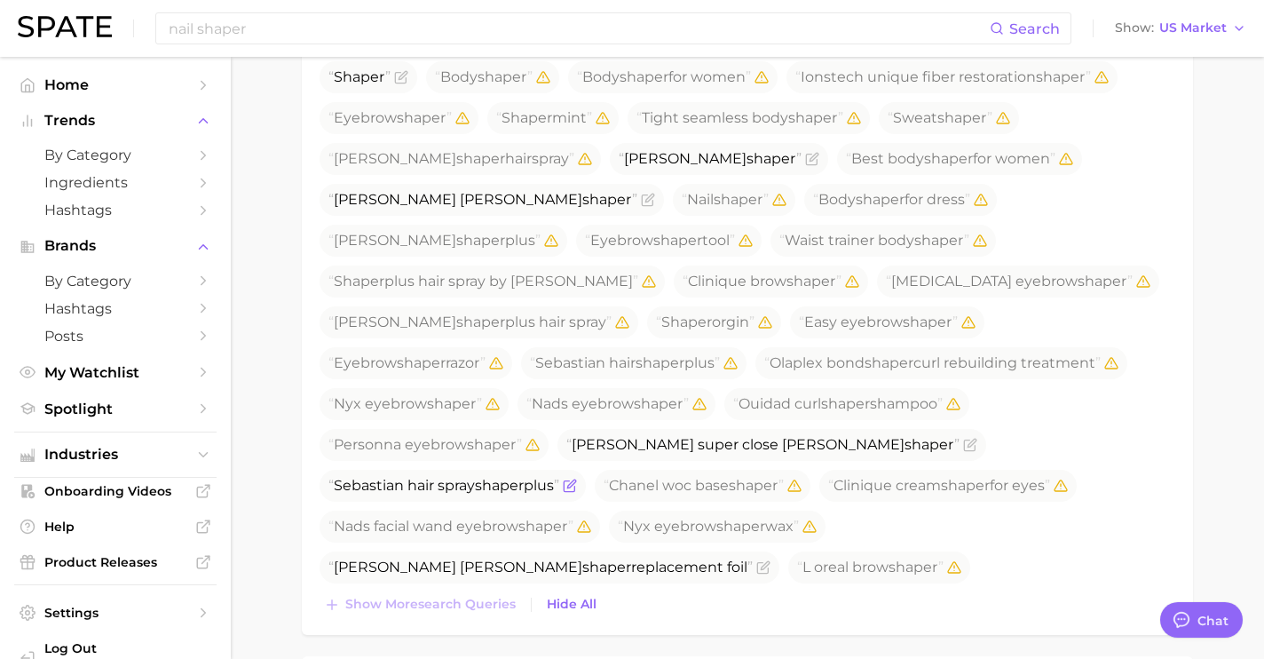
click at [575, 479] on icon "Flag as miscategorized or irrelevant" at bounding box center [571, 483] width 8 height 8
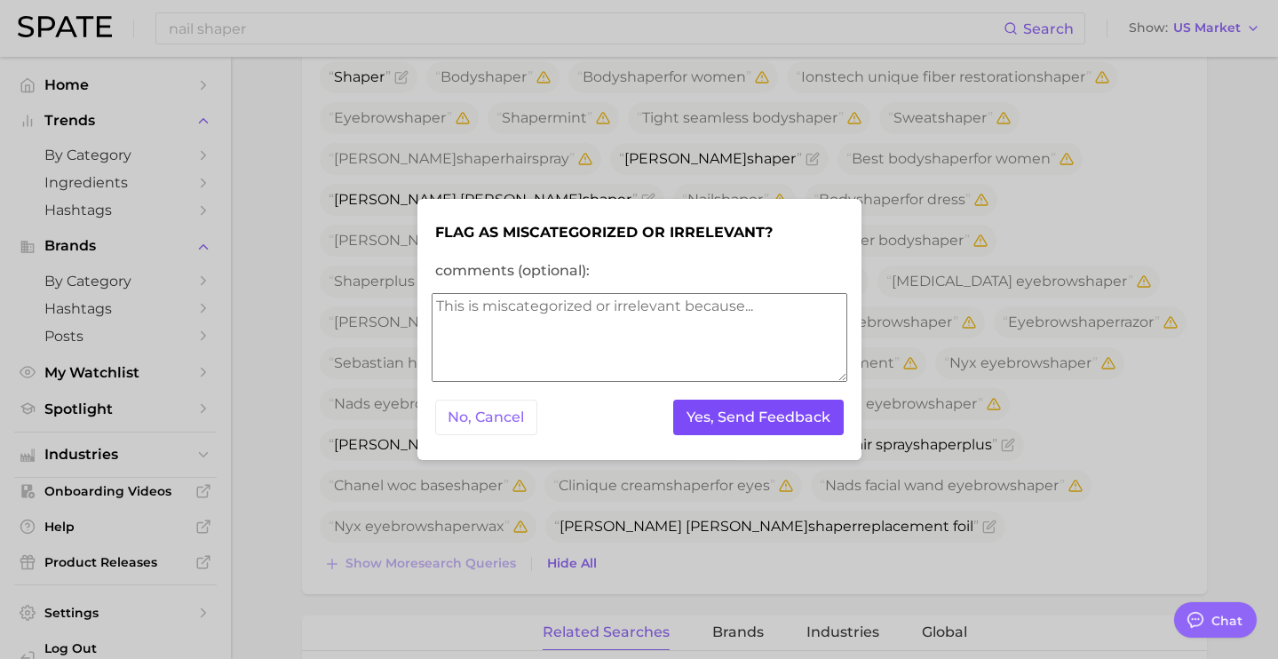
click at [776, 432] on button "Yes, Send Feedback" at bounding box center [758, 418] width 170 height 36
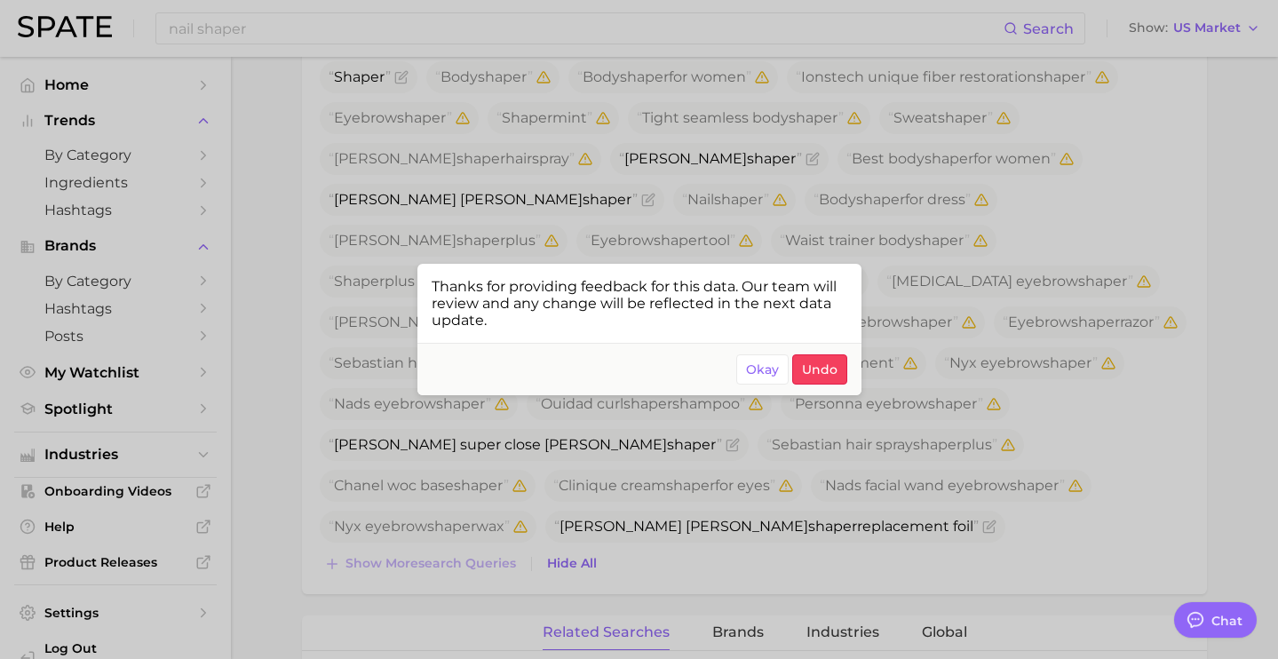
click at [895, 444] on div at bounding box center [639, 329] width 1278 height 659
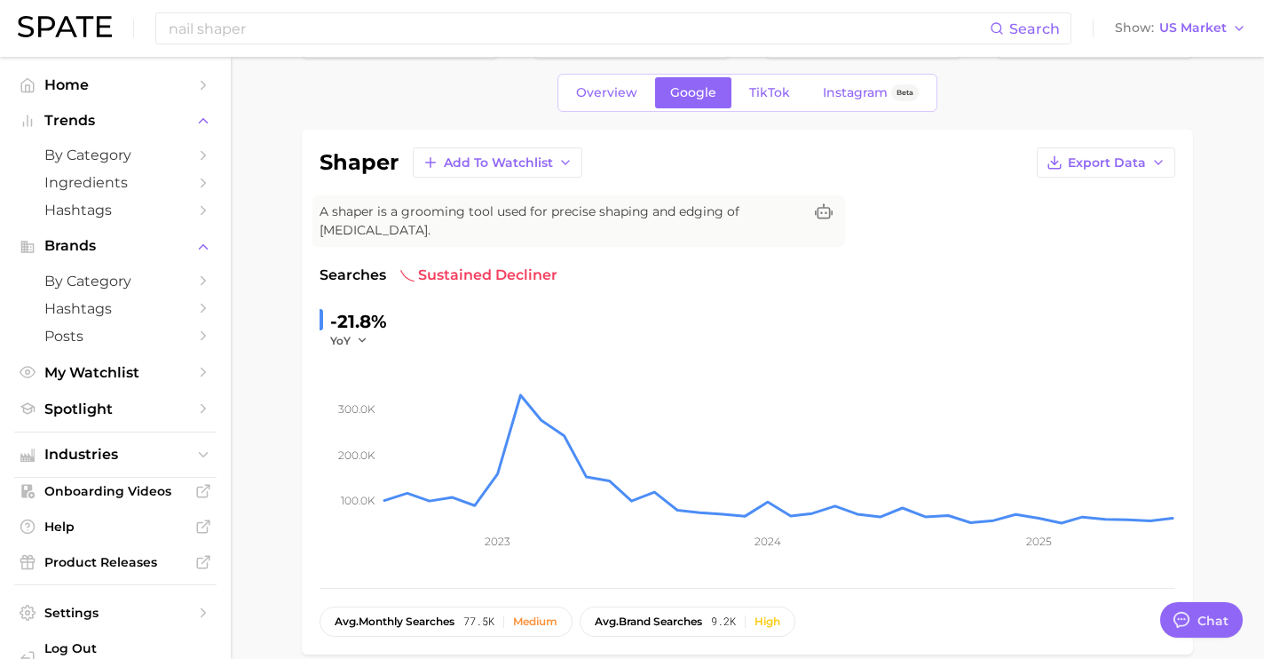
scroll to position [0, 0]
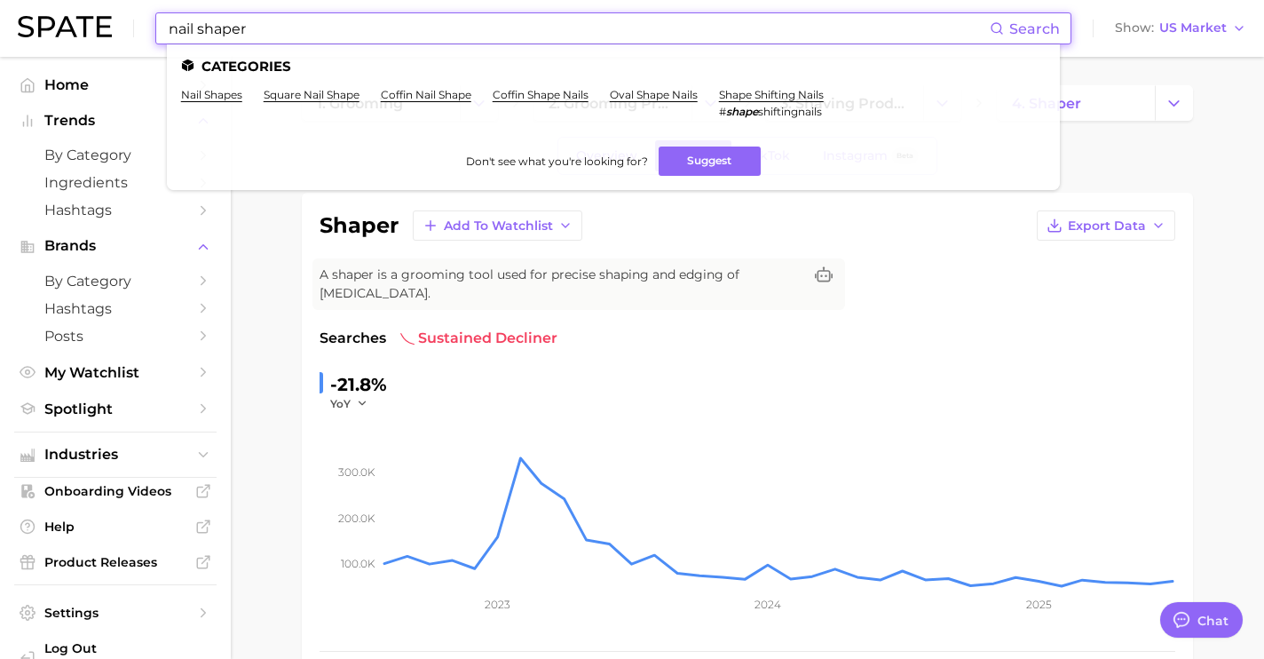
drag, startPoint x: 351, startPoint y: 37, endPoint x: 67, endPoint y: 0, distance: 285.7
click at [67, 0] on div "nail shaper Search Categories nail shapes square nail shape coffin nail shape c…" at bounding box center [632, 28] width 1229 height 57
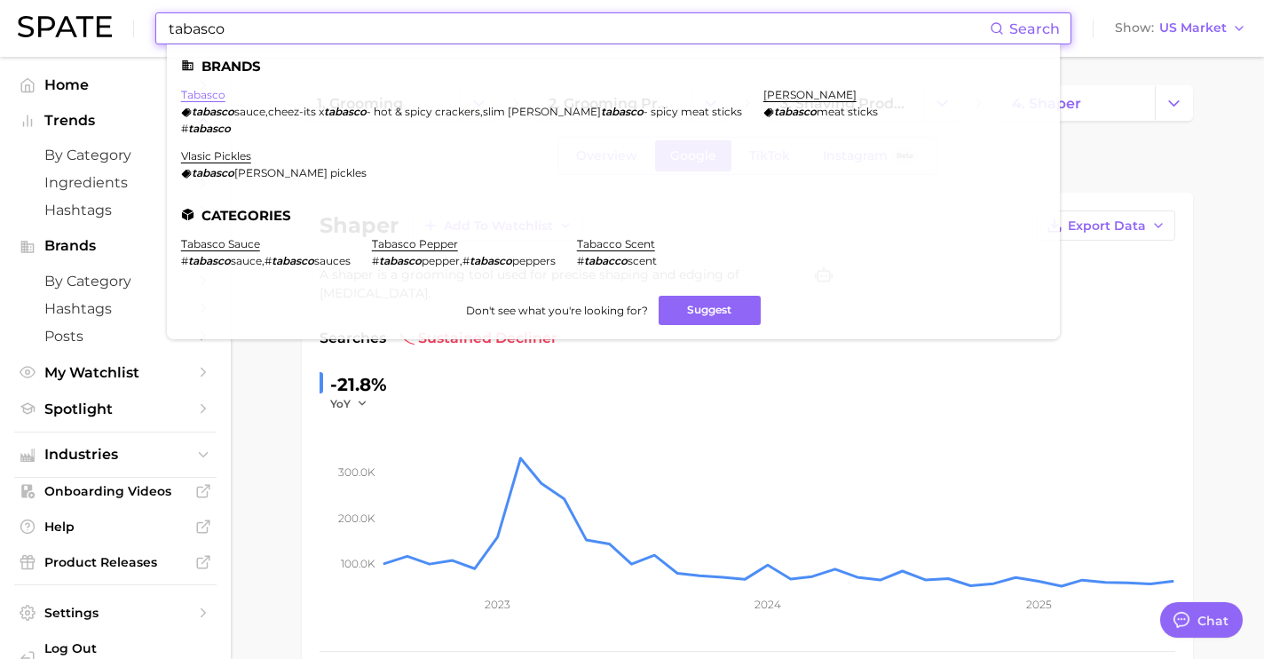
type input "tabasco"
click at [208, 91] on link "tabasco" at bounding box center [203, 94] width 44 height 13
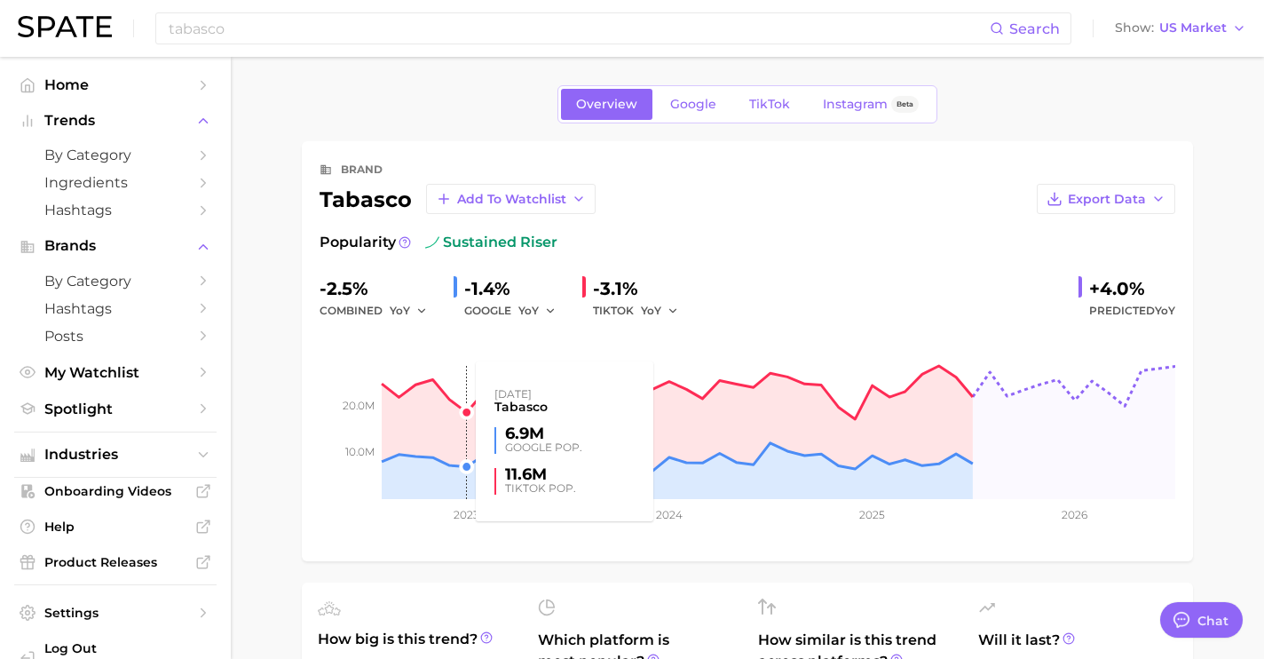
scroll to position [20, 0]
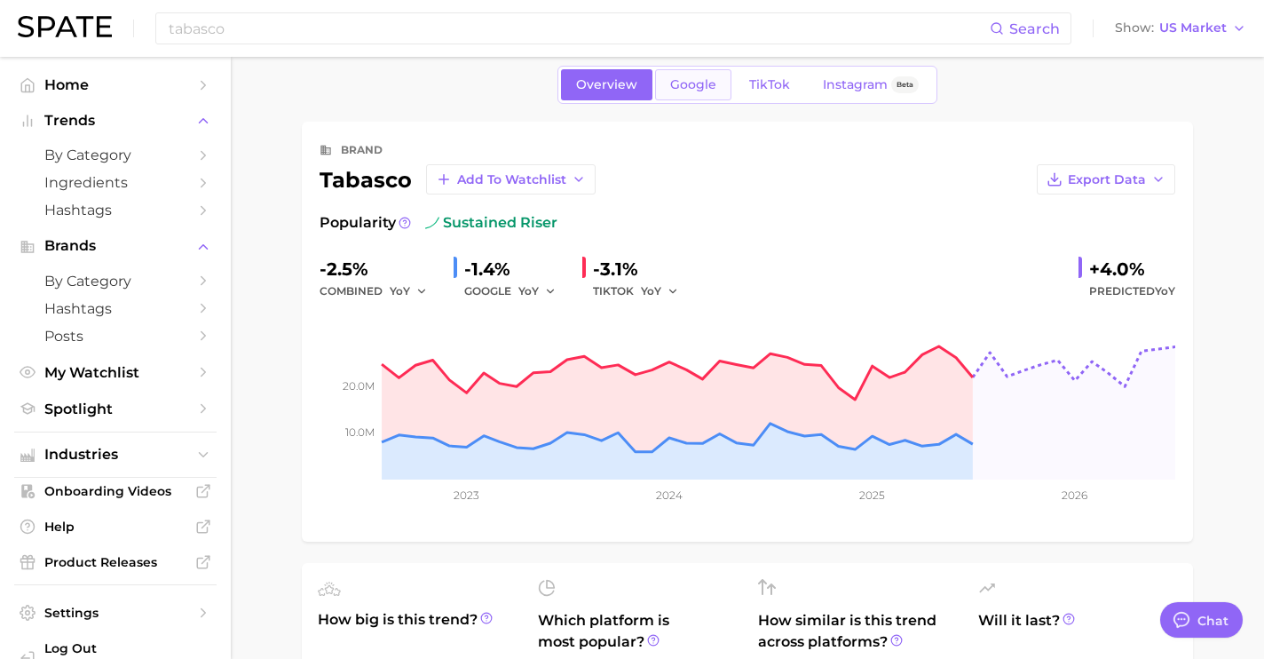
click at [682, 83] on span "Google" at bounding box center [693, 84] width 46 height 15
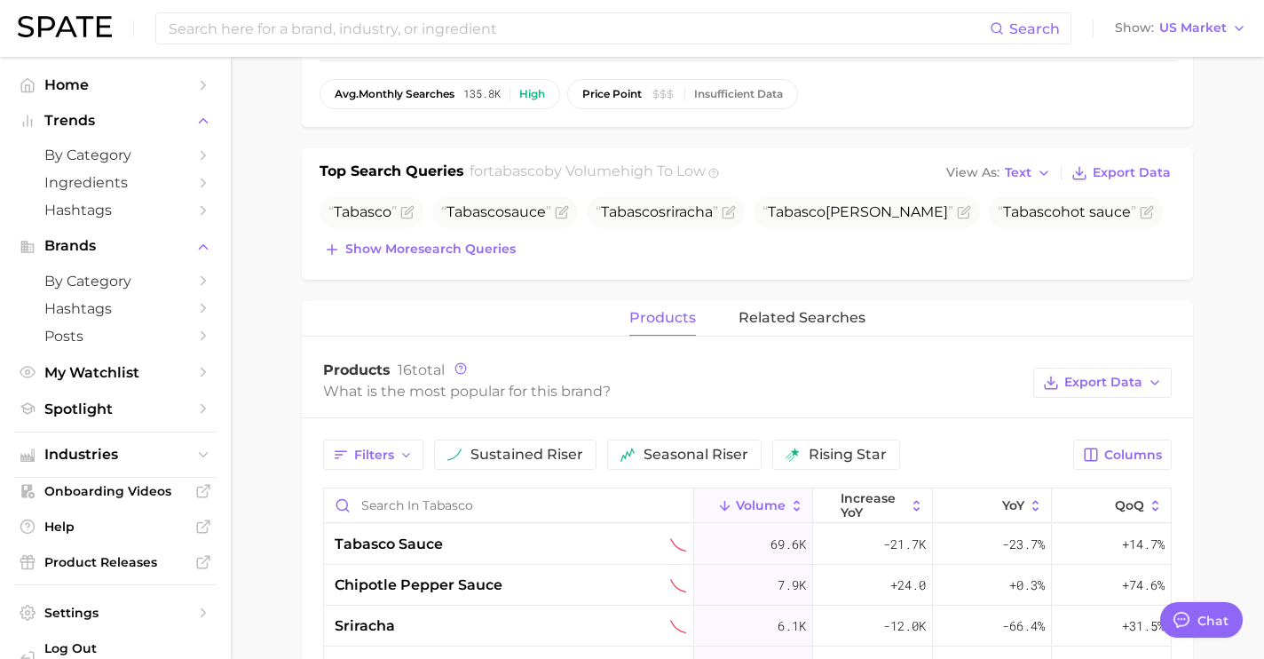
scroll to position [493, 0]
click at [501, 253] on span "Show more search queries" at bounding box center [430, 250] width 170 height 15
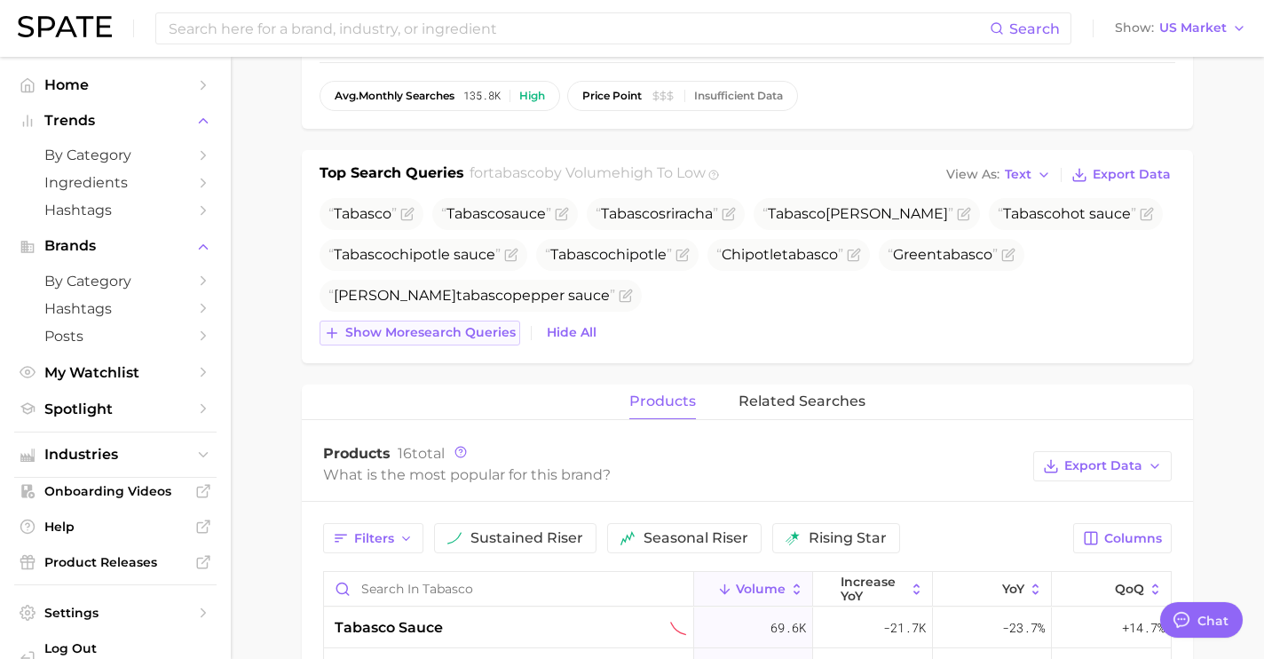
click at [485, 329] on span "Show more search queries" at bounding box center [430, 332] width 170 height 15
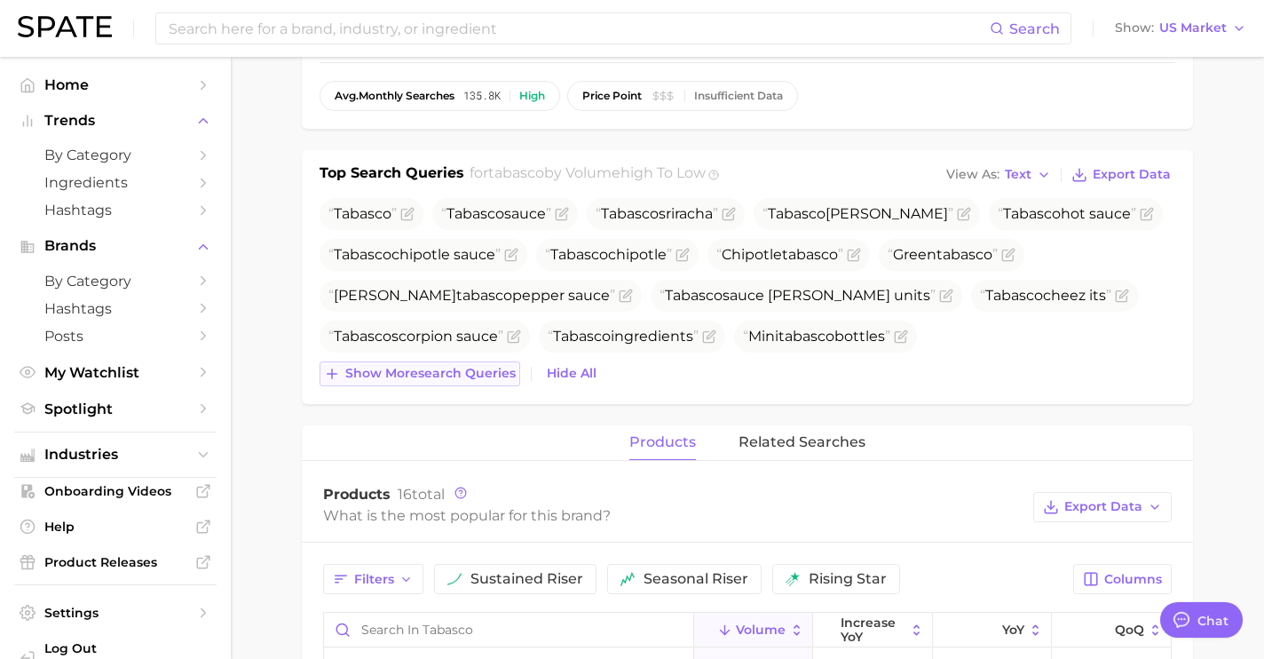
click at [482, 375] on span "Show more search queries" at bounding box center [430, 373] width 170 height 15
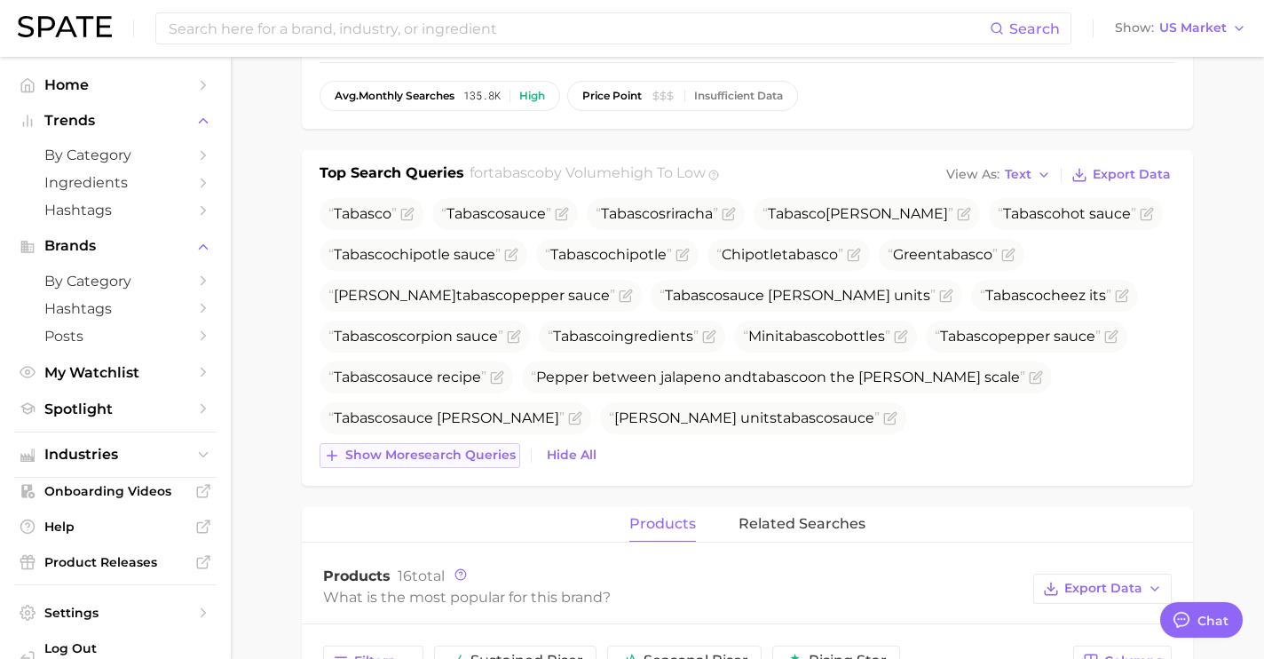
click at [477, 455] on span "Show more search queries" at bounding box center [430, 455] width 170 height 15
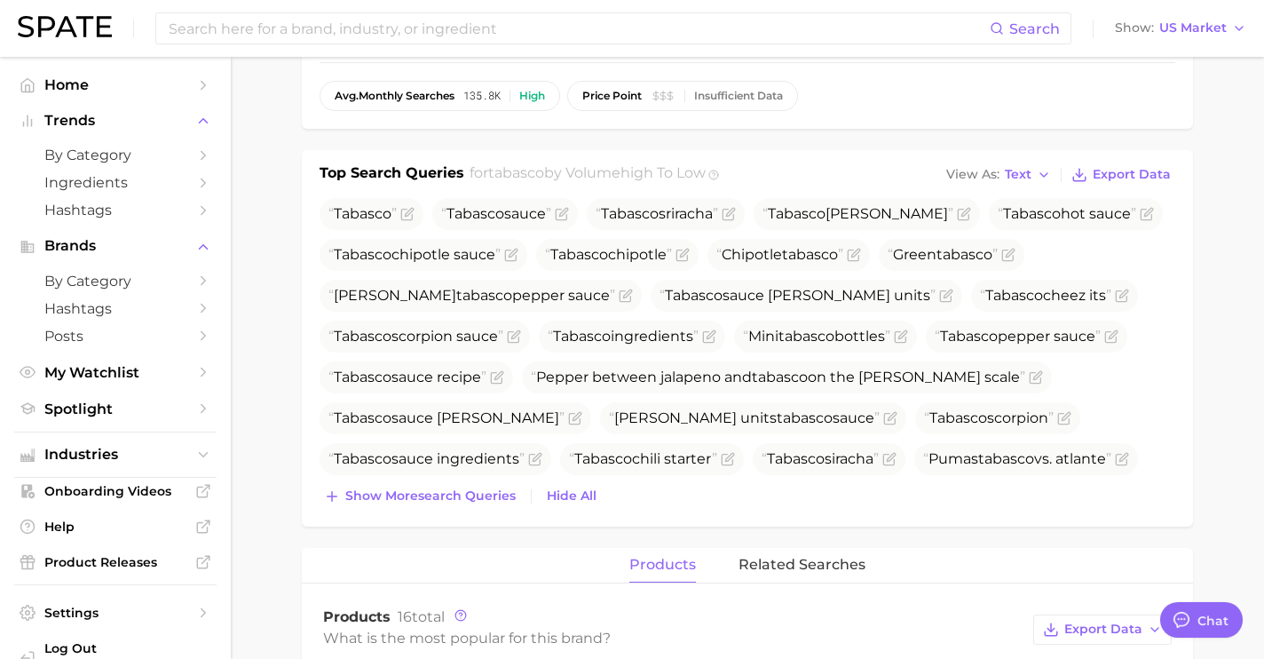
click at [470, 511] on div "Top Search Queries for tabasco by Volume high to low View As Text Export Data T…" at bounding box center [747, 338] width 891 height 376
click at [466, 499] on span "Show more search queries" at bounding box center [430, 495] width 170 height 15
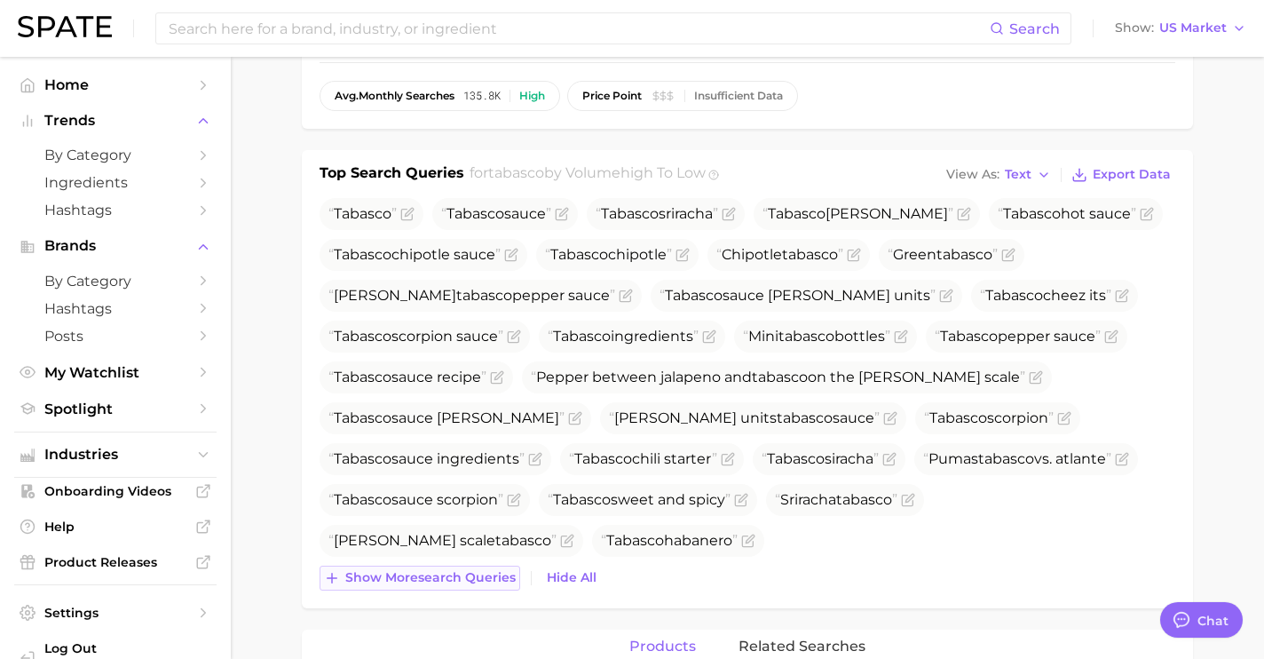
click at [455, 573] on span "Show more search queries" at bounding box center [430, 577] width 170 height 15
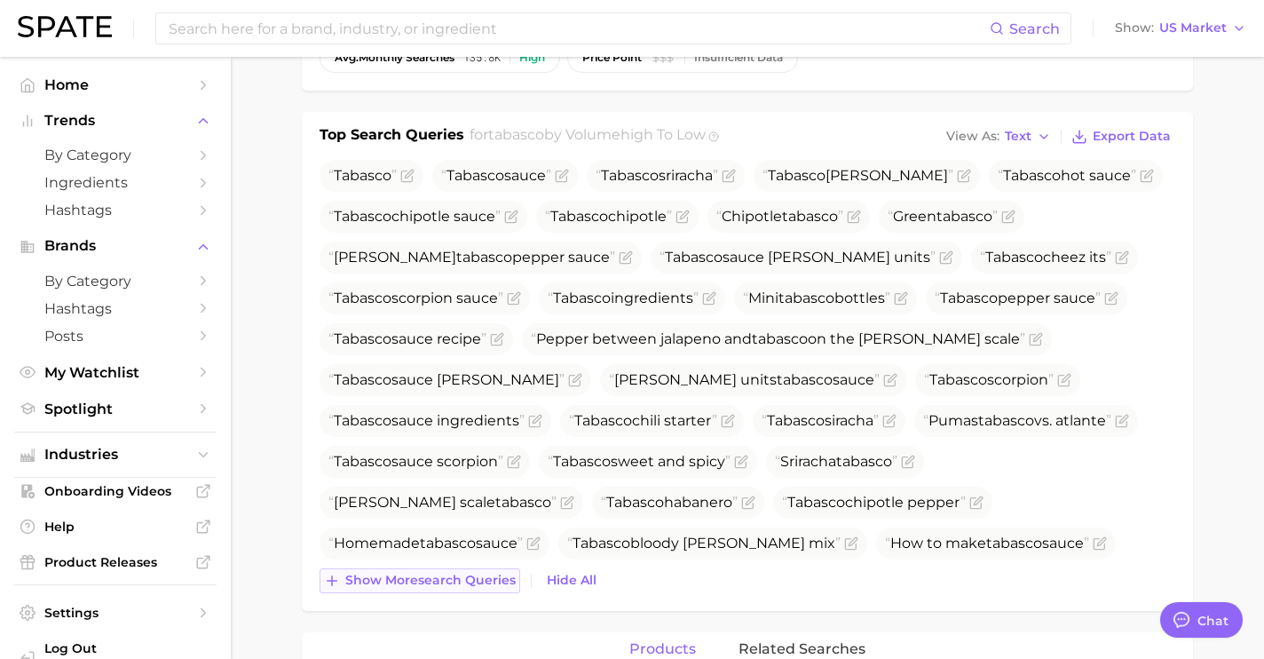
click at [455, 574] on span "Show more search queries" at bounding box center [430, 580] width 170 height 15
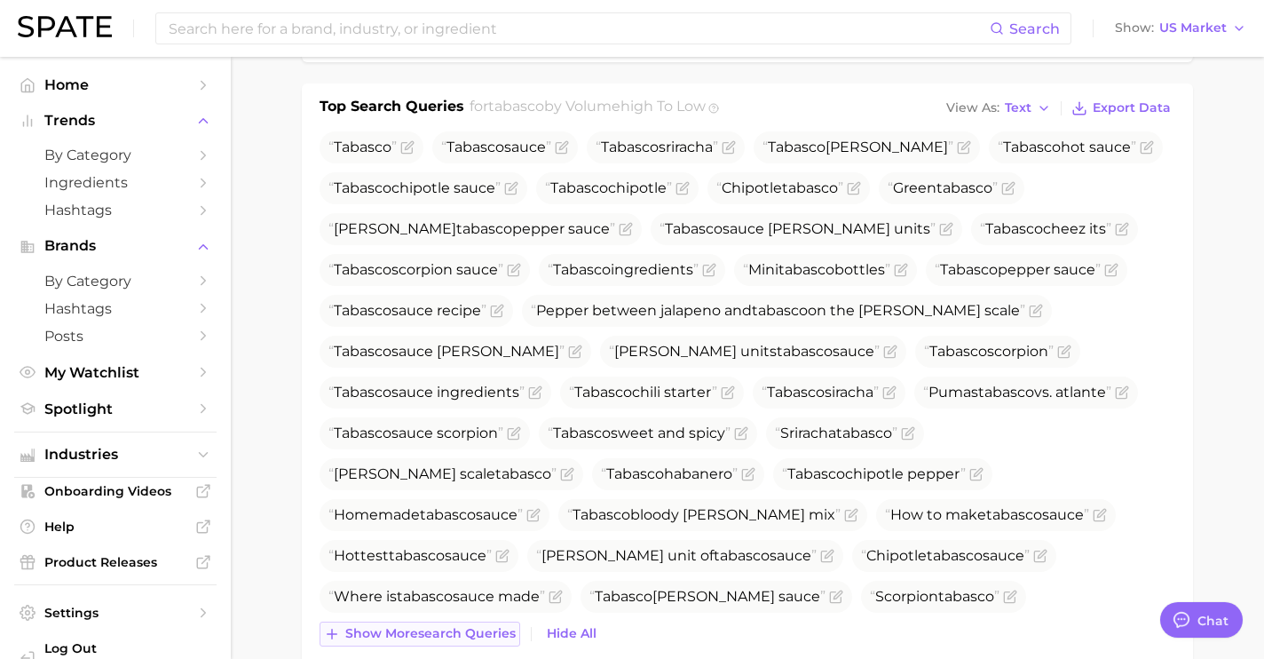
click at [447, 632] on span "Show more search queries" at bounding box center [430, 633] width 170 height 15
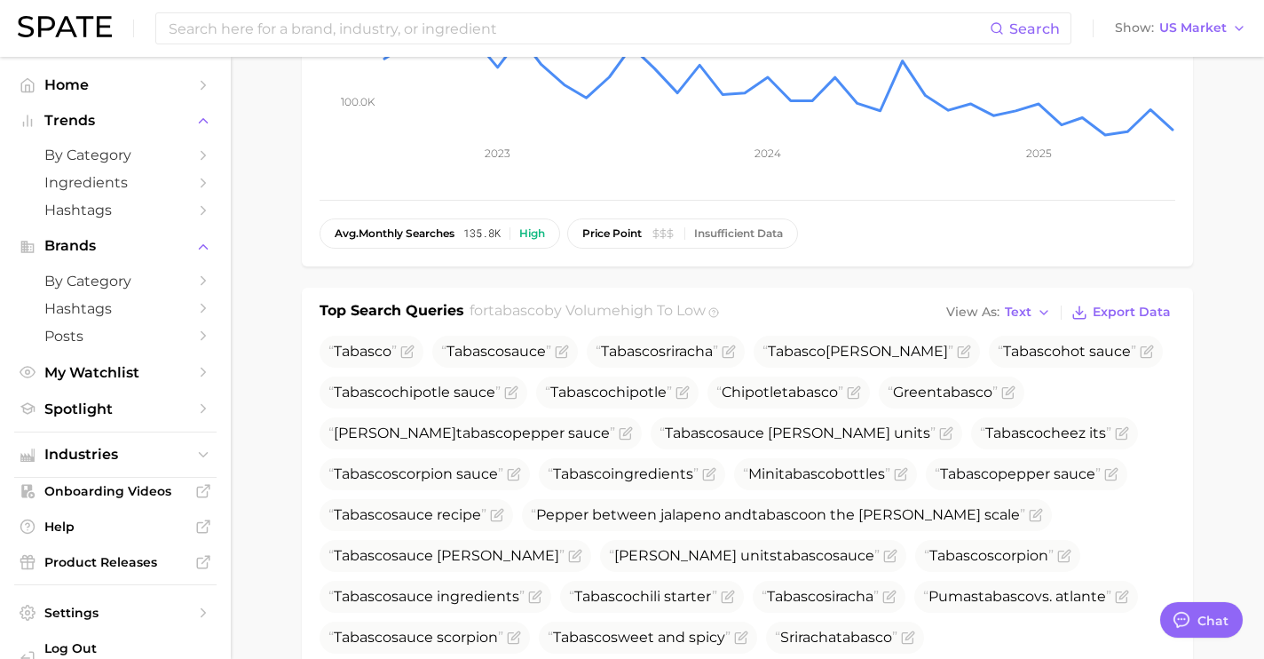
scroll to position [0, 0]
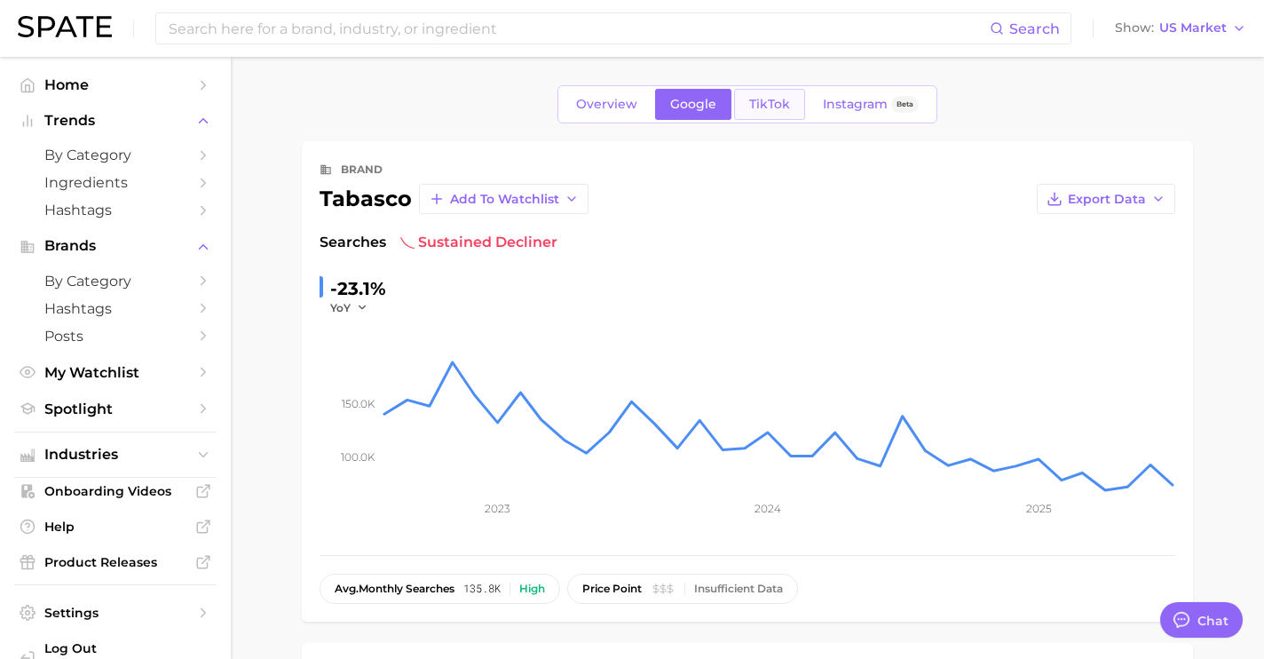
click at [780, 103] on span "TikTok" at bounding box center [769, 104] width 41 height 15
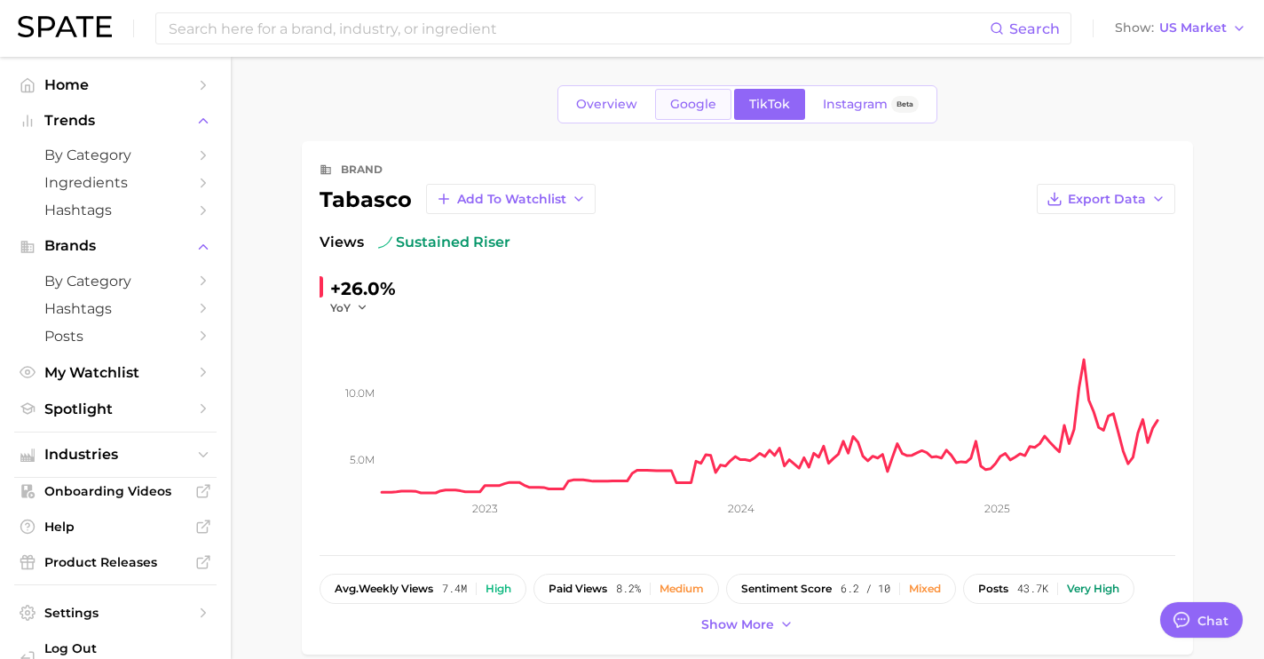
click at [699, 108] on span "Google" at bounding box center [693, 104] width 46 height 15
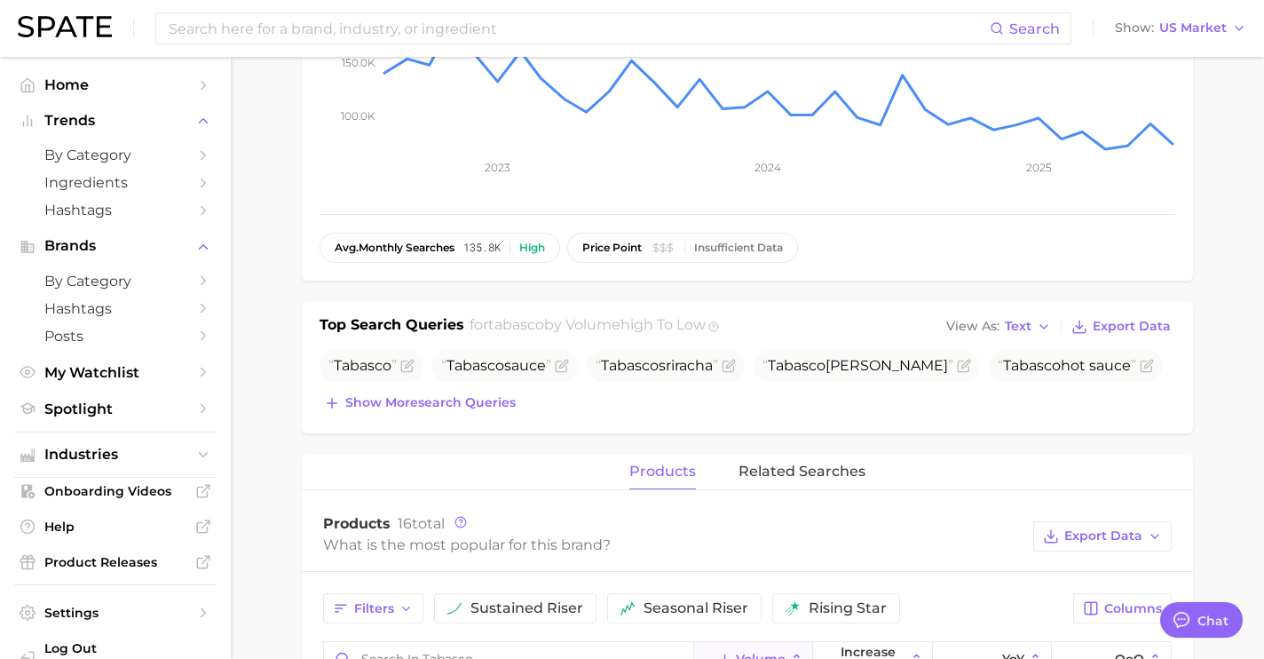
scroll to position [338, 0]
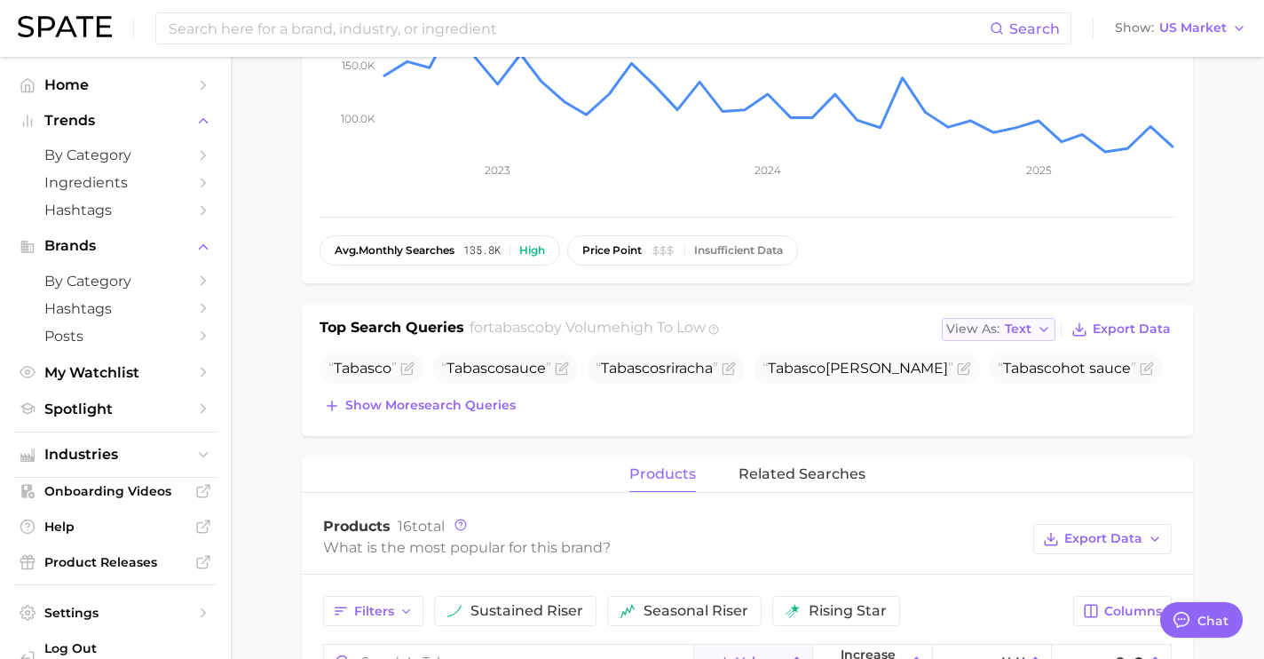
click at [1032, 319] on button "View As Text" at bounding box center [999, 329] width 114 height 23
click at [1002, 392] on span "Table" at bounding box center [989, 390] width 35 height 15
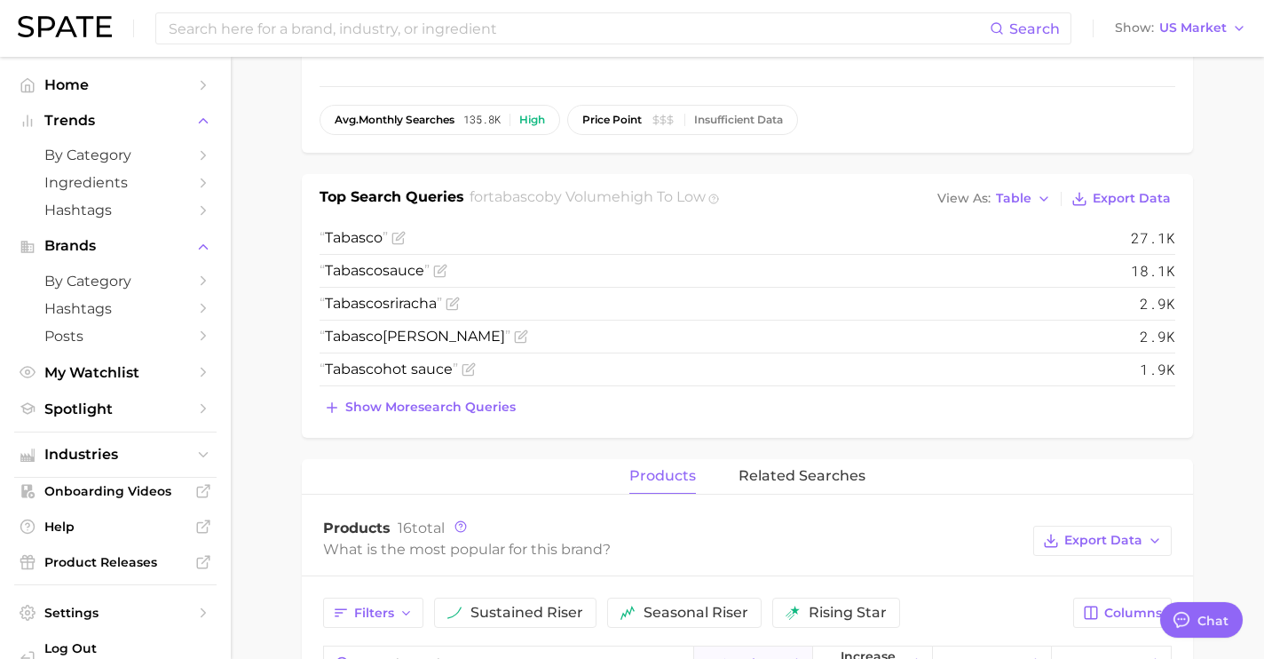
scroll to position [485, 0]
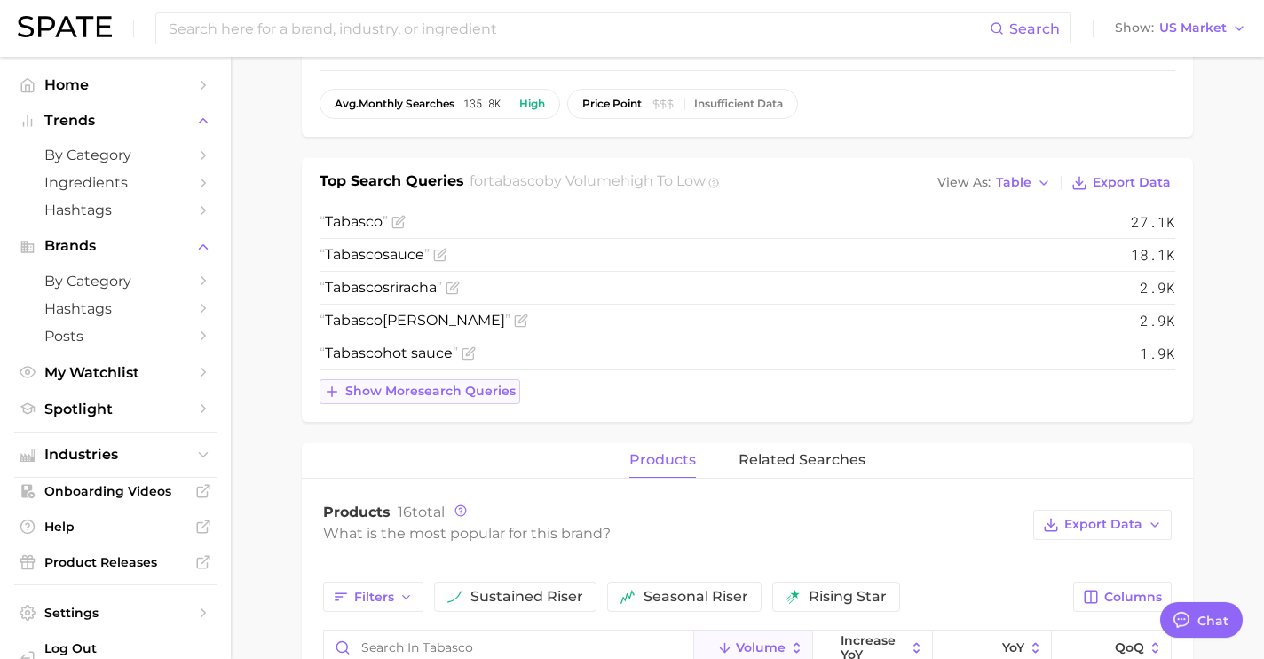
click at [500, 385] on span "Show more search queries" at bounding box center [430, 391] width 170 height 15
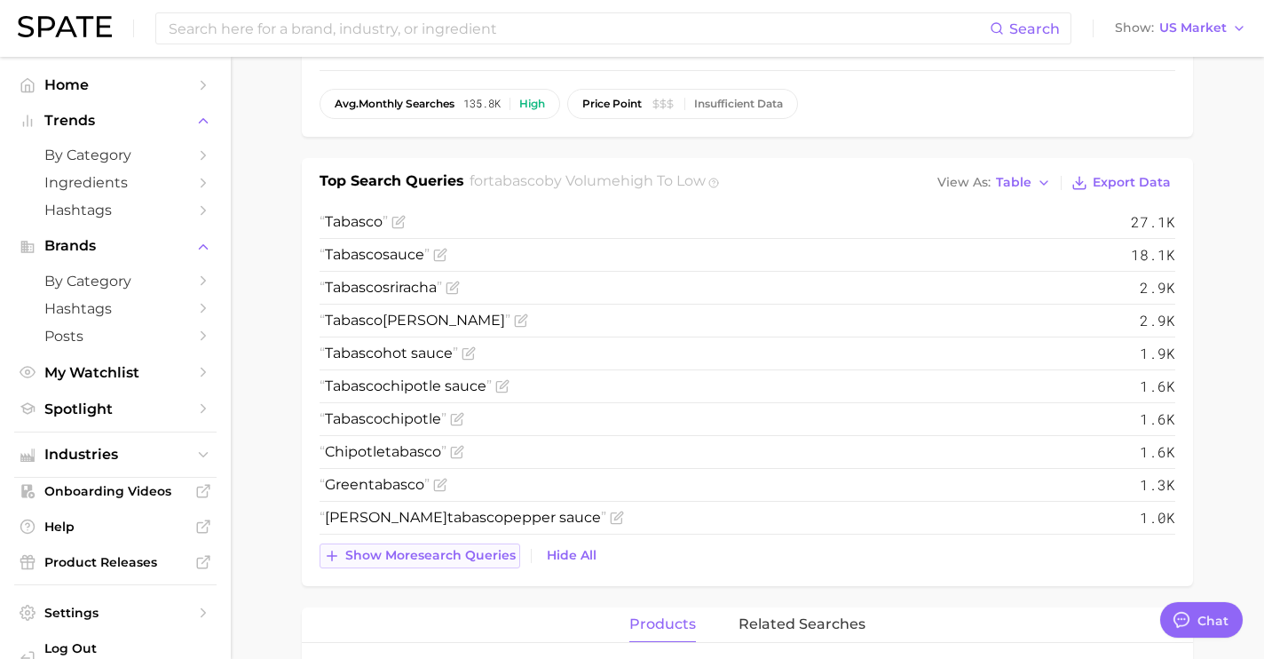
click at [462, 551] on span "Show more search queries" at bounding box center [430, 555] width 170 height 15
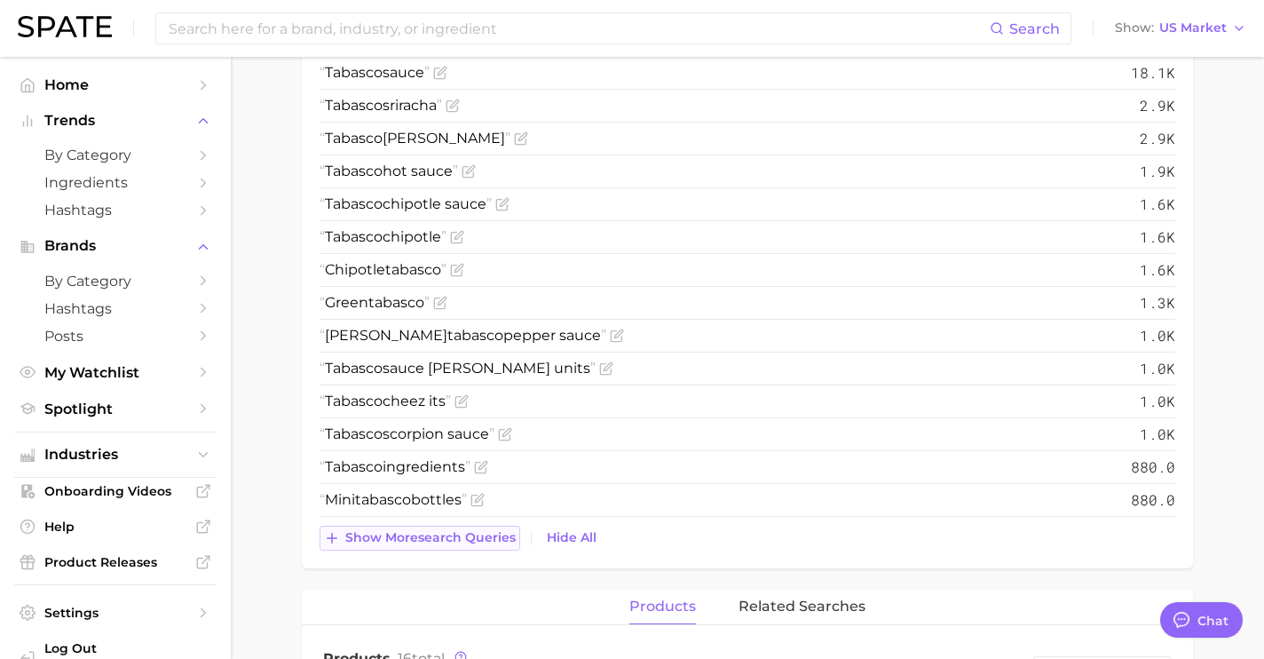
click at [460, 539] on span "Show more search queries" at bounding box center [430, 537] width 170 height 15
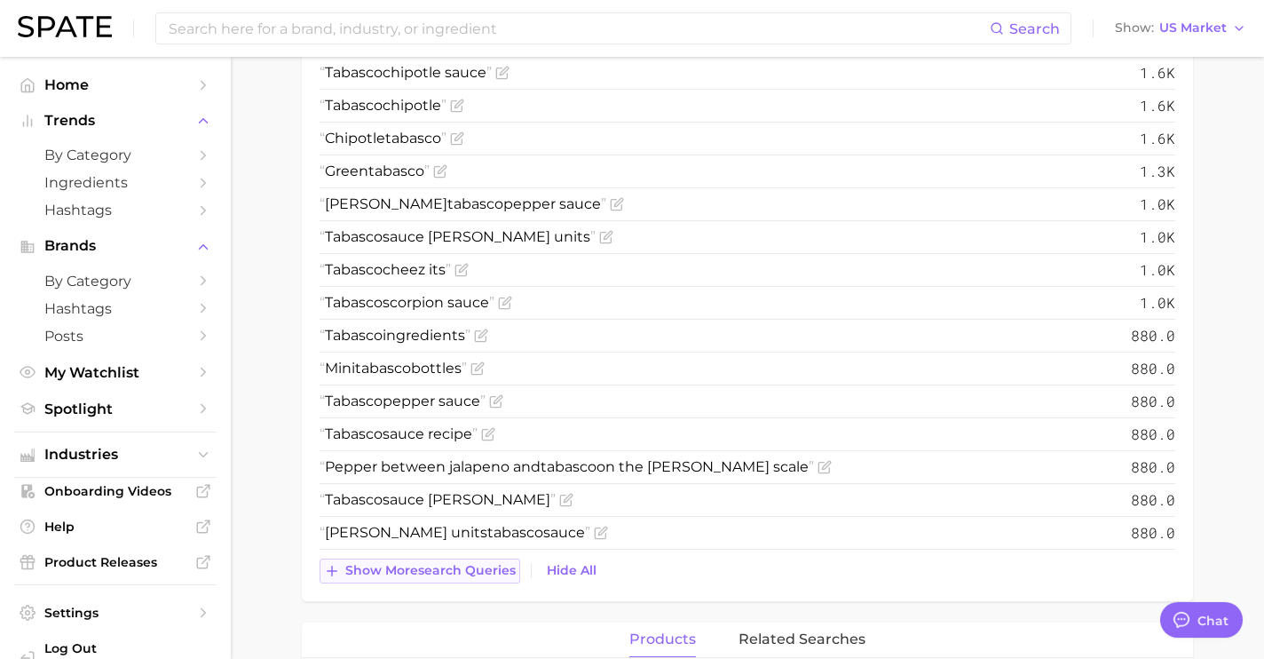
click at [455, 569] on span "Show more search queries" at bounding box center [430, 570] width 170 height 15
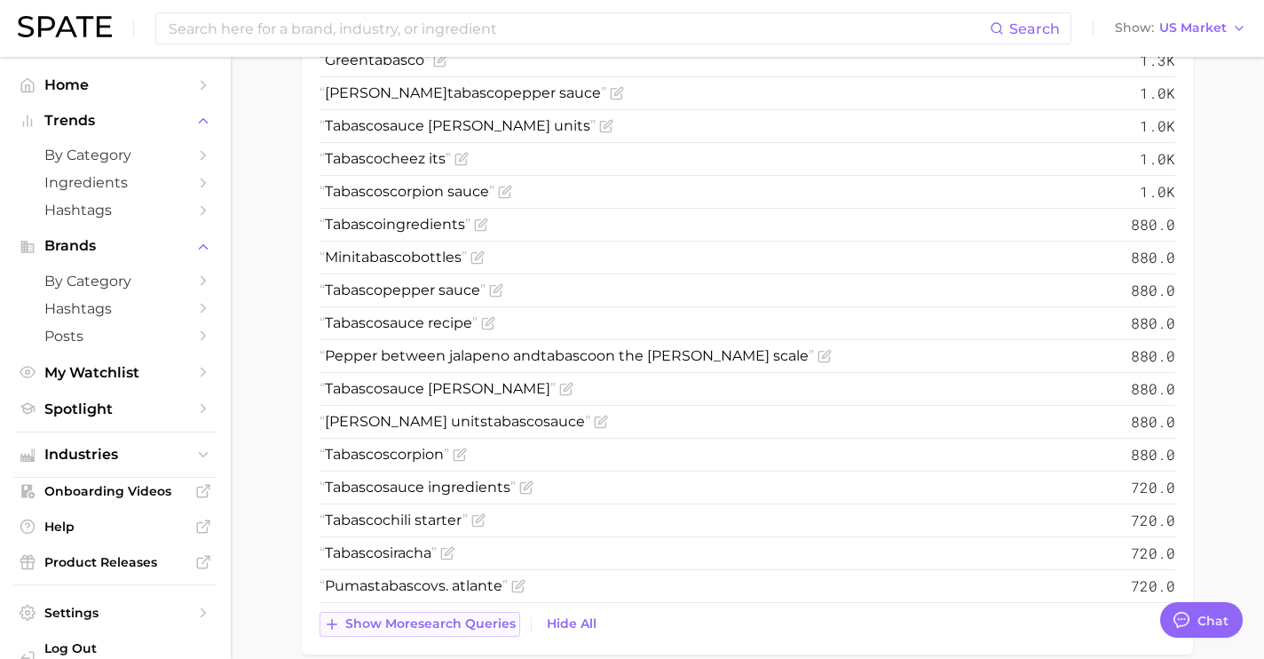
scroll to position [953, 0]
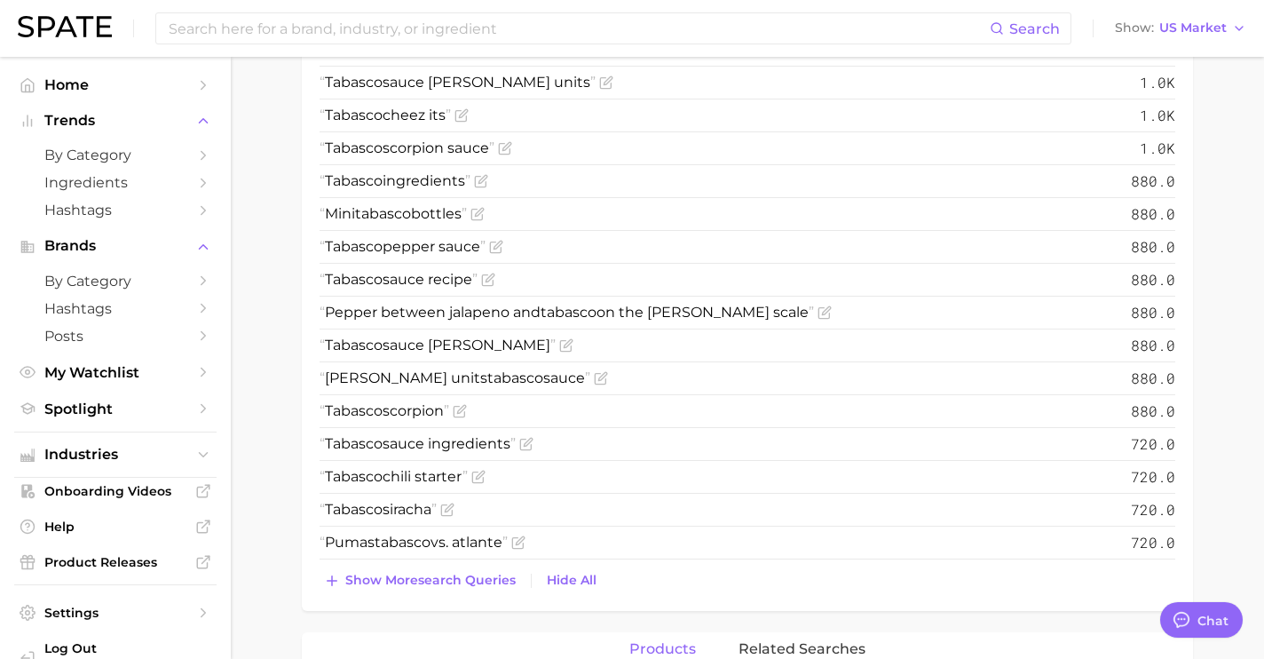
click at [452, 594] on div "Top Search Queries for tabasco by Volume high to low View As Table Export Data …" at bounding box center [747, 150] width 891 height 921
click at [451, 573] on span "Show more search queries" at bounding box center [430, 580] width 170 height 15
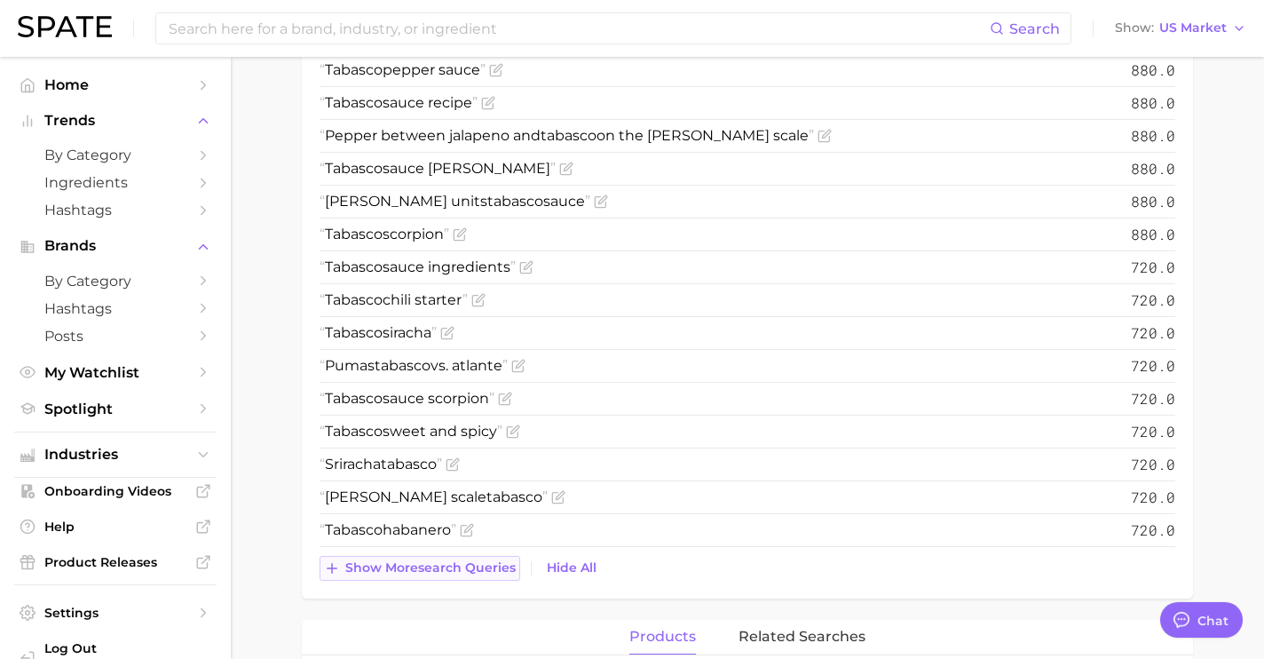
click at [451, 559] on button "Show more search queries" at bounding box center [420, 568] width 201 height 25
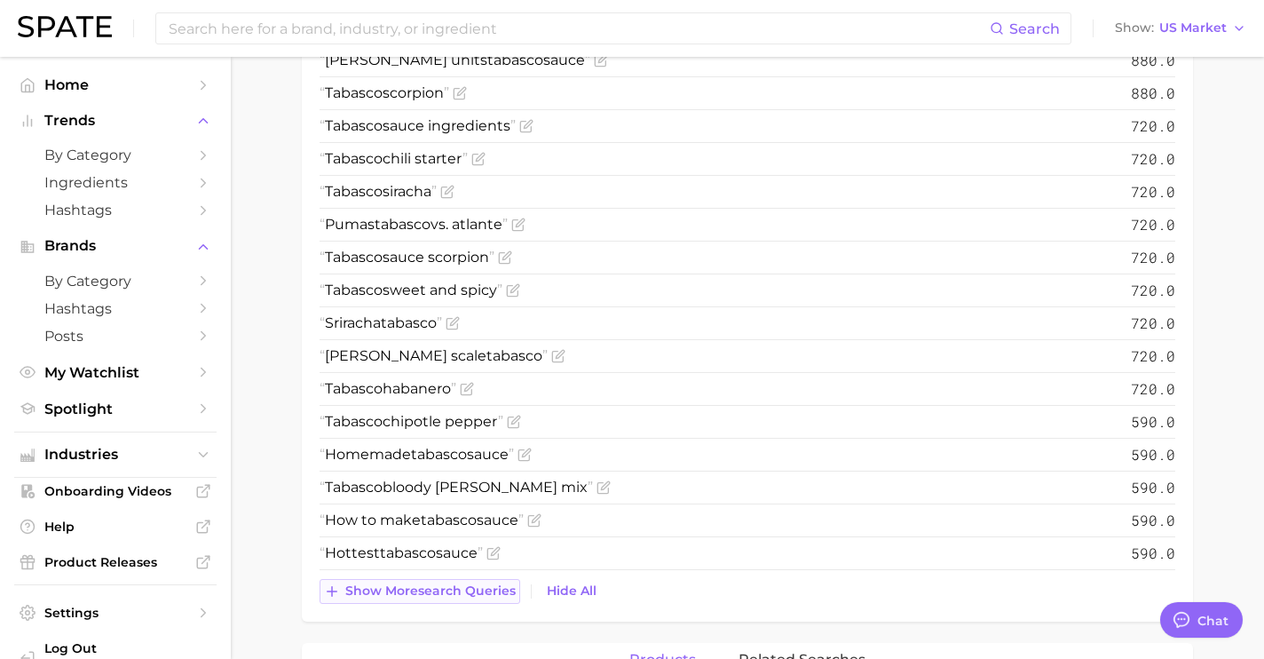
click at [449, 590] on span "Show more search queries" at bounding box center [430, 590] width 170 height 15
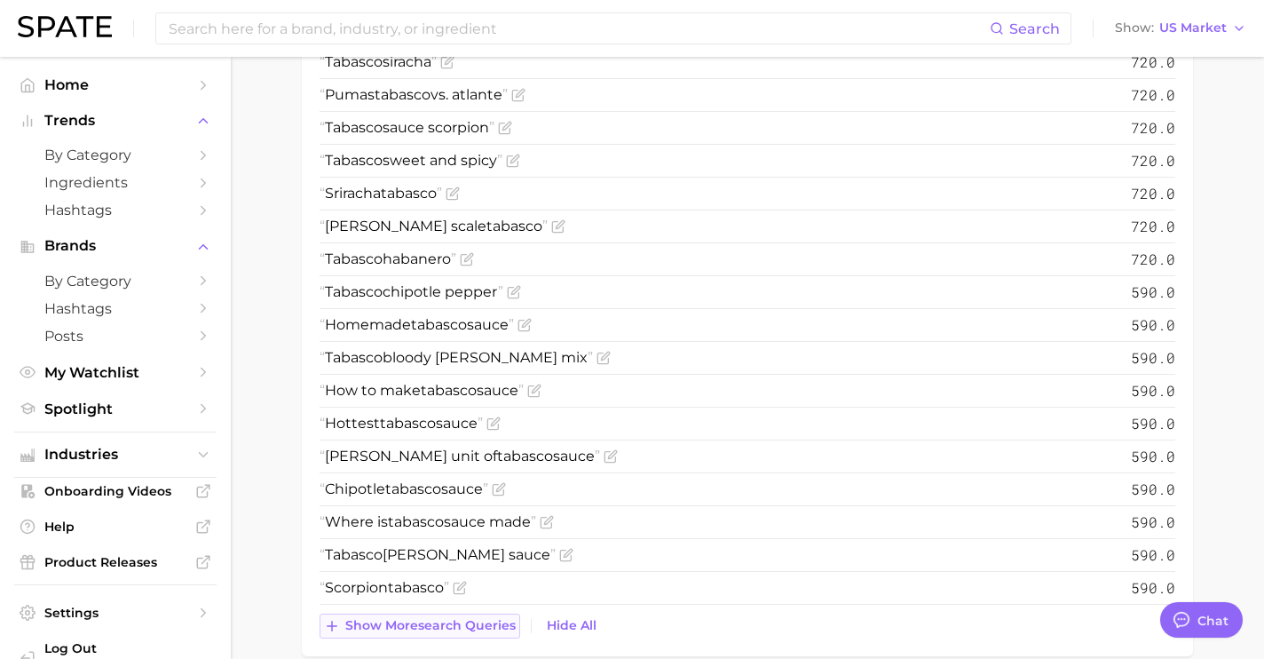
click at [440, 634] on button "Show more search queries" at bounding box center [420, 626] width 201 height 25
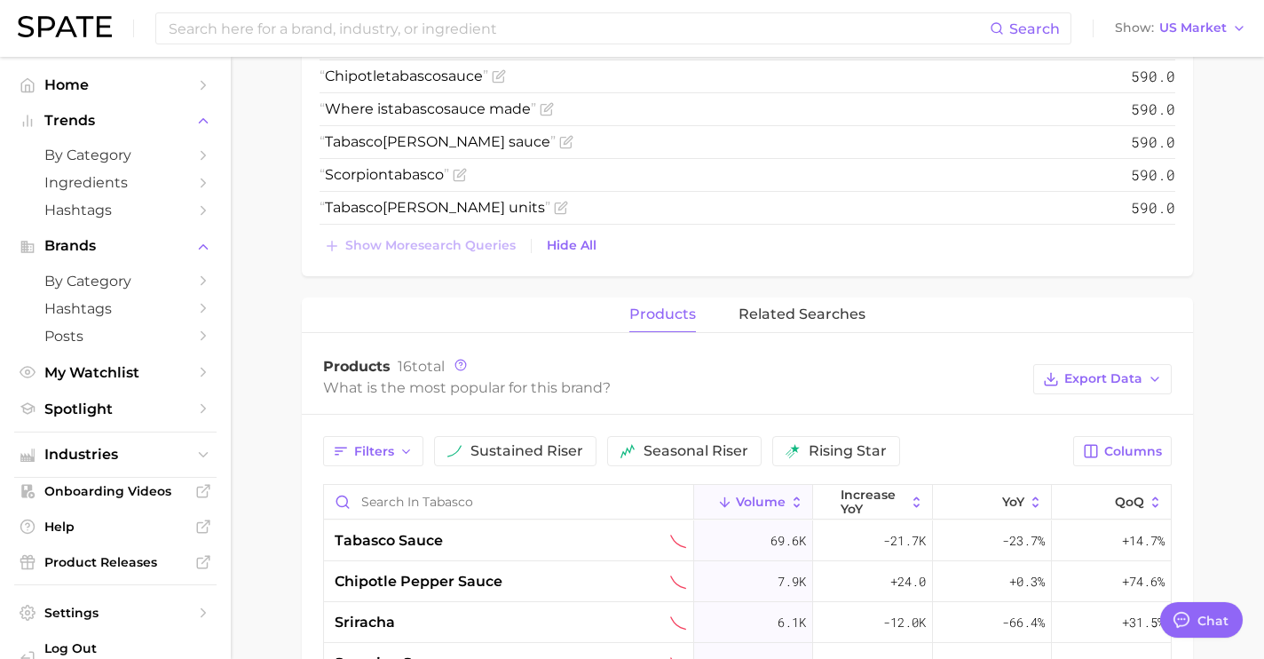
scroll to position [1822, 0]
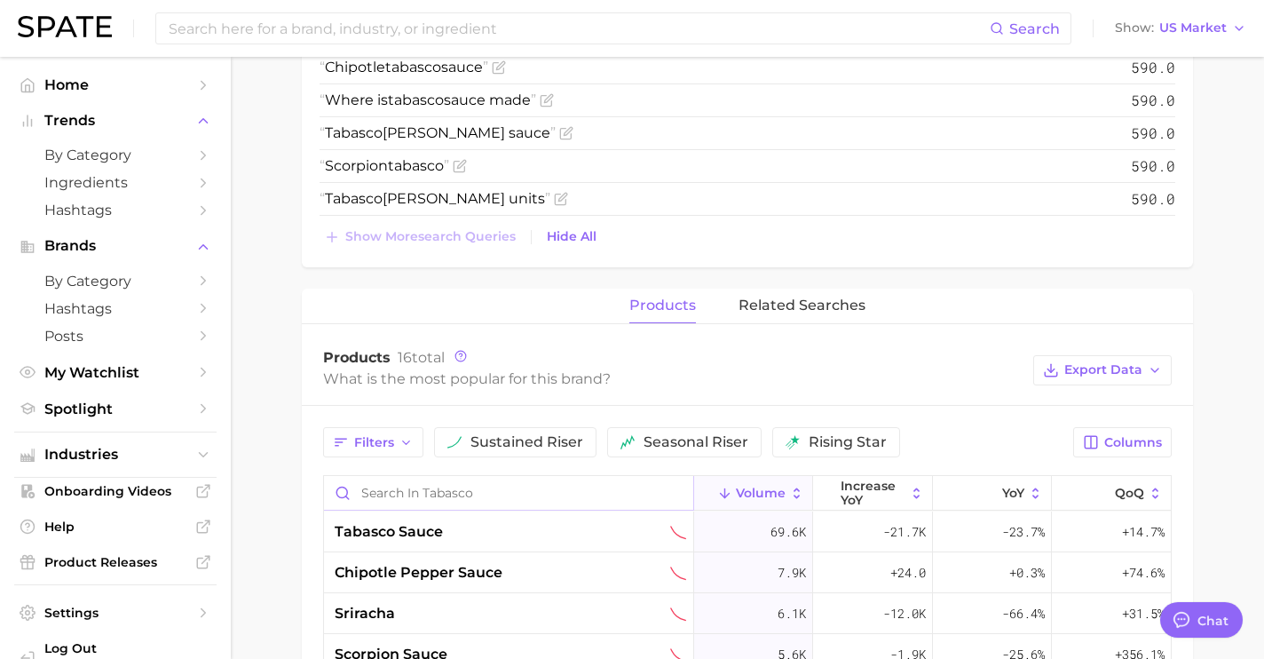
click at [450, 498] on input "Search in tabasco" at bounding box center [508, 493] width 369 height 34
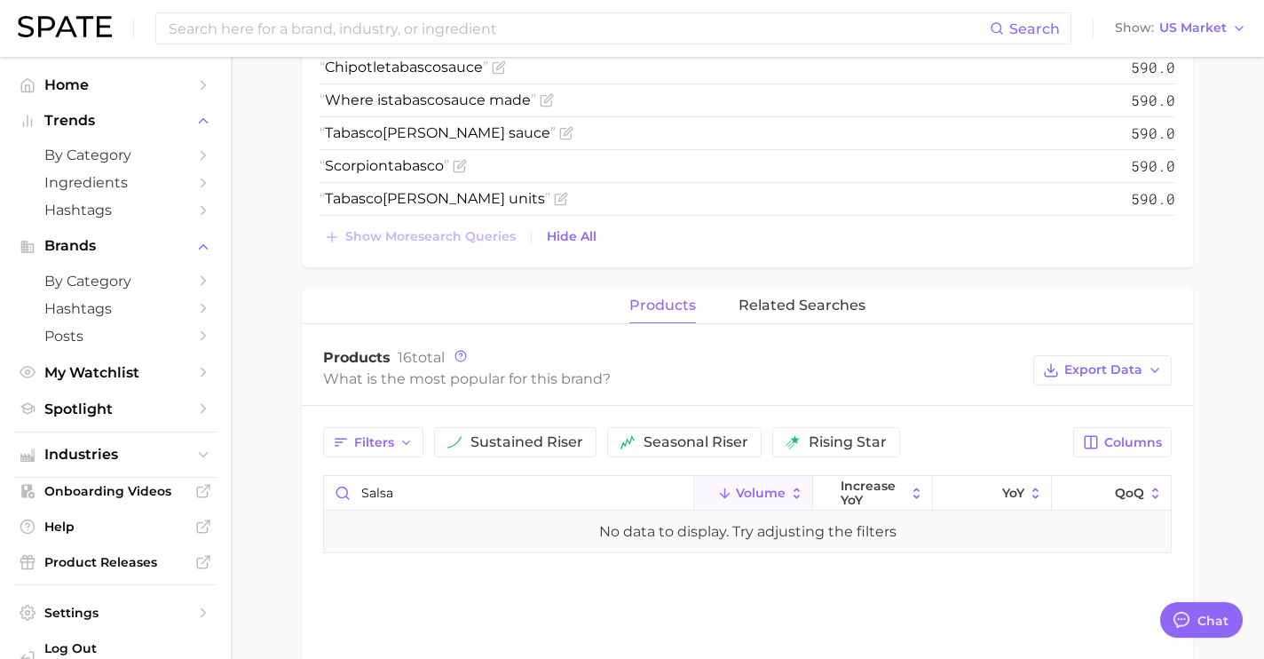
scroll to position [1846, 0]
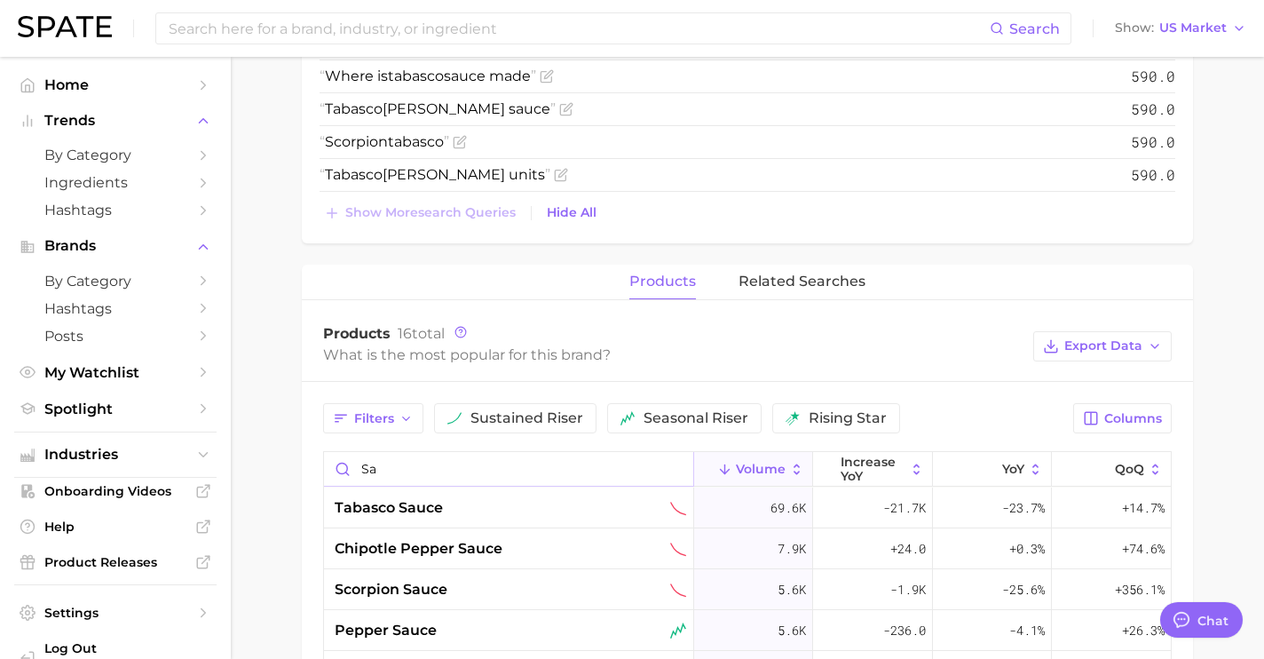
type input "s"
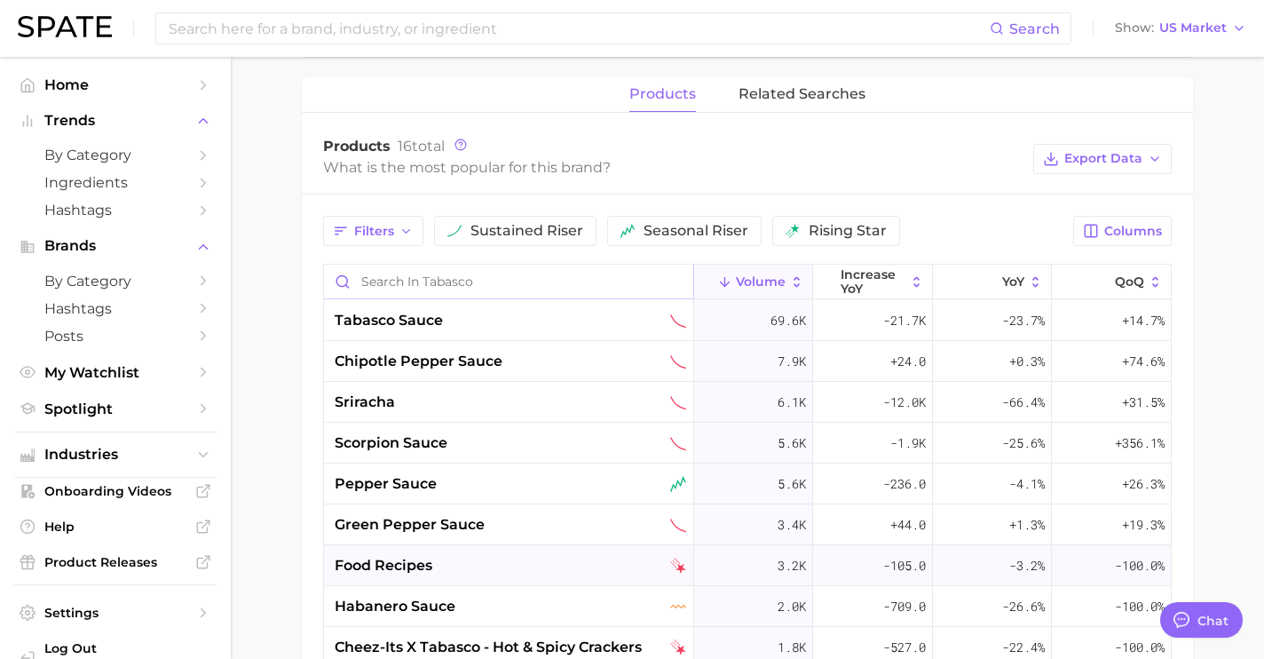
scroll to position [1842, 0]
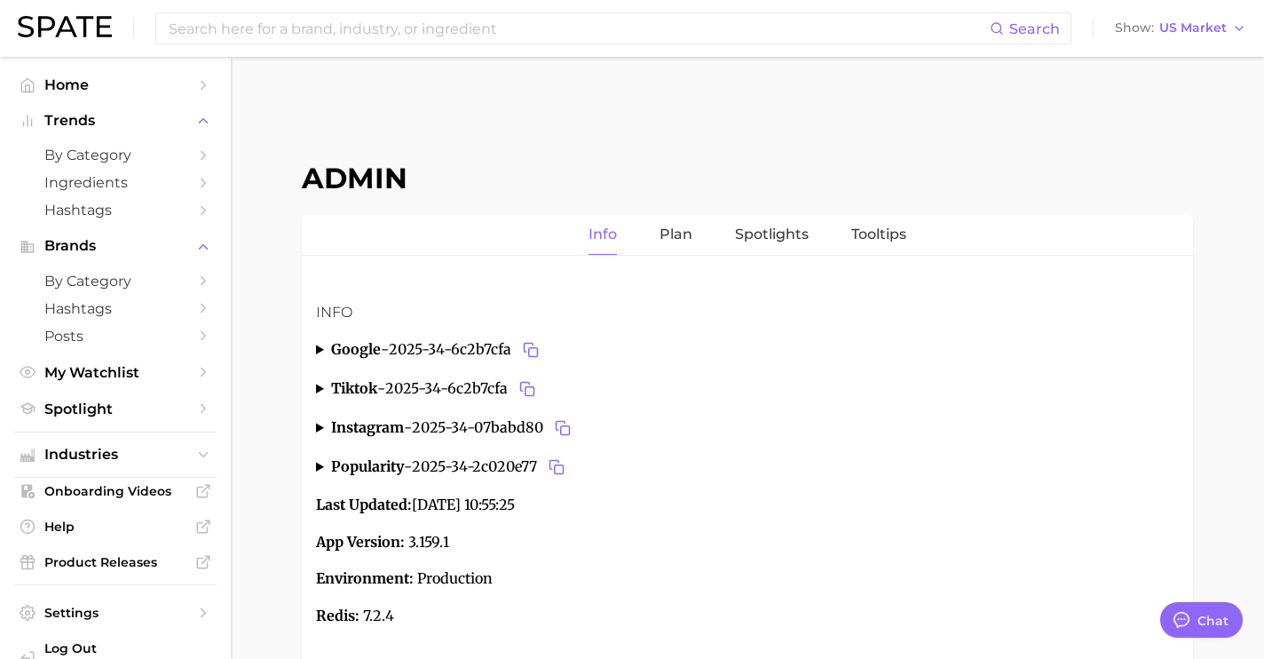
type textarea "x"
click at [392, 23] on input at bounding box center [578, 28] width 823 height 30
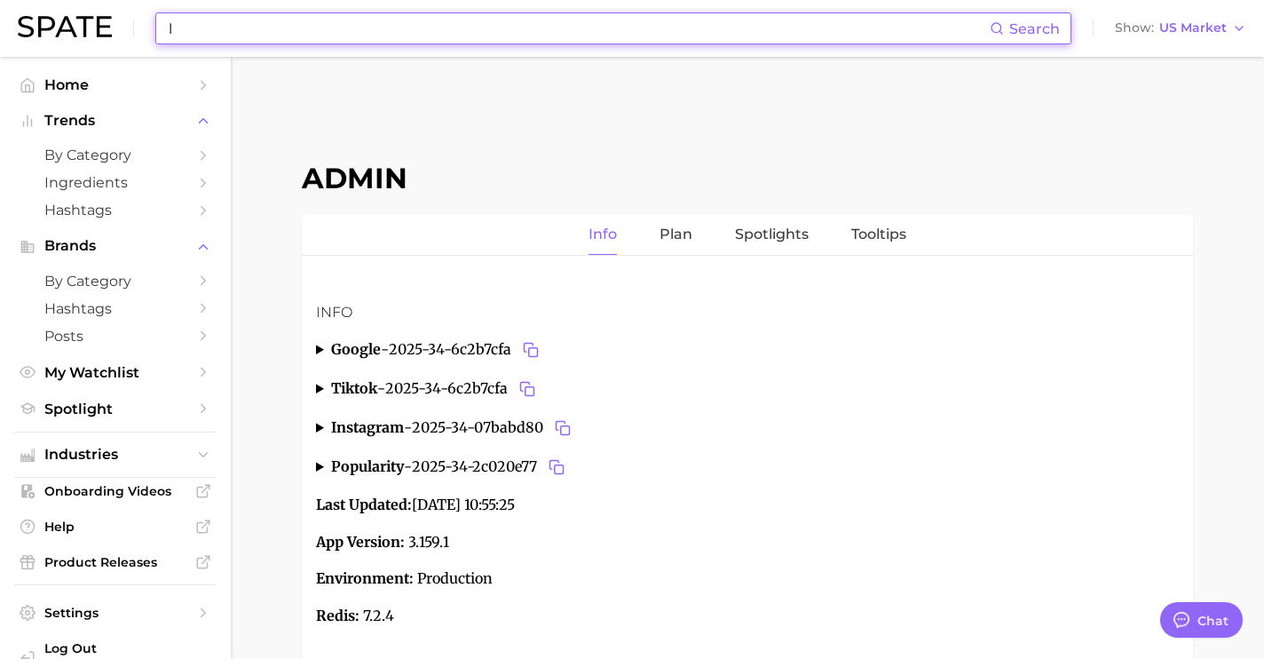
scroll to position [6674, 0]
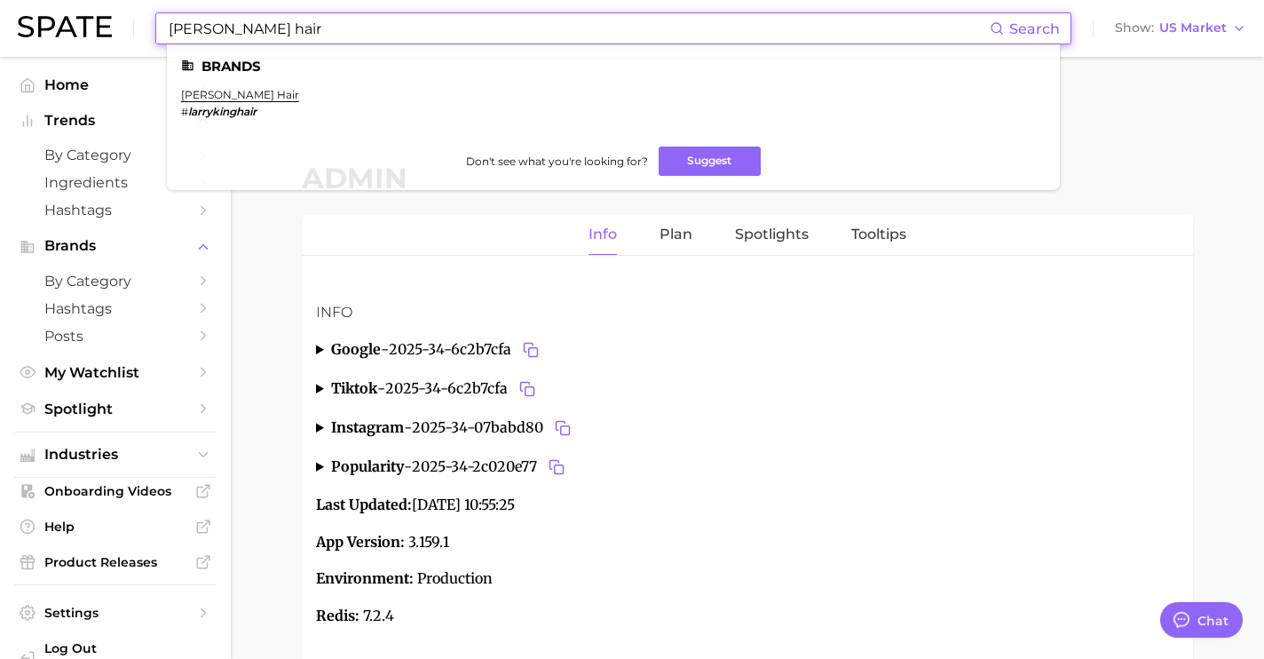
drag, startPoint x: 408, startPoint y: 29, endPoint x: 46, endPoint y: 12, distance: 361.8
click at [46, 12] on div "larry king hair Search Brands larry king hair # larrykinghair Don't see what yo…" at bounding box center [632, 28] width 1229 height 57
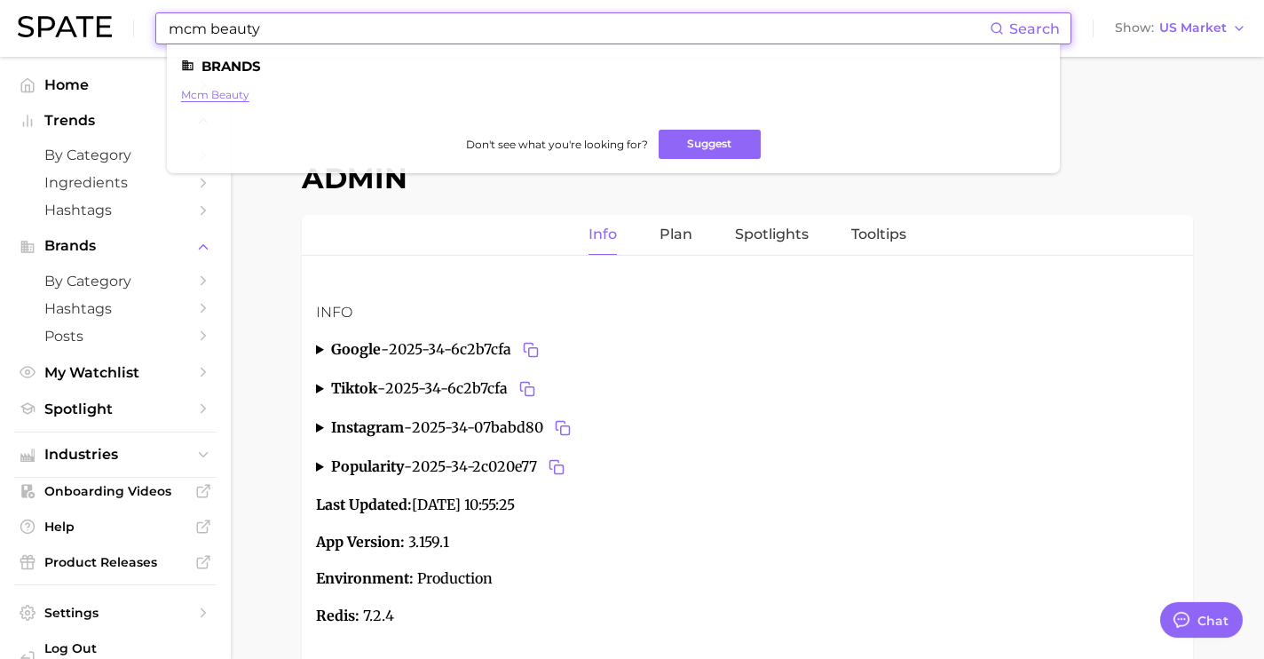
type input "mcm beauty"
click at [238, 96] on link "mcm beauty" at bounding box center [215, 94] width 68 height 13
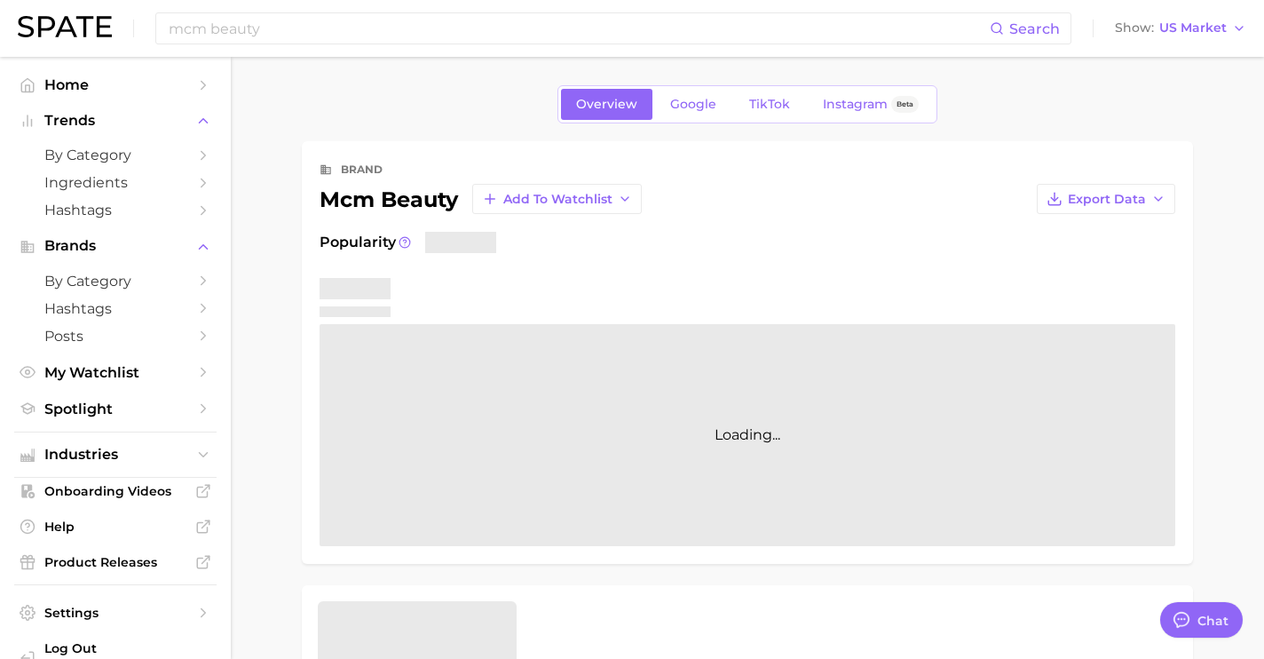
type textarea "x"
click at [683, 107] on span "Google" at bounding box center [693, 104] width 46 height 15
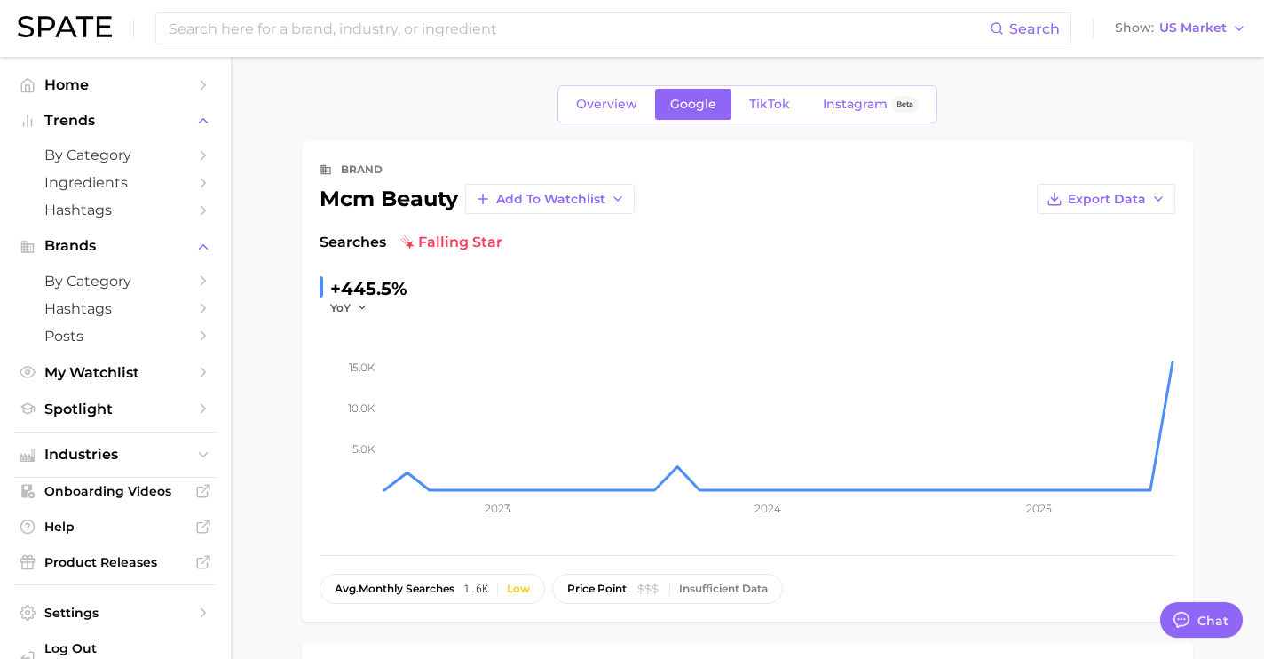
click at [756, 121] on div "Overview Google TikTok Instagram Beta" at bounding box center [748, 104] width 380 height 38
click at [767, 105] on span "TikTok" at bounding box center [769, 104] width 41 height 15
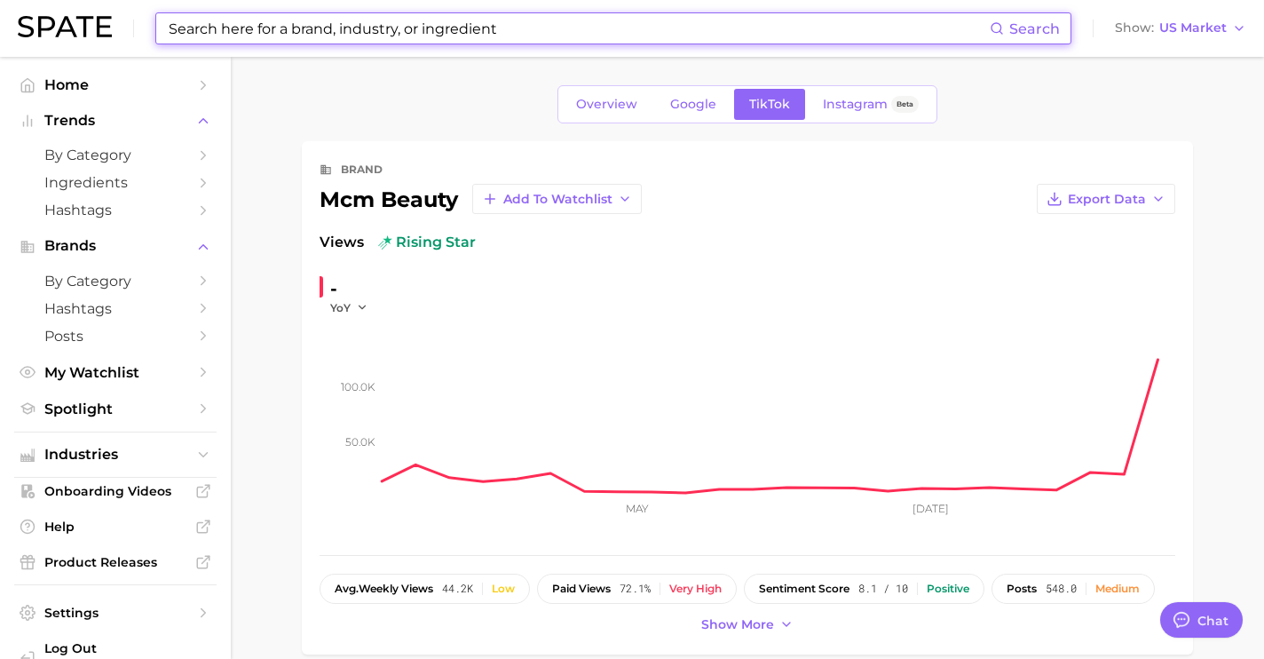
click at [510, 31] on input at bounding box center [578, 28] width 823 height 30
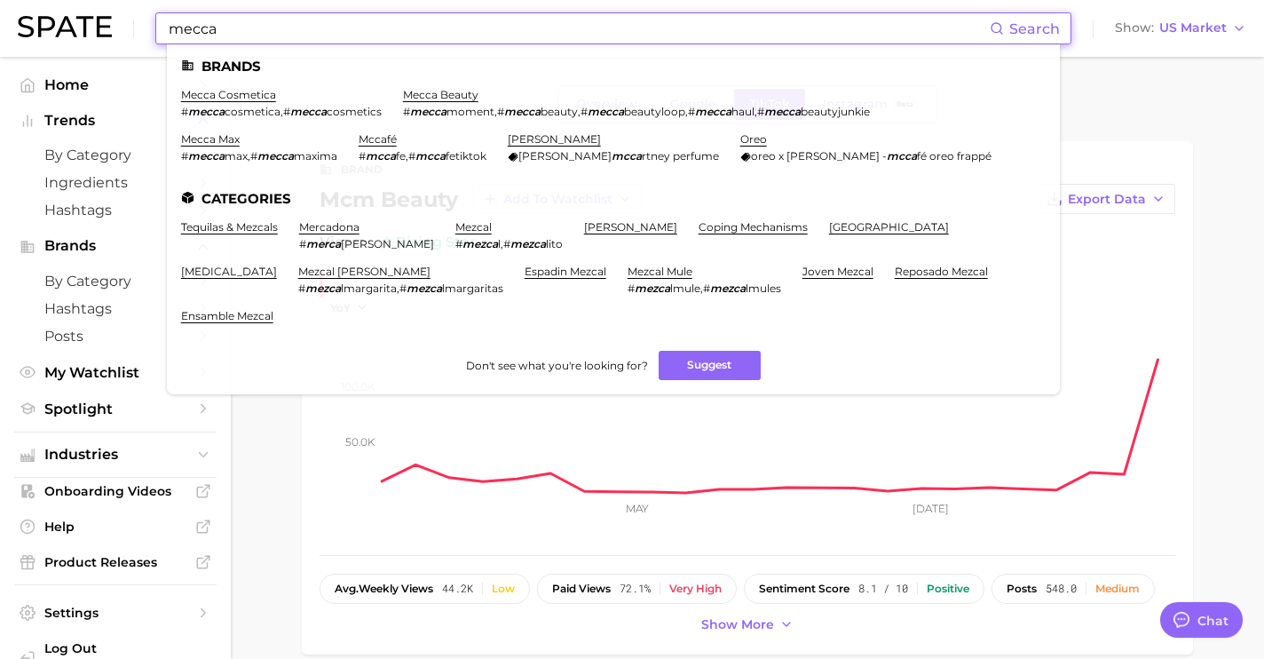
type input "mecca"
click at [455, 230] on link "mezcal" at bounding box center [473, 226] width 36 height 13
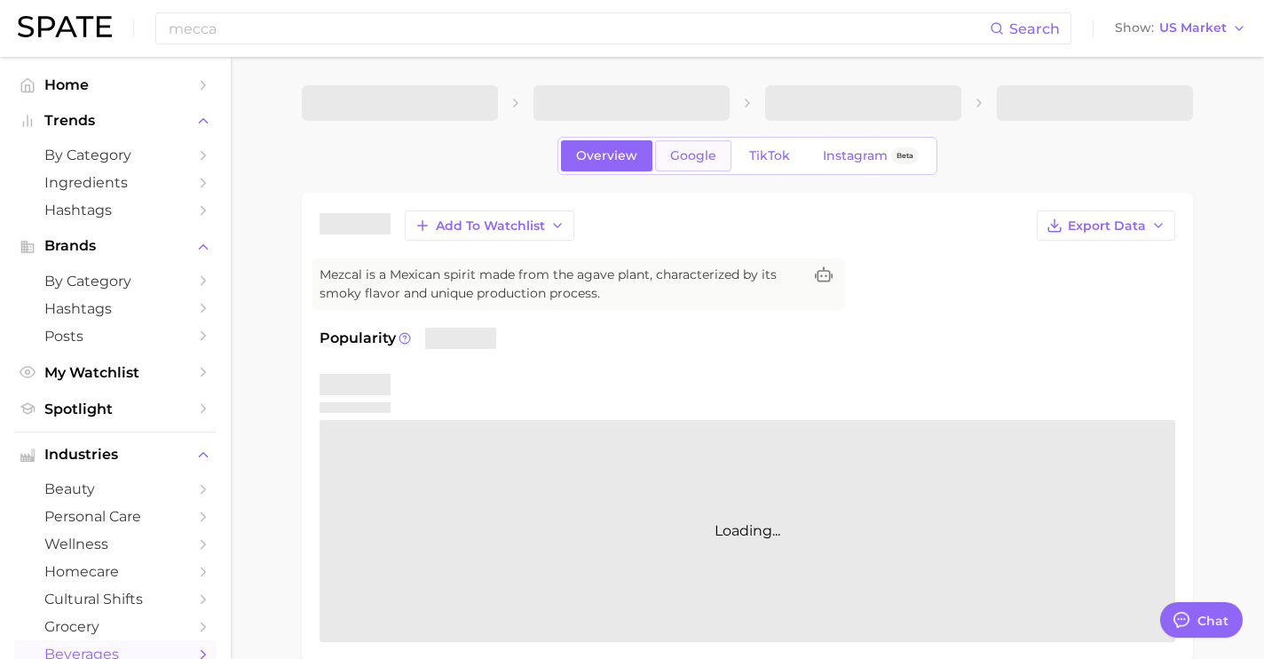
click at [688, 159] on span "Google" at bounding box center [693, 155] width 46 height 15
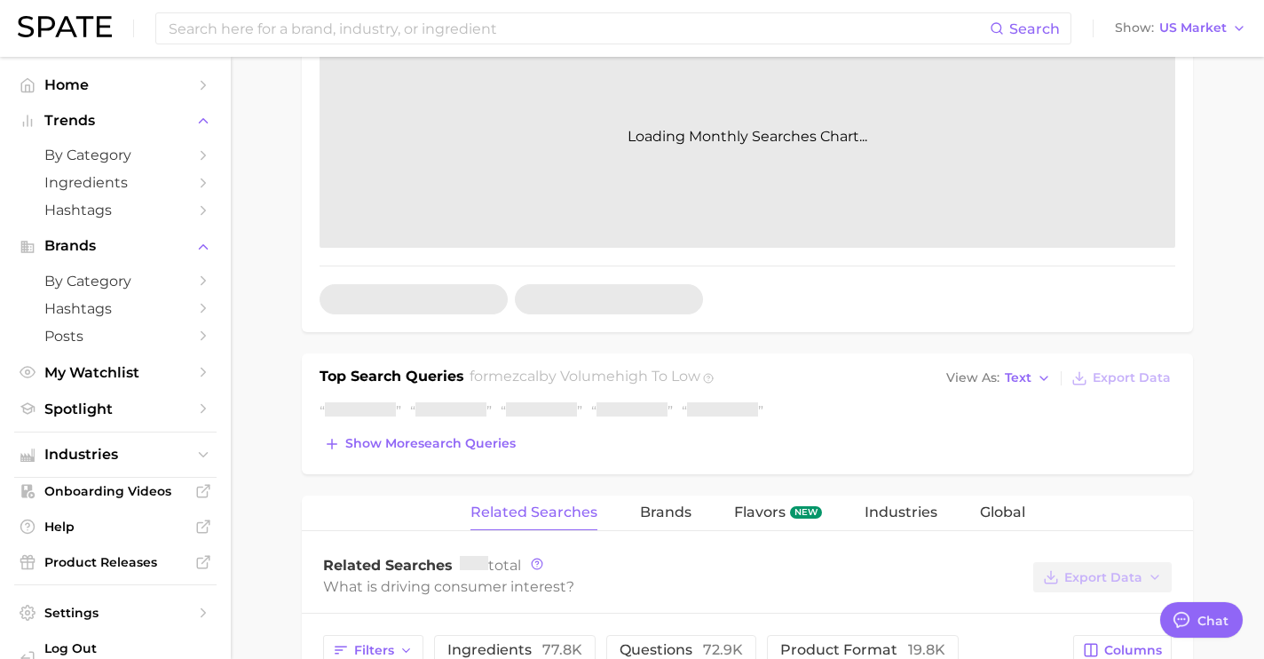
scroll to position [436, 0]
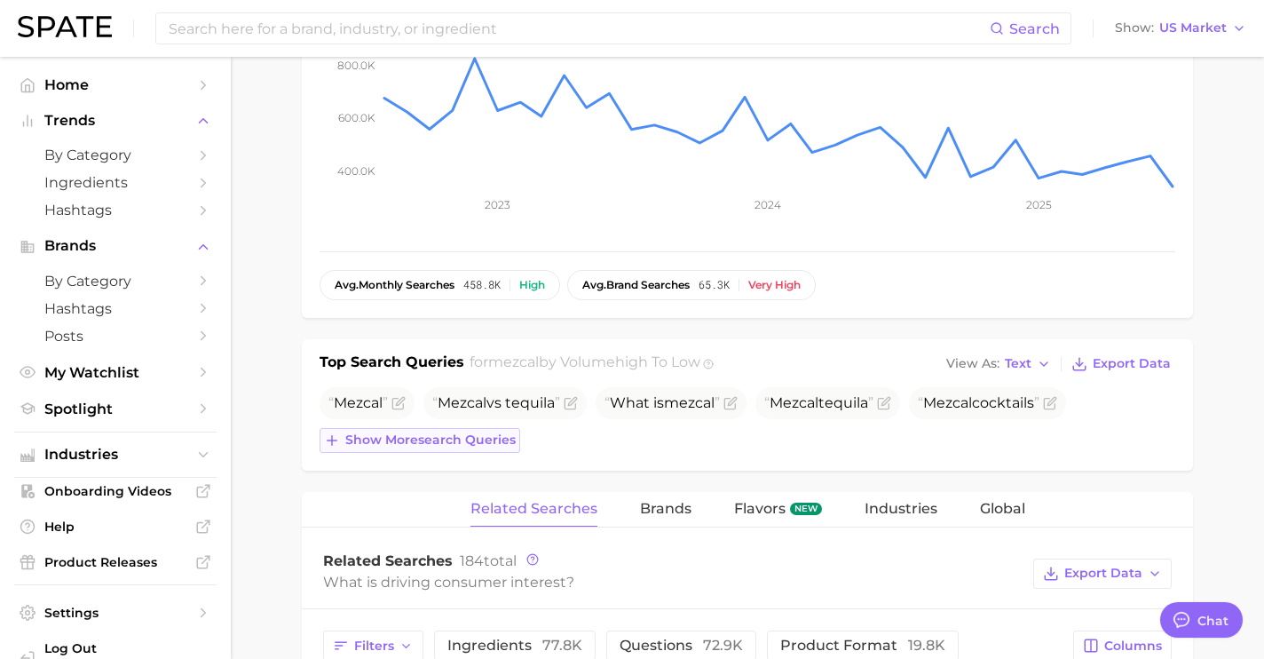
click at [498, 436] on span "Show more search queries" at bounding box center [430, 439] width 170 height 15
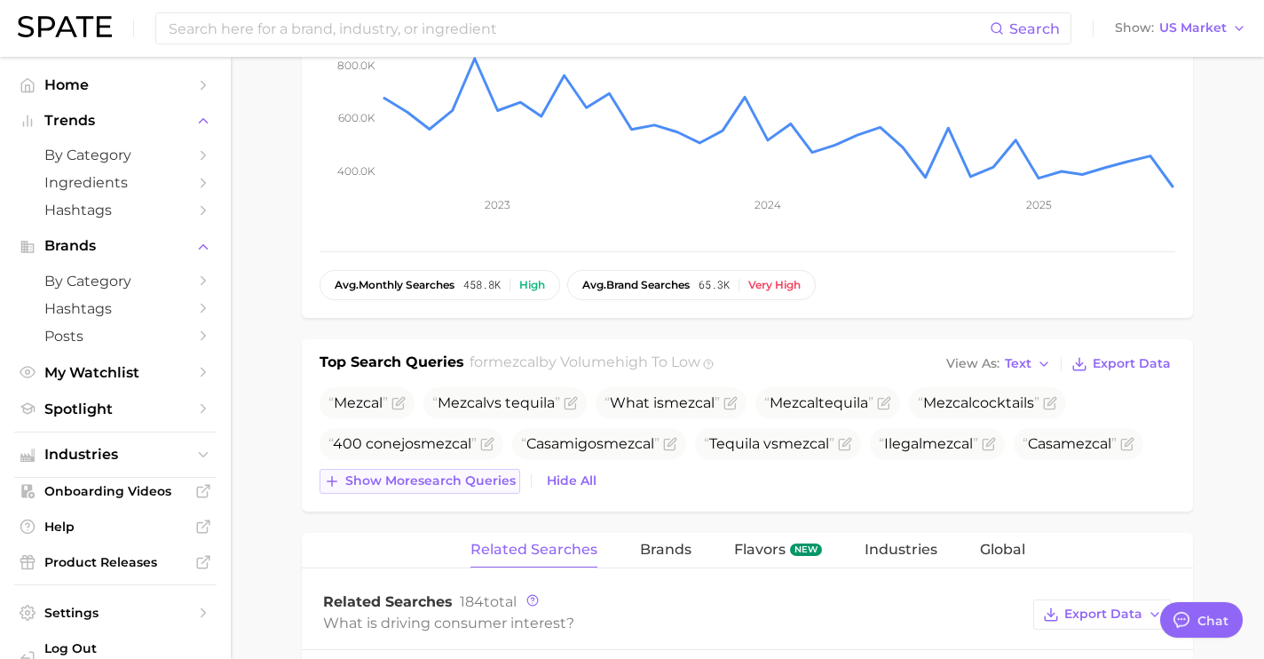
click at [479, 488] on button "Show more search queries" at bounding box center [420, 481] width 201 height 25
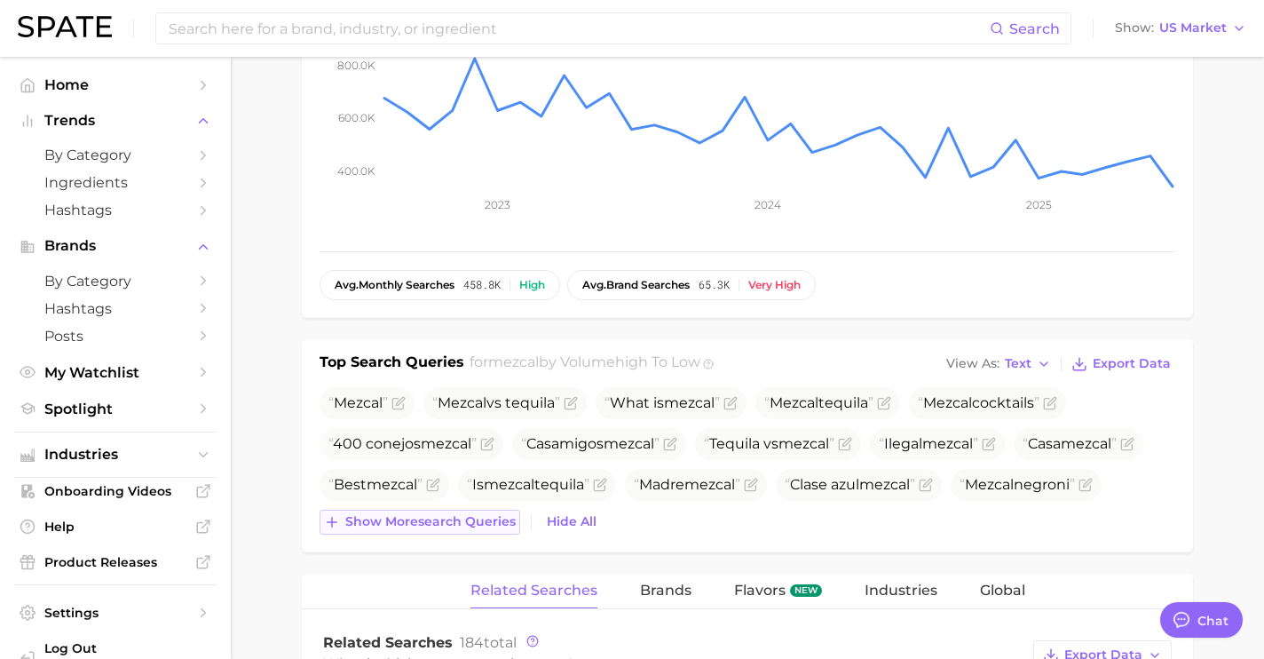
click at [466, 525] on span "Show more search queries" at bounding box center [430, 521] width 170 height 15
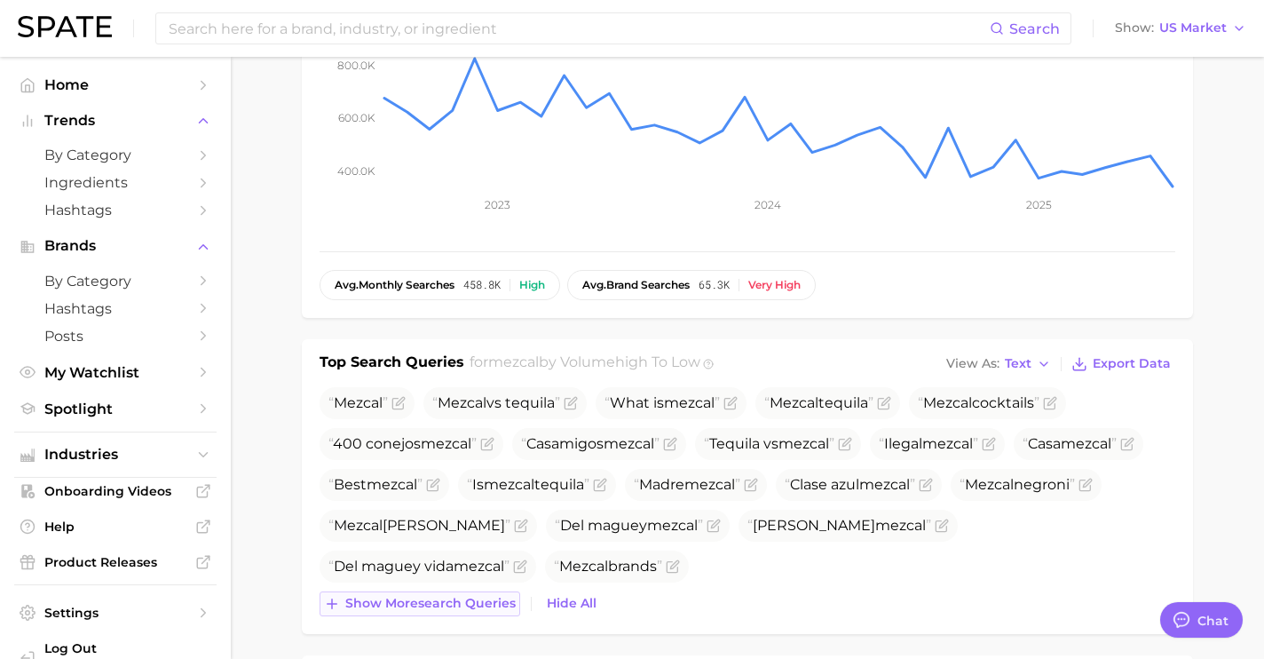
click at [456, 593] on button "Show more search queries" at bounding box center [420, 603] width 201 height 25
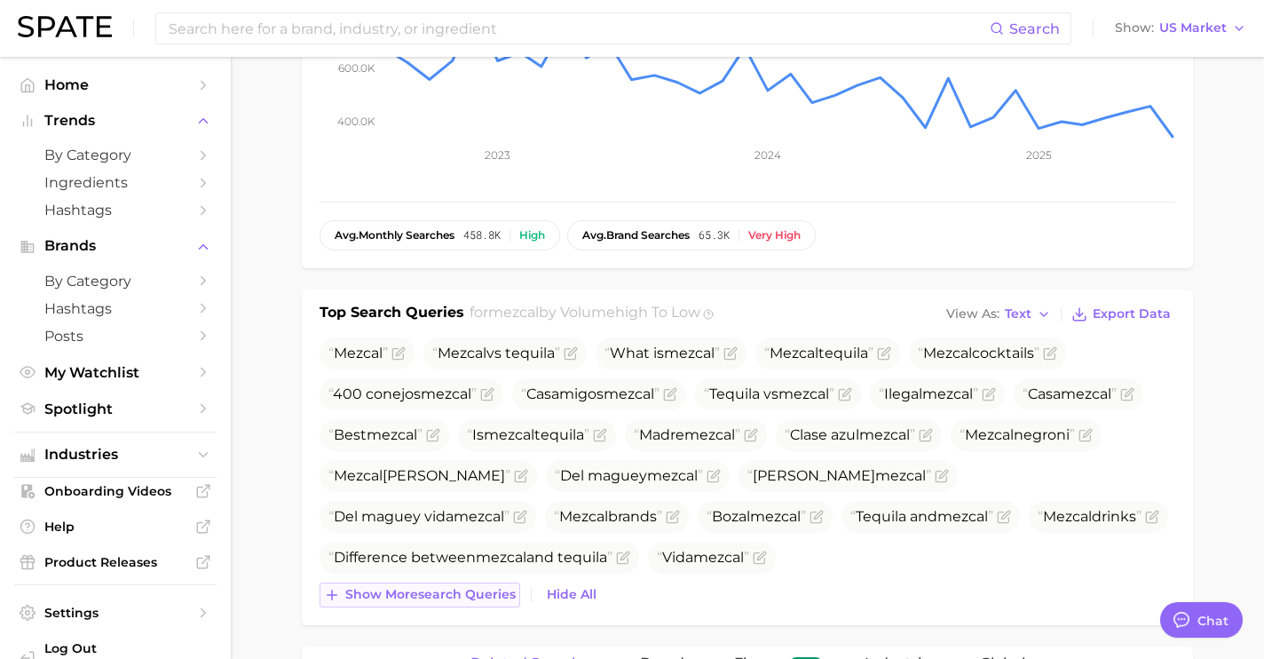
scroll to position [495, 0]
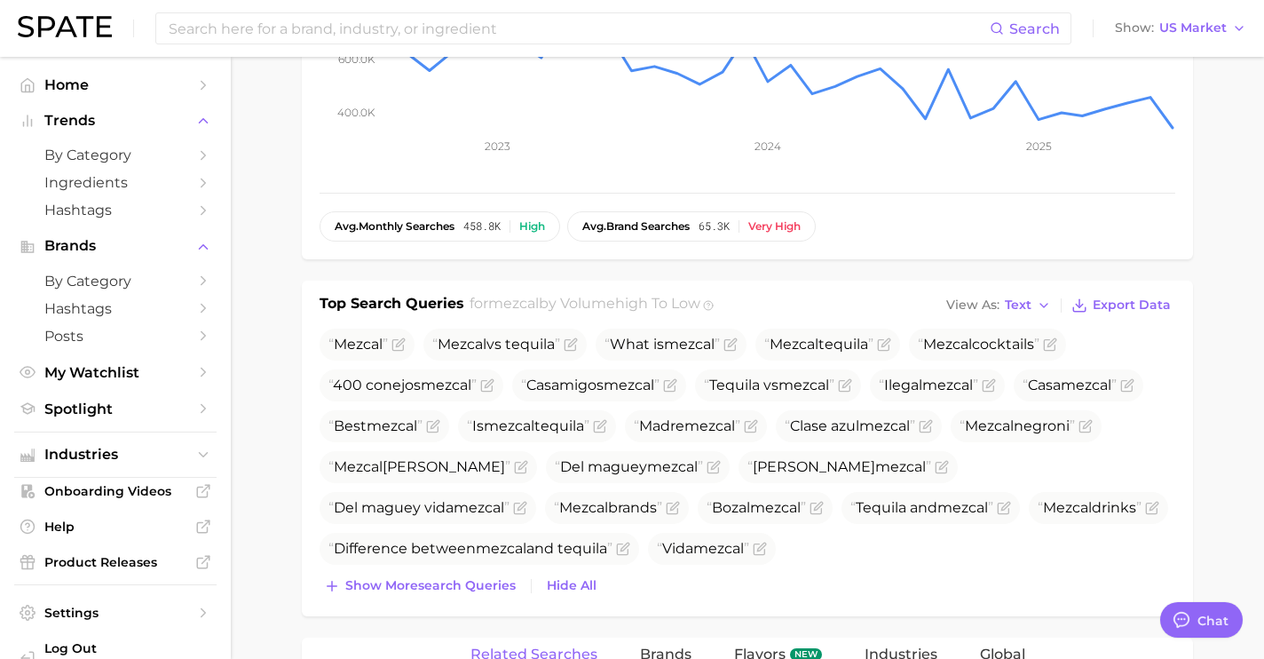
click at [458, 569] on div "Mezcal Mezcal vs tequila What is mezcal Mezcal tequila Mezcal cocktails 400 con…" at bounding box center [748, 464] width 856 height 270
click at [456, 581] on span "Show more search queries" at bounding box center [430, 585] width 170 height 15
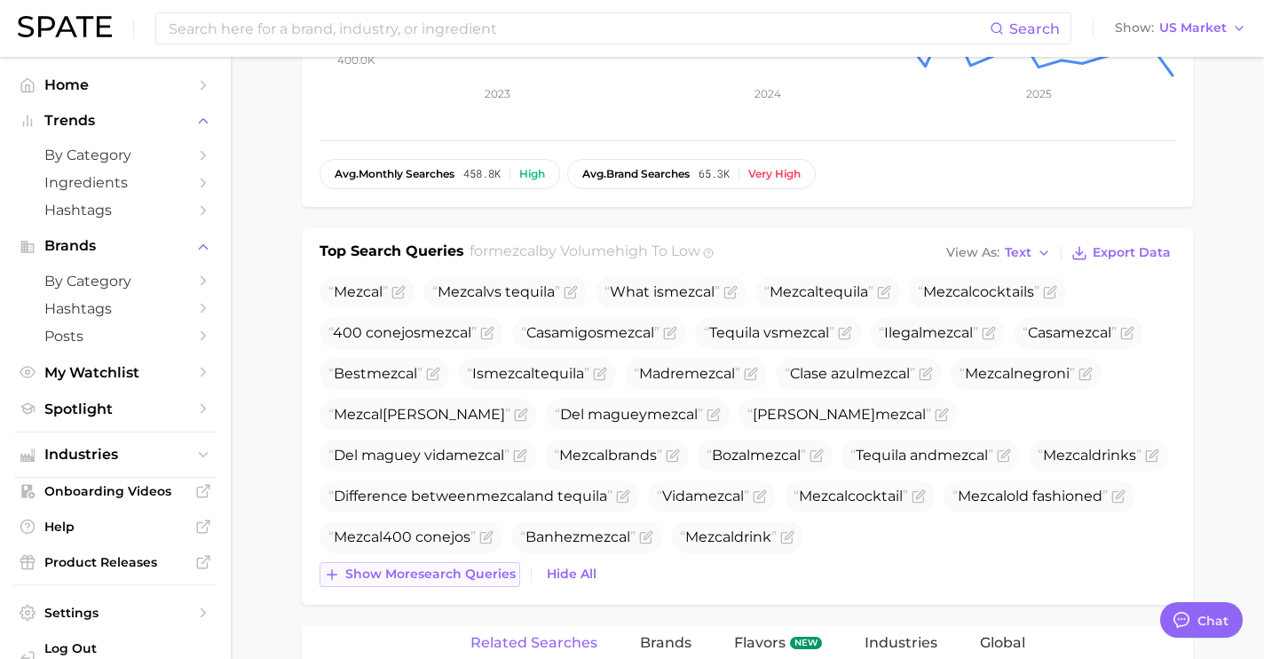
click at [456, 581] on span "Show more search queries" at bounding box center [430, 573] width 170 height 15
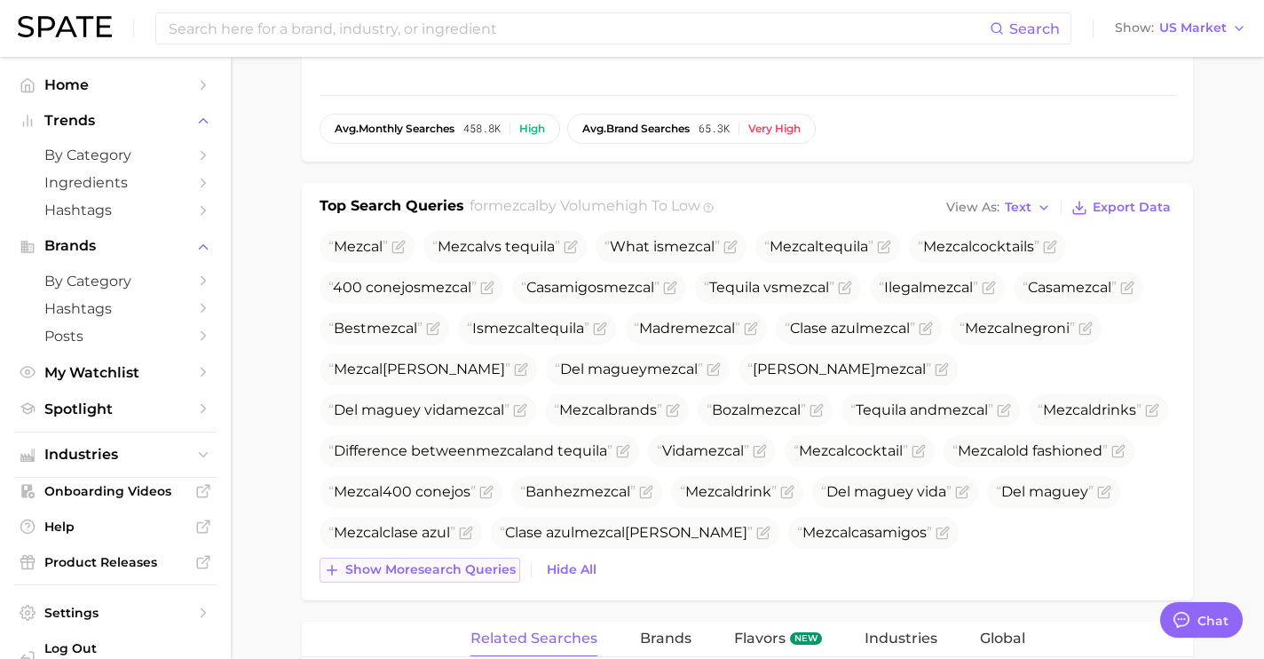
click at [456, 581] on button "Show more search queries" at bounding box center [420, 570] width 201 height 25
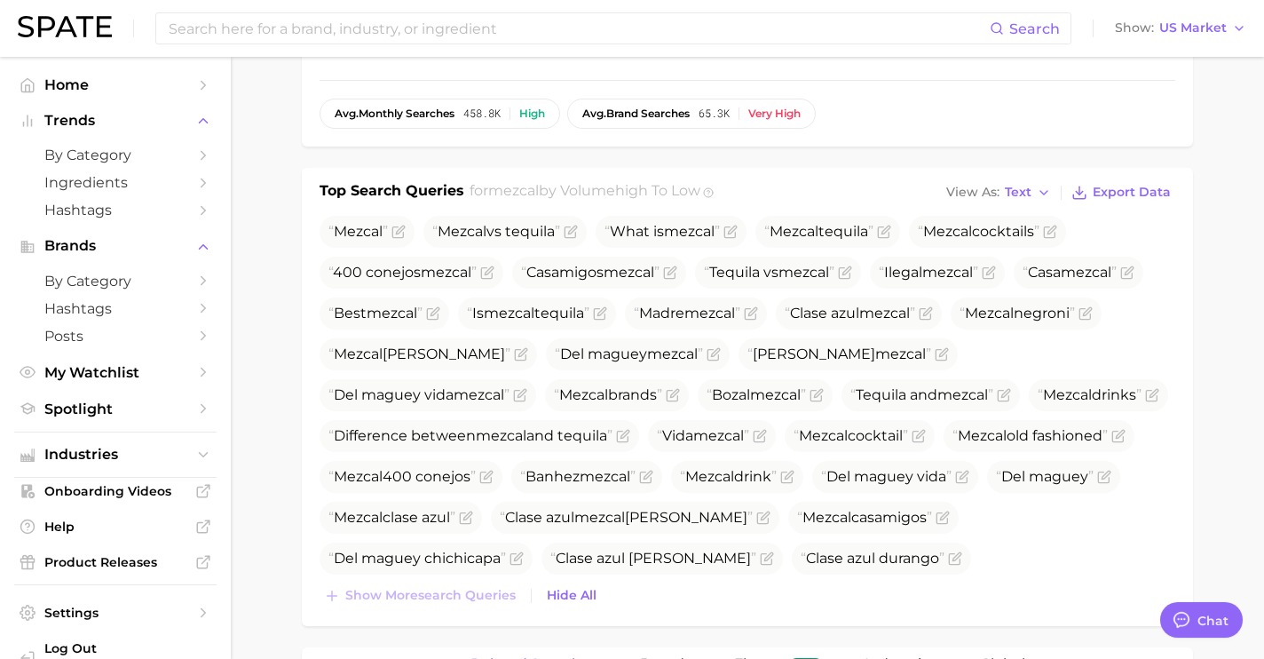
scroll to position [613, 0]
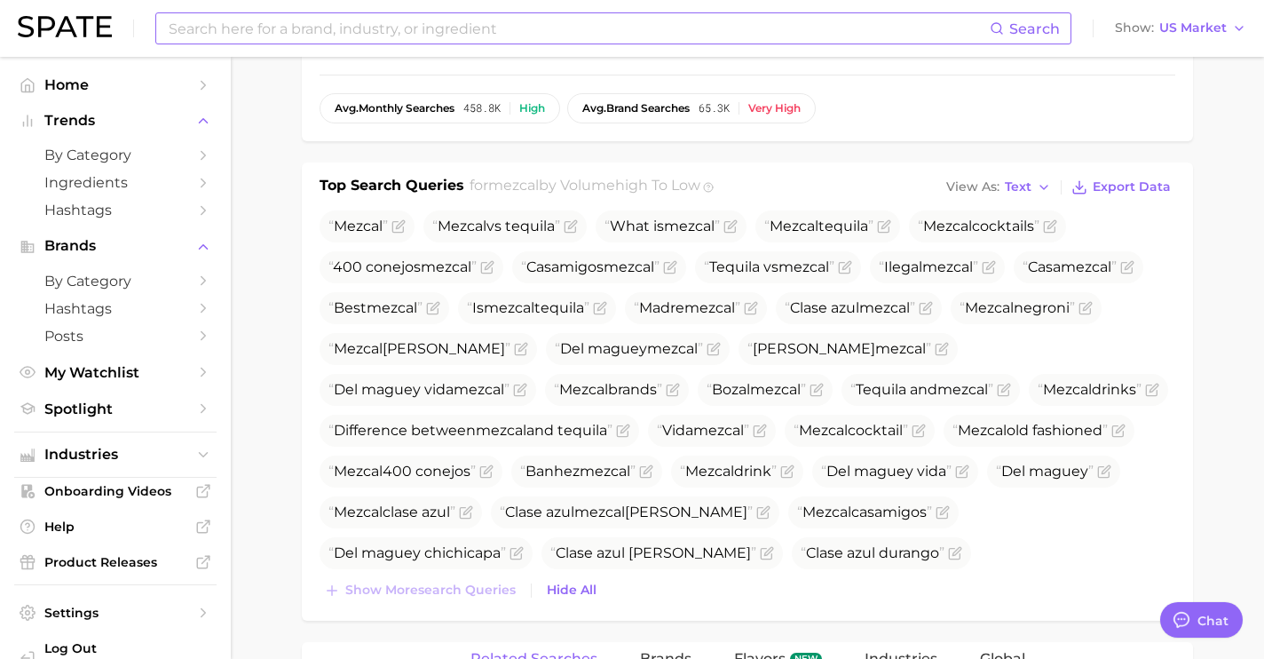
click at [690, 37] on input at bounding box center [578, 28] width 823 height 30
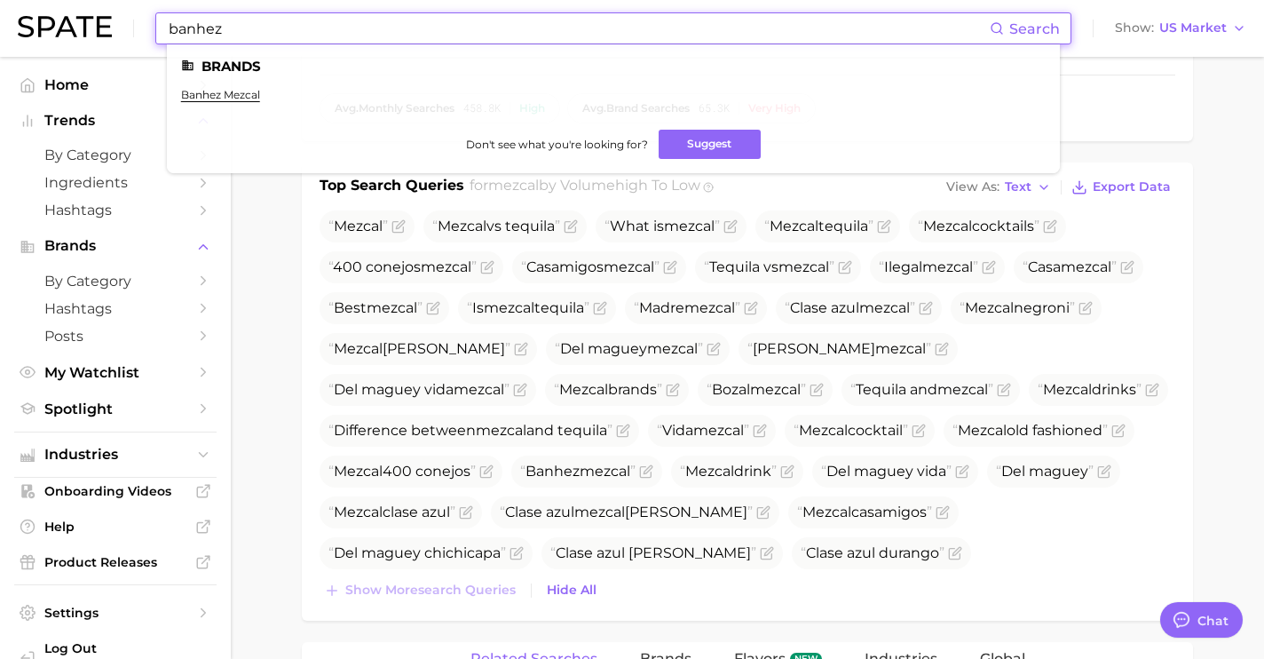
click at [262, 272] on main "1. alcoholic beverages 2. spirits 3. tequilas & mezcals 4. mezcal Overview Goog…" at bounding box center [748, 541] width 1034 height 2194
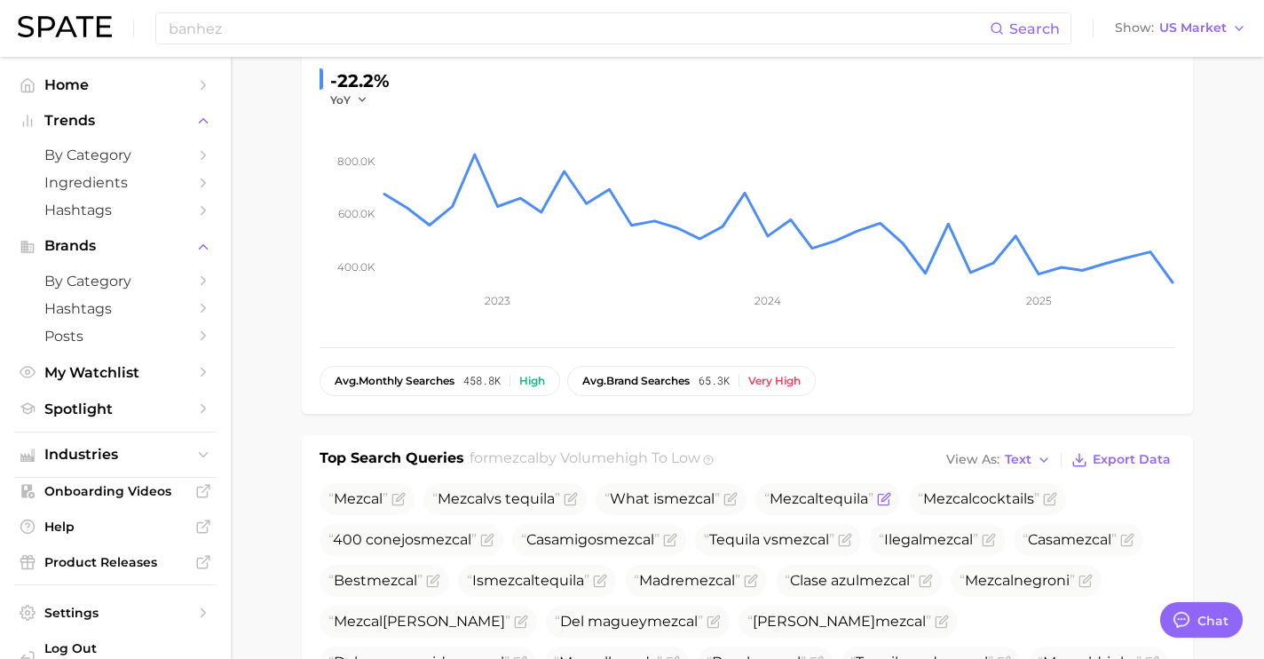
scroll to position [0, 0]
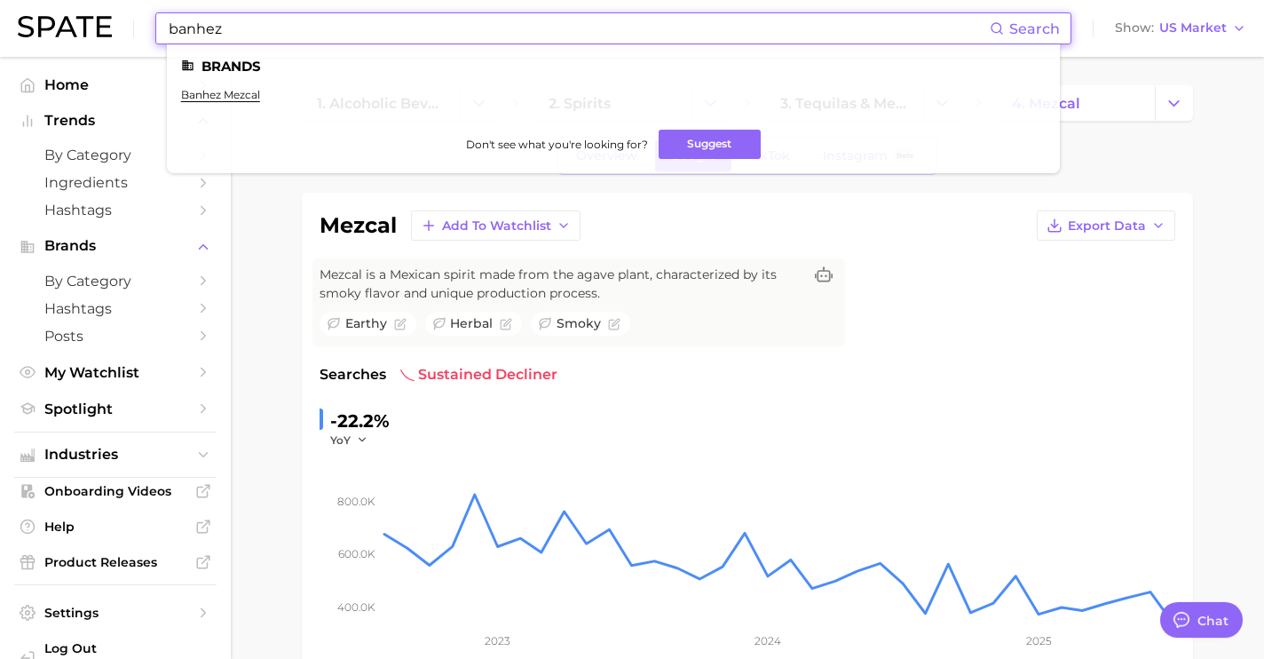
click at [739, 20] on input "banhez" at bounding box center [578, 28] width 823 height 30
drag, startPoint x: 729, startPoint y: 25, endPoint x: 86, endPoint y: -27, distance: 644.9
click at [86, 0] on html "banhez Search Brands banhez mezcal Don't see what you're looking for? Suggest S…" at bounding box center [632, 329] width 1264 height 659
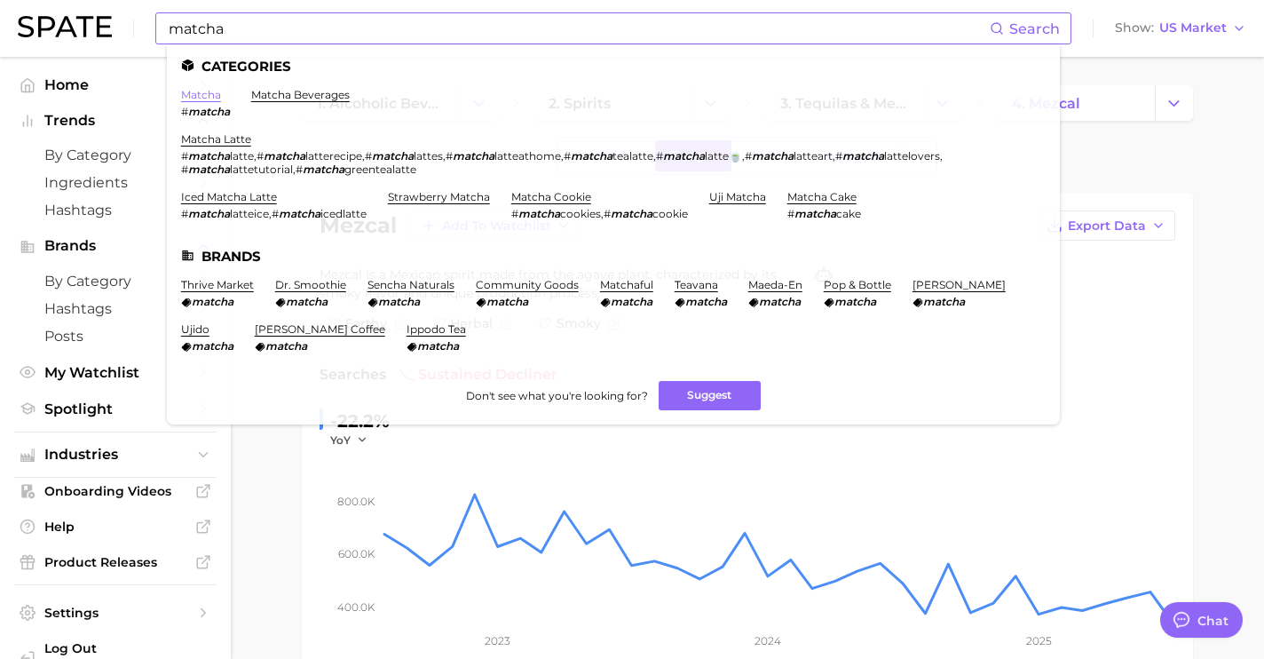
click at [195, 94] on link "matcha" at bounding box center [201, 94] width 40 height 13
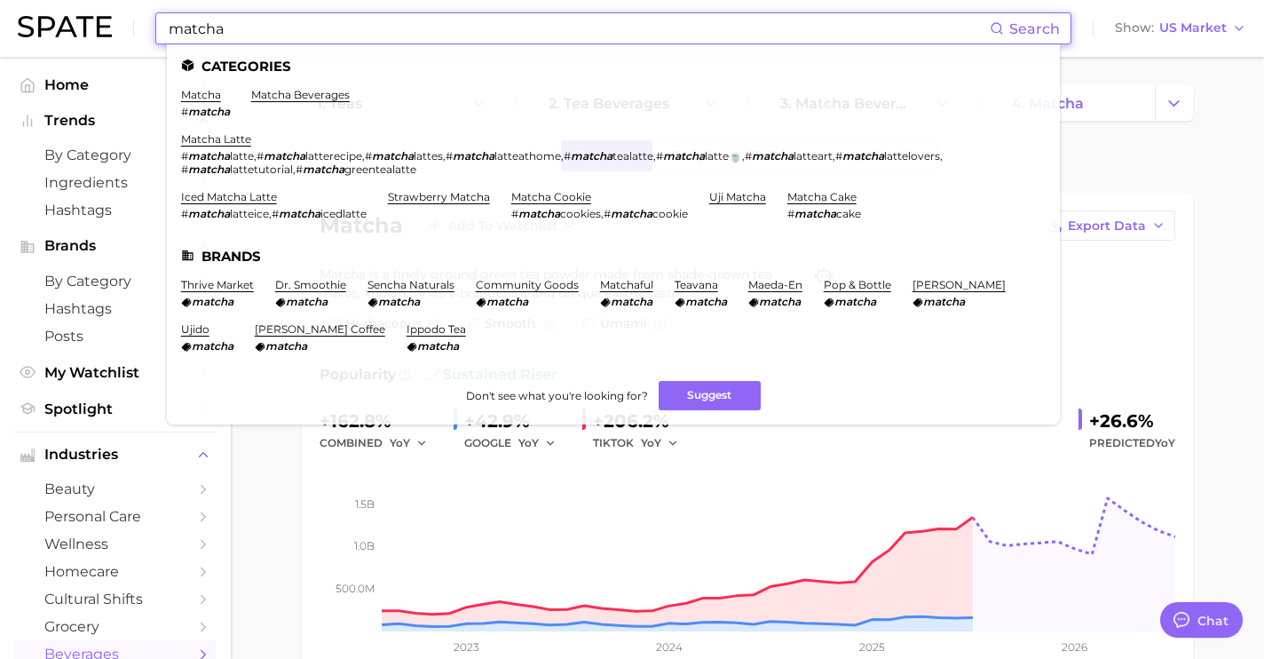
click at [479, 20] on input "matcha" at bounding box center [578, 28] width 823 height 30
drag, startPoint x: 479, startPoint y: 20, endPoint x: 59, endPoint y: -1, distance: 421.4
click at [59, 0] on html "matcha Search Categories matcha # matcha matcha beverages matcha latte # matcha…" at bounding box center [632, 329] width 1264 height 659
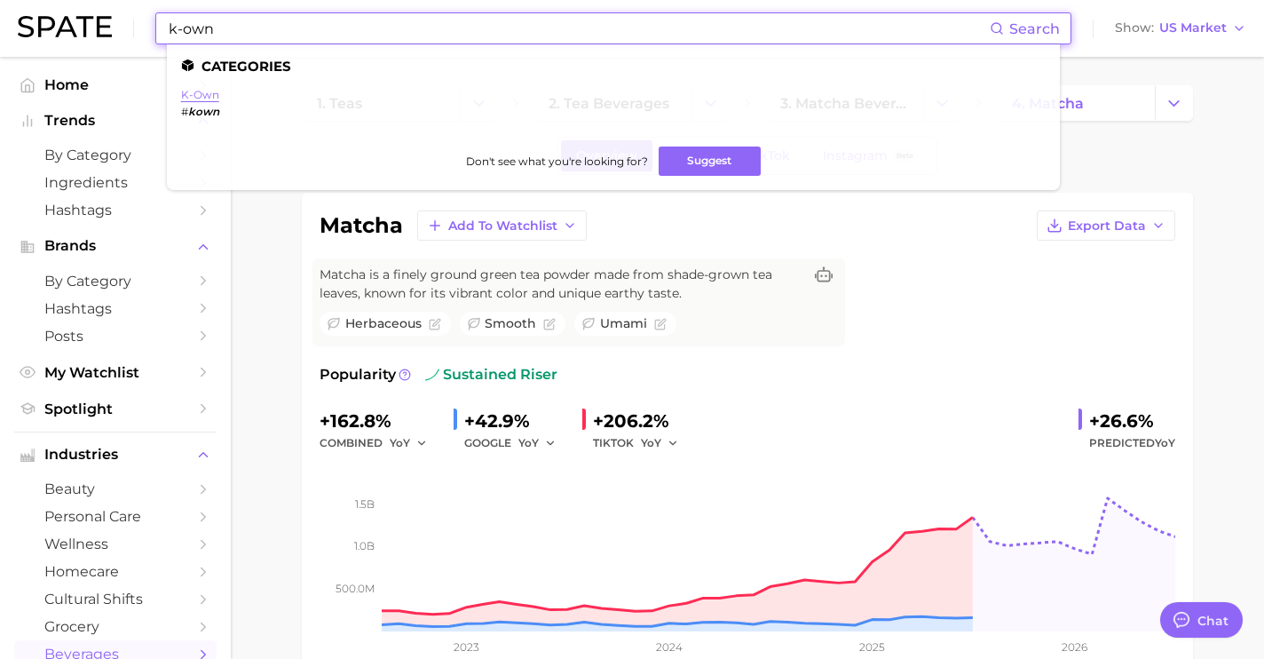
type input "k-own"
click at [207, 98] on link "k-own" at bounding box center [200, 94] width 38 height 13
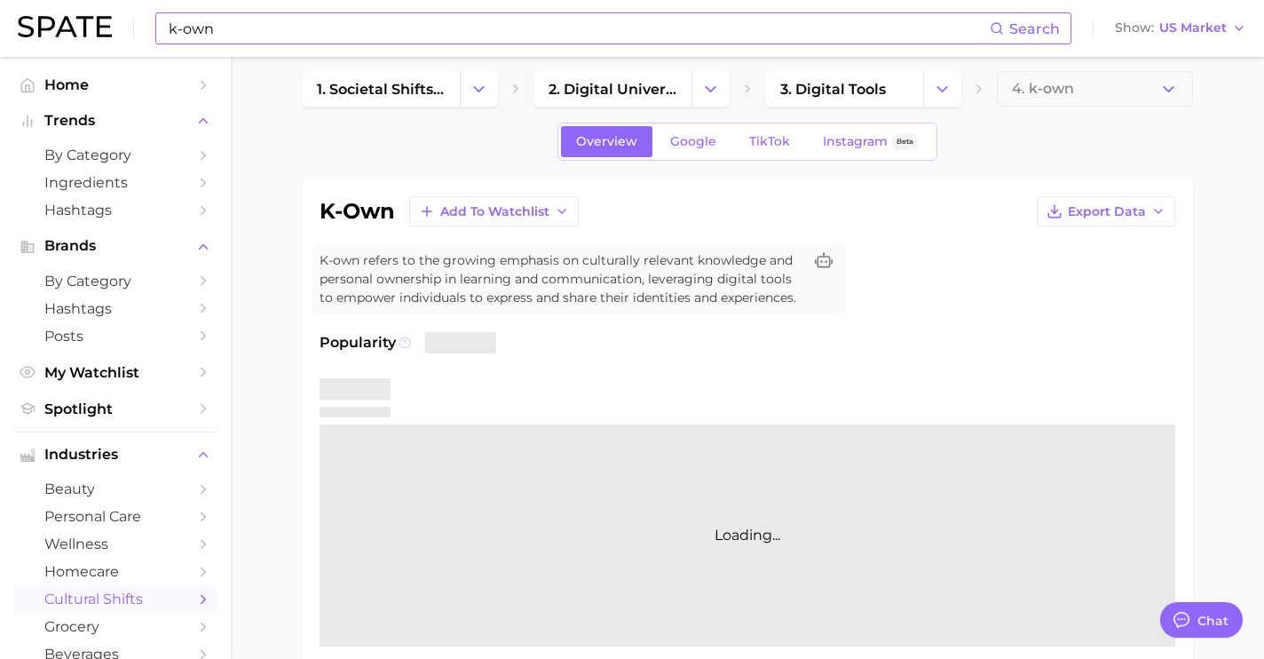
scroll to position [4, 0]
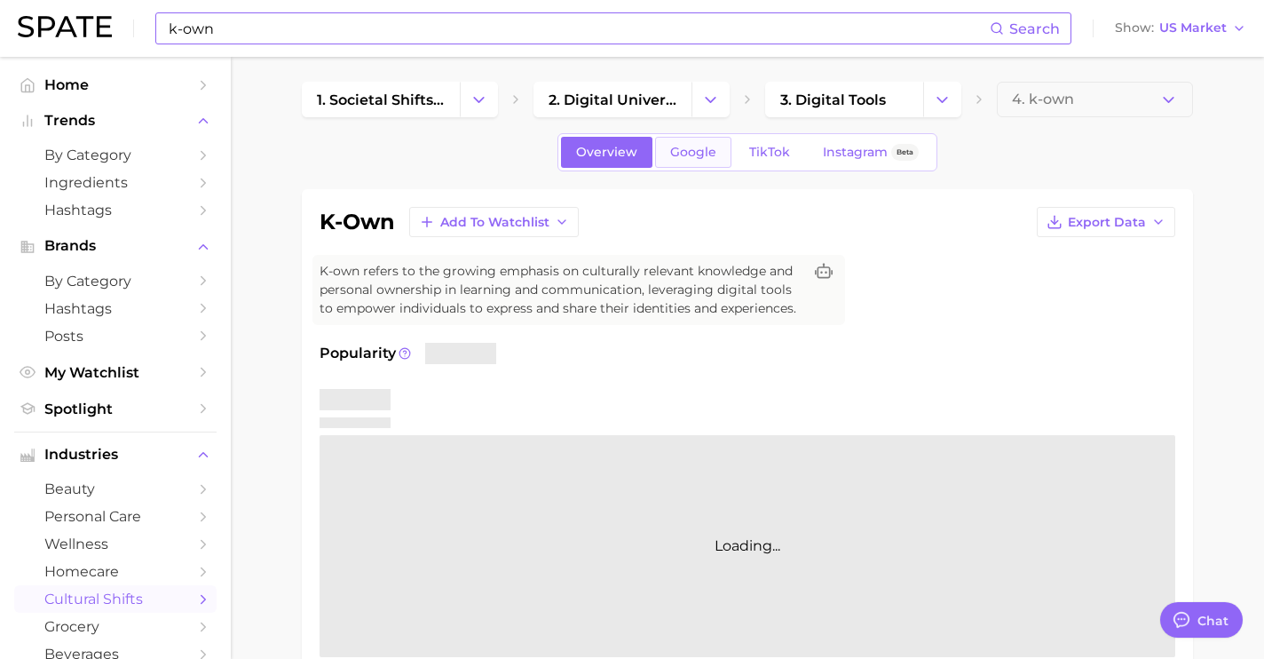
click at [673, 159] on span "Google" at bounding box center [693, 152] width 46 height 15
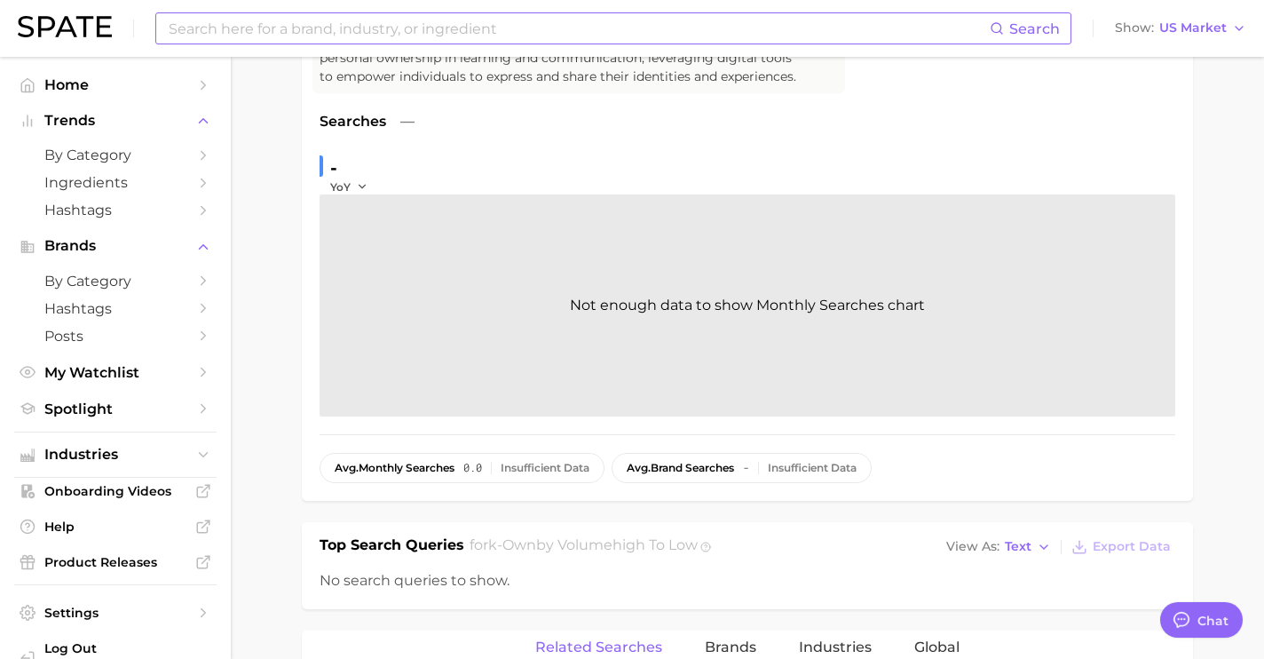
scroll to position [236, 0]
click at [320, 17] on input at bounding box center [578, 28] width 823 height 30
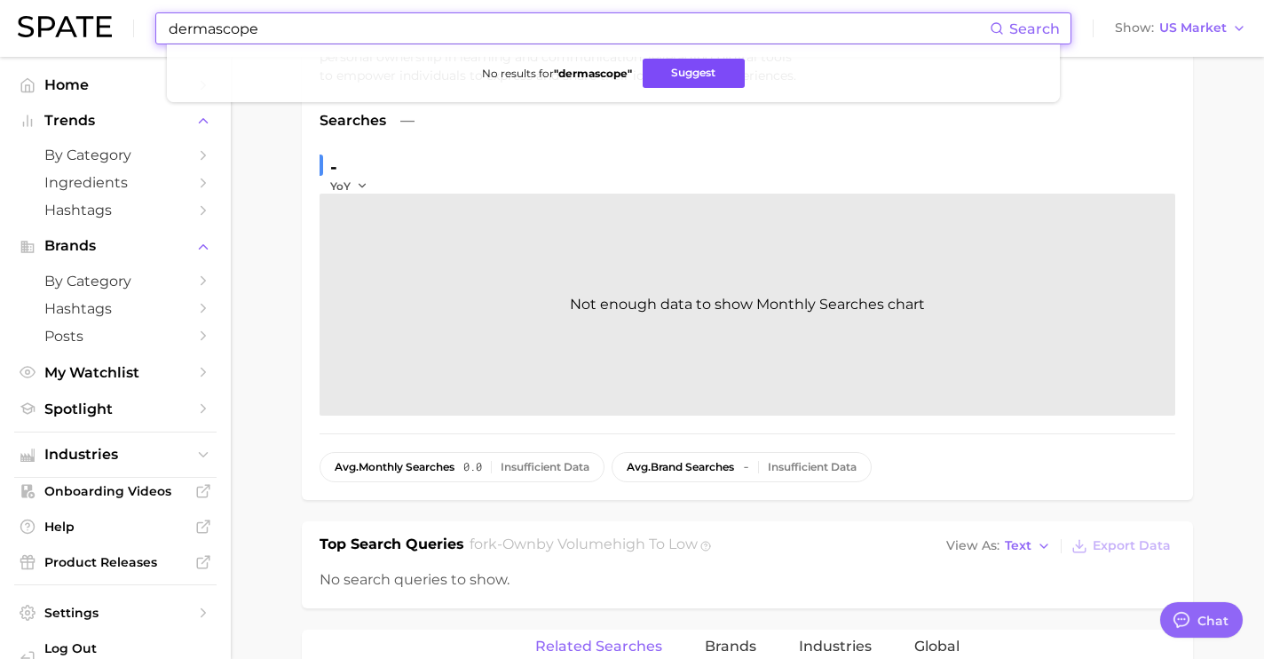
click at [692, 71] on button "Suggest" at bounding box center [694, 73] width 102 height 29
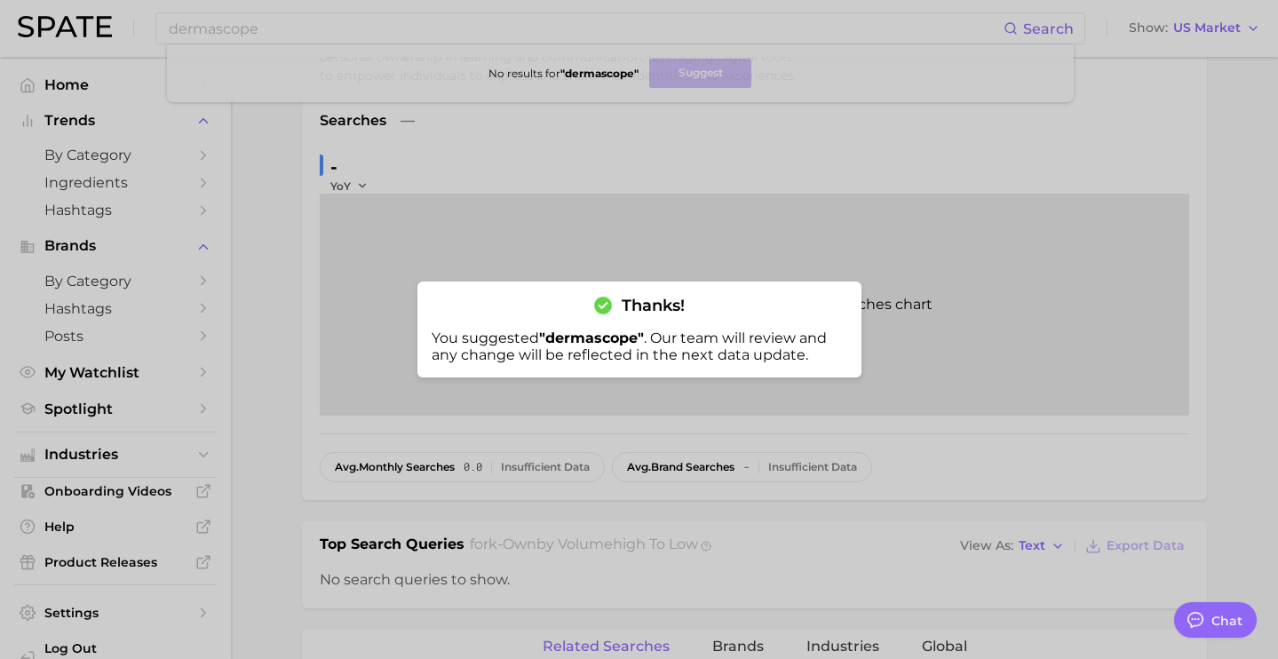
click at [504, 15] on div at bounding box center [639, 329] width 1278 height 659
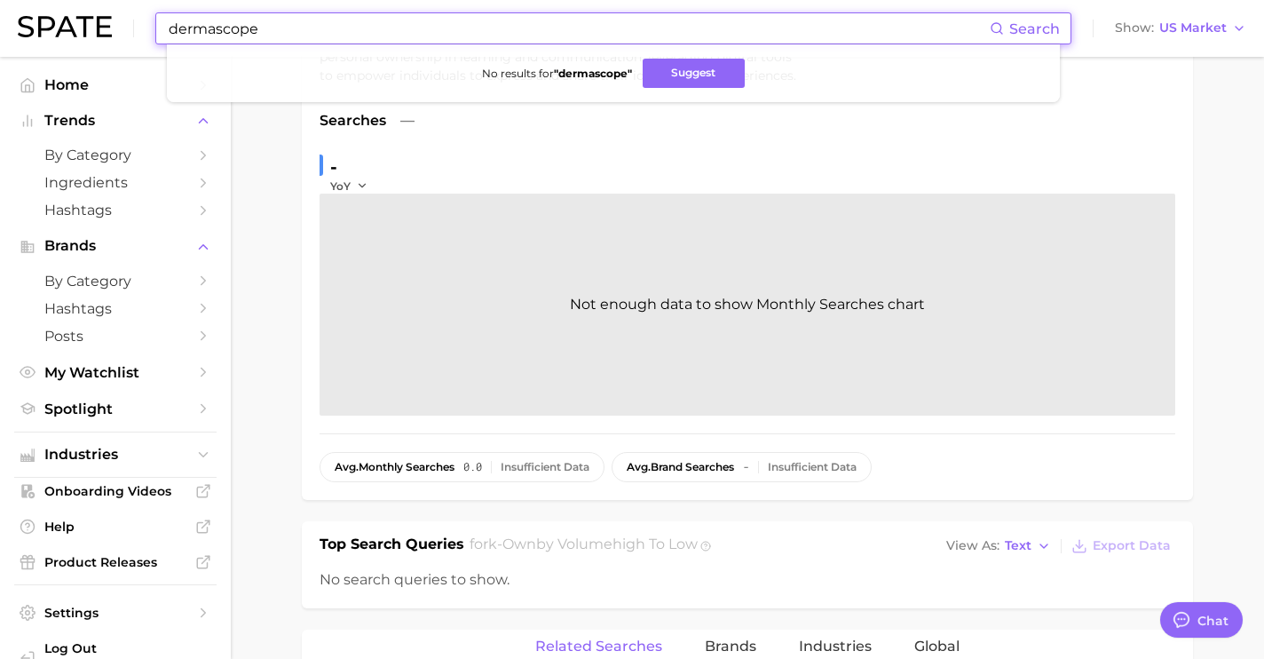
drag, startPoint x: 488, startPoint y: 24, endPoint x: 65, endPoint y: -1, distance: 424.3
click at [65, 0] on html "dermascope Search No results for " dermascope " Suggest Show US Market Home Tre…" at bounding box center [632, 93] width 1264 height 659
paste input "https://smartskn.com/"
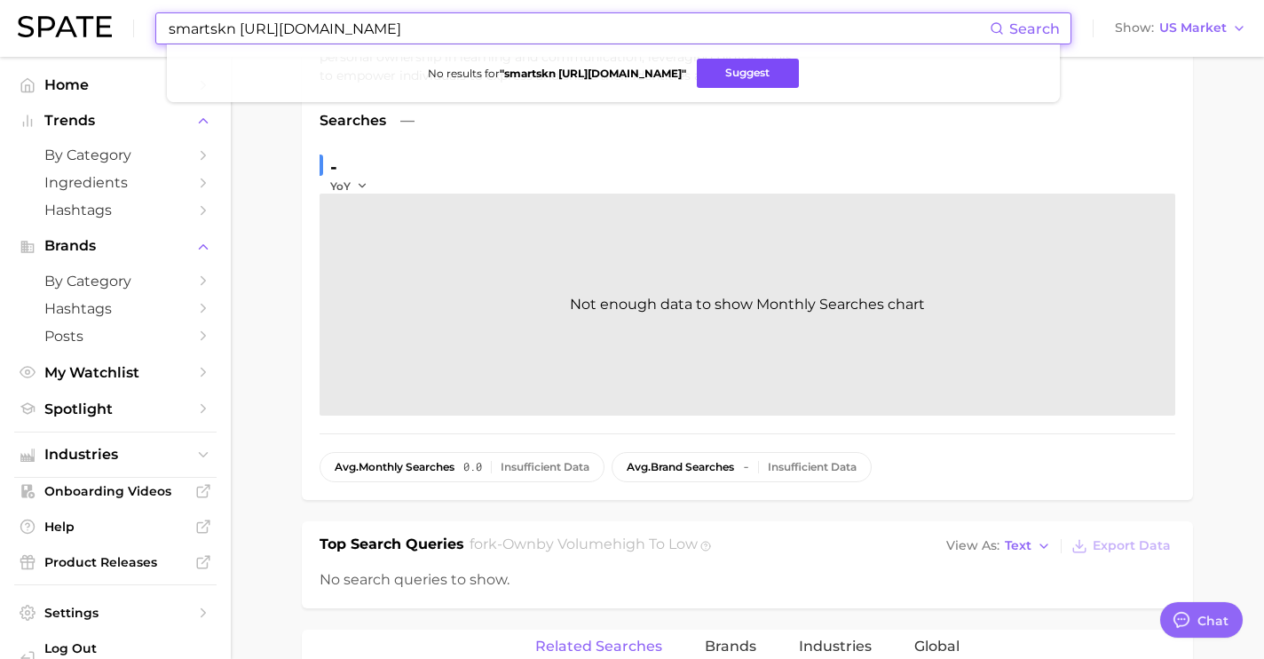
type input "smartskn https://smartskn.com/"
click at [717, 82] on button "Suggest" at bounding box center [748, 73] width 102 height 29
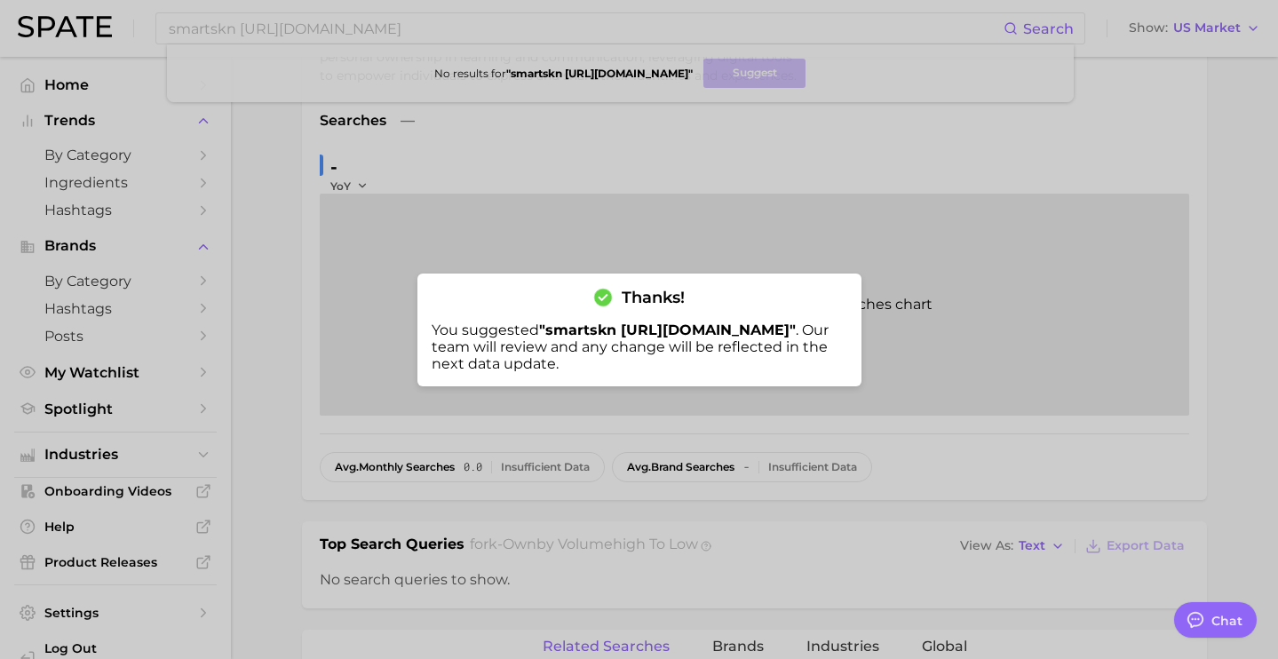
click at [641, 163] on div at bounding box center [639, 329] width 1278 height 659
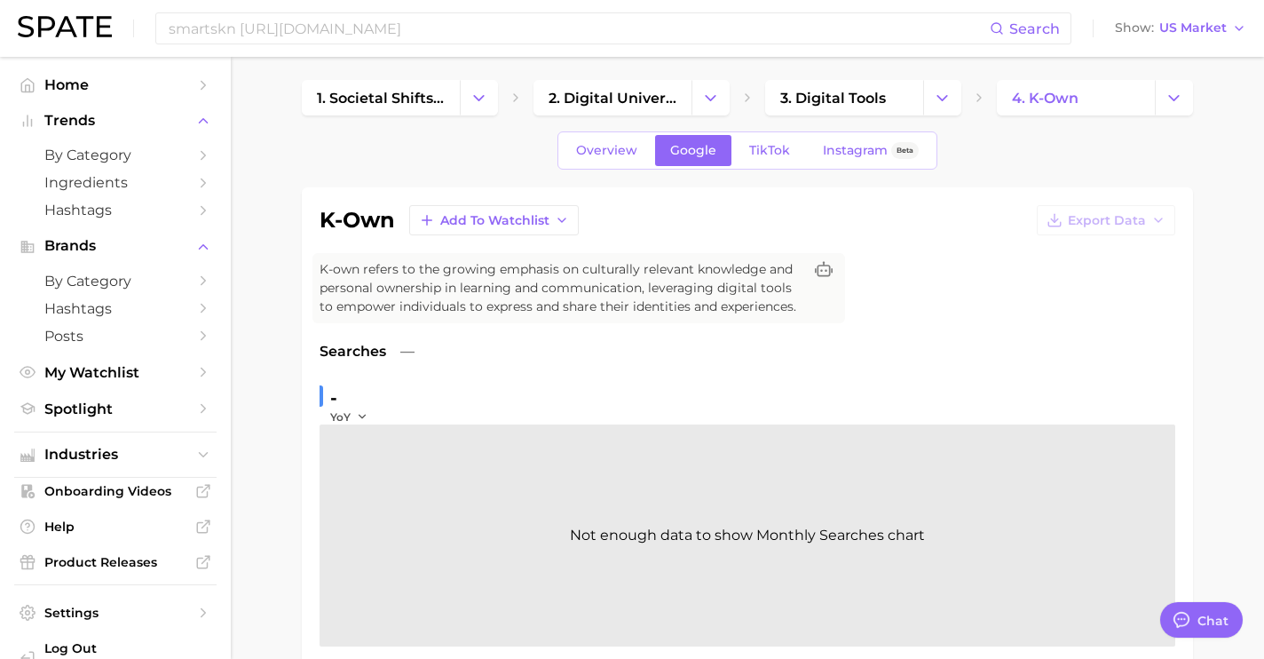
scroll to position [0, 0]
